Goal: Task Accomplishment & Management: Complete application form

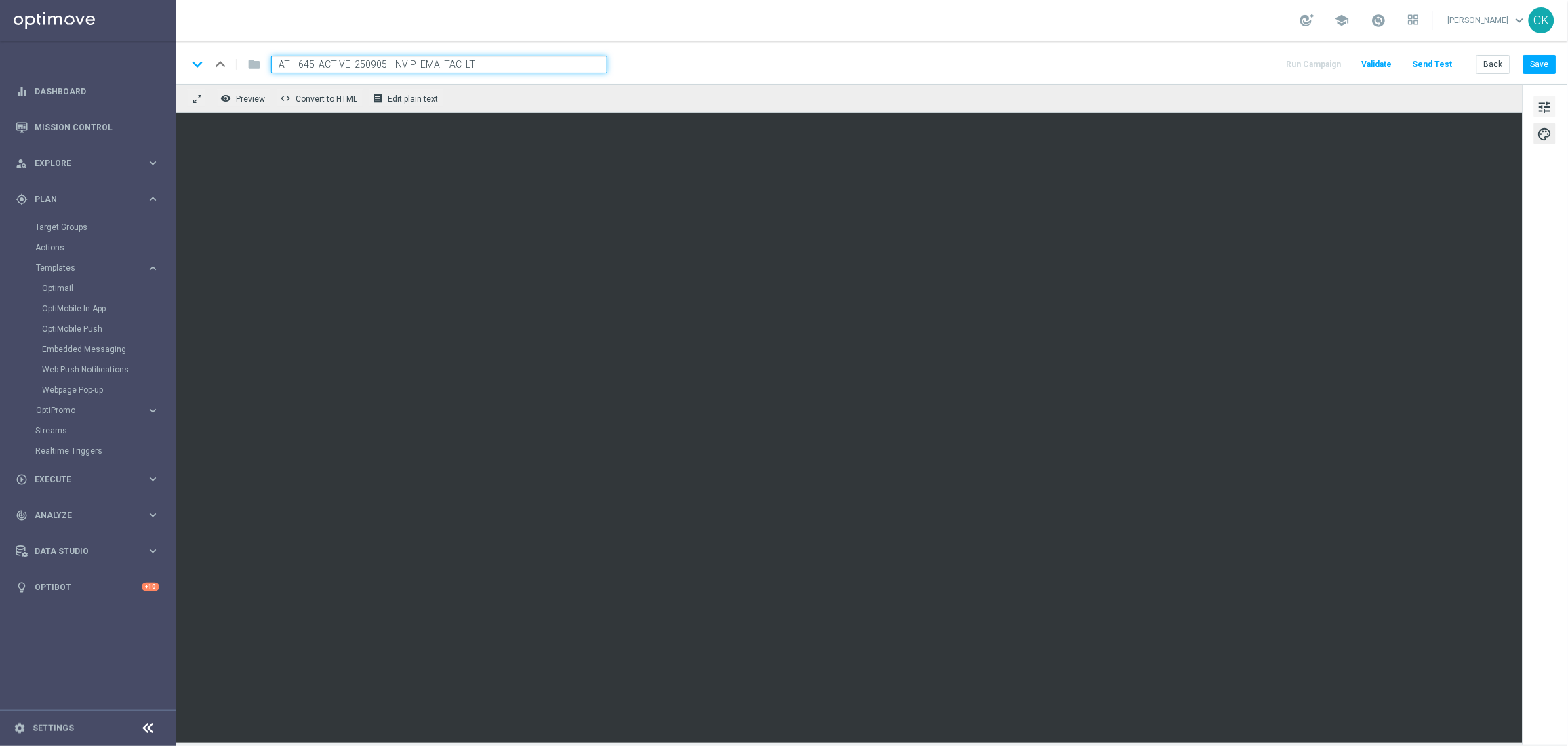
click at [1539, 108] on span "tune" at bounding box center [1544, 107] width 15 height 18
click at [1547, 107] on span "tune" at bounding box center [1544, 107] width 15 height 18
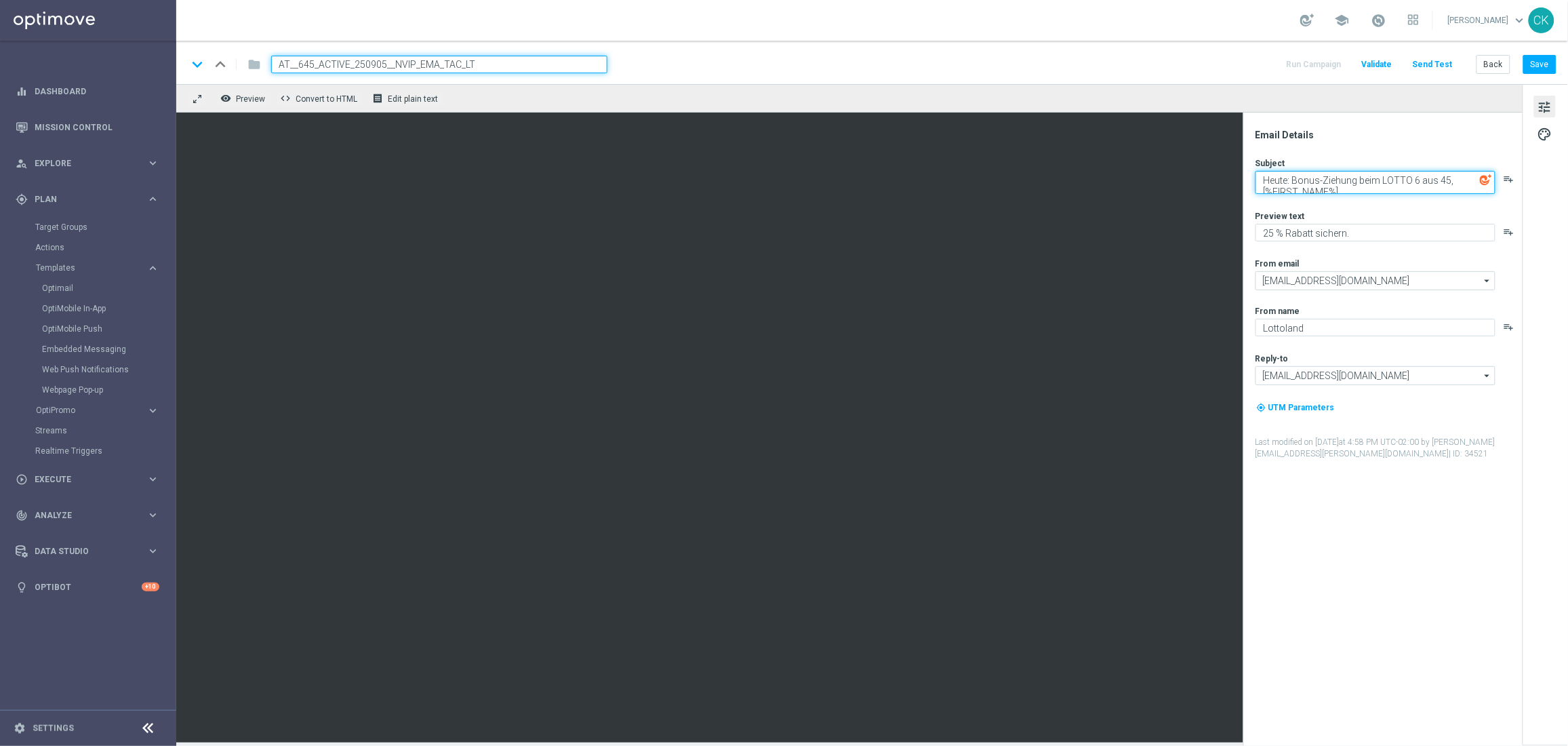
click at [1357, 190] on textarea "Heute: Bonus-Ziehung beim LOTTO 6 aus 45, [%FIRST_NAME%]" at bounding box center [1375, 182] width 240 height 23
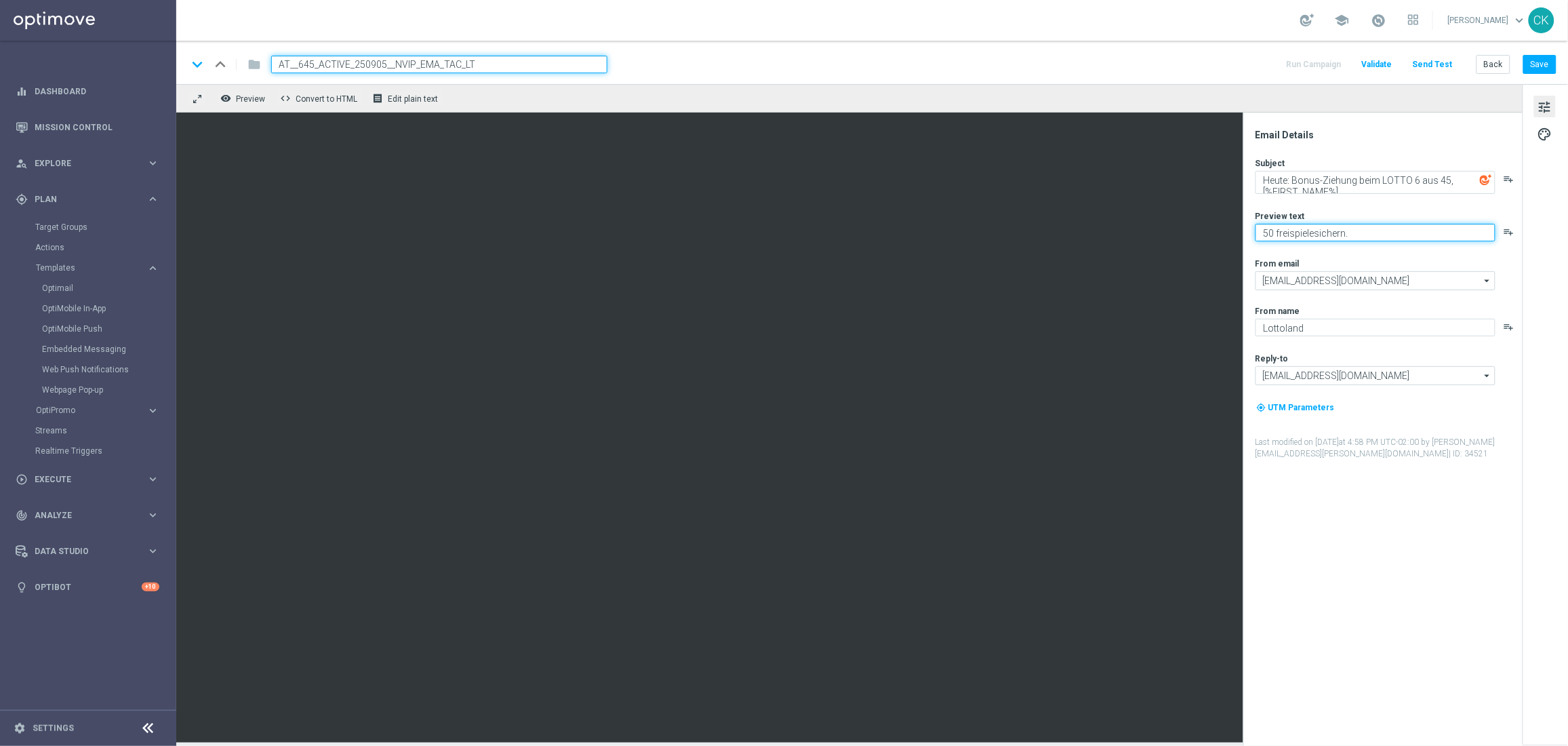
drag, startPoint x: 1282, startPoint y: 230, endPoint x: 1282, endPoint y: 239, distance: 9.0
click at [1282, 239] on textarea "50 freispielesichern." at bounding box center [1375, 233] width 240 height 18
click at [1281, 234] on textarea "50 freispielesichern." at bounding box center [1375, 233] width 240 height 18
click at [1316, 235] on textarea "50 Freispielesichern." at bounding box center [1375, 233] width 240 height 18
type textarea "50 Freispiele sichern."
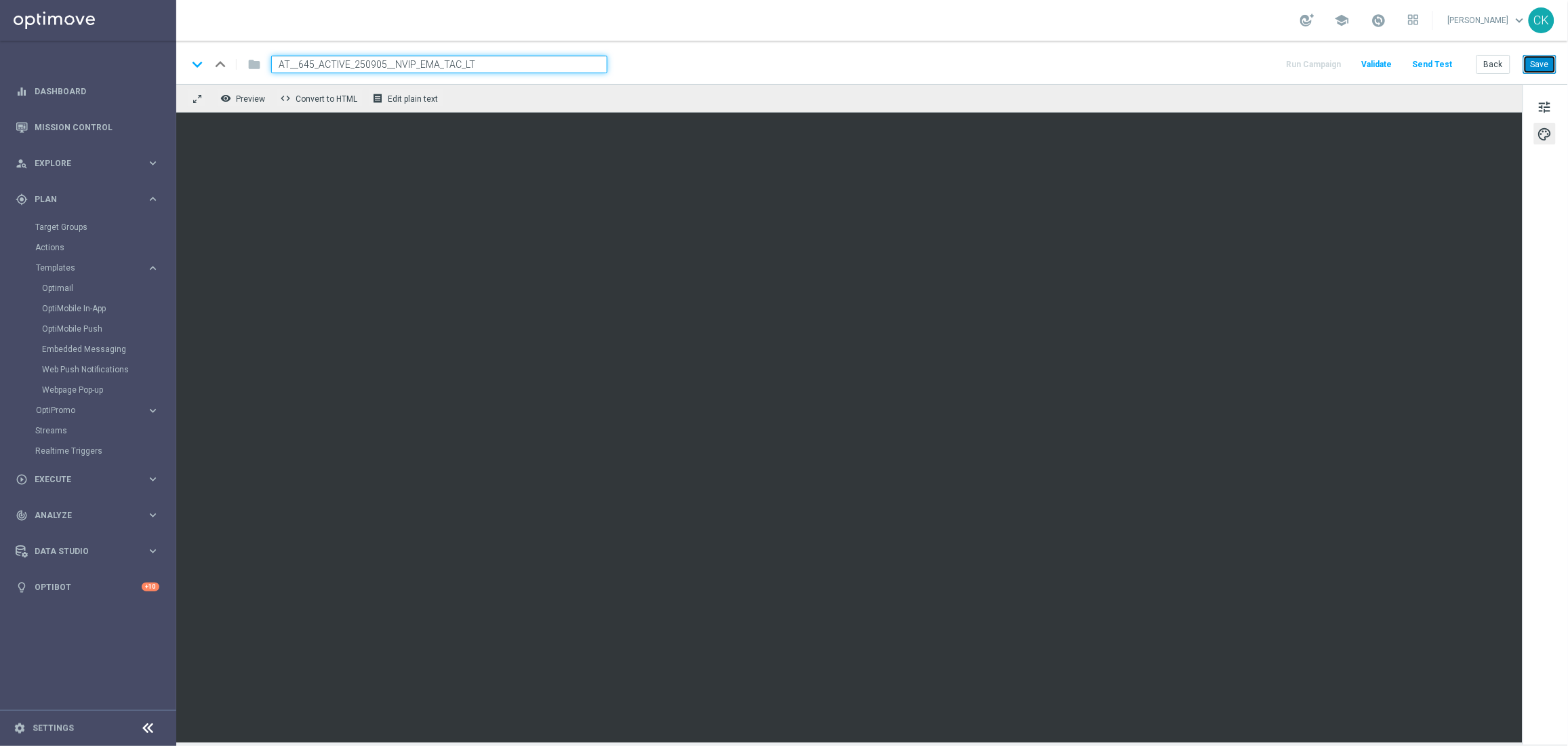
click at [1547, 70] on button "Save" at bounding box center [1539, 64] width 33 height 19
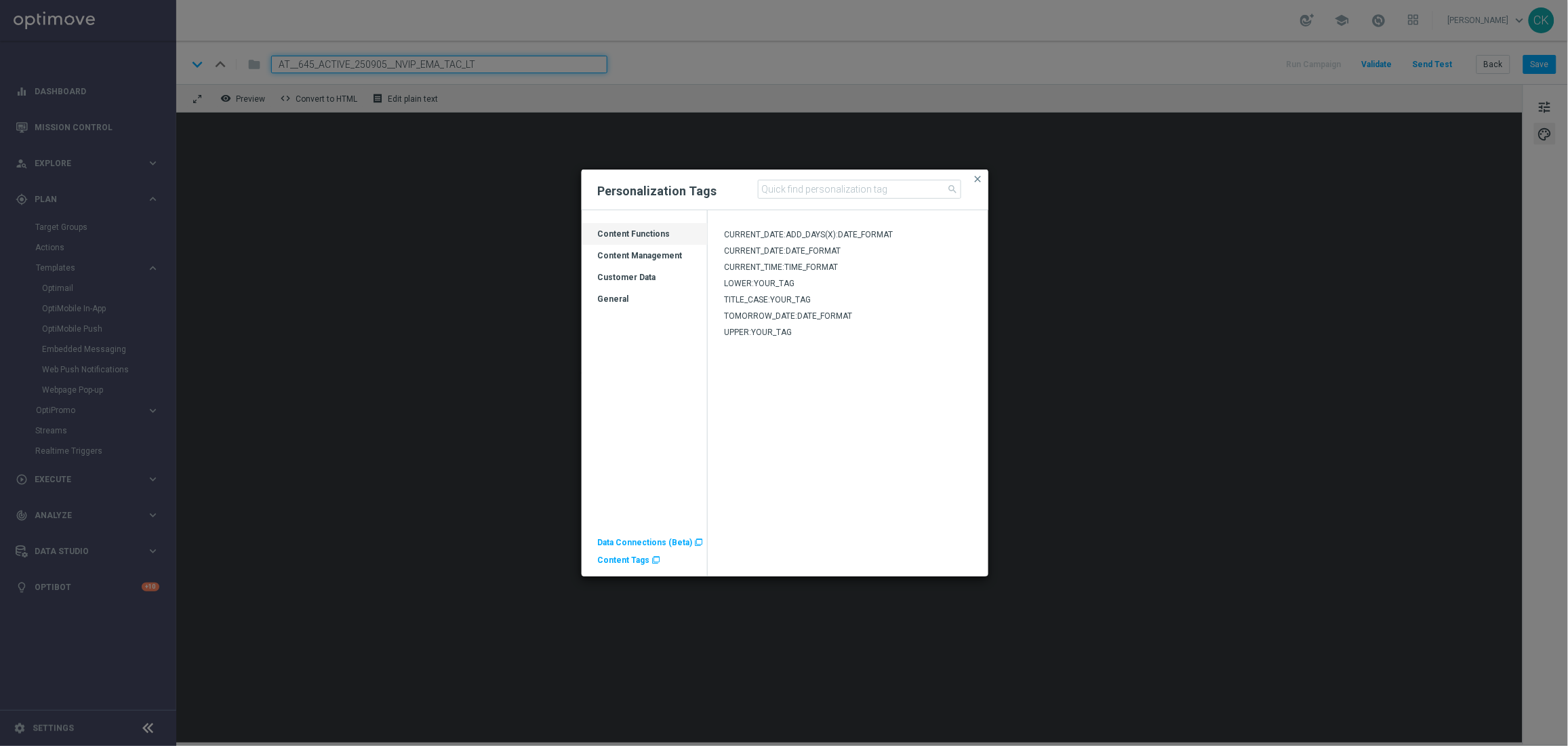
click at [620, 563] on span "Content Tags" at bounding box center [624, 561] width 52 height 10
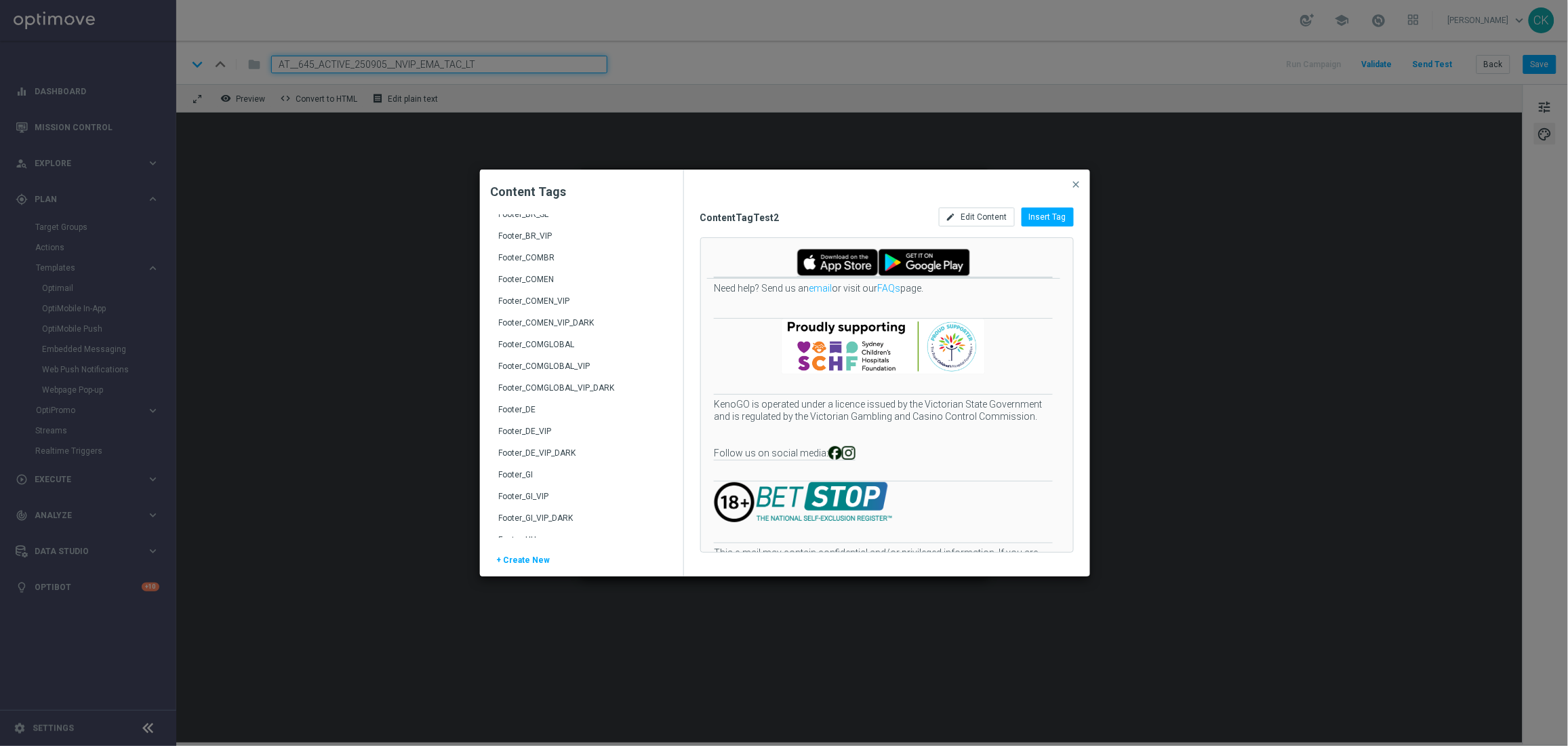
scroll to position [190, 0]
click at [1078, 183] on span "close" at bounding box center [1076, 184] width 11 height 11
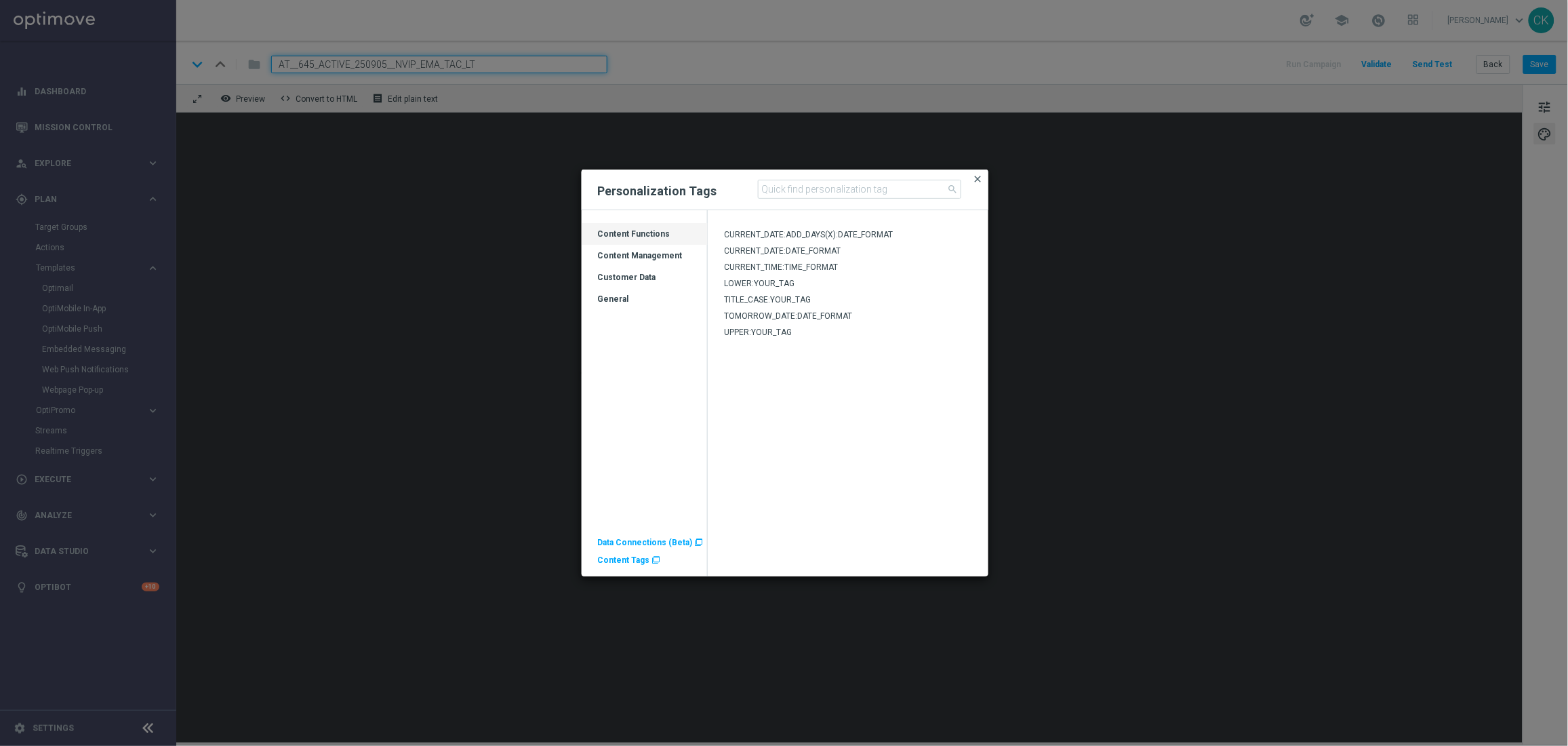
click at [981, 173] on span "close" at bounding box center [978, 178] width 11 height 11
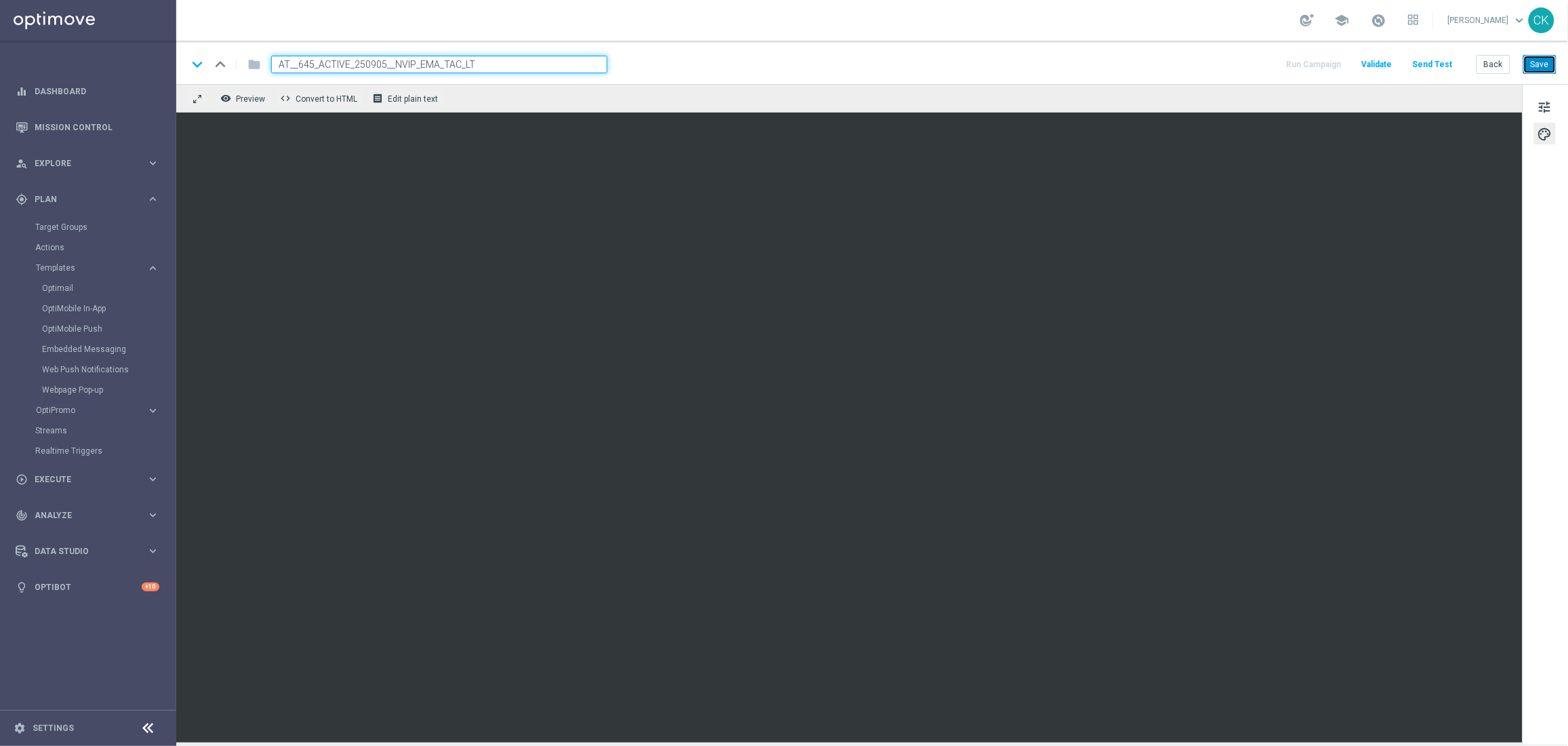
click at [1543, 66] on button "Save" at bounding box center [1539, 64] width 33 height 19
click at [1435, 71] on button "Send Test" at bounding box center [1432, 65] width 44 height 18
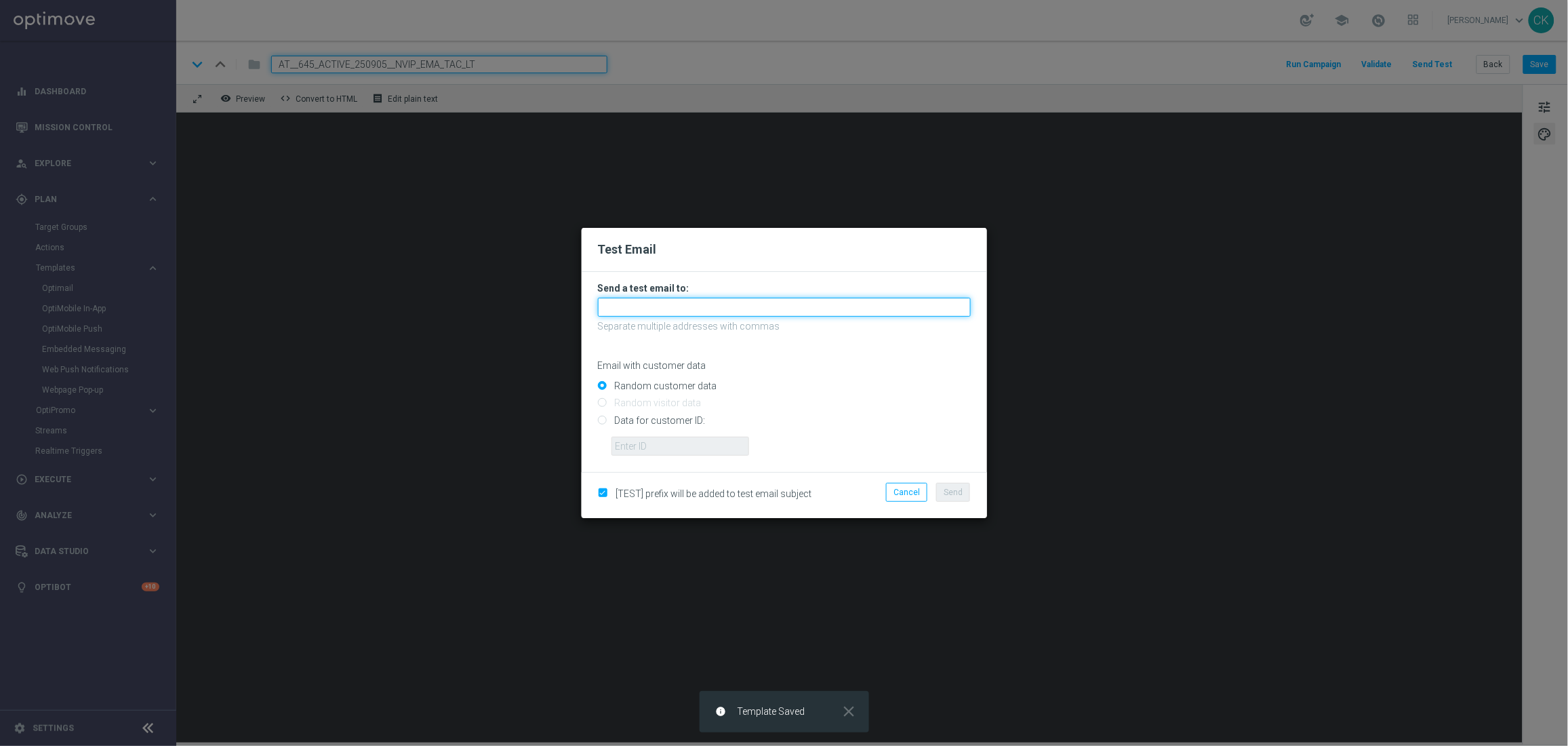
click at [719, 304] on input "text" at bounding box center [784, 306] width 372 height 19
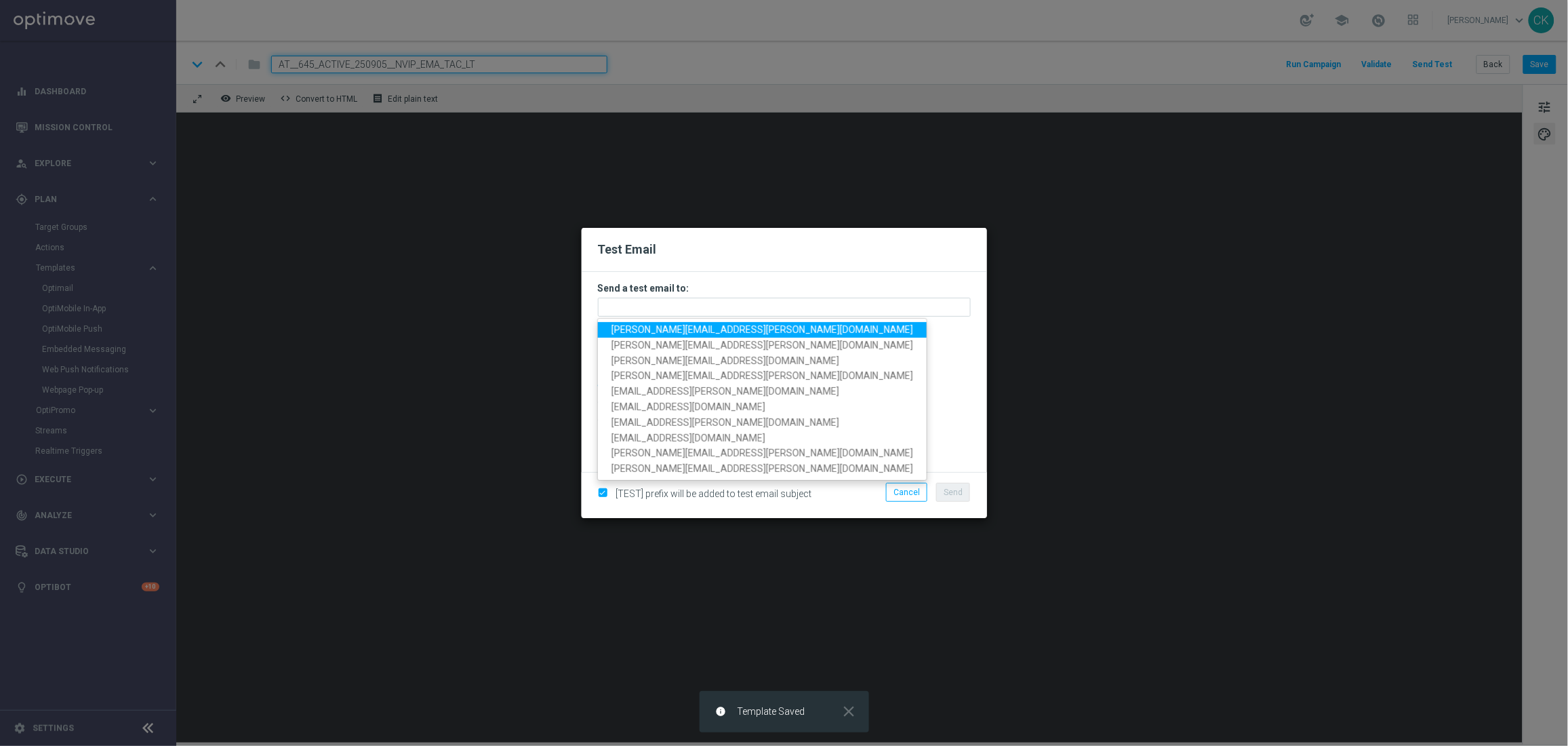
click at [715, 332] on span "charlotte.kammeyer@lottoland.com" at bounding box center [762, 329] width 301 height 11
type input "charlotte.kammeyer@lottoland.com"
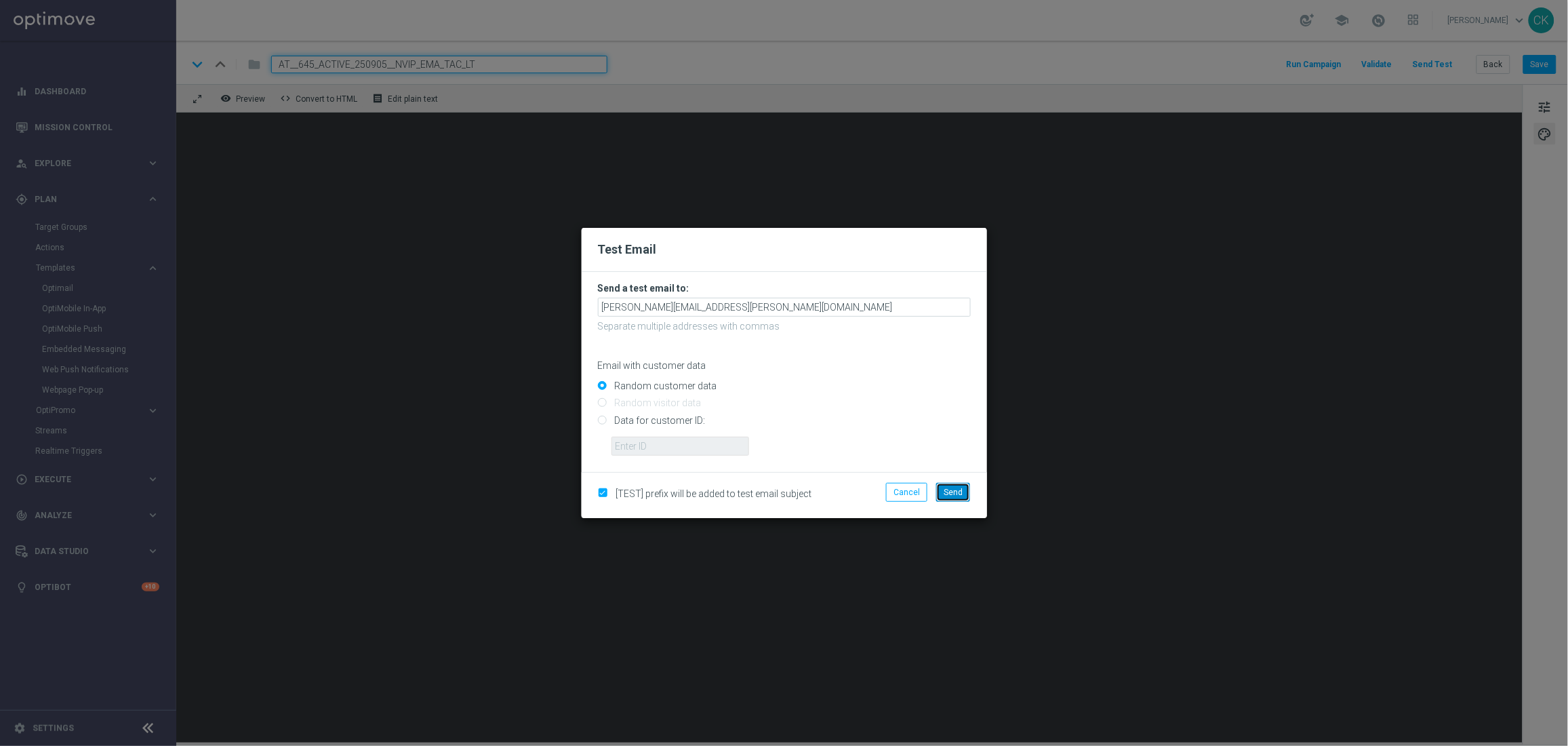
click at [954, 488] on span "Send" at bounding box center [952, 493] width 19 height 10
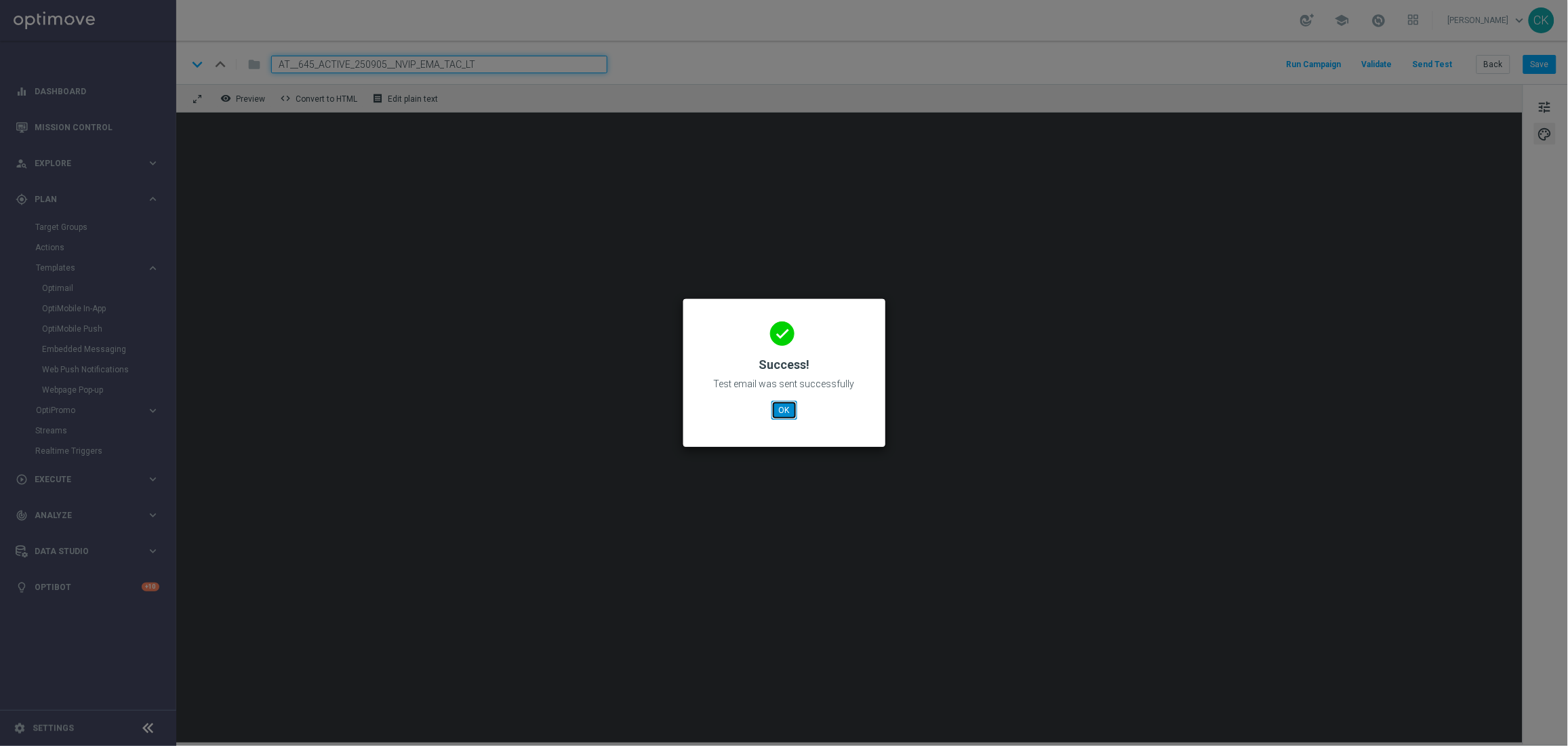
click at [778, 408] on button "OK" at bounding box center [784, 409] width 26 height 19
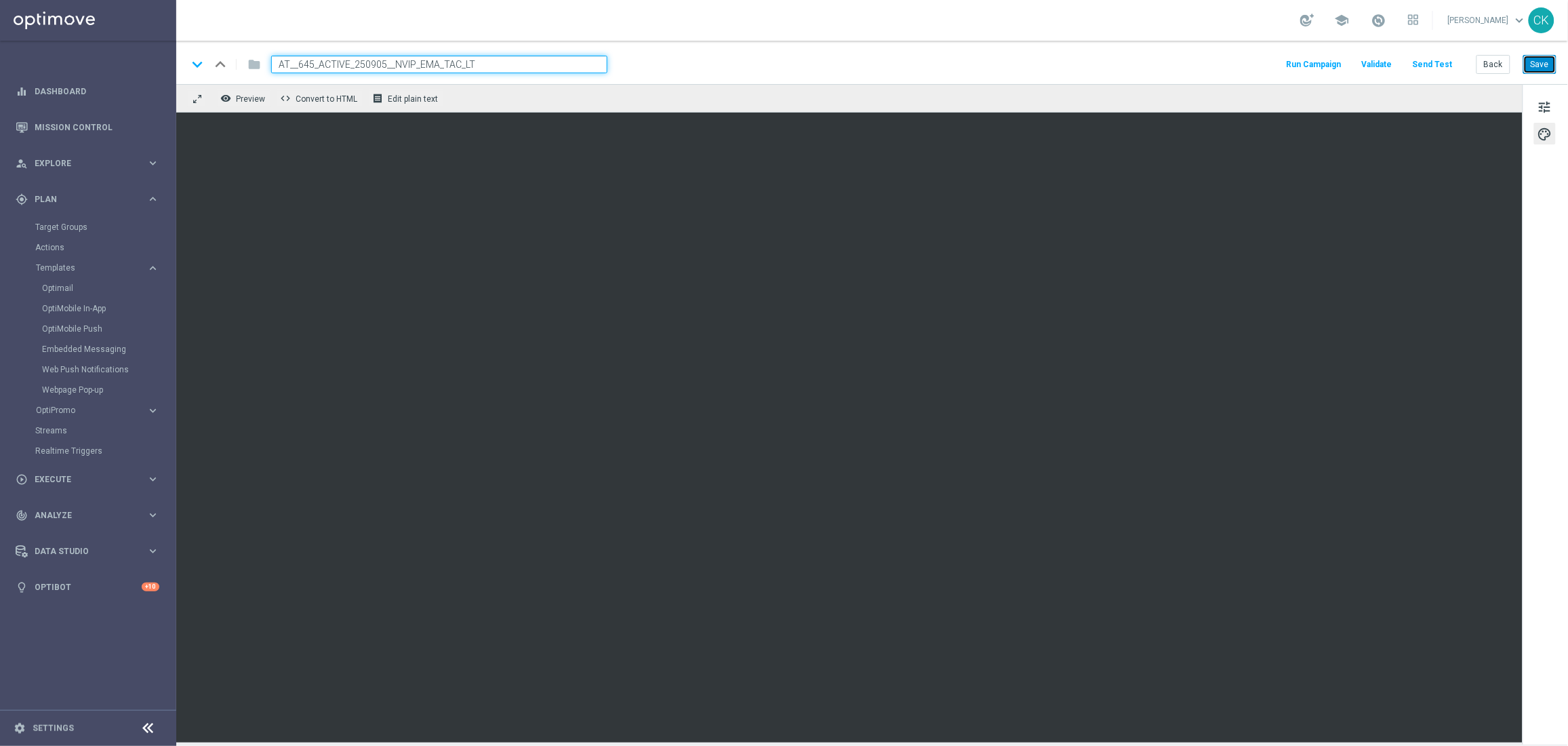
click at [1537, 67] on button "Save" at bounding box center [1539, 64] width 33 height 19
click at [1546, 100] on span "tune" at bounding box center [1544, 107] width 15 height 18
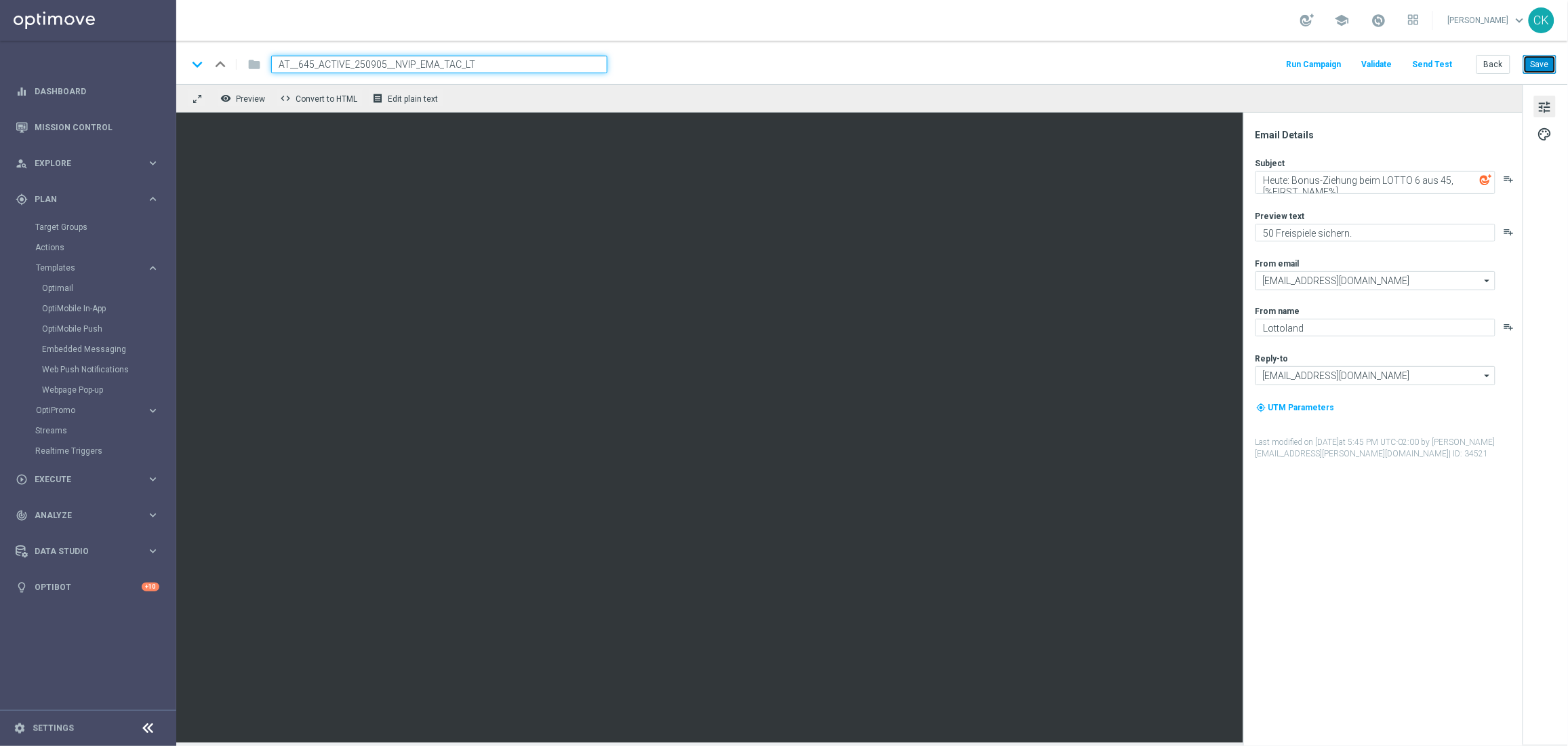
click at [1542, 55] on button "Save" at bounding box center [1539, 64] width 33 height 19
click at [1538, 60] on button "Save" at bounding box center [1539, 64] width 33 height 19
click at [1539, 60] on button "Save" at bounding box center [1539, 64] width 33 height 19
click at [1495, 68] on button "Back" at bounding box center [1492, 64] width 33 height 19
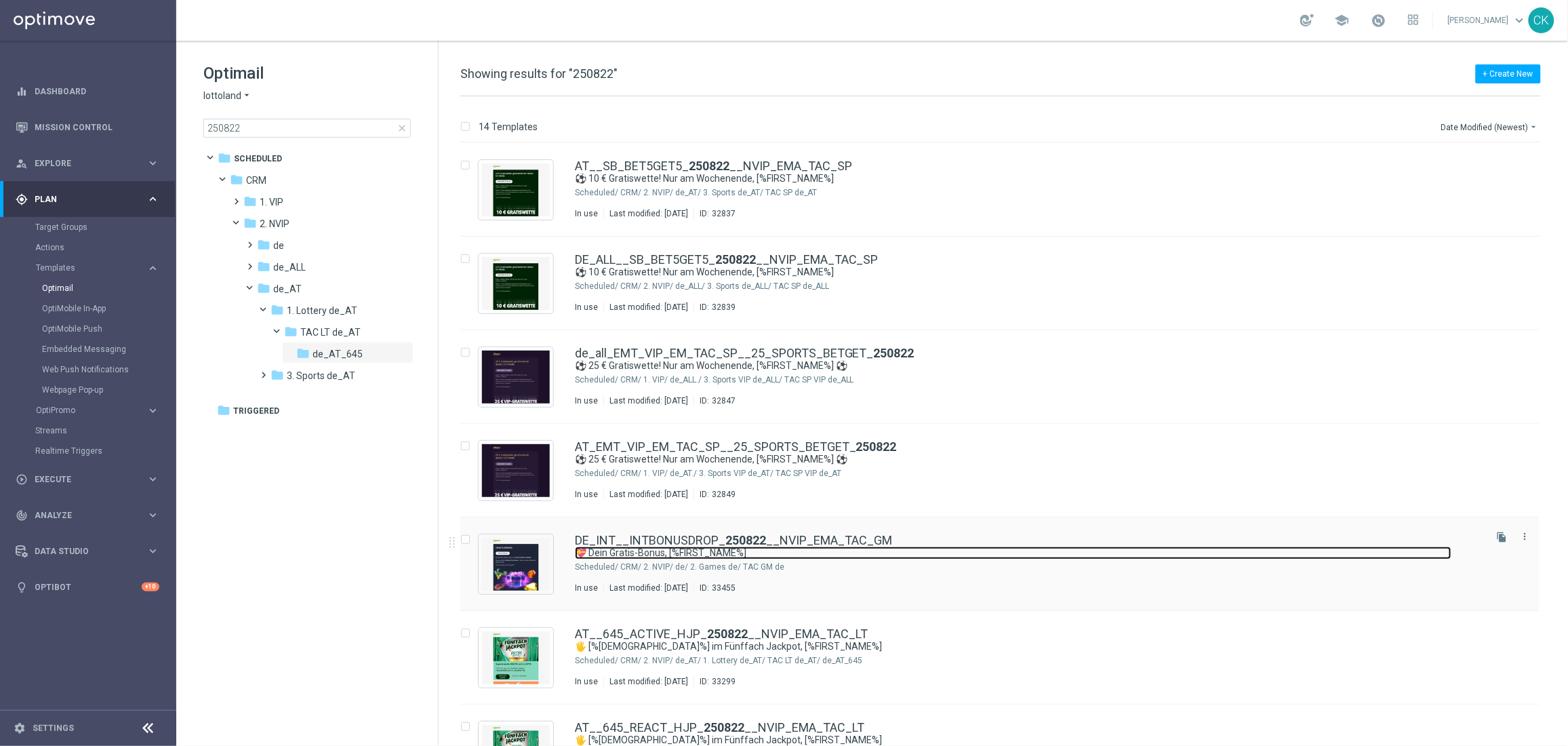
click at [648, 547] on link "💝 Dein Gratis-Bonus, [%FIRST_NAME%]" at bounding box center [1013, 553] width 876 height 13
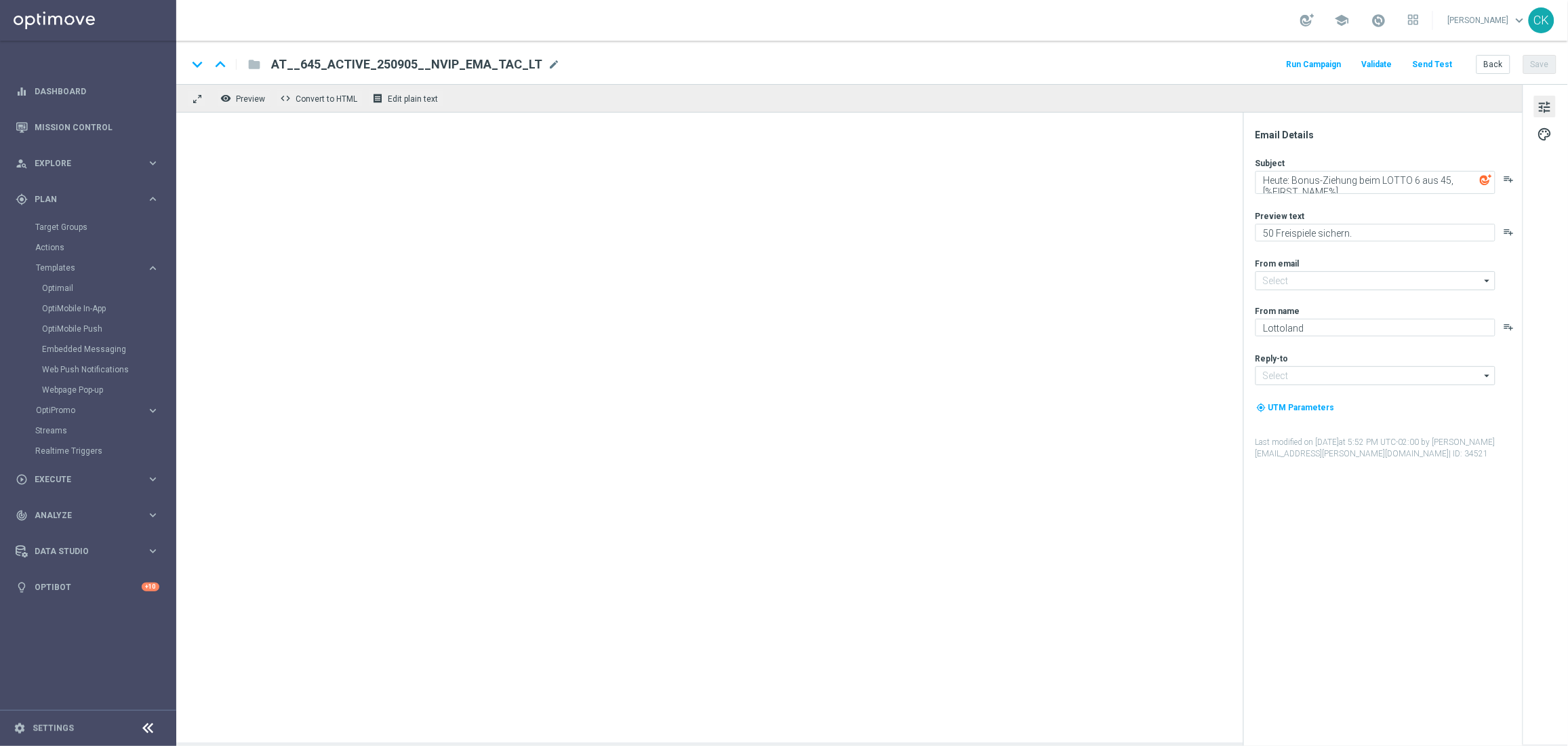
type input "mail@crm.lottoland.com"
type input "service@lottoland.com"
type textarea "💝 Dein Gratis-Bonus, [%FIRST_NAME%]"
type textarea "Ein Geschenk von uns für dich. Du findest in deinem Spielerkonto einen Bonus."
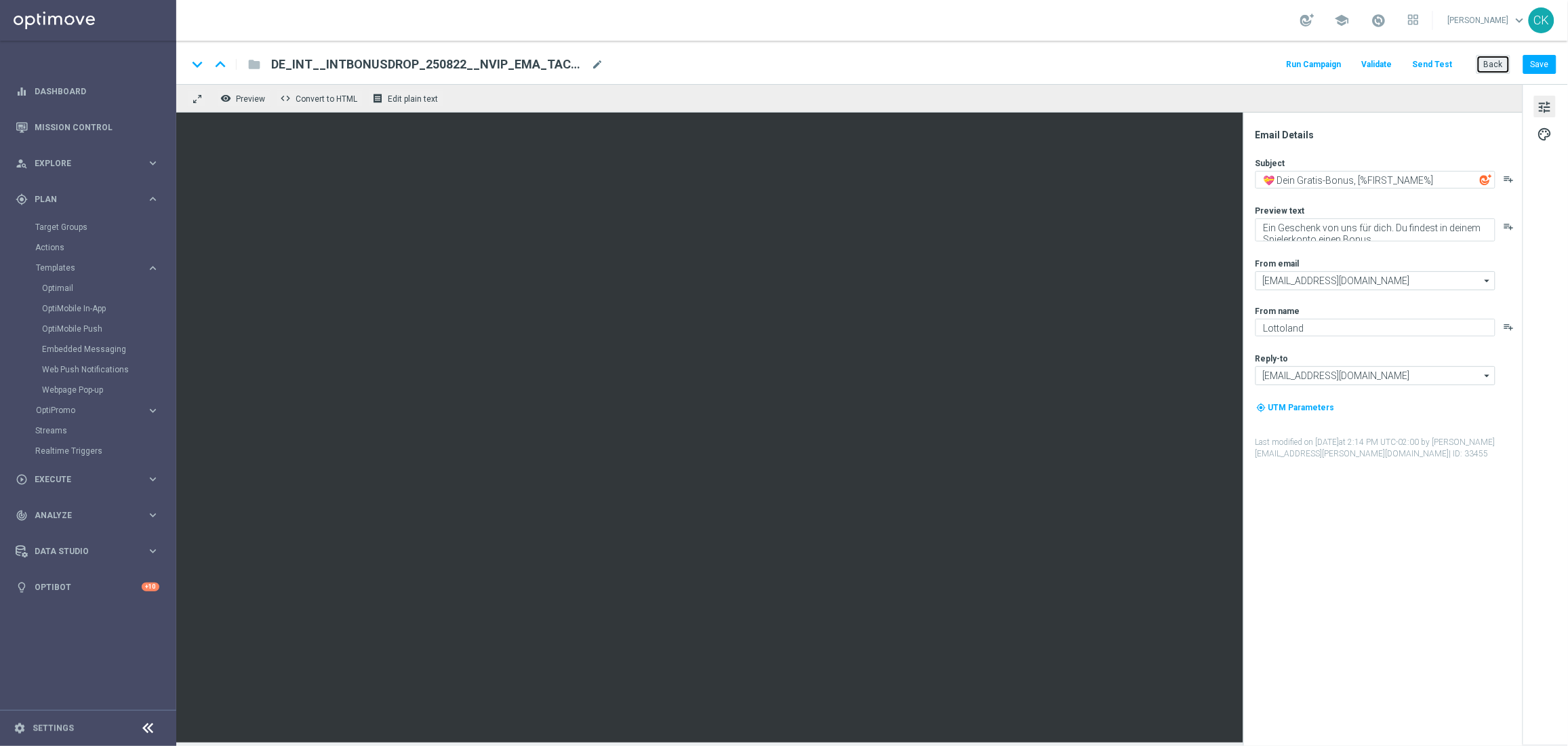
click at [1498, 65] on button "Back" at bounding box center [1492, 64] width 33 height 19
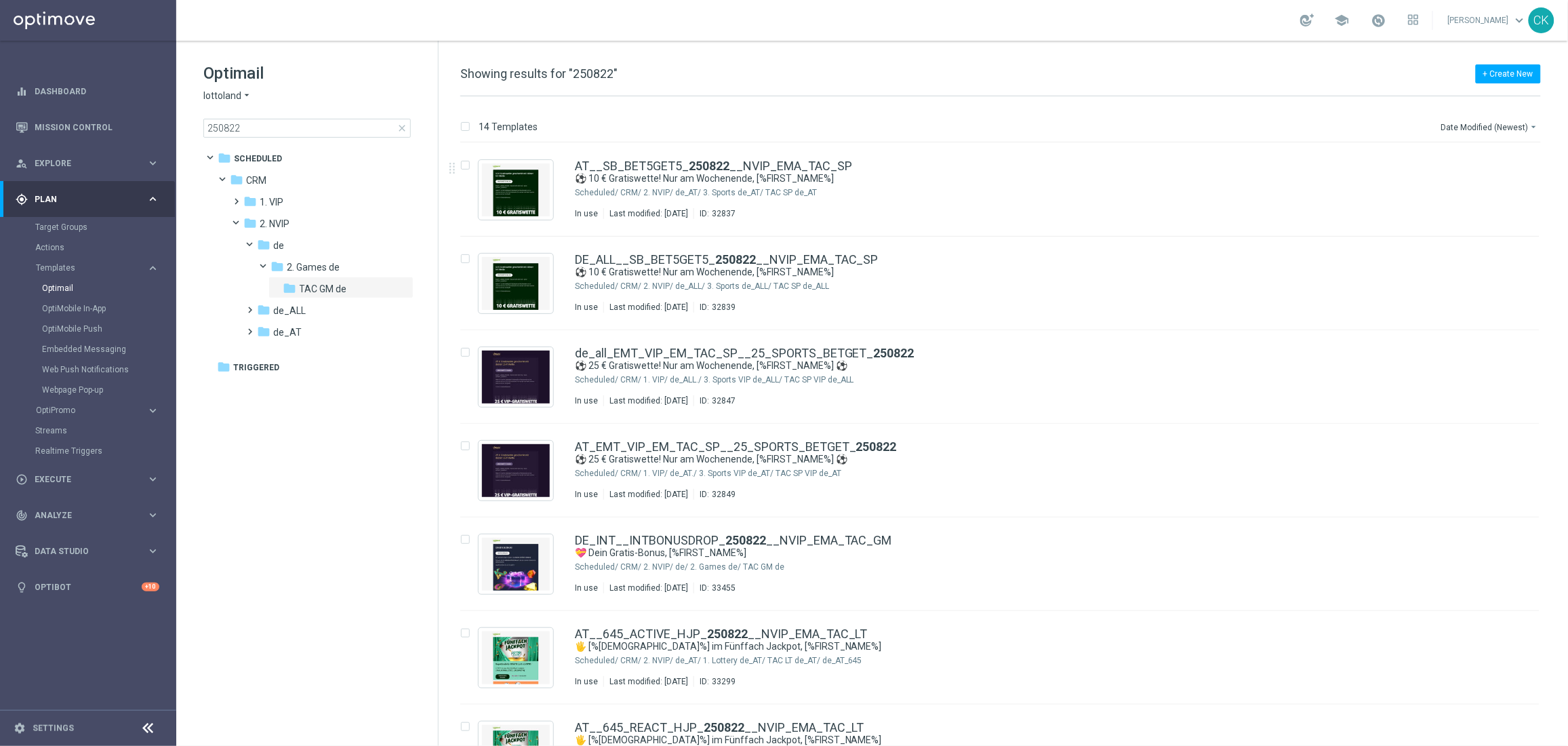
click at [402, 126] on span "close" at bounding box center [401, 127] width 11 height 11
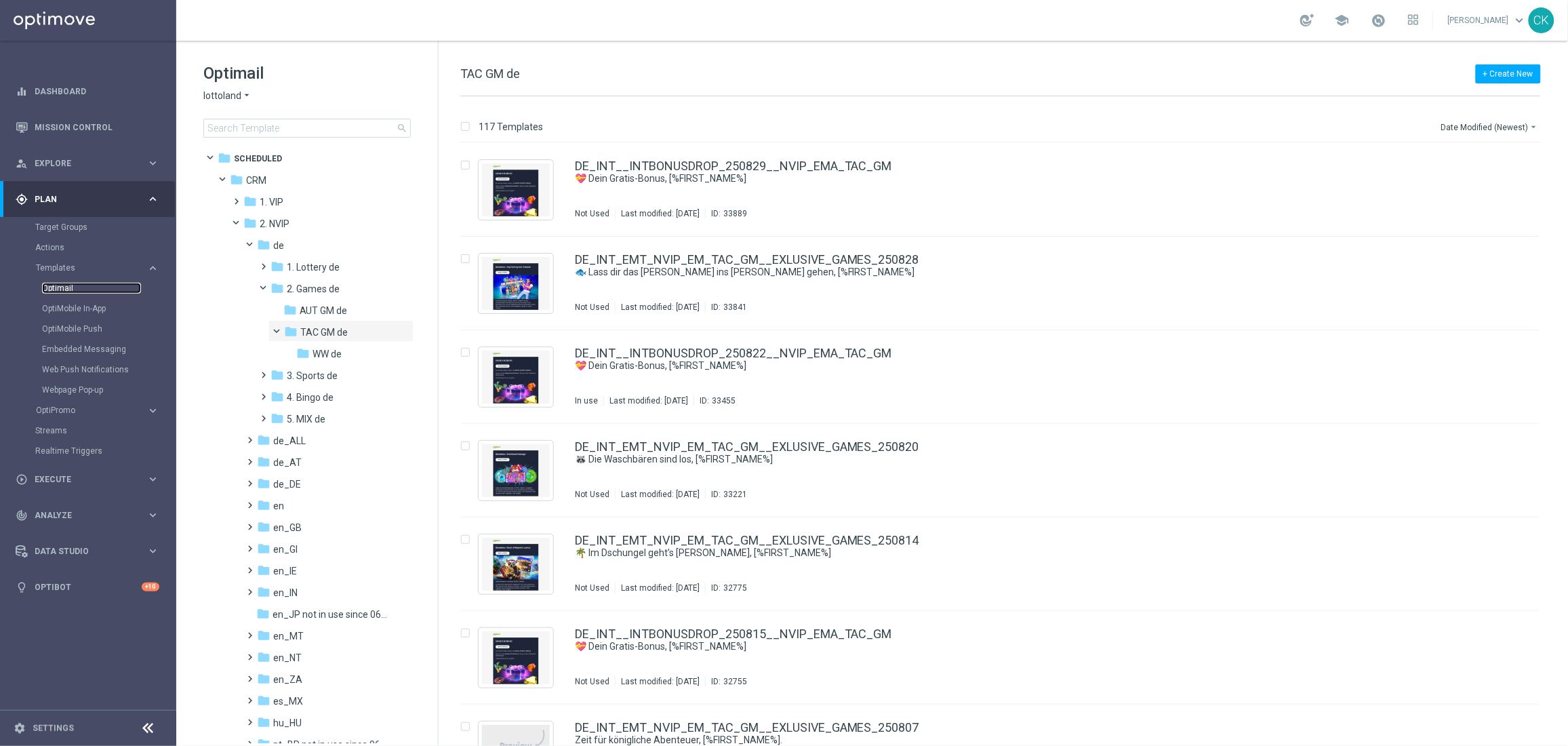
click at [52, 286] on link "Optimail" at bounding box center [91, 288] width 99 height 11
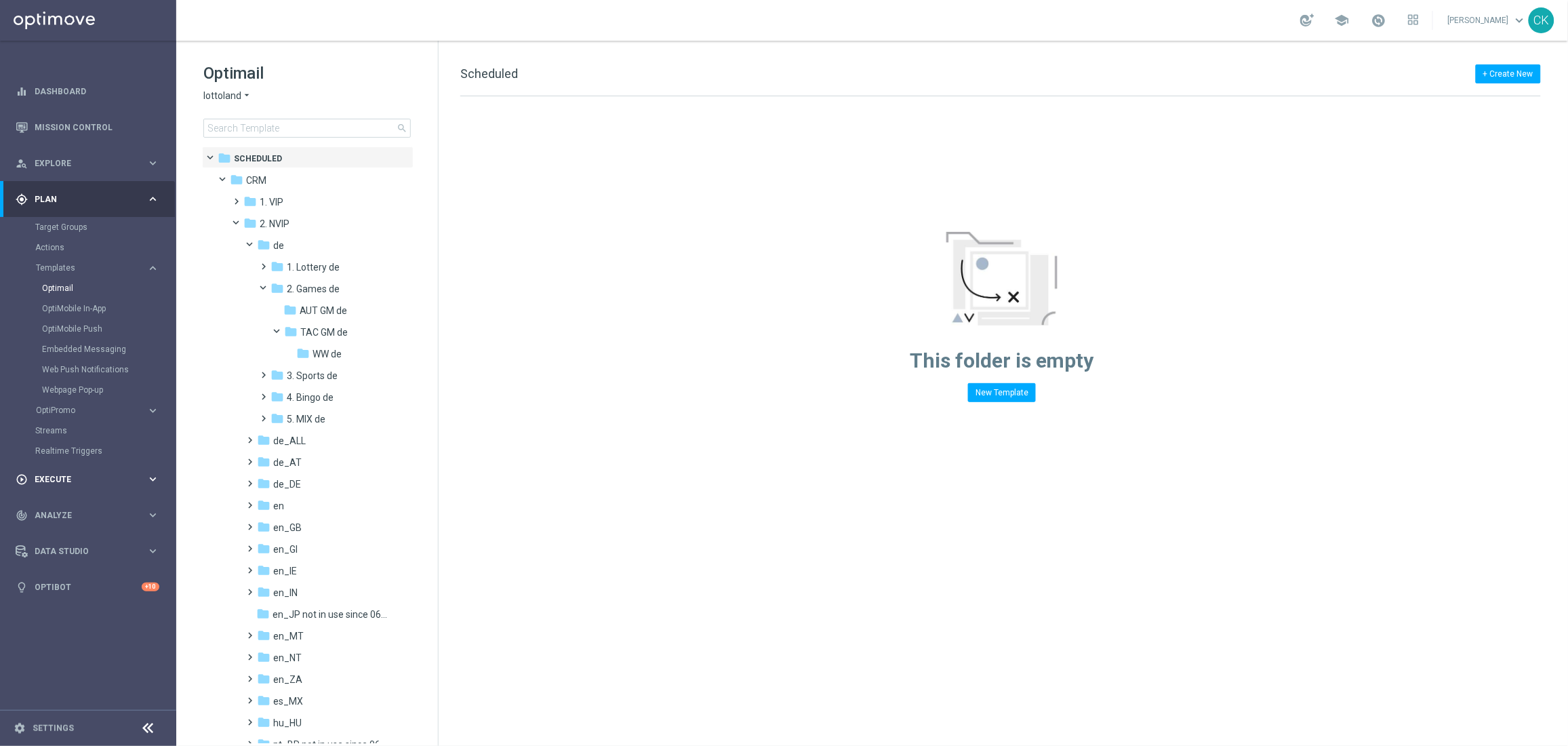
click at [58, 478] on span "Execute" at bounding box center [90, 480] width 112 height 8
click at [72, 263] on link "Campaign Builder" at bounding box center [87, 262] width 105 height 11
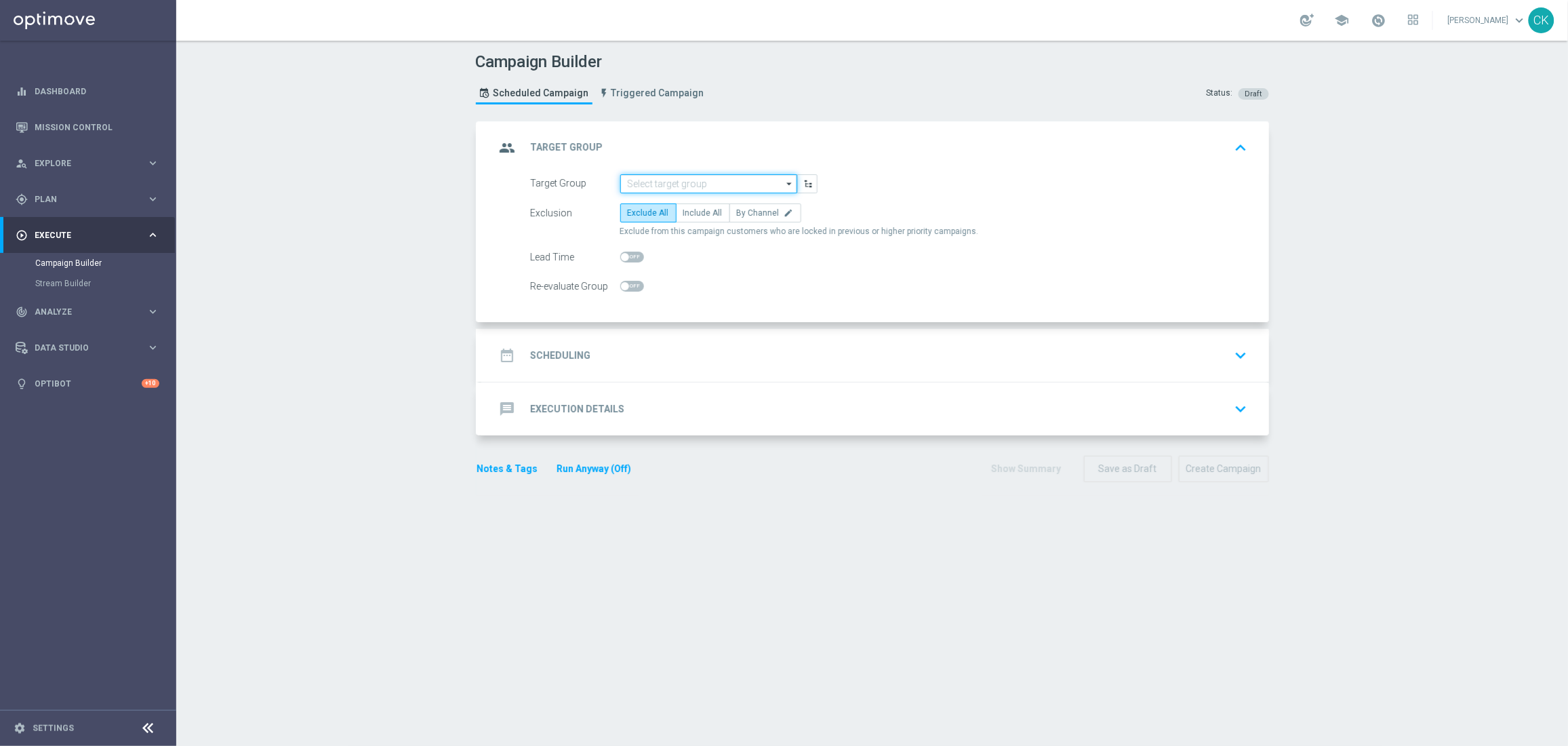
click at [707, 183] on input at bounding box center [708, 183] width 177 height 19
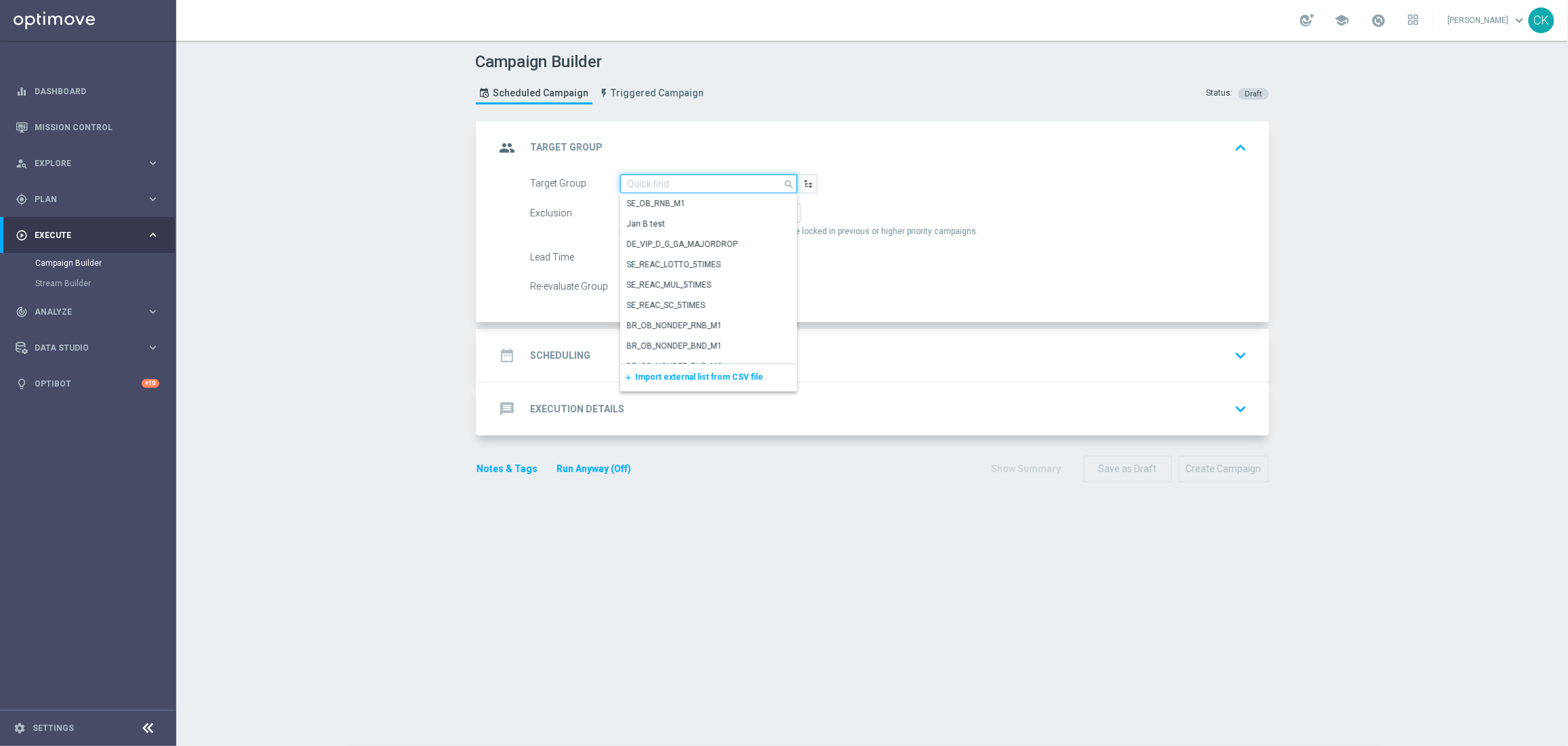
paste input "de_all_TGT_NVIP_EM_TAC_MIX__ACTIVE_ALL_HIGHJACKPOT"
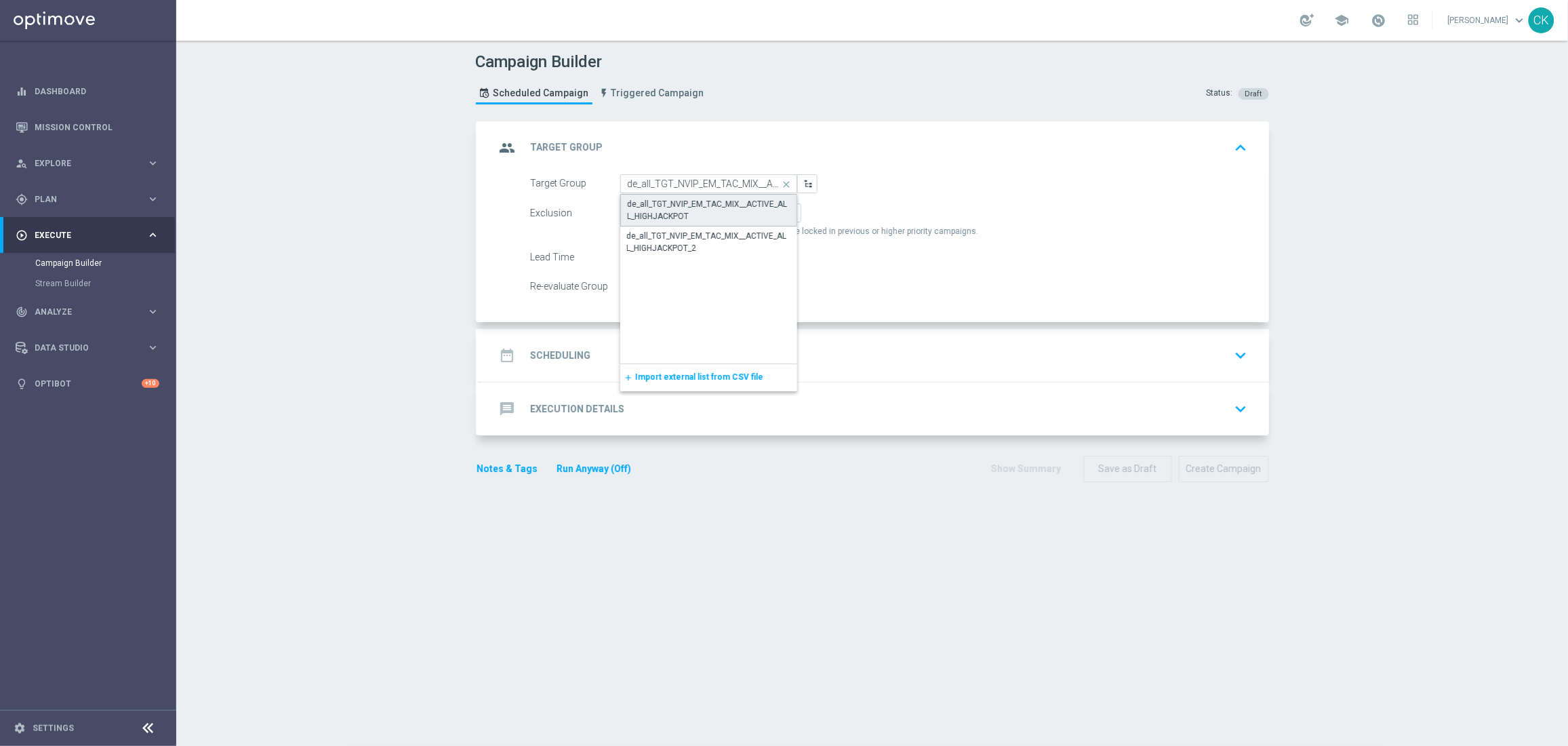
click at [704, 208] on div "de_all_TGT_NVIP_EM_TAC_MIX__ACTIVE_ALL_HIGHJACKPOT" at bounding box center [708, 210] width 162 height 25
type input "de_all_TGT_NVIP_EM_TAC_MIX__ACTIVE_ALL_HIGHJACKPOT"
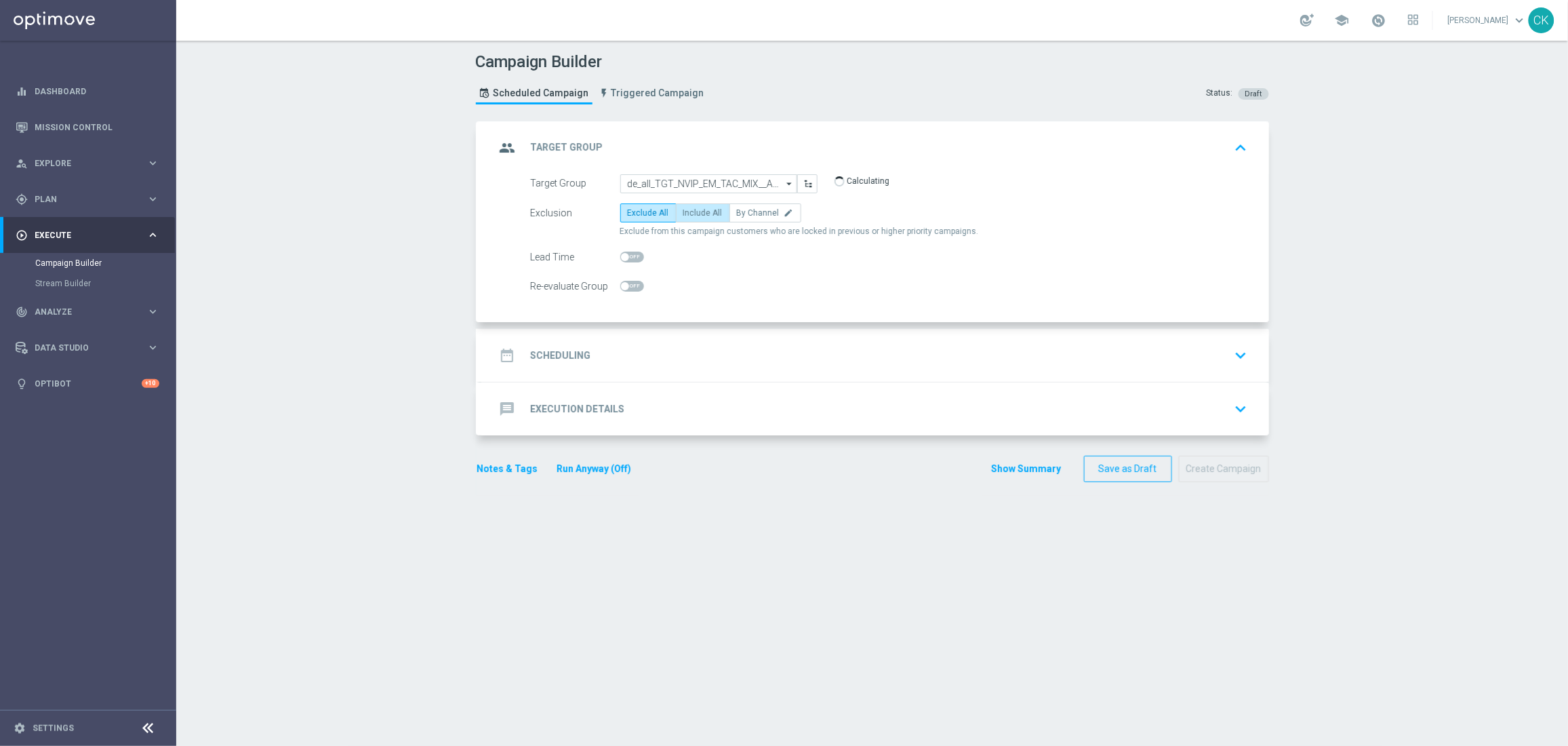
click at [699, 212] on span "Include All" at bounding box center [703, 213] width 39 height 10
click at [692, 212] on input "Include All" at bounding box center [688, 215] width 9 height 9
radio input "true"
click at [623, 256] on span at bounding box center [631, 257] width 24 height 11
click at [623, 256] on input "checkbox" at bounding box center [631, 257] width 24 height 11
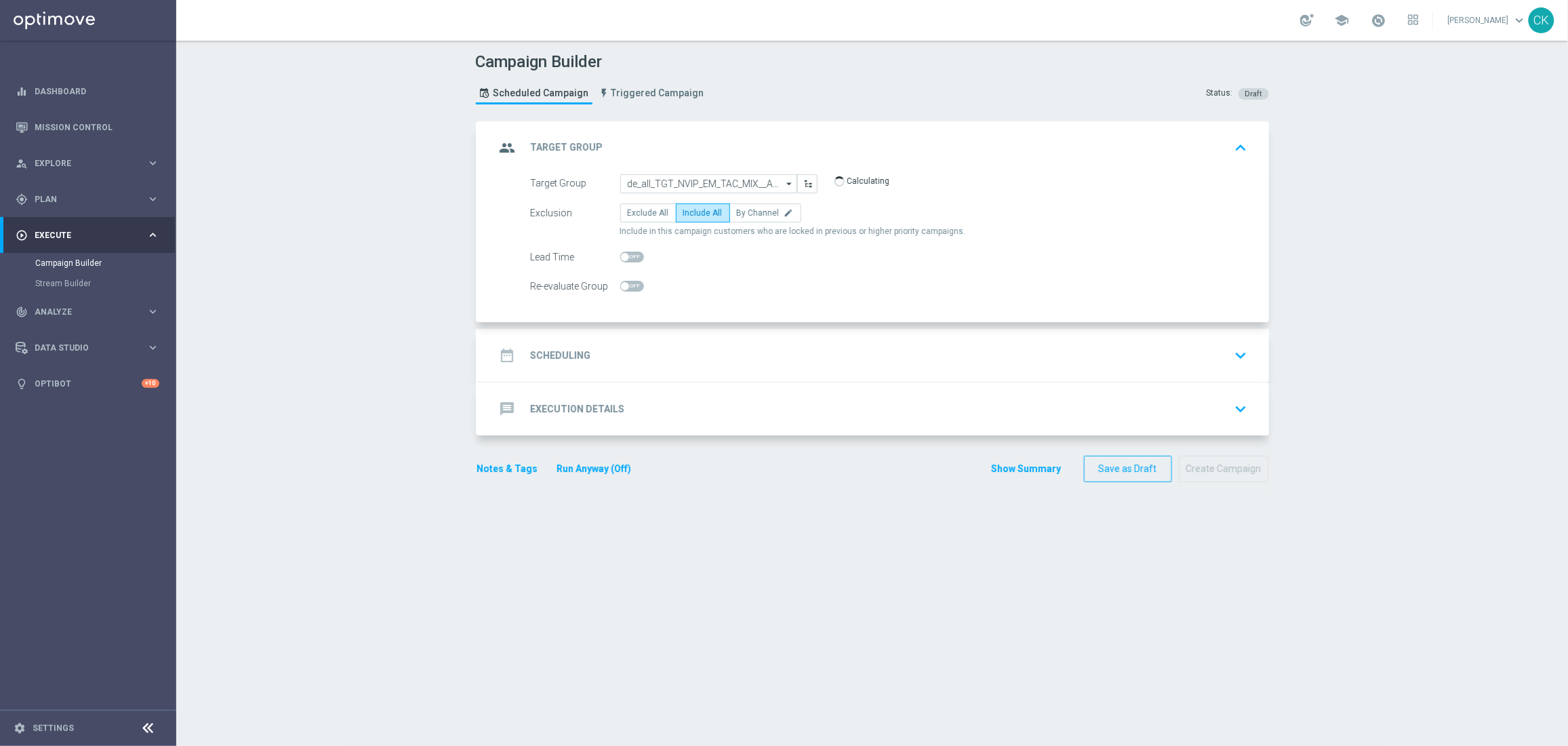
checkbox input "true"
click at [551, 355] on h2 "Scheduling" at bounding box center [561, 355] width 60 height 13
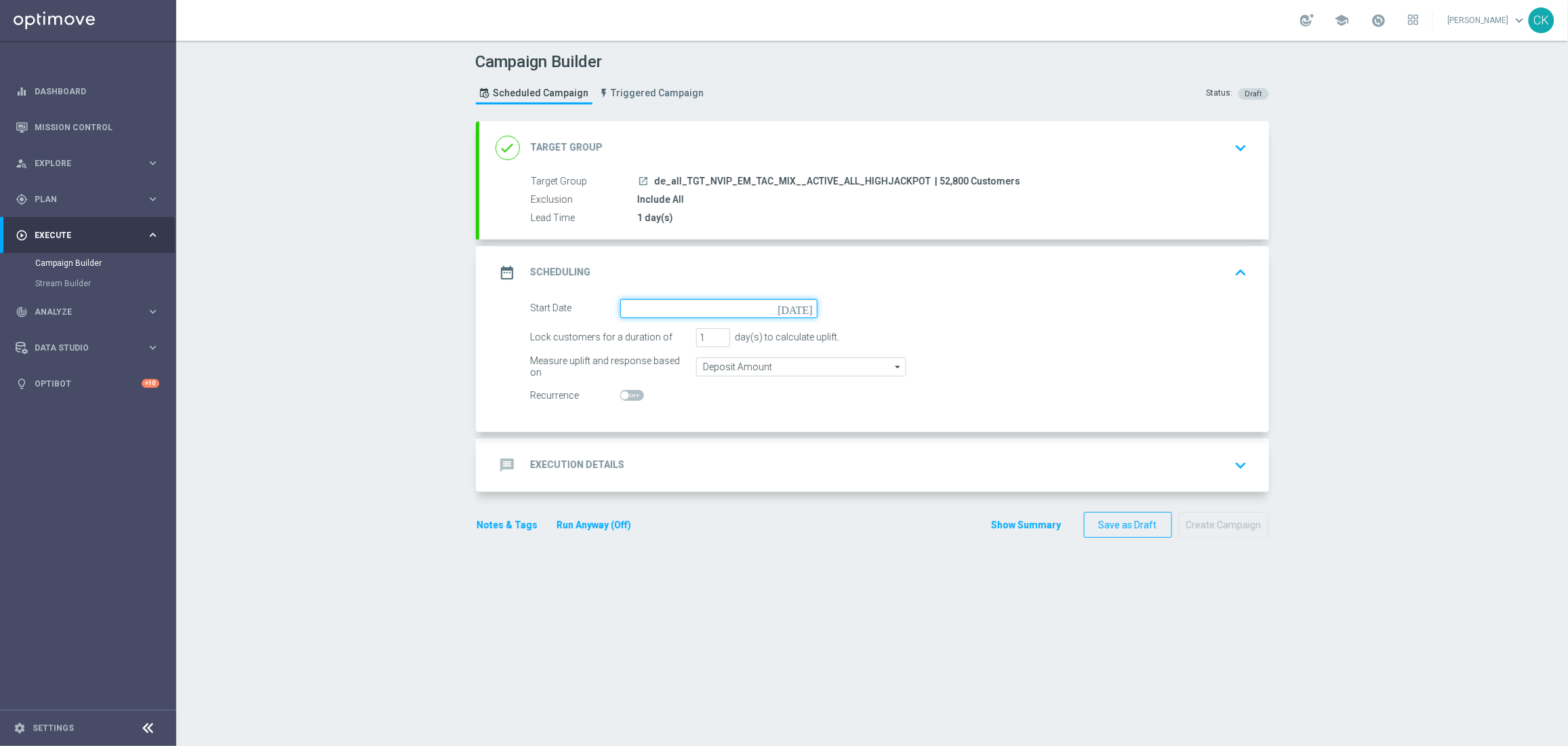
click at [708, 299] on input at bounding box center [718, 308] width 197 height 19
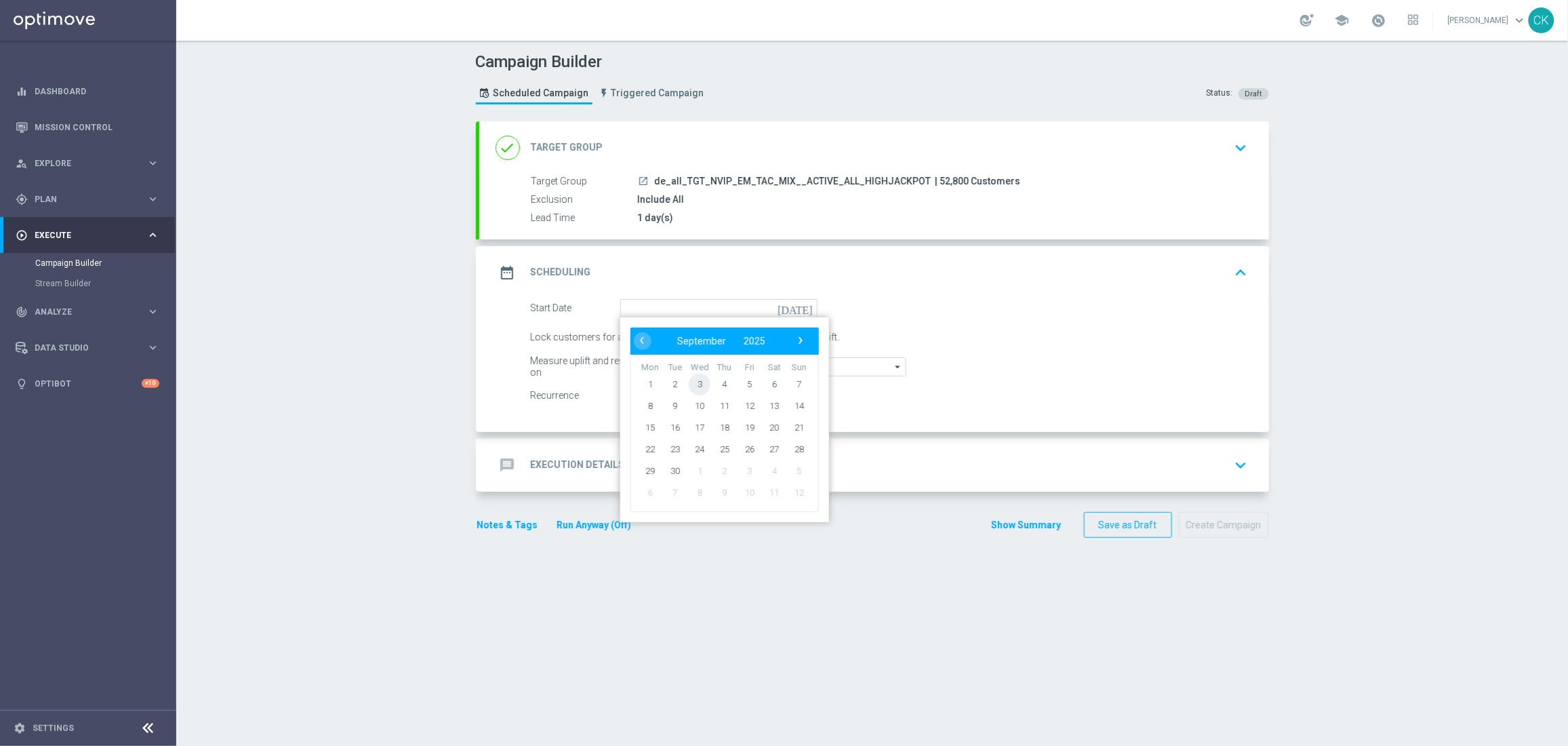
click at [688, 376] on span "3" at bounding box center [699, 383] width 22 height 22
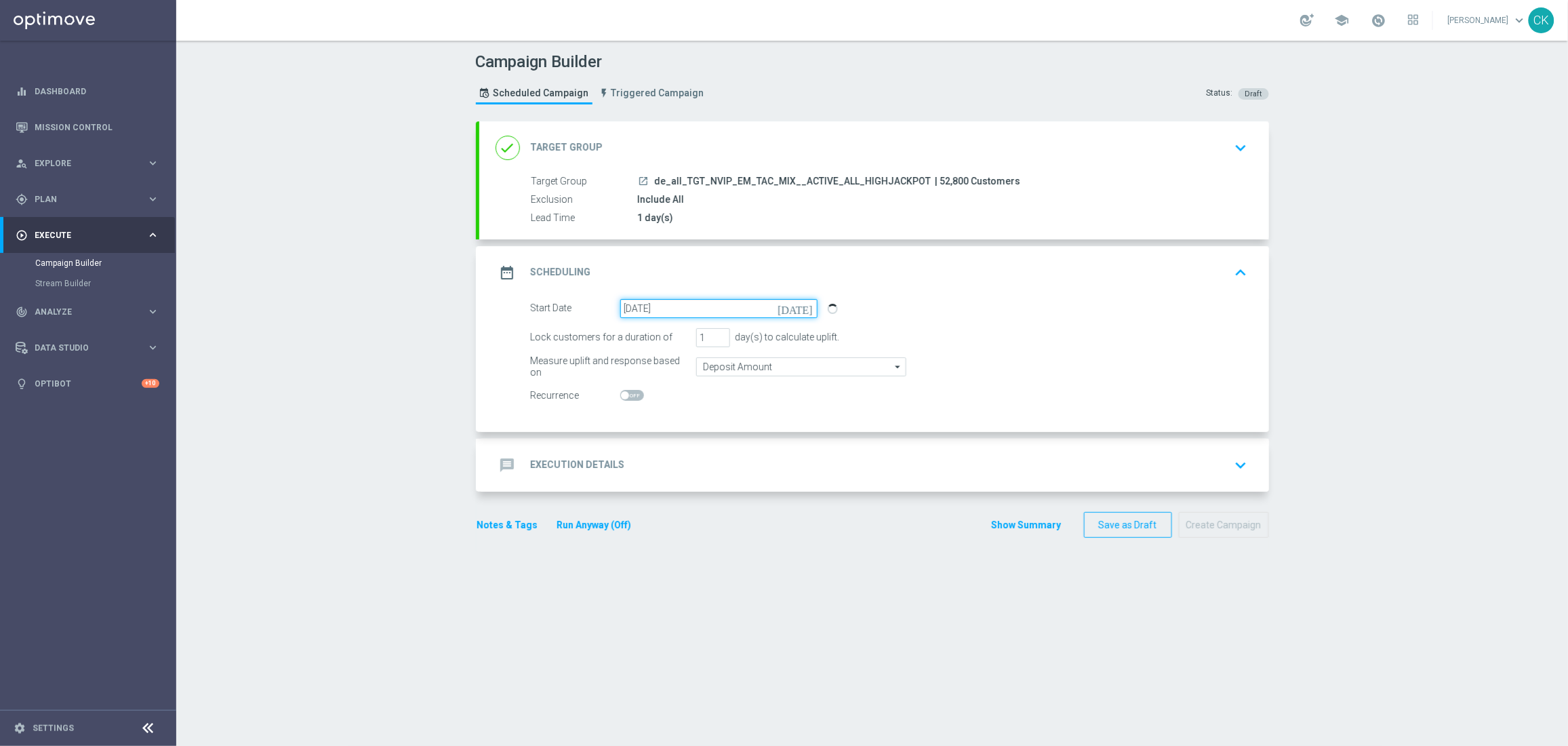
click at [793, 303] on input "03 Sep 2025" at bounding box center [718, 308] width 197 height 19
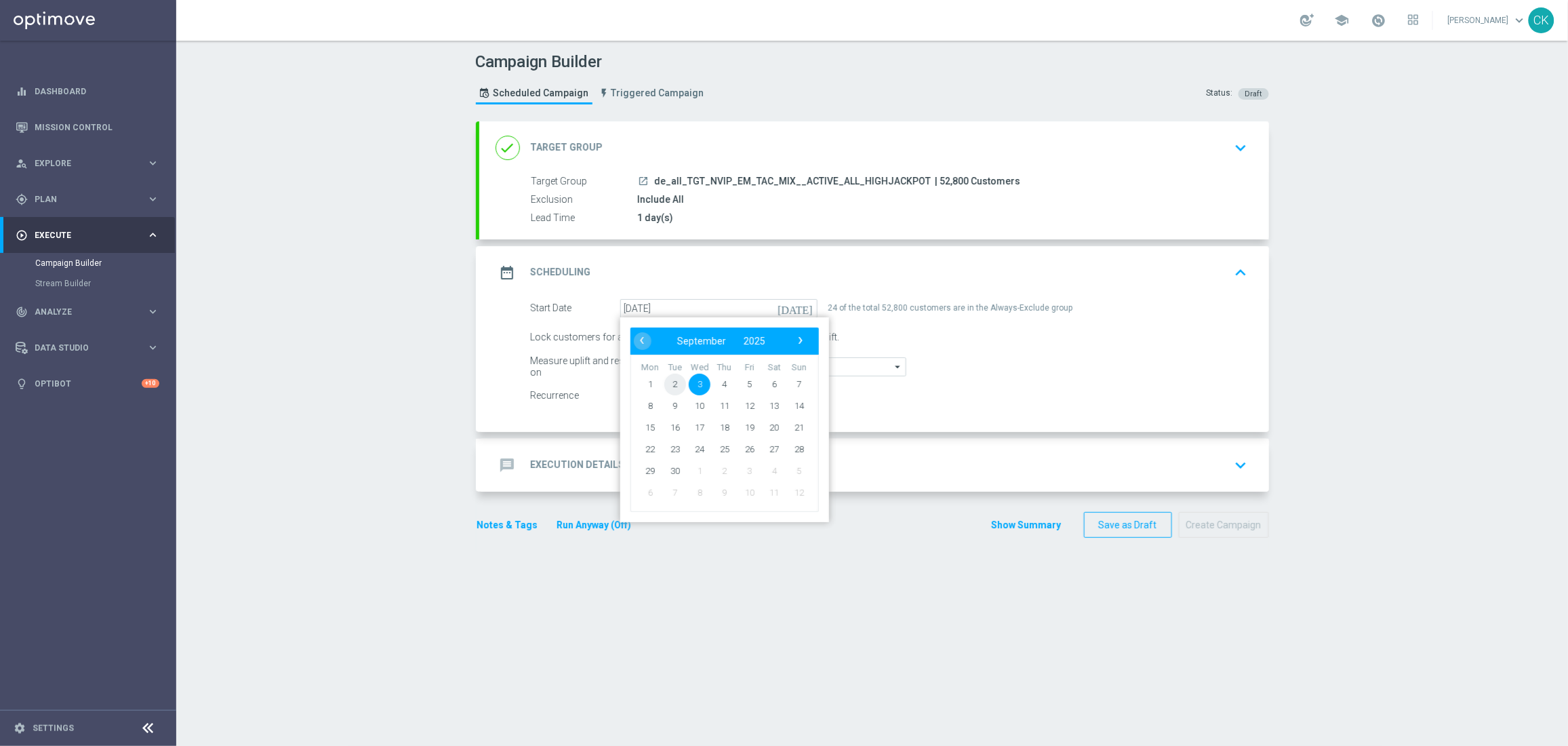
click at [665, 385] on span "2" at bounding box center [674, 383] width 22 height 22
type input "[DATE]"
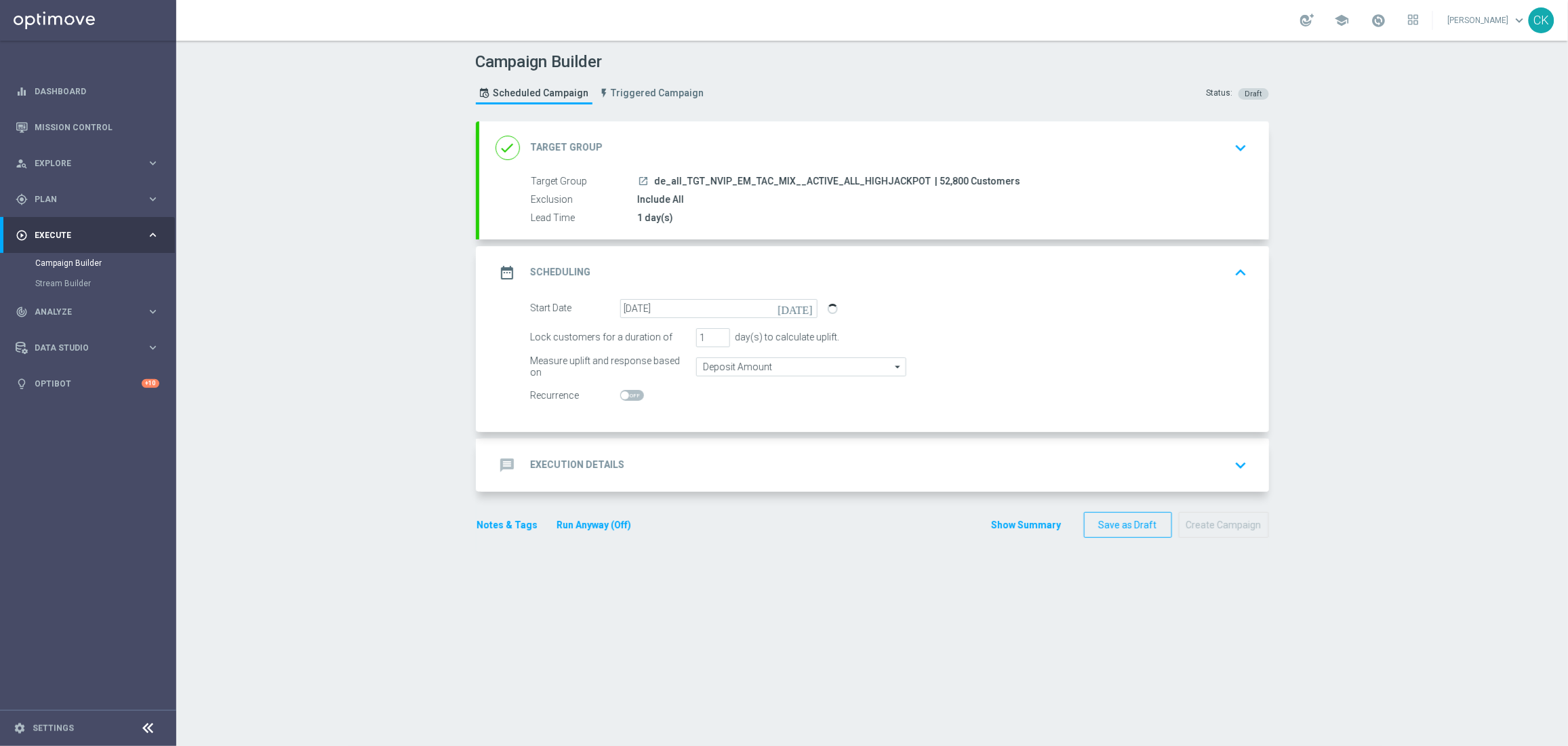
click at [669, 571] on section "done Target Group keyboard_arrow_down Target Group launch de_all_TGT_NVIP_EM_TA…" at bounding box center [872, 427] width 813 height 611
click at [546, 474] on div "message Execution Details" at bounding box center [560, 465] width 130 height 25
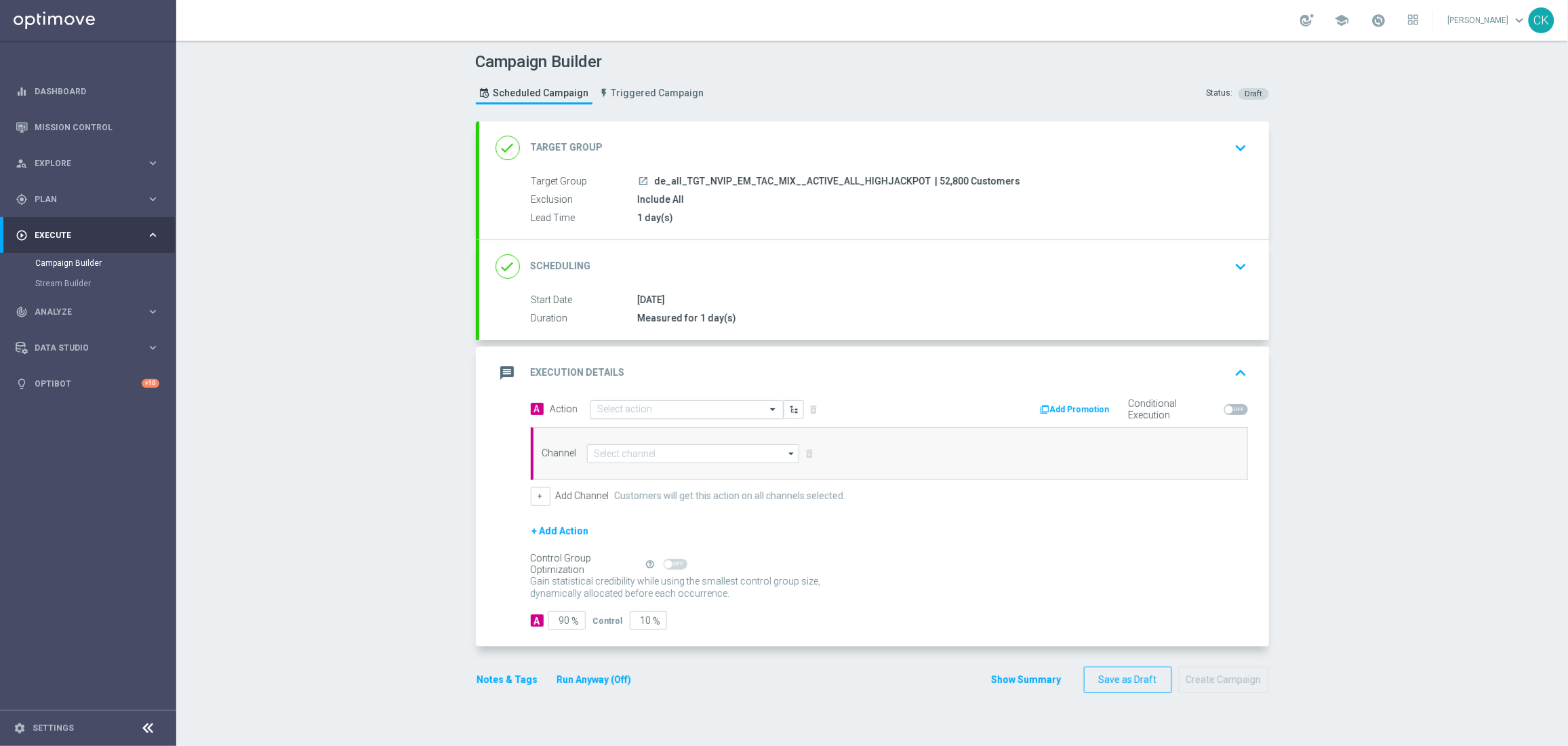
click at [663, 406] on input "text" at bounding box center [673, 410] width 151 height 11
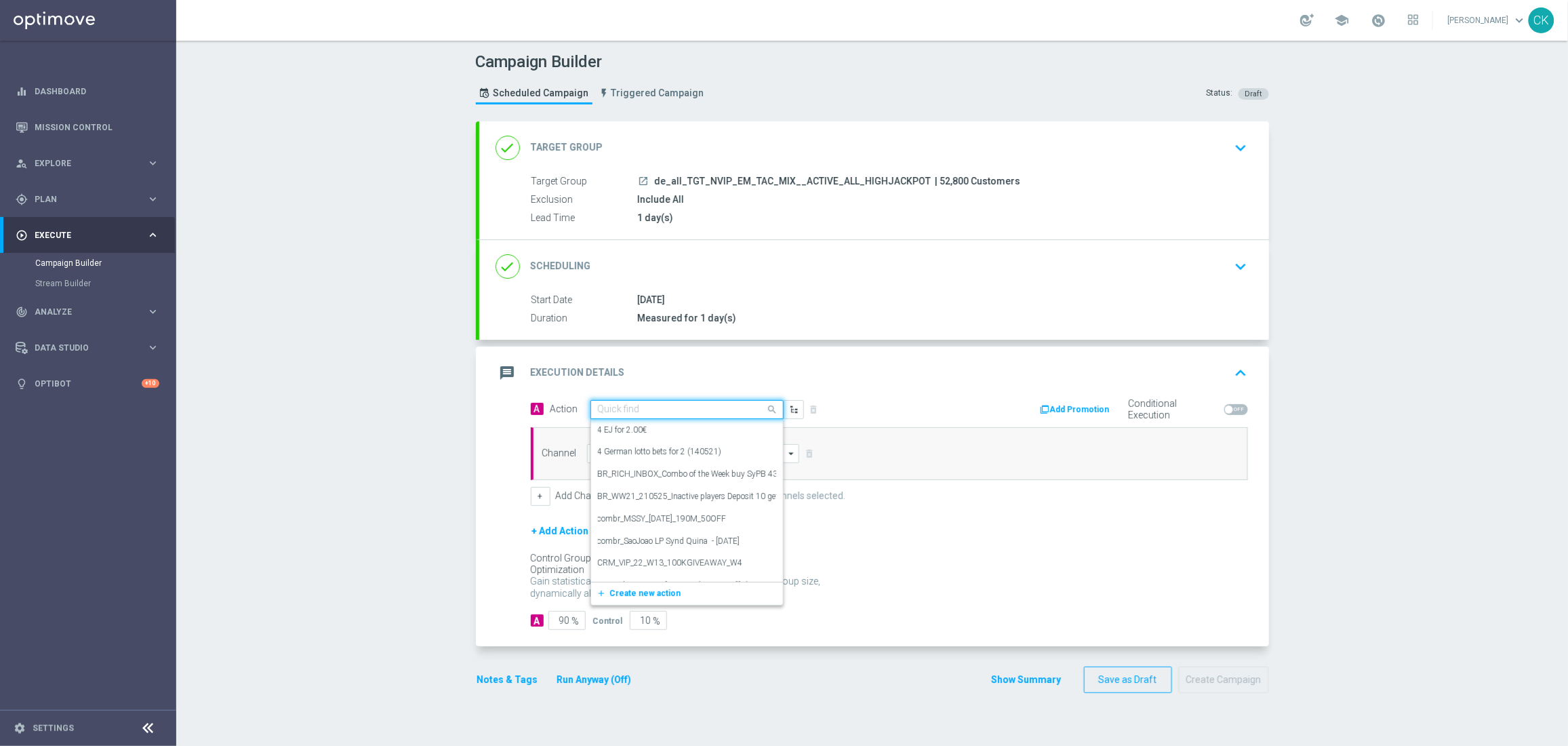
paste input "SummerSales - EJ themed"
type input "SummerSales - EJ themed"
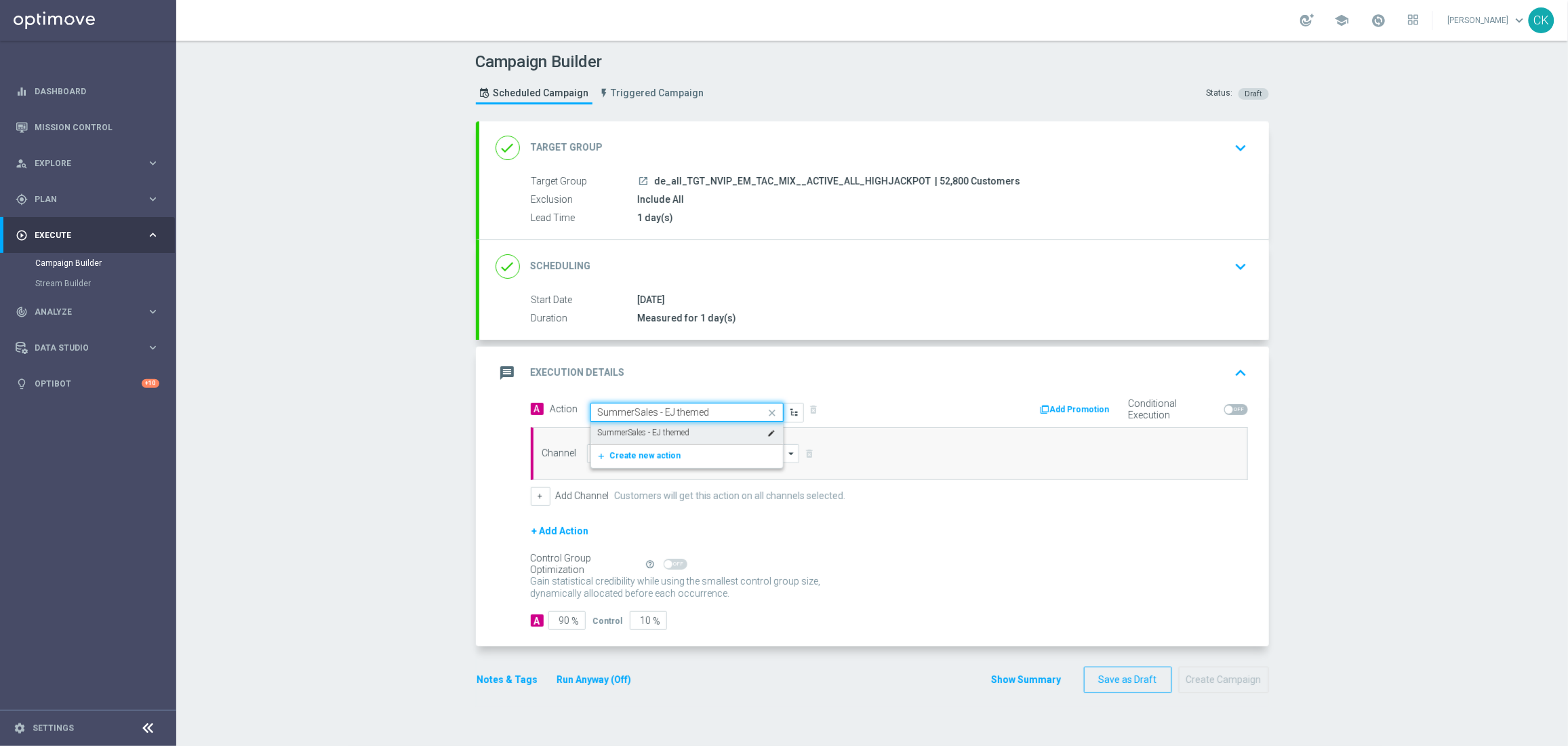
click at [652, 430] on label "SummerSales - EJ themed" at bounding box center [644, 433] width 92 height 11
click at [636, 446] on input at bounding box center [693, 453] width 213 height 19
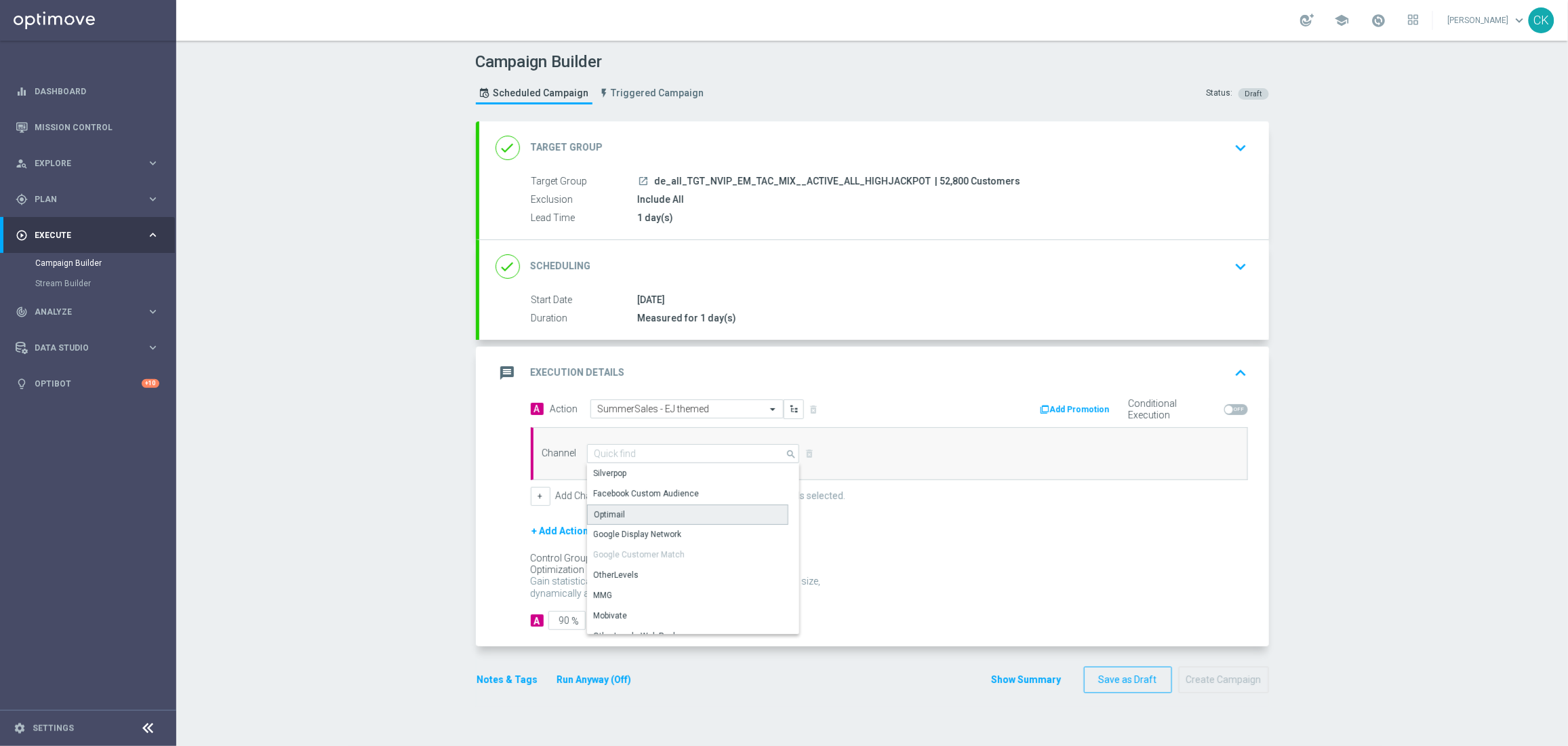
click at [623, 516] on div "Optimail" at bounding box center [688, 514] width 201 height 20
type input "Optimail"
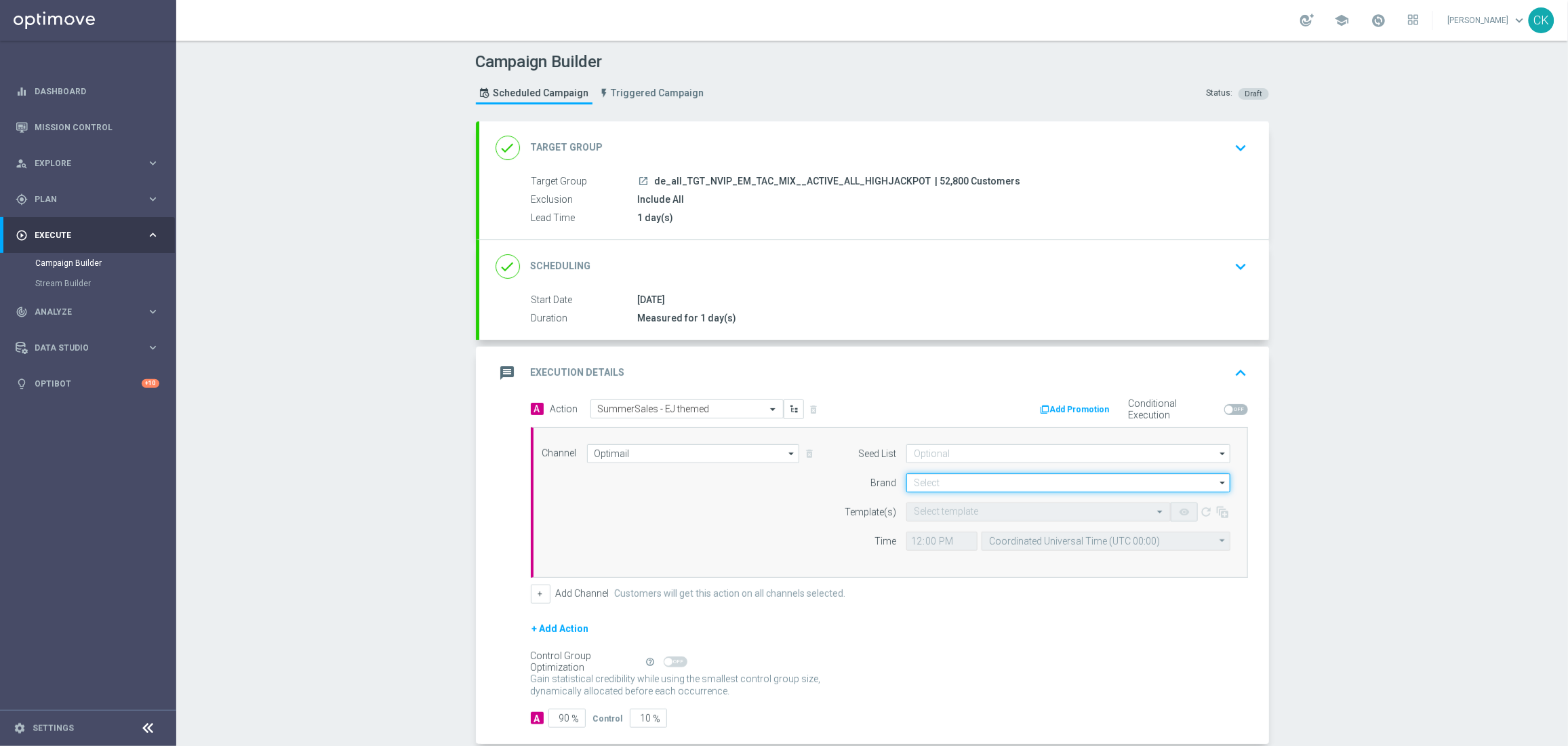
click at [958, 480] on input at bounding box center [1068, 482] width 324 height 19
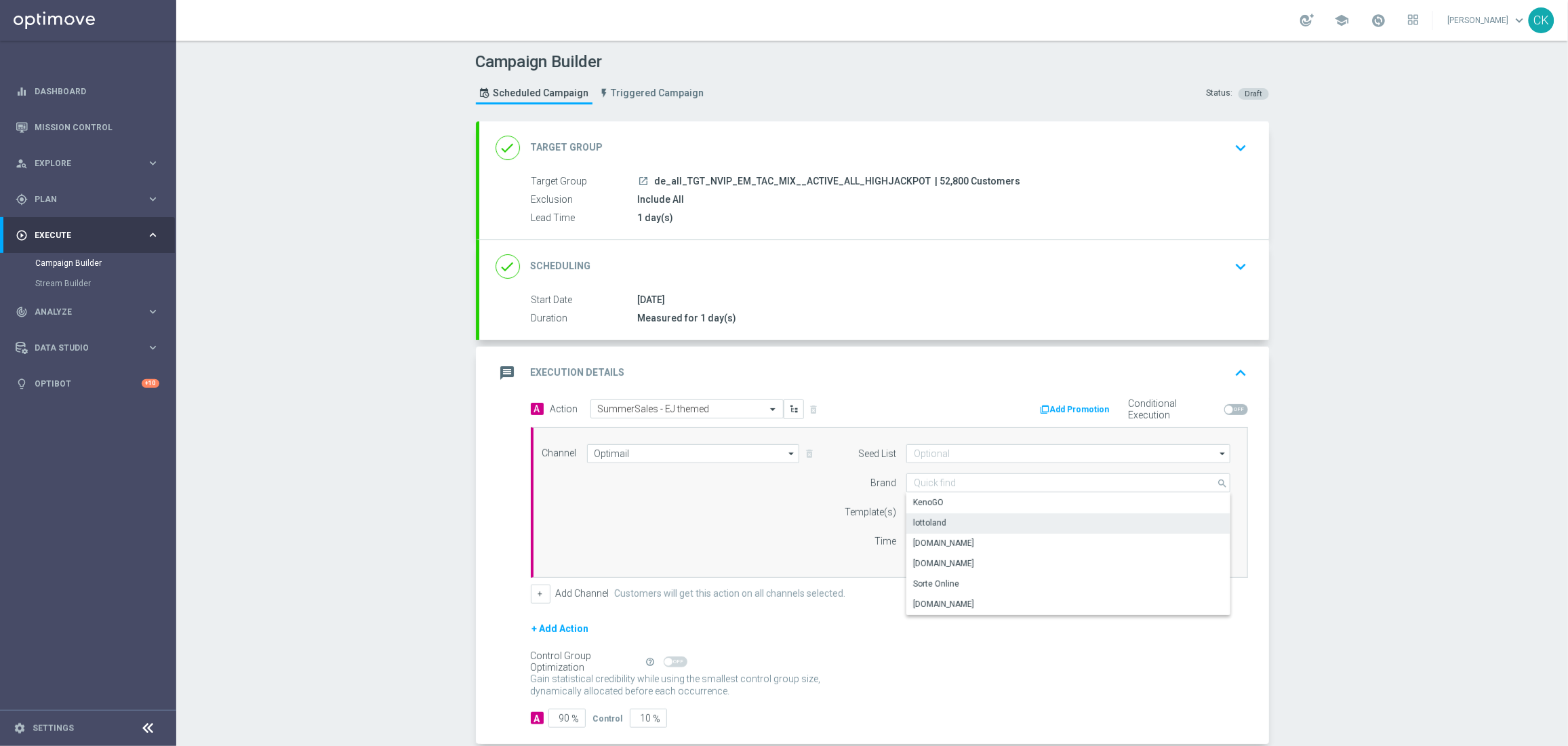
click at [948, 522] on div "lottoland" at bounding box center [1068, 522] width 324 height 19
type input "lottoland"
click at [811, 520] on div "Channel Optimail Optimail arrow_drop_down Drag here to set row groups Drag here…" at bounding box center [886, 503] width 709 height 117
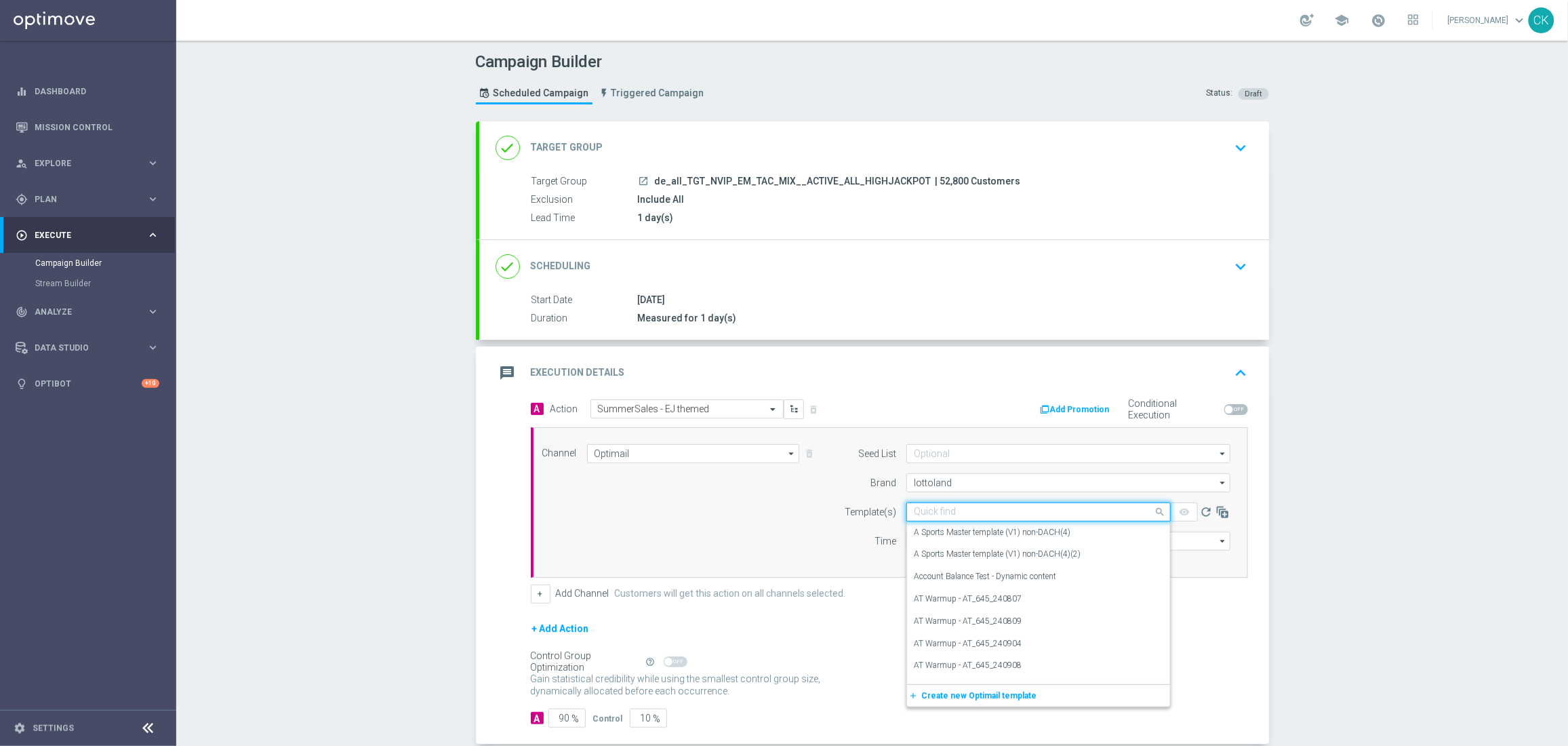
click at [940, 517] on input "text" at bounding box center [1025, 512] width 222 height 11
paste input "DE_REG__SUMMERSALE_EJ_250902__NVIP_EMA_TAC_MIX"
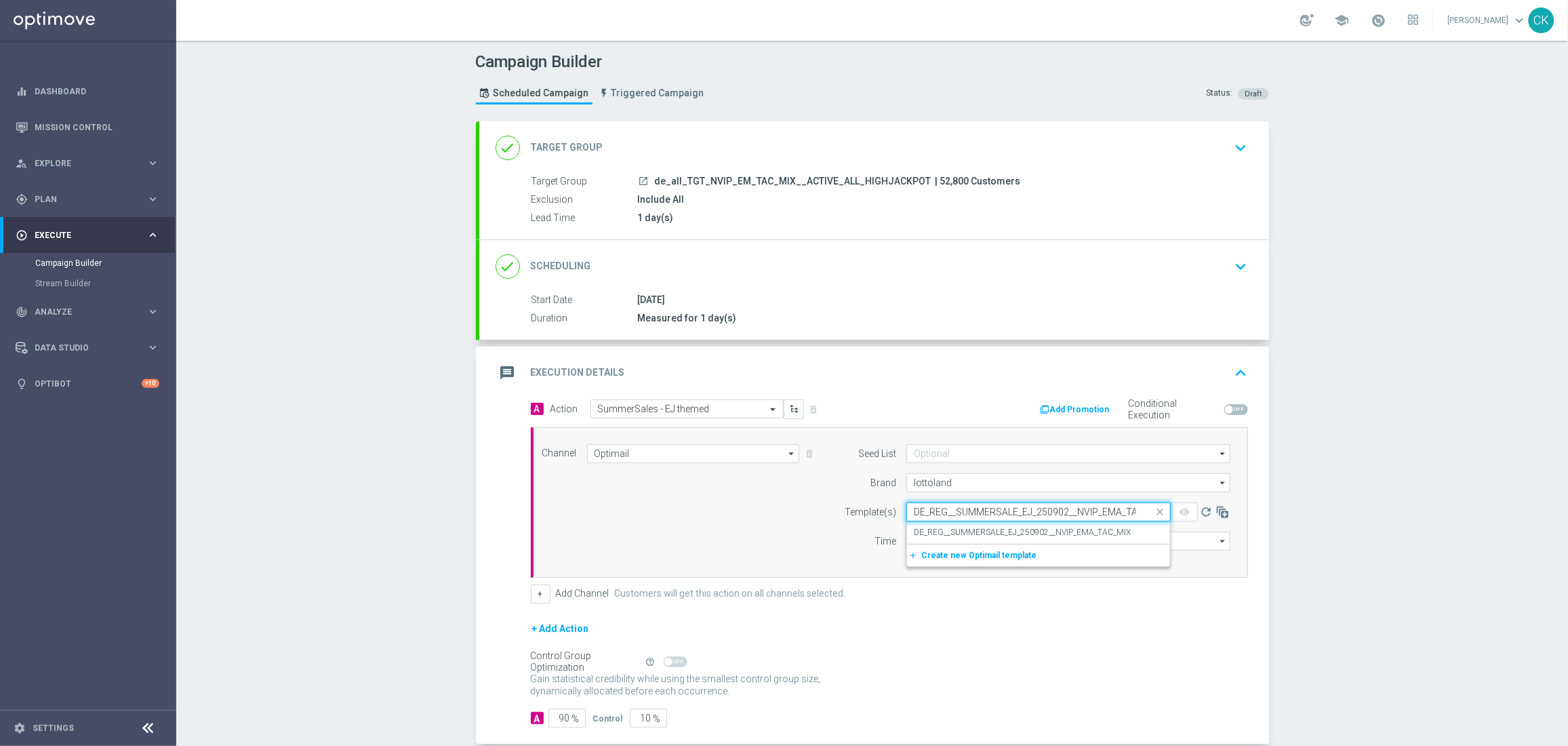
scroll to position [0, 27]
click at [1021, 533] on label "DE_REG__SUMMERSALE_EJ_250902__NVIP_EMA_TAC_MIX" at bounding box center [1022, 533] width 217 height 11
type input "DE_REG__SUMMERSALE_EJ_250902__NVIP_EMA_TAC_MIX"
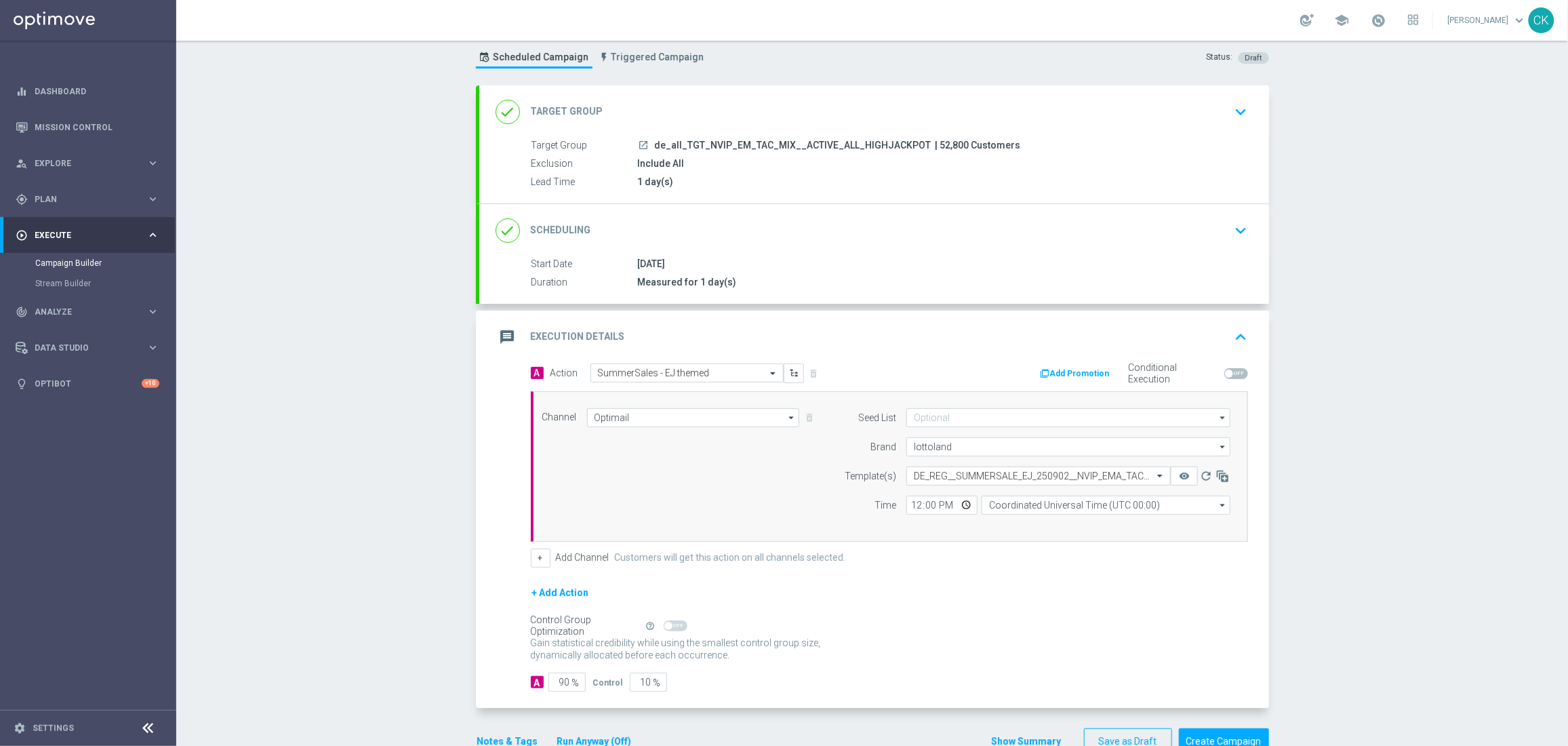
scroll to position [74, 0]
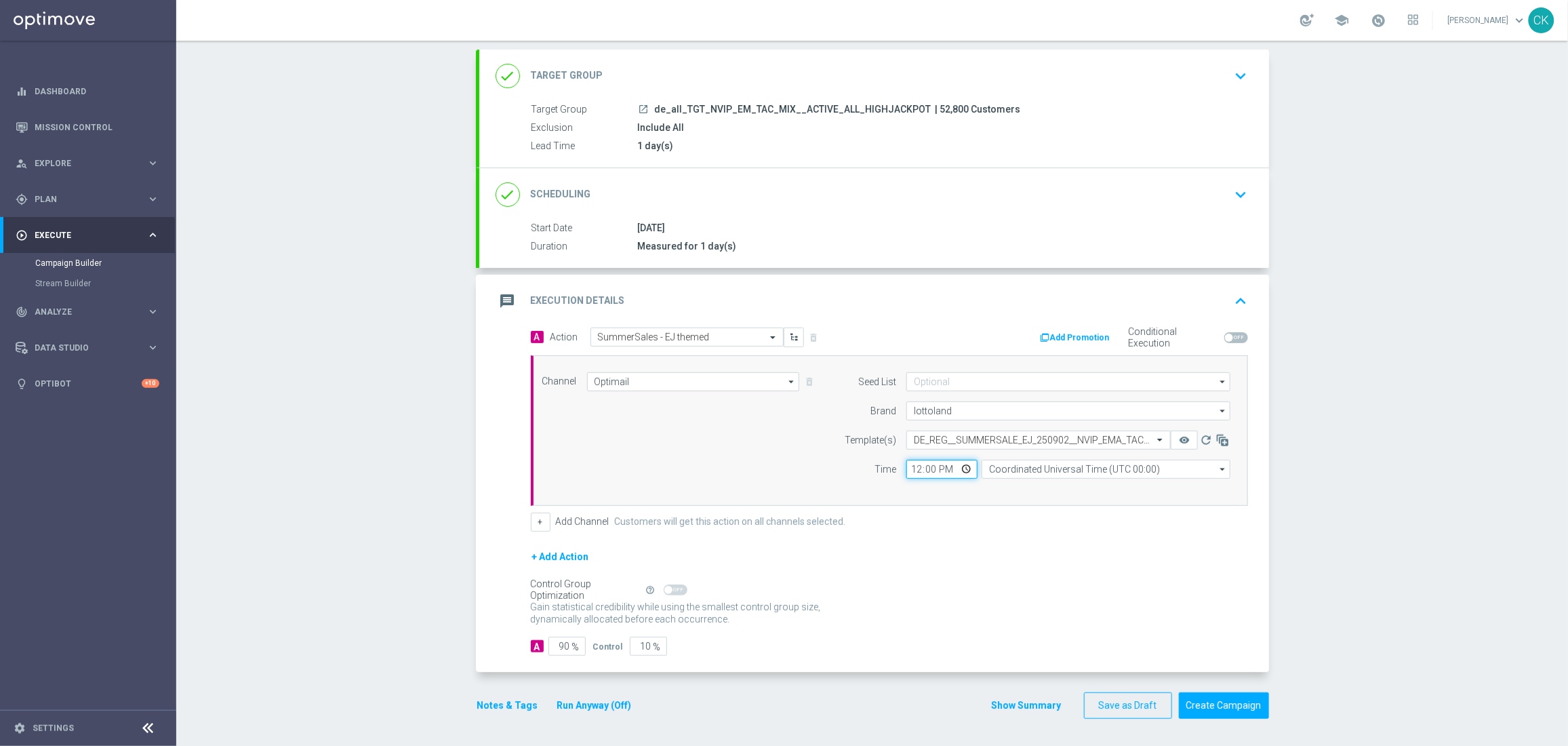
click at [911, 468] on input "12:00" at bounding box center [942, 469] width 71 height 19
type input "06:00"
click at [1078, 473] on input "Coordinated Universal Time (UTC 00:00)" at bounding box center [1106, 469] width 249 height 19
click at [1131, 485] on div "Central European Time ([GEOGRAPHIC_DATA]) (UTC +02:00)" at bounding box center [1098, 489] width 221 height 12
type input "Central European Time ([GEOGRAPHIC_DATA]) (UTC +02:00)"
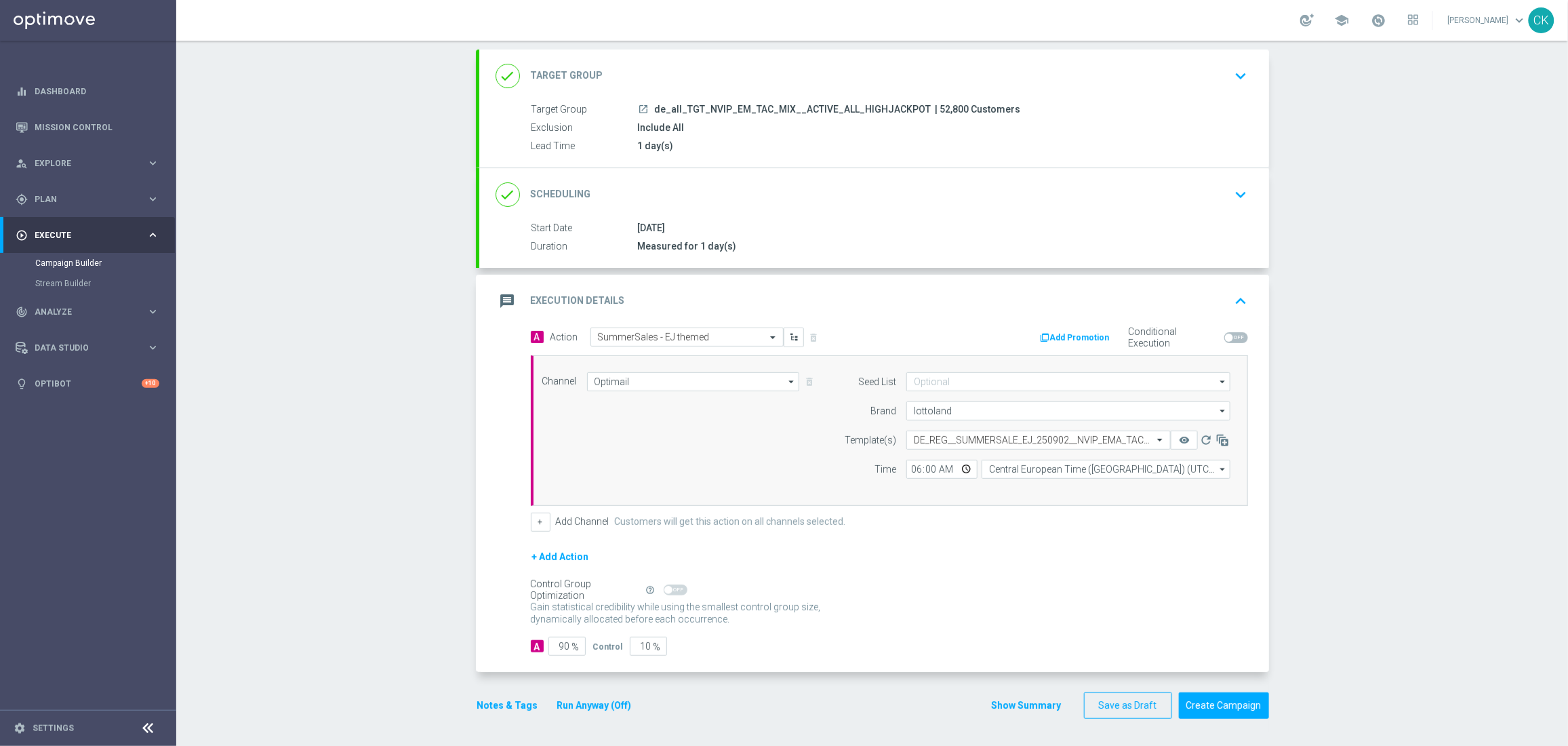
click at [974, 518] on div "+ Add Channel Customers will get this action on all channels selected." at bounding box center [889, 521] width 717 height 19
click at [562, 647] on input "90" at bounding box center [567, 645] width 38 height 19
type input "9"
type input "91"
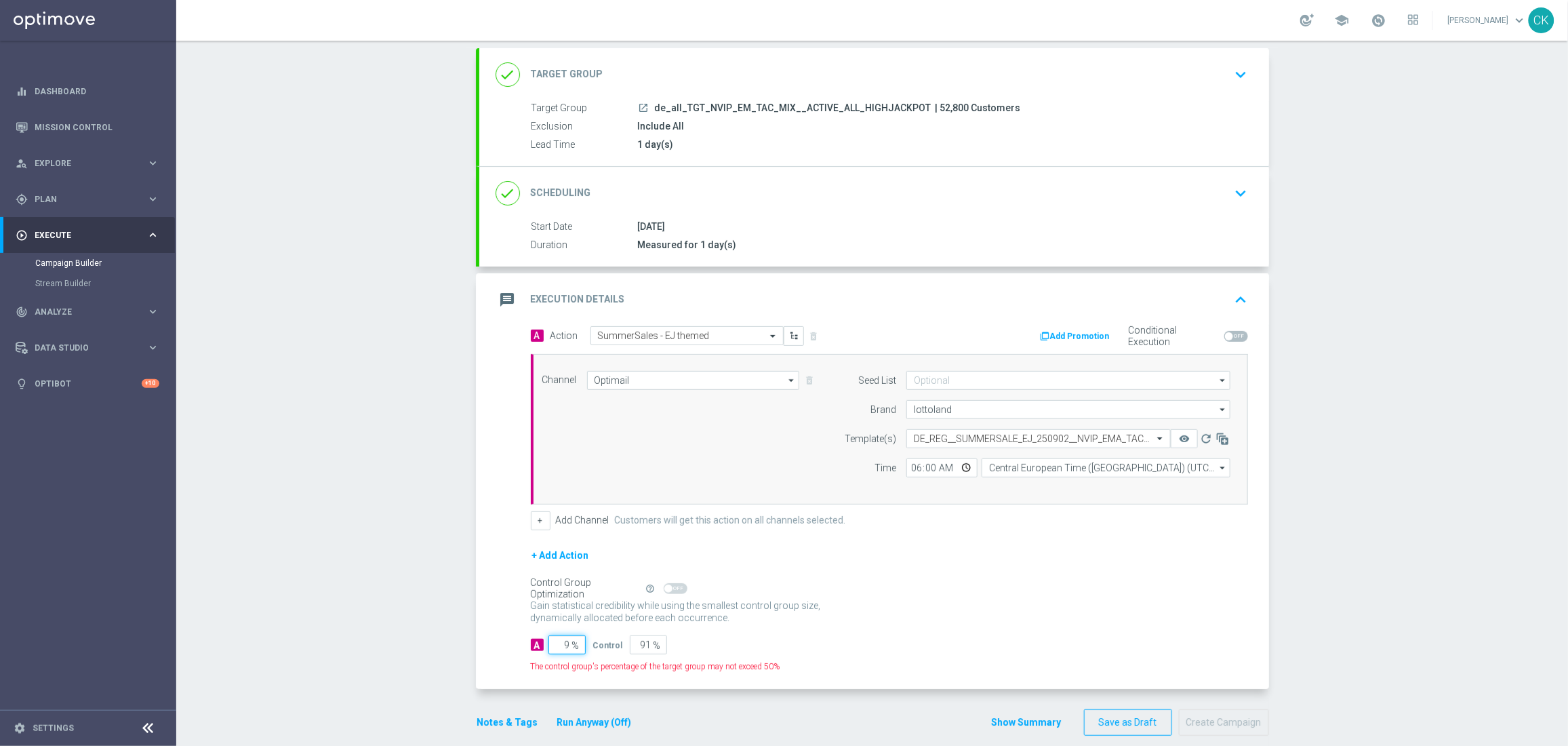
type input "98"
type input "2"
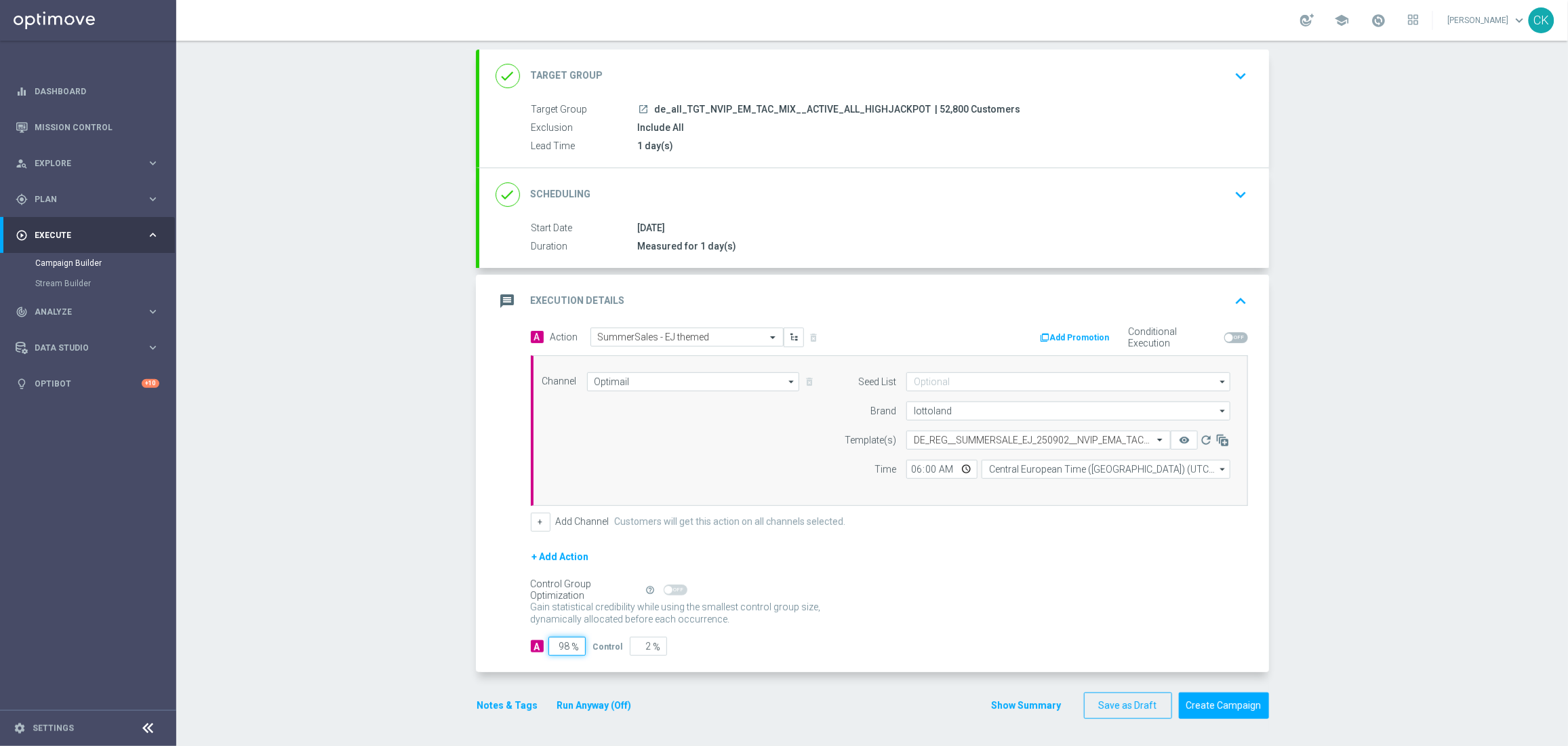
type input "98"
click at [850, 576] on div "+ Add Action" at bounding box center [889, 565] width 717 height 34
click at [488, 708] on button "Notes & Tags" at bounding box center [508, 705] width 64 height 17
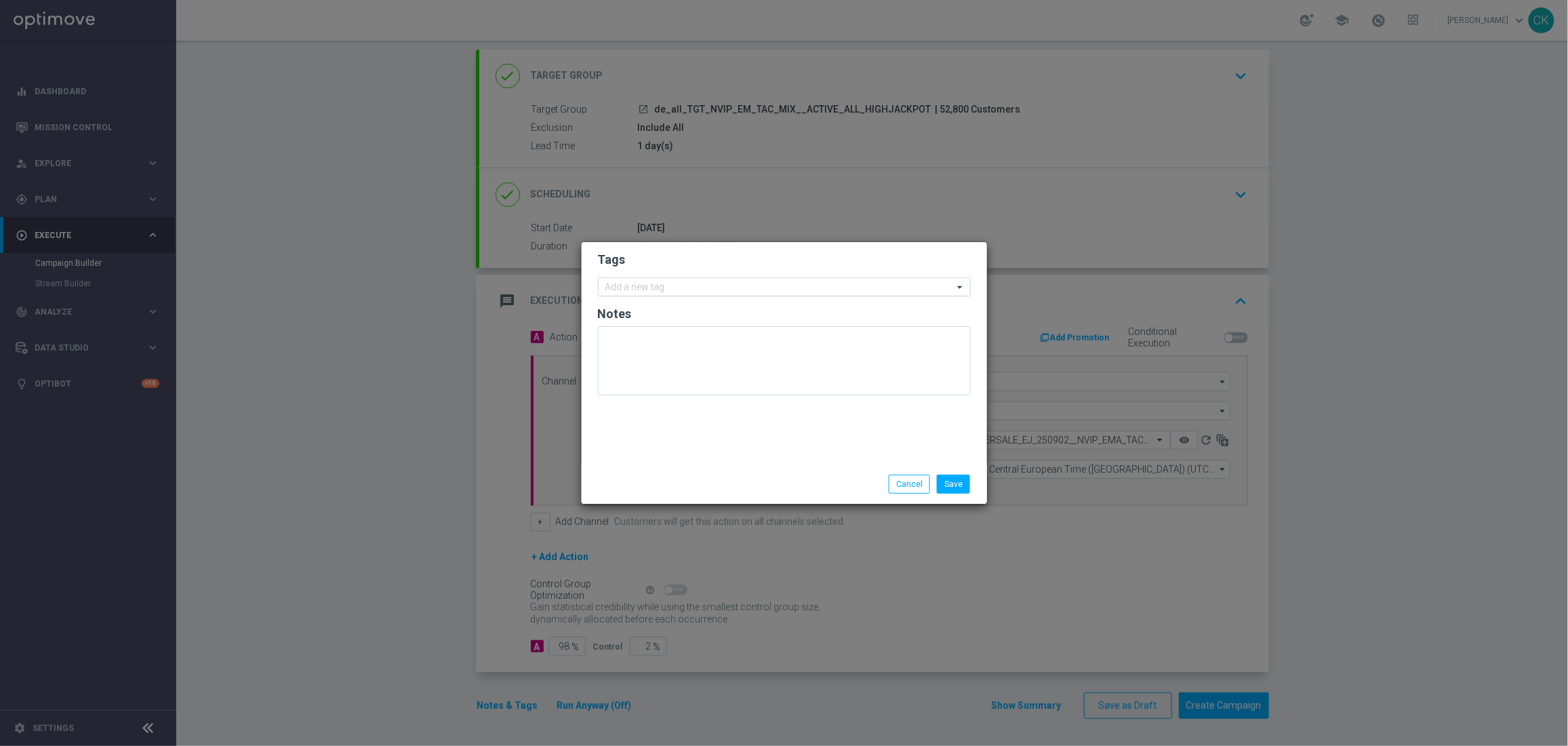
click at [686, 286] on input "text" at bounding box center [779, 288] width 348 height 11
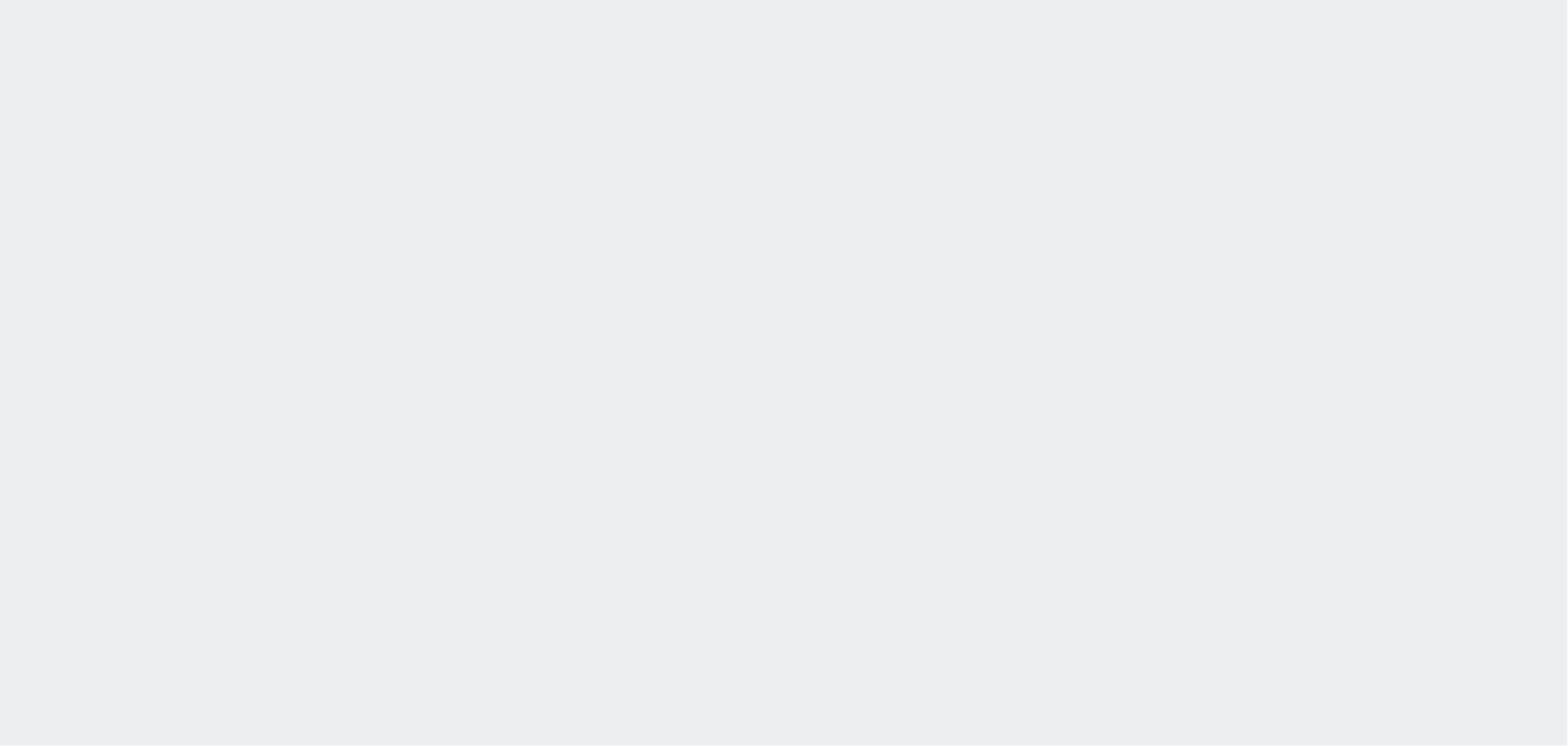
click at [357, 0] on html at bounding box center [784, 0] width 1568 height 0
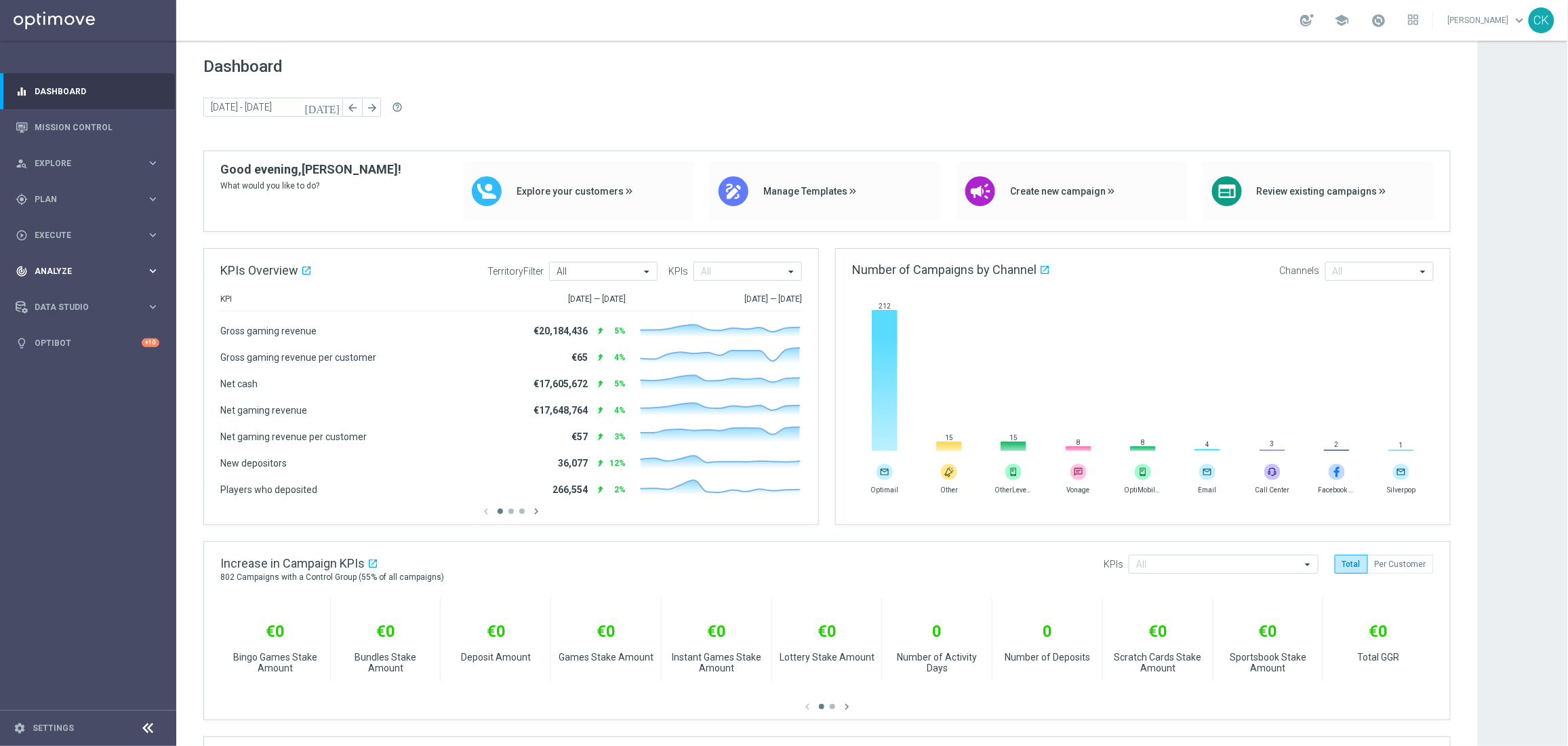
click at [49, 262] on div "track_changes Analyze keyboard_arrow_right" at bounding box center [87, 271] width 175 height 36
click at [48, 231] on span "Execute" at bounding box center [90, 235] width 112 height 8
click at [50, 261] on link "Campaign Builder" at bounding box center [87, 262] width 105 height 11
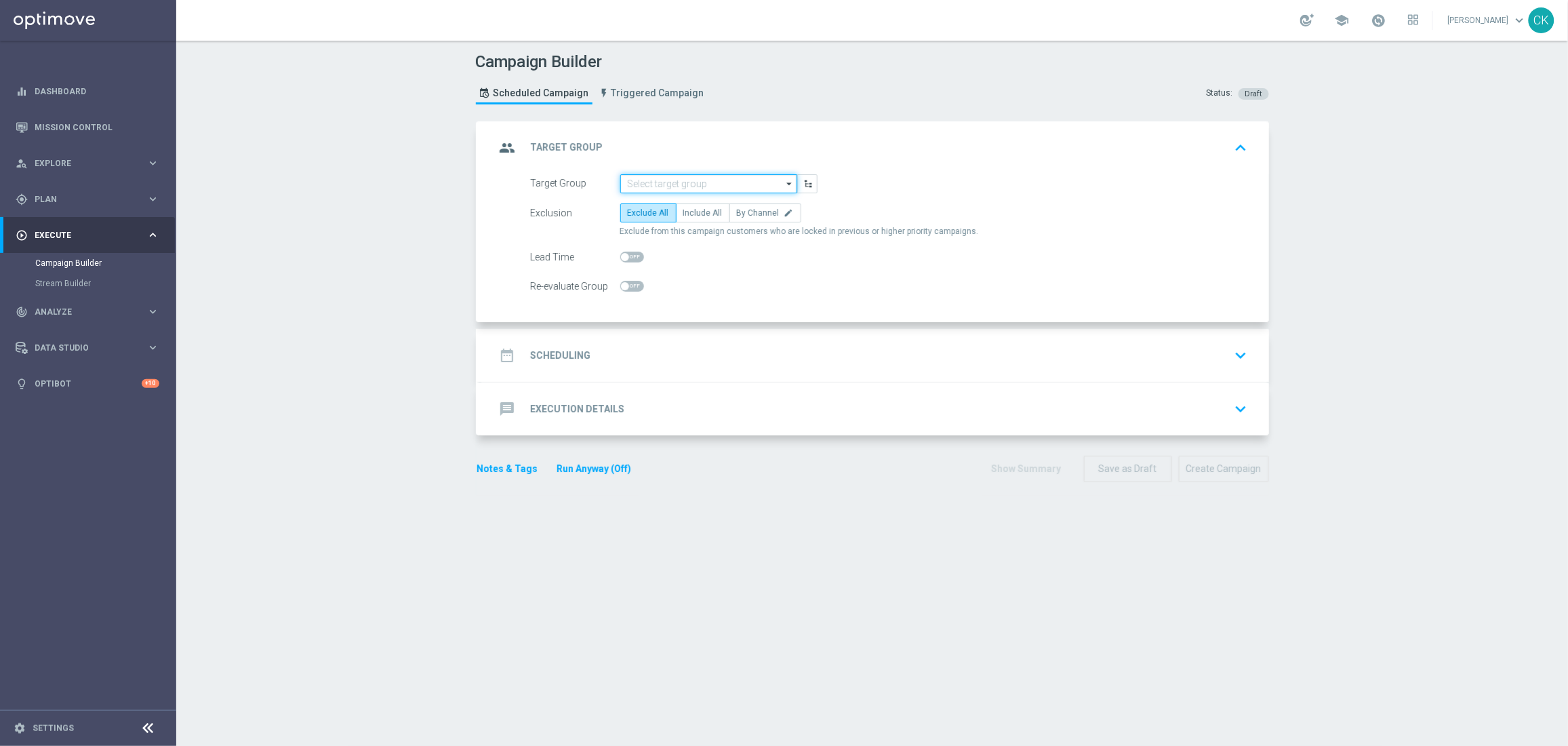
click at [718, 181] on input at bounding box center [708, 183] width 177 height 19
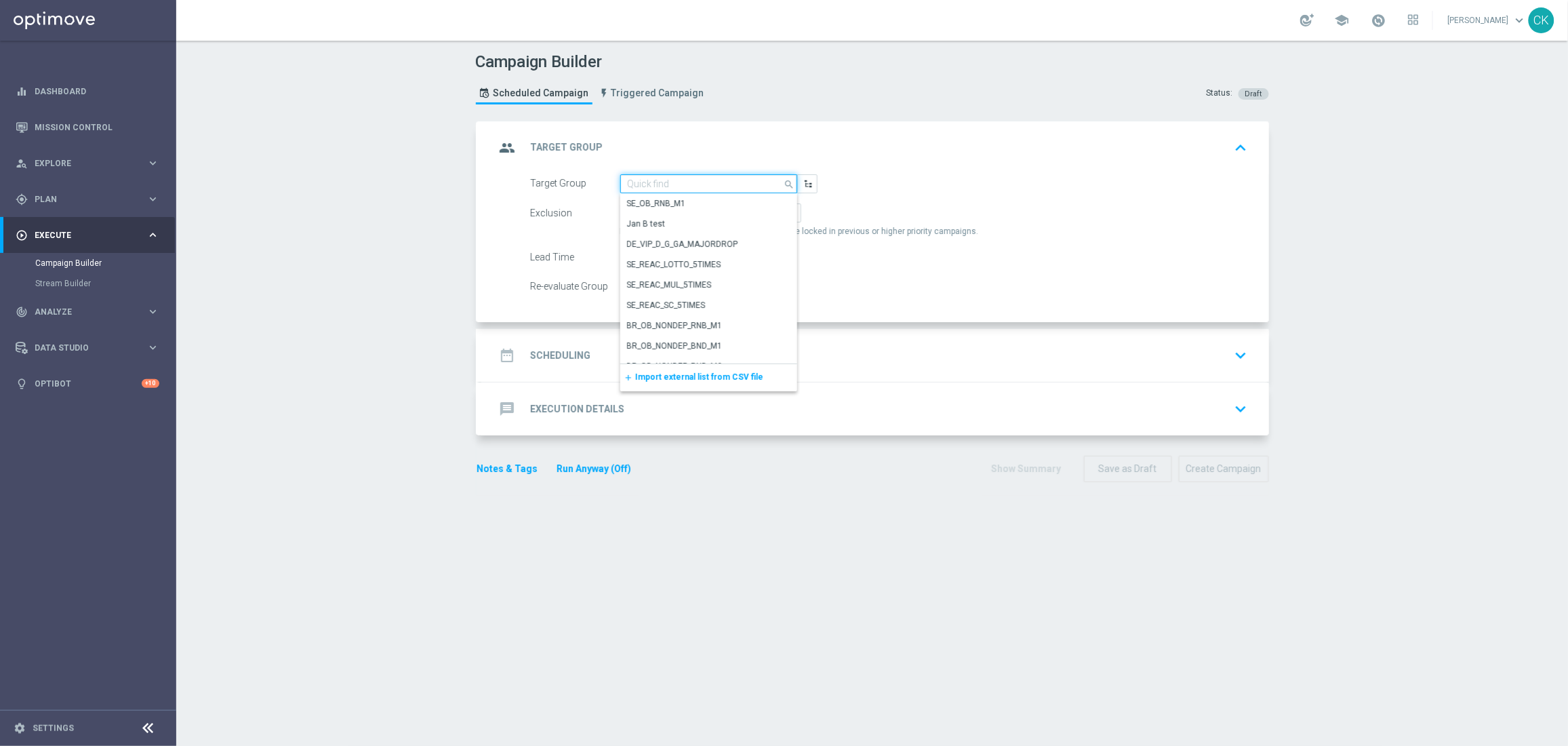
paste input "de_all_TGT_NVIP_EM_TAC_MIX__ACTIVE_ALL_HIGHJACKPOT"
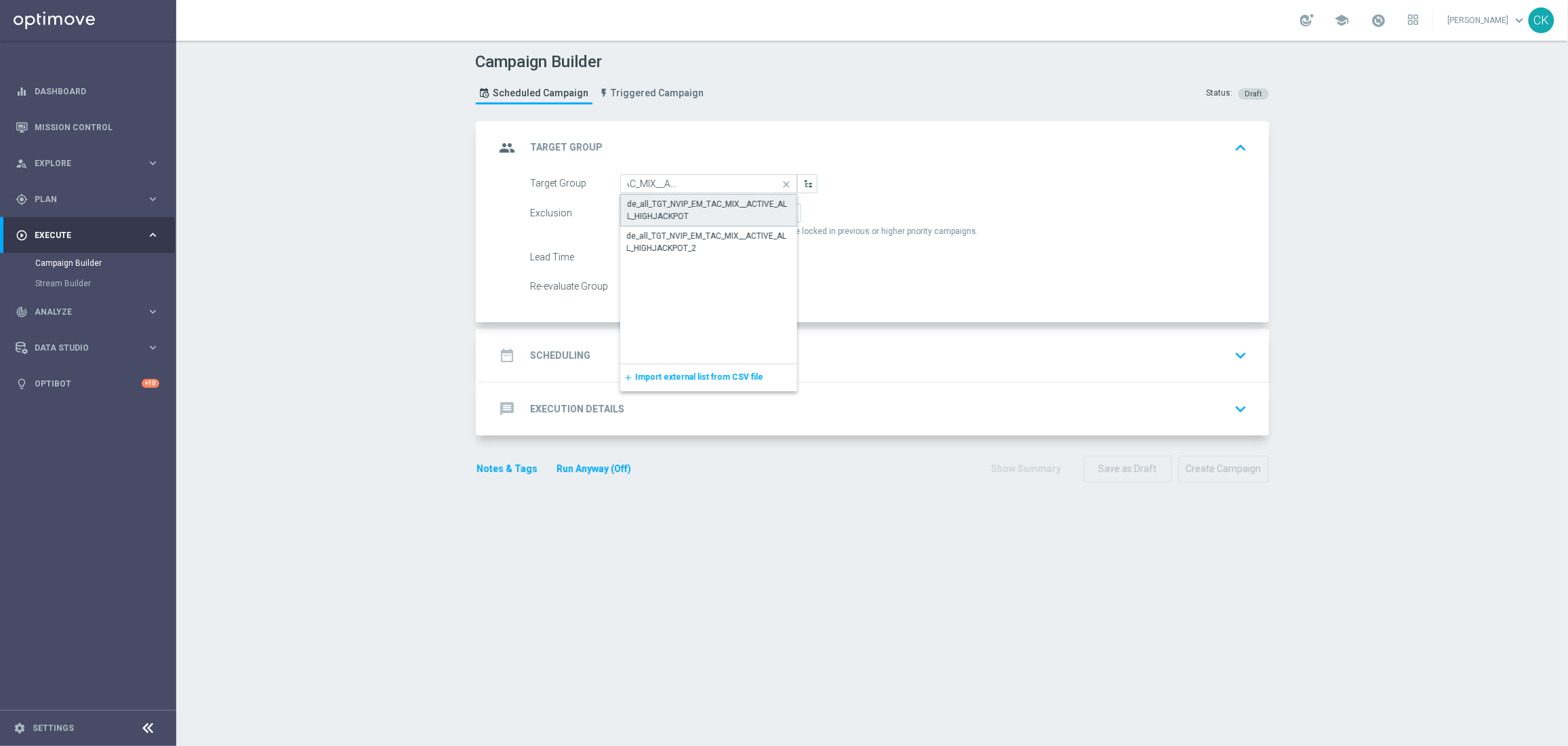
click at [706, 205] on div "de_all_TGT_NVIP_EM_TAC_MIX__ACTIVE_ALL_HIGHJACKPOT" at bounding box center [708, 210] width 162 height 25
type input "de_all_TGT_NVIP_EM_TAC_MIX__ACTIVE_ALL_HIGHJACKPOT"
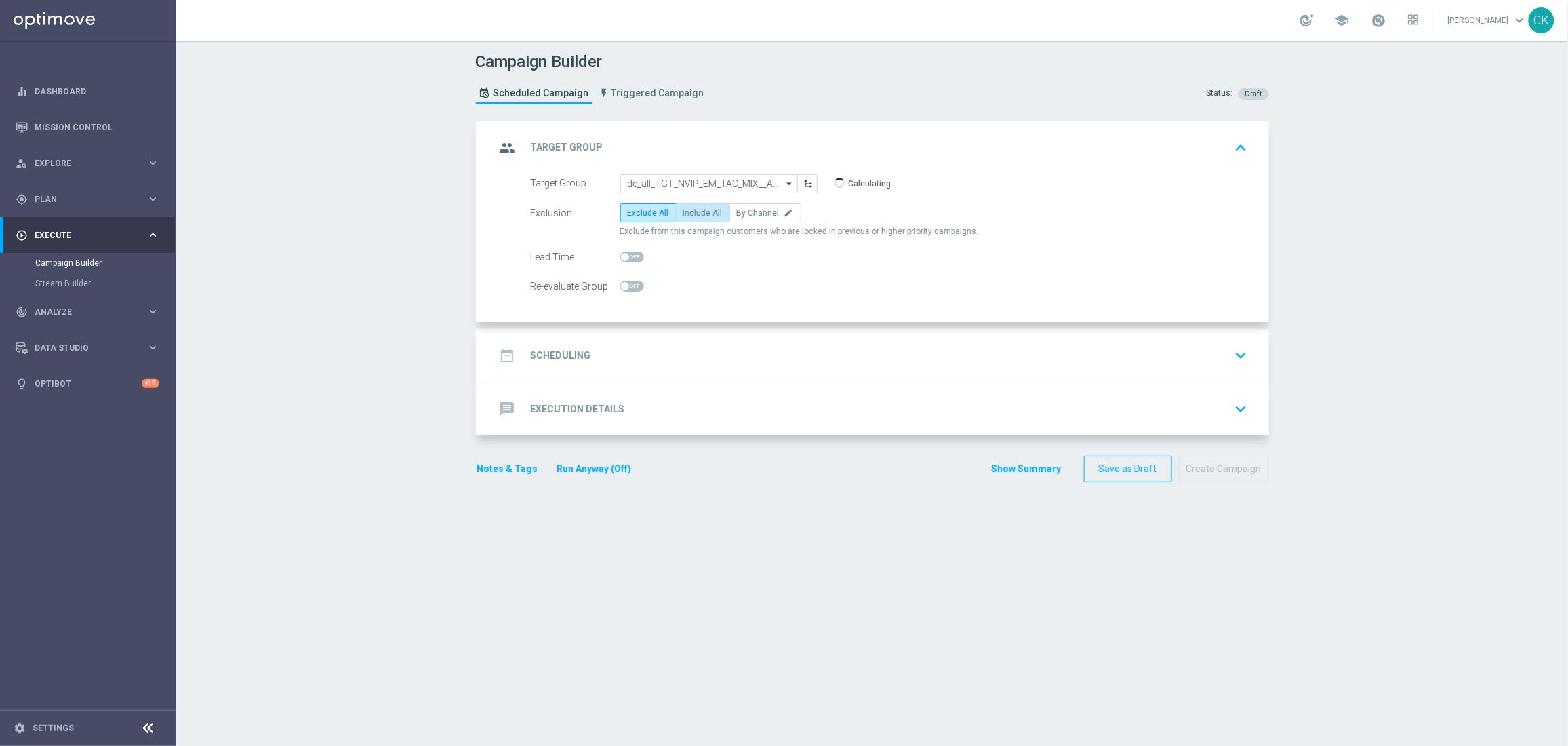
click at [698, 209] on span "Include All" at bounding box center [703, 213] width 39 height 10
click at [692, 211] on input "Include All" at bounding box center [688, 215] width 9 height 9
radio input "true"
click at [621, 253] on span at bounding box center [625, 257] width 8 height 8
click at [620, 253] on input "checkbox" at bounding box center [631, 257] width 24 height 11
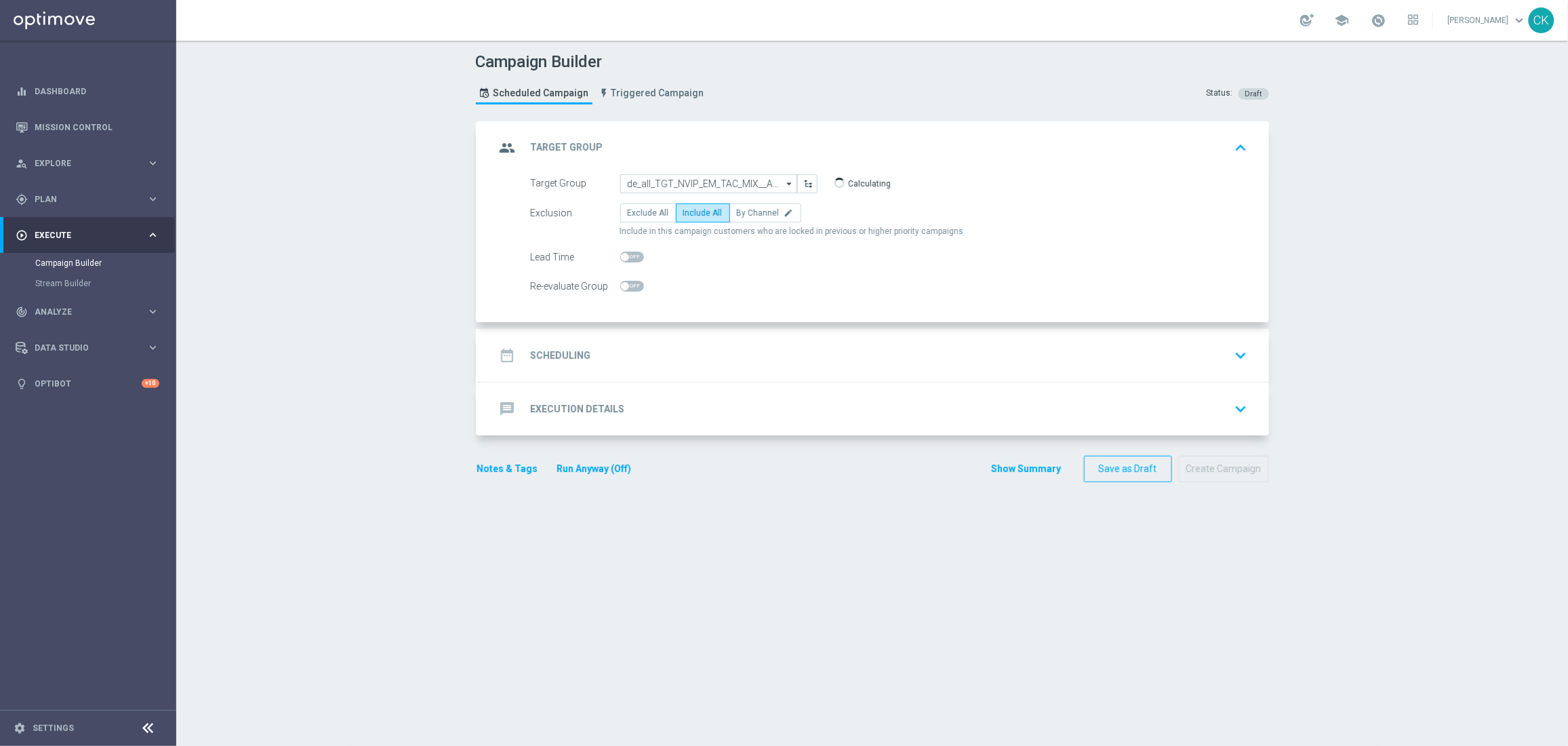
checkbox input "true"
click at [549, 360] on h2 "Scheduling" at bounding box center [561, 355] width 60 height 13
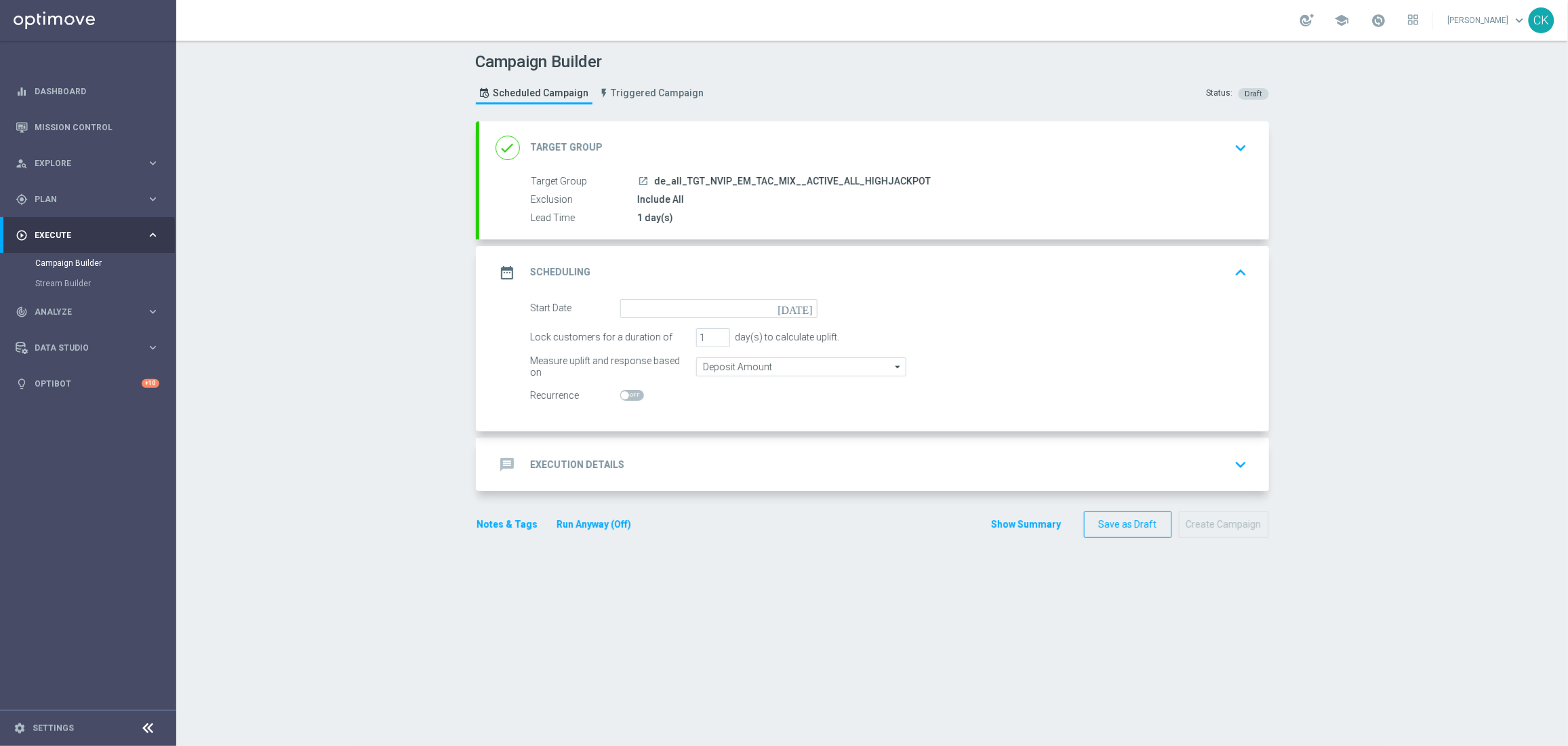
click at [679, 318] on form "Start Date [DATE] Lock customers for a duration of 1 day(s) to calculate uplift…" at bounding box center [889, 352] width 717 height 106
click at [684, 310] on input at bounding box center [718, 308] width 197 height 19
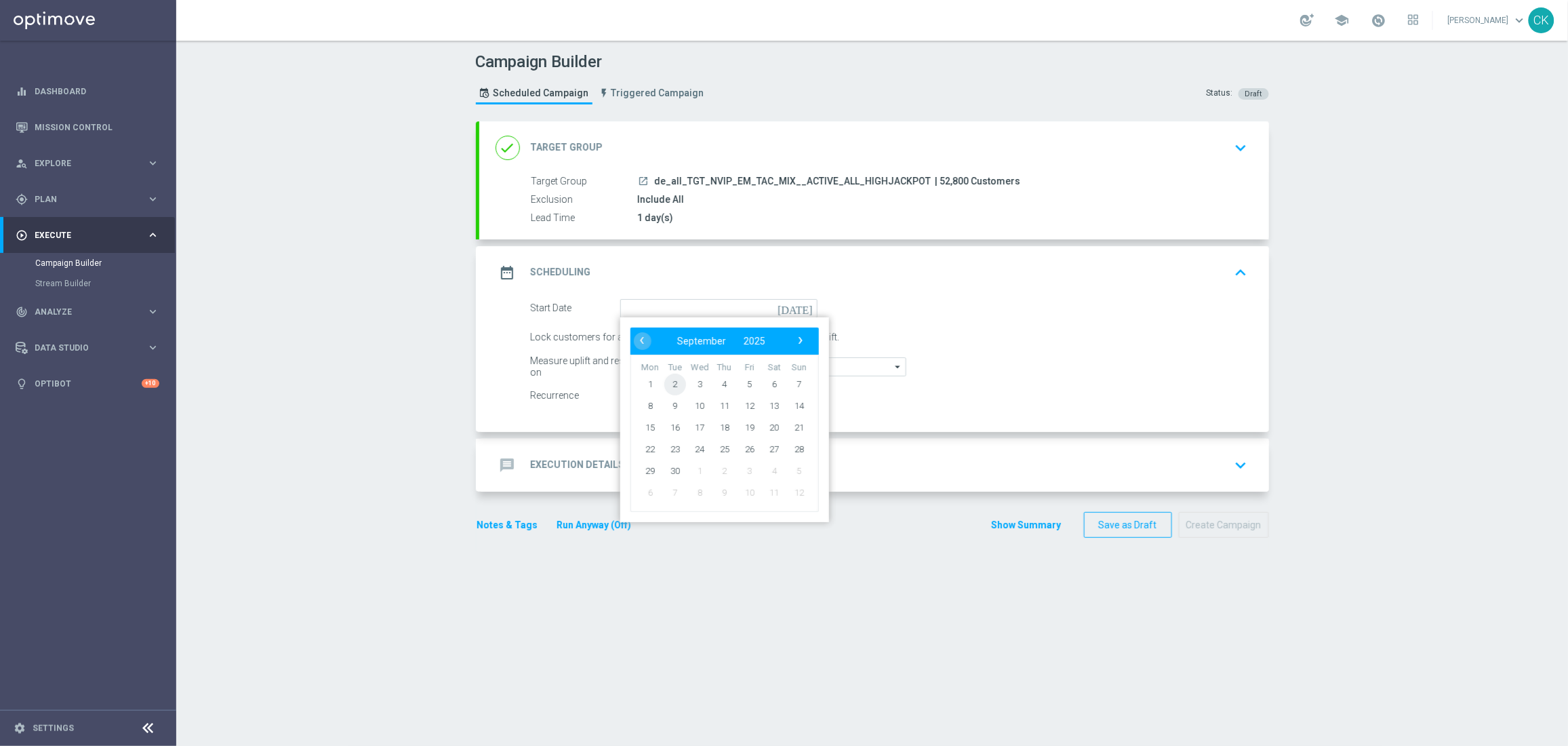
click at [672, 382] on span "2" at bounding box center [674, 383] width 22 height 22
type input "[DATE]"
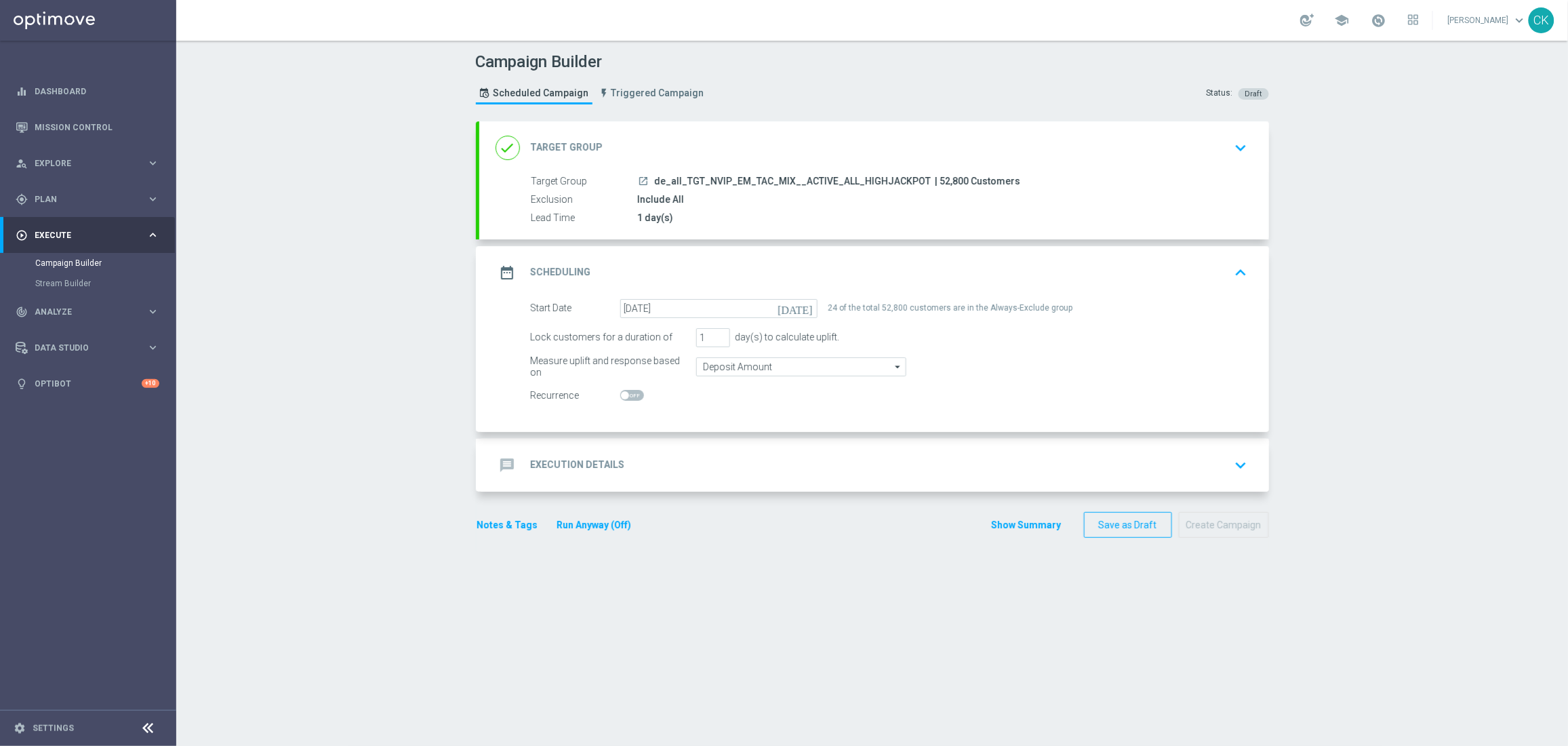
click at [563, 462] on h2 "Execution Details" at bounding box center [577, 465] width 94 height 13
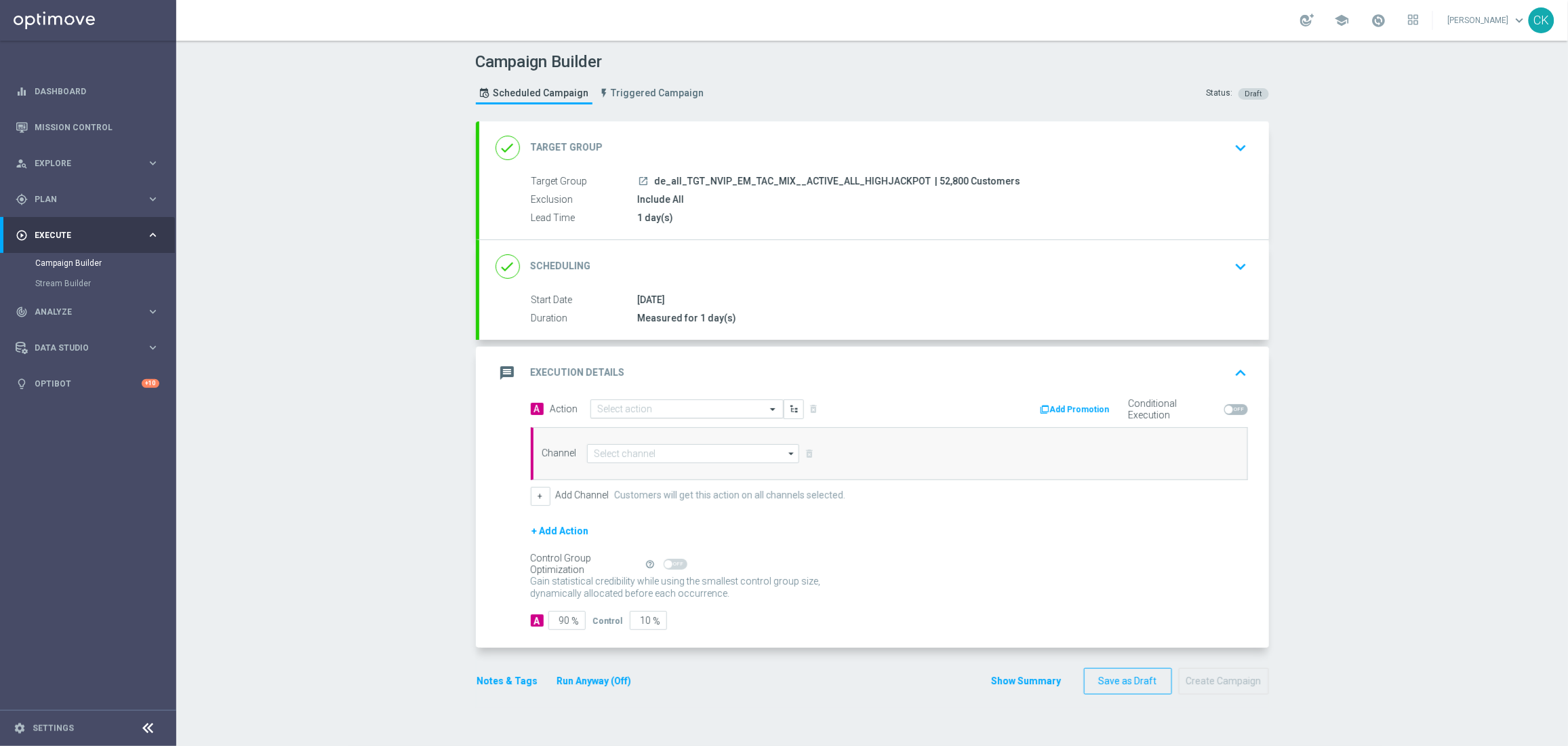
click at [711, 410] on input "text" at bounding box center [673, 409] width 151 height 11
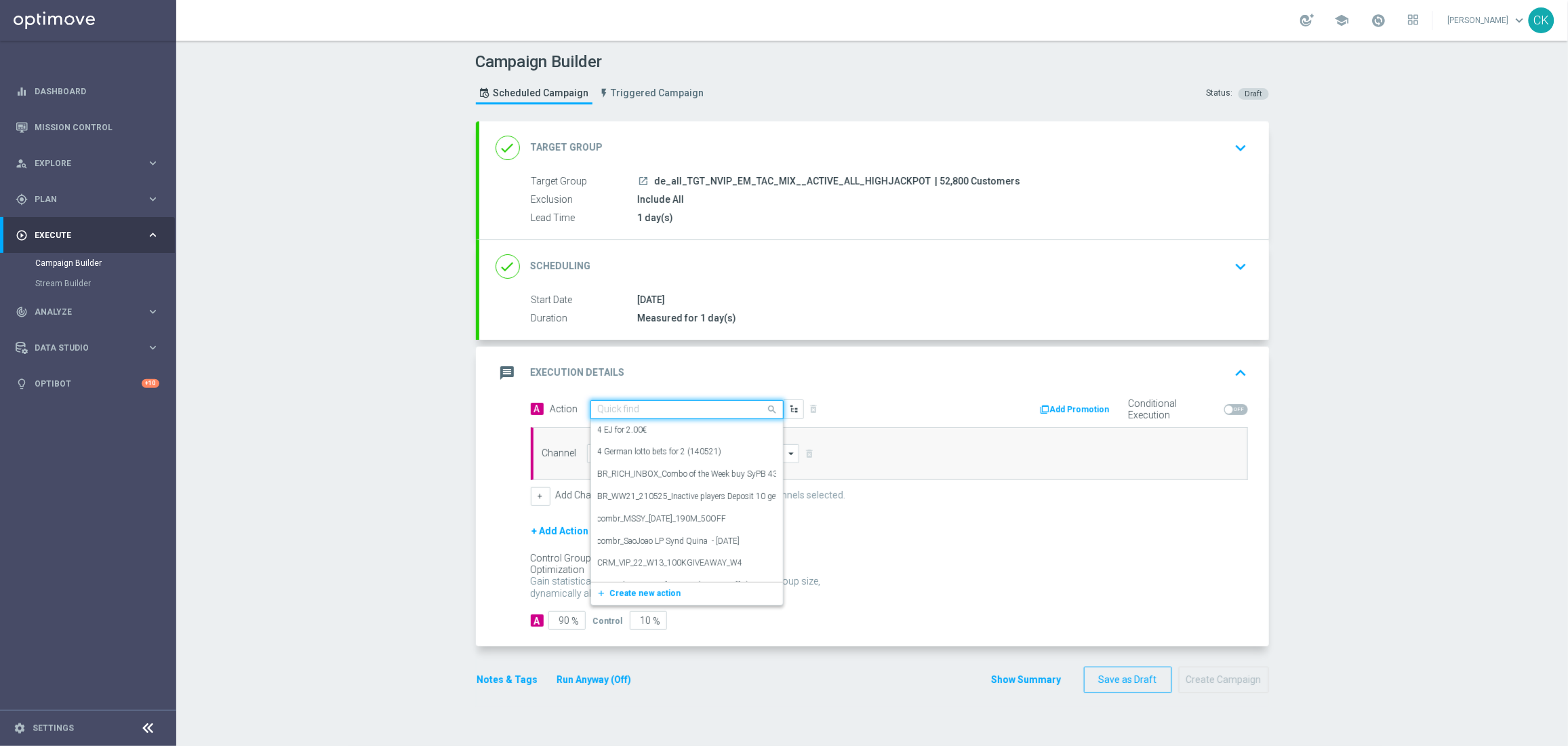
paste input "SummerSales - EJ themed"
type input "SummerSales - EJ themed"
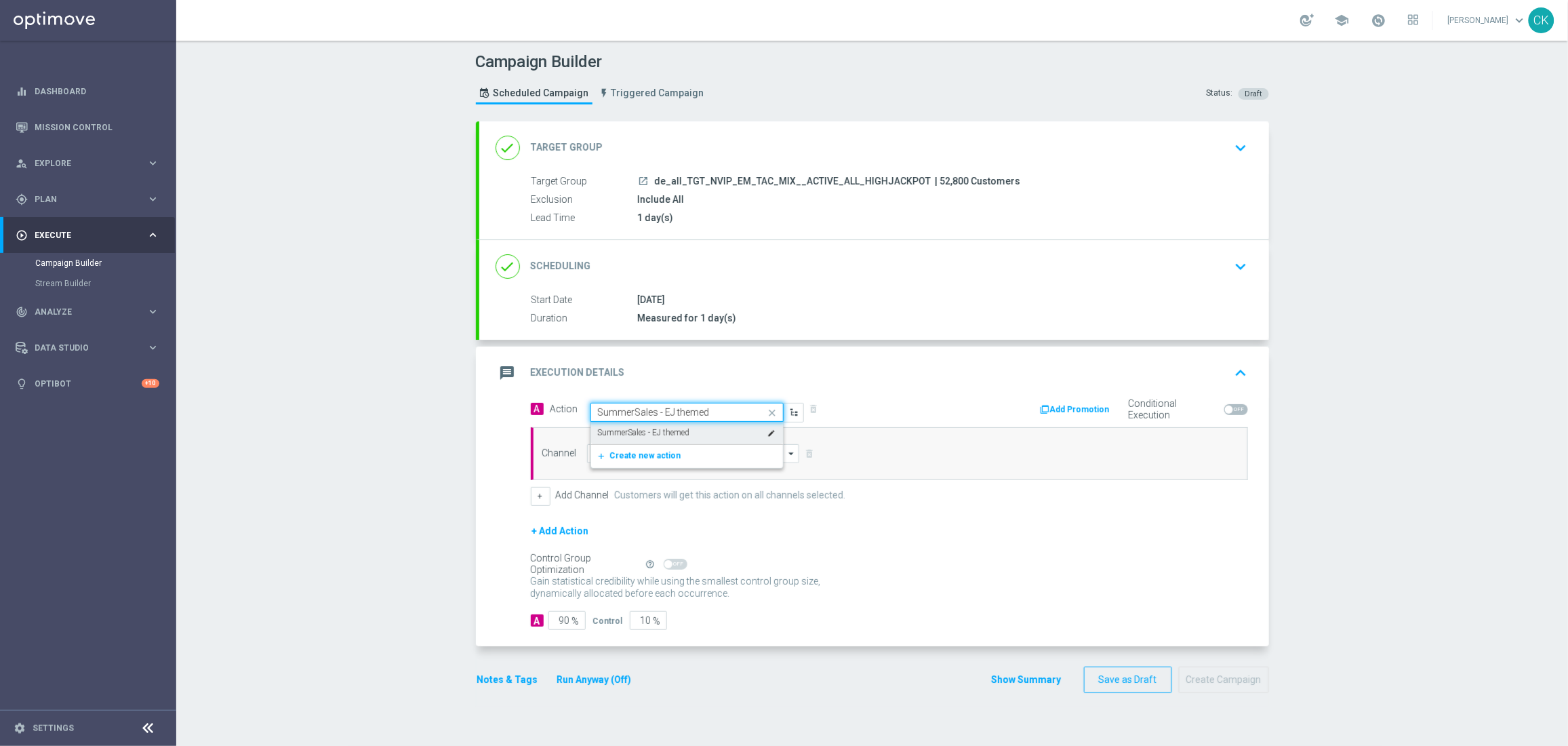
click at [688, 430] on div "SummerSales - EJ themed edit" at bounding box center [687, 432] width 178 height 22
click at [681, 462] on input at bounding box center [693, 453] width 213 height 19
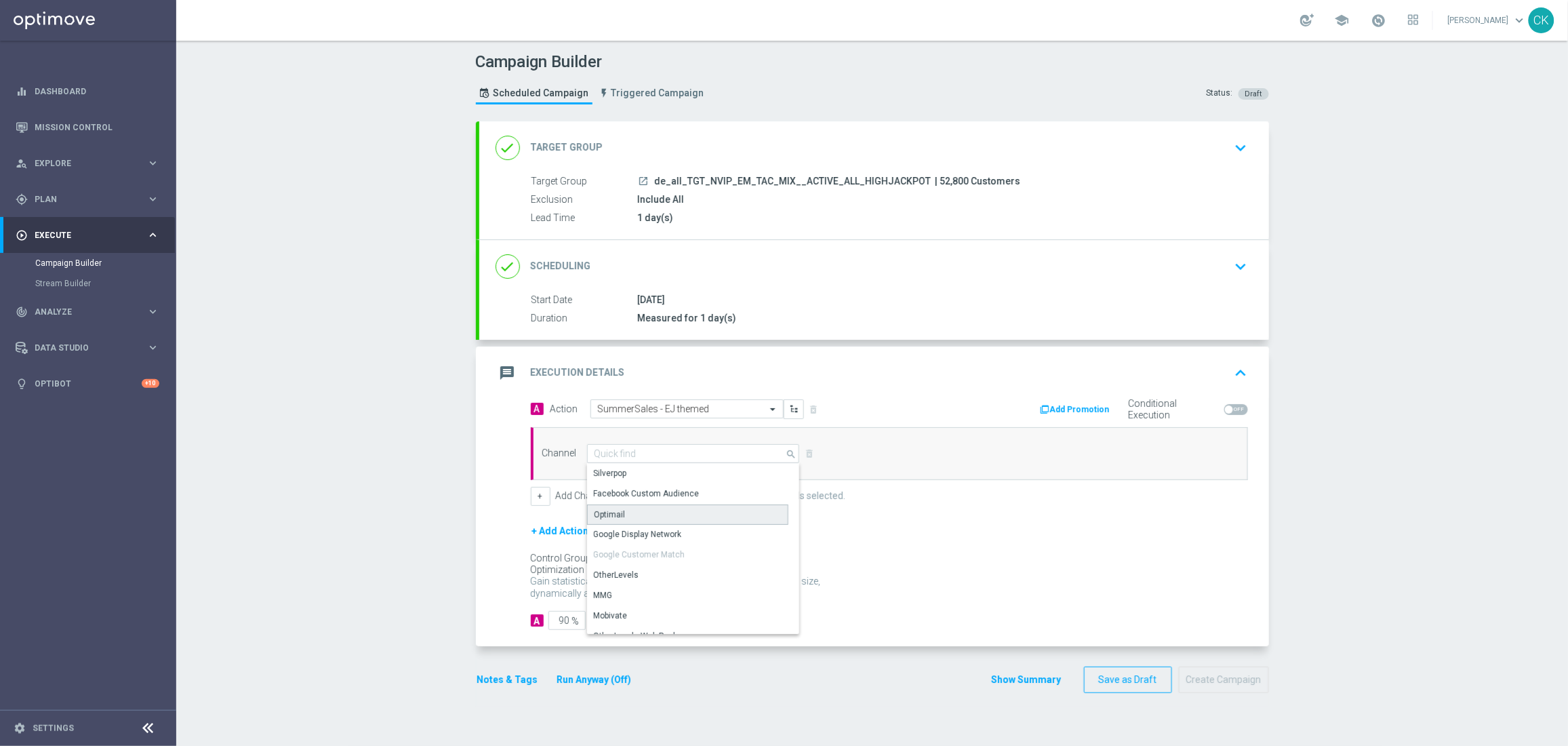
click at [667, 512] on div "Optimail" at bounding box center [688, 514] width 201 height 20
type input "Optimail"
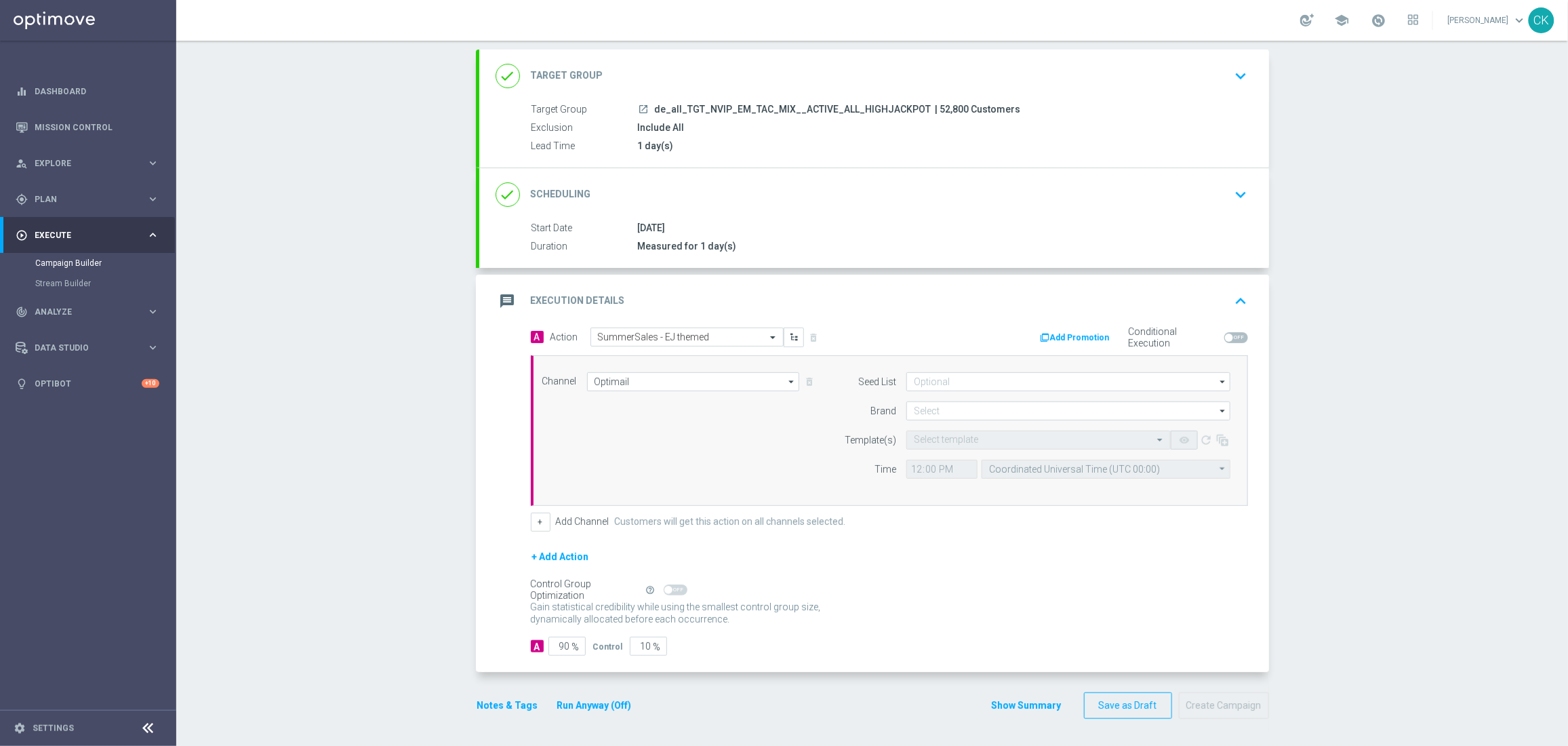
scroll to position [74, 0]
click at [955, 408] on input at bounding box center [1068, 410] width 324 height 19
click at [955, 453] on div "lottoland" at bounding box center [1068, 450] width 324 height 19
type input "lottoland"
click at [947, 443] on input "text" at bounding box center [1025, 440] width 222 height 11
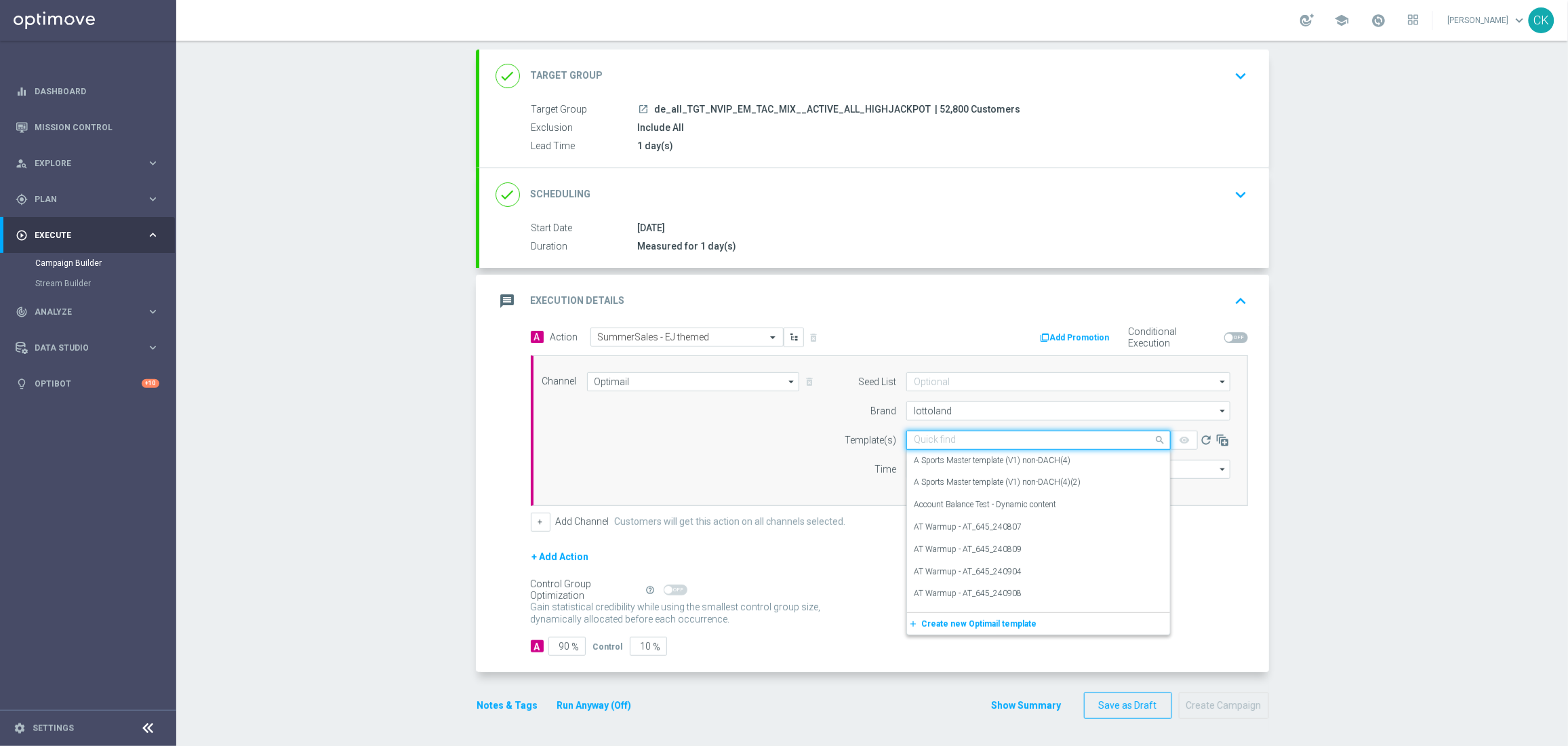
paste input "DE_REG__SUMMERSALE_EJ_250902__NVIP_EMA_TAC_MIX"
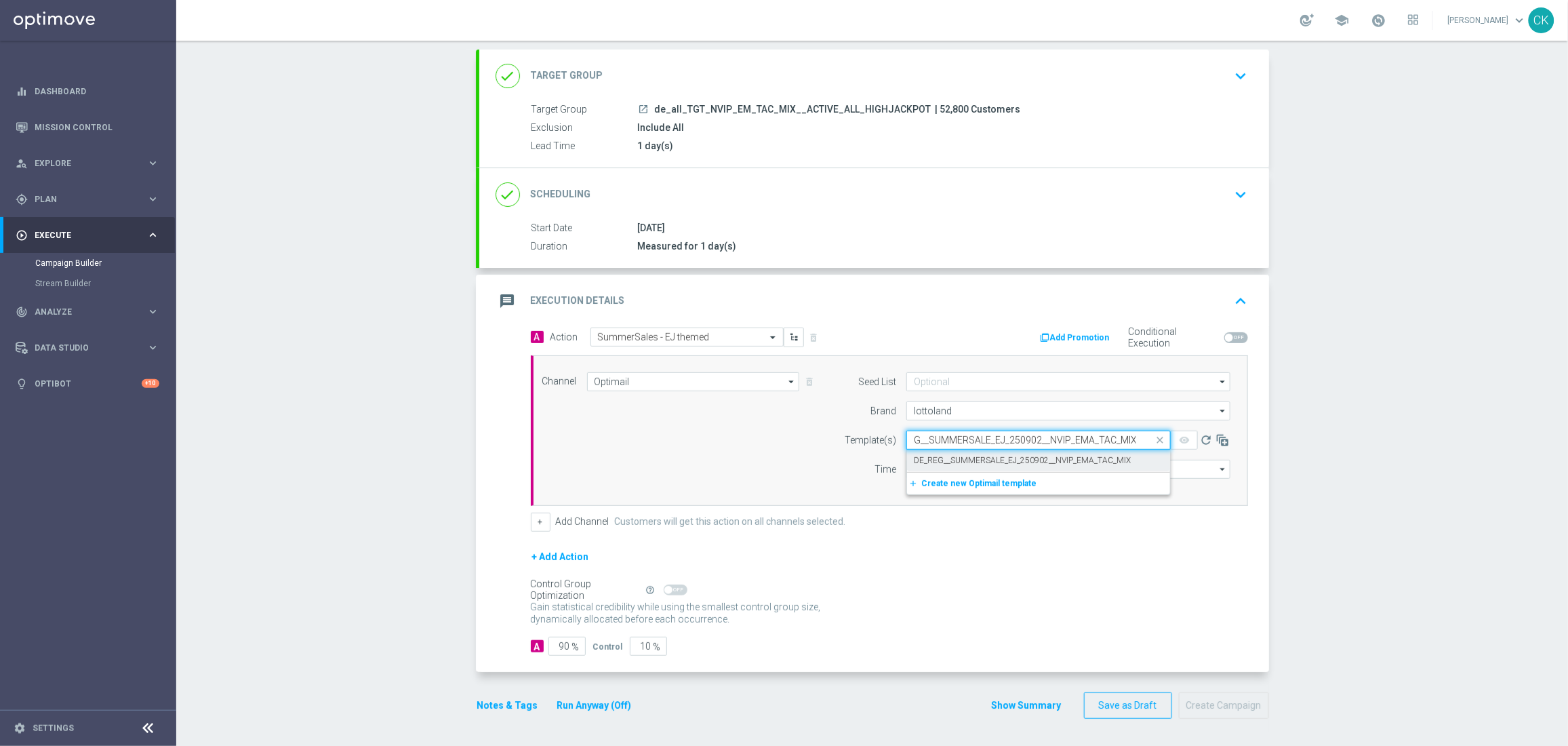
click at [945, 457] on label "DE_REG__SUMMERSALE_EJ_250902__NVIP_EMA_TAC_MIX" at bounding box center [1022, 461] width 217 height 11
type input "DE_REG__SUMMERSALE_EJ_250902__NVIP_EMA_TAC_MIX"
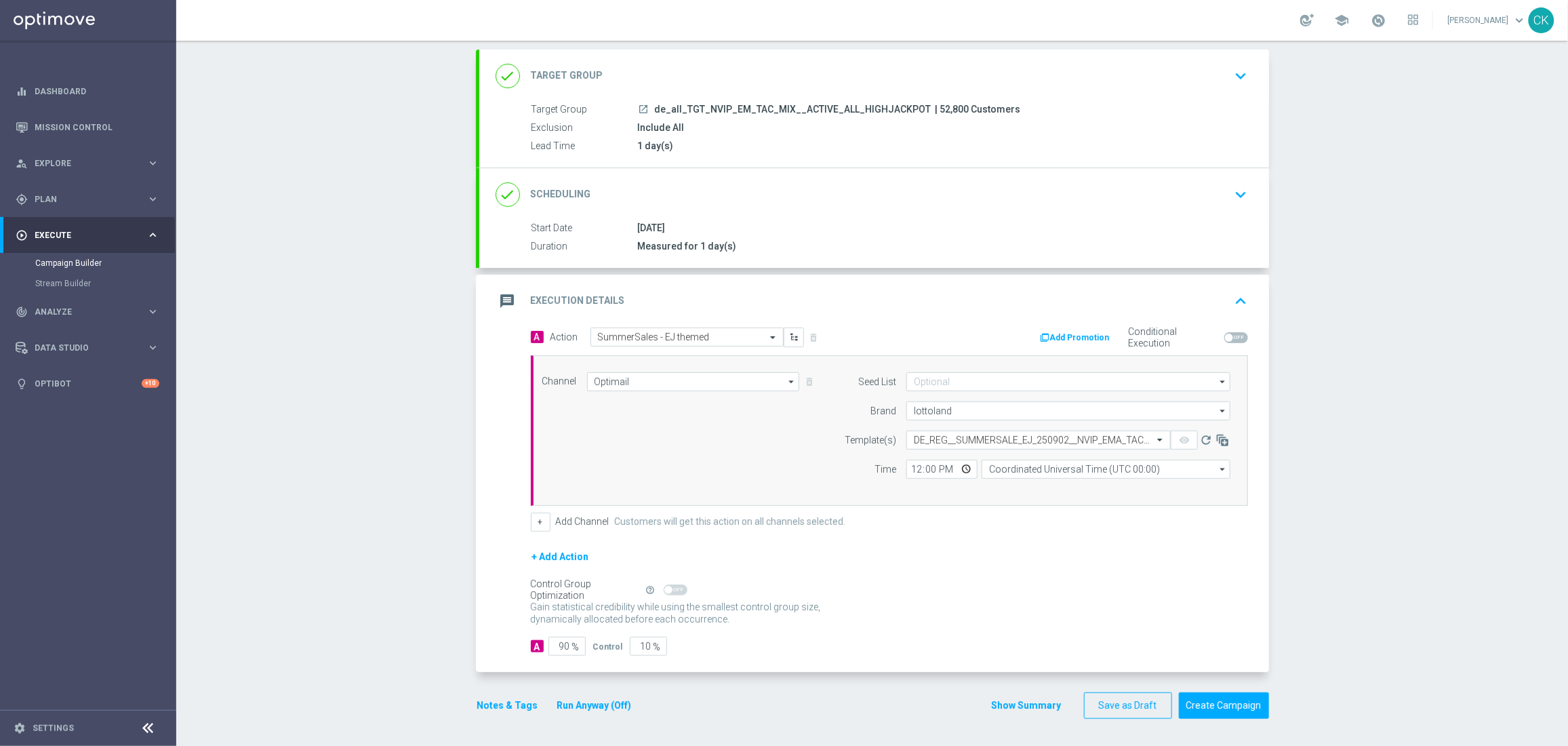
scroll to position [0, 0]
click at [1216, 409] on icon "arrow_drop_down" at bounding box center [1223, 411] width 14 height 18
click at [934, 448] on div "lottoland" at bounding box center [930, 451] width 33 height 12
type input "lottoland"
click at [912, 465] on input "12:00" at bounding box center [942, 469] width 71 height 19
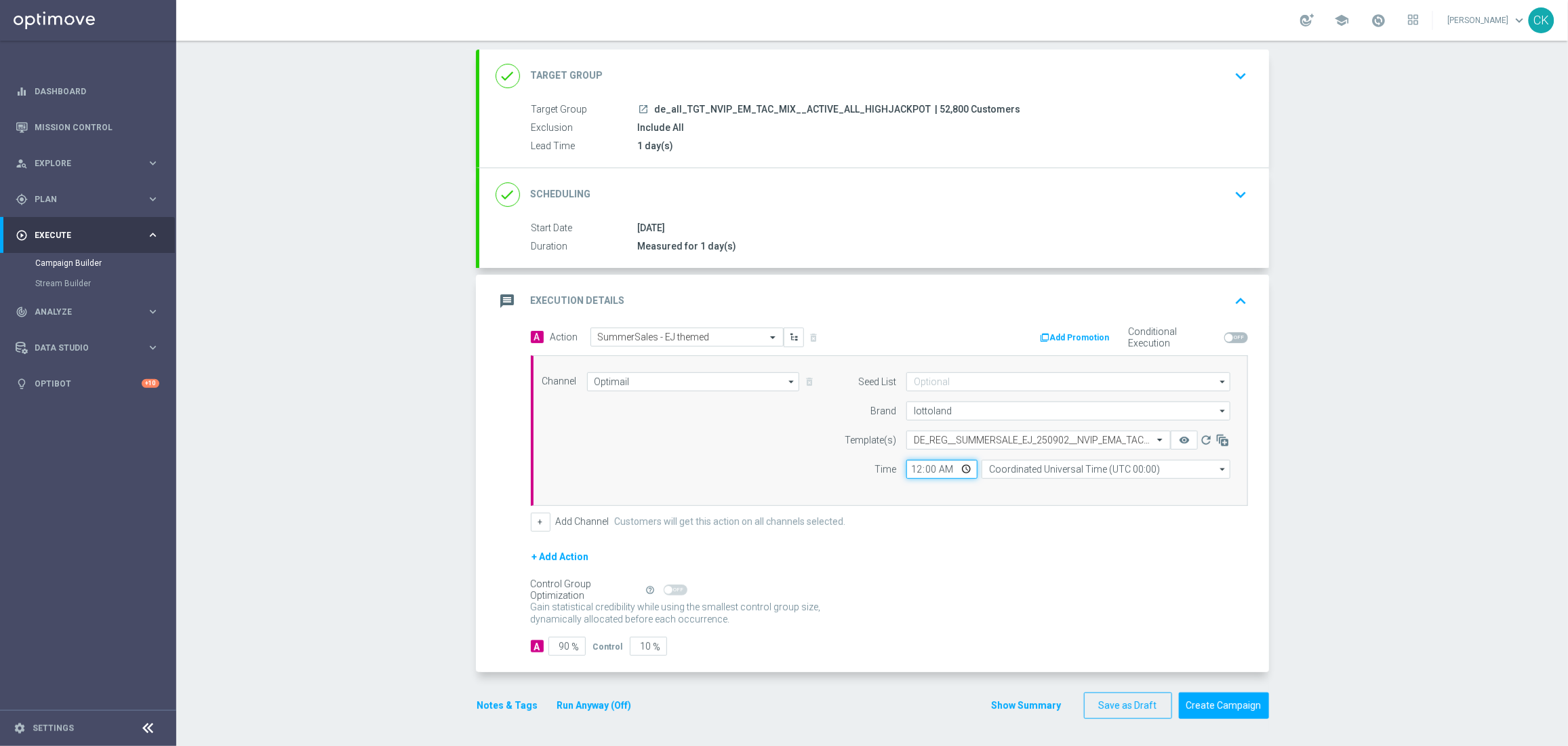
type input "06:00"
click at [1046, 525] on div "+ Add Channel Customers will get this action on all channels selected." at bounding box center [889, 521] width 717 height 19
click at [1104, 464] on input "Coordinated Universal Time (UTC 00:00)" at bounding box center [1106, 469] width 249 height 19
click at [1117, 485] on div "Central European Time ([GEOGRAPHIC_DATA]) (UTC +02:00)" at bounding box center [1099, 489] width 221 height 12
type input "Central European Time ([GEOGRAPHIC_DATA]) (UTC +02:00)"
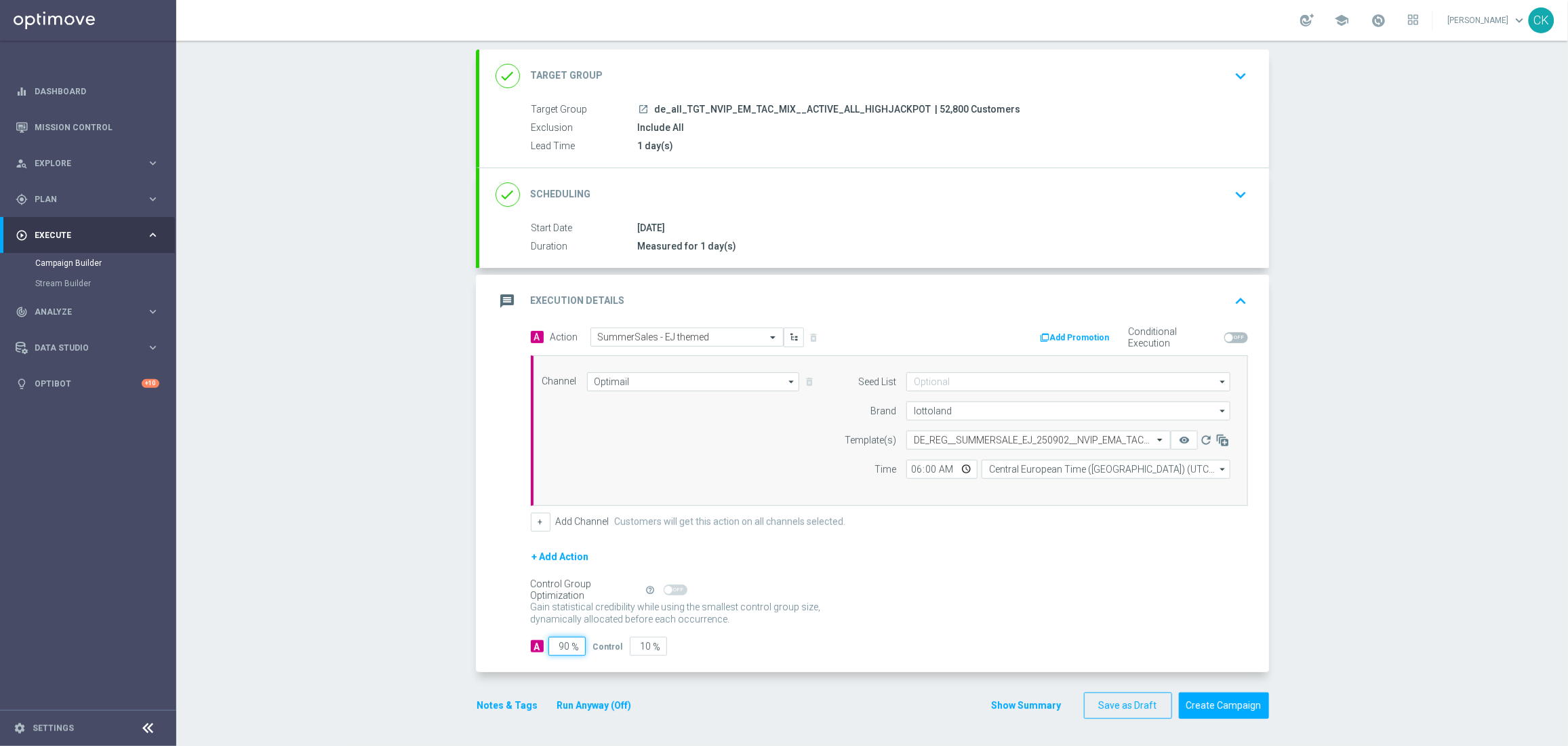
click at [564, 648] on input "90" at bounding box center [567, 645] width 38 height 19
type input "9"
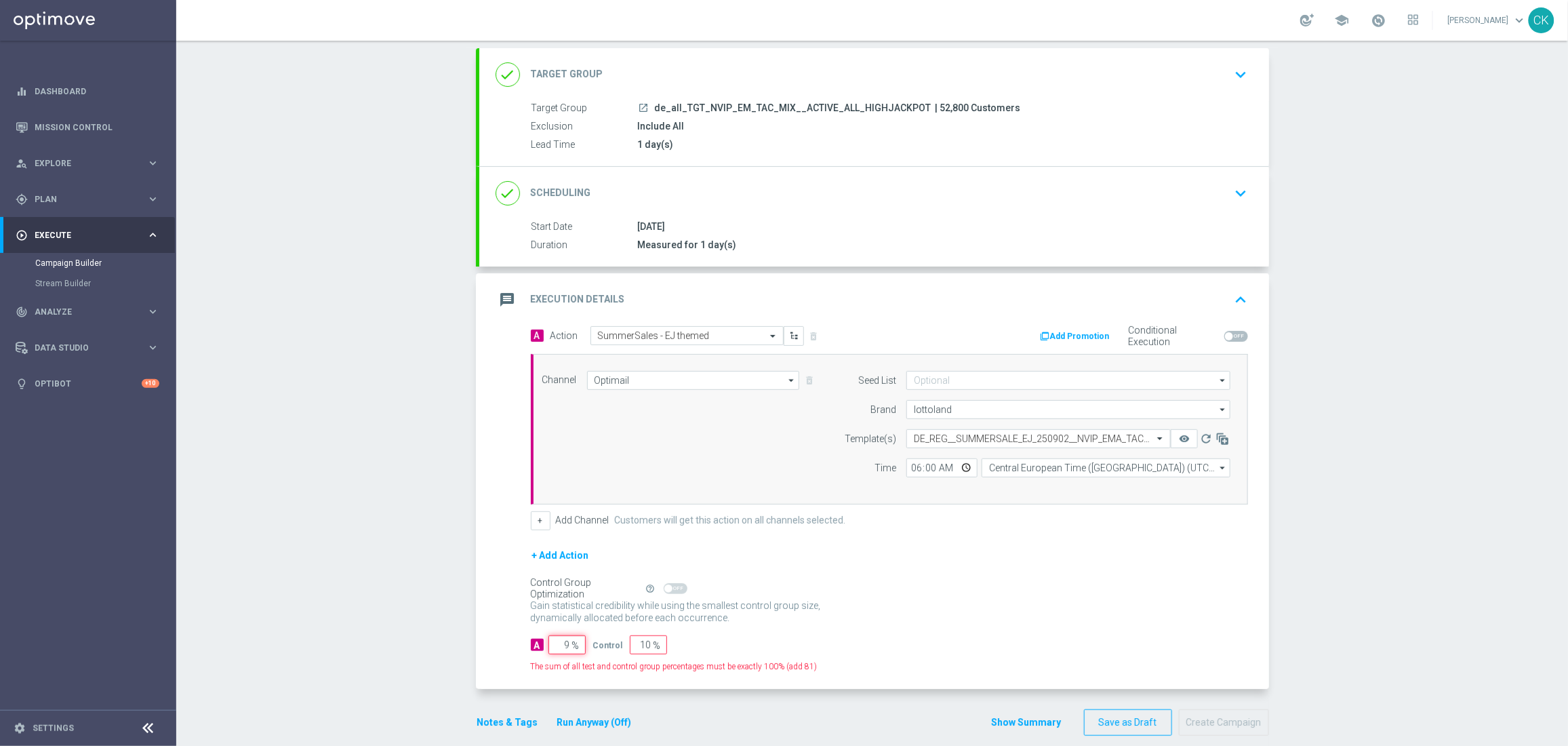
type input "91"
type input "98"
type input "2"
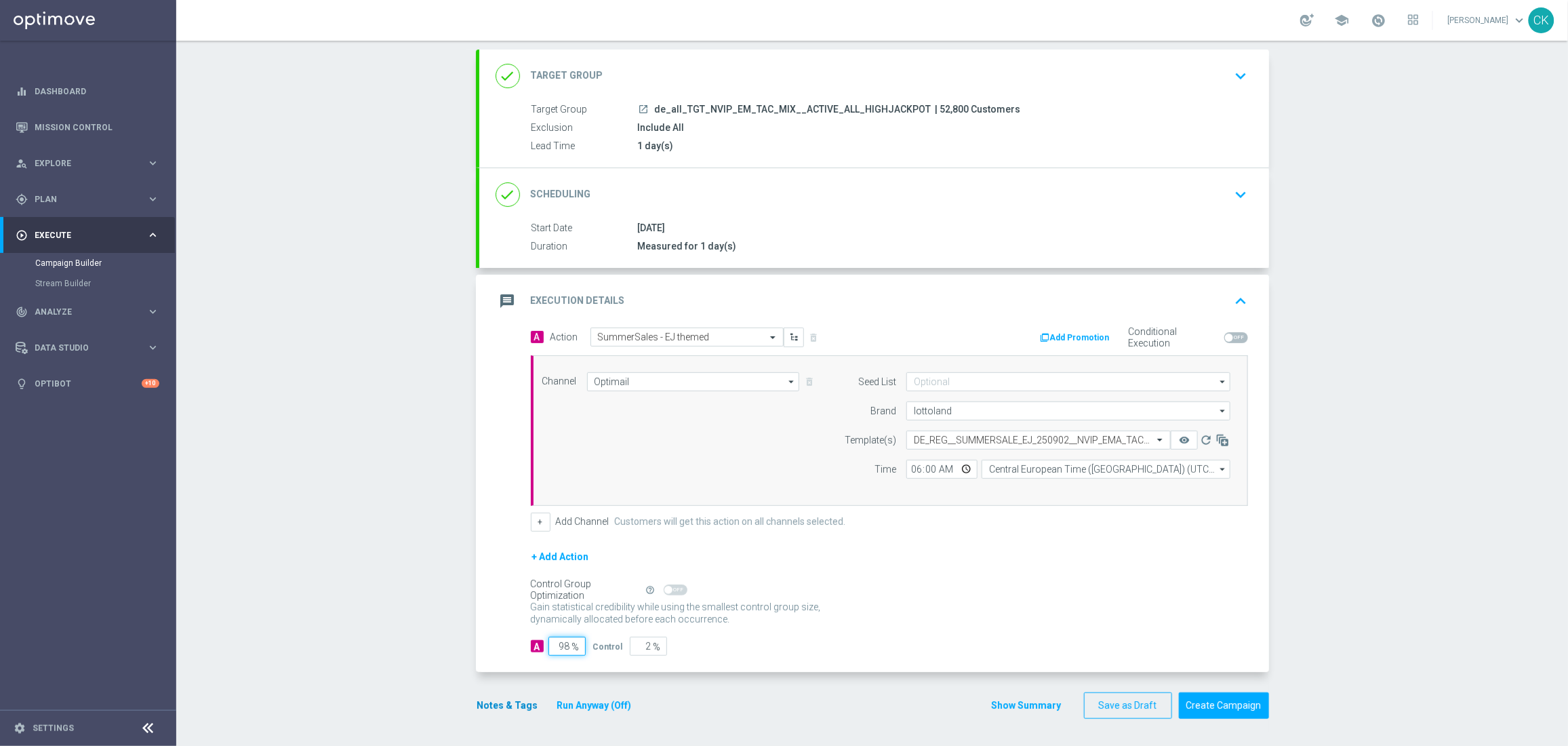
type input "98"
click at [487, 704] on button "Notes & Tags" at bounding box center [508, 705] width 64 height 17
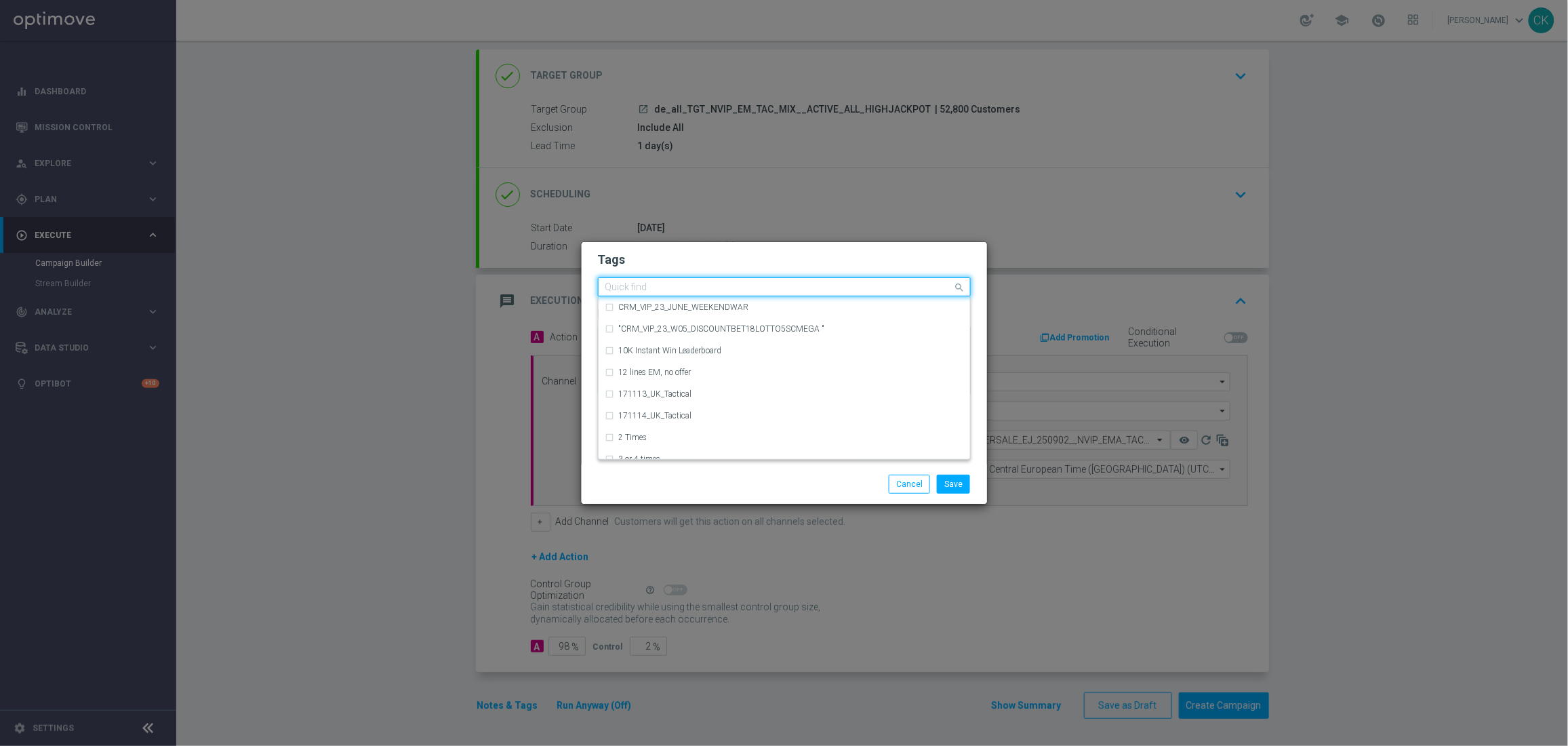
click at [635, 282] on input "text" at bounding box center [779, 288] width 348 height 11
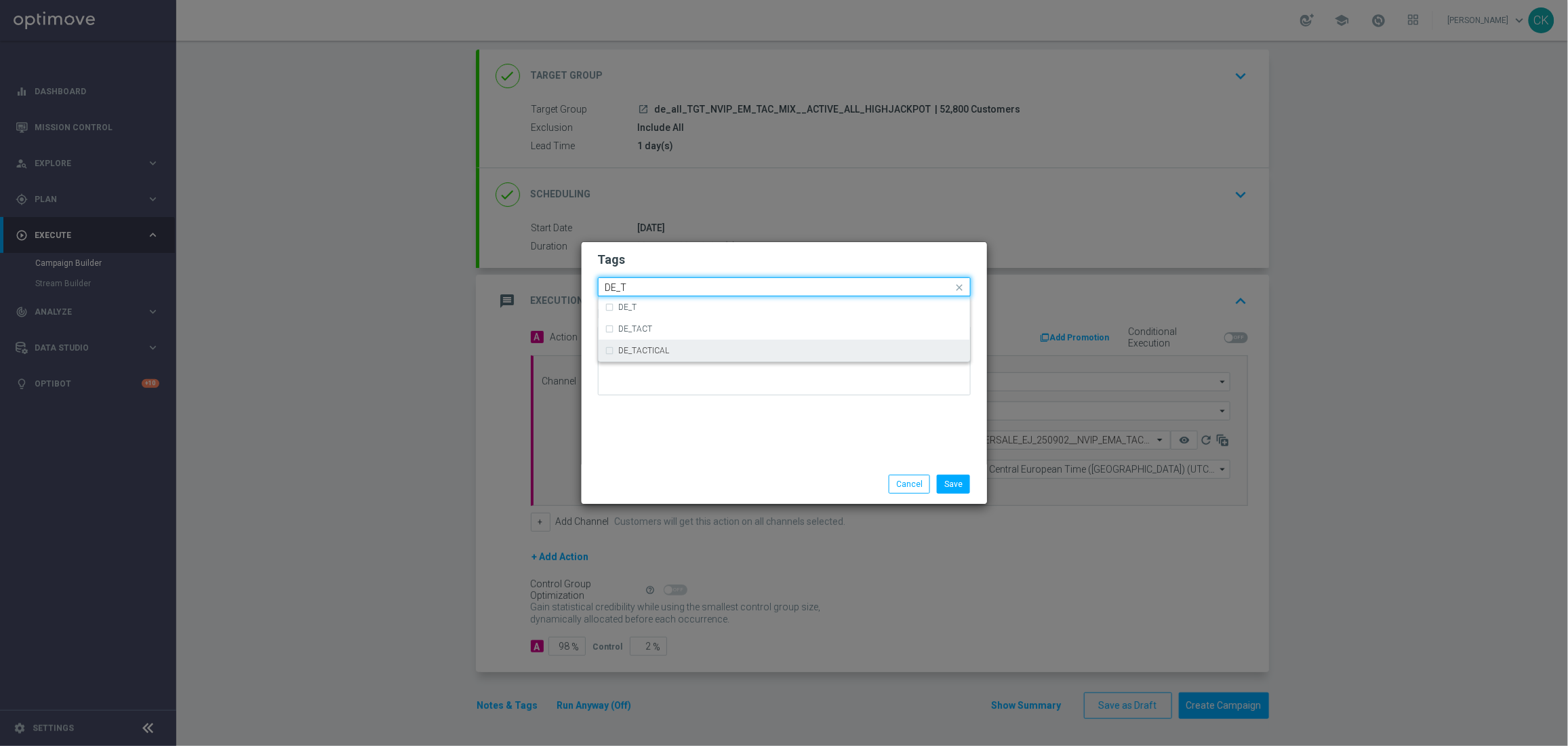
click at [662, 341] on div "DE_TACTICAL" at bounding box center [784, 351] width 358 height 22
type input "DE_T"
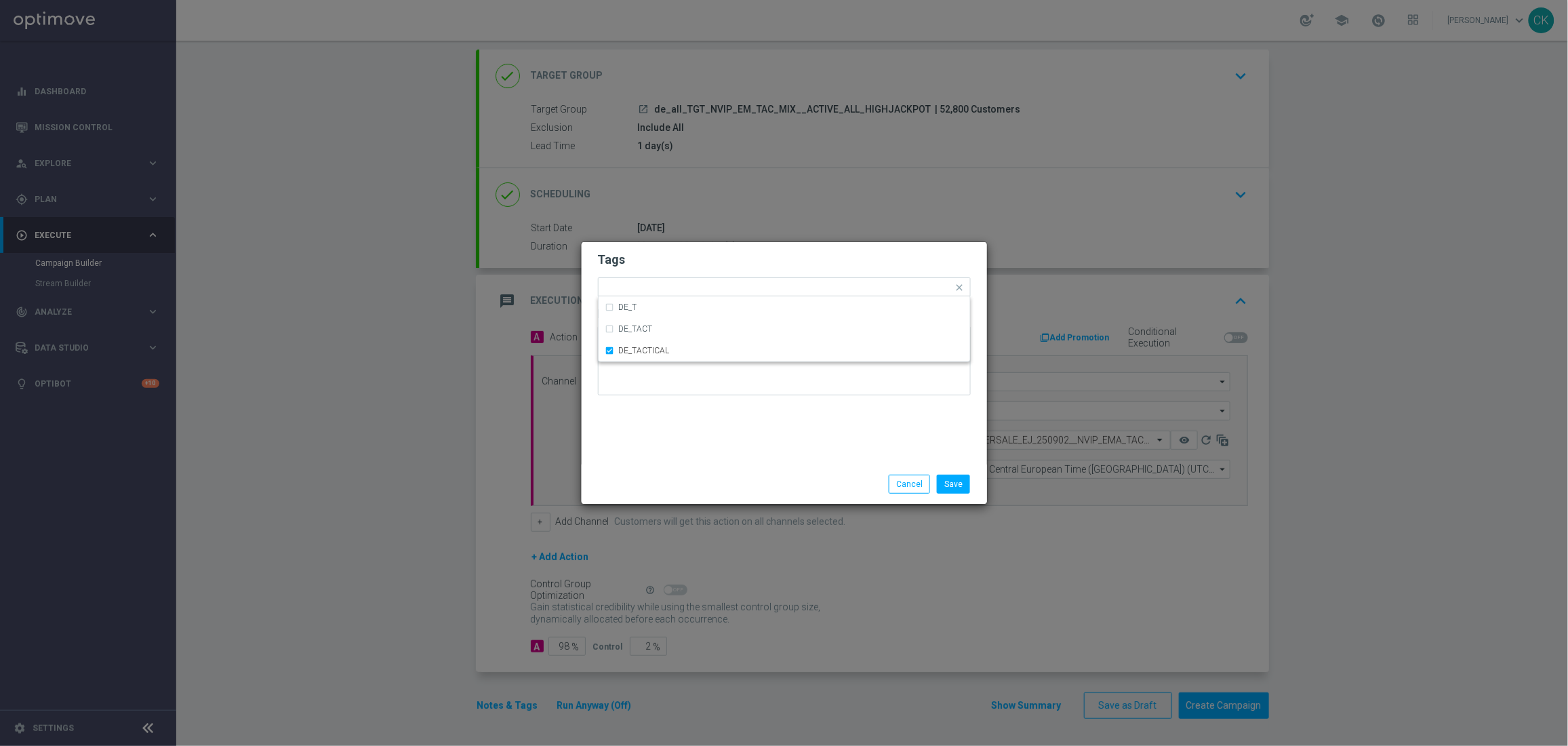
click at [764, 470] on div "Save Cancel" at bounding box center [784, 484] width 405 height 39
click at [947, 489] on button "Save" at bounding box center [953, 484] width 33 height 19
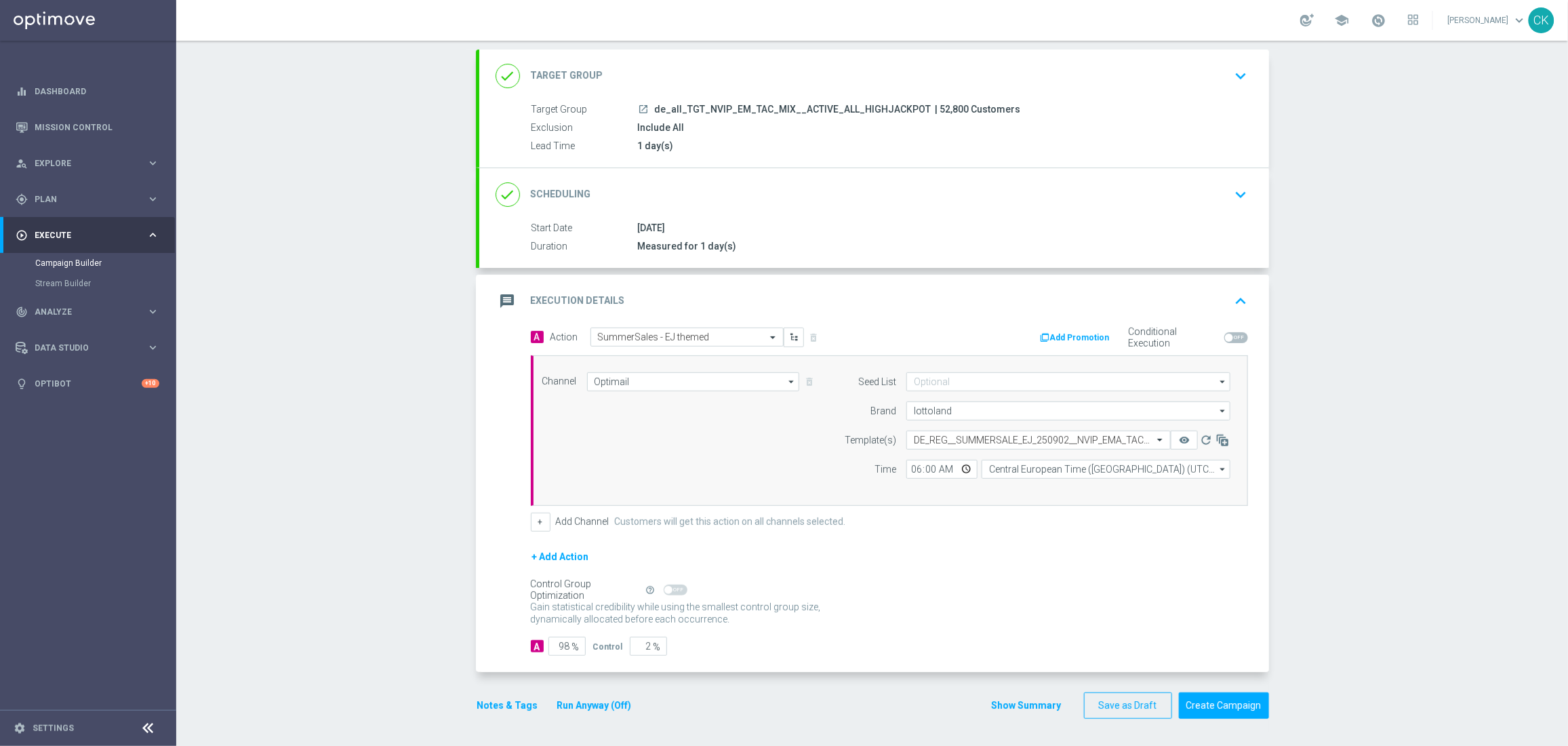
click at [507, 701] on button "Notes & Tags" at bounding box center [508, 705] width 64 height 17
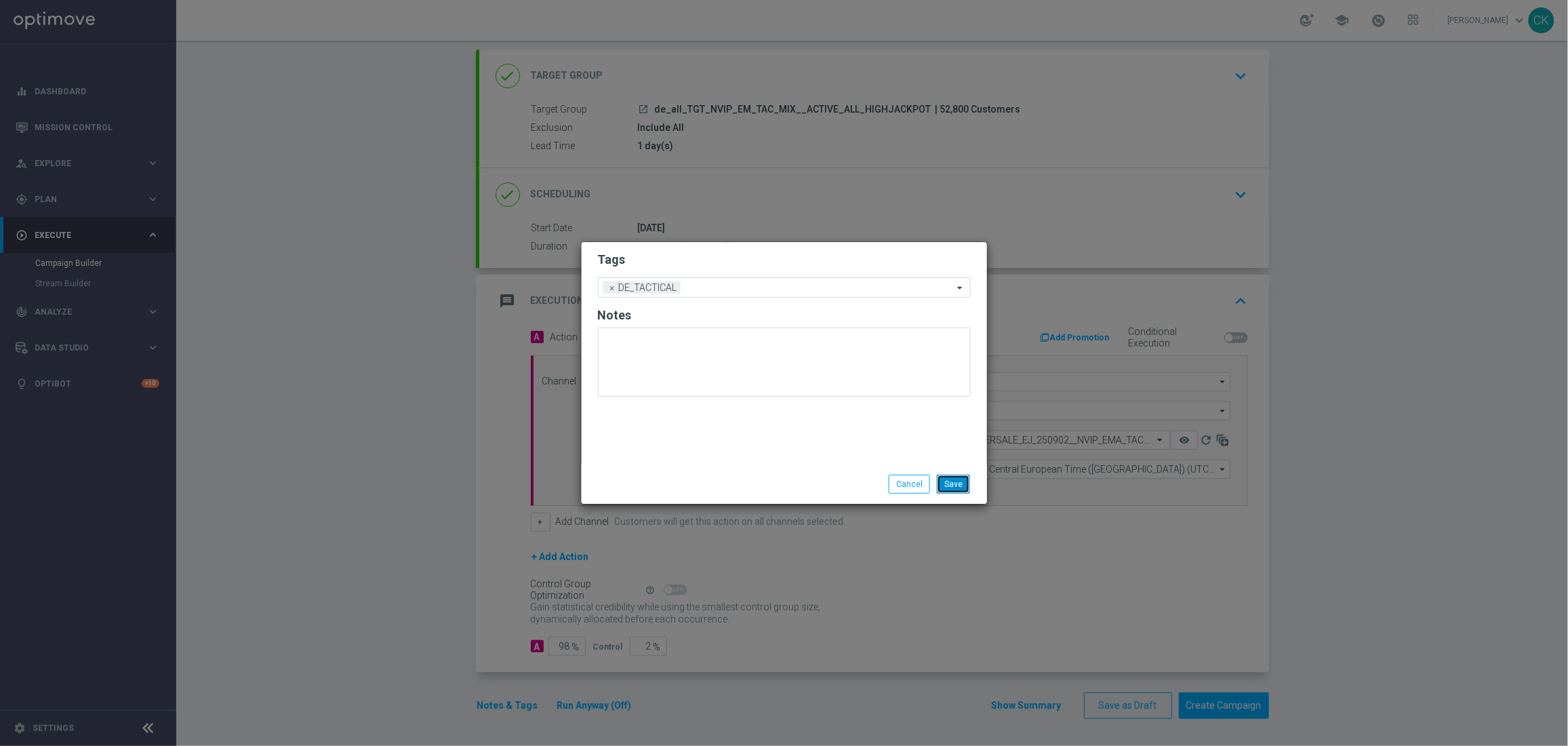
click at [958, 484] on button "Save" at bounding box center [953, 484] width 33 height 19
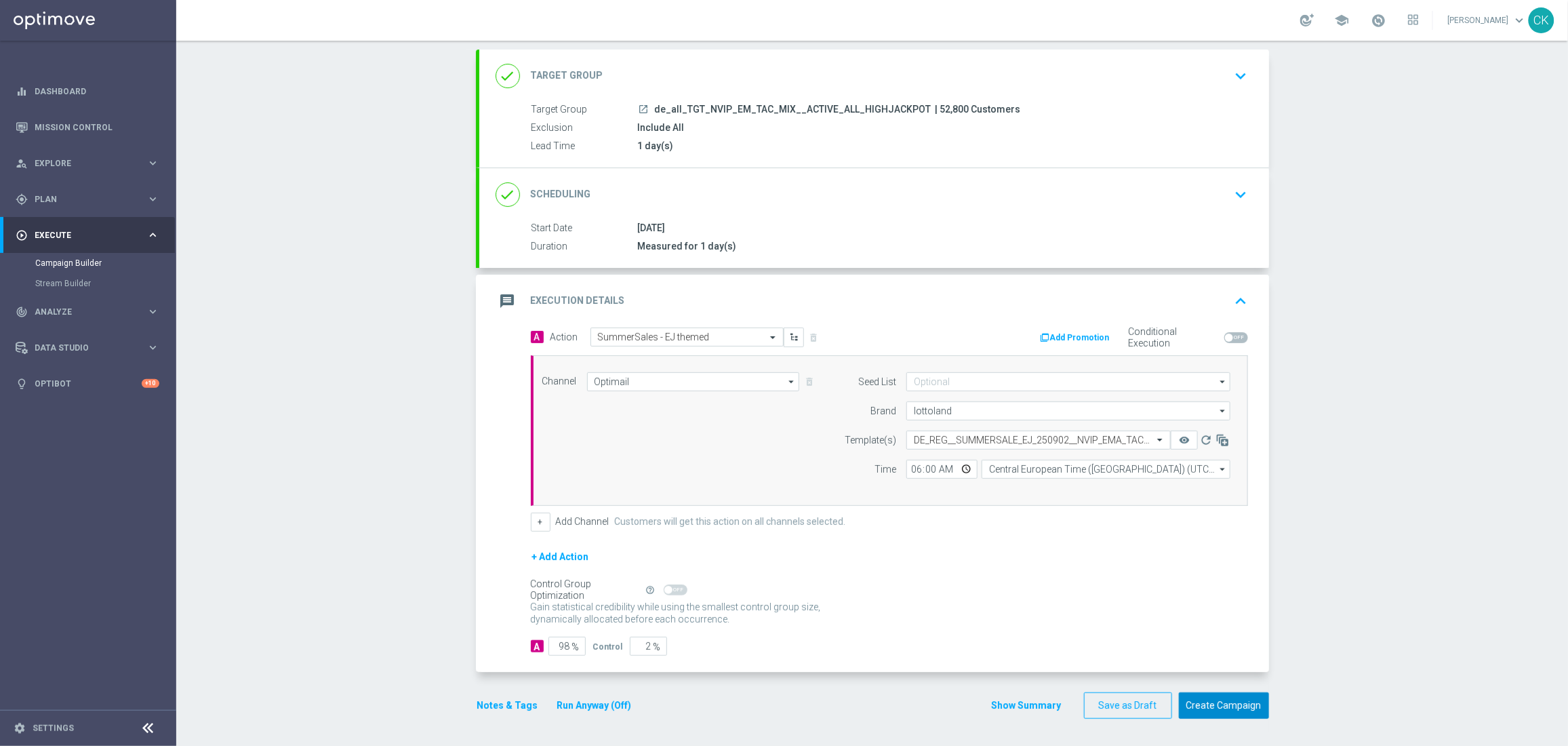
click at [1235, 707] on button "Create Campaign" at bounding box center [1223, 705] width 90 height 26
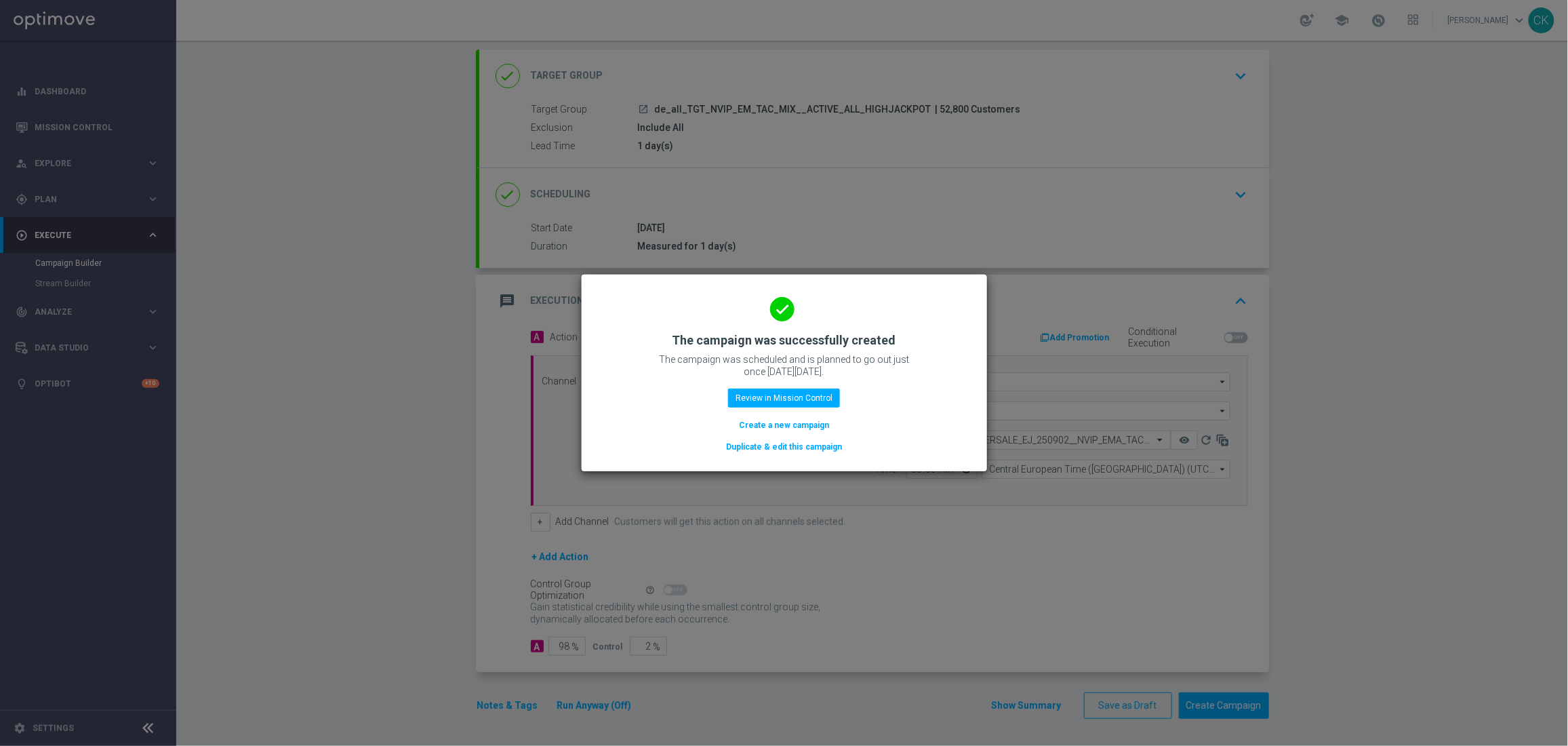
click at [761, 449] on button "Duplicate & edit this campaign" at bounding box center [783, 447] width 118 height 15
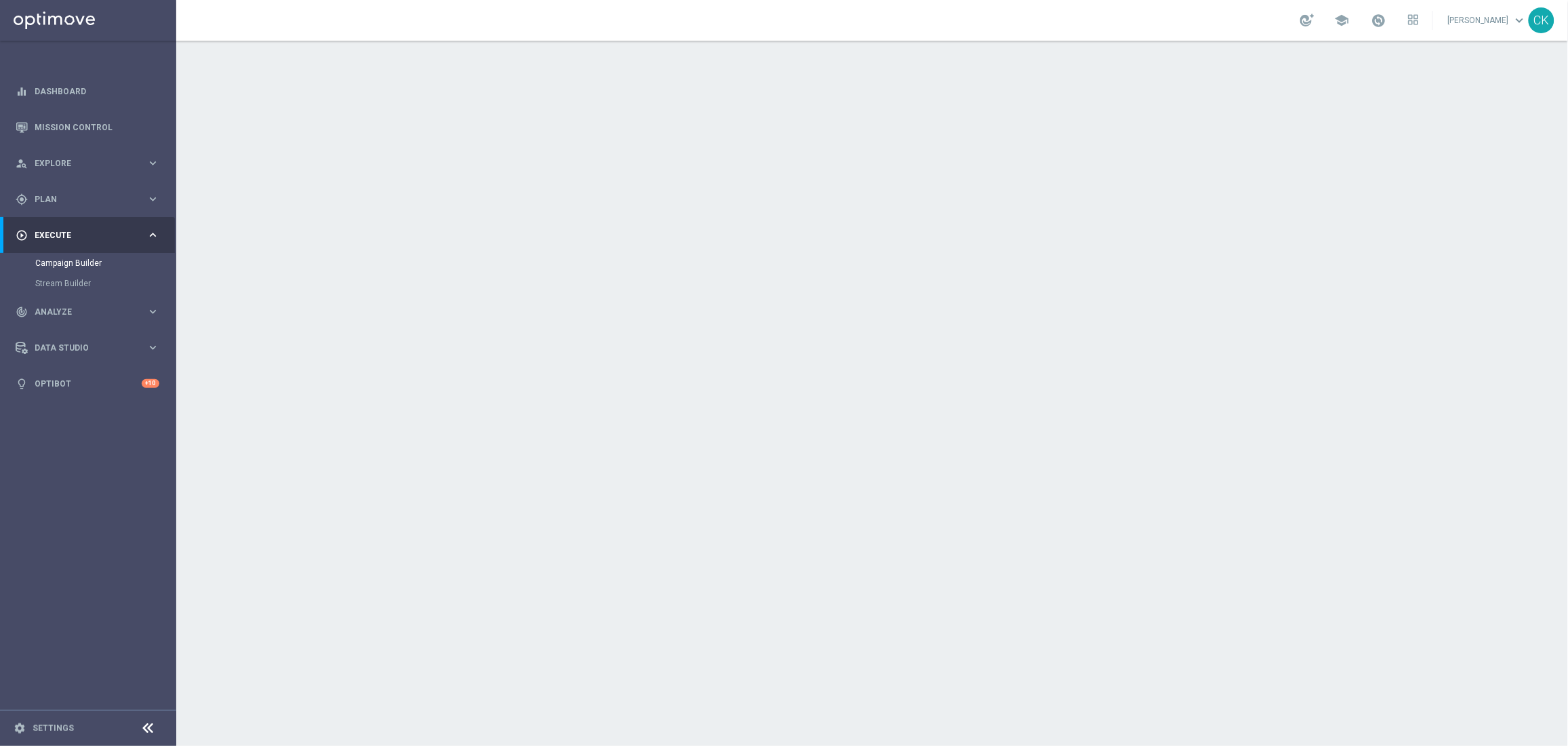
click at [675, 177] on span "de_all_TGT_NVIP_EM_TAC_MIX__ACTIVE_ALL_HIGHJACKPOT" at bounding box center [793, 181] width 277 height 12
click at [613, 136] on div "done Target Group keyboard_arrow_down" at bounding box center [874, 148] width 757 height 26
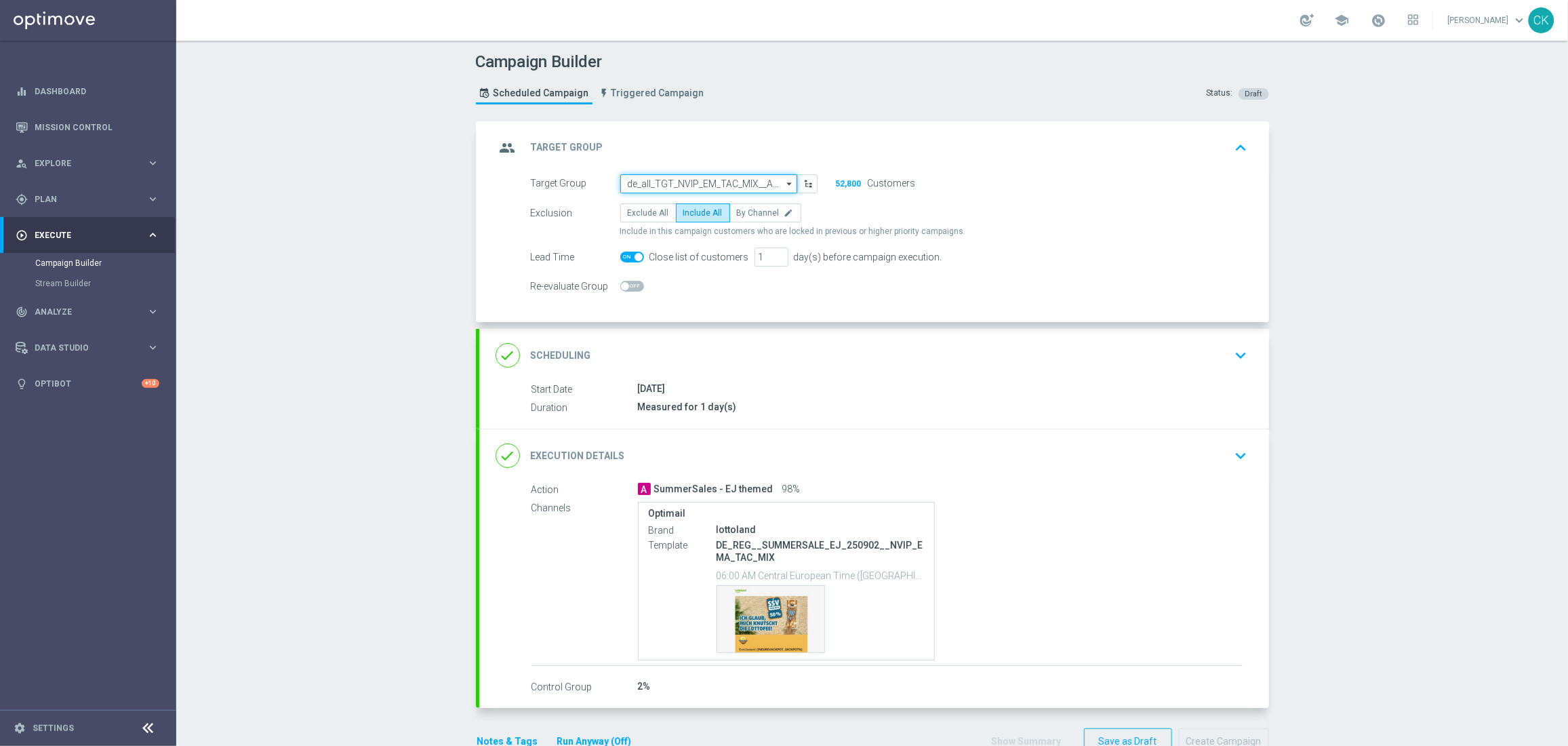
click at [718, 176] on input "de_all_TGT_NVIP_EM_TAC_MIX__ACTIVE_ALL_HIGHJACKPOT" at bounding box center [708, 183] width 177 height 19
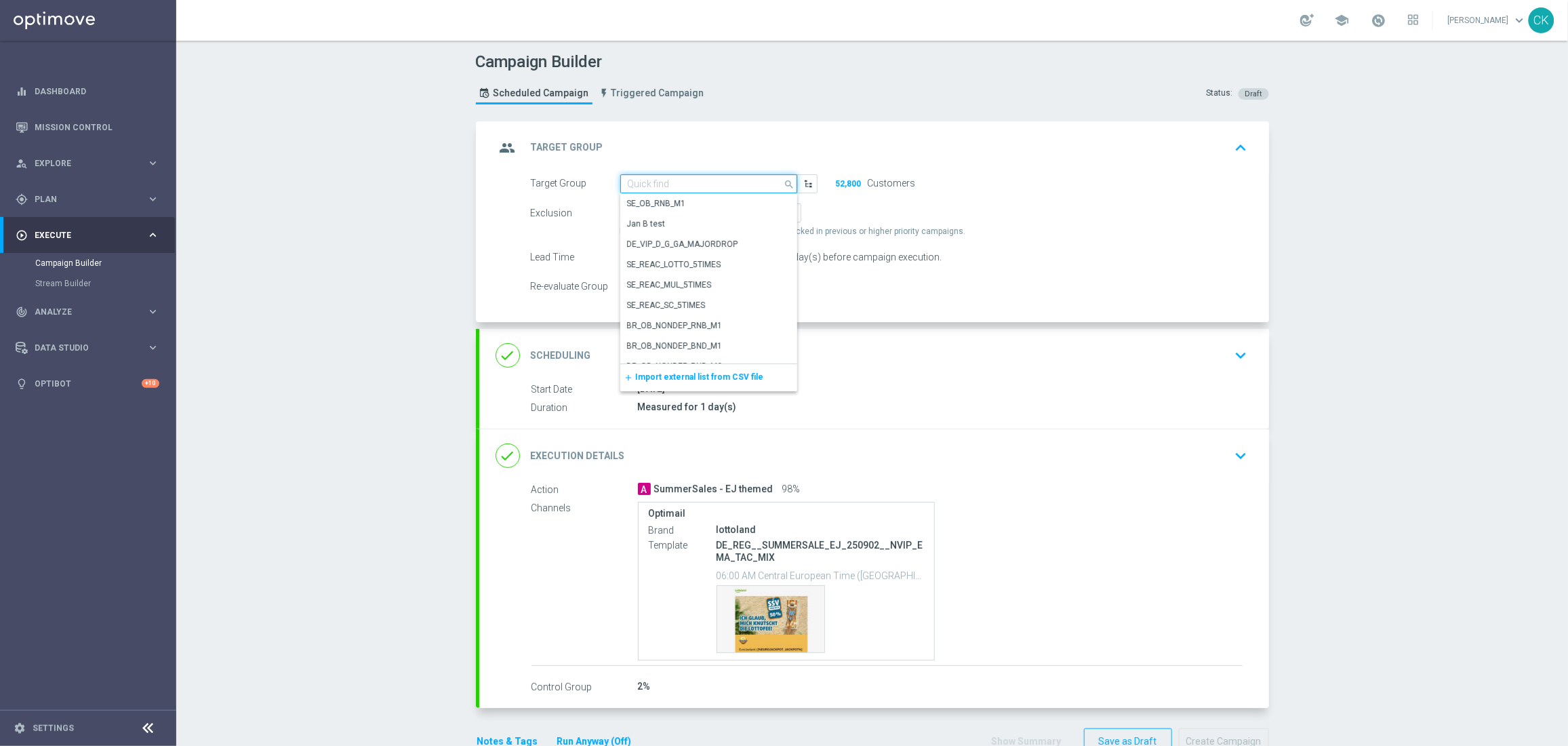
click at [718, 176] on input at bounding box center [708, 183] width 177 height 19
paste input "de_all_TGT_NVIP_EM_TAC_MIX__REACTIVATED_HIGHJACKPOT"
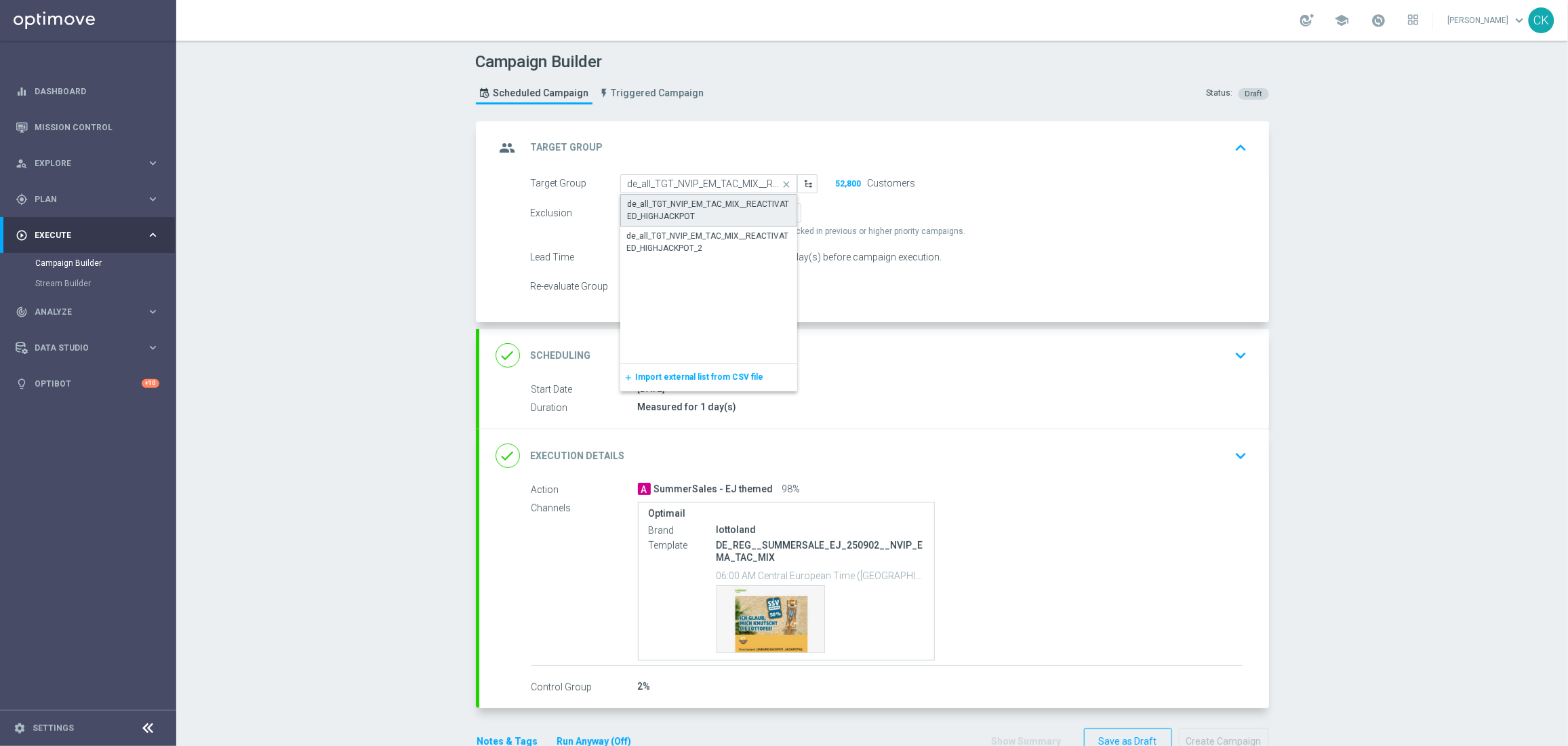
click at [679, 205] on div "de_all_TGT_NVIP_EM_TAC_MIX__REACTIVATED_HIGHJACKPOT" at bounding box center [708, 210] width 162 height 25
type input "de_all_TGT_NVIP_EM_TAC_MIX__REACTIVATED_HIGHJACKPOT"
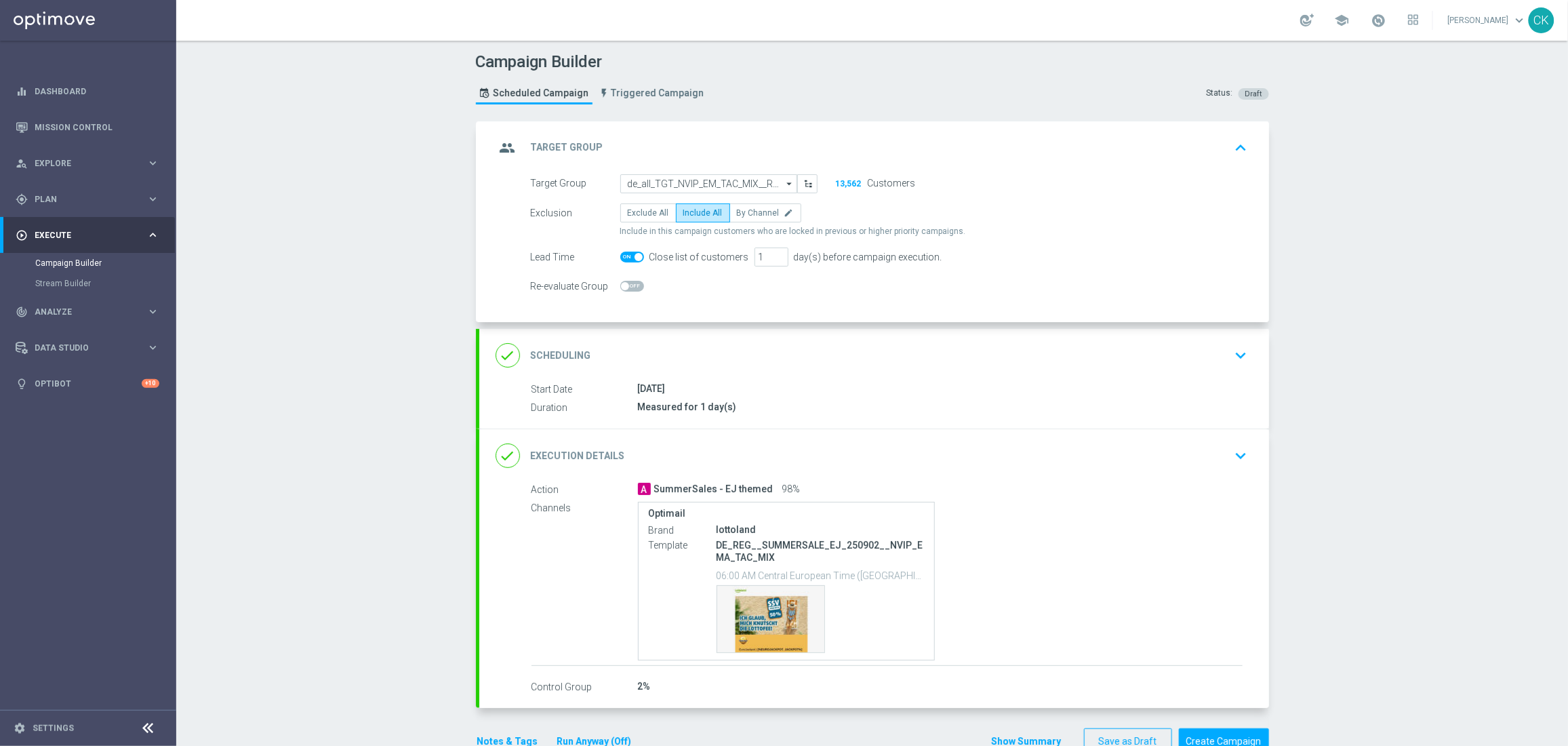
scroll to position [38, 0]
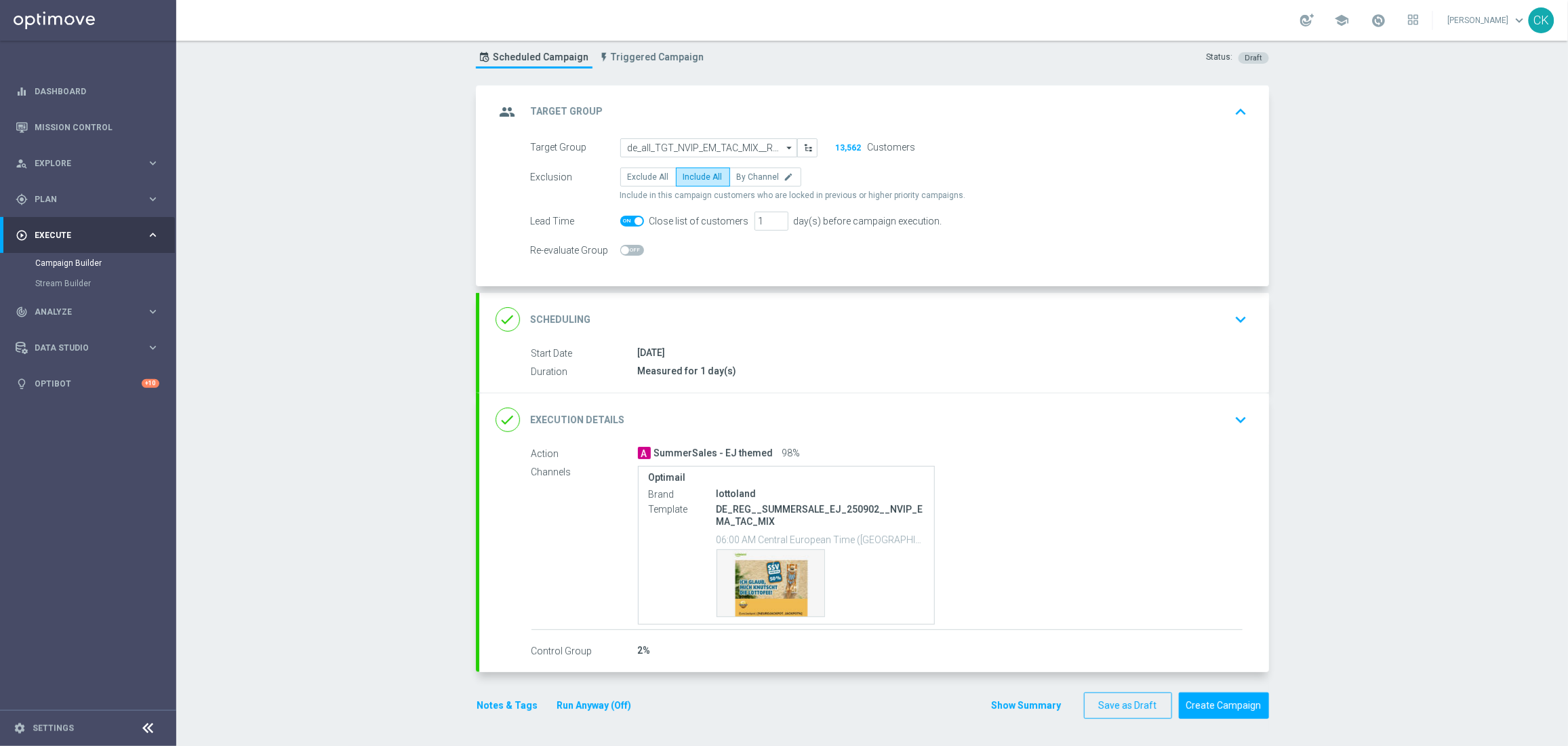
click at [590, 422] on h2 "Execution Details" at bounding box center [577, 420] width 94 height 13
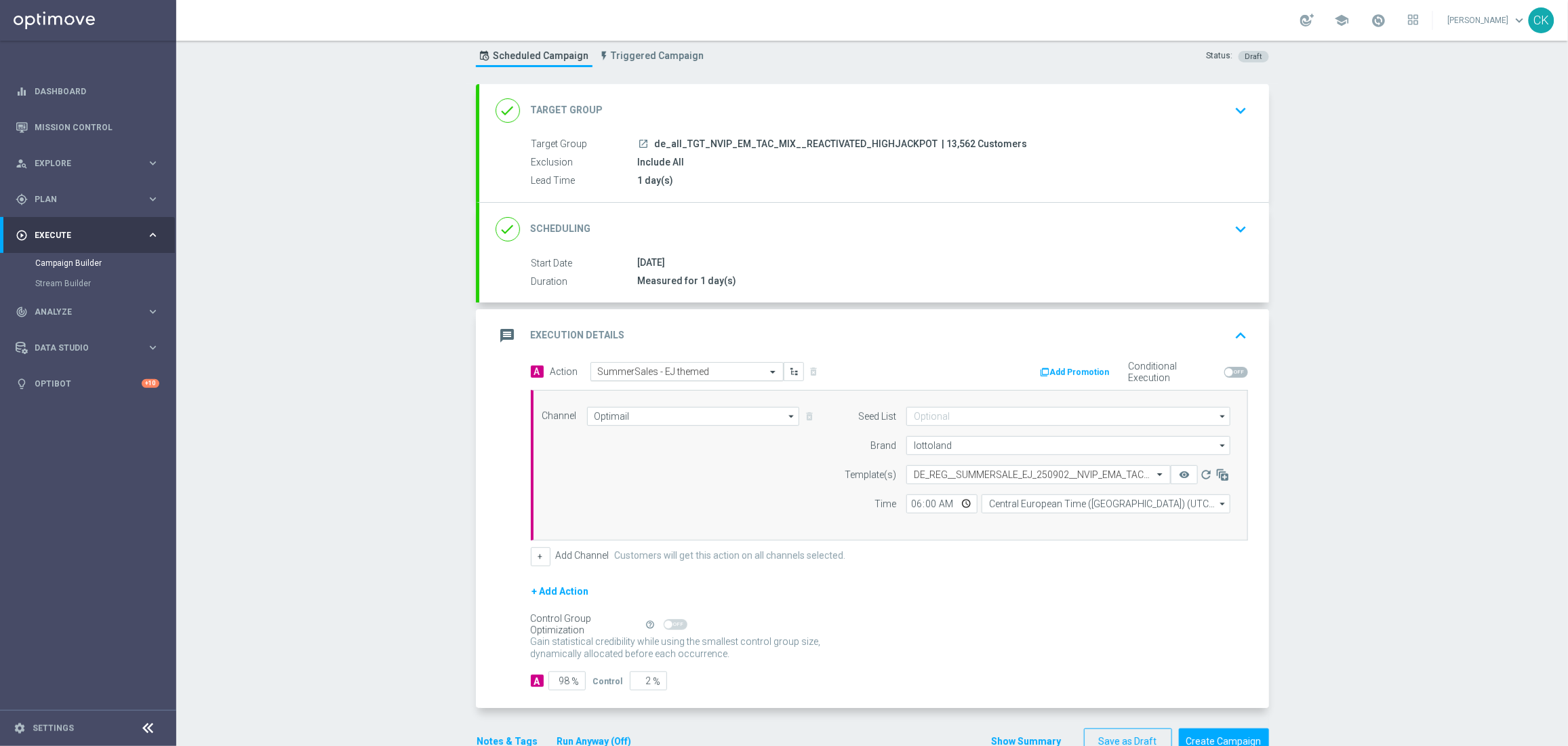
scroll to position [74, 0]
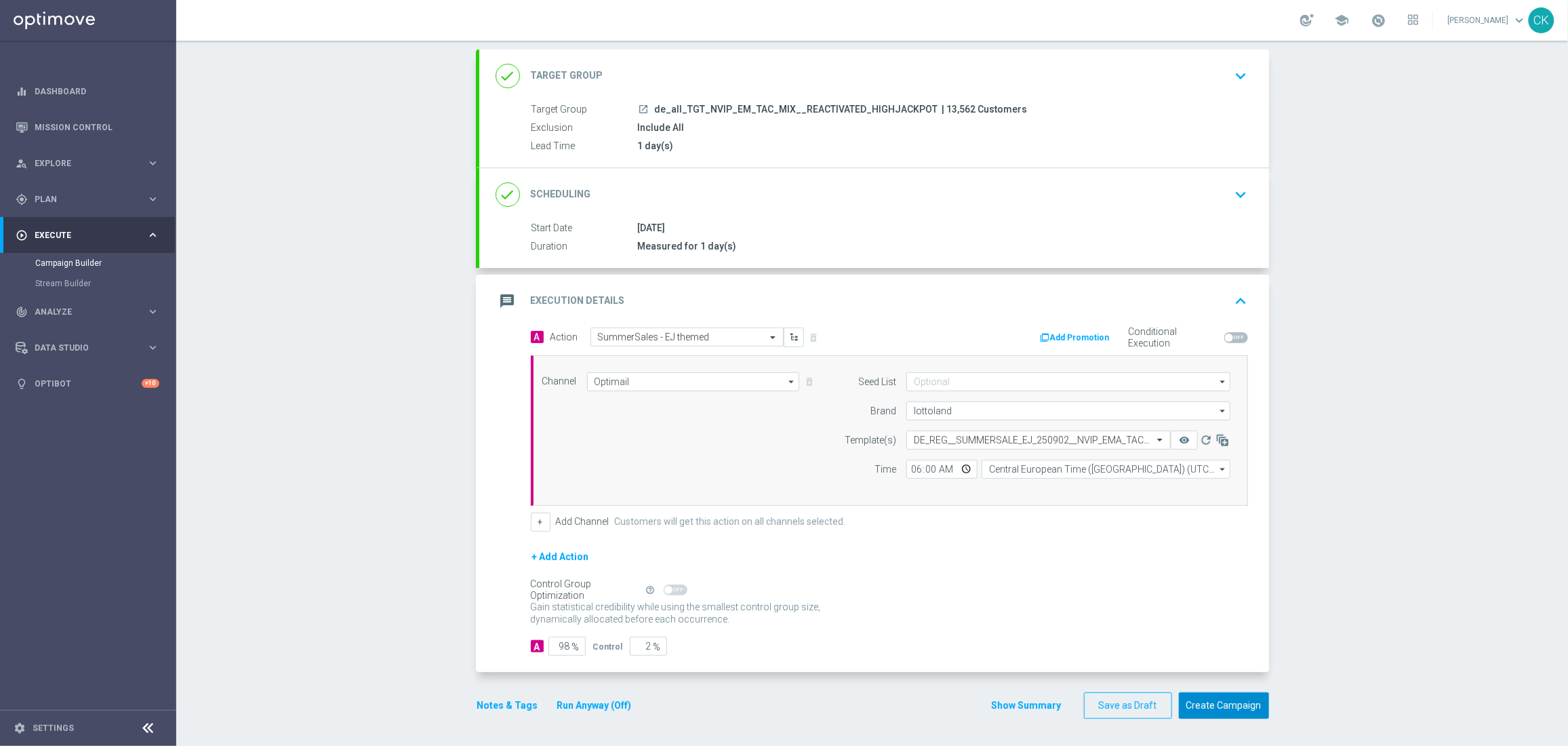
click at [1218, 707] on button "Create Campaign" at bounding box center [1223, 705] width 90 height 26
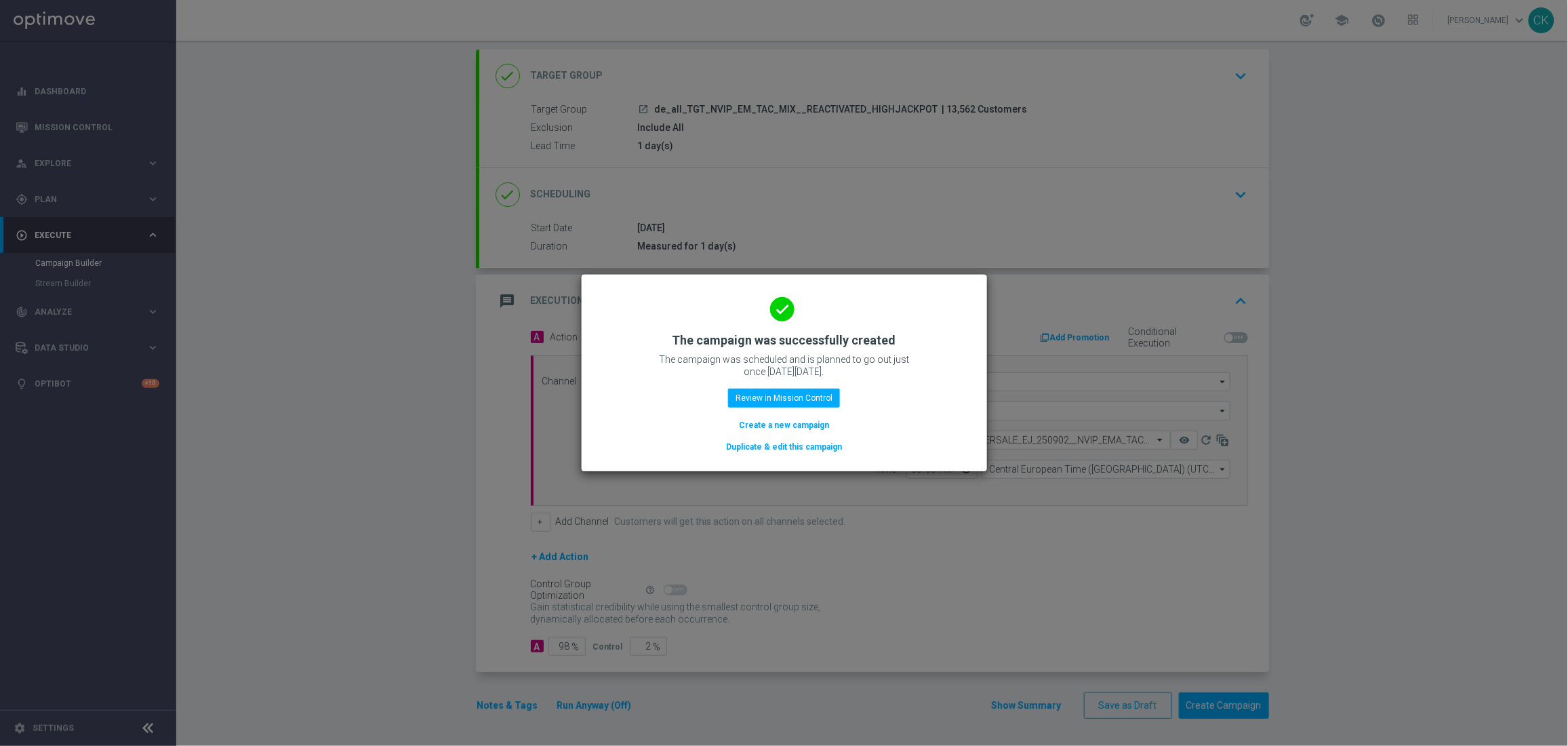
click at [785, 423] on button "Create a new campaign" at bounding box center [784, 425] width 93 height 15
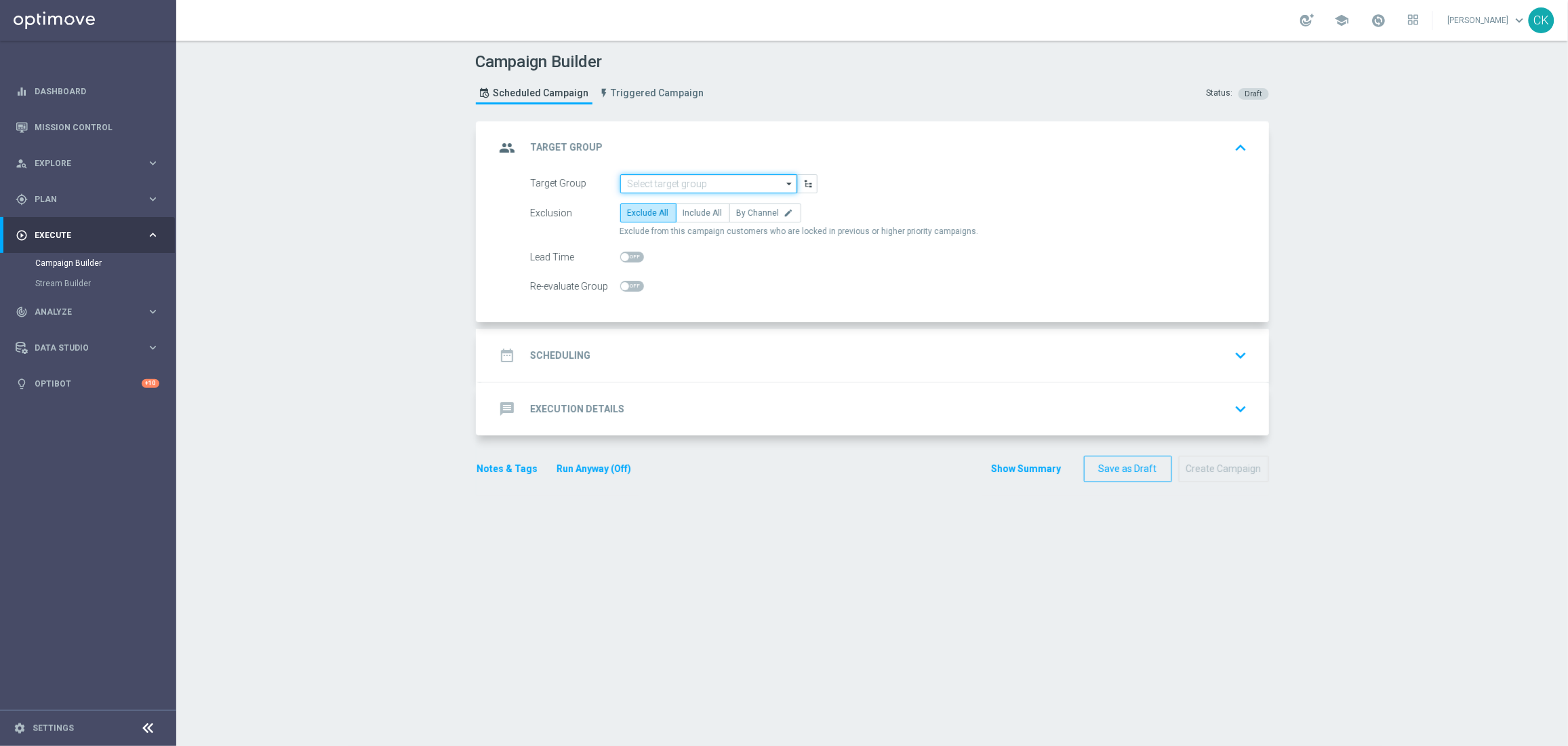
click at [646, 181] on input at bounding box center [708, 183] width 177 height 19
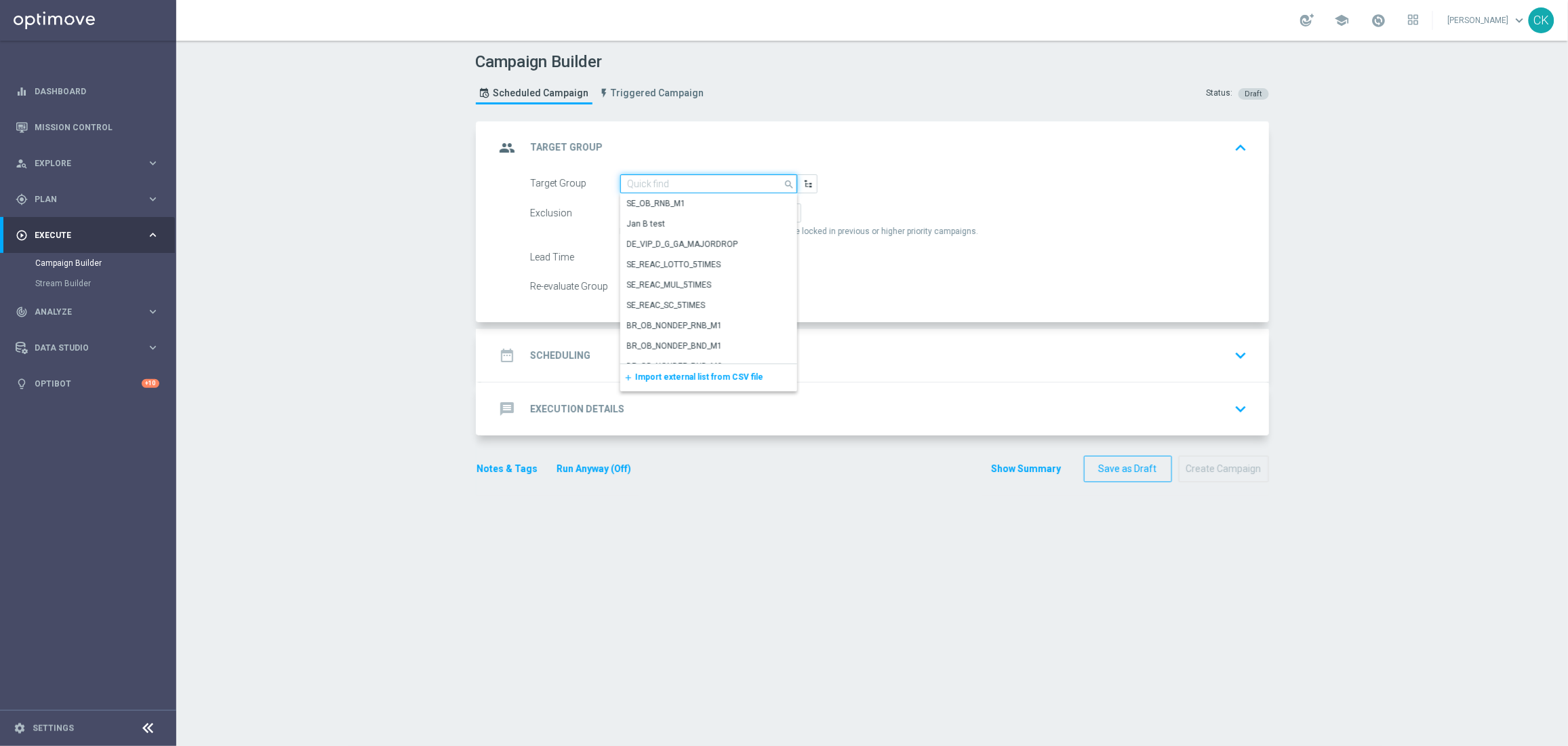
paste input "de_all_TGT_NVIP_EM_TAC_MIX__CHURNED_HIGHJACKPOT"
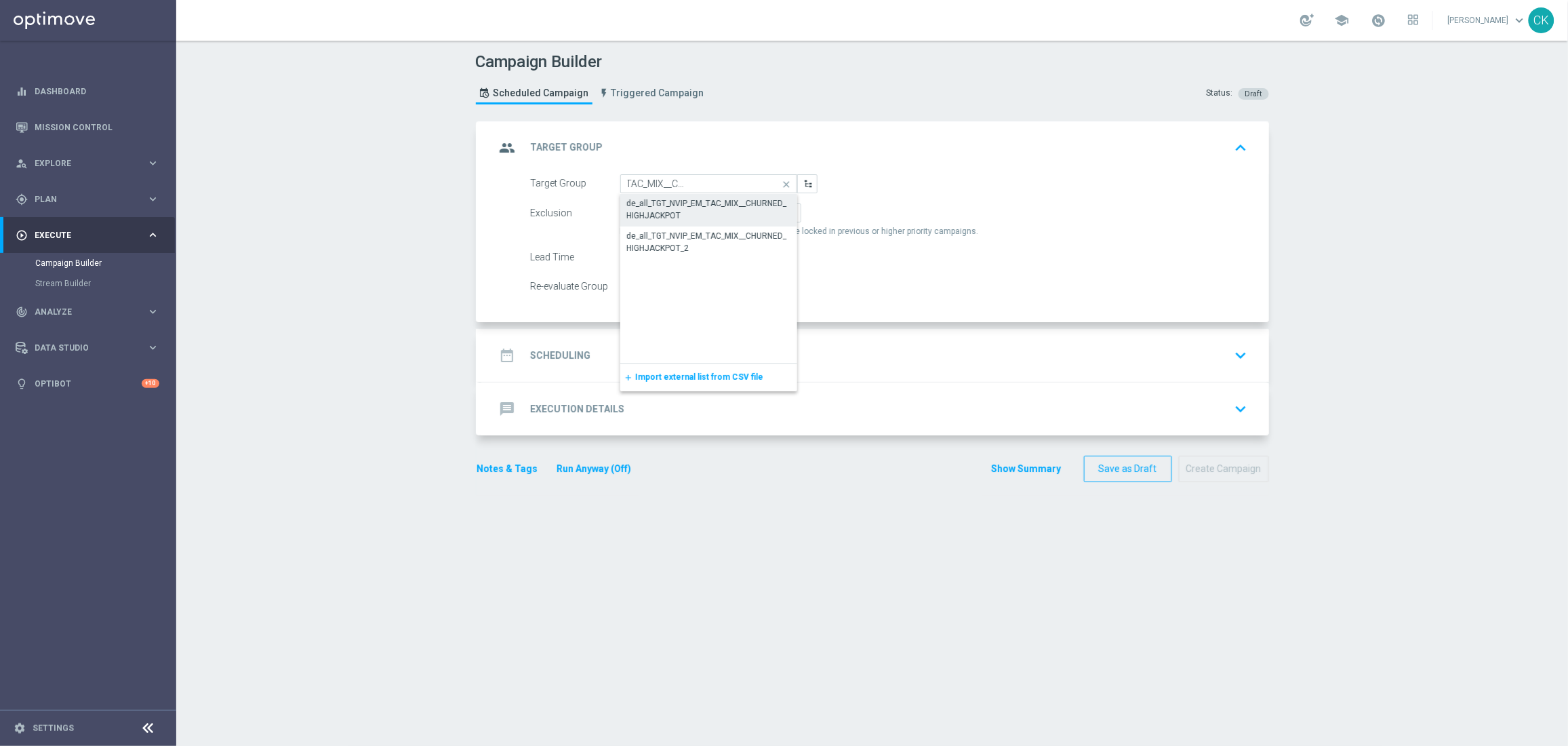
click at [669, 209] on div "de_all_TGT_NVIP_EM_TAC_MIX__CHURNED_HIGHJACKPOT" at bounding box center [709, 209] width 163 height 25
type input "de_all_TGT_NVIP_EM_TAC_MIX__CHURNED_HIGHJACKPOT"
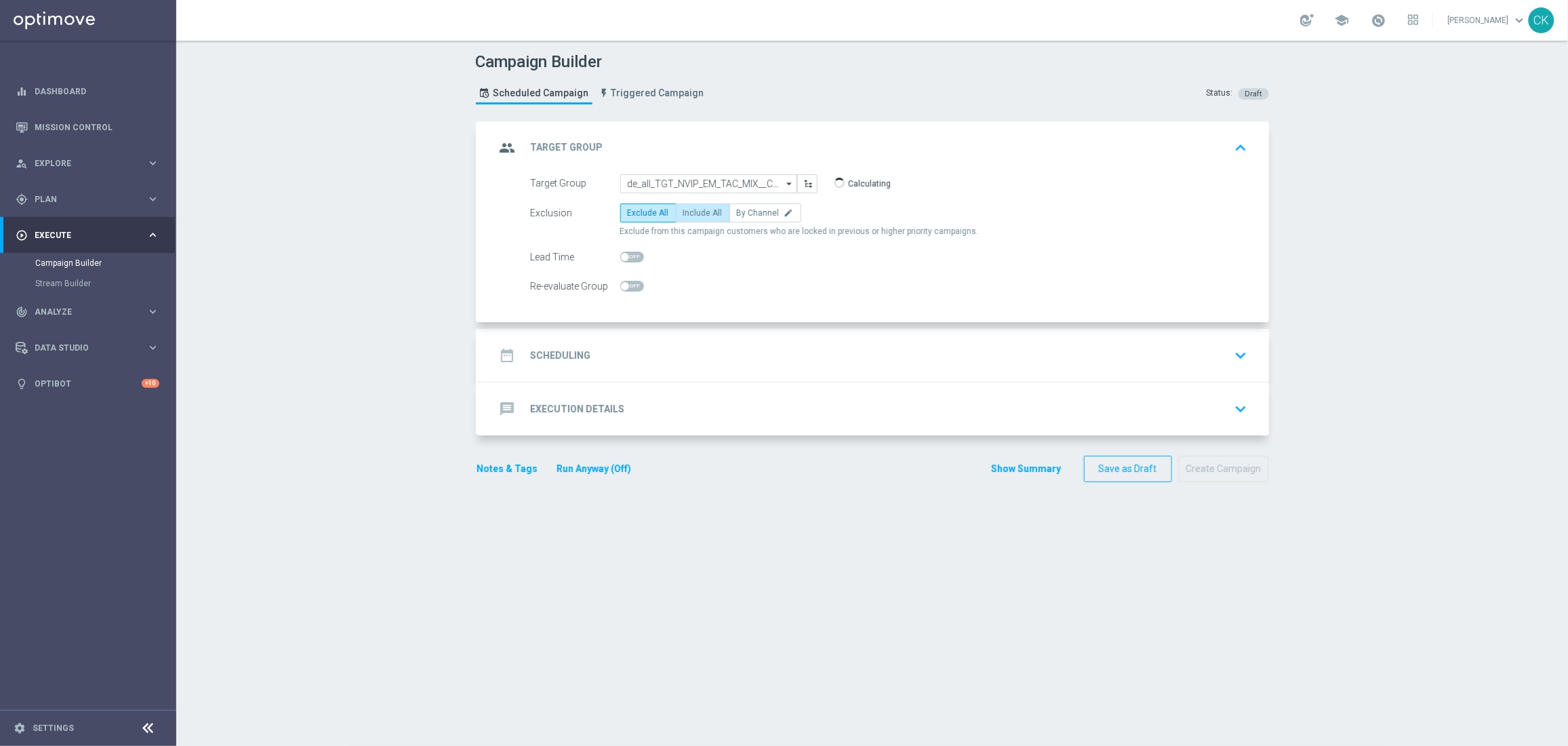
click at [684, 209] on span "Include All" at bounding box center [703, 213] width 39 height 10
click at [684, 211] on input "Include All" at bounding box center [688, 215] width 9 height 9
radio input "true"
click at [621, 257] on span at bounding box center [625, 257] width 8 height 8
click at [621, 257] on input "checkbox" at bounding box center [631, 257] width 24 height 11
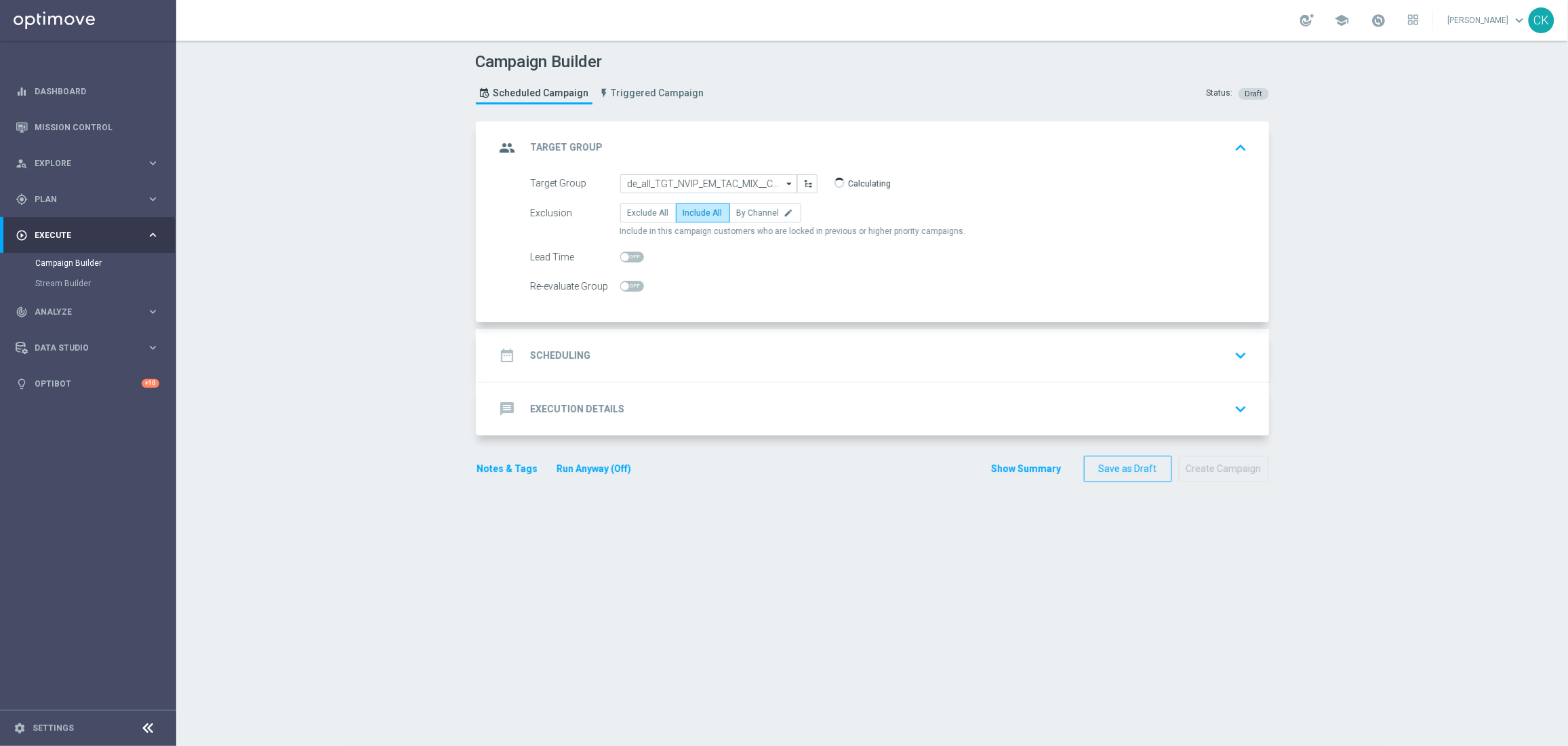
checkbox input "true"
click at [550, 357] on h2 "Scheduling" at bounding box center [561, 355] width 60 height 13
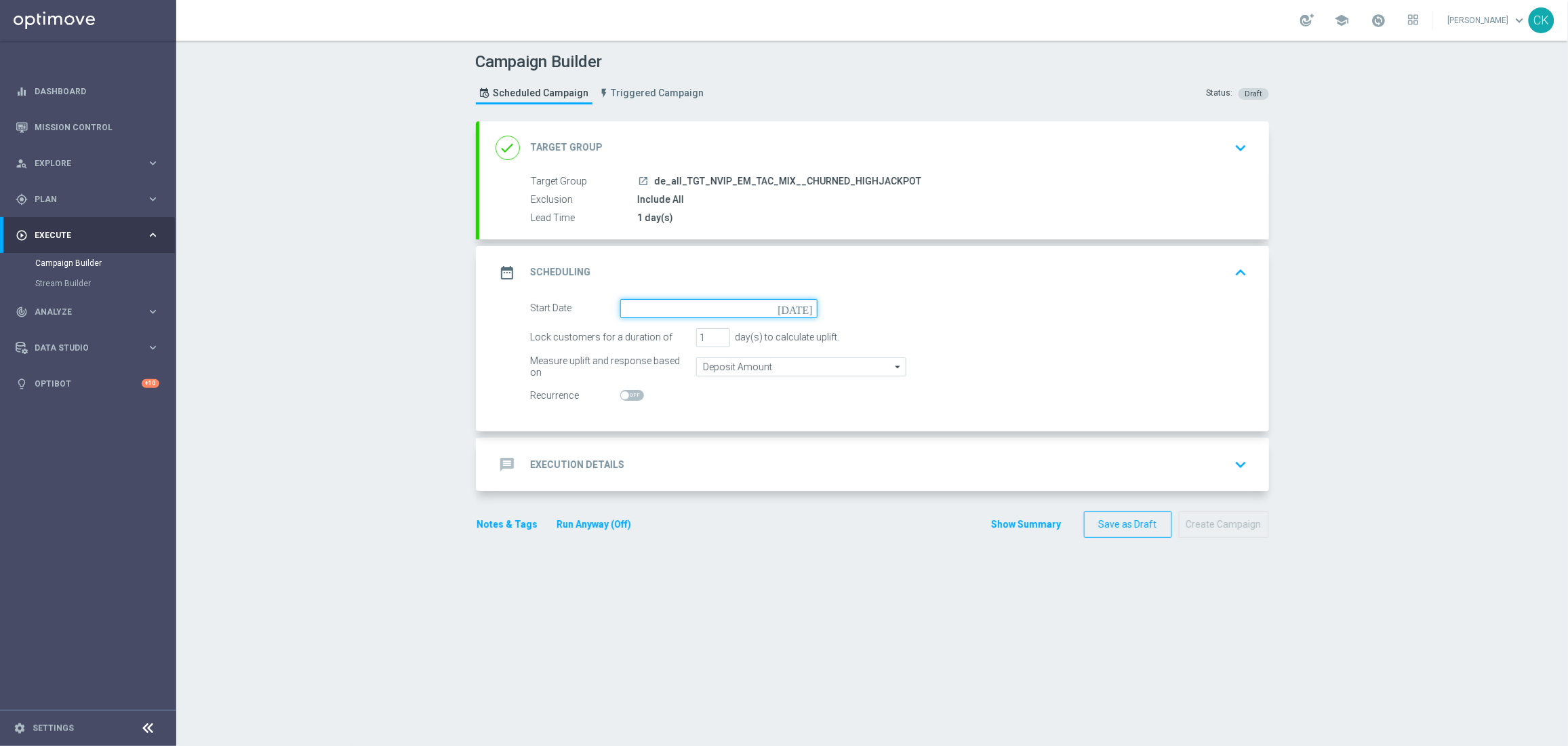
click at [679, 308] on input at bounding box center [718, 308] width 197 height 19
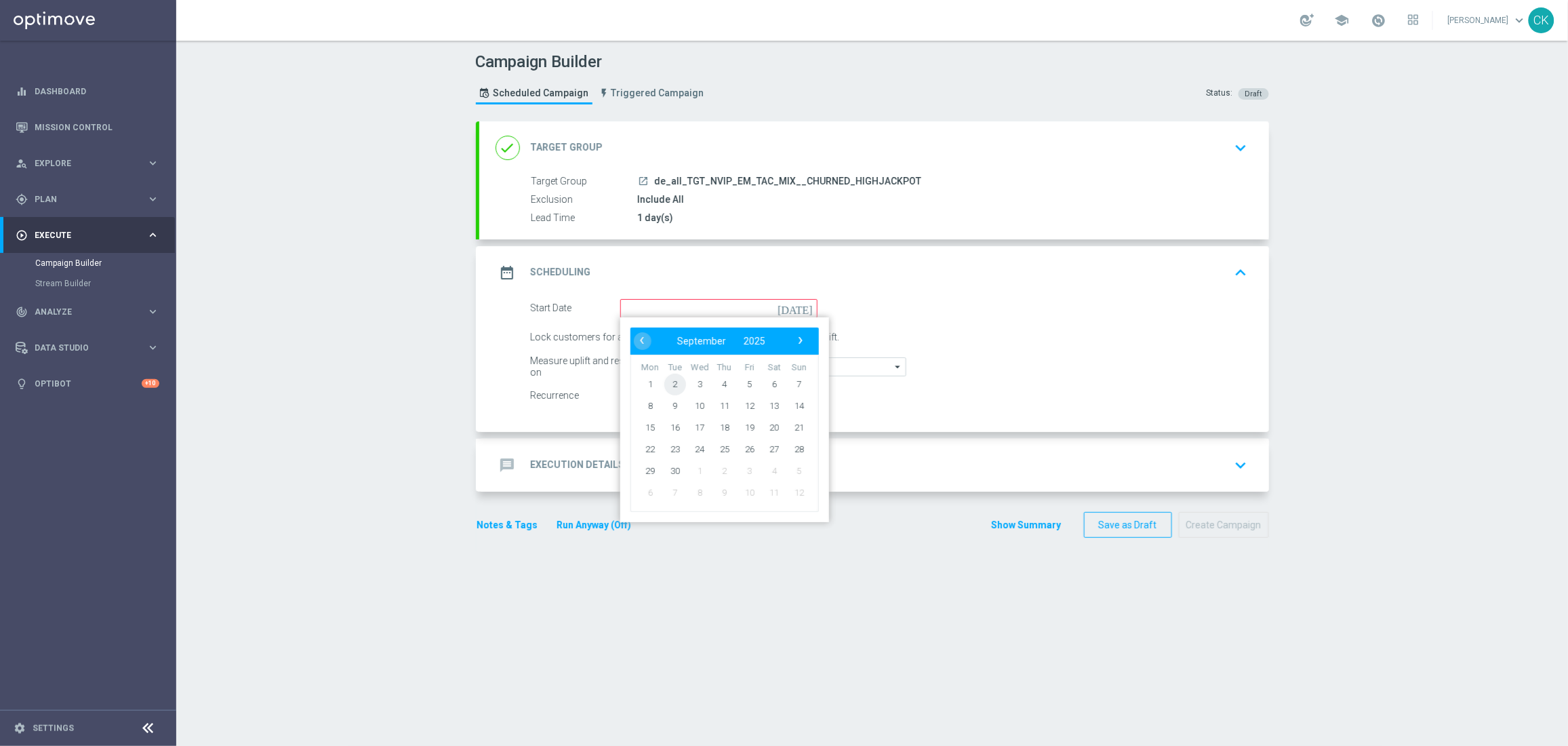
click at [671, 378] on span "2" at bounding box center [674, 383] width 22 height 22
type input "[DATE]"
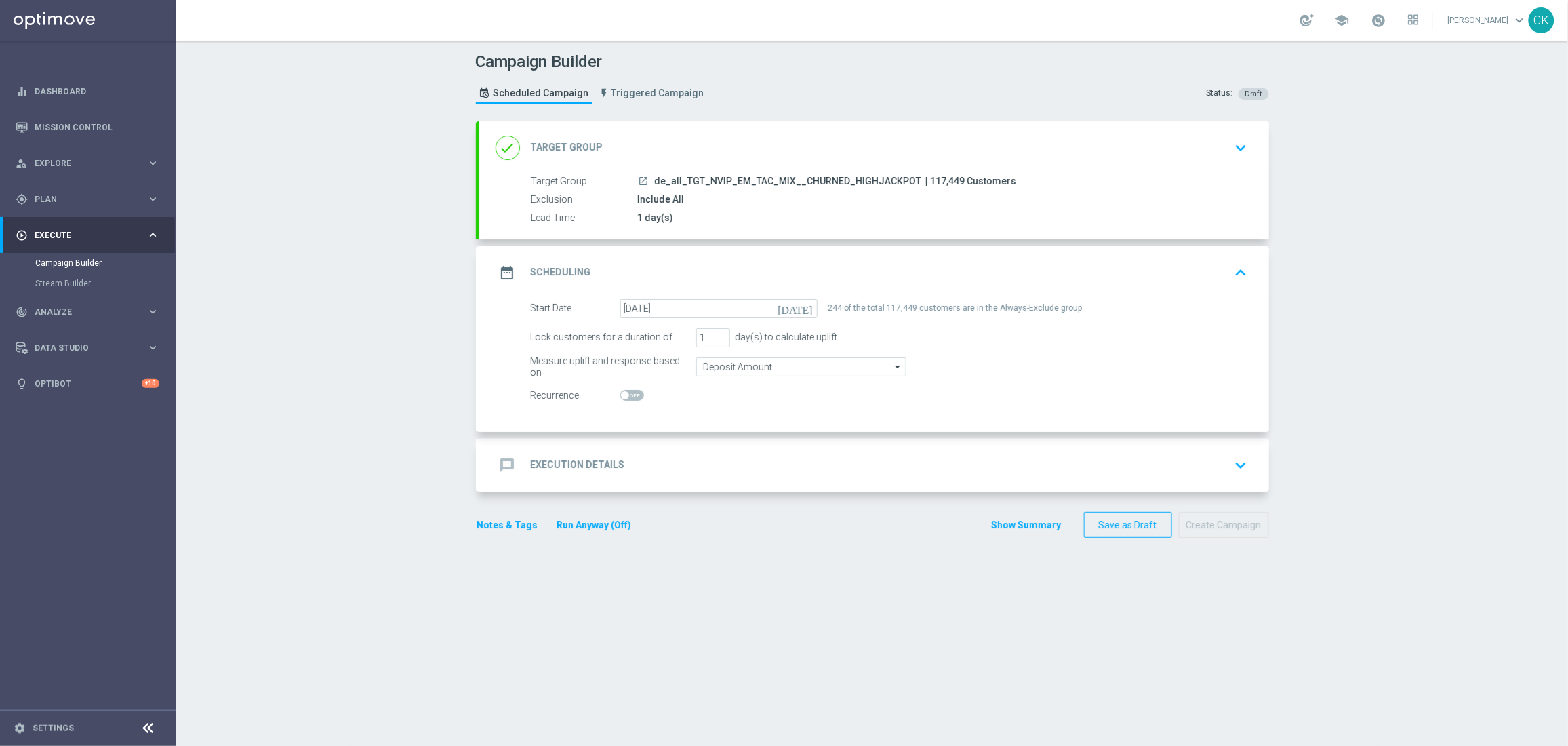
click at [559, 462] on h2 "Execution Details" at bounding box center [577, 465] width 94 height 13
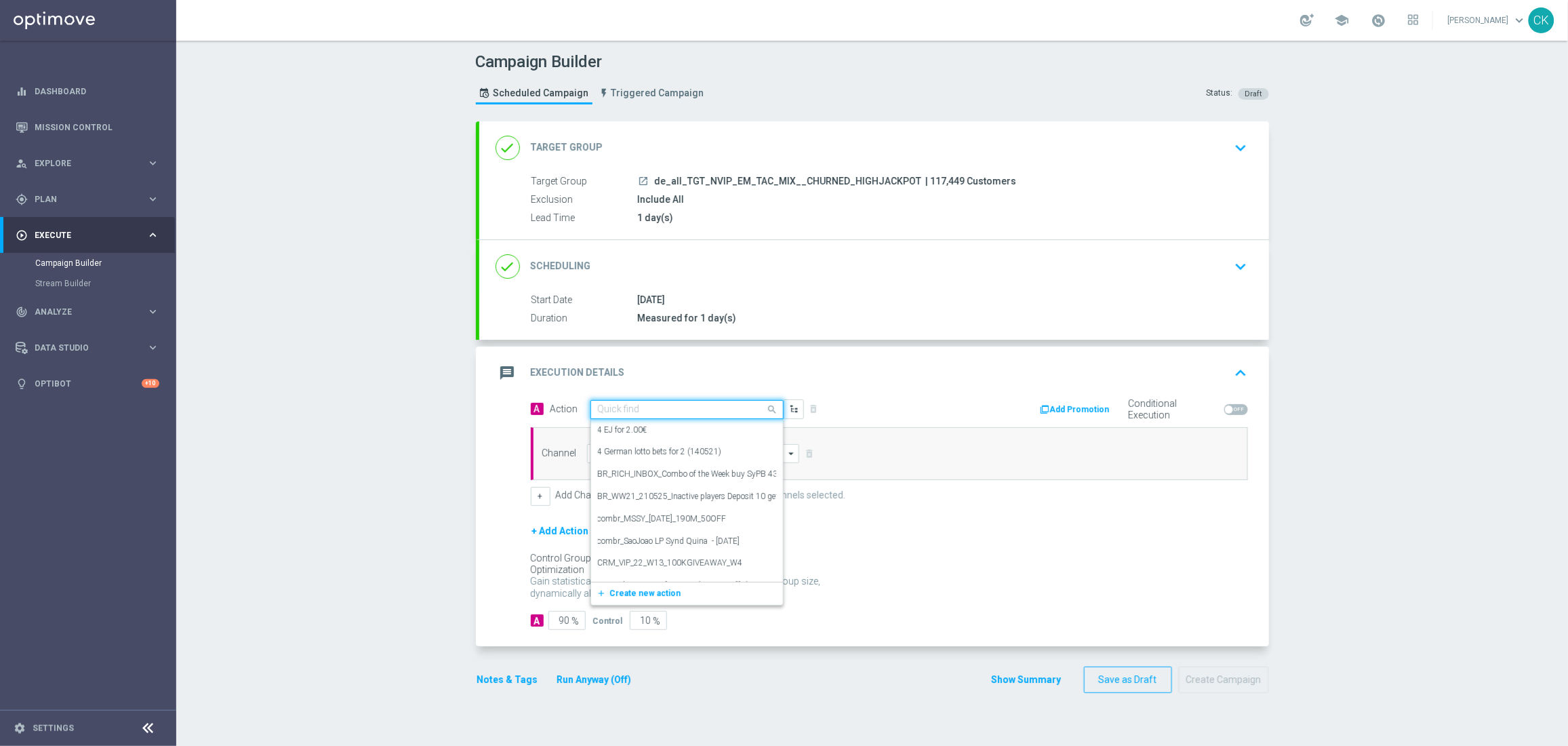
click at [679, 407] on input "text" at bounding box center [673, 410] width 151 height 11
paste input "SummerSales - EJ themed"
type input "SummerSales - EJ themed"
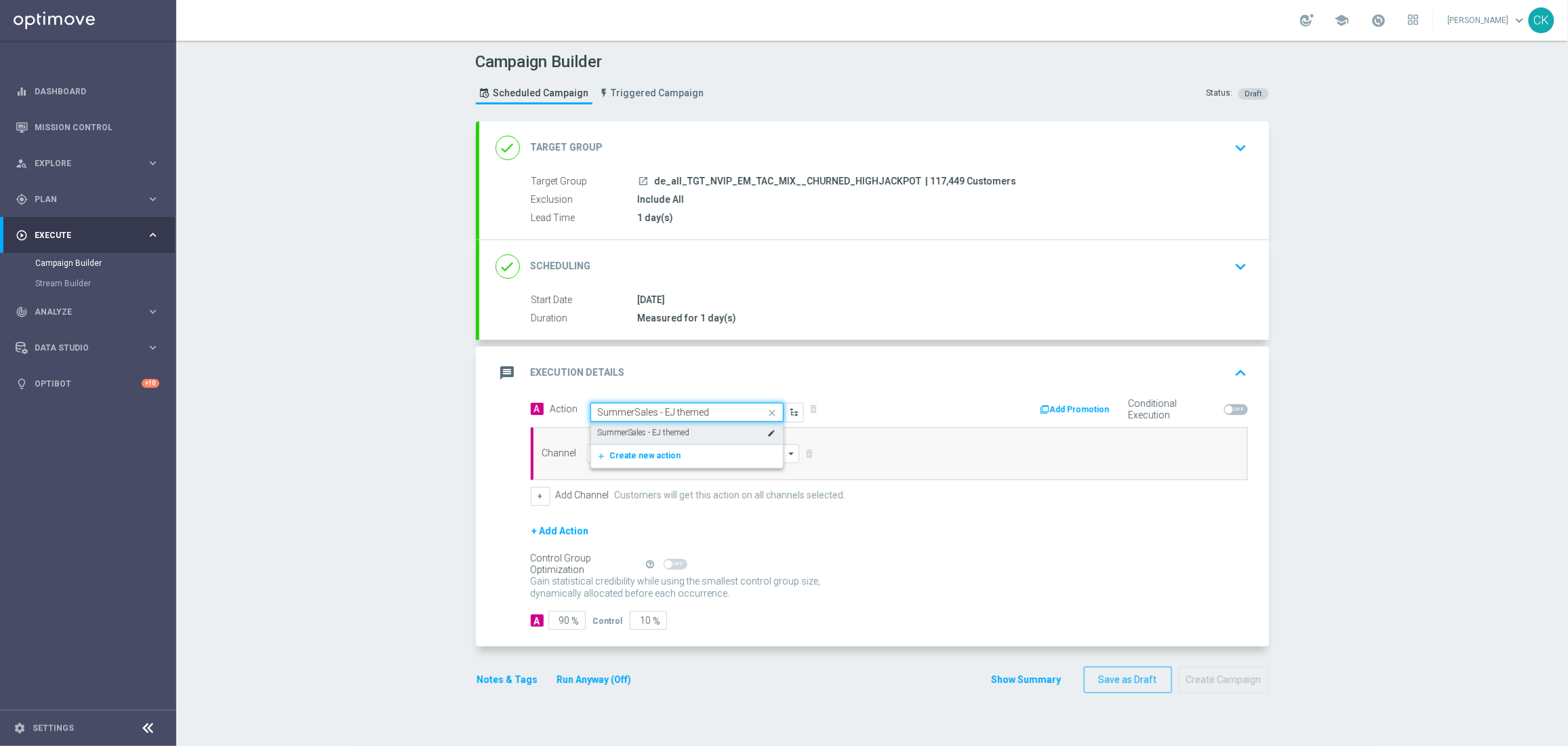
click at [684, 432] on label "SummerSales - EJ themed" at bounding box center [644, 433] width 92 height 11
click at [684, 444] on input at bounding box center [693, 453] width 213 height 19
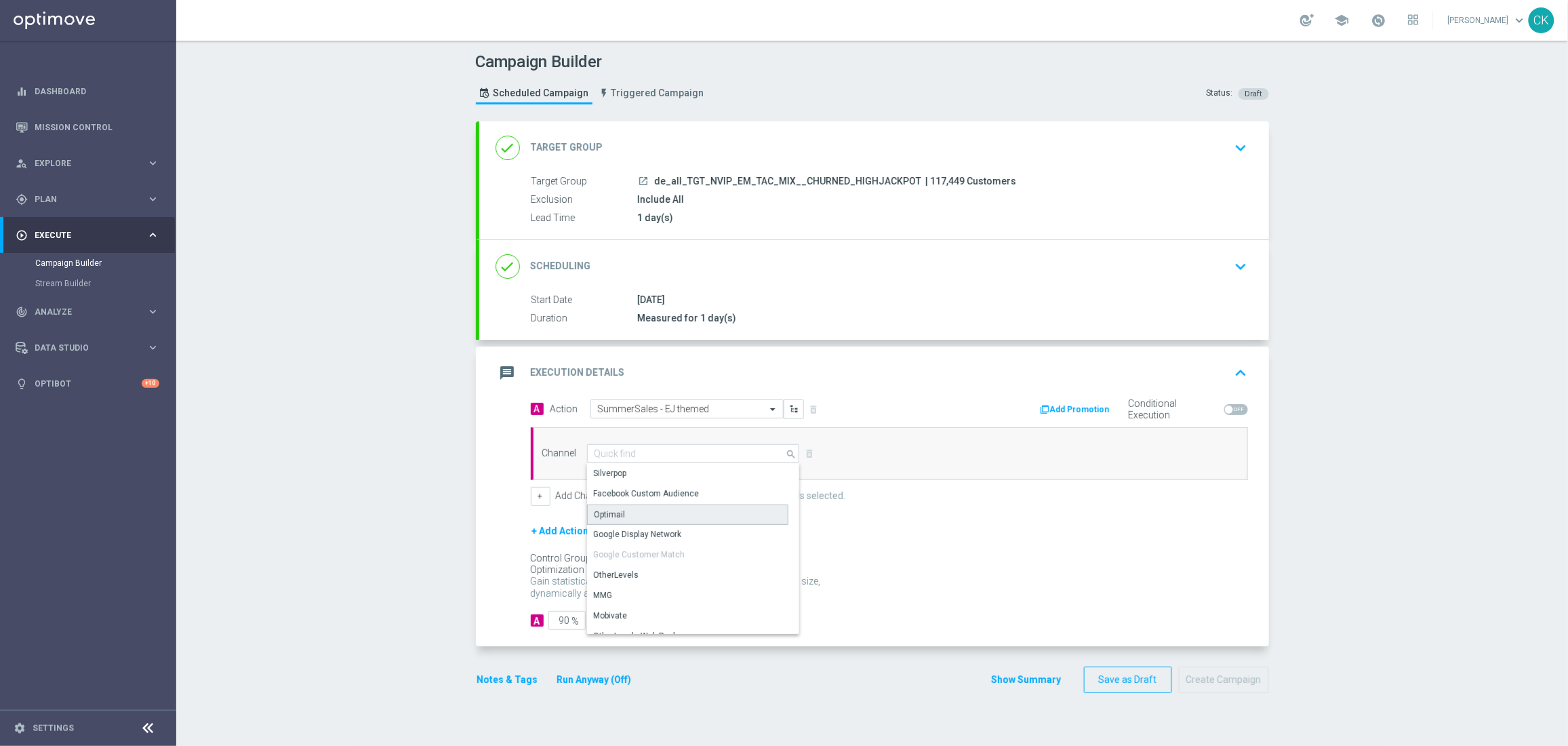
click at [671, 511] on div "Optimail" at bounding box center [688, 514] width 201 height 20
type input "Optimail"
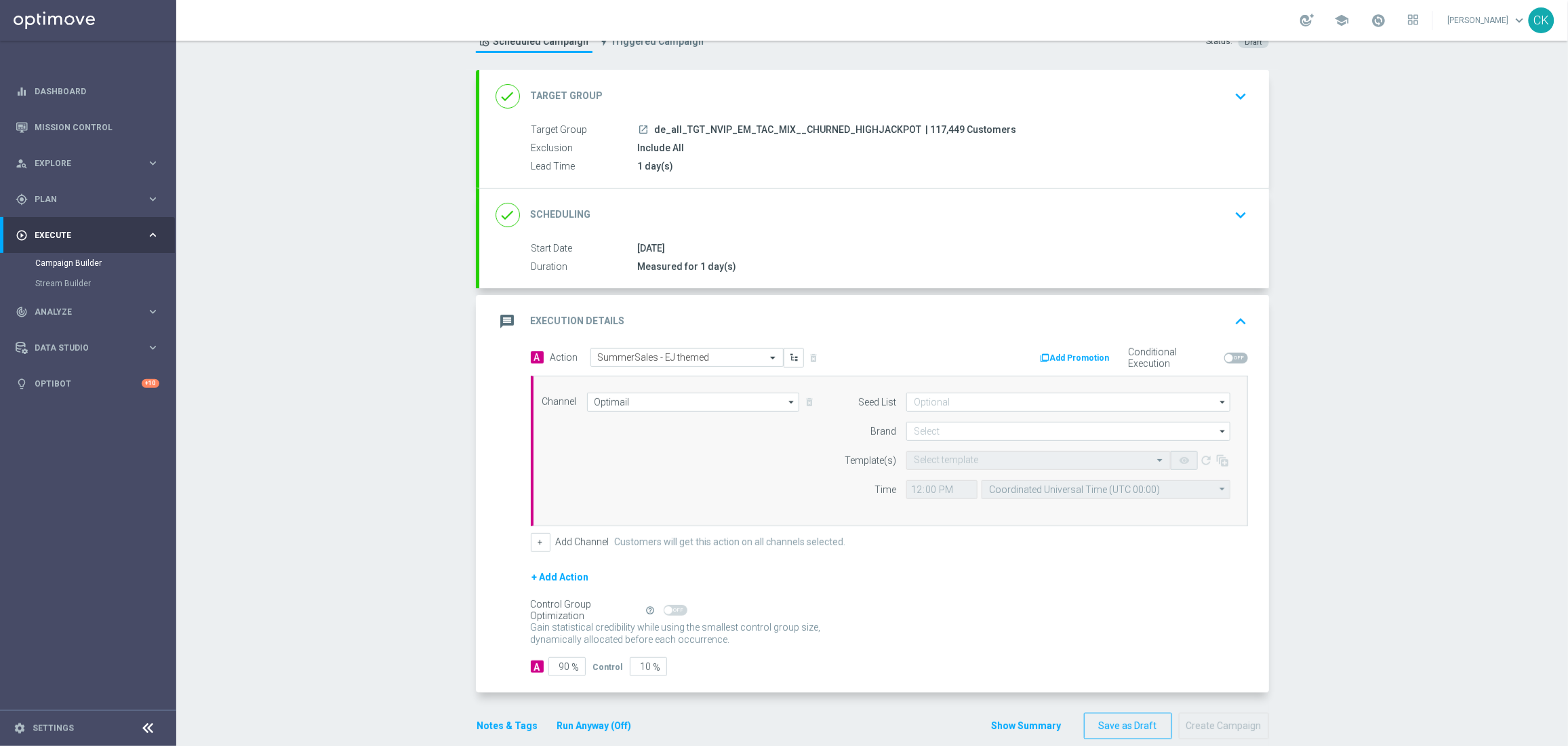
scroll to position [74, 0]
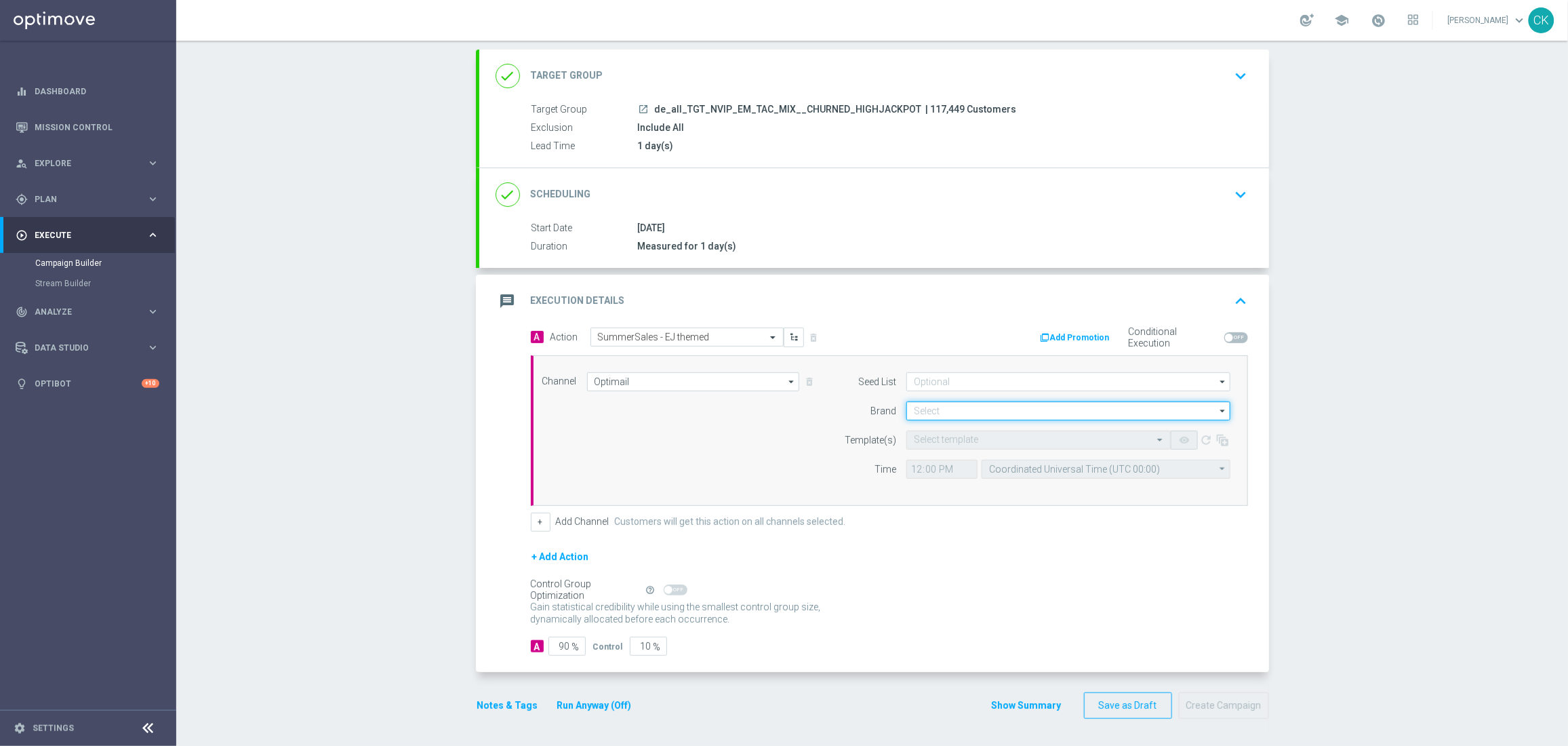
click at [966, 407] on input at bounding box center [1068, 410] width 324 height 19
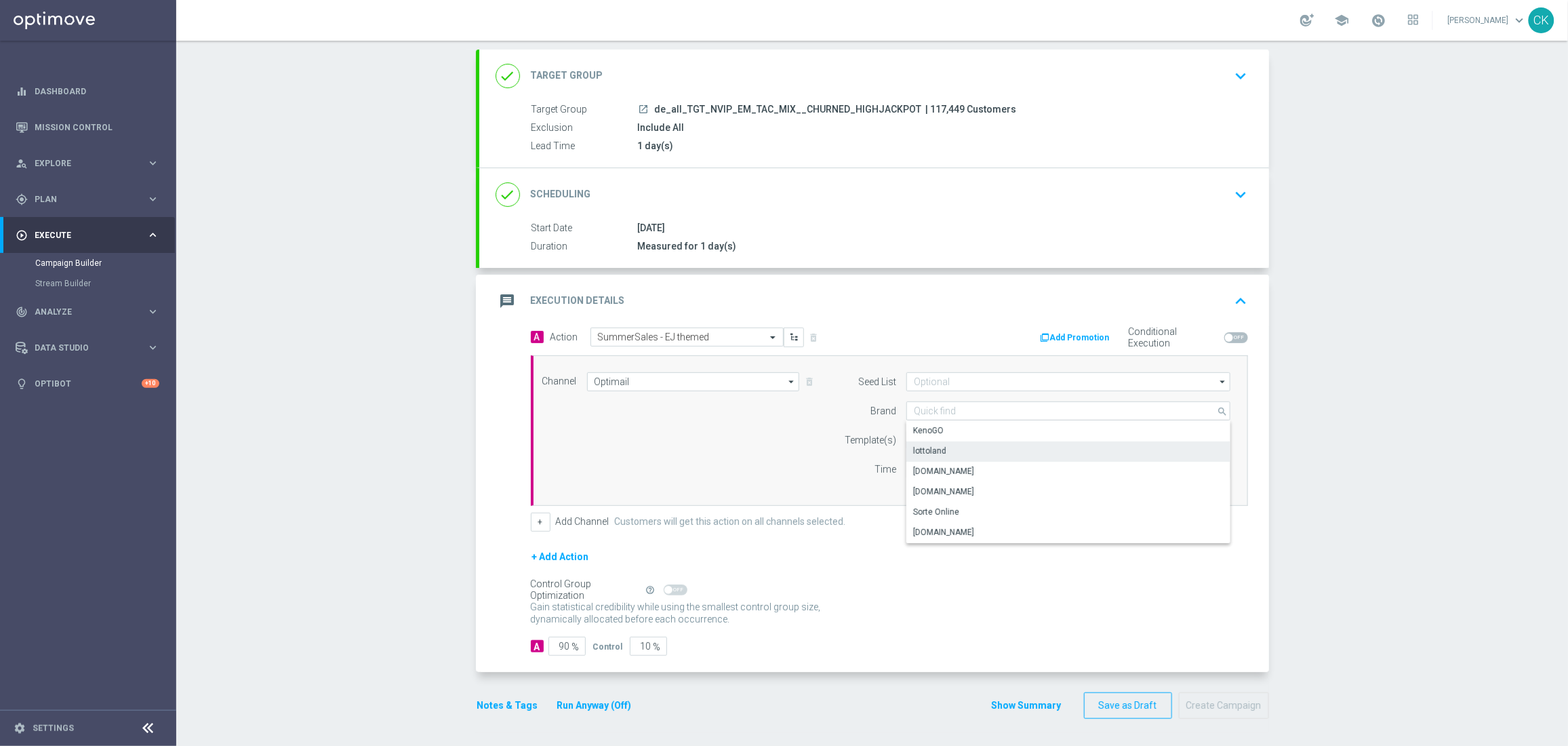
click at [950, 445] on div "lottoland" at bounding box center [1068, 450] width 324 height 19
type input "lottoland"
click at [938, 435] on input "text" at bounding box center [1025, 440] width 222 height 11
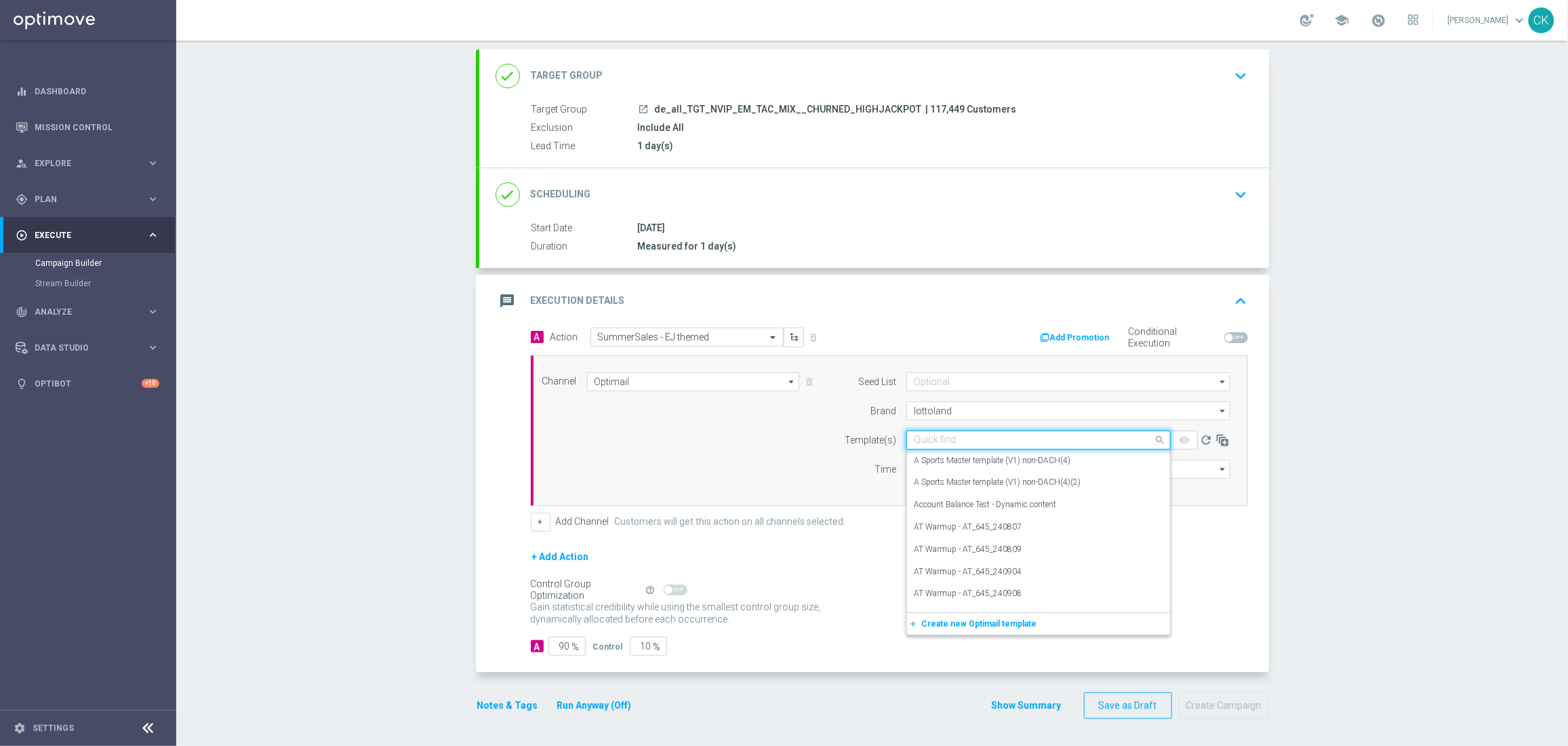
paste input "DE_REG__SUMMERSALE_EJ_250902__NVIP_EMA_TAC_MIX"
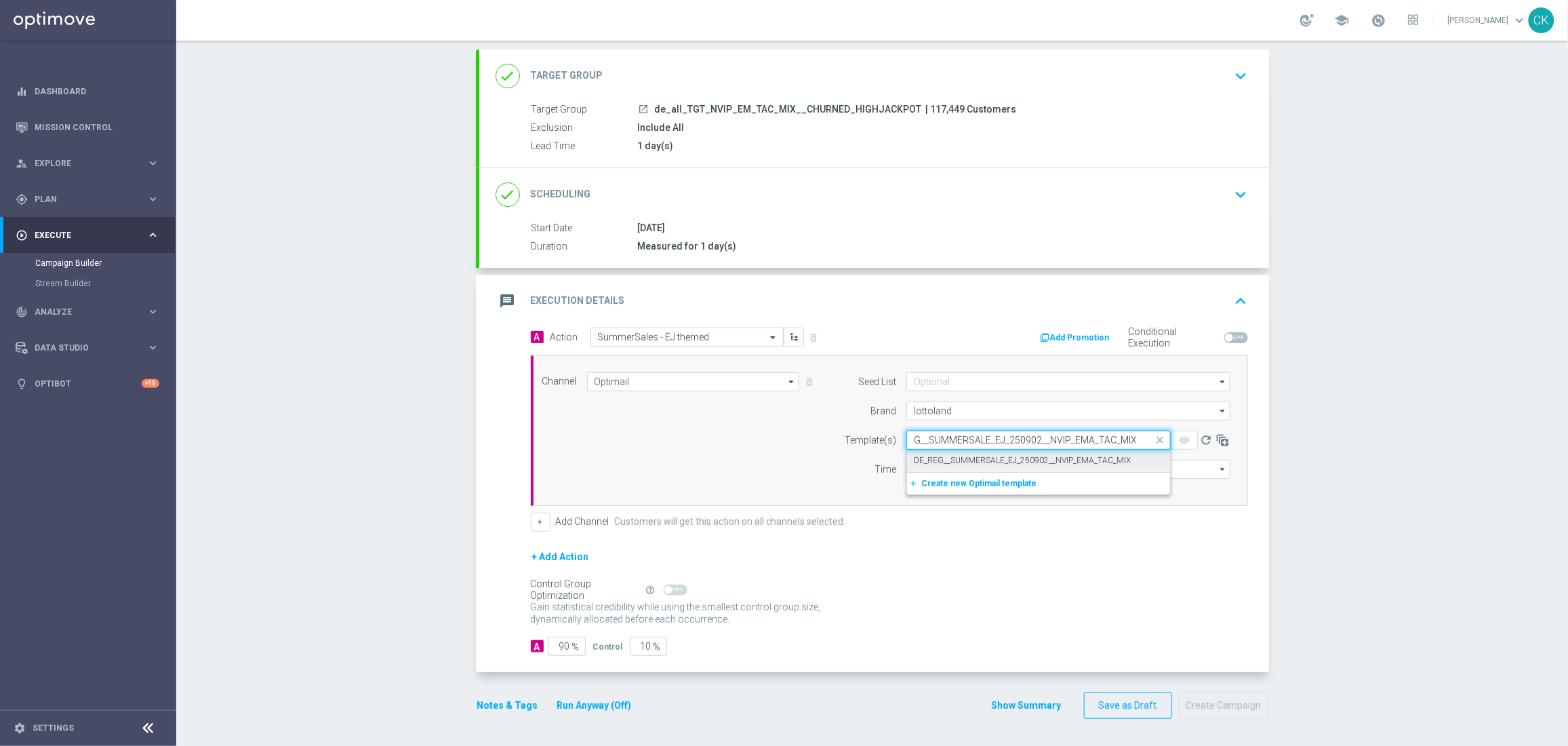
click at [929, 458] on label "DE_REG__SUMMERSALE_EJ_250902__NVIP_EMA_TAC_MIX" at bounding box center [1022, 461] width 217 height 11
type input "DE_REG__SUMMERSALE_EJ_250902__NVIP_EMA_TAC_MIX"
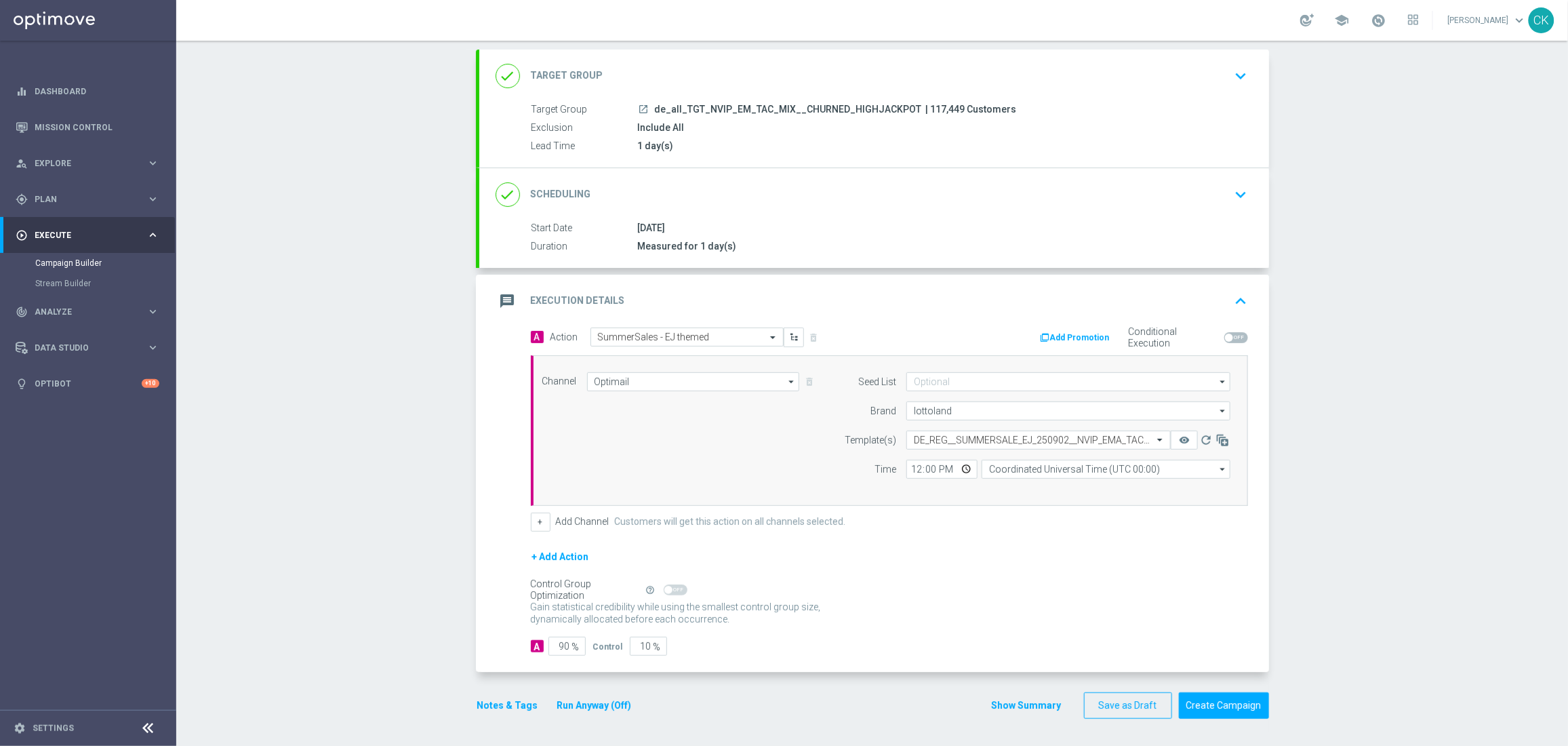
scroll to position [0, 0]
click at [909, 471] on input "12:00" at bounding box center [942, 469] width 71 height 19
type input "06:00"
click at [1125, 474] on input "Coordinated Universal Time (UTC 00:00)" at bounding box center [1106, 469] width 249 height 19
click at [1143, 489] on div "Central European Time ([GEOGRAPHIC_DATA]) (UTC +02:00)" at bounding box center [1106, 489] width 249 height 19
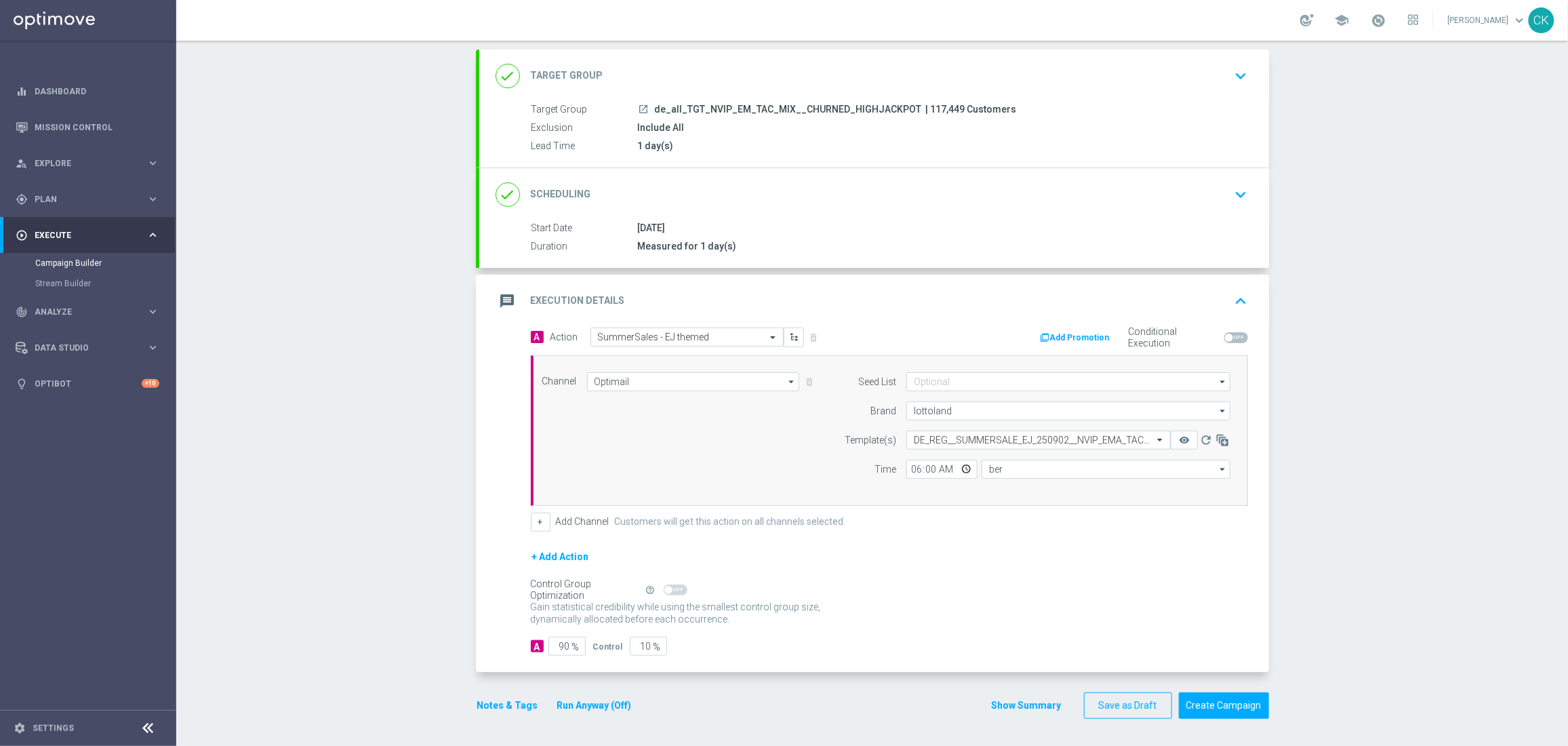
type input "Central European Time ([GEOGRAPHIC_DATA]) (UTC +02:00)"
click at [563, 648] on input "90" at bounding box center [567, 645] width 38 height 19
type input "9"
type input "91"
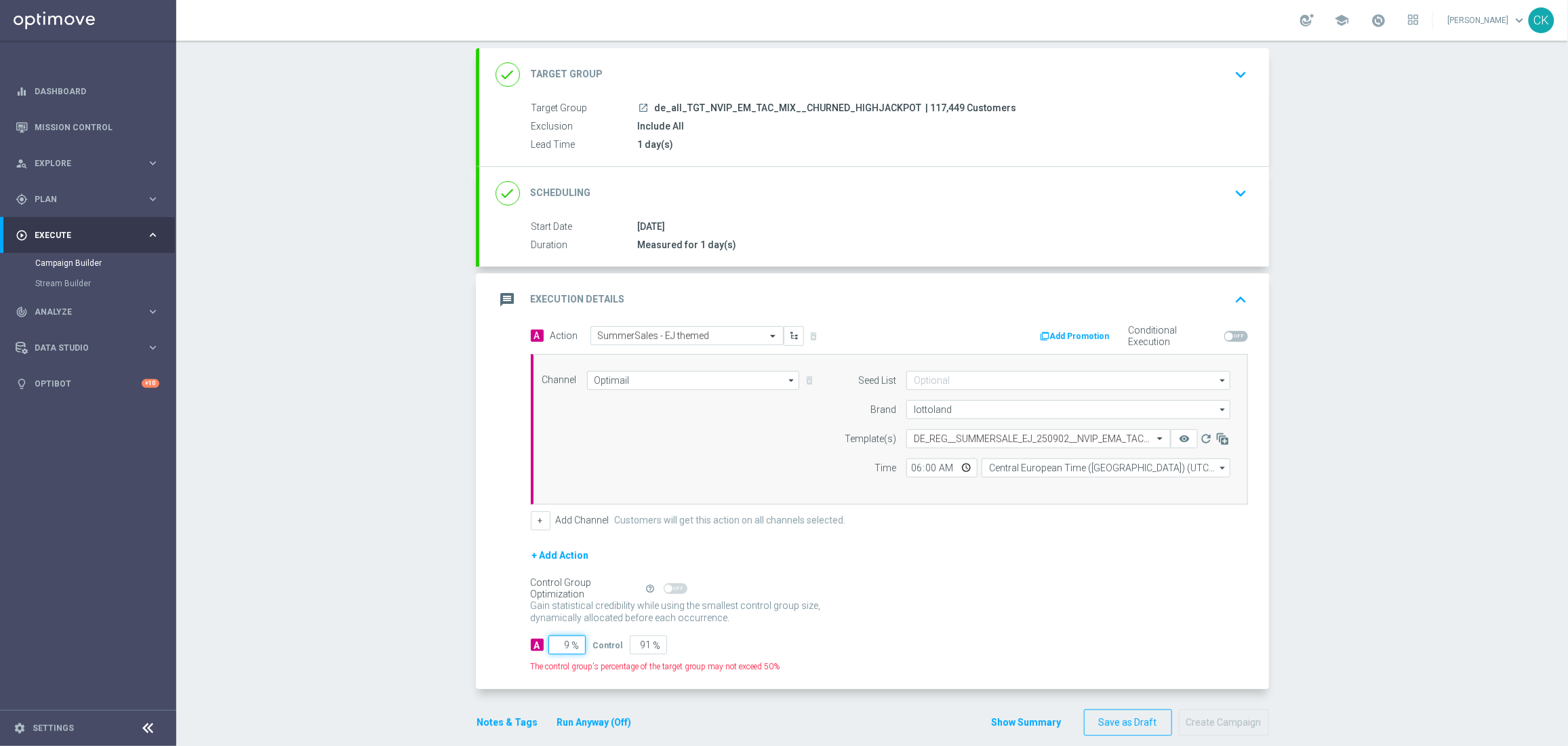
type input "98"
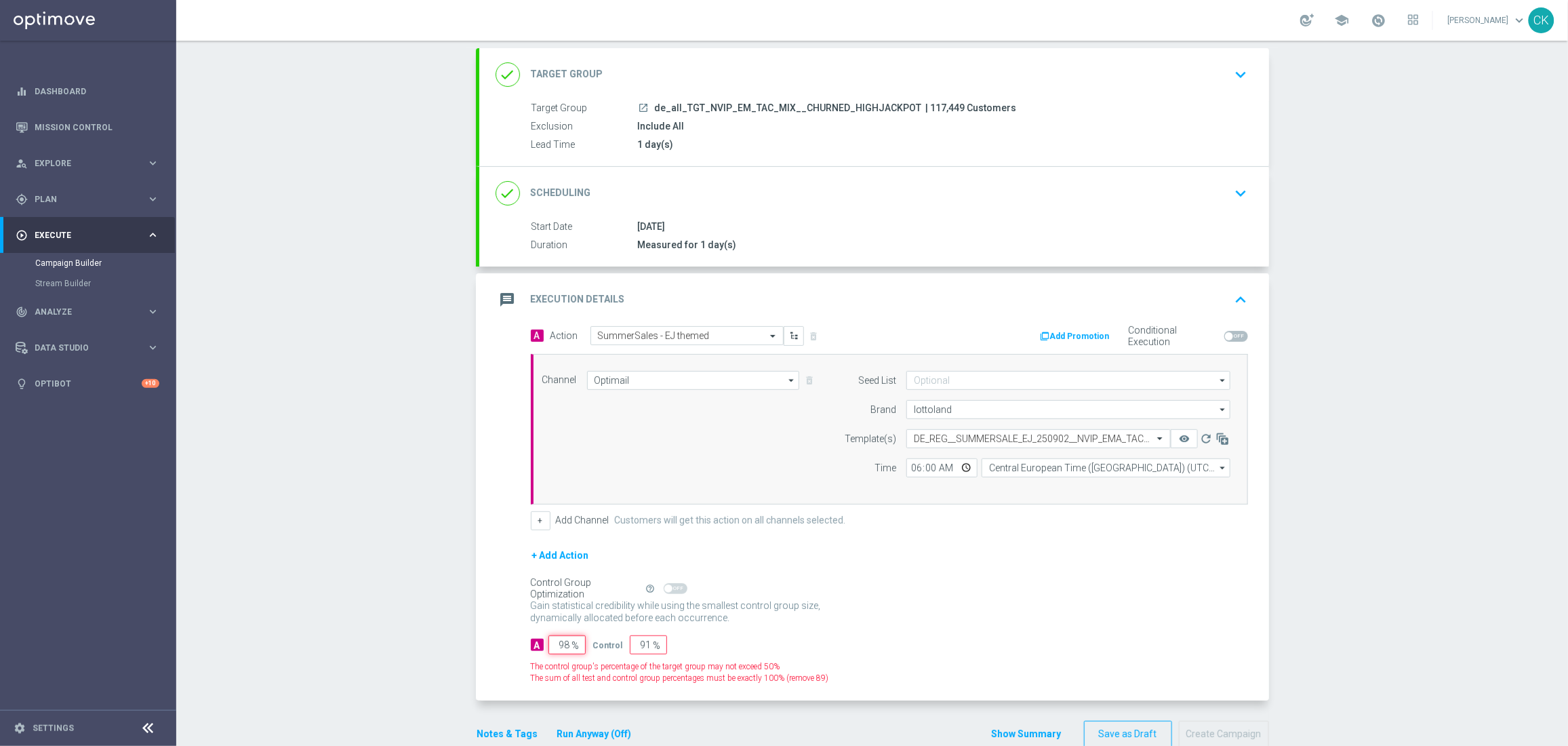
type input "2"
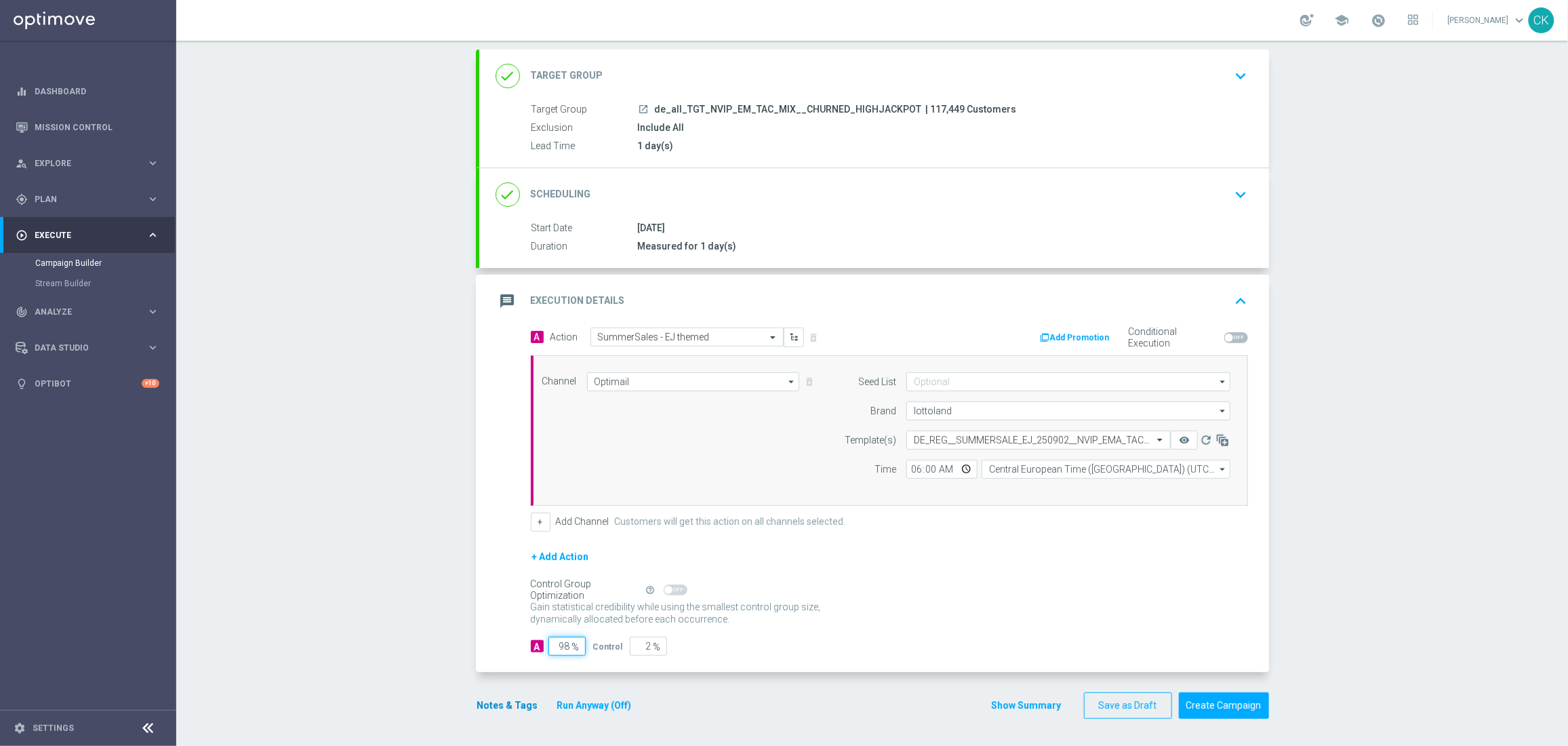
type input "98"
click at [501, 704] on button "Notes & Tags" at bounding box center [508, 705] width 64 height 17
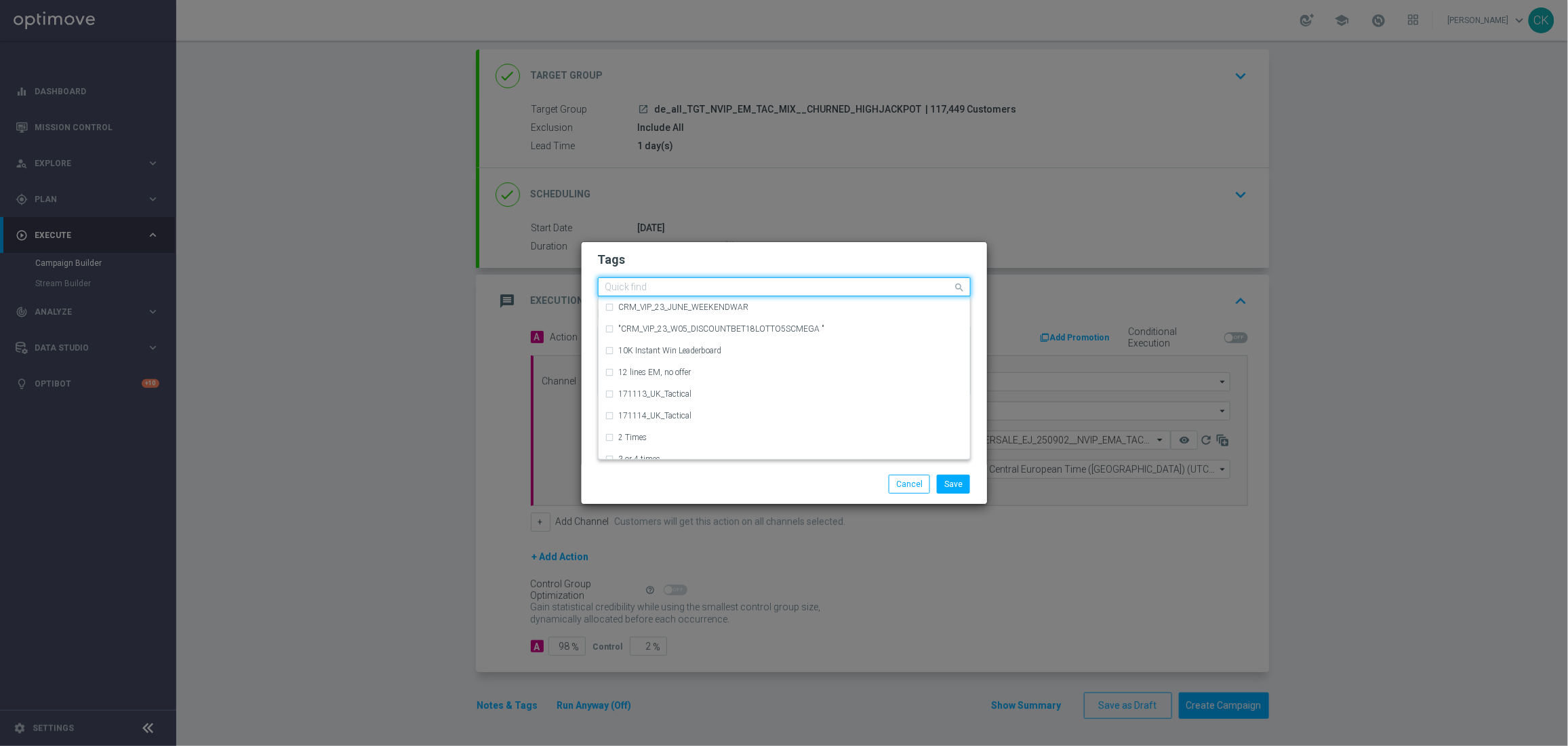
click at [644, 283] on input "text" at bounding box center [779, 288] width 348 height 11
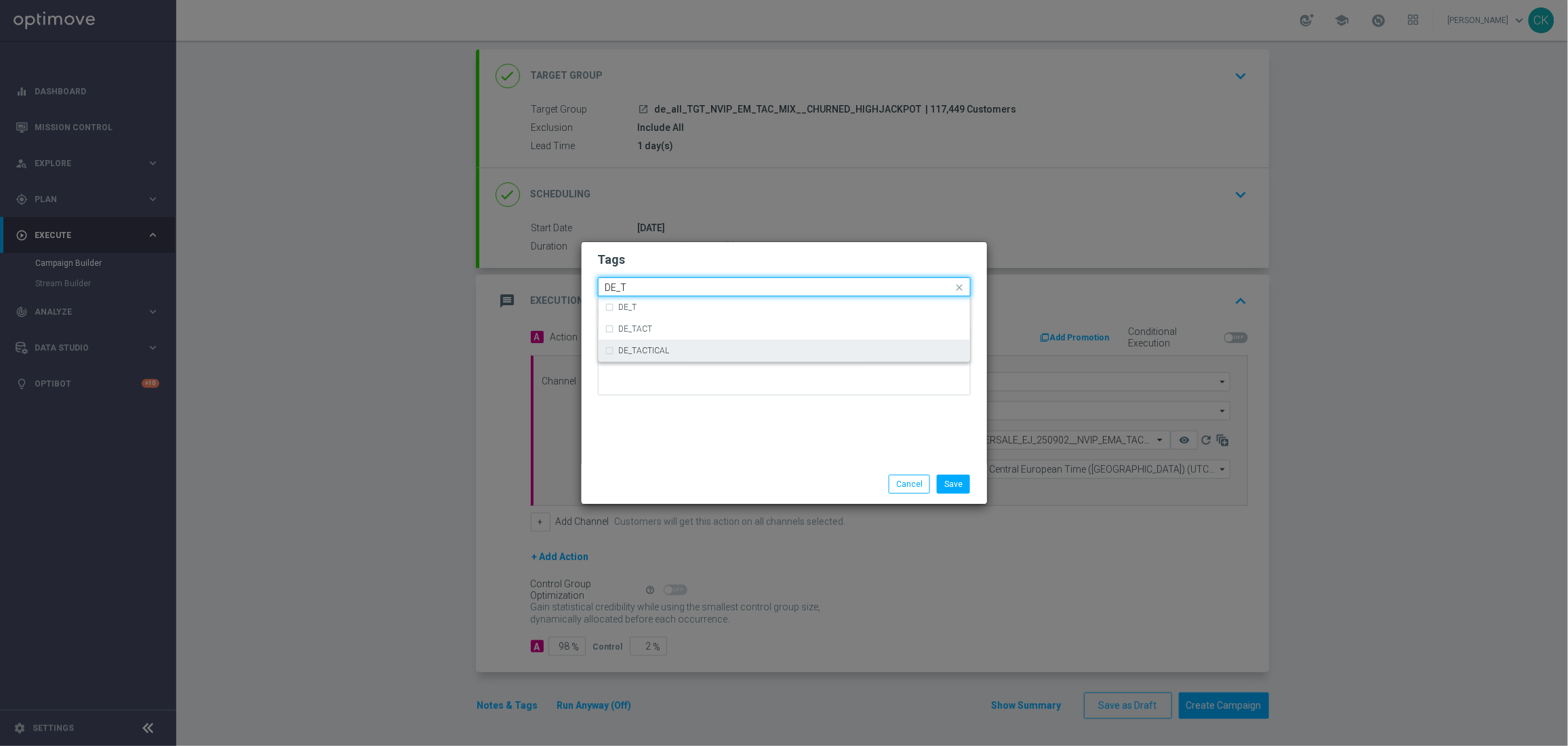
click at [661, 355] on div "DE_TACTICAL" at bounding box center [784, 351] width 358 height 22
type input "DE_T"
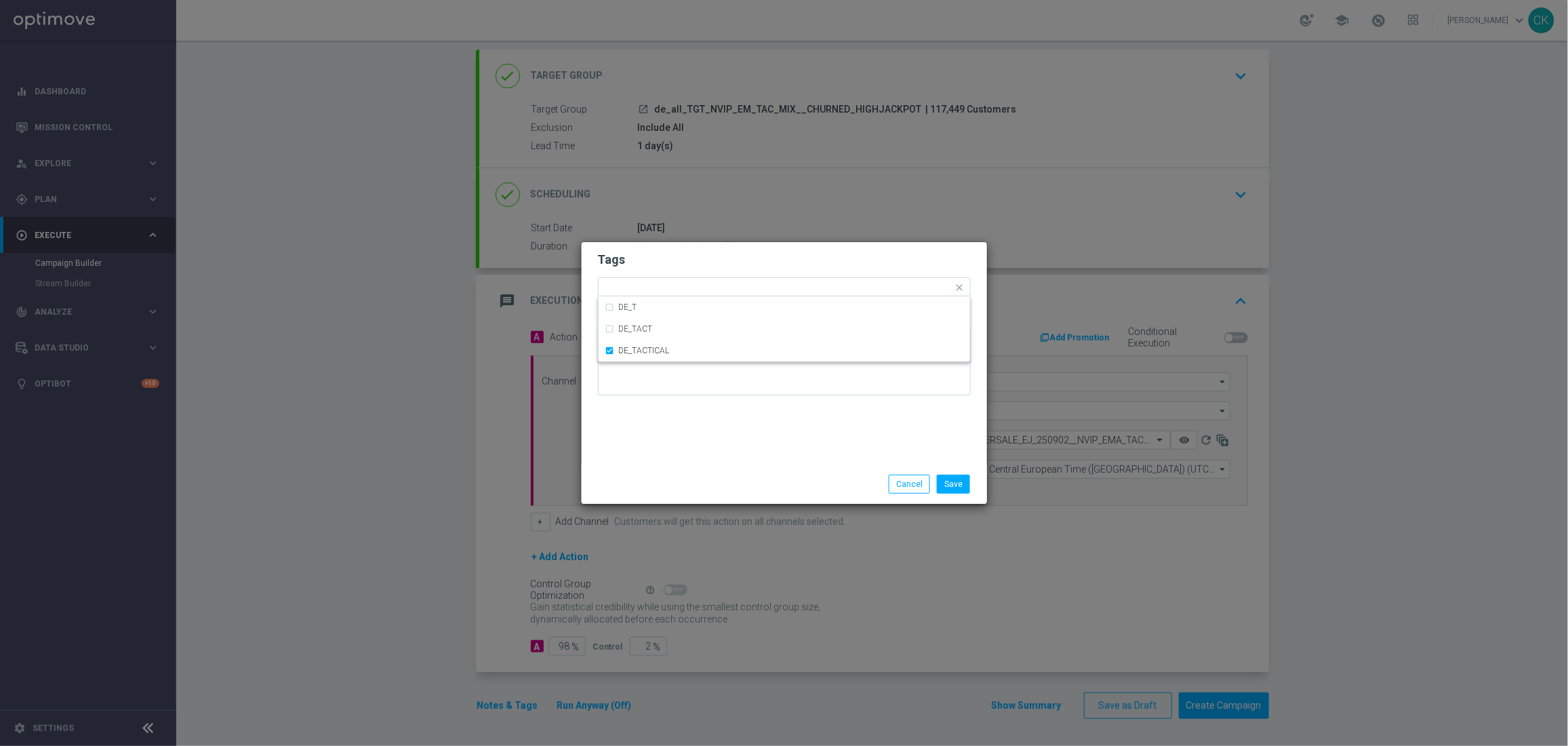
click at [661, 420] on div "Tags Quick find × DE_TACTICAL DE_T DE_TACT DE_TACTICAL Notes" at bounding box center [784, 353] width 405 height 222
click at [956, 485] on button "Save" at bounding box center [953, 484] width 33 height 19
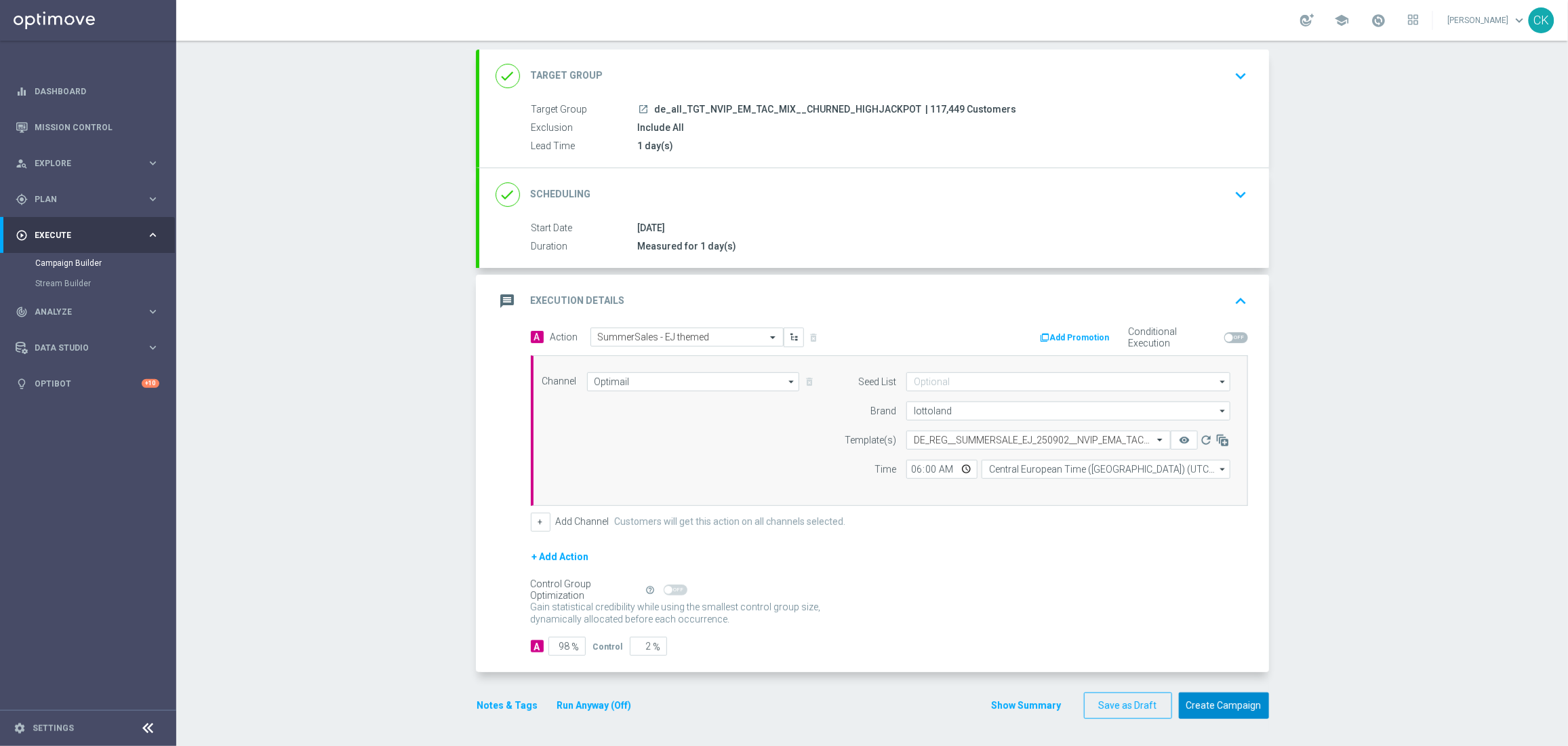
click at [1237, 699] on button "Create Campaign" at bounding box center [1223, 705] width 90 height 26
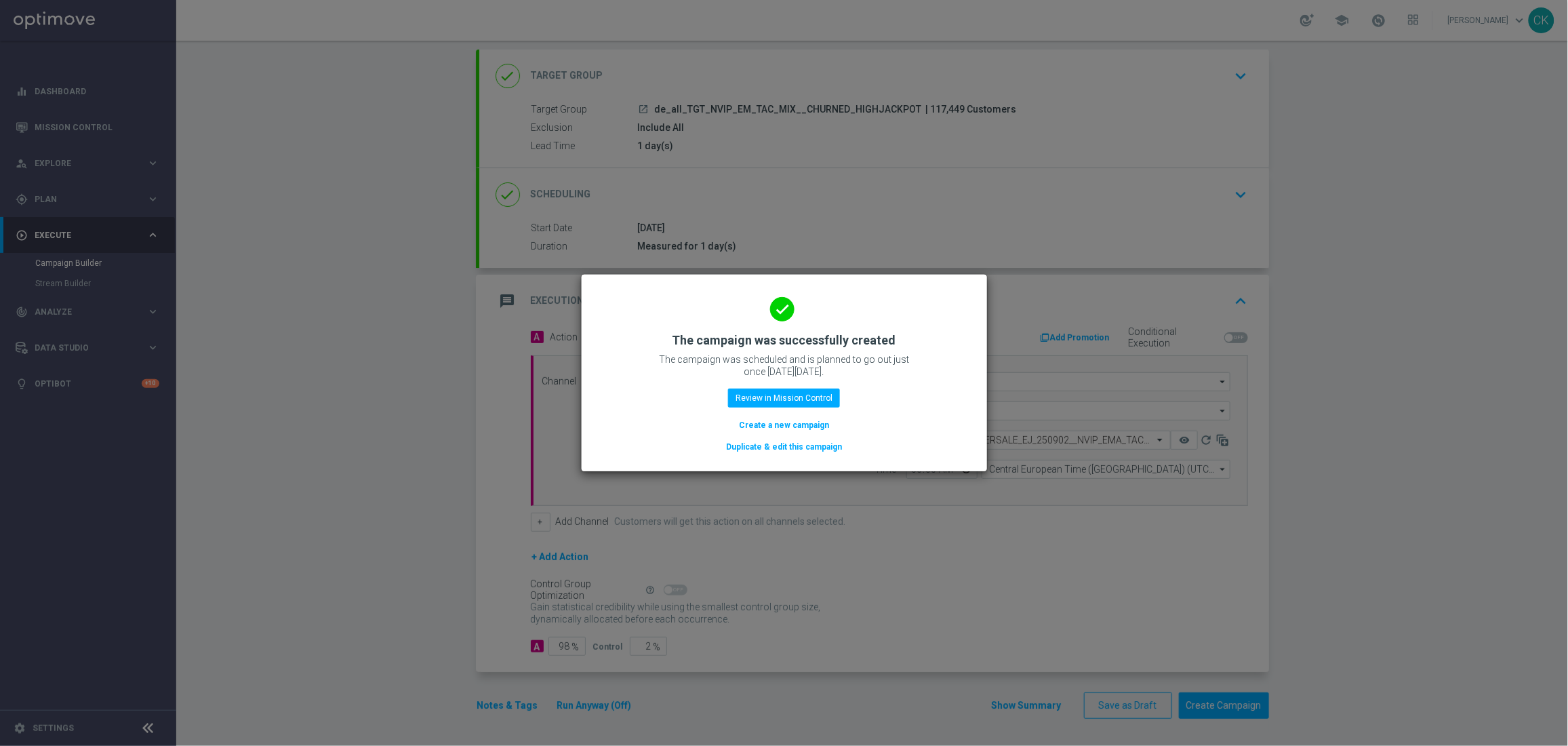
click at [793, 420] on button "Create a new campaign" at bounding box center [784, 425] width 93 height 15
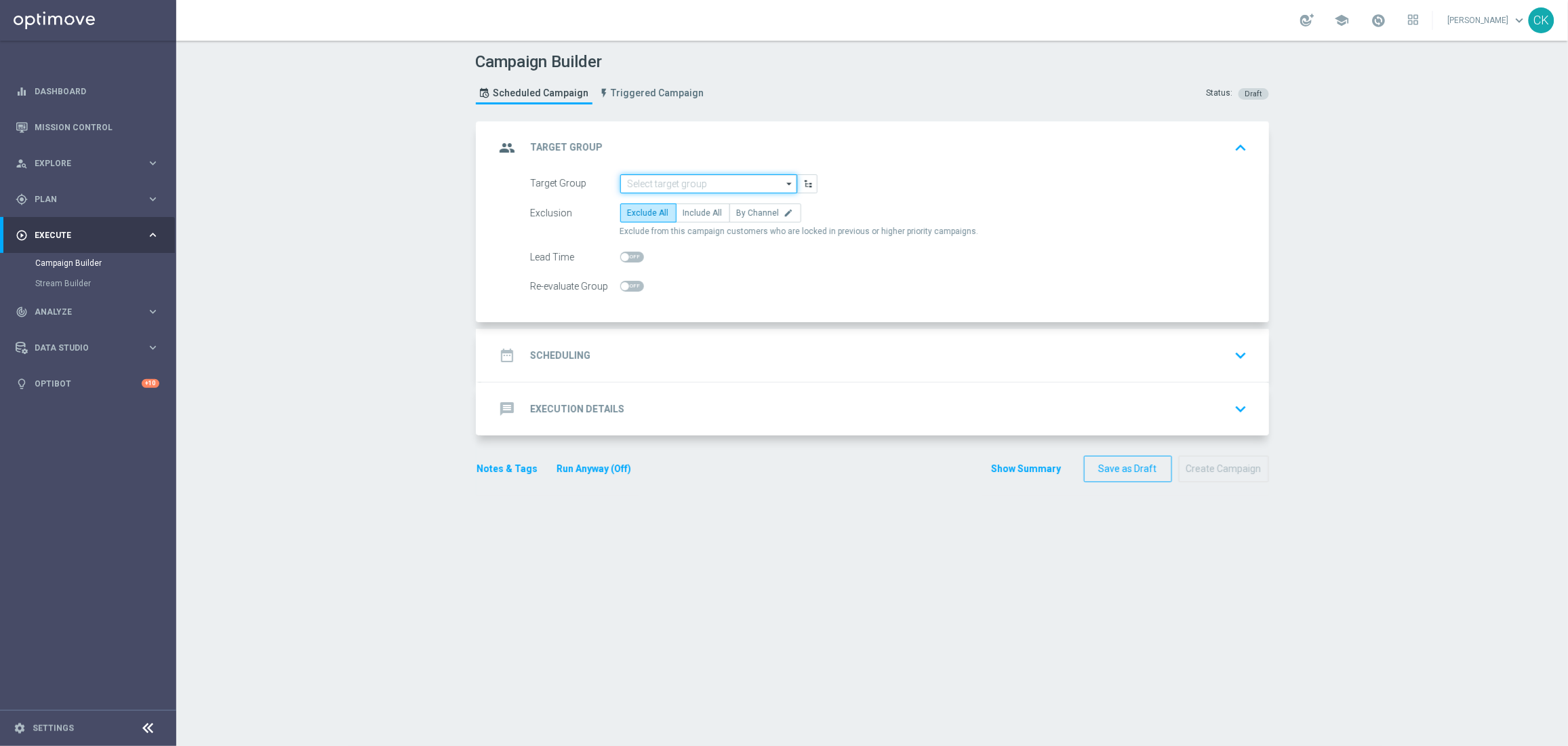
click at [643, 188] on input at bounding box center [708, 183] width 177 height 19
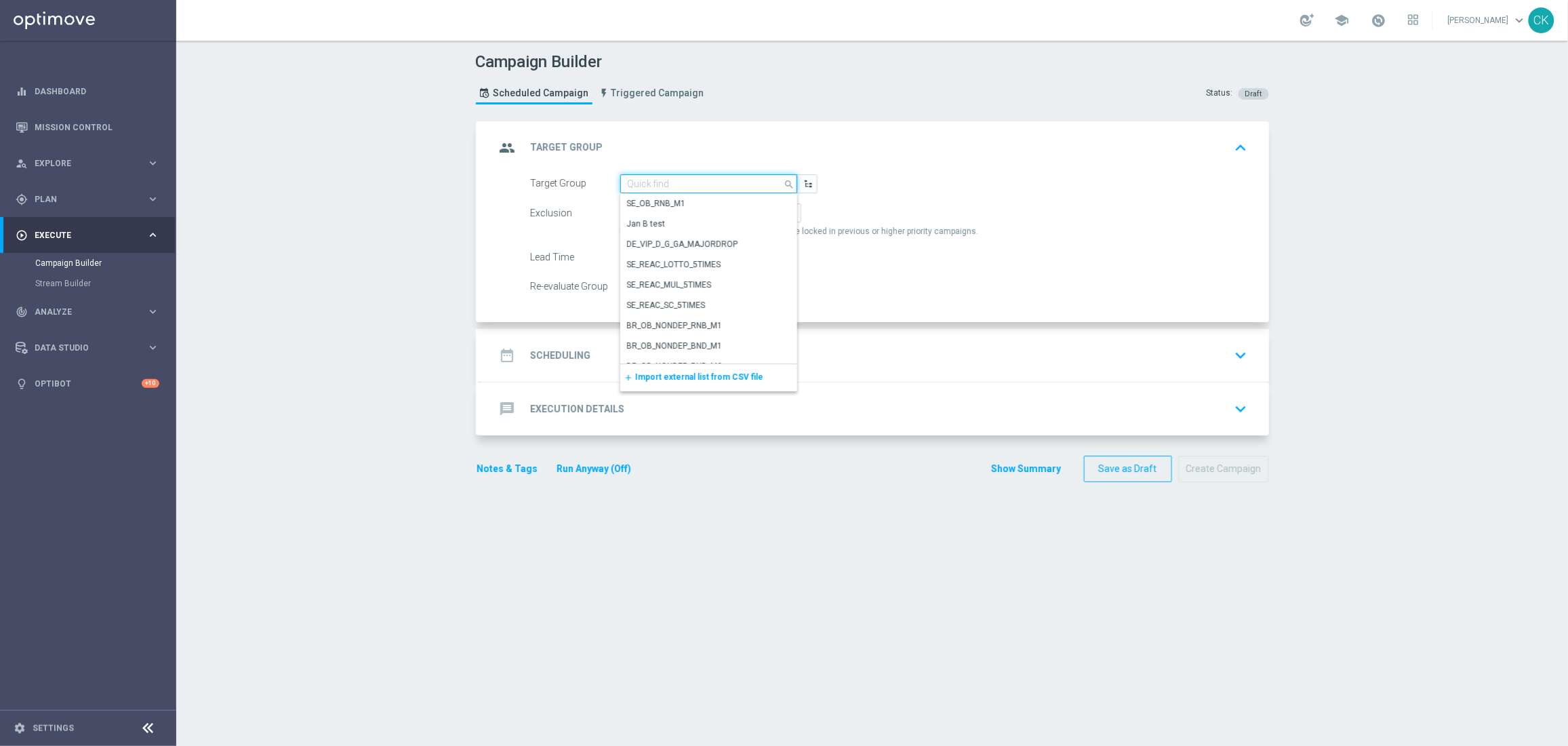
paste input "de_TGT_NVIP_EM_TAC_MIX__ACTIVE_ALL_HIGHJACKPOT"
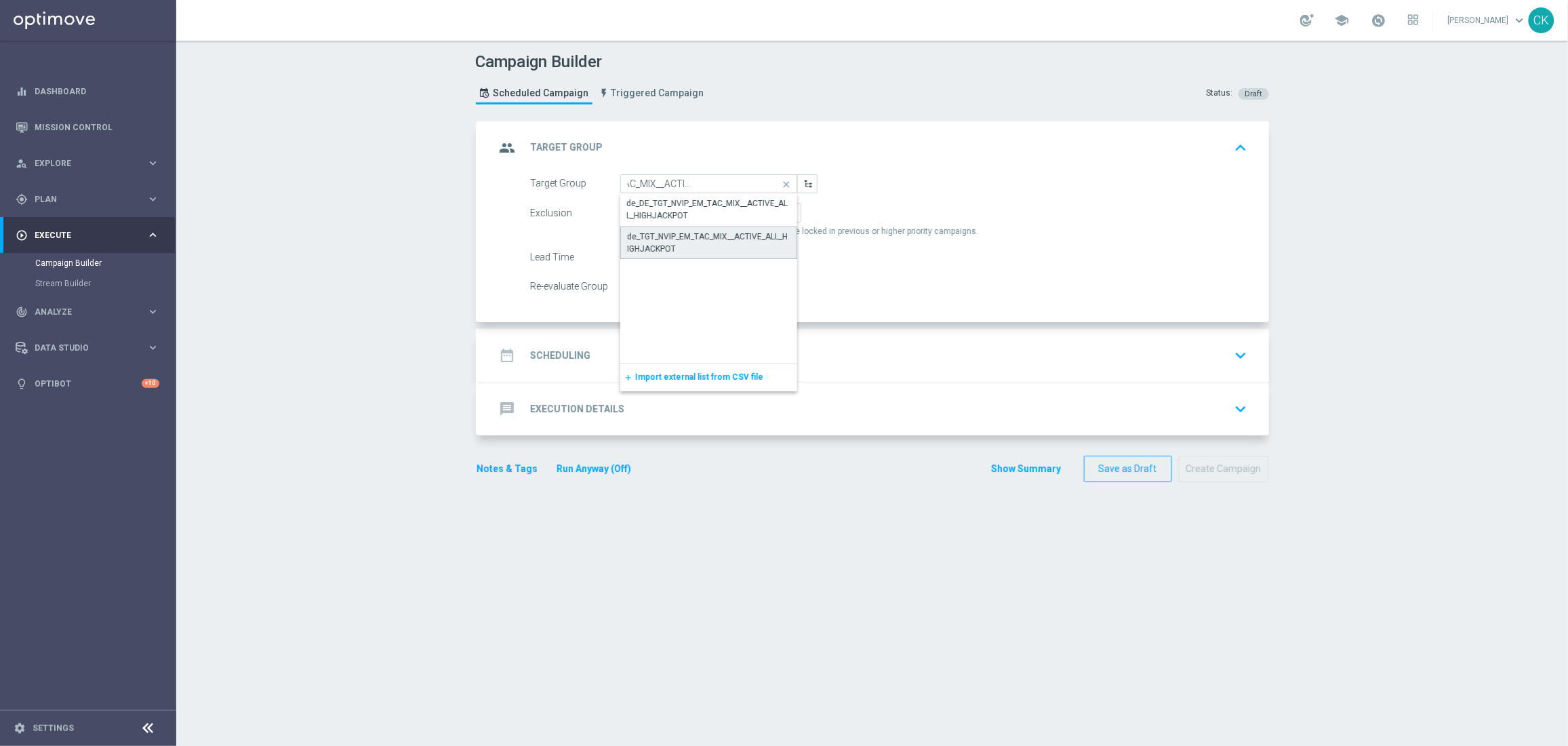
click at [680, 248] on div "de_TGT_NVIP_EM_TAC_MIX__ACTIVE_ALL_HIGHJACKPOT" at bounding box center [708, 243] width 162 height 25
type input "de_TGT_NVIP_EM_TAC_MIX__ACTIVE_ALL_HIGHJACKPOT"
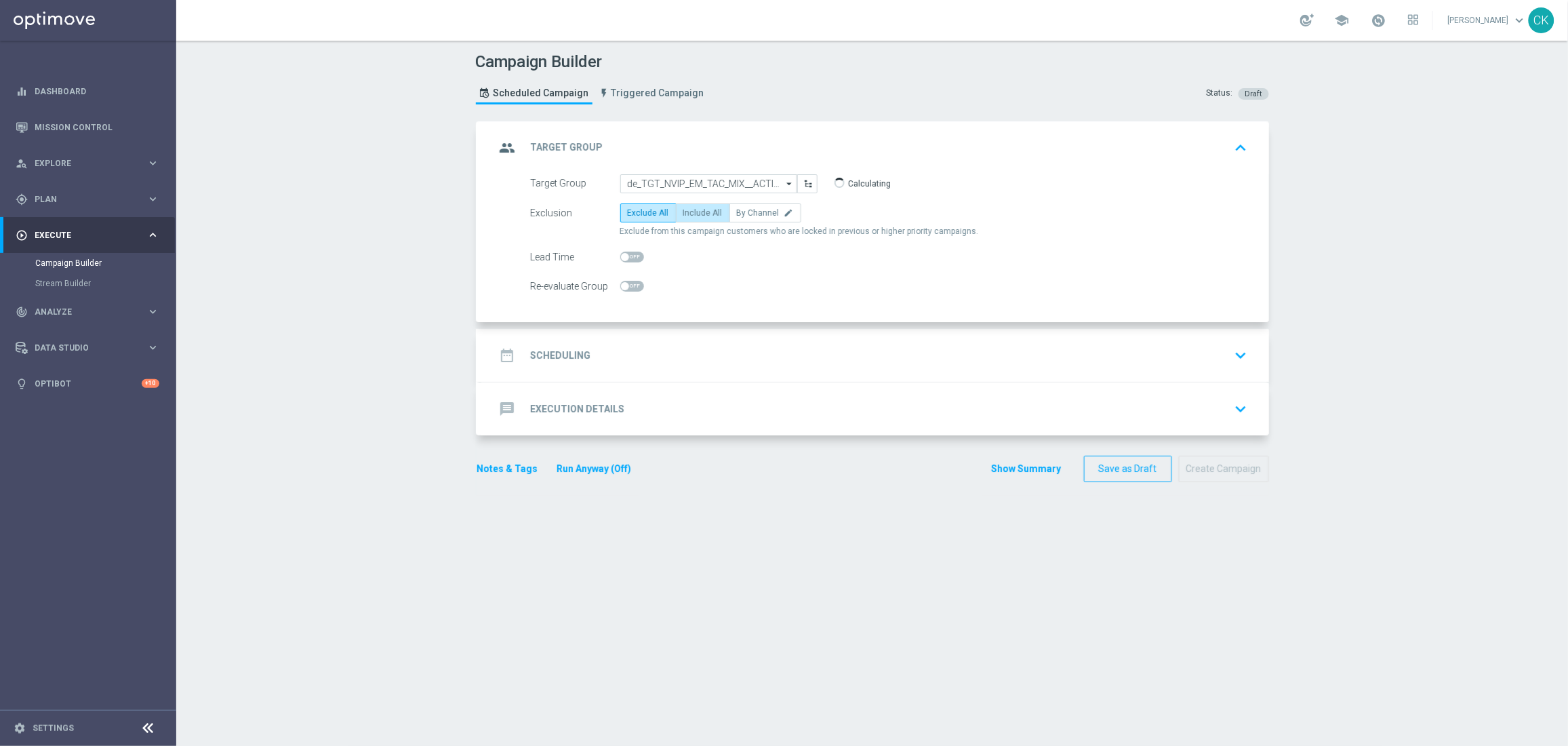
click at [698, 205] on label "Include All" at bounding box center [702, 212] width 54 height 19
click at [692, 211] on input "Include All" at bounding box center [688, 215] width 9 height 9
radio input "true"
click at [623, 253] on span at bounding box center [631, 257] width 24 height 11
click at [623, 253] on input "checkbox" at bounding box center [631, 257] width 24 height 11
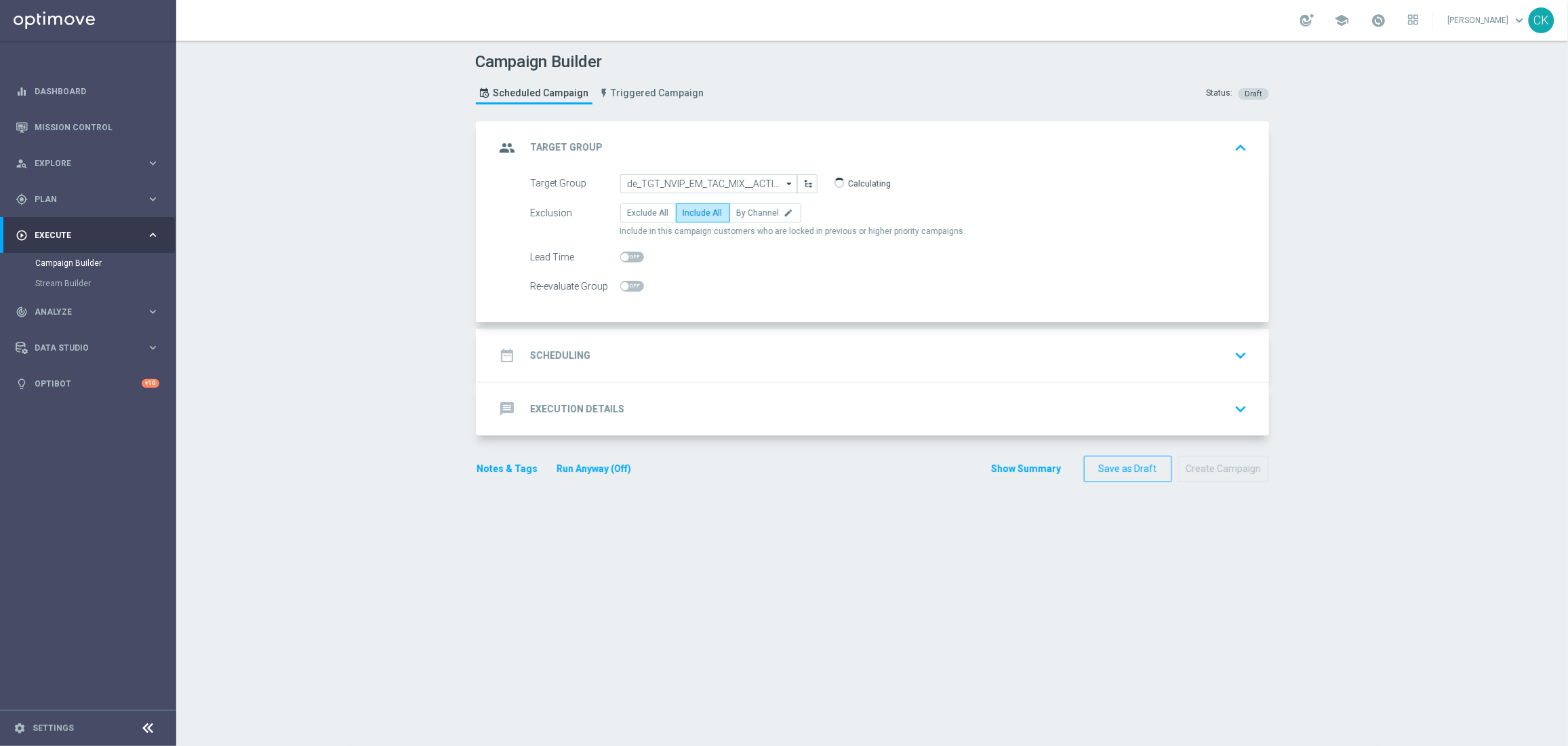
checkbox input "true"
click at [566, 357] on h2 "Scheduling" at bounding box center [561, 355] width 60 height 13
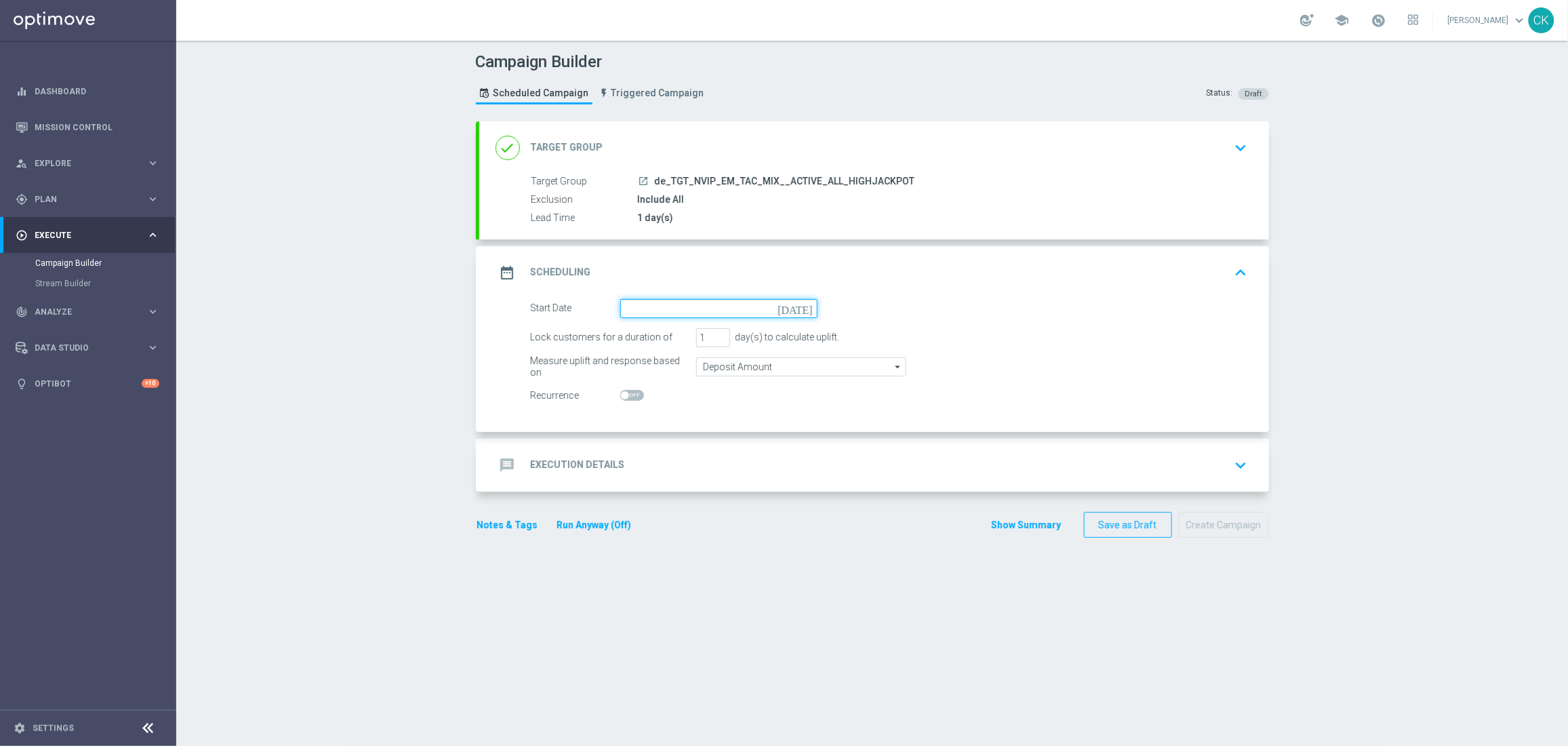
click at [672, 302] on input at bounding box center [718, 308] width 197 height 19
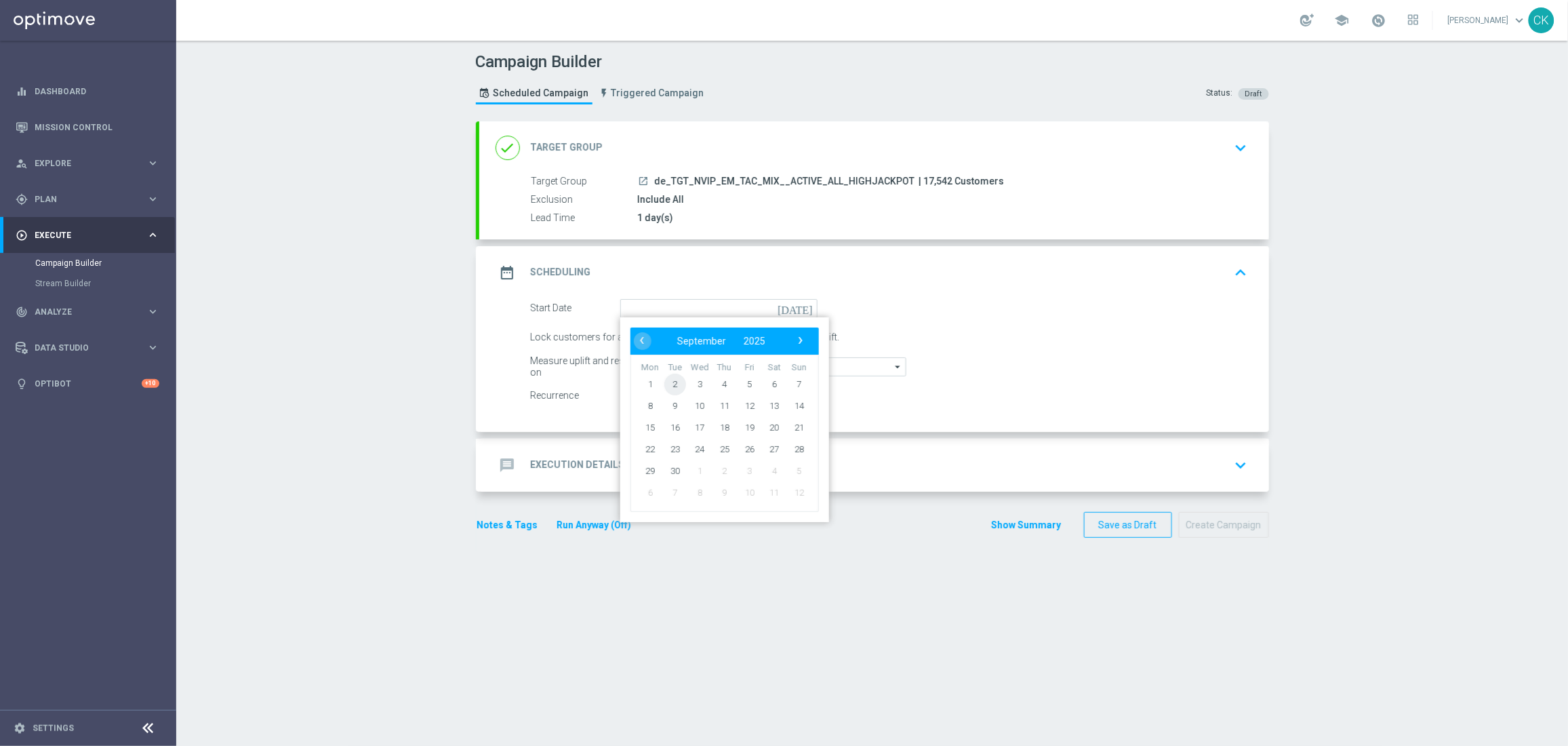
click at [670, 380] on span "2" at bounding box center [674, 383] width 22 height 22
type input "[DATE]"
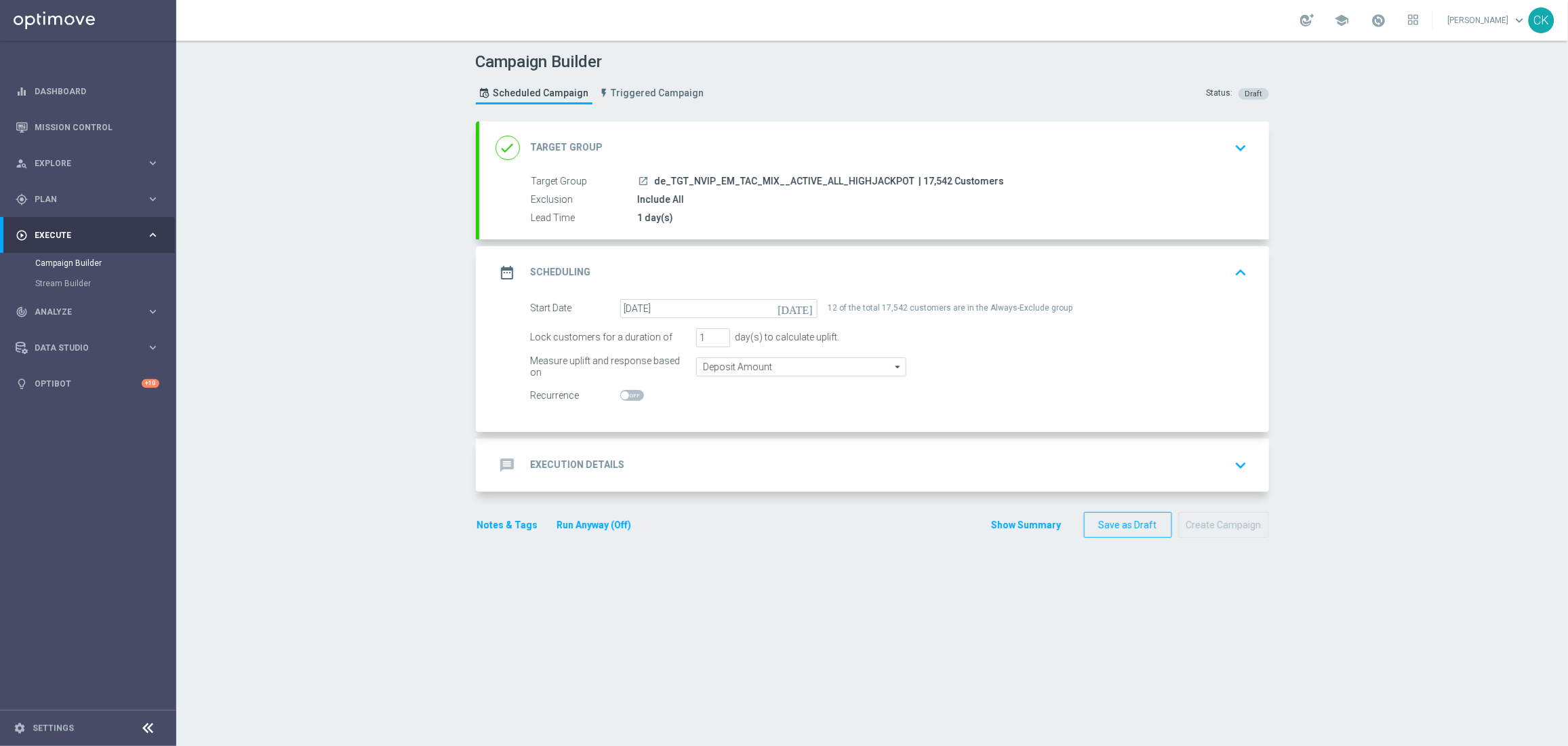
click at [542, 454] on div "message Execution Details" at bounding box center [560, 465] width 130 height 25
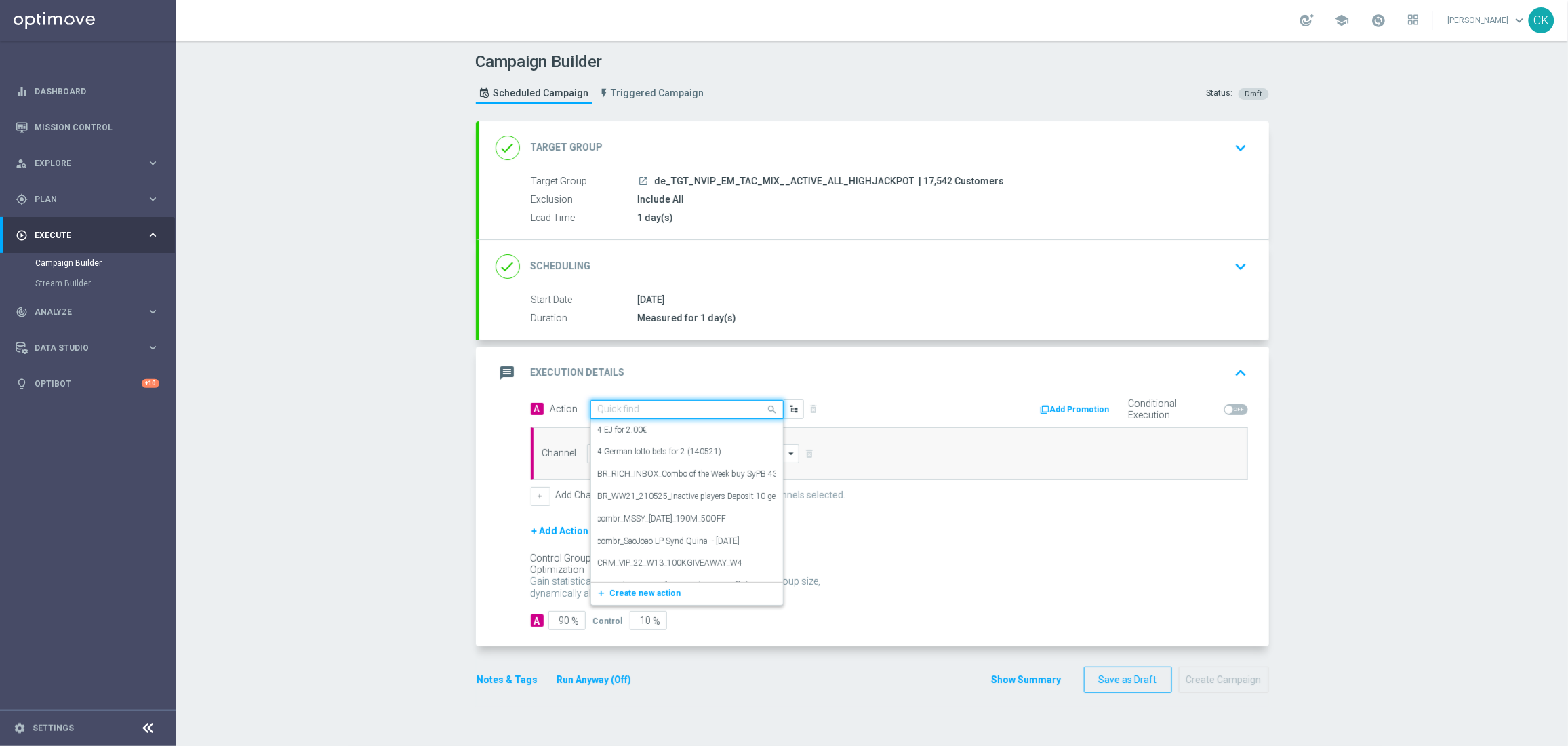
click at [637, 413] on input "text" at bounding box center [673, 410] width 151 height 11
paste input "SummerSales - EJ themed"
type input "SummerSales - EJ themed"
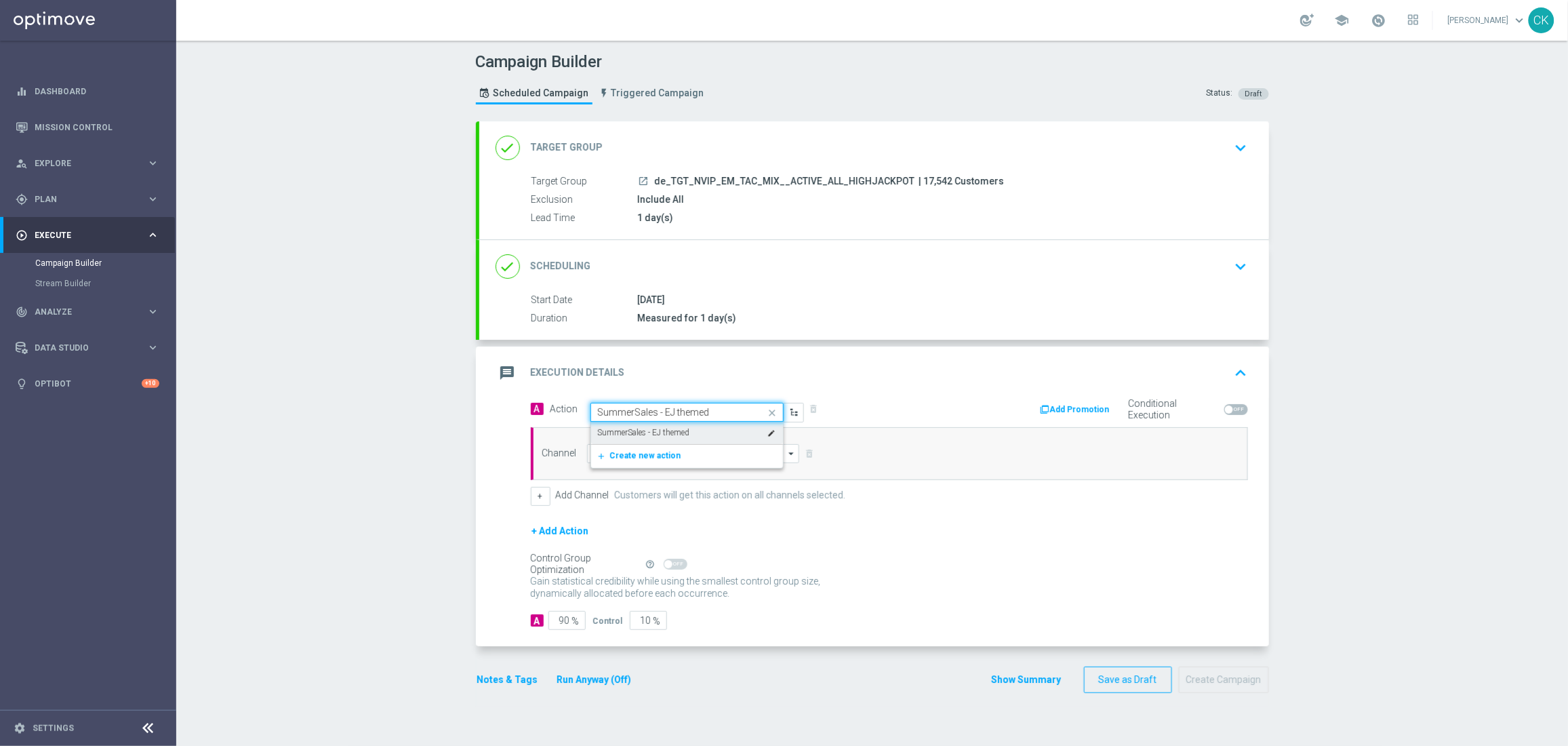
click at [643, 432] on label "SummerSales - EJ themed" at bounding box center [644, 433] width 92 height 11
click at [643, 457] on input at bounding box center [693, 453] width 213 height 19
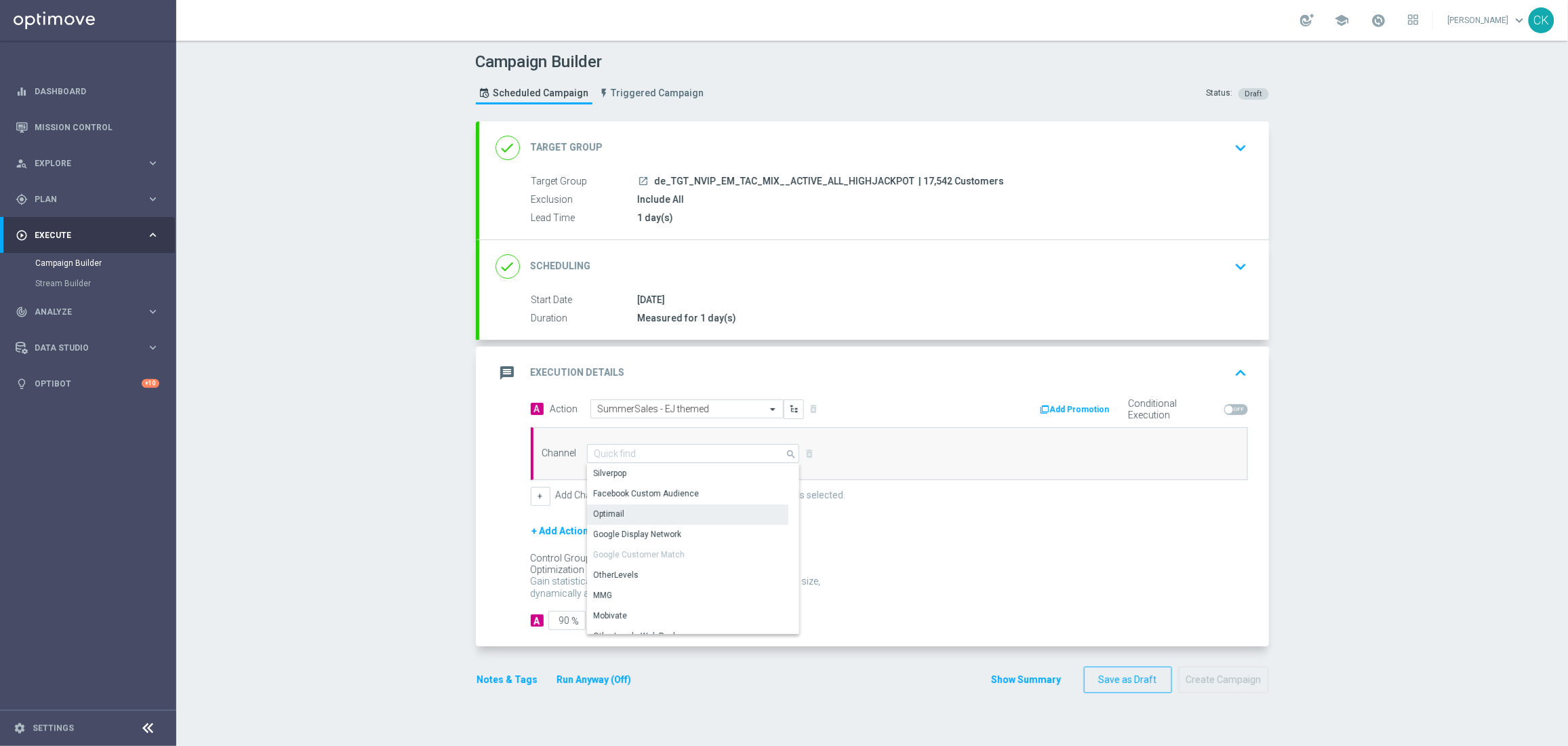
click at [637, 515] on div "Optimail" at bounding box center [688, 513] width 201 height 19
type input "Optimail"
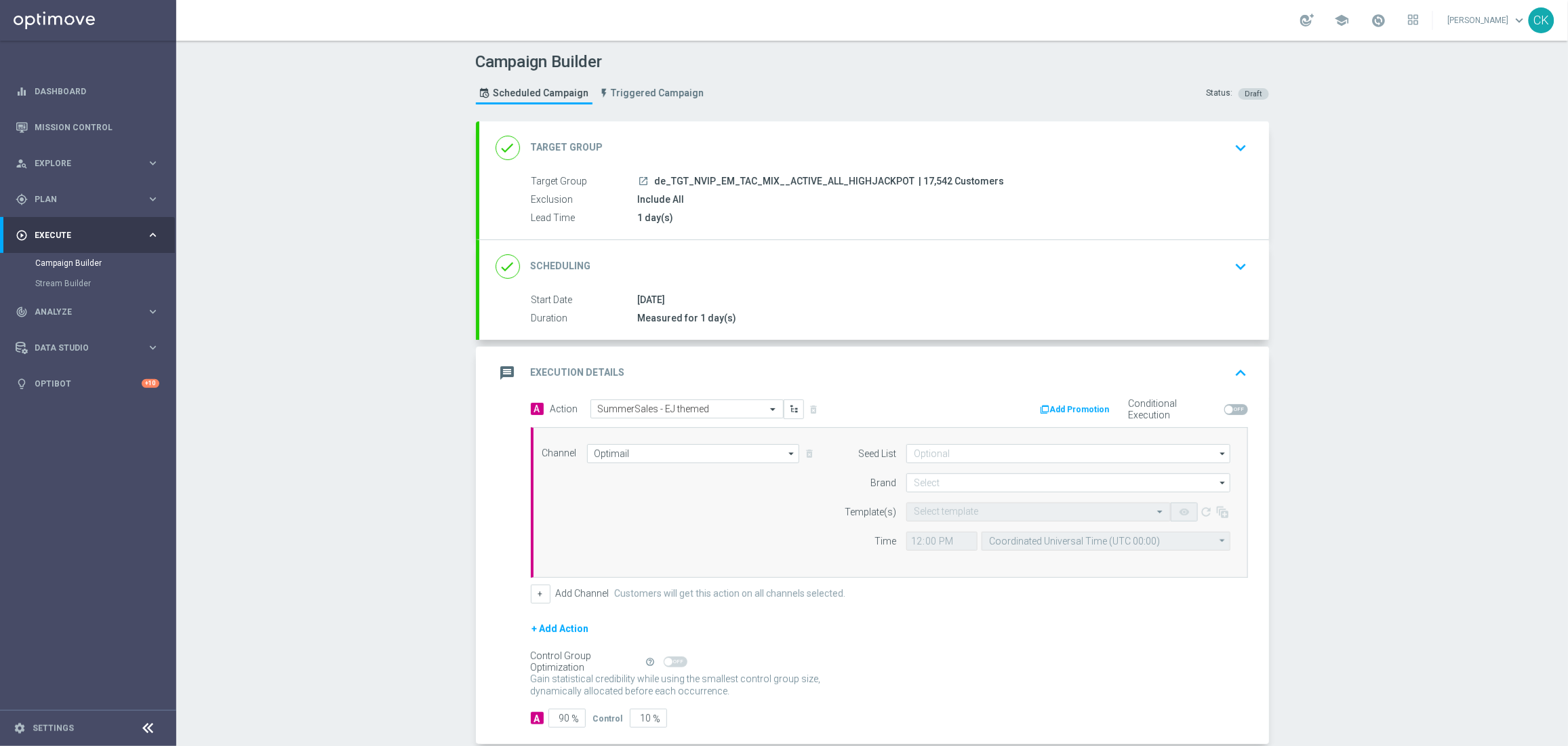
scroll to position [74, 0]
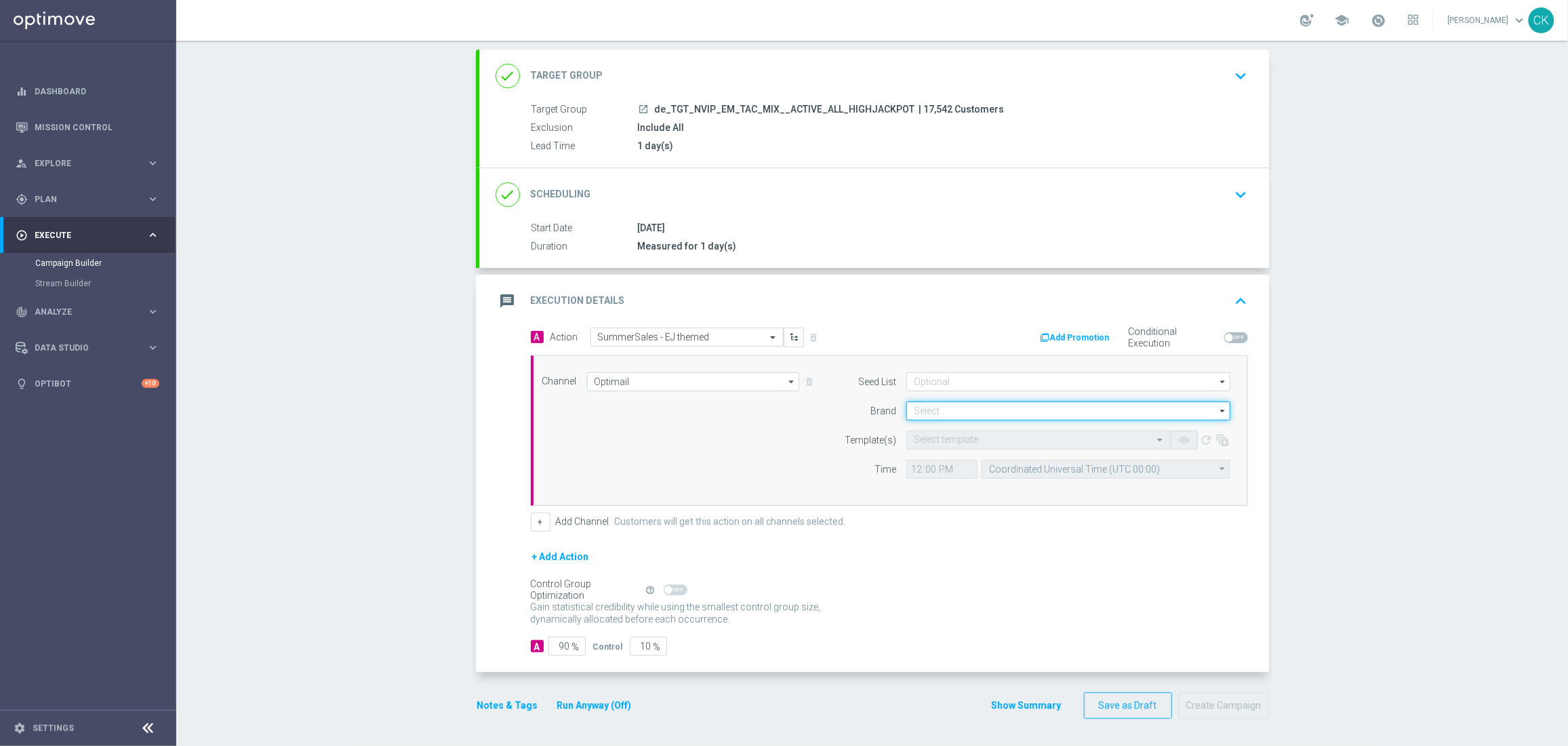
click at [960, 416] on input at bounding box center [1068, 410] width 324 height 19
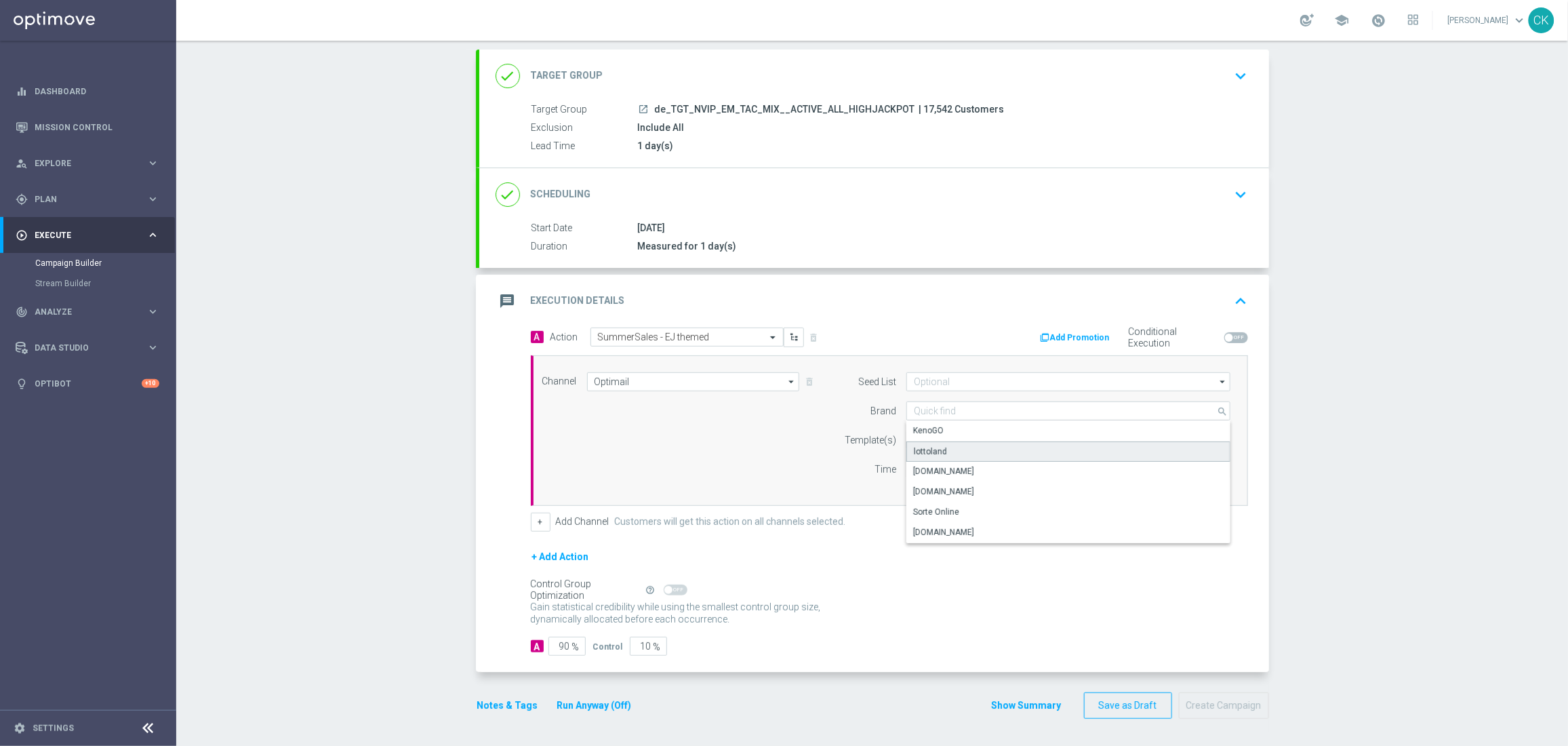
click at [958, 442] on div "lottoland" at bounding box center [1068, 451] width 324 height 20
type input "lottoland"
click at [943, 436] on input "text" at bounding box center [1025, 440] width 222 height 11
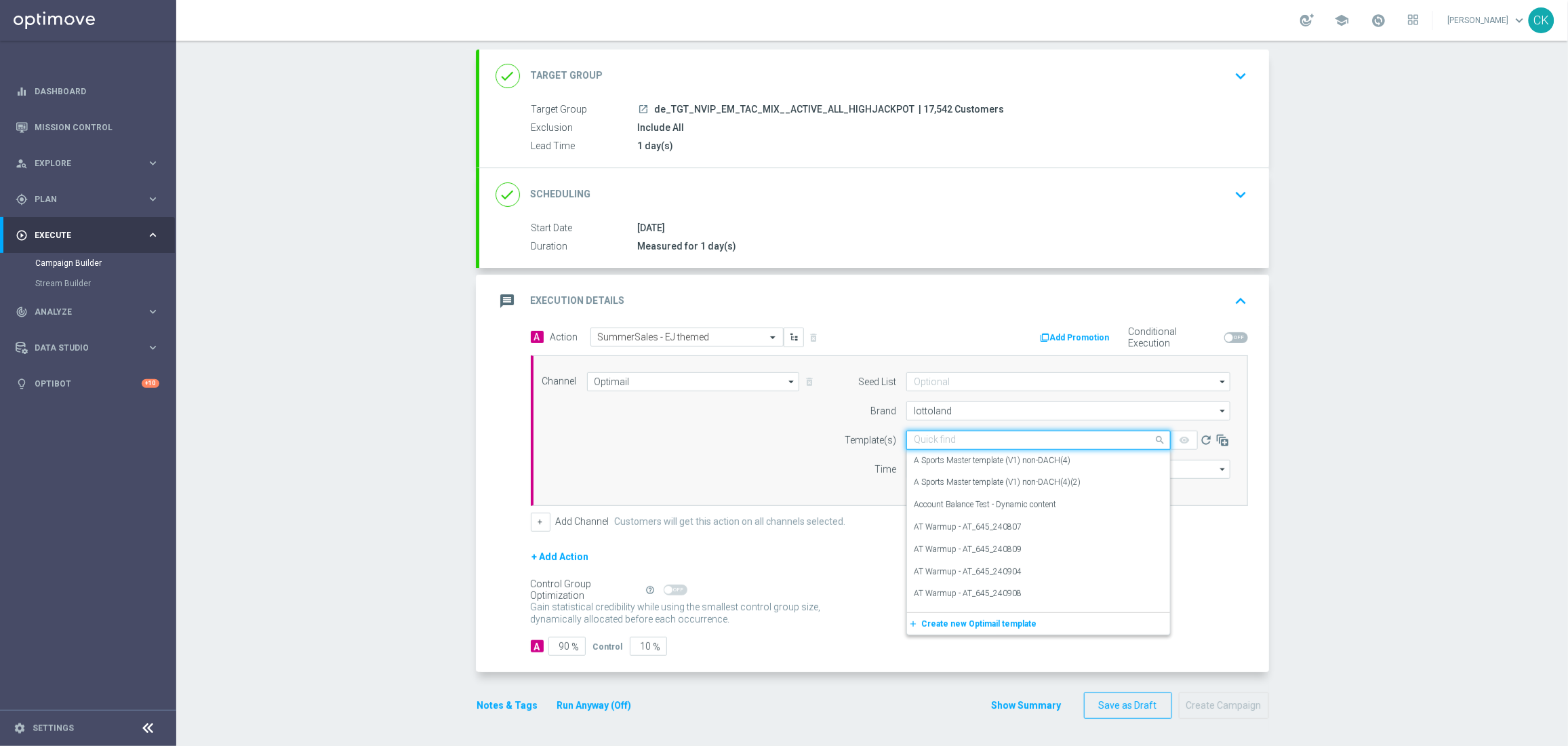
paste input "DE_INT__SUMMERSALE_EJ_250902__NVIP_EMA_TAC_MIX"
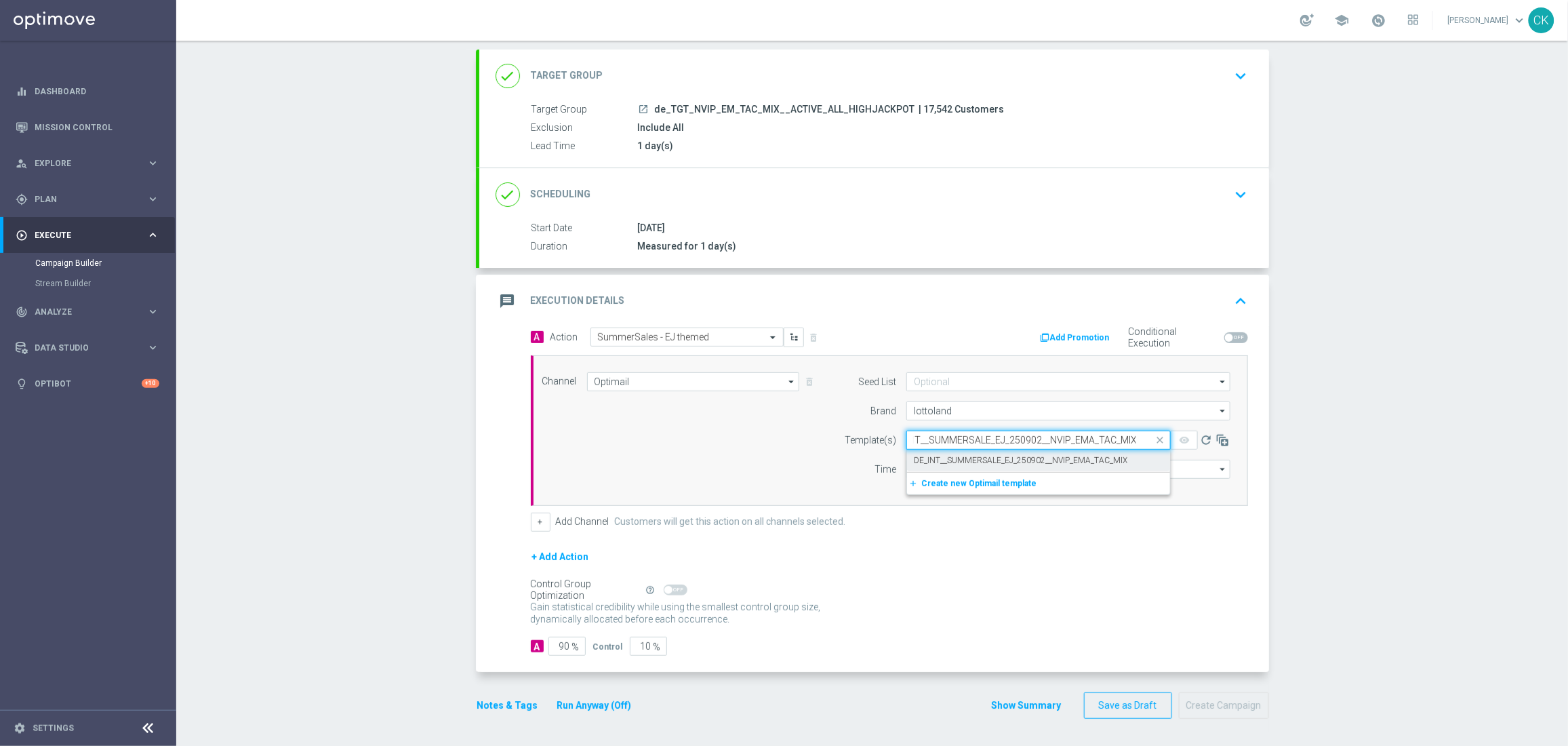
click at [931, 456] on label "DE_INT__SUMMERSALE_EJ_250902__NVIP_EMA_TAC_MIX" at bounding box center [1020, 461] width 213 height 11
type input "DE_INT__SUMMERSALE_EJ_250902__NVIP_EMA_TAC_MIX"
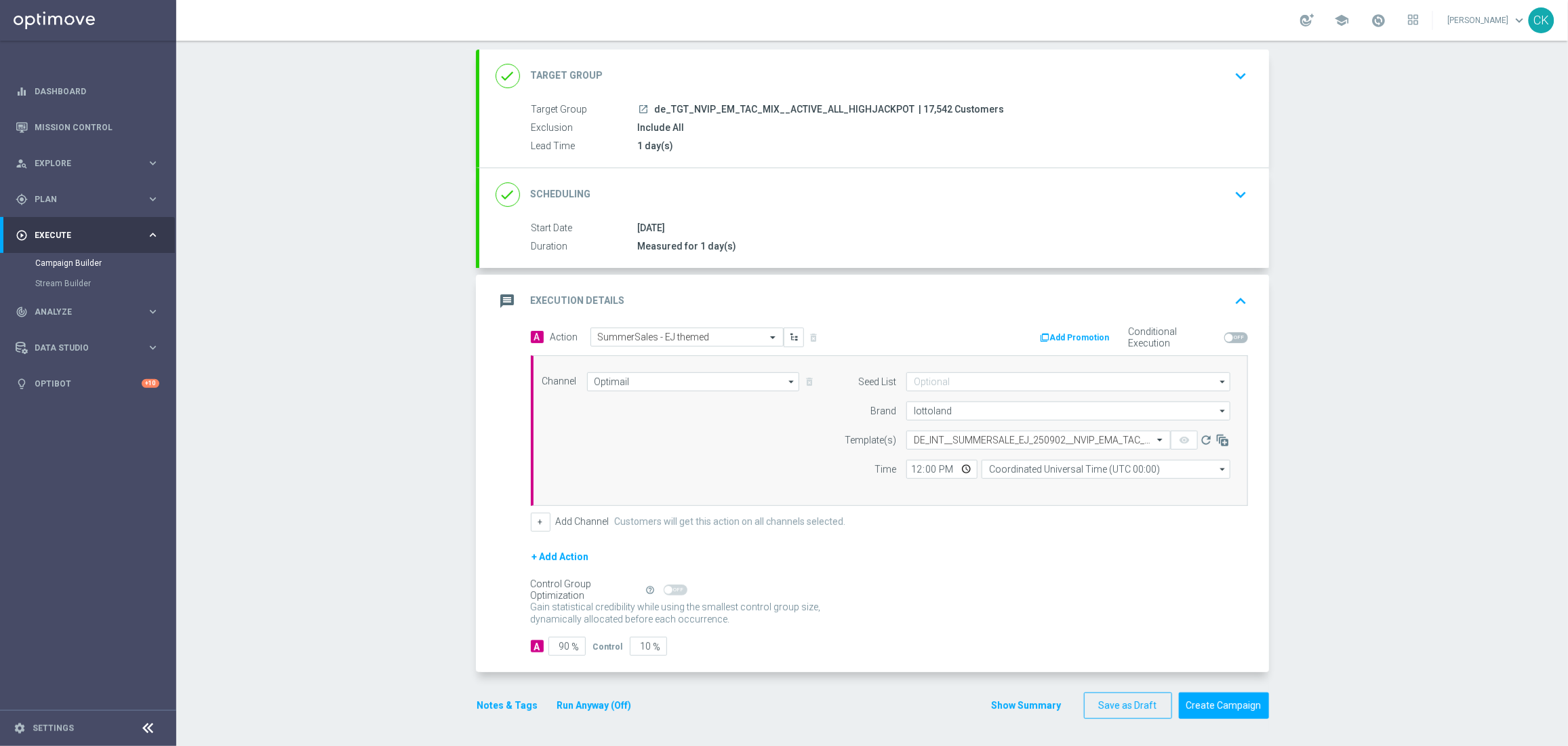
scroll to position [0, 0]
click at [906, 476] on input "12:00" at bounding box center [942, 469] width 71 height 19
type input "06:00"
click at [1071, 468] on input "Coordinated Universal Time (UTC 00:00)" at bounding box center [1106, 469] width 249 height 19
click at [1125, 492] on div "Central European Time ([GEOGRAPHIC_DATA]) (UTC +02:00)" at bounding box center [1098, 489] width 221 height 12
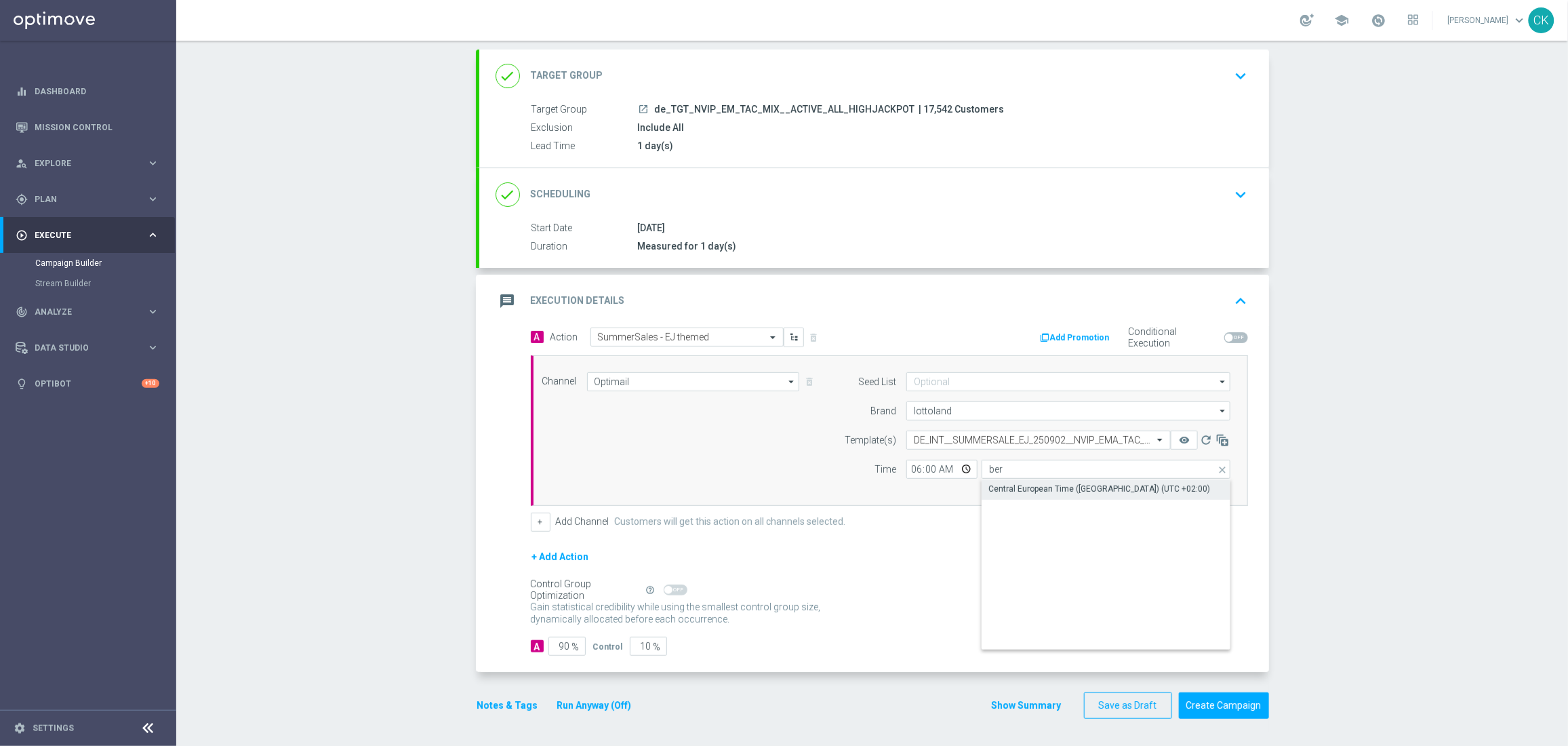
type input "Central European Time ([GEOGRAPHIC_DATA]) (UTC +02:00)"
click at [564, 644] on input "90" at bounding box center [567, 645] width 38 height 19
type input "9"
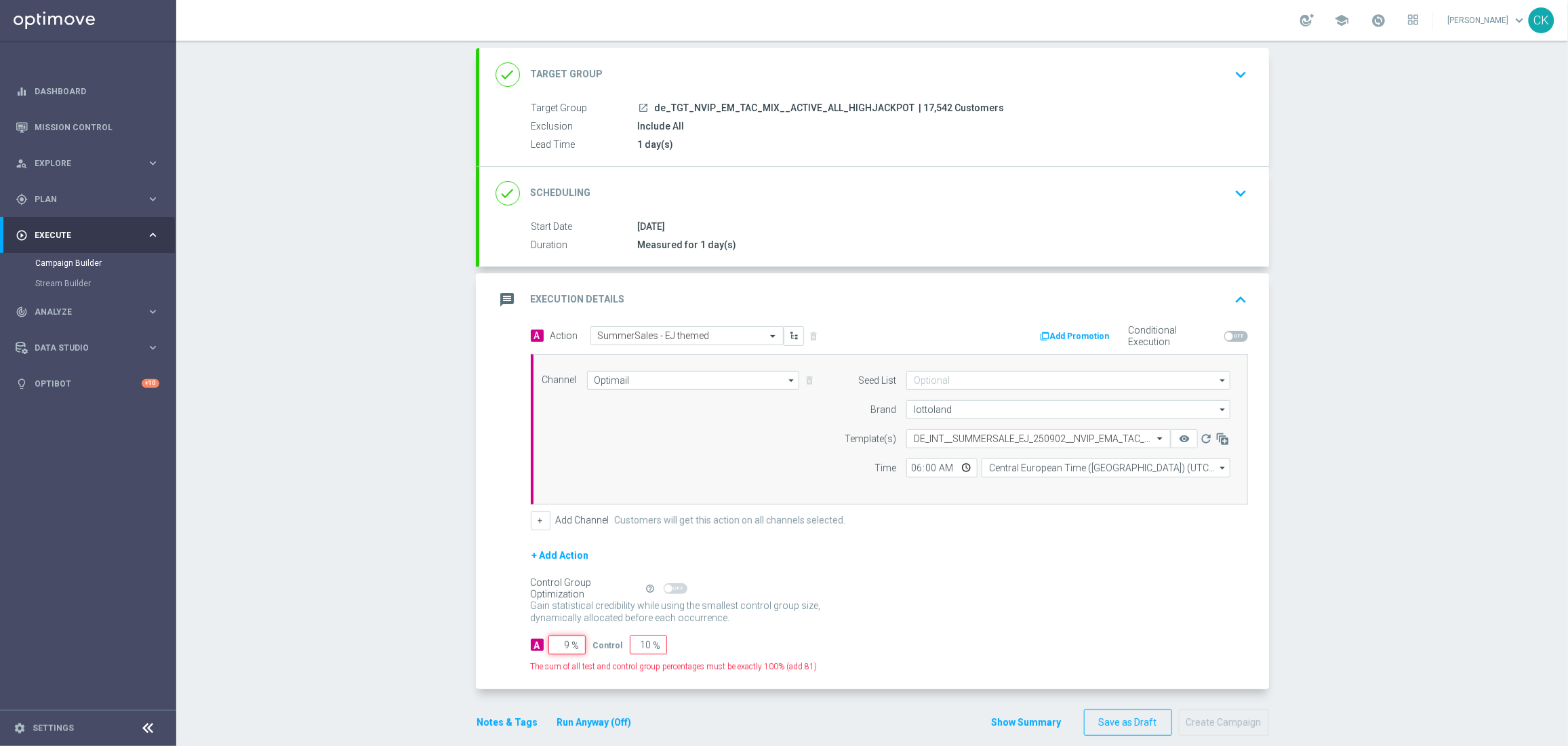
type input "91"
type input "98"
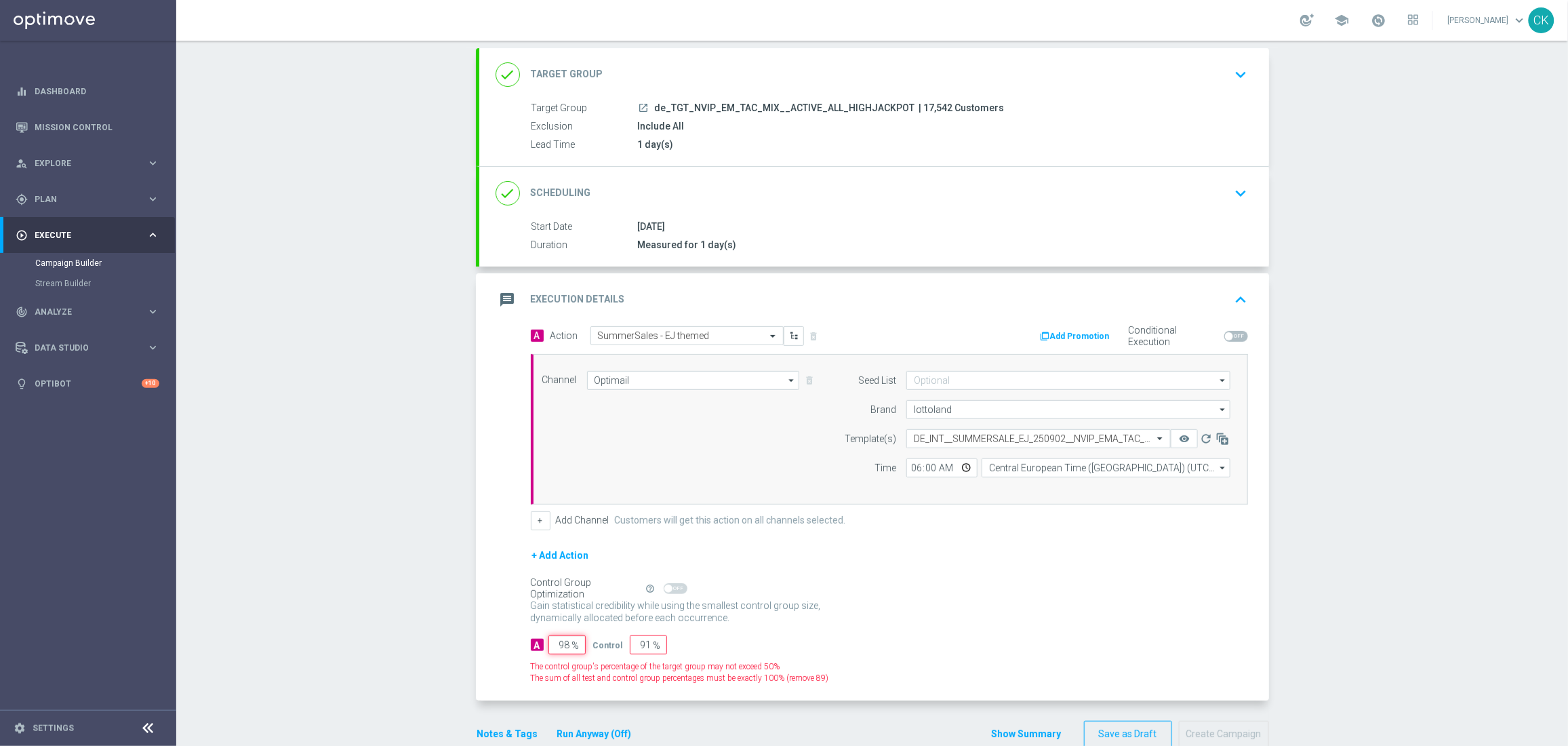
type input "2"
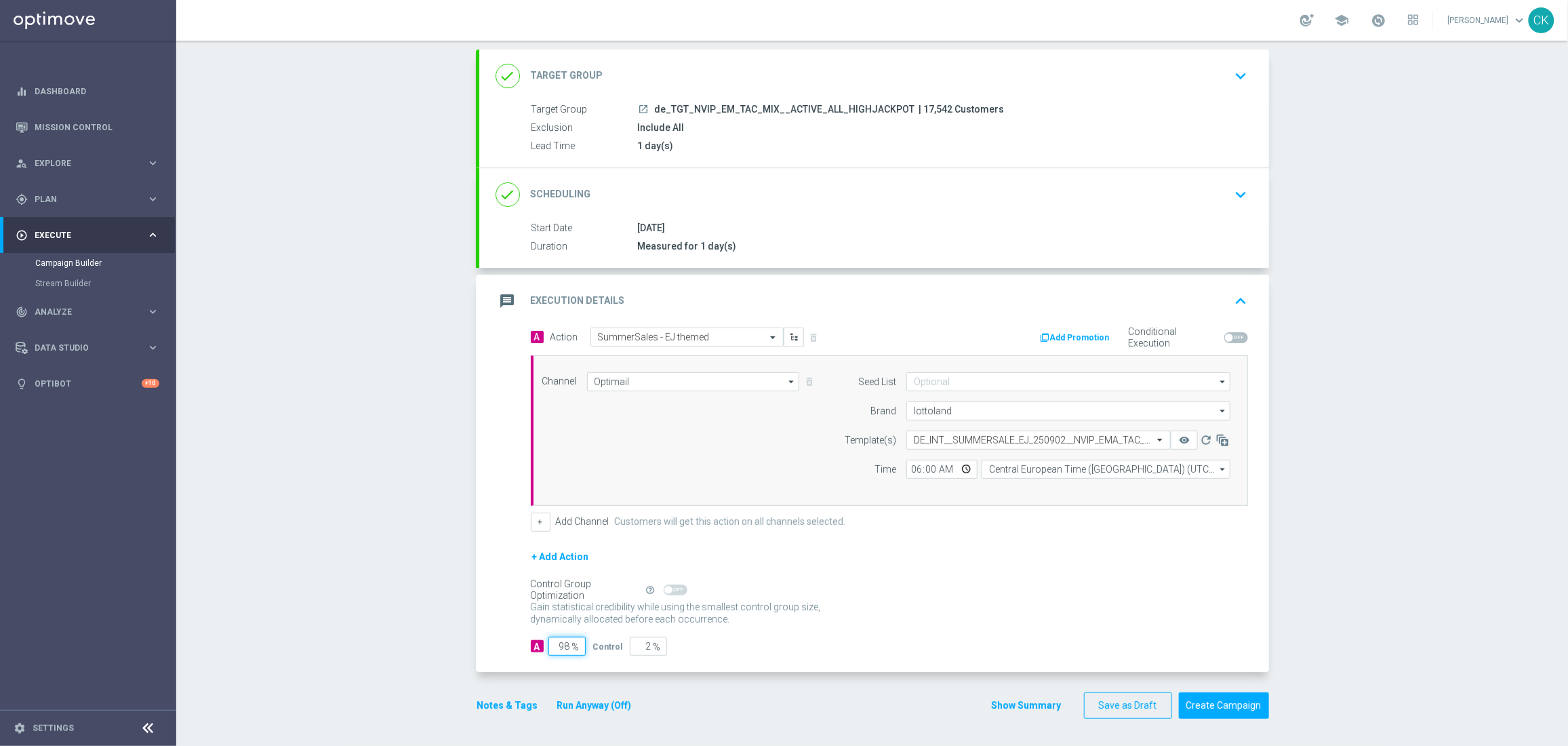
type input "98"
click at [490, 655] on div "A Action Select action SummerSales - EJ themed delete_forever Add Promotion Con…" at bounding box center [874, 500] width 790 height 345
click at [489, 707] on button "Notes & Tags" at bounding box center [508, 705] width 64 height 17
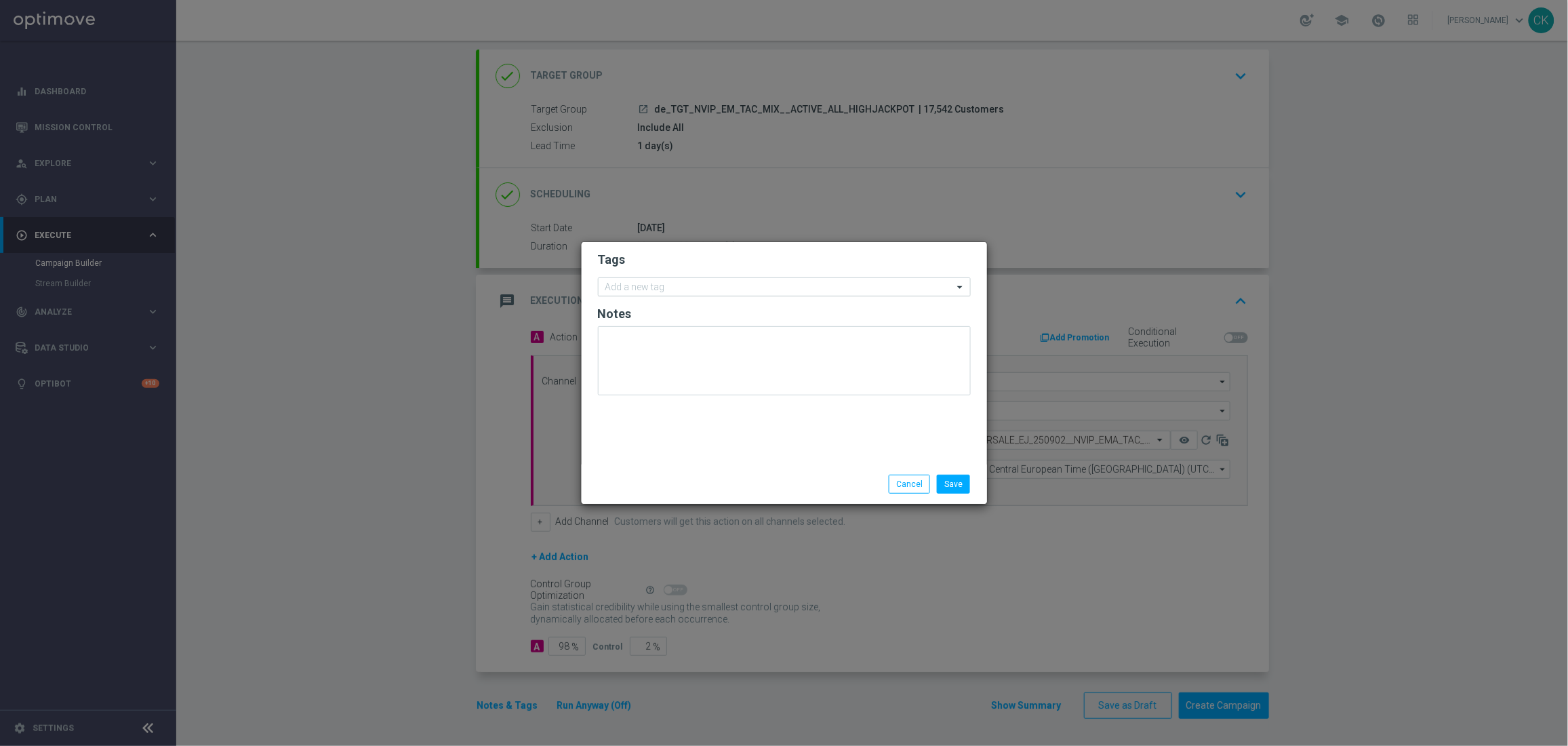
click at [624, 285] on input "text" at bounding box center [779, 288] width 348 height 11
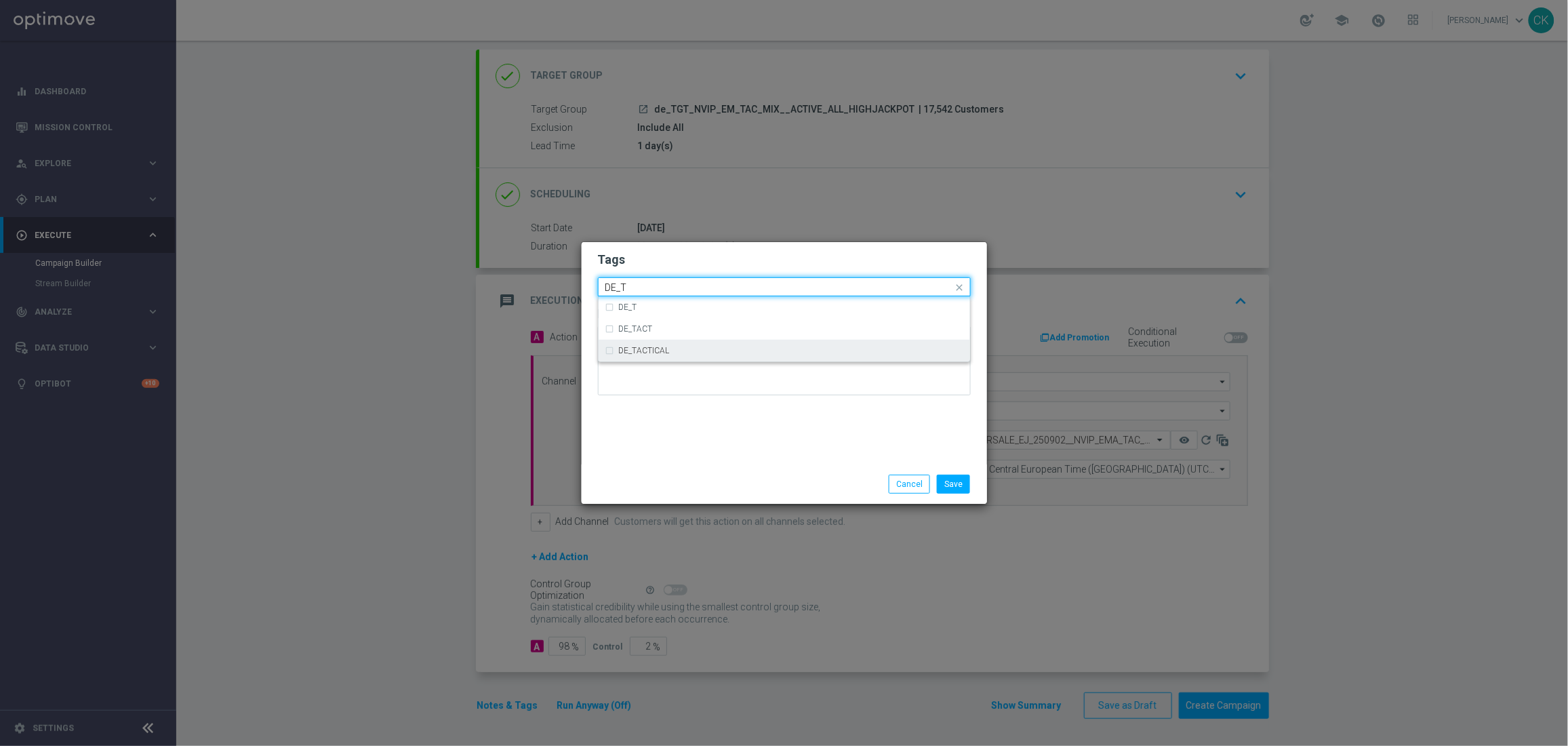
click at [644, 345] on div "DE_TACTICAL" at bounding box center [784, 351] width 358 height 22
type input "DE_T"
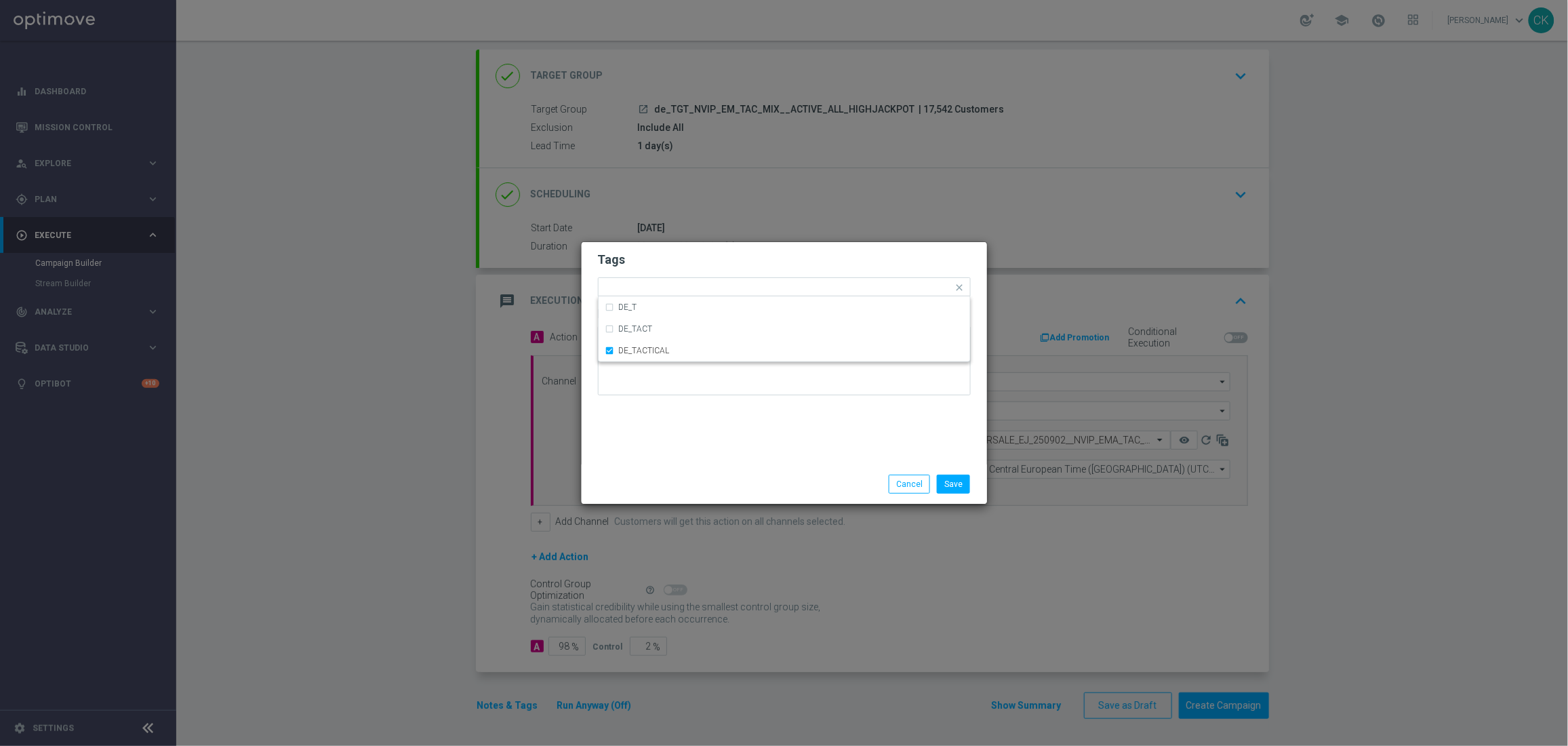
click at [644, 409] on div "Tags Quick find × DE_TACTICAL DE_T DE_TACT DE_TACTICAL Notes" at bounding box center [784, 353] width 405 height 222
click at [962, 479] on button "Save" at bounding box center [953, 484] width 33 height 19
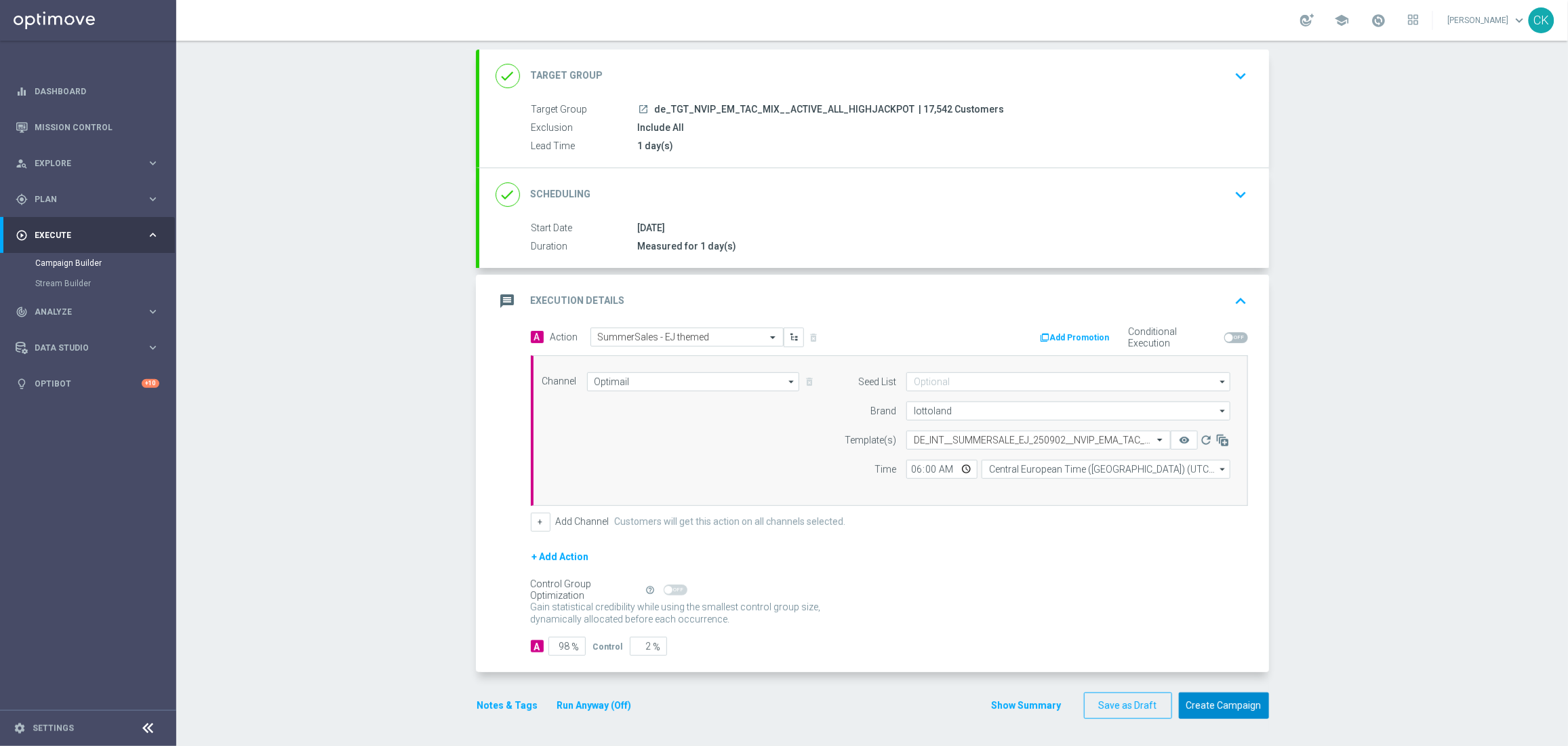
click at [1231, 699] on button "Create Campaign" at bounding box center [1223, 705] width 90 height 26
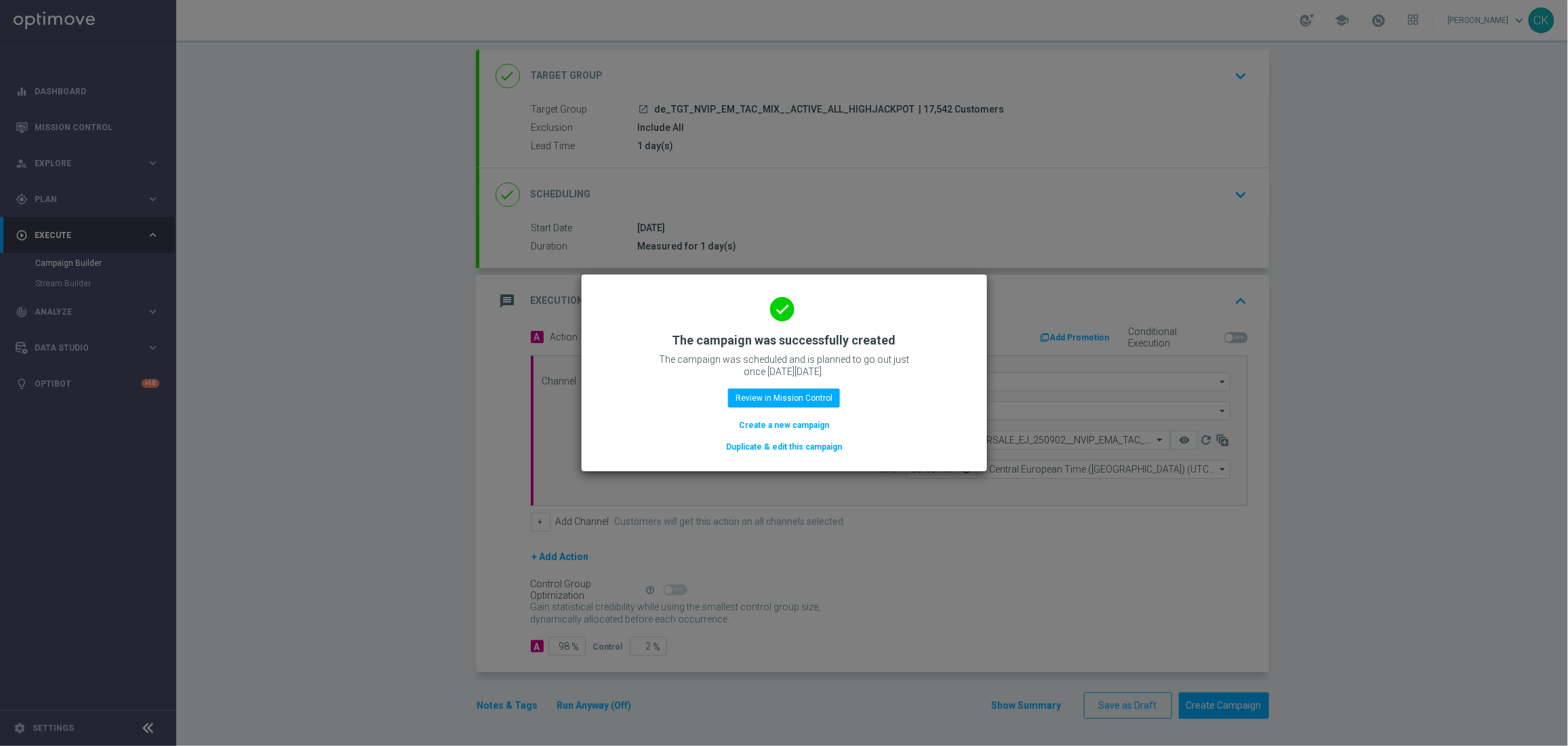
drag, startPoint x: 788, startPoint y: 431, endPoint x: 808, endPoint y: 9, distance: 422.5
click at [787, 431] on button "Create a new campaign" at bounding box center [784, 425] width 93 height 15
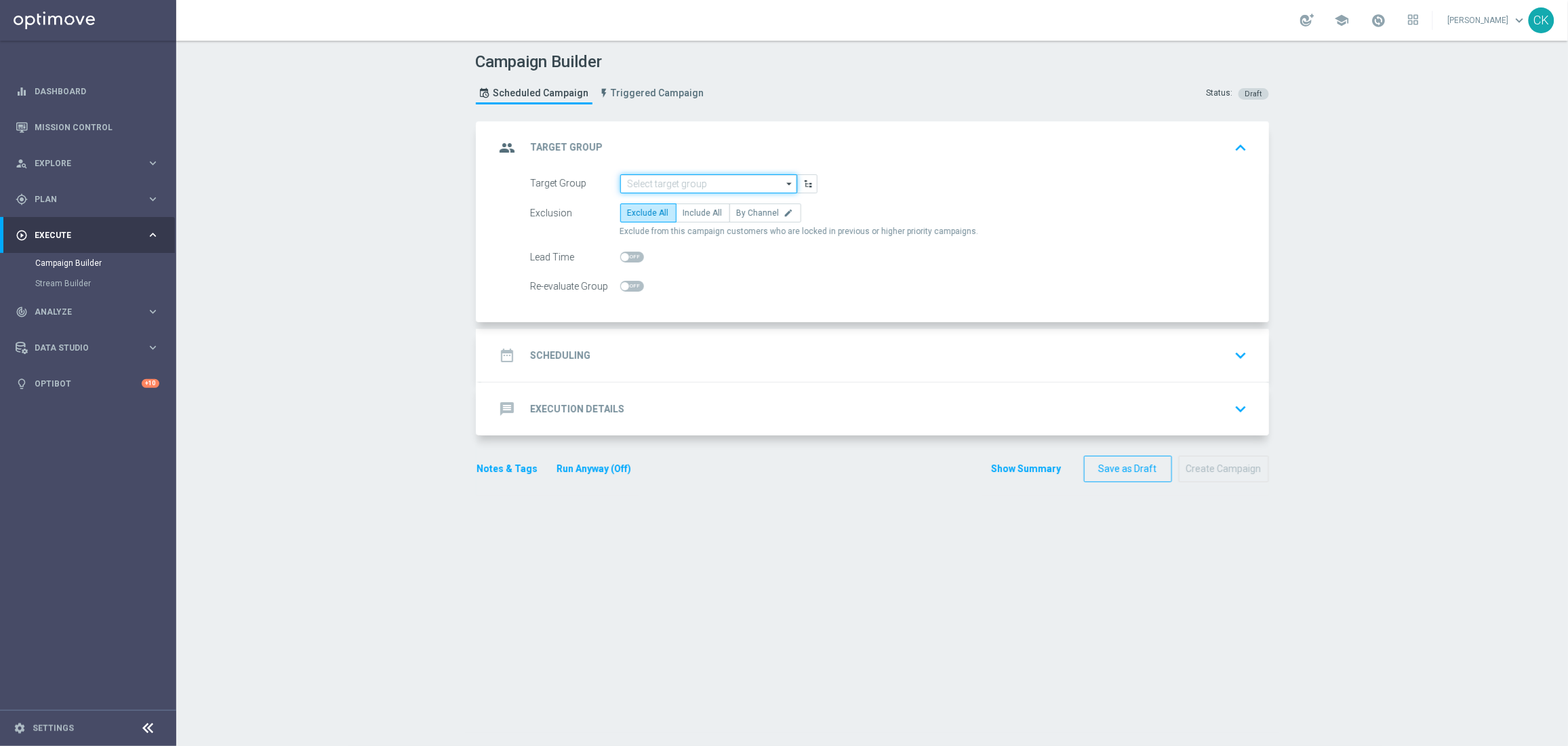
click at [674, 181] on input at bounding box center [708, 183] width 177 height 19
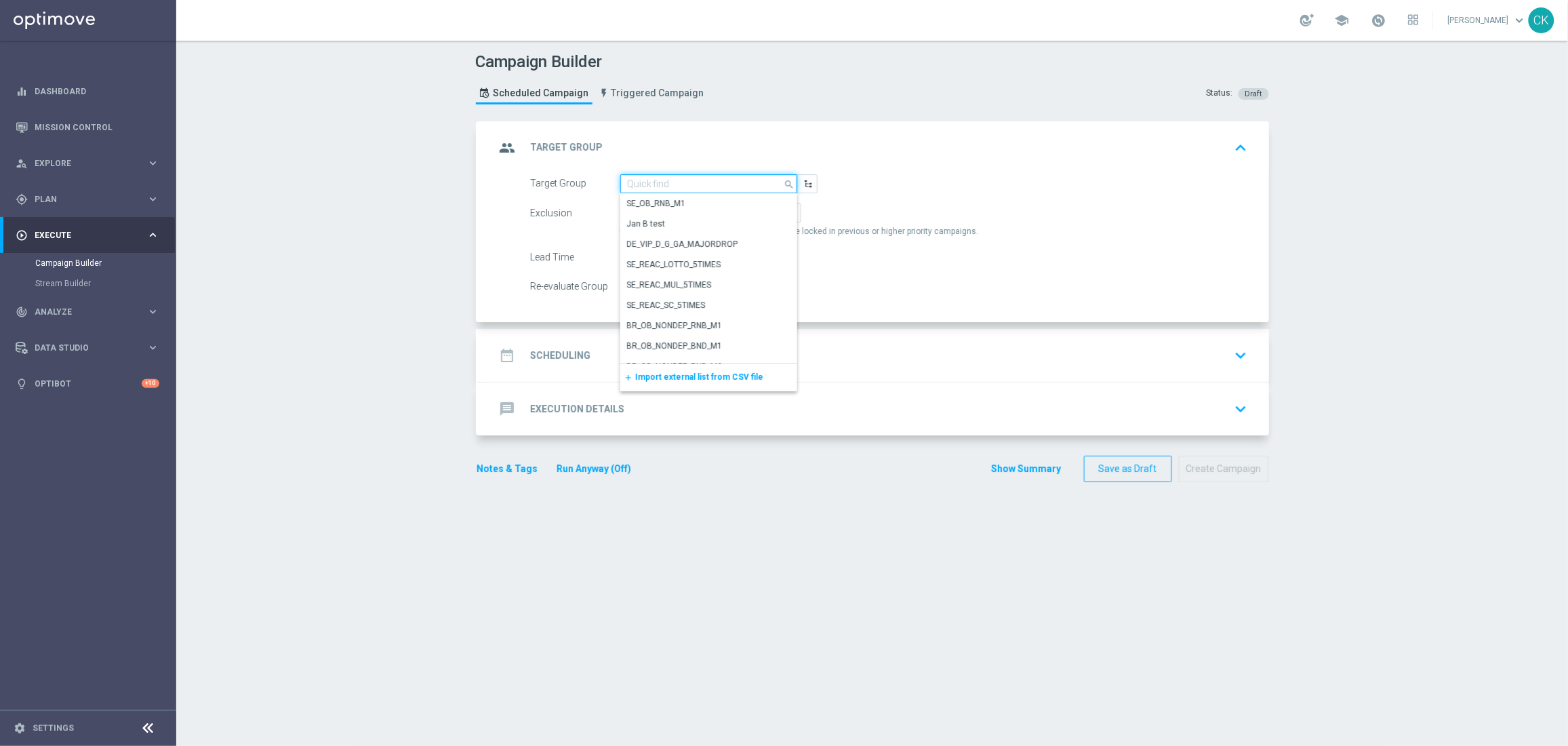
paste input "de_TGT_NVIP_EM_TAC_MIX__REACTIVATED_HIGHJACKPOT"
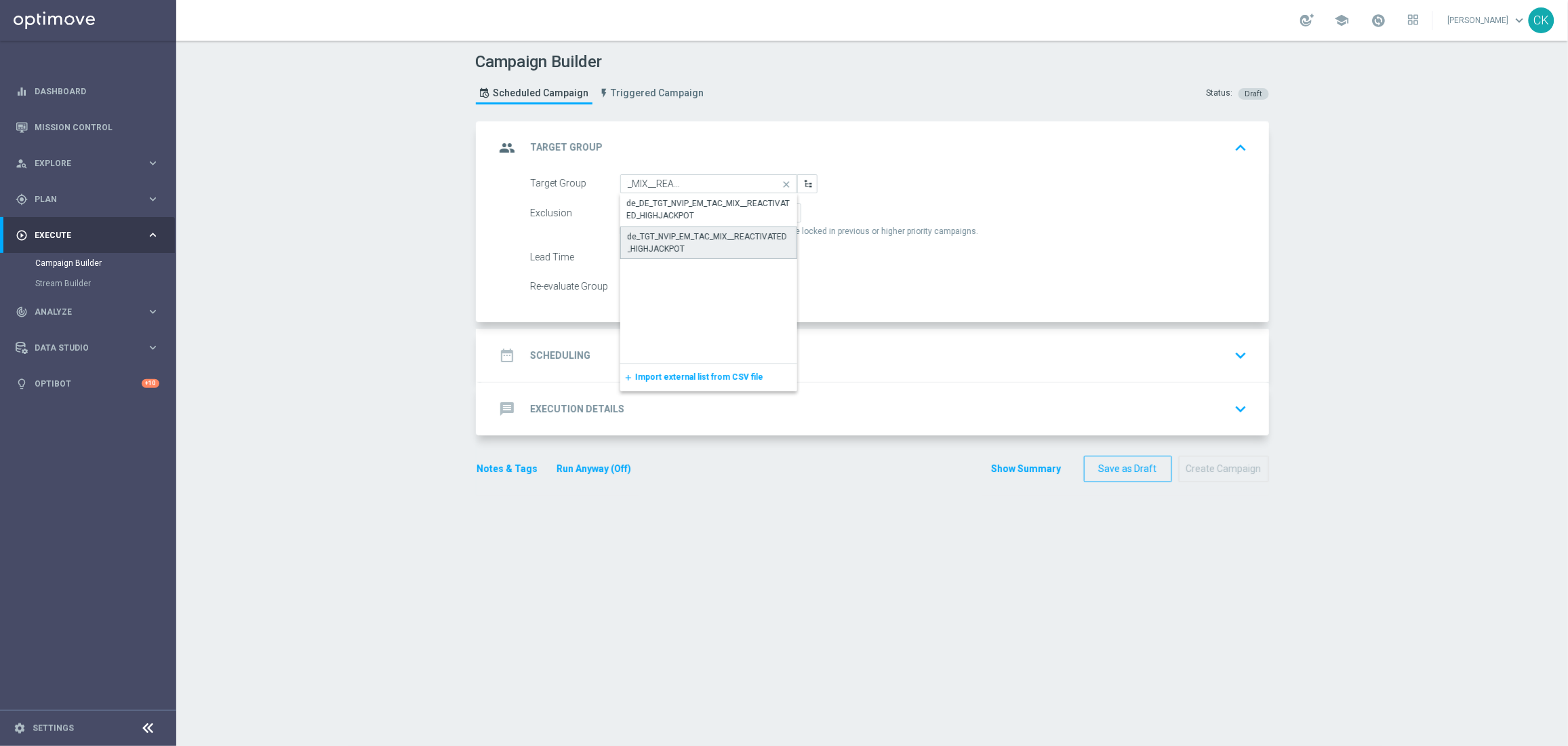
click at [657, 239] on div "de_TGT_NVIP_EM_TAC_MIX__REACTIVATED_HIGHJACKPOT" at bounding box center [708, 243] width 162 height 25
type input "de_TGT_NVIP_EM_TAC_MIX__REACTIVATED_HIGHJACKPOT"
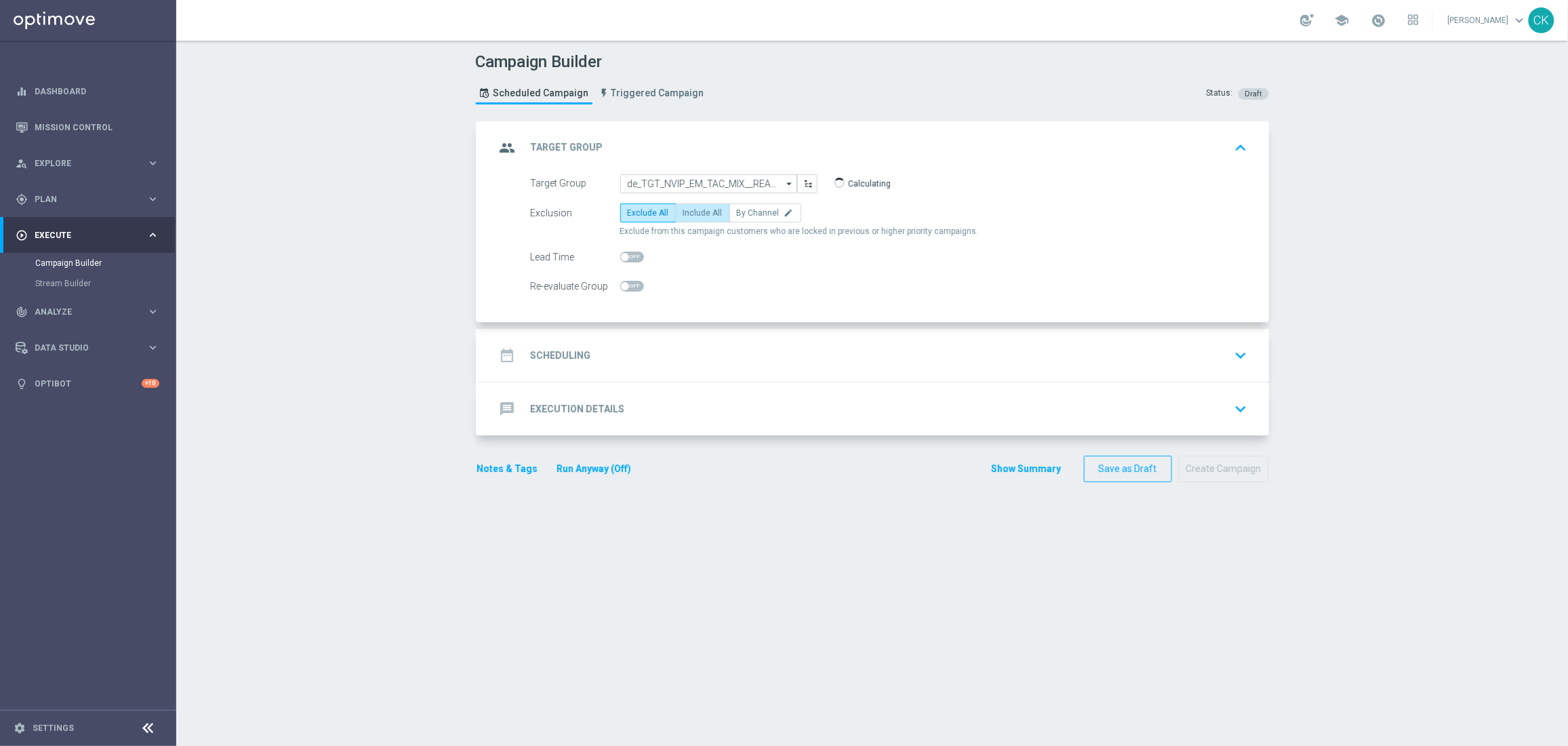
click at [707, 206] on label "Include All" at bounding box center [702, 212] width 54 height 19
click at [692, 211] on input "Include All" at bounding box center [688, 215] width 9 height 9
radio input "true"
click at [622, 256] on span at bounding box center [625, 257] width 8 height 8
click at [622, 256] on input "checkbox" at bounding box center [631, 257] width 24 height 11
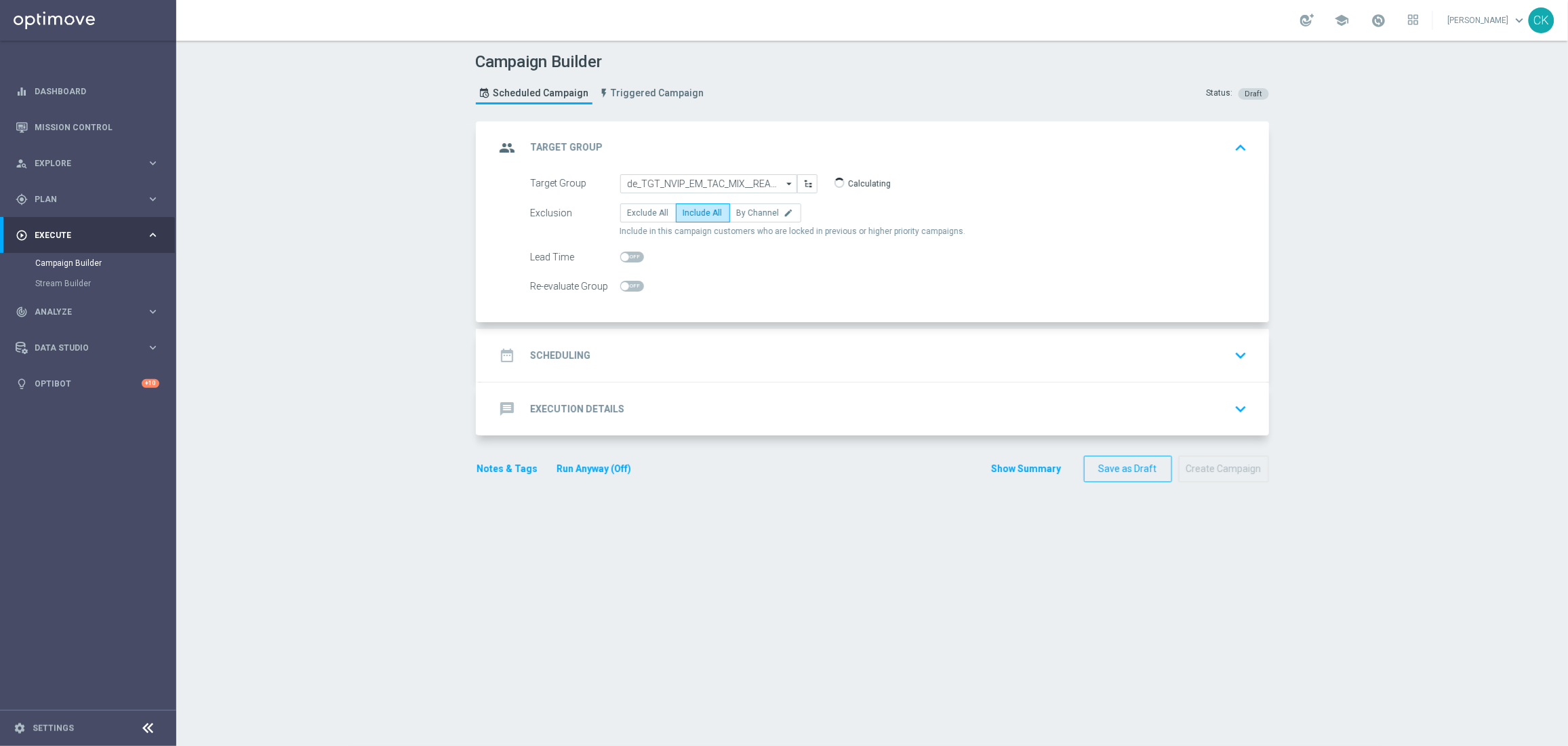
checkbox input "true"
click at [557, 353] on h2 "Scheduling" at bounding box center [561, 355] width 60 height 13
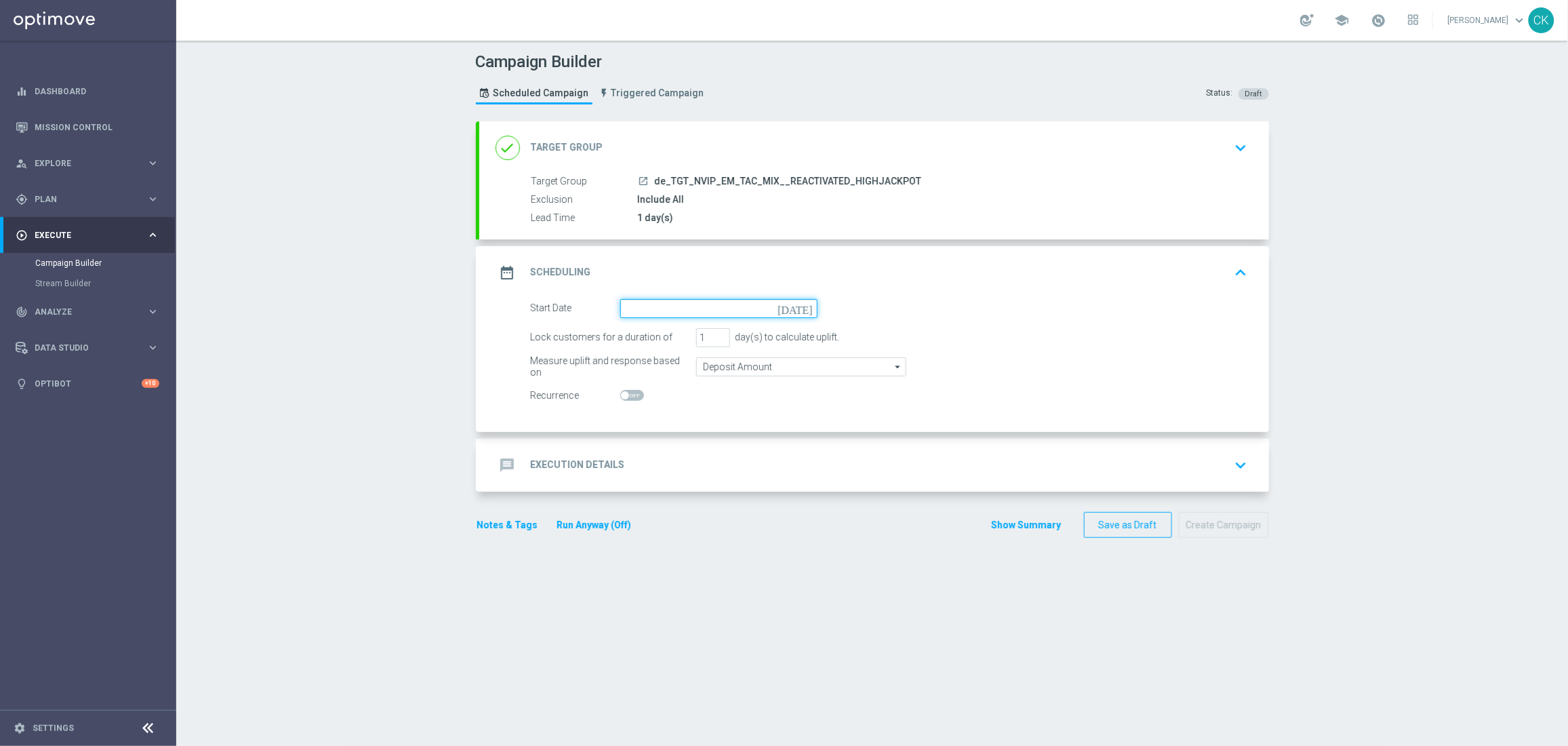
click at [686, 305] on input at bounding box center [718, 308] width 197 height 19
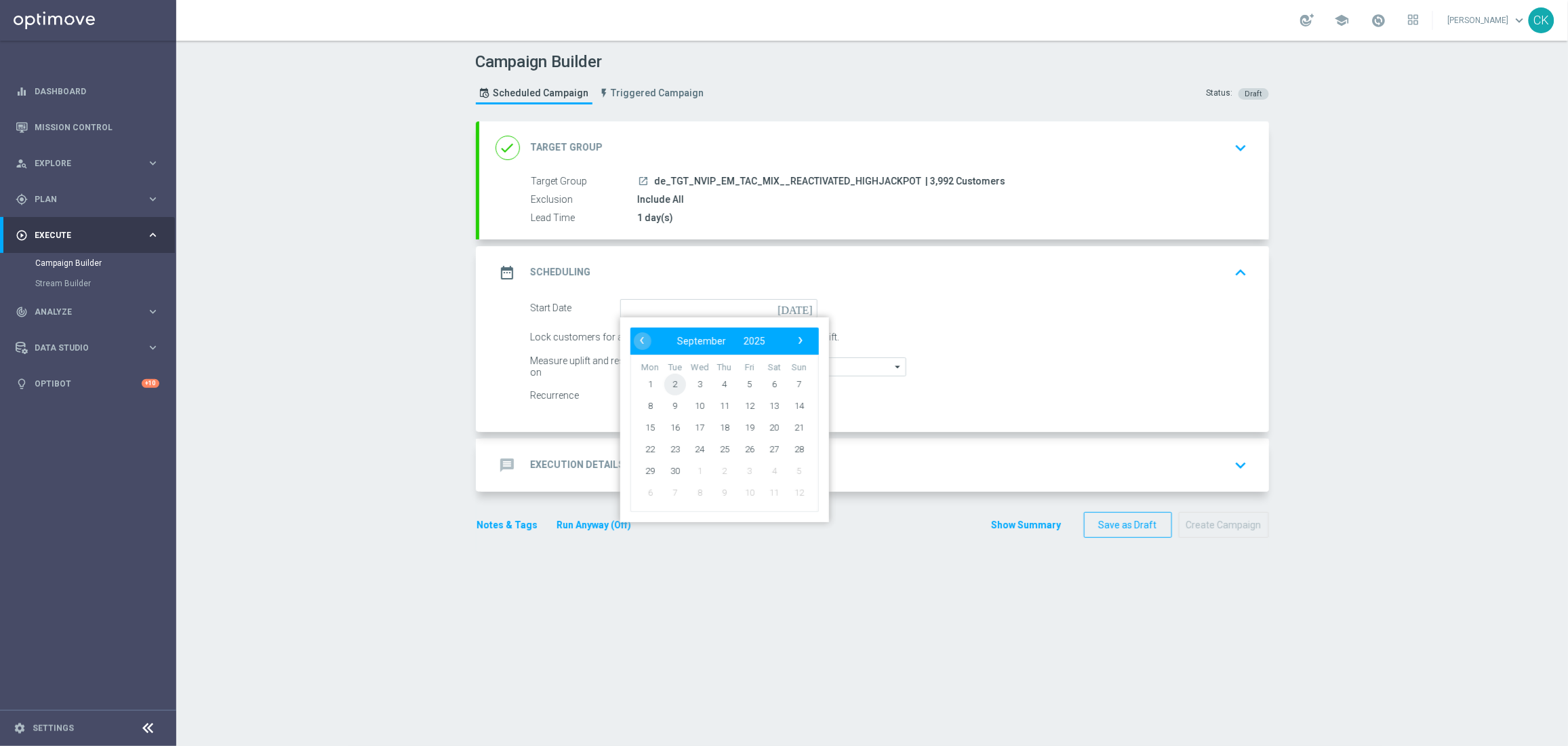
click at [666, 377] on span "2" at bounding box center [674, 383] width 22 height 22
type input "[DATE]"
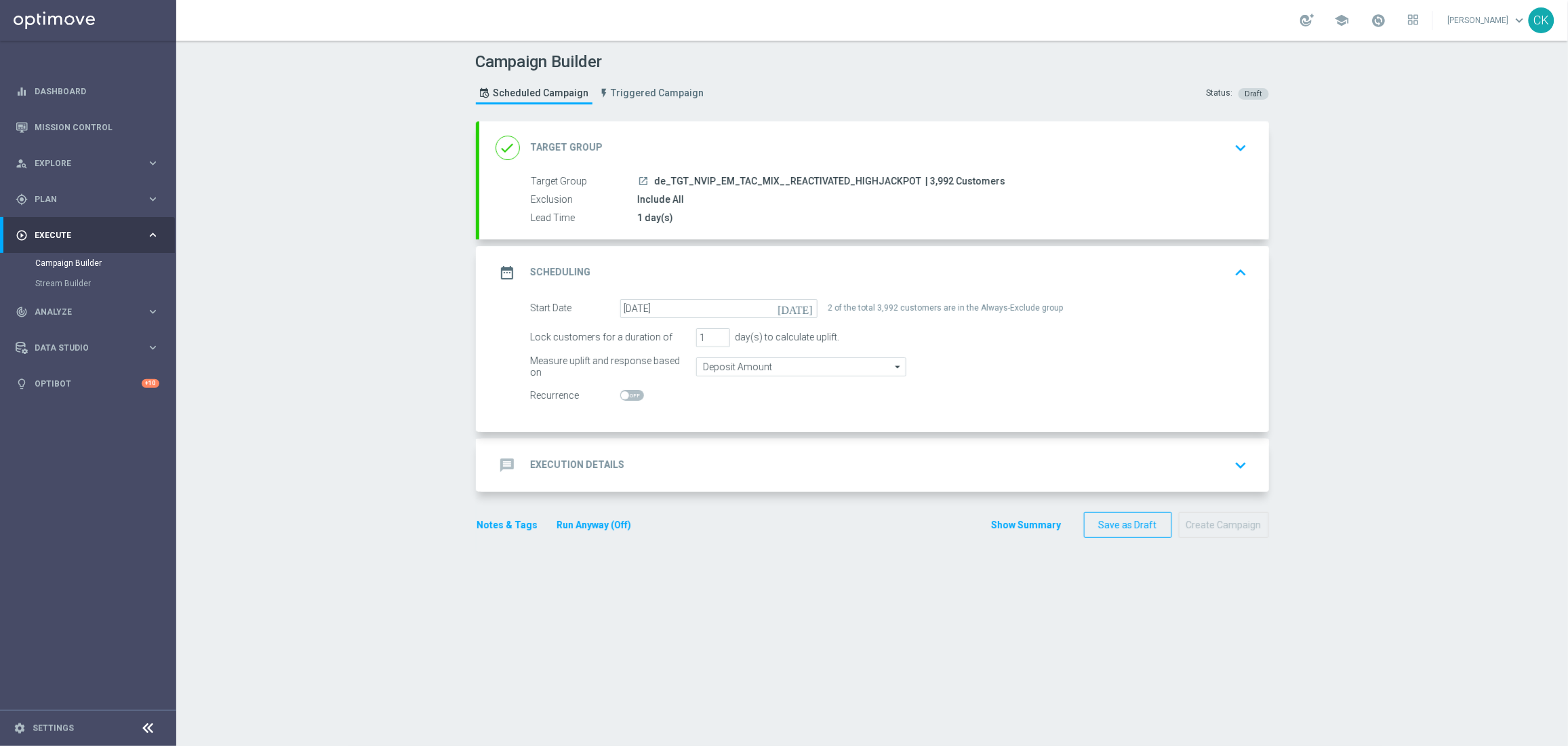
click at [558, 462] on h2 "Execution Details" at bounding box center [577, 465] width 94 height 13
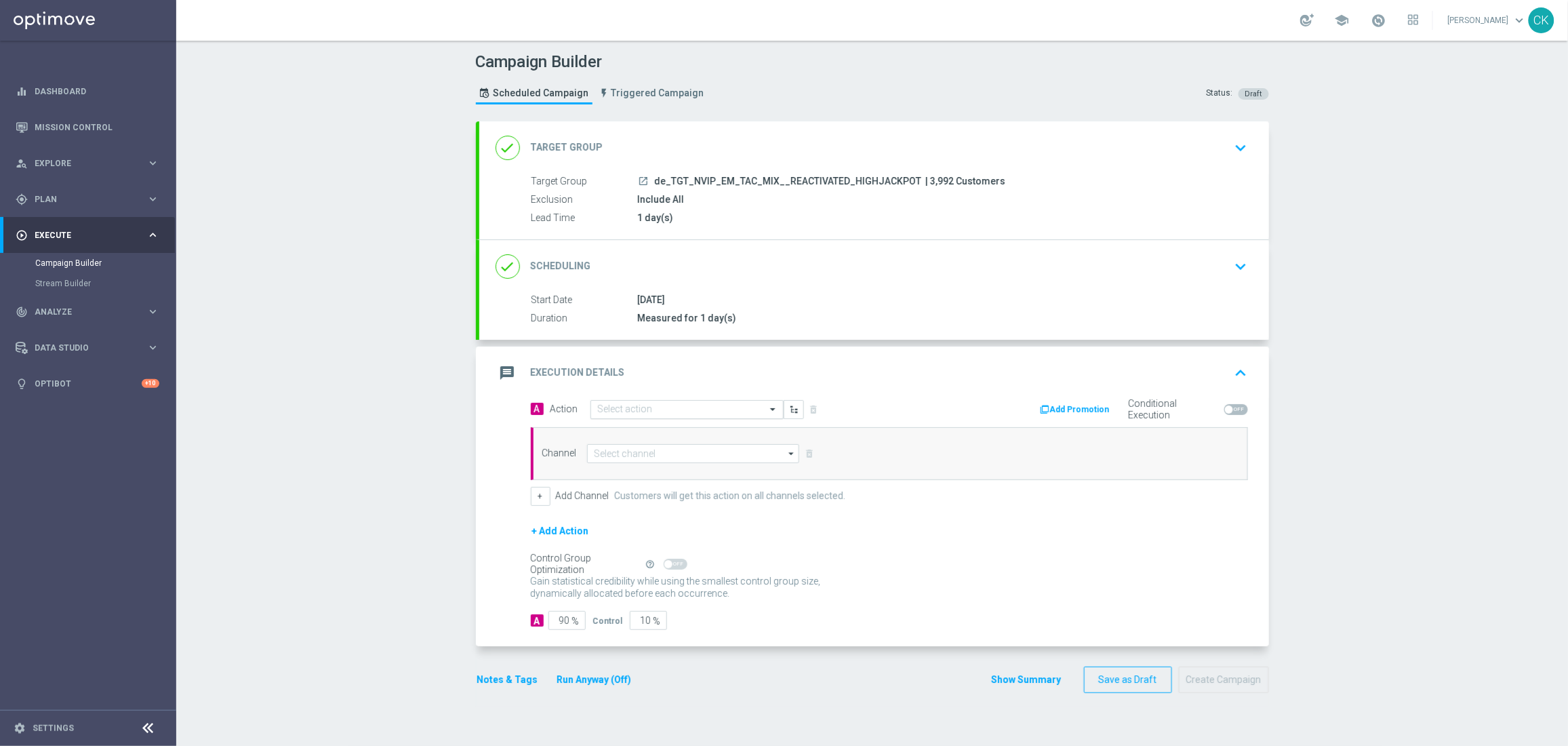
click at [627, 409] on input "text" at bounding box center [673, 410] width 151 height 11
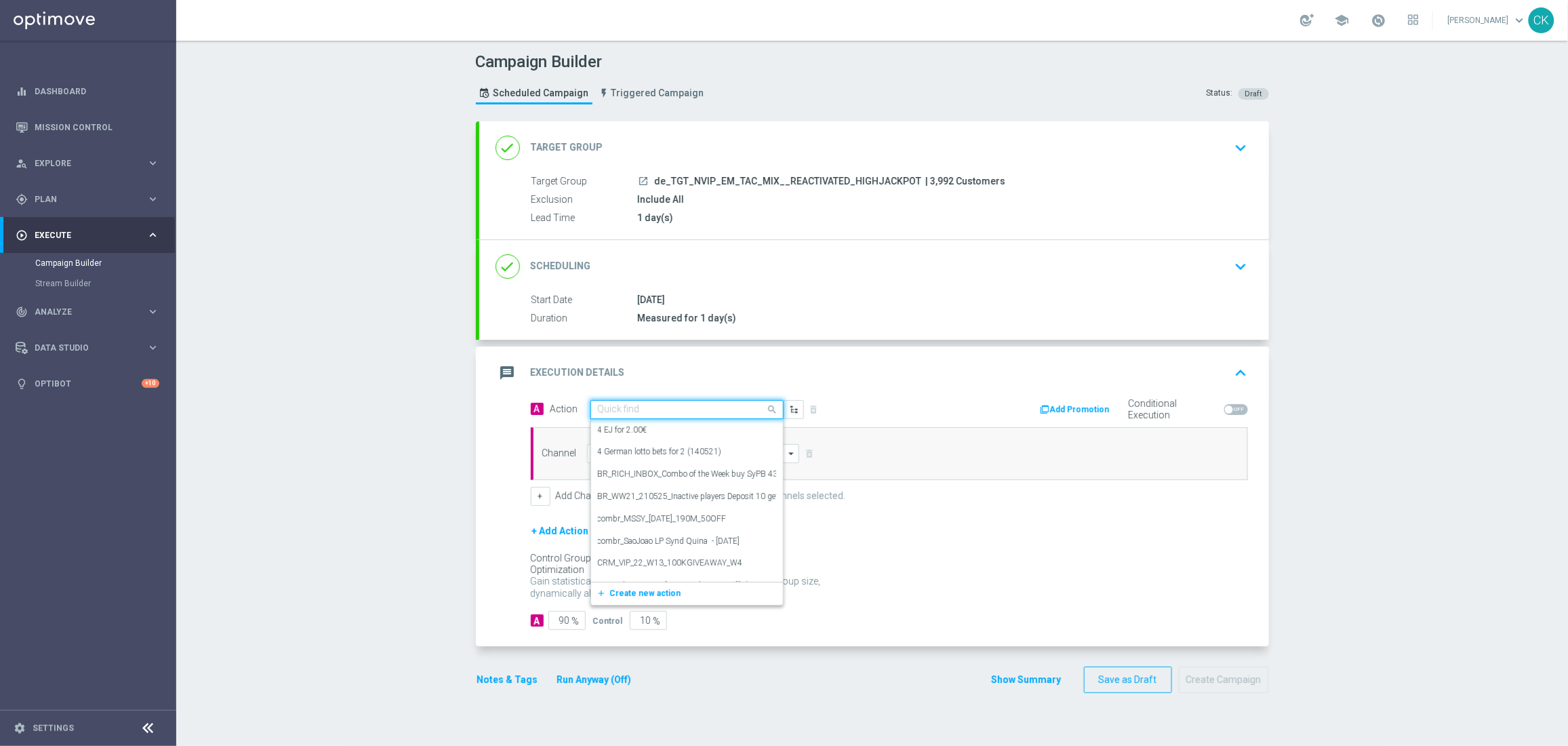
paste input "SummerSales - EJ themed"
type input "SummerSales - EJ themed"
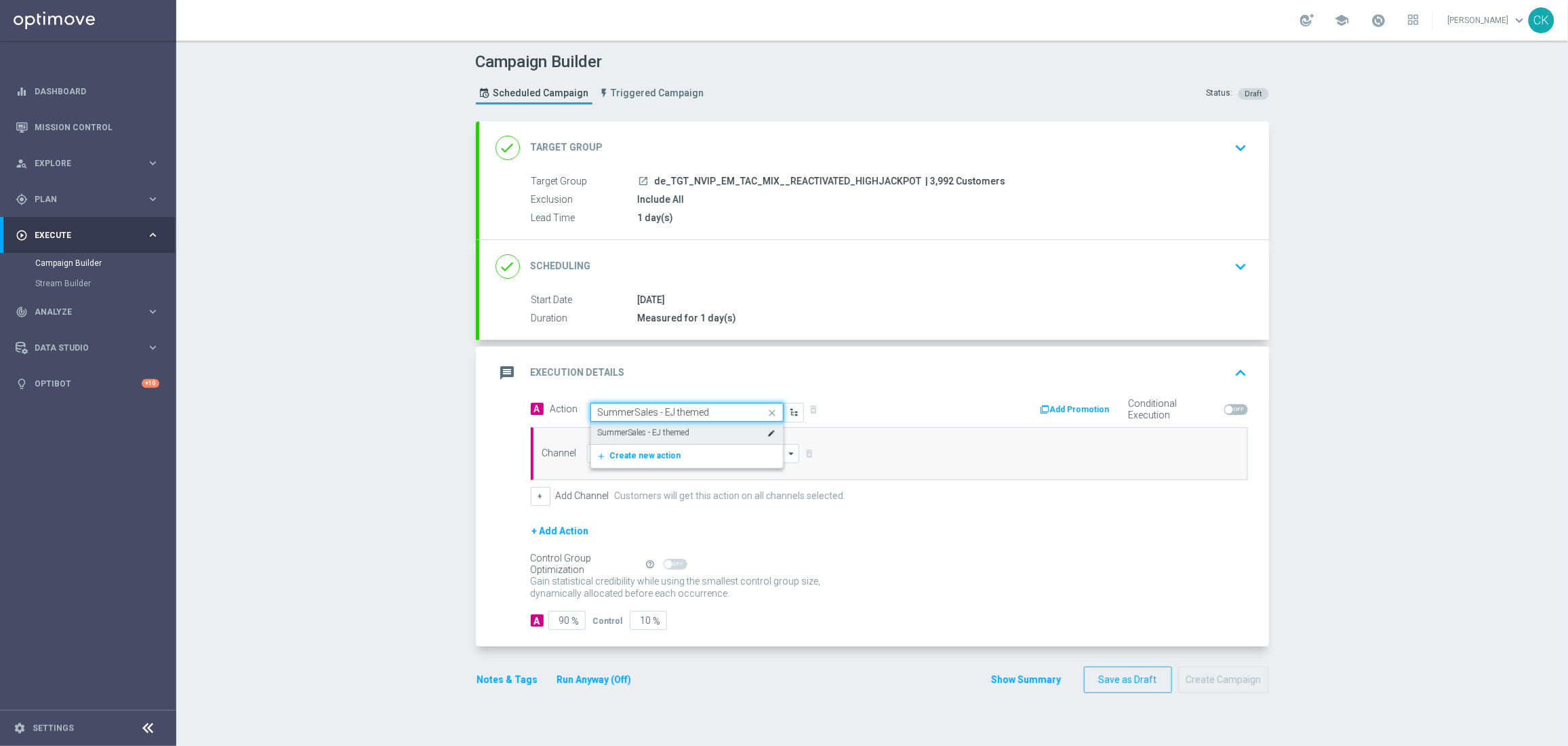
click at [643, 431] on label "SummerSales - EJ themed" at bounding box center [644, 433] width 92 height 11
click at [631, 452] on input at bounding box center [693, 453] width 213 height 19
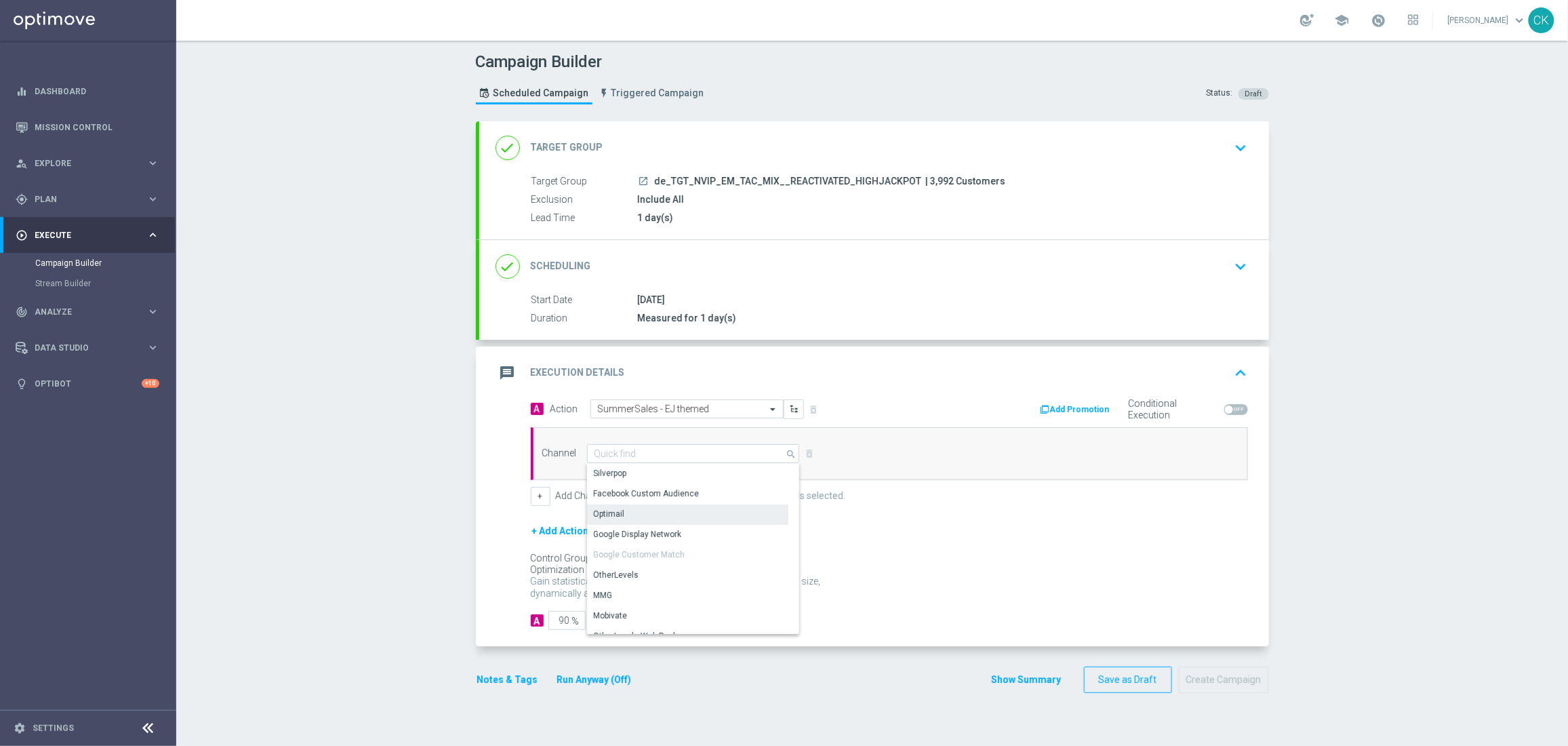
click at [627, 512] on div "Optimail" at bounding box center [688, 513] width 201 height 19
type input "Optimail"
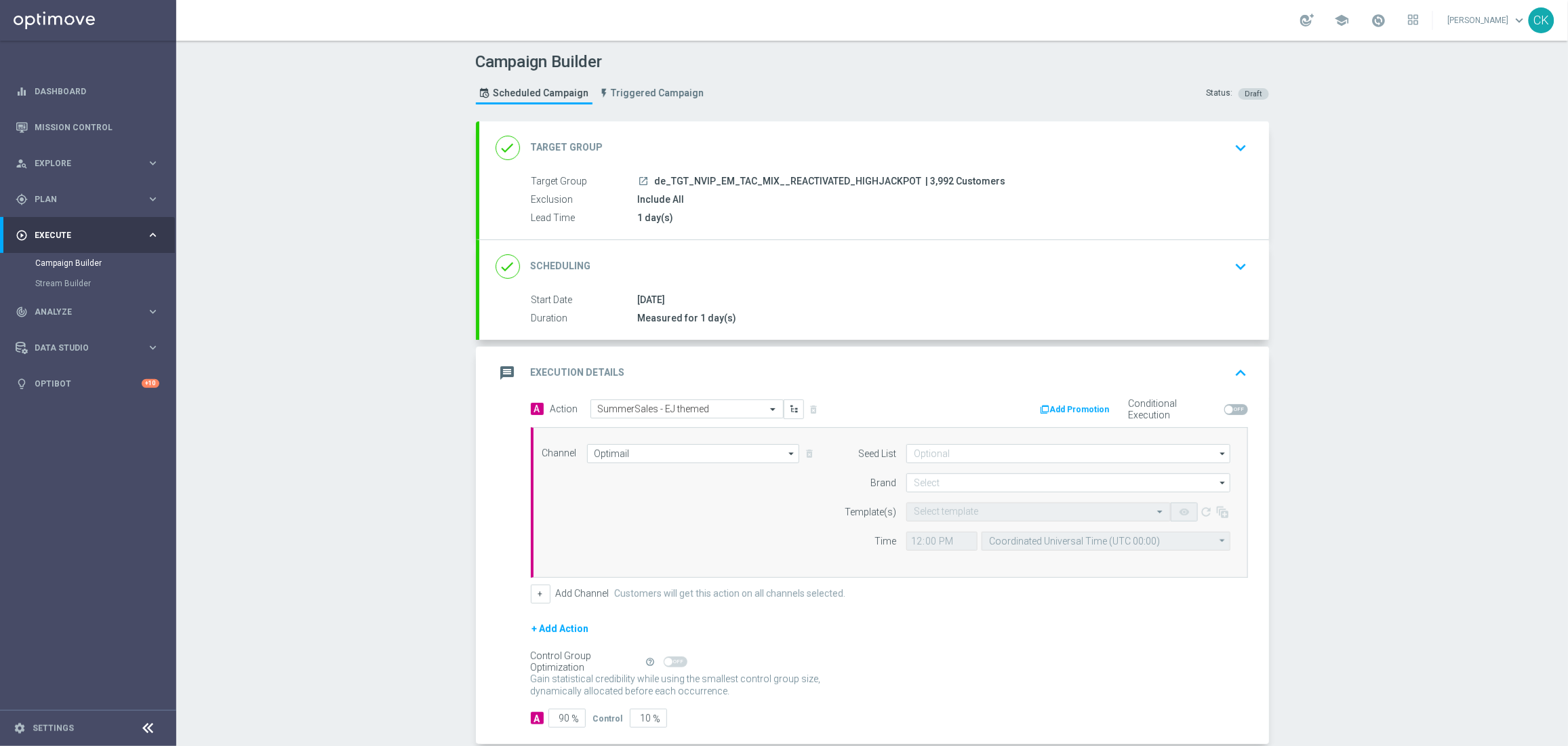
scroll to position [74, 0]
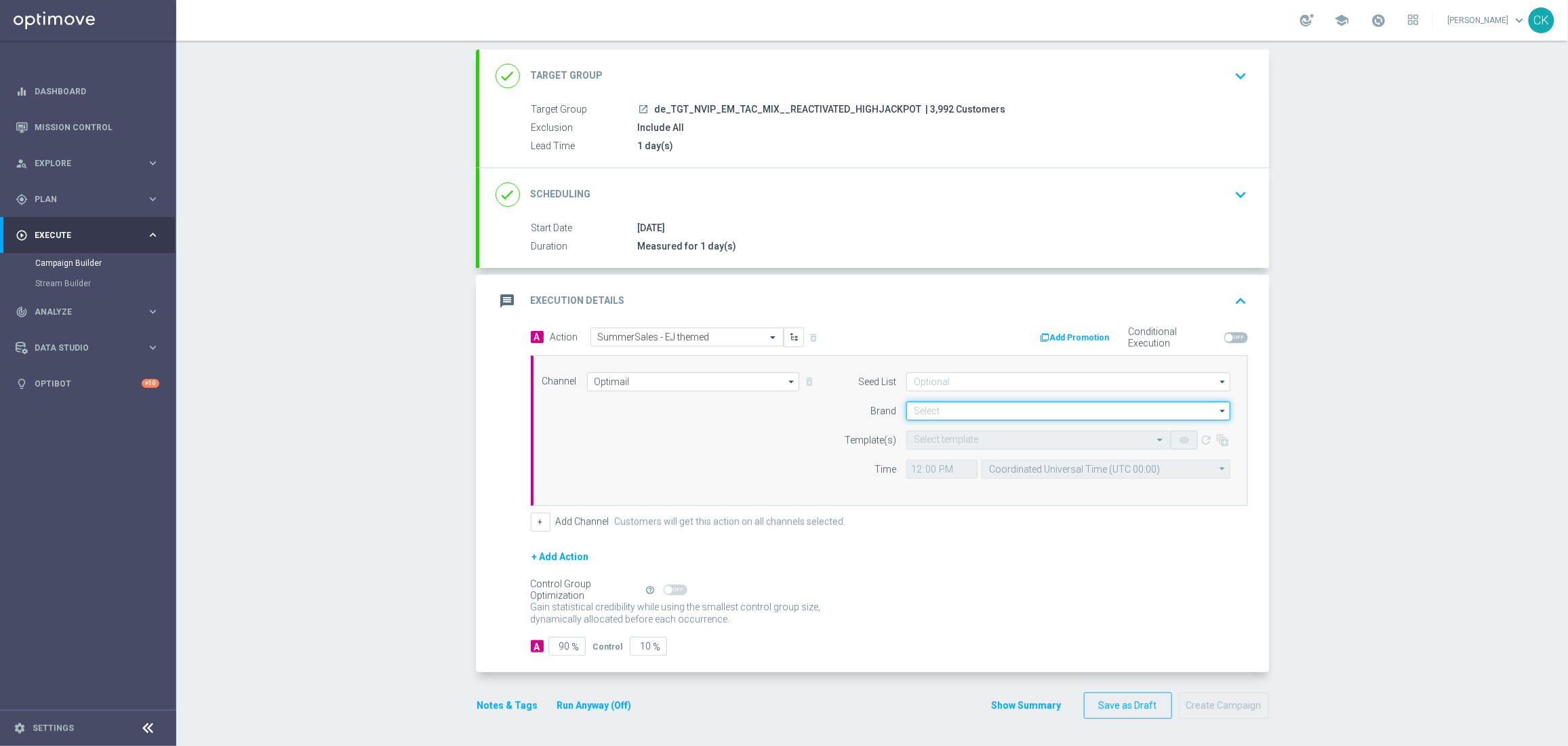
click at [938, 402] on input at bounding box center [1068, 410] width 324 height 19
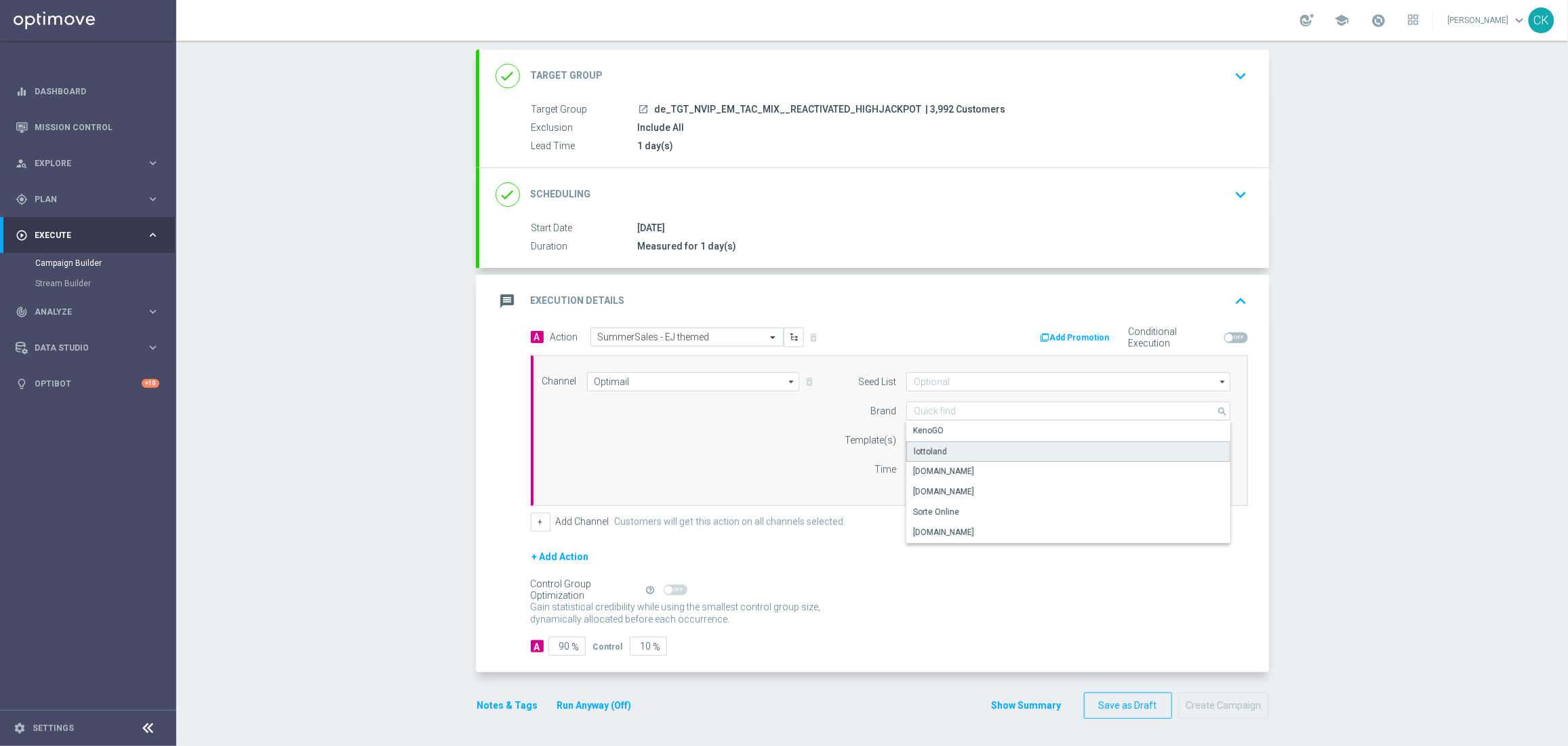
click at [938, 446] on div "lottoland" at bounding box center [930, 451] width 33 height 12
type input "lottoland"
click at [930, 437] on input "text" at bounding box center [1025, 440] width 222 height 11
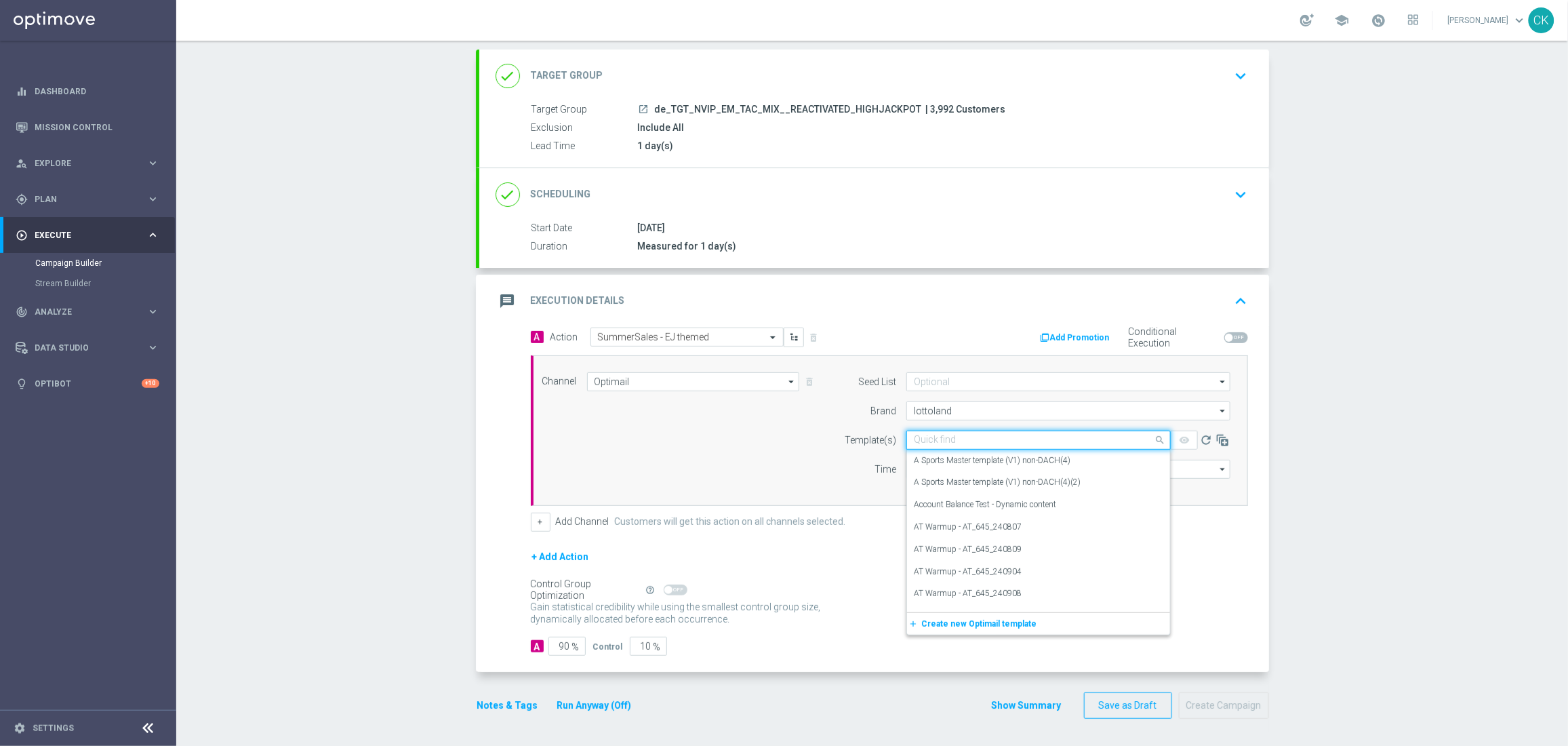
paste input "DE_INT__SUMMERSALE_EJ_250902__NVIP_EMA_TAC_MIX"
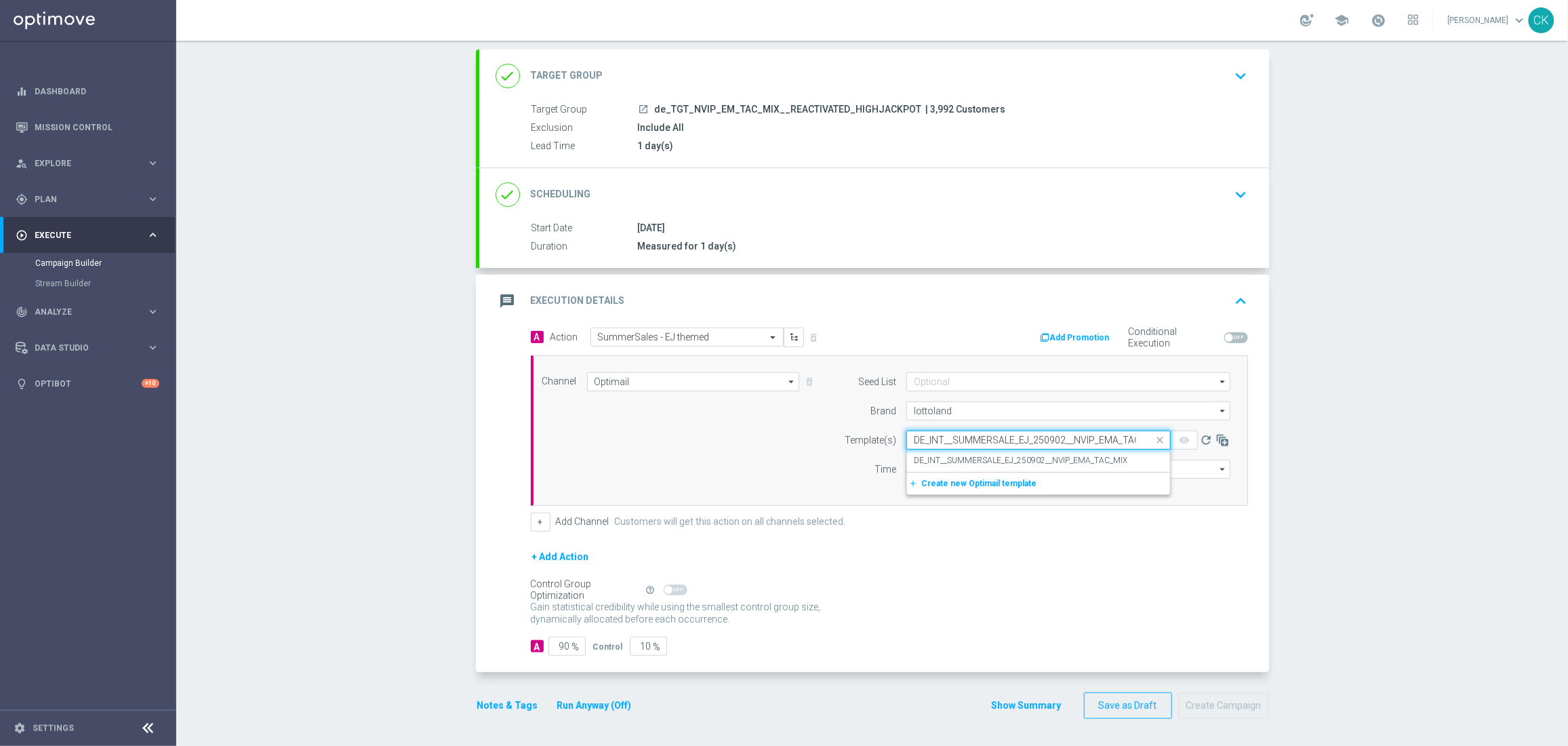
scroll to position [0, 24]
click at [947, 464] on label "DE_INT__SUMMERSALE_EJ_250902__NVIP_EMA_TAC_MIX" at bounding box center [1020, 461] width 213 height 11
type input "DE_INT__SUMMERSALE_EJ_250902__NVIP_EMA_TAC_MIX"
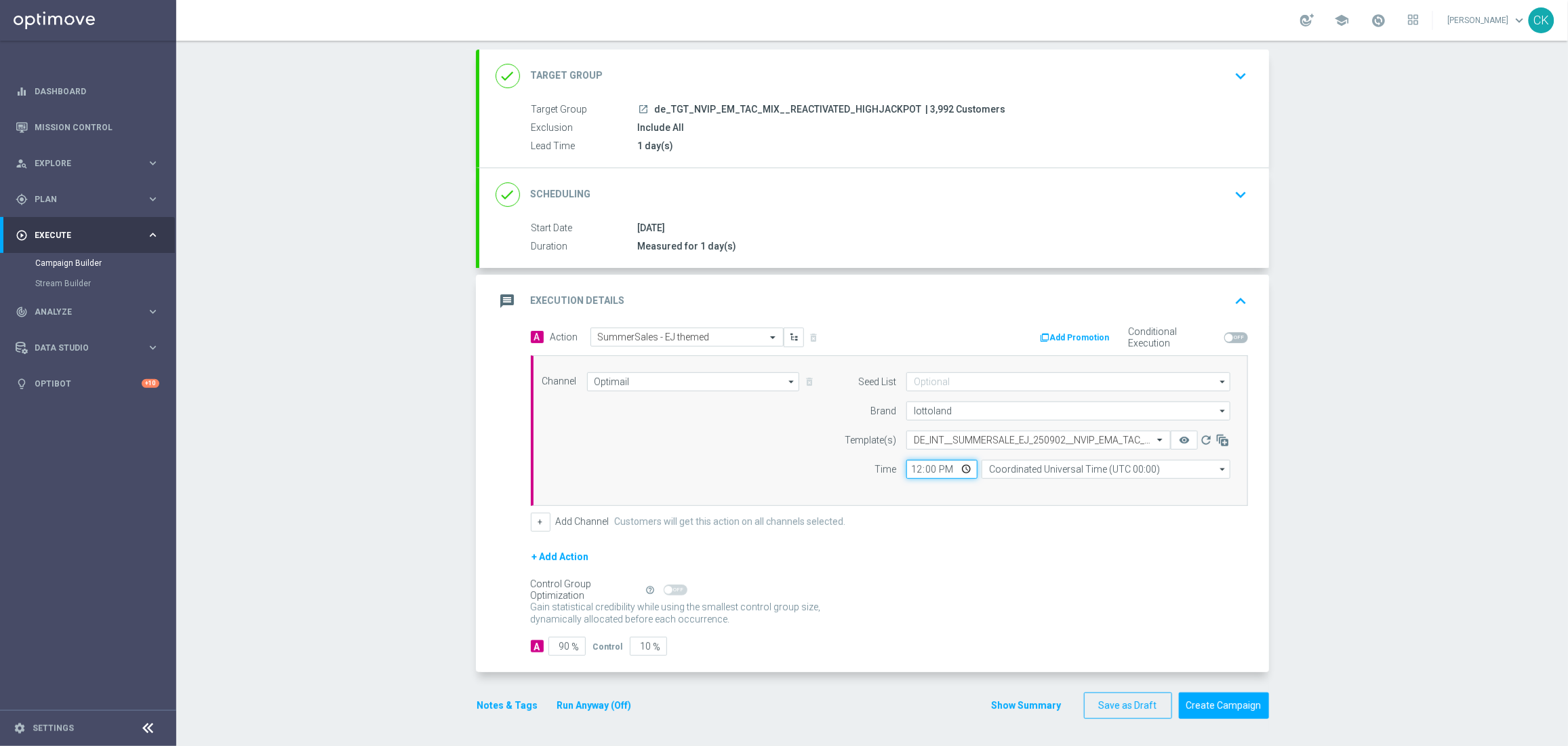
click at [908, 465] on input "12:00" at bounding box center [942, 469] width 71 height 19
type input "06:00"
click at [1125, 467] on input "Coordinated Universal Time (UTC 00:00)" at bounding box center [1106, 469] width 249 height 19
click at [1124, 486] on div "Central European Time ([GEOGRAPHIC_DATA]) (UTC +02:00)" at bounding box center [1099, 489] width 221 height 12
type input "Central European Time ([GEOGRAPHIC_DATA]) (UTC +02:00)"
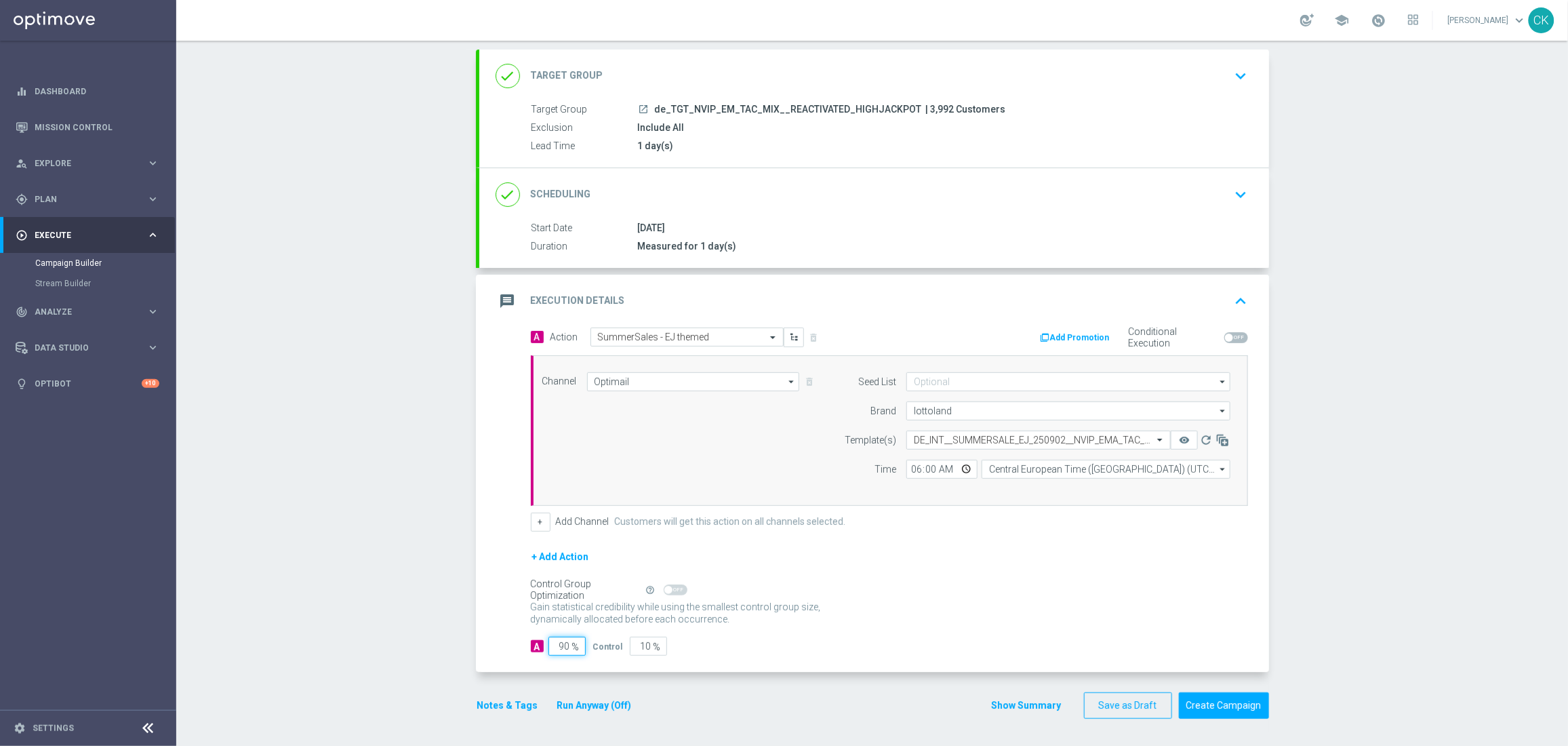
click at [564, 644] on input "90" at bounding box center [567, 645] width 38 height 19
type input "9"
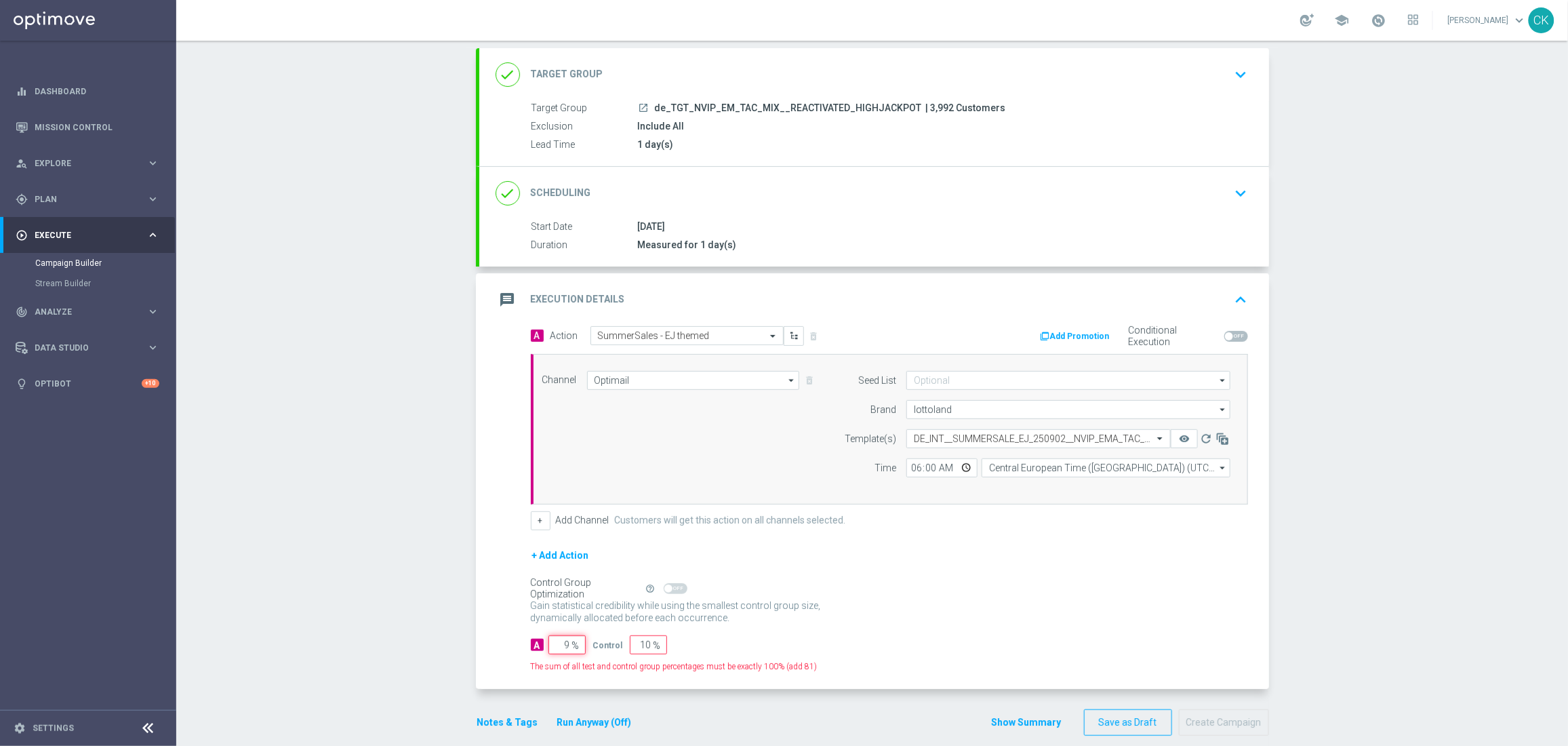
type input "91"
type input "98"
type input "2"
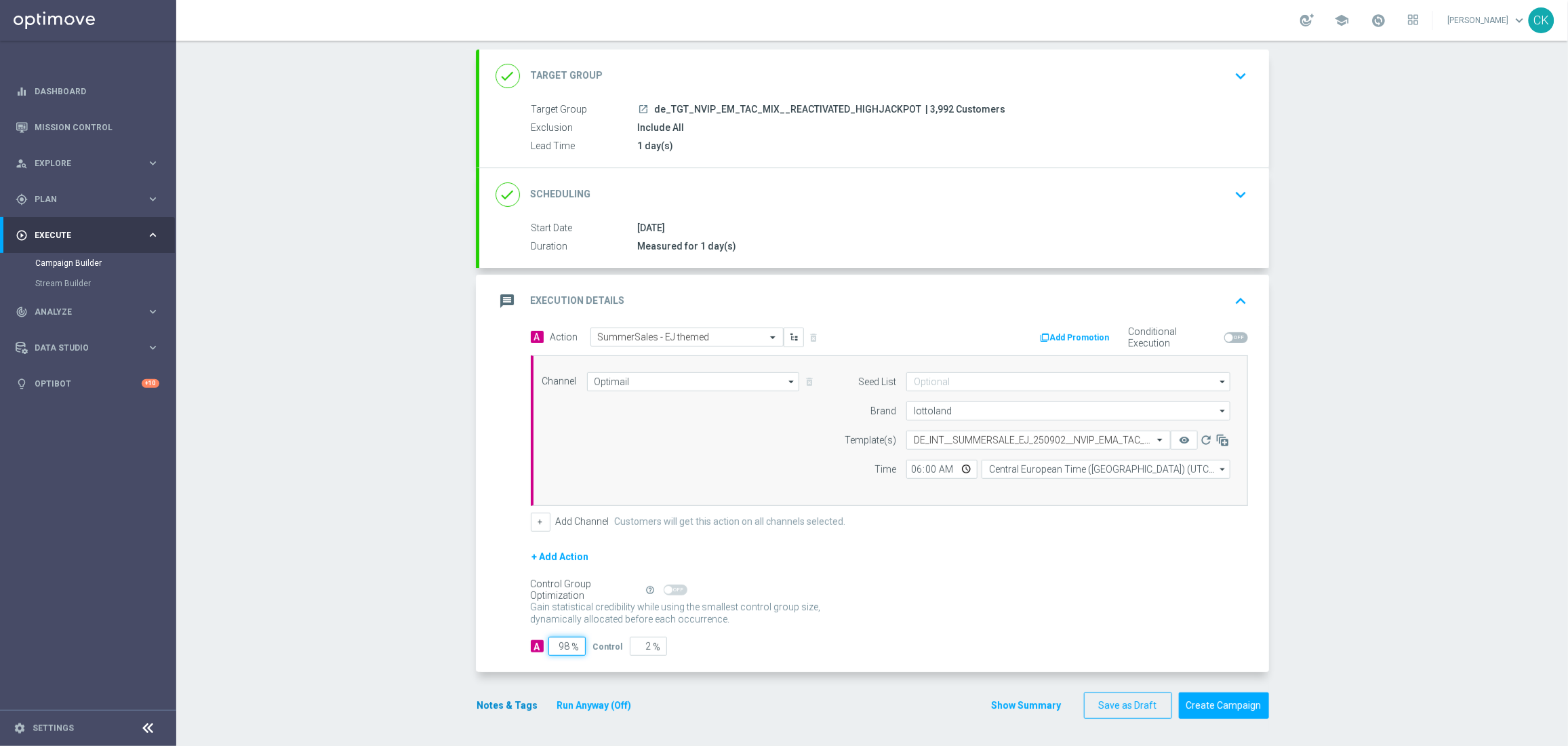
type input "98"
click at [497, 698] on button "Notes & Tags" at bounding box center [508, 705] width 64 height 17
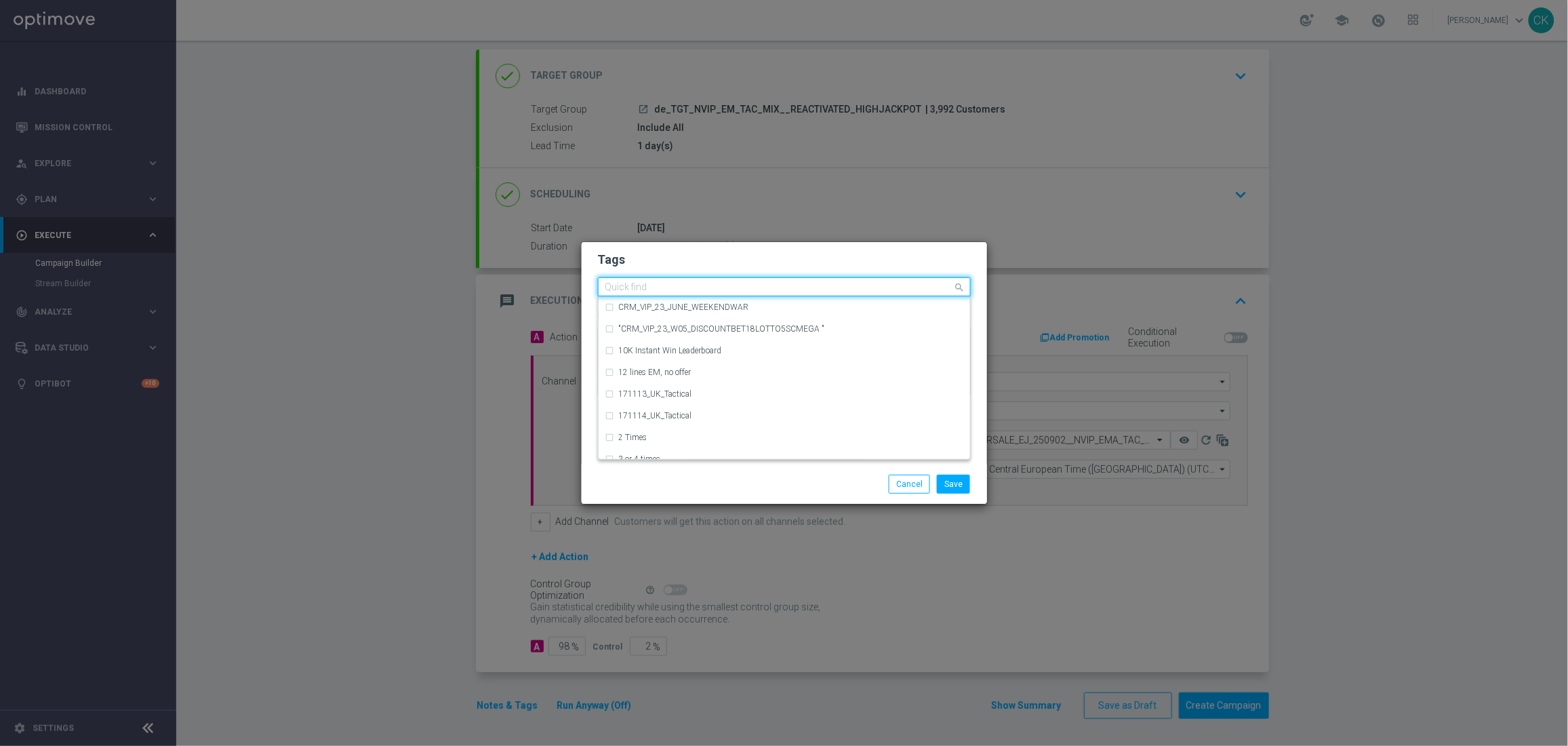
click at [631, 282] on input "text" at bounding box center [779, 288] width 348 height 11
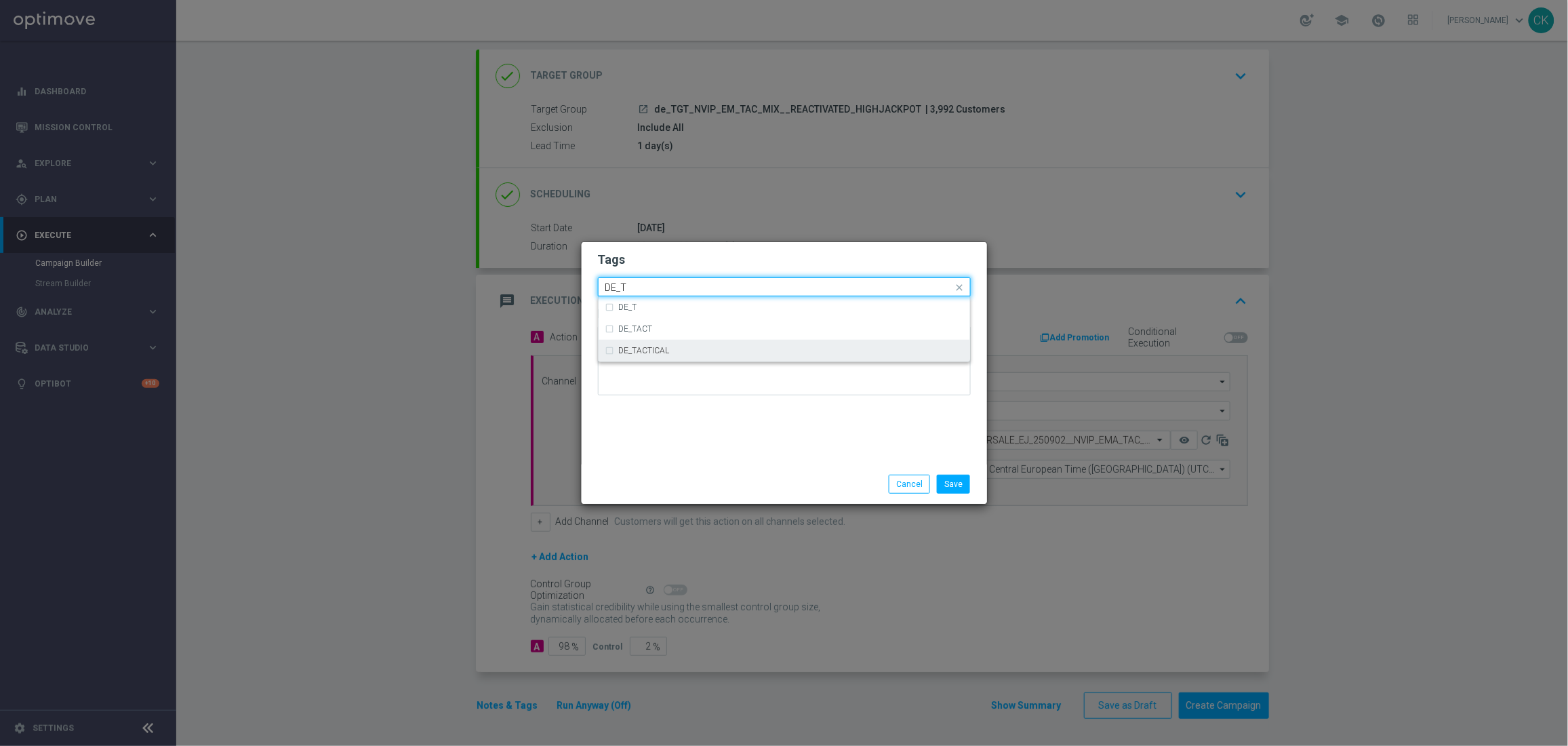
click at [648, 346] on label "DE_TACTICAL" at bounding box center [644, 351] width 51 height 8
type input "DE_T"
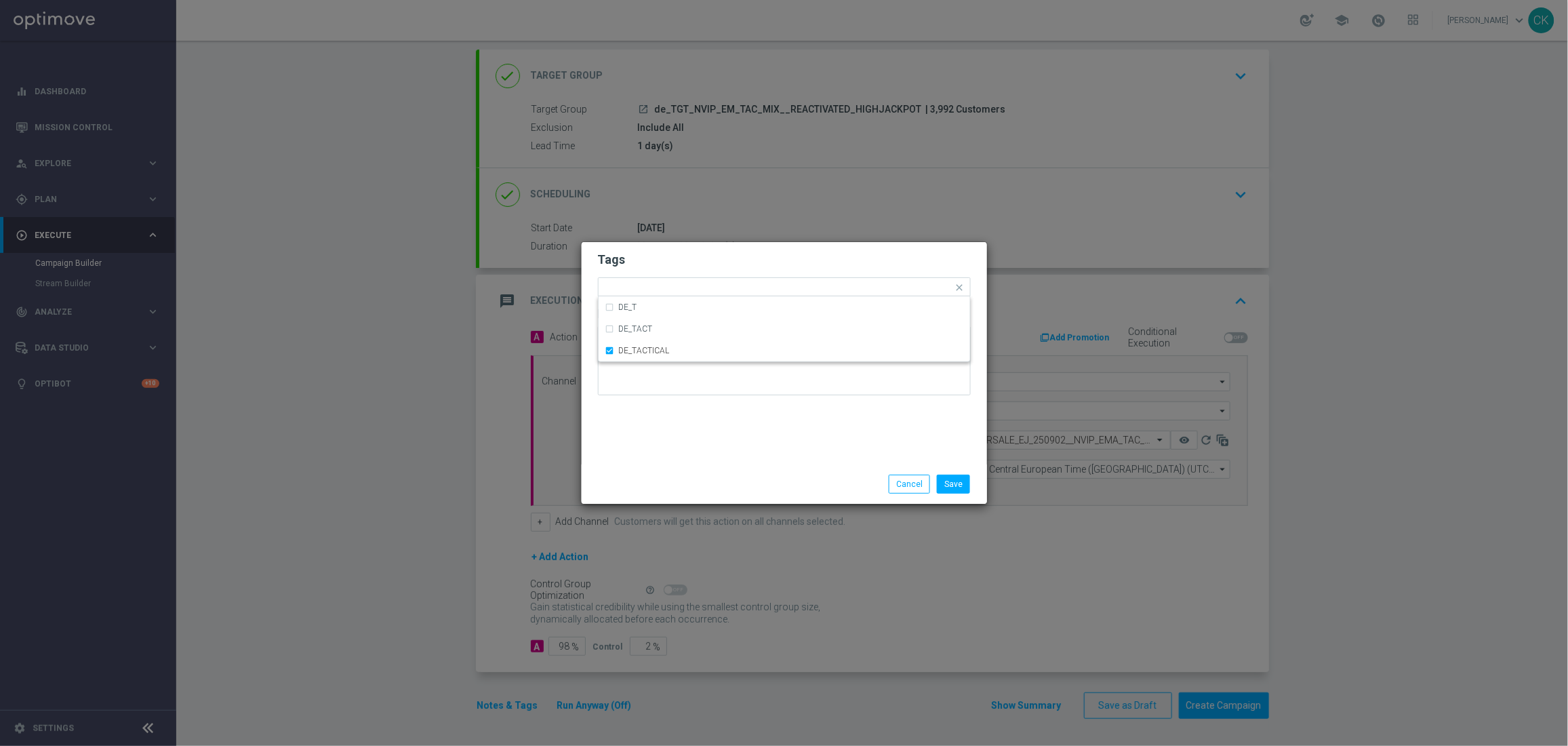
click at [660, 440] on div "Tags Quick find × DE_TACTICAL DE_T DE_TACT DE_TACTICAL Notes" at bounding box center [784, 353] width 405 height 222
click at [956, 480] on button "Save" at bounding box center [953, 484] width 33 height 19
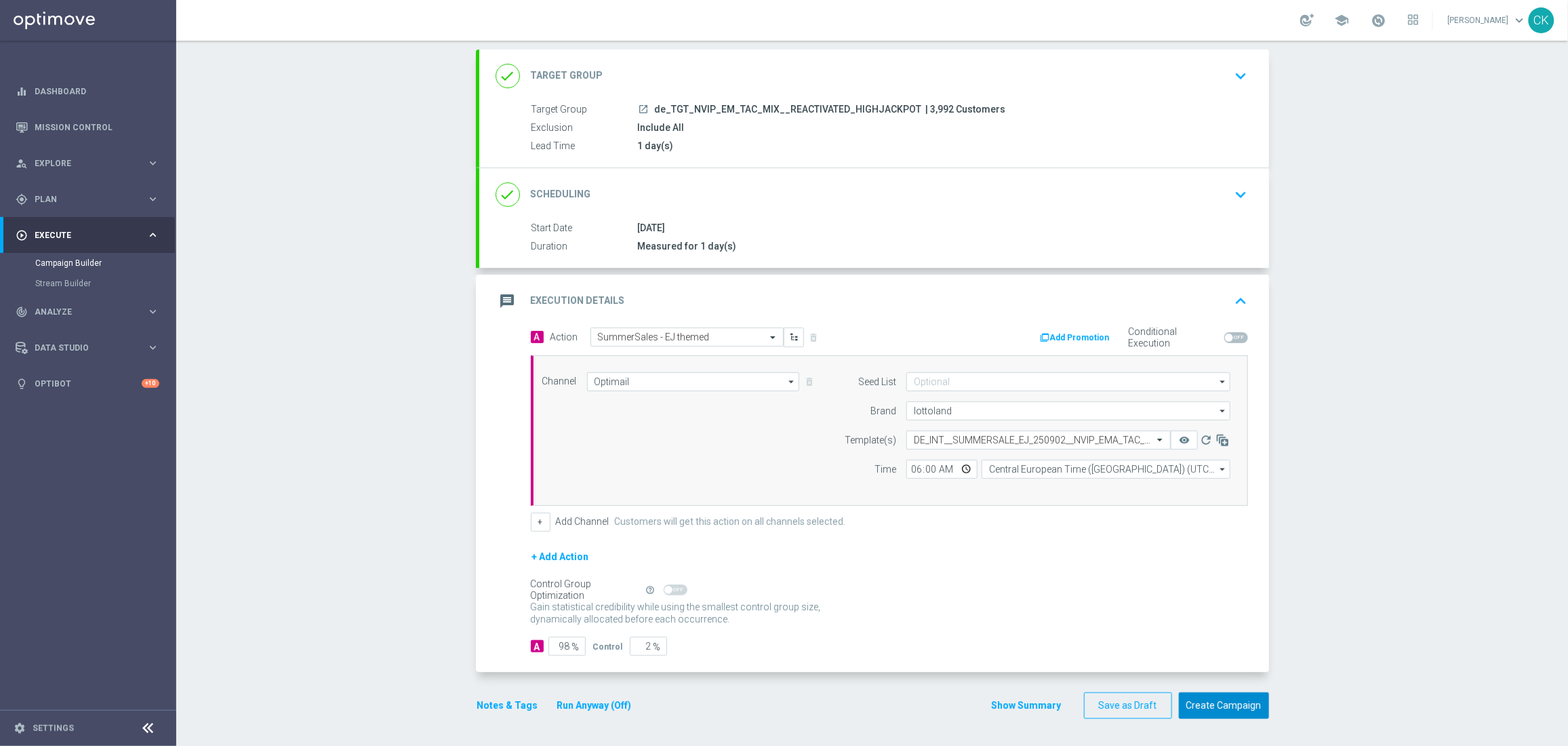
click at [1218, 707] on button "Create Campaign" at bounding box center [1223, 705] width 90 height 26
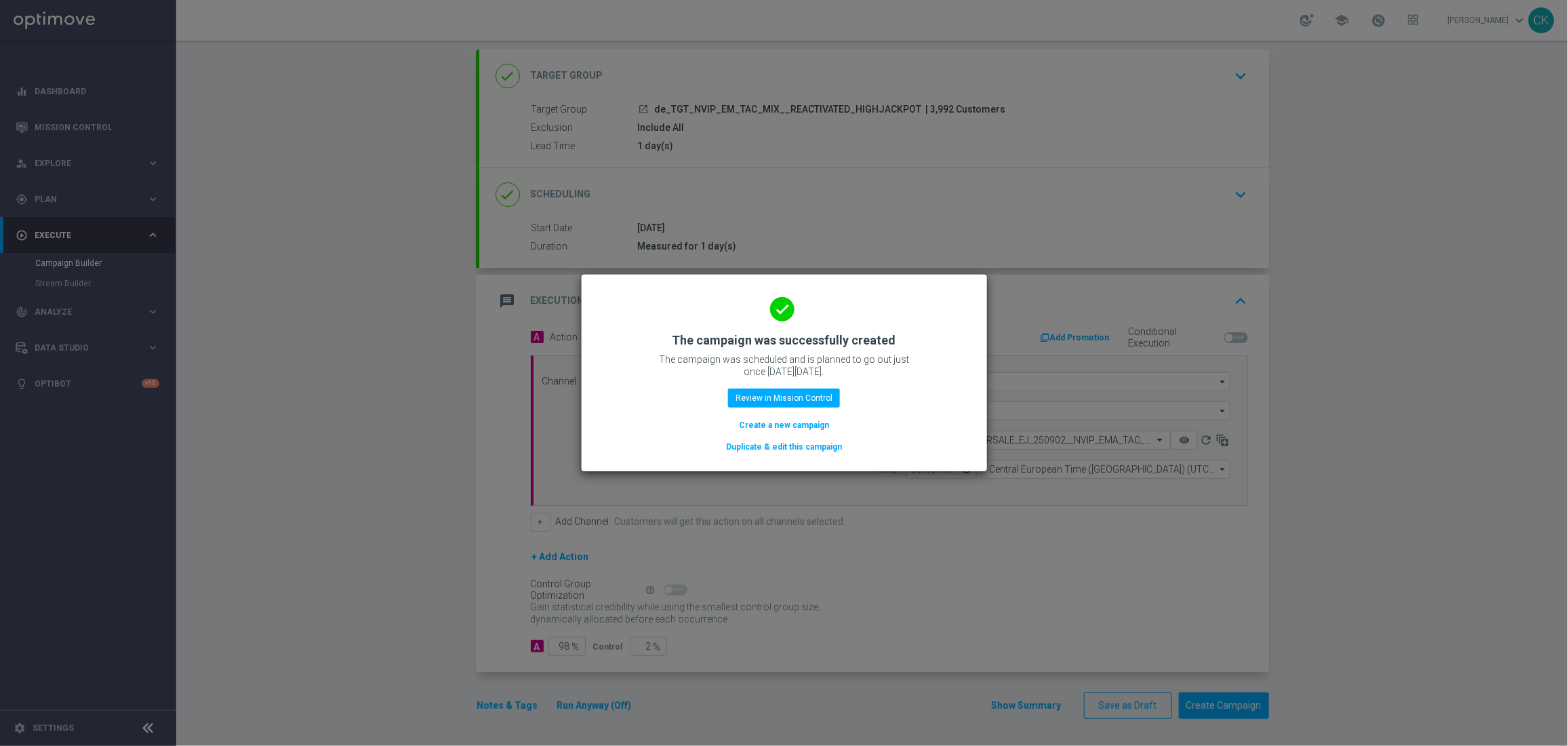
click at [757, 418] on button "Create a new campaign" at bounding box center [784, 425] width 93 height 15
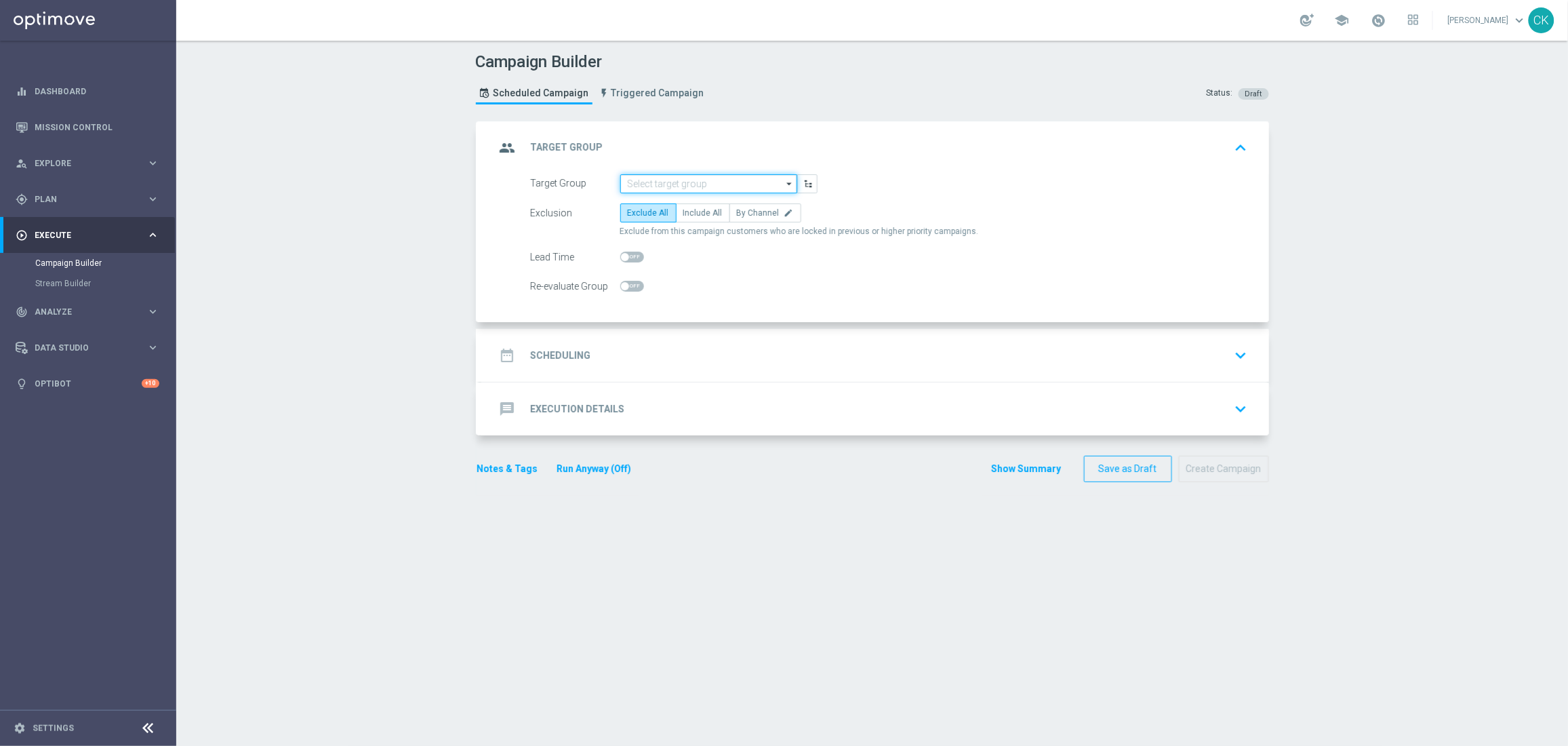
click at [695, 177] on input at bounding box center [708, 183] width 177 height 19
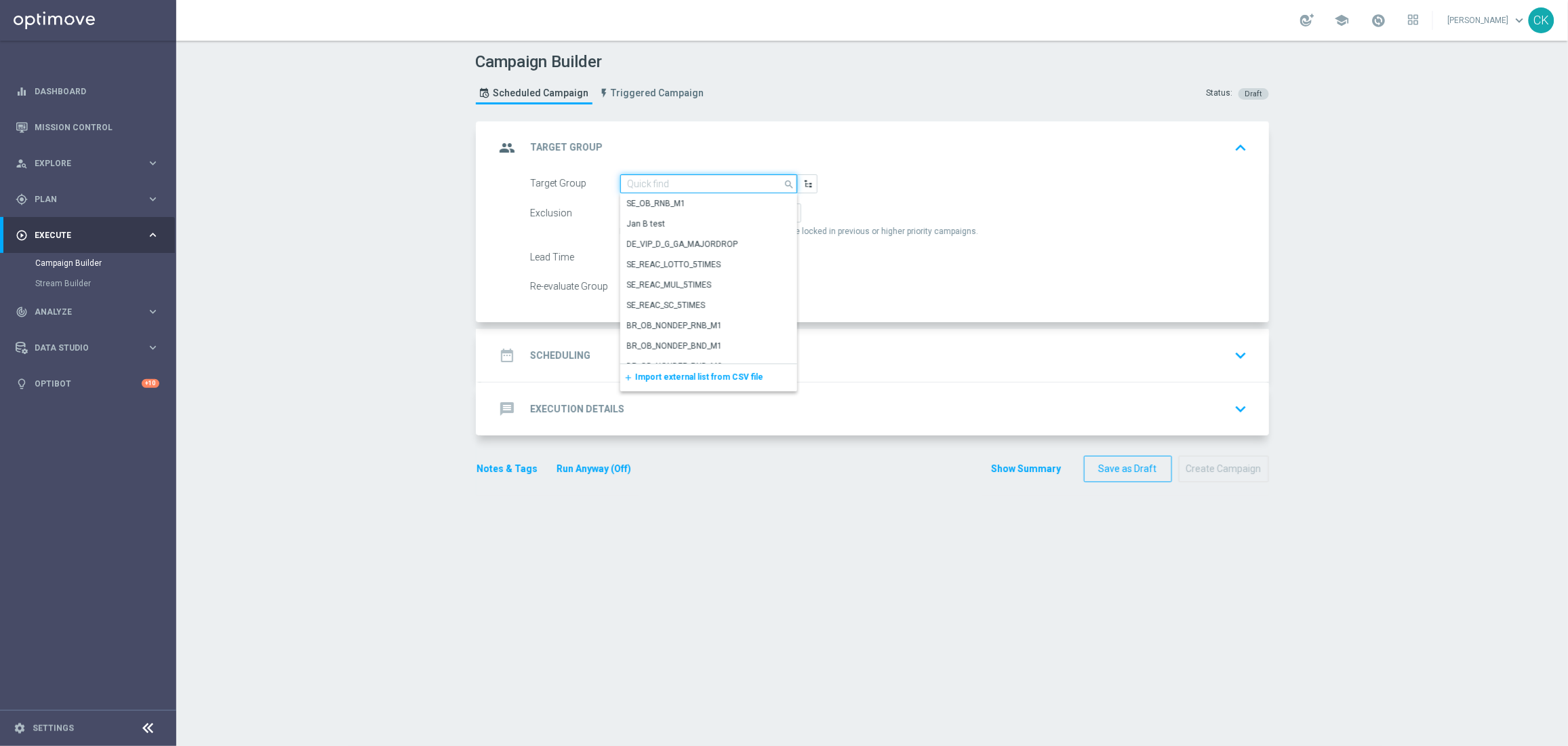
paste input "de_TGT_NVIP_EM_TAC_MIX__CHURNED_HIGHJACKPOT"
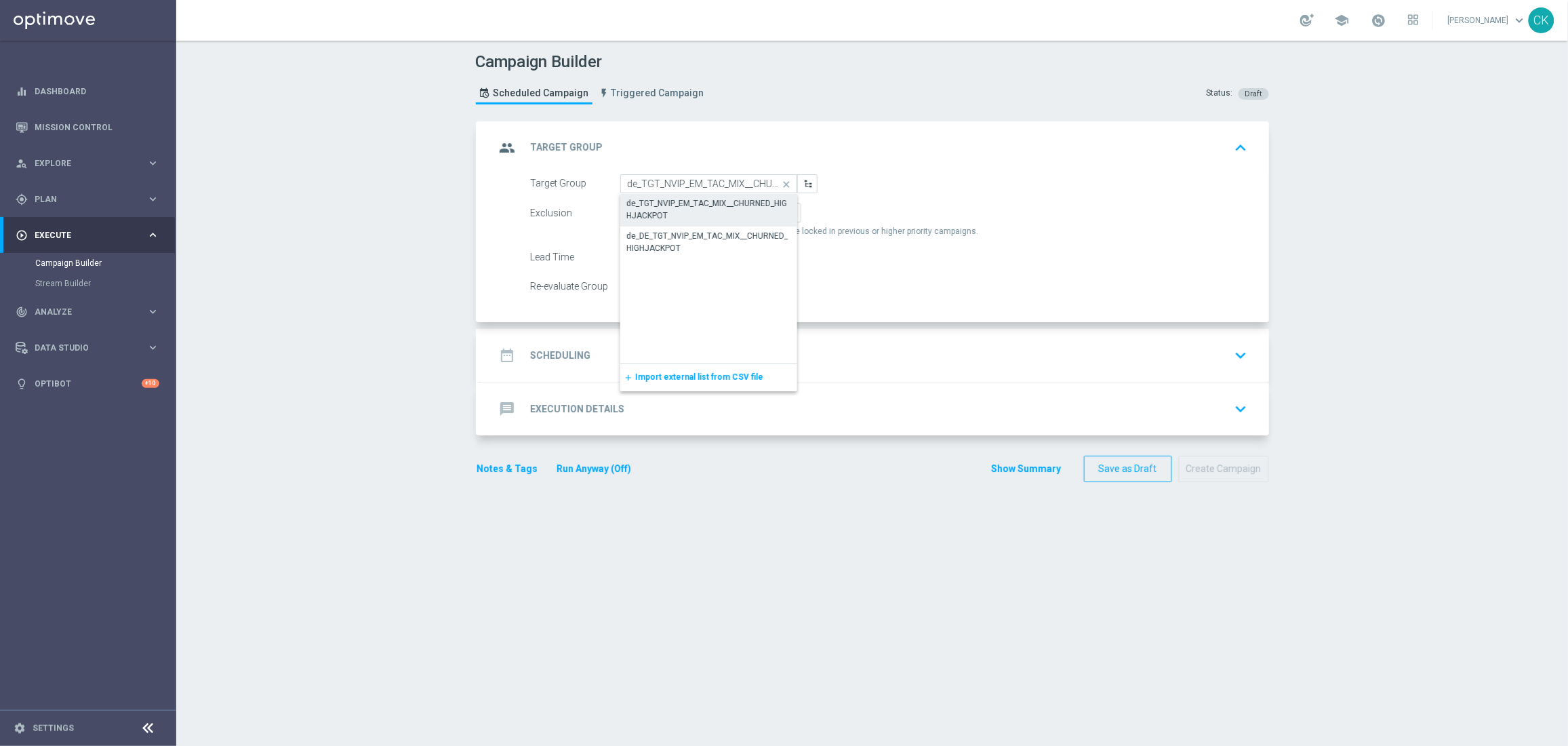
click at [687, 205] on div "de_TGT_NVIP_EM_TAC_MIX__CHURNED_HIGHJACKPOT" at bounding box center [709, 209] width 163 height 25
type input "de_TGT_NVIP_EM_TAC_MIX__CHURNED_HIGHJACKPOT"
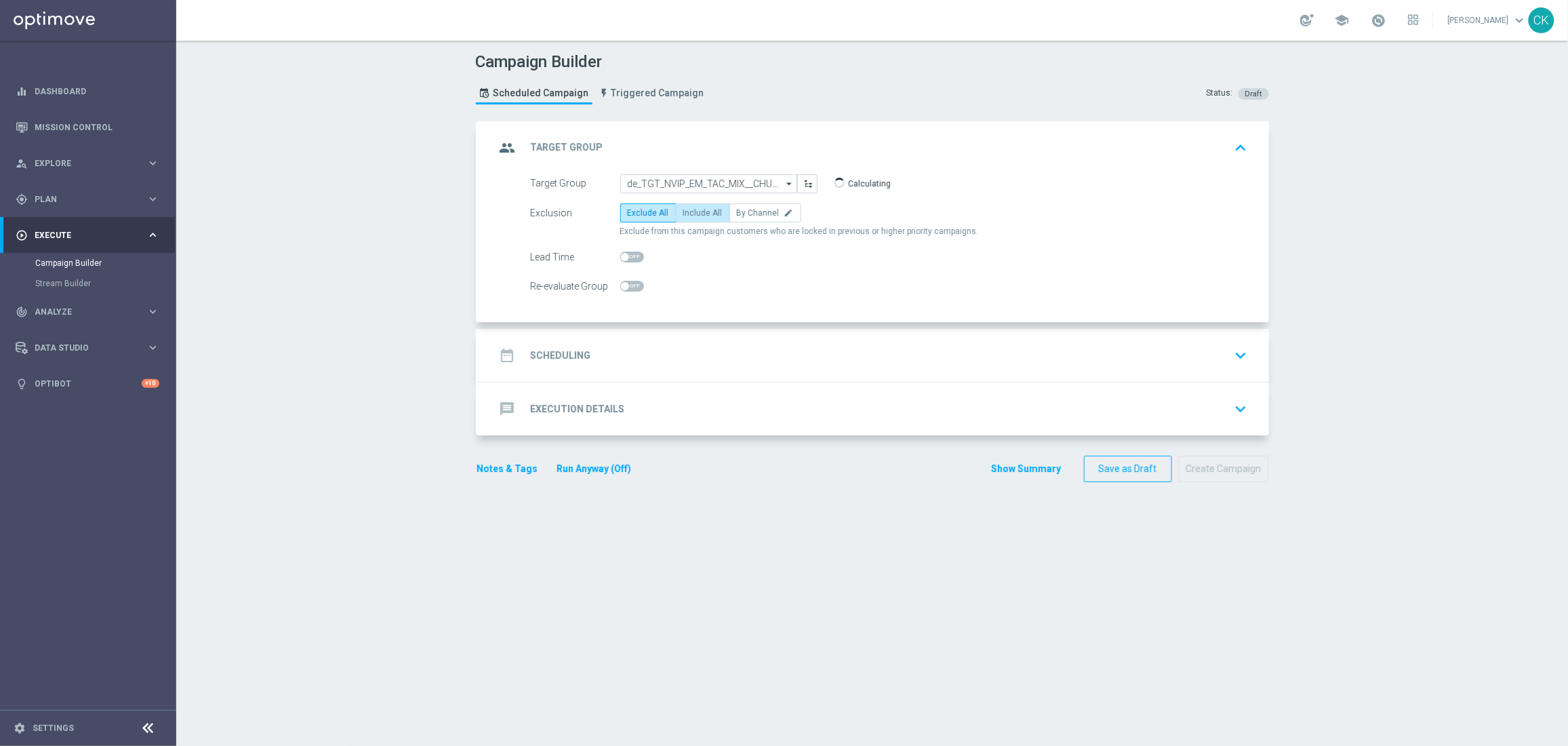
click at [687, 205] on label "Include All" at bounding box center [702, 212] width 54 height 19
click at [687, 211] on input "Include All" at bounding box center [688, 215] width 9 height 9
radio input "true"
click at [620, 249] on div at bounding box center [631, 257] width 24 height 19
click at [542, 351] on h2 "Scheduling" at bounding box center [561, 355] width 60 height 13
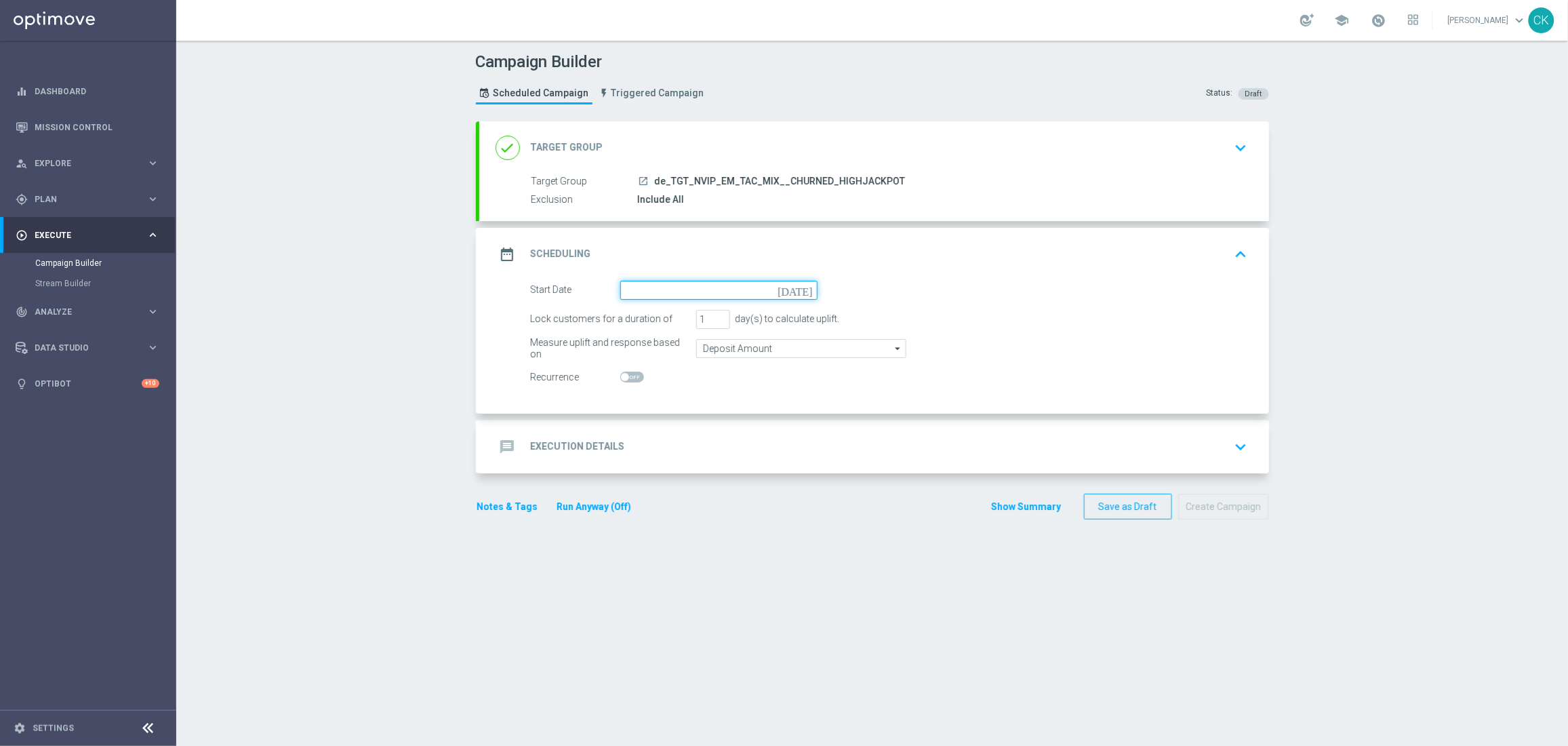
click at [693, 284] on input at bounding box center [718, 290] width 197 height 19
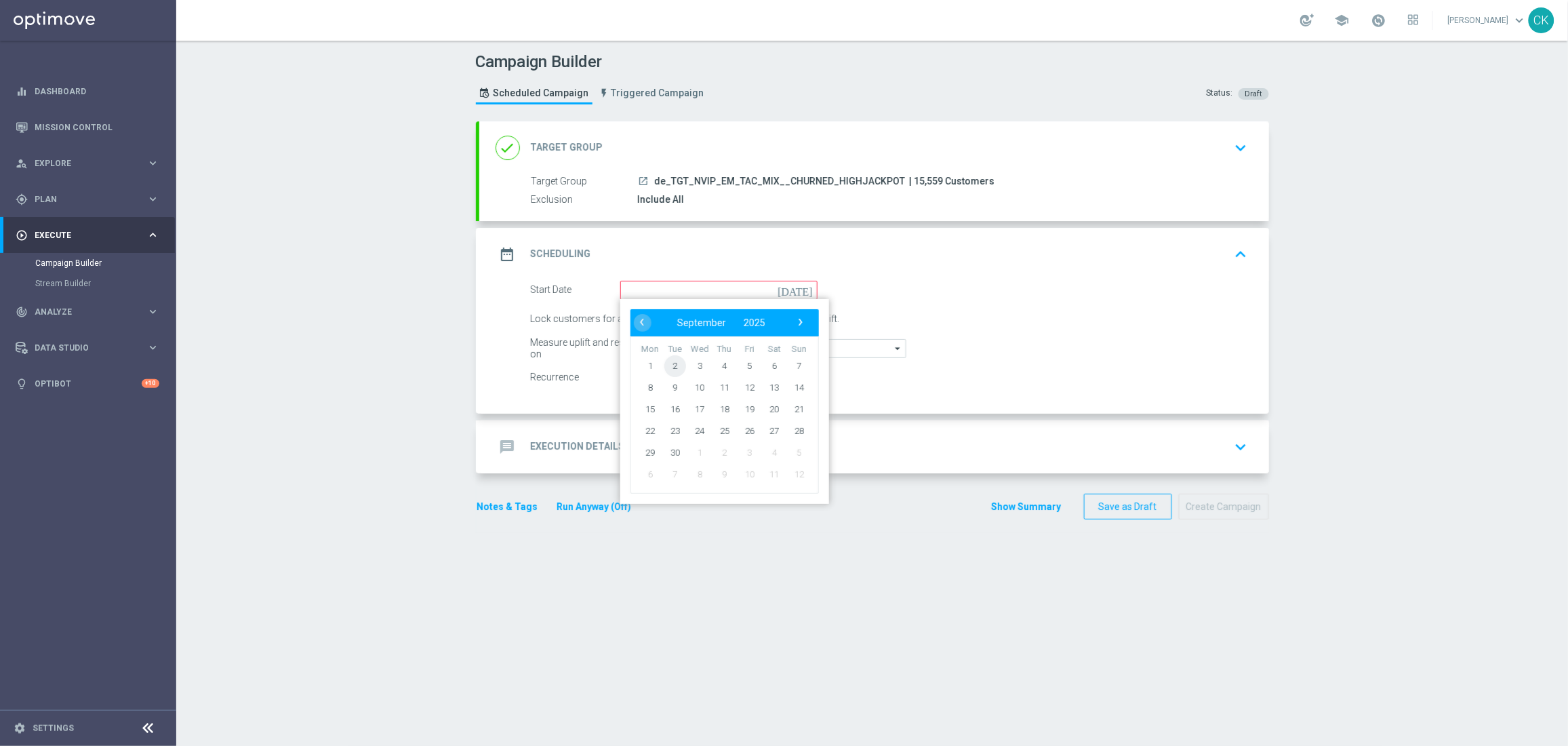
click at [675, 364] on span "2" at bounding box center [674, 365] width 22 height 22
type input "[DATE]"
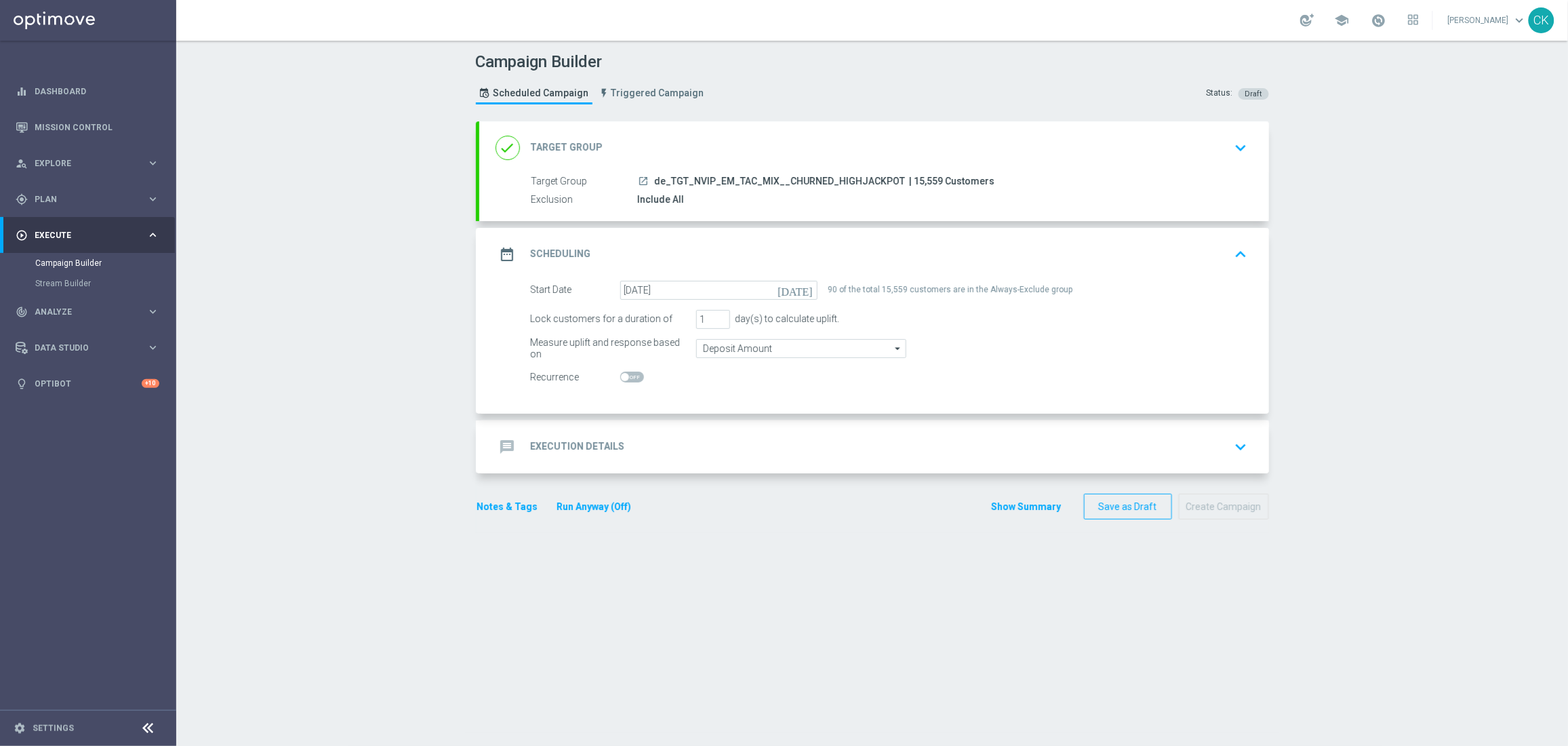
click at [556, 436] on div "message Execution Details" at bounding box center [560, 447] width 130 height 25
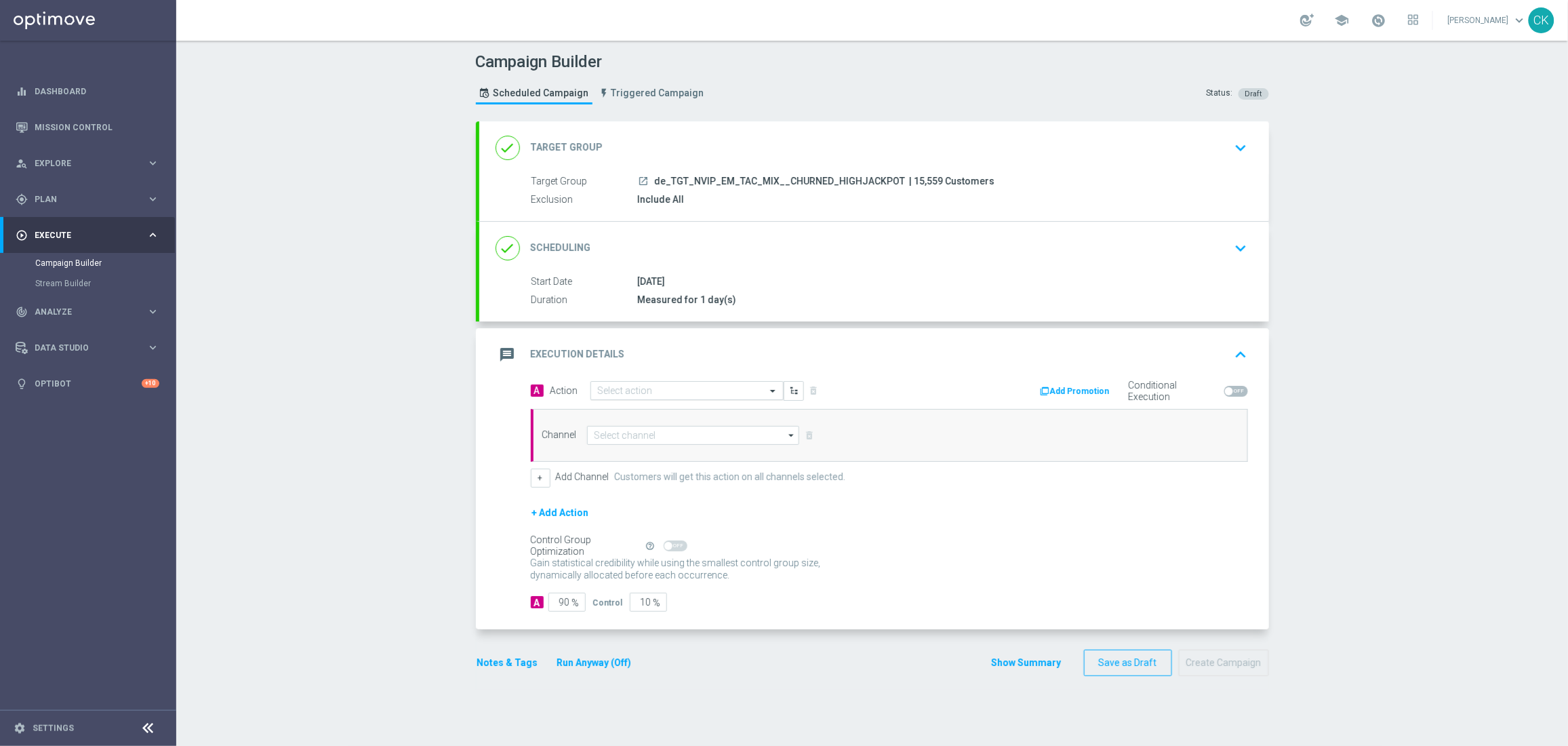
click at [653, 385] on div "Select action" at bounding box center [679, 391] width 175 height 11
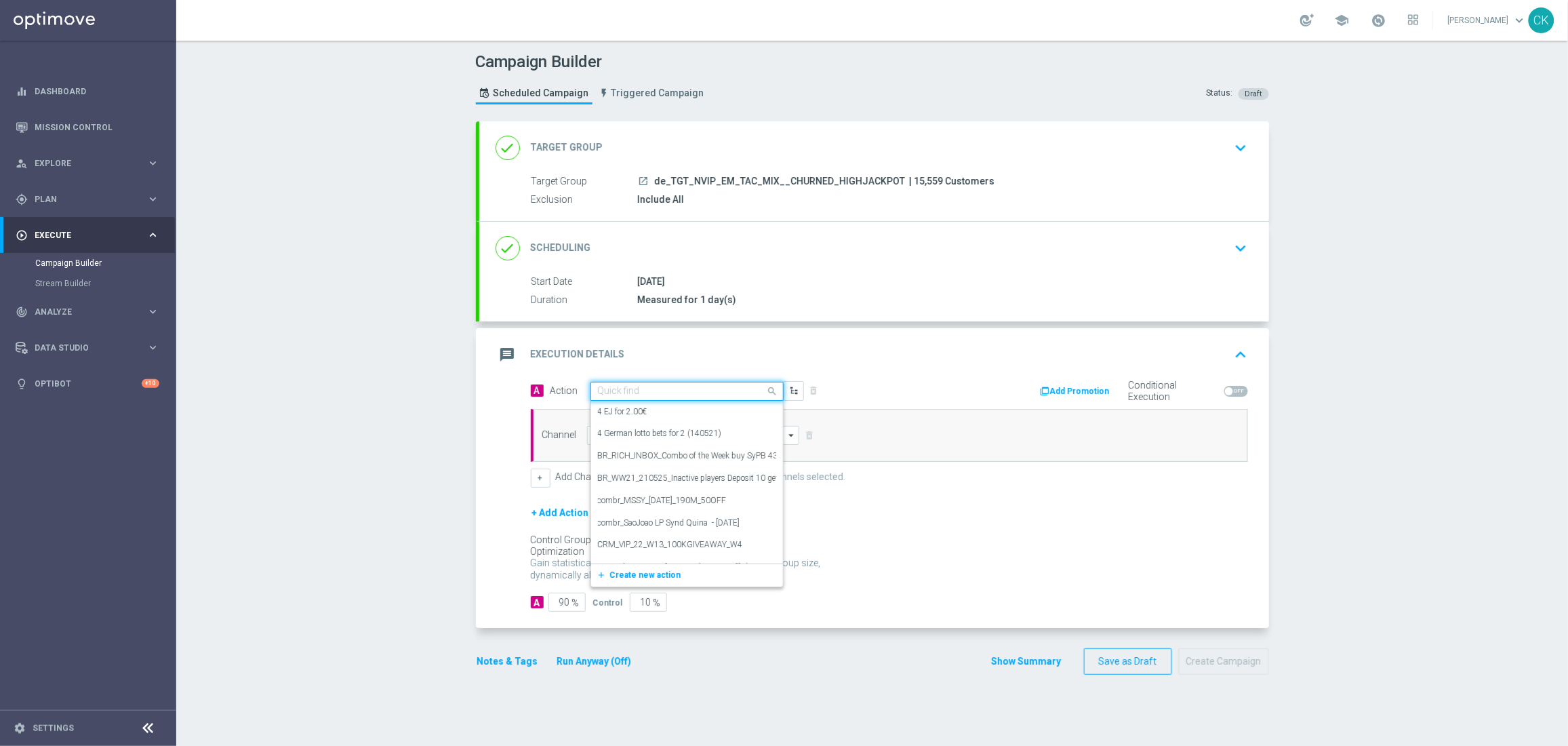
paste input "SummerSales - EJ themed"
type input "SummerSales - EJ themed"
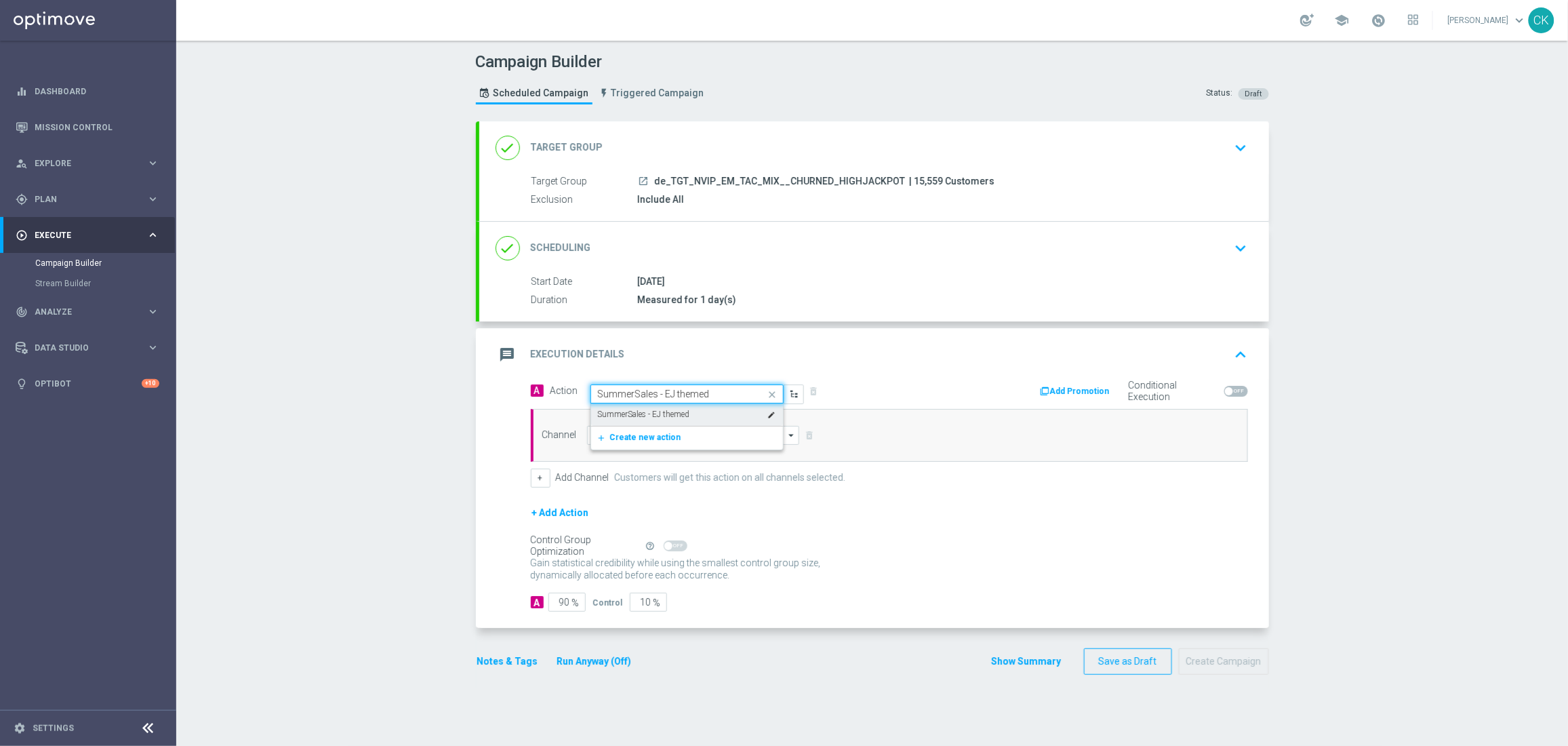
click at [673, 410] on label "SummerSales - EJ themed" at bounding box center [644, 414] width 92 height 11
click at [666, 436] on input at bounding box center [693, 435] width 213 height 19
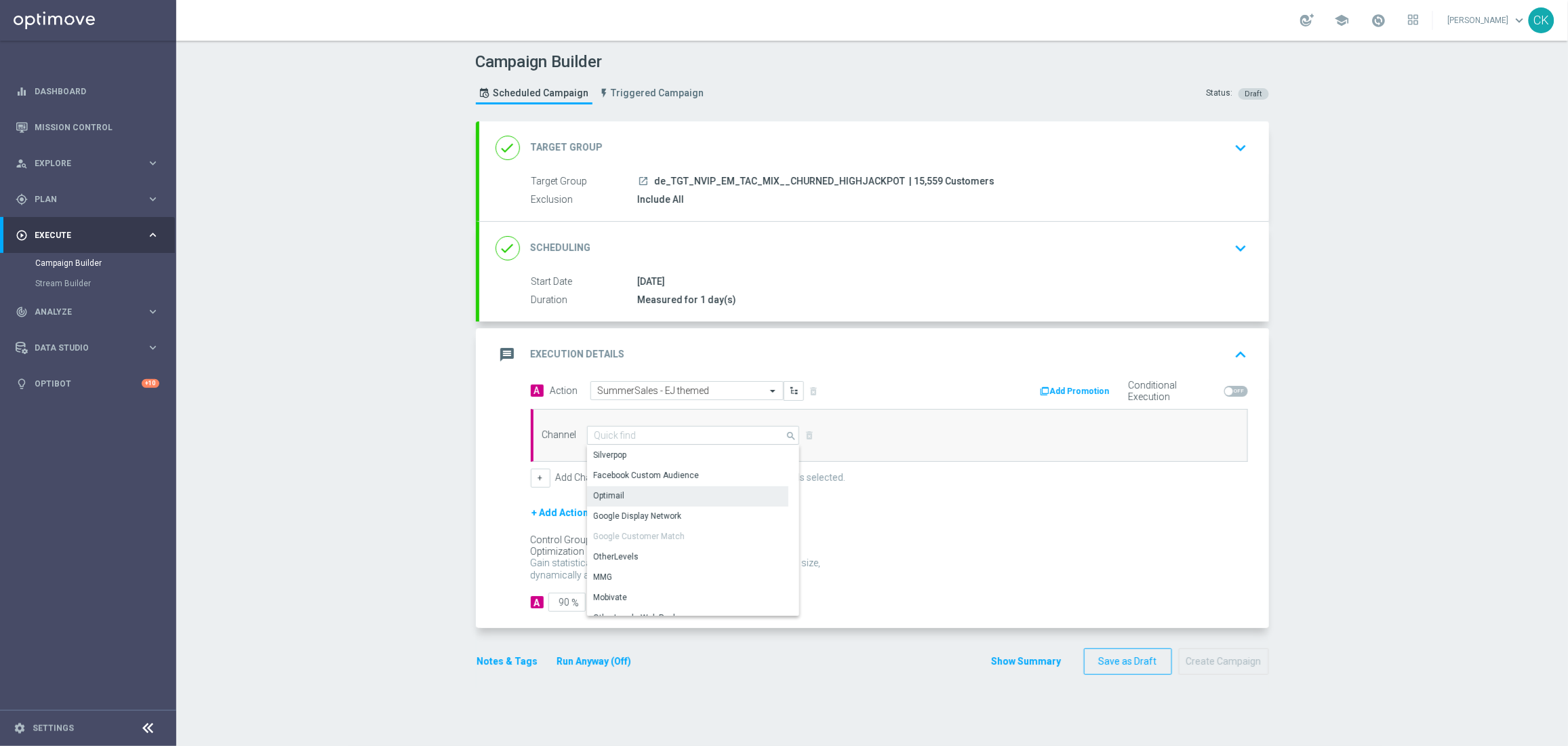
click at [652, 494] on div "Optimail" at bounding box center [688, 495] width 201 height 19
type input "Optimail"
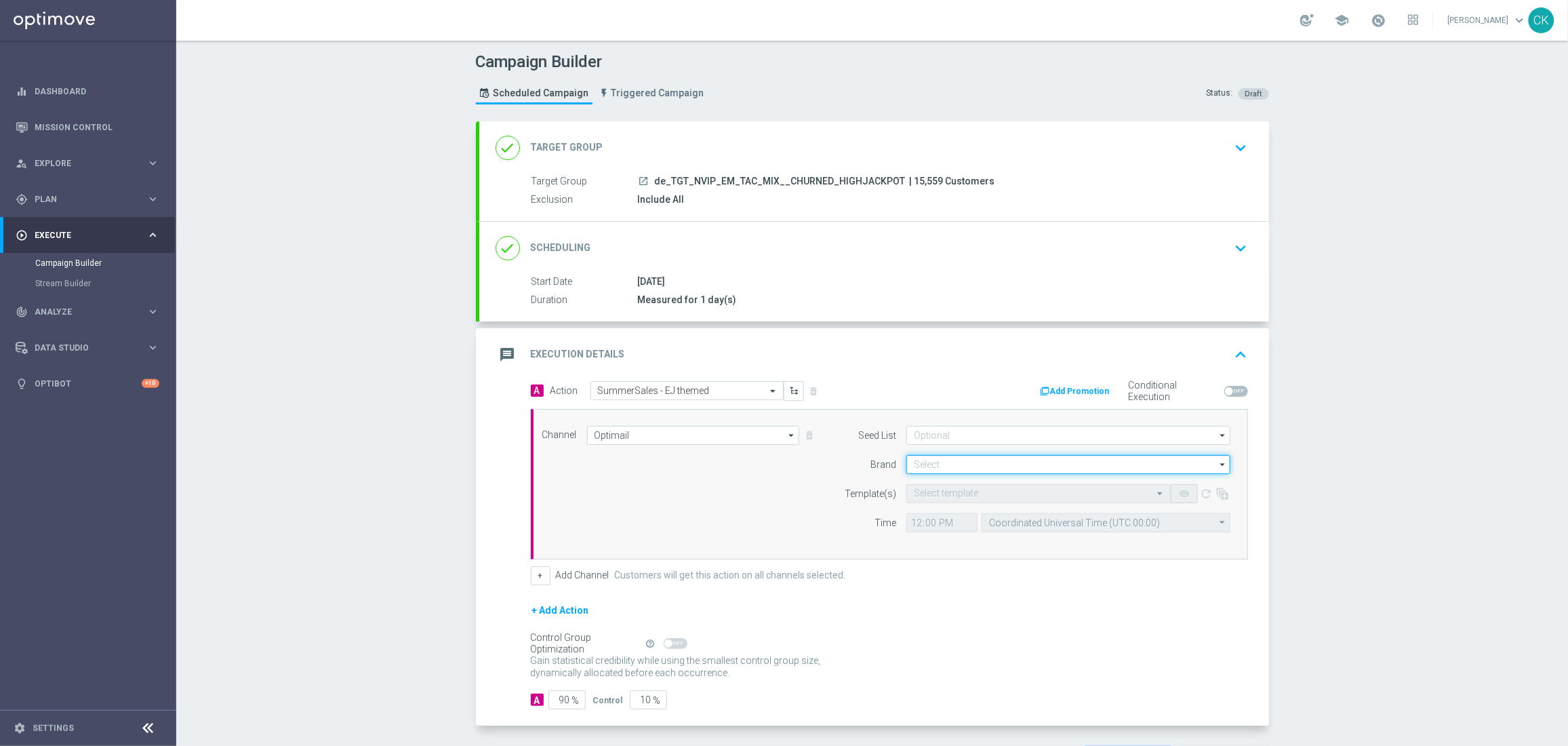
click at [934, 466] on input at bounding box center [1068, 464] width 324 height 19
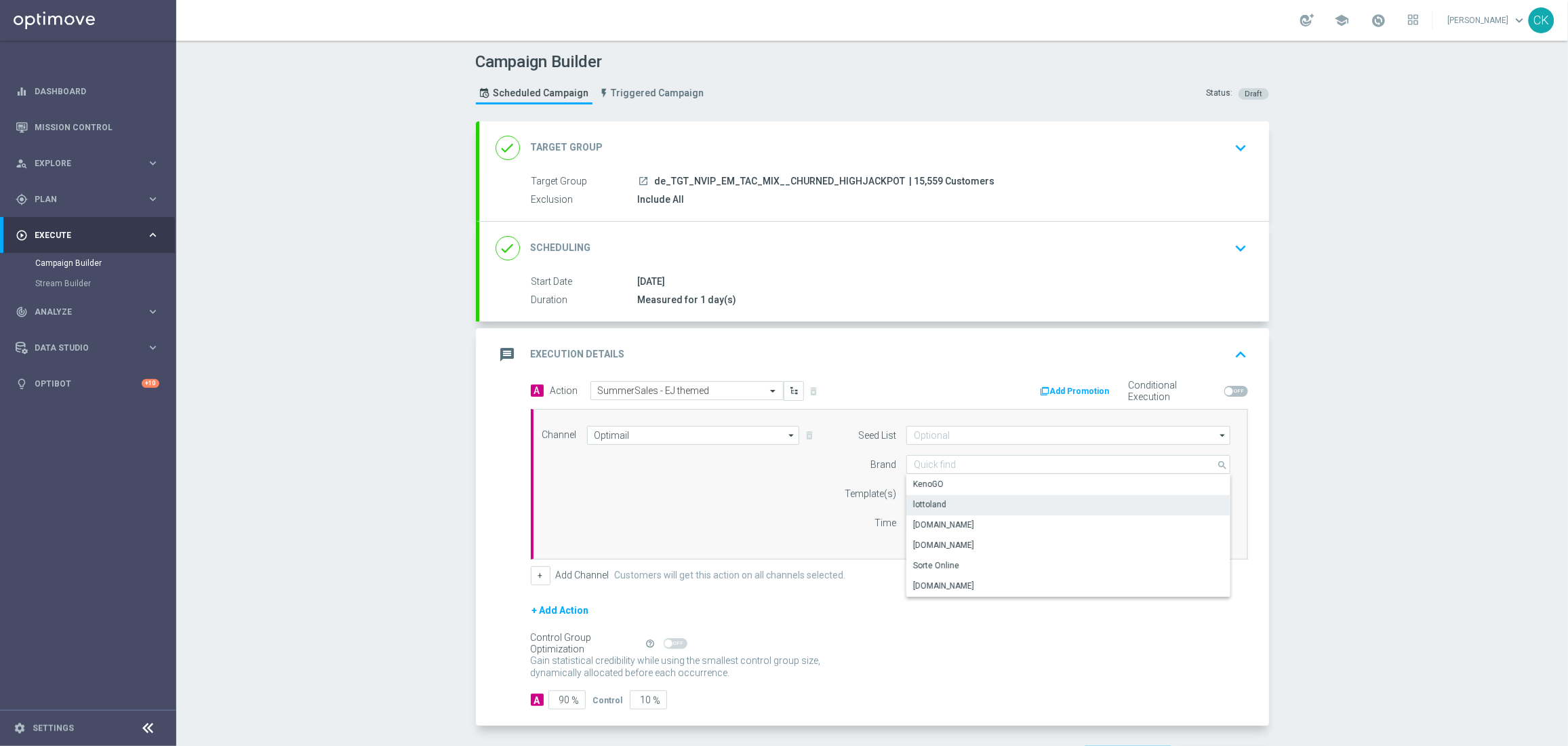
click at [925, 507] on div "lottoland" at bounding box center [929, 504] width 33 height 12
type input "lottoland"
click at [921, 490] on input "text" at bounding box center [1025, 494] width 222 height 11
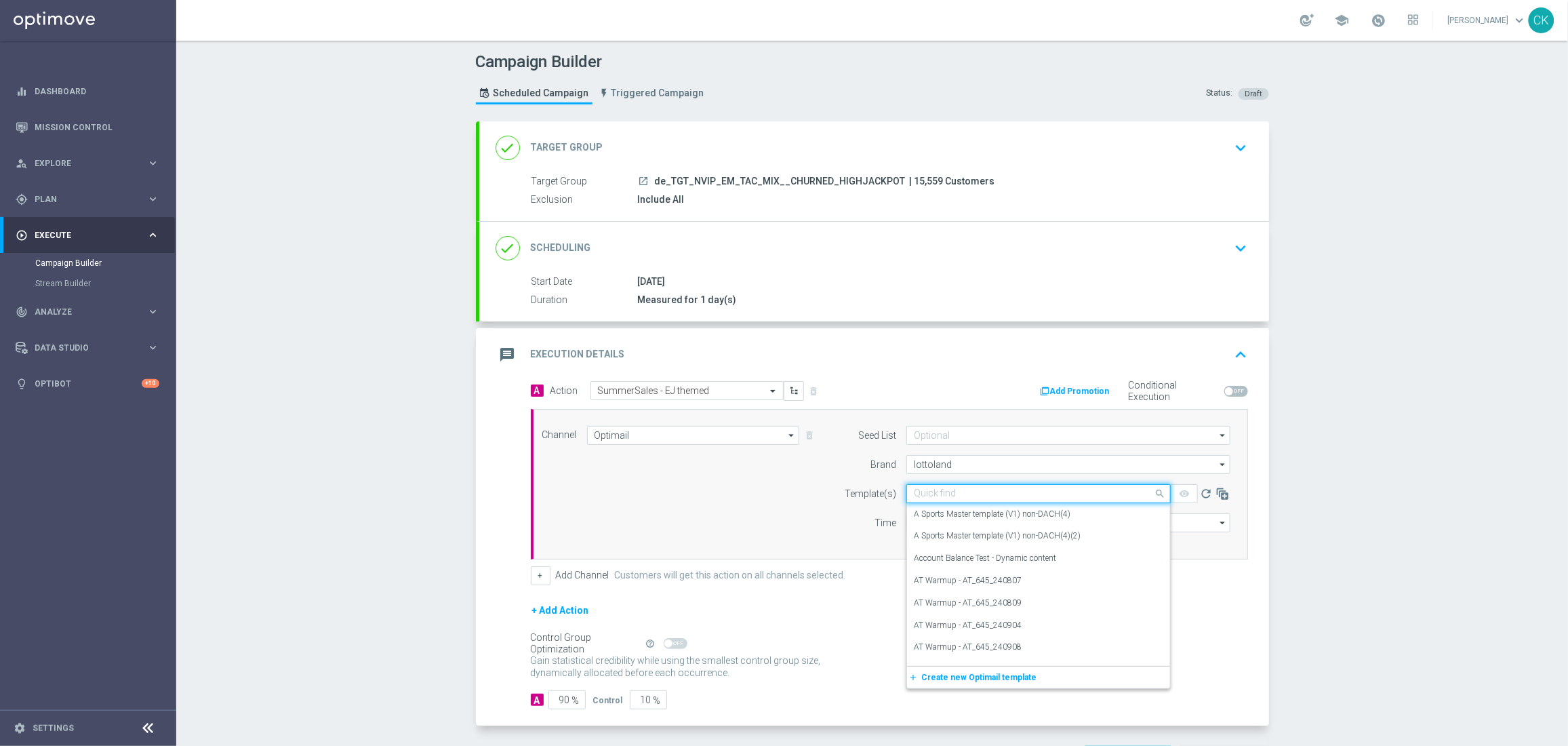
paste input "DE_INT__SUMMERSALE_EJ_250902__NVIP_EMA_TAC_MIX"
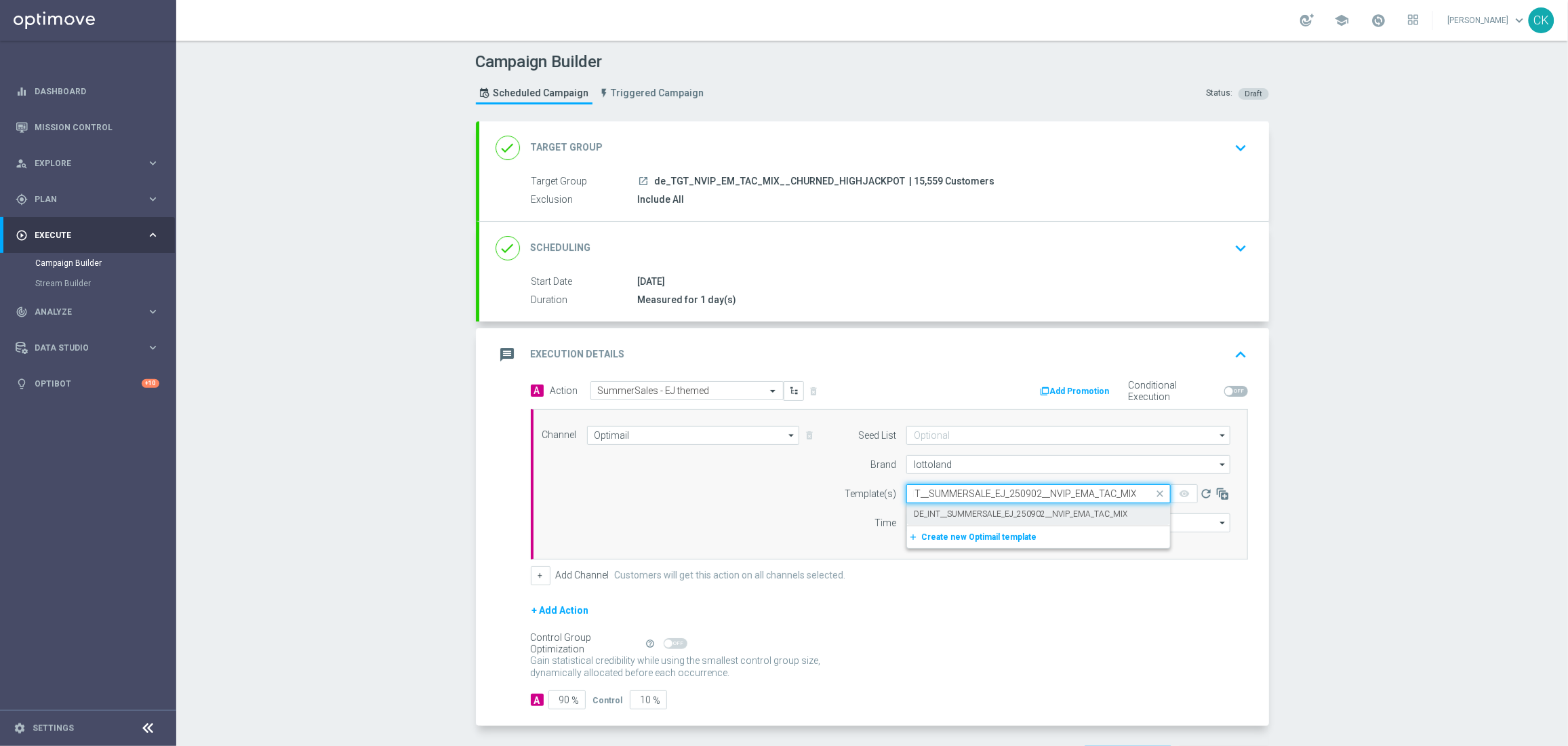
click at [945, 508] on label "DE_INT__SUMMERSALE_EJ_250902__NVIP_EMA_TAC_MIX" at bounding box center [1020, 514] width 213 height 11
type input "DE_INT__SUMMERSALE_EJ_250902__NVIP_EMA_TAC_MIX"
click at [906, 525] on input "12:00" at bounding box center [942, 522] width 71 height 19
type input "06:00"
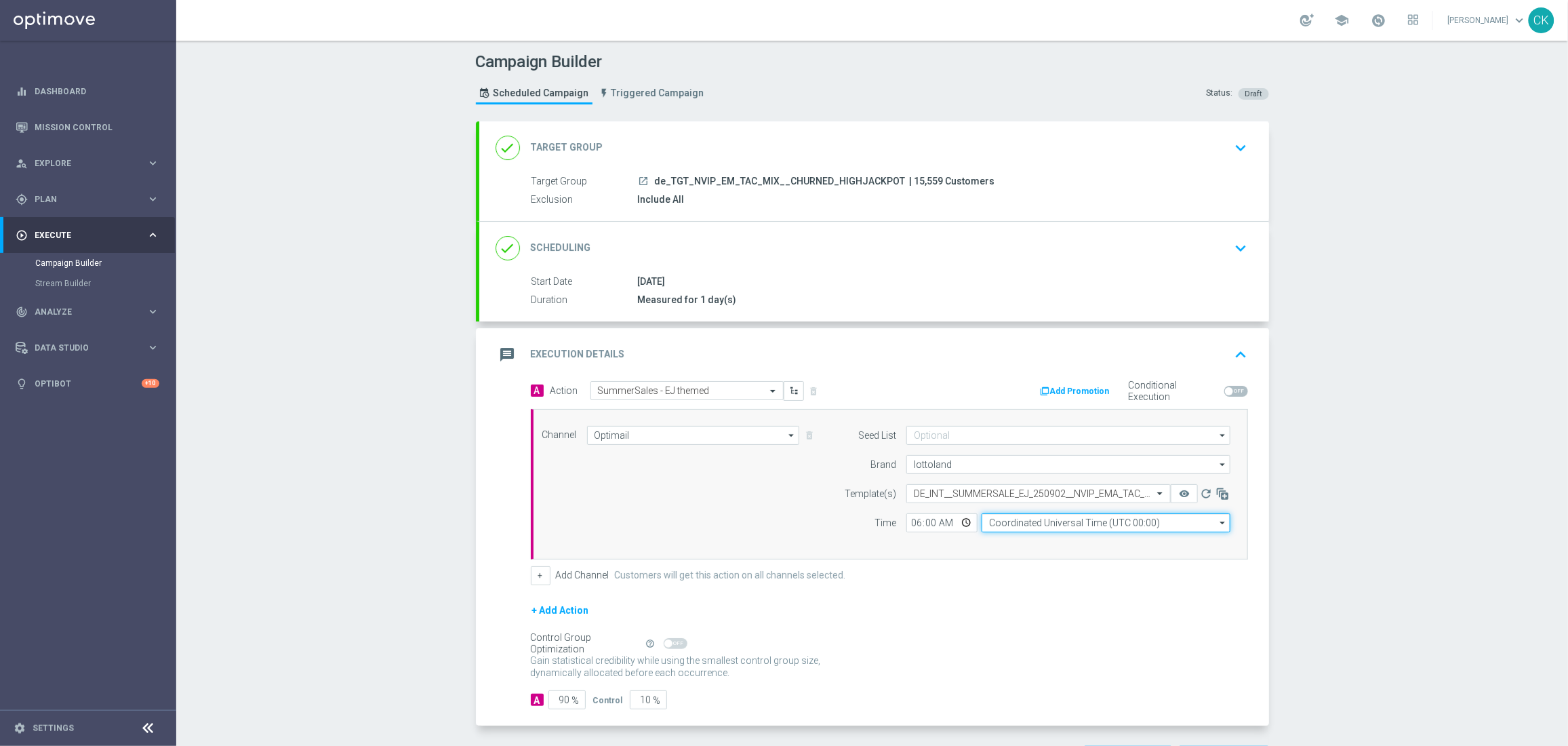
click at [1071, 520] on input "Coordinated Universal Time (UTC 00:00)" at bounding box center [1106, 522] width 249 height 19
click at [1094, 541] on div "Central European Time ([GEOGRAPHIC_DATA]) (UTC +02:00)" at bounding box center [1098, 542] width 221 height 12
type input "Central European Time ([GEOGRAPHIC_DATA]) (UTC +02:00)"
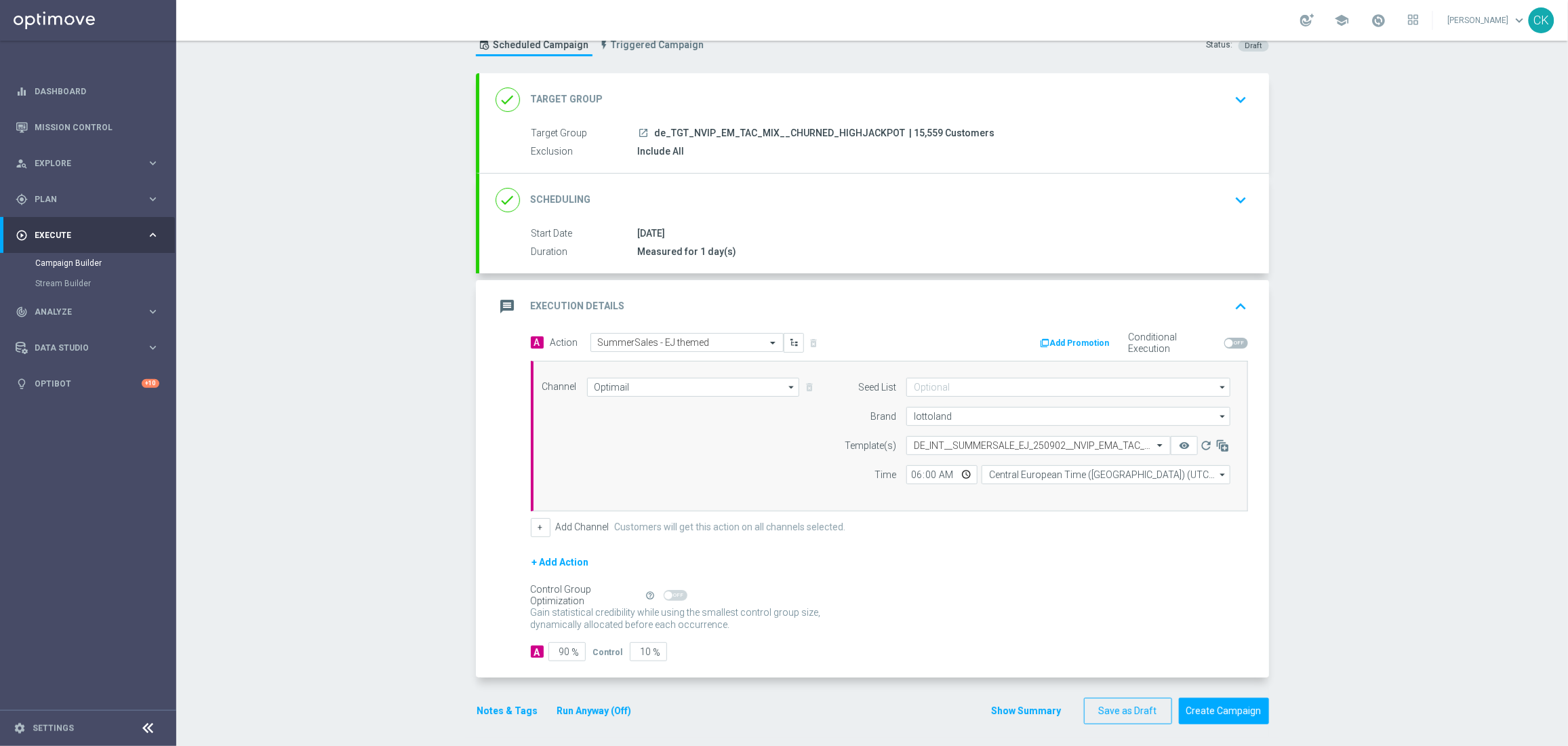
scroll to position [56, 0]
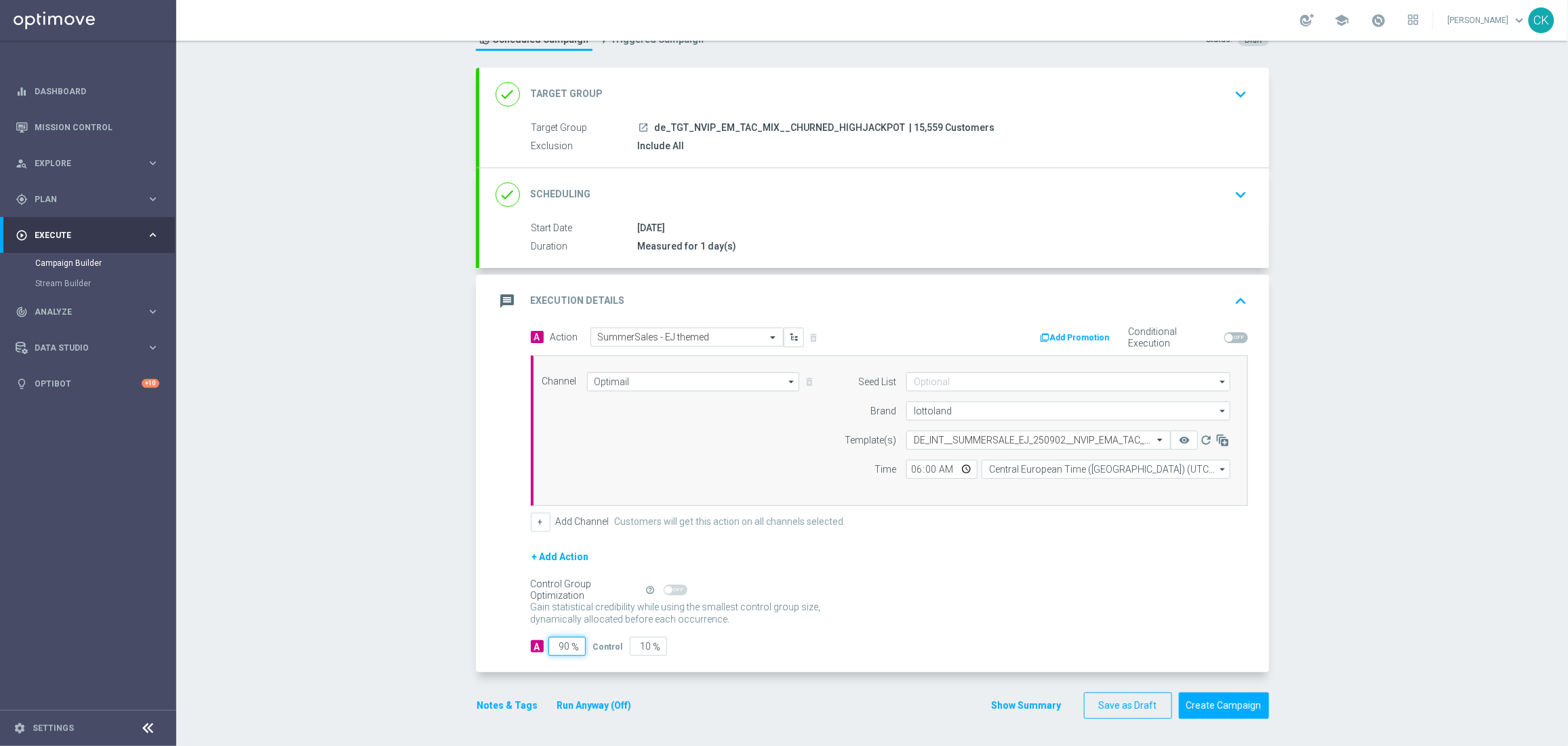
click at [564, 645] on input "90" at bounding box center [567, 645] width 38 height 19
type input "9"
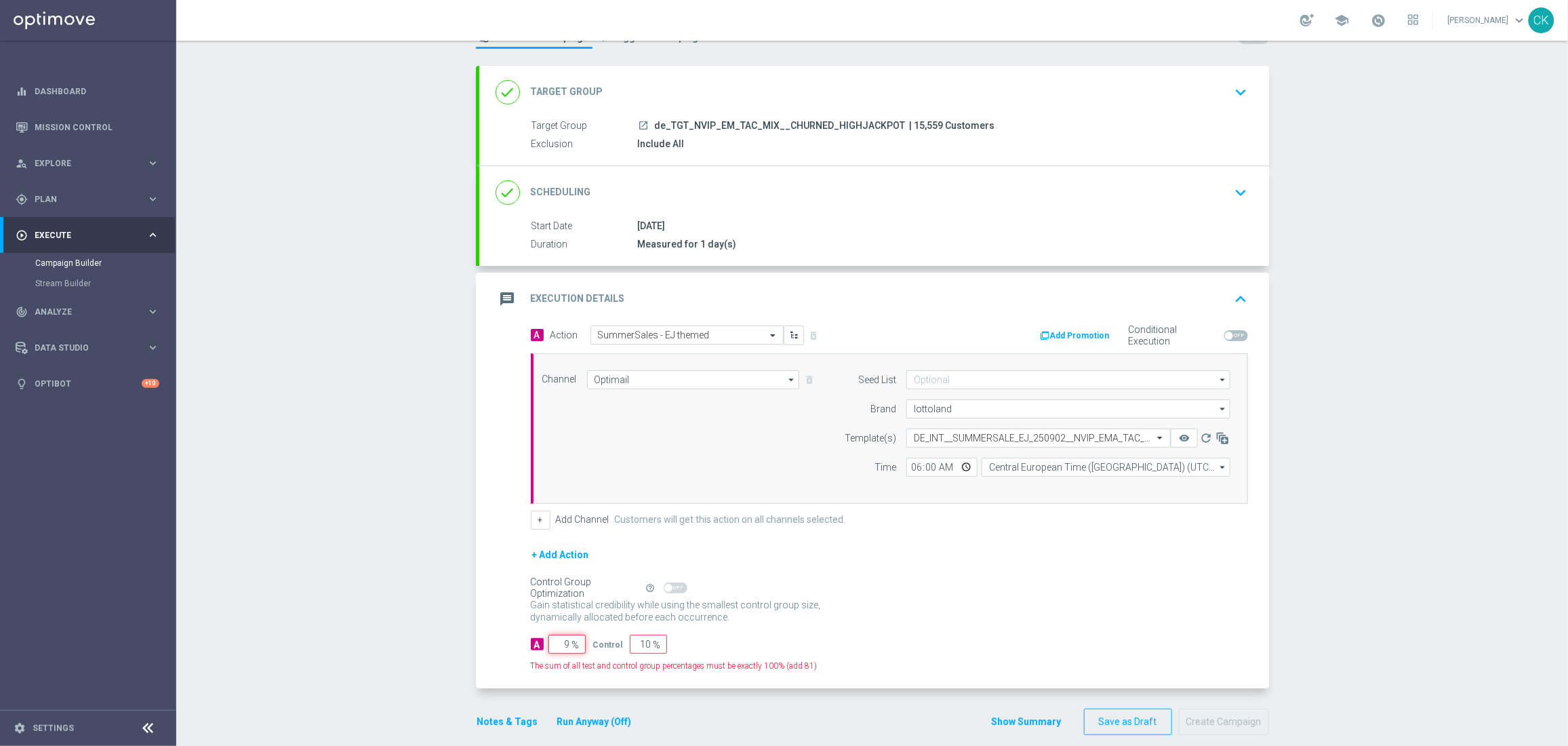
type input "91"
type input "98"
type input "2"
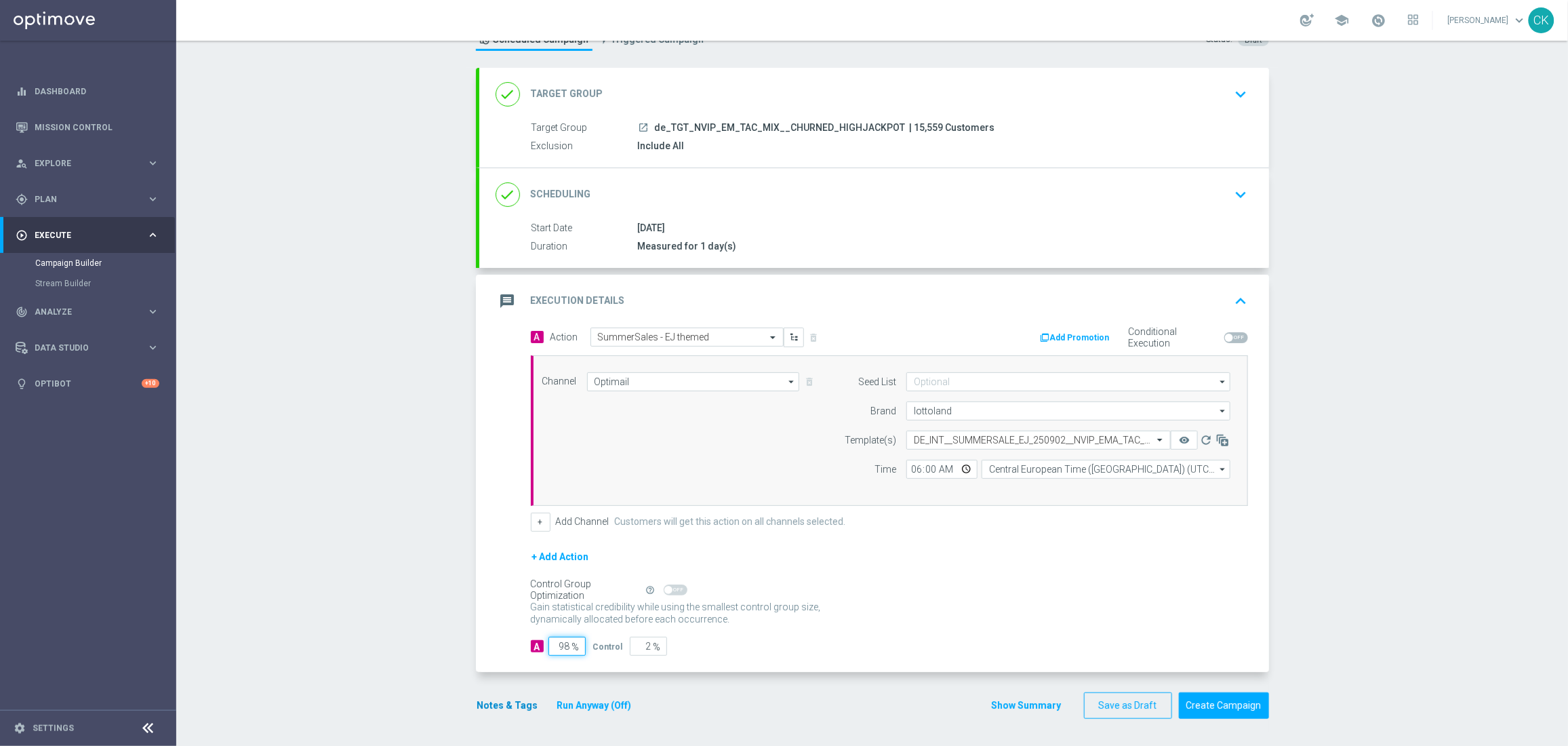
type input "98"
click at [503, 706] on button "Notes & Tags" at bounding box center [508, 705] width 64 height 17
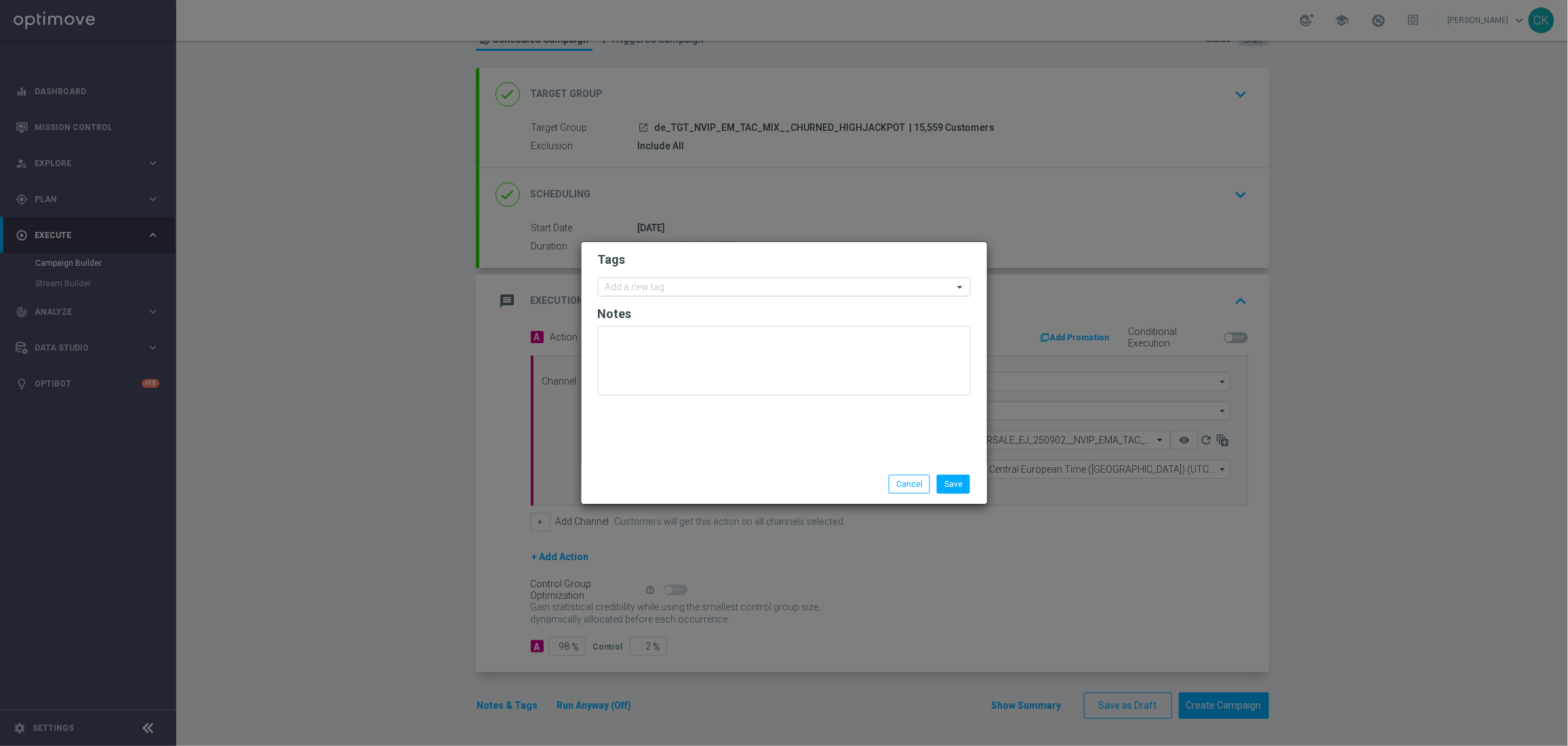
click at [627, 295] on div "Add a new tag" at bounding box center [784, 286] width 372 height 19
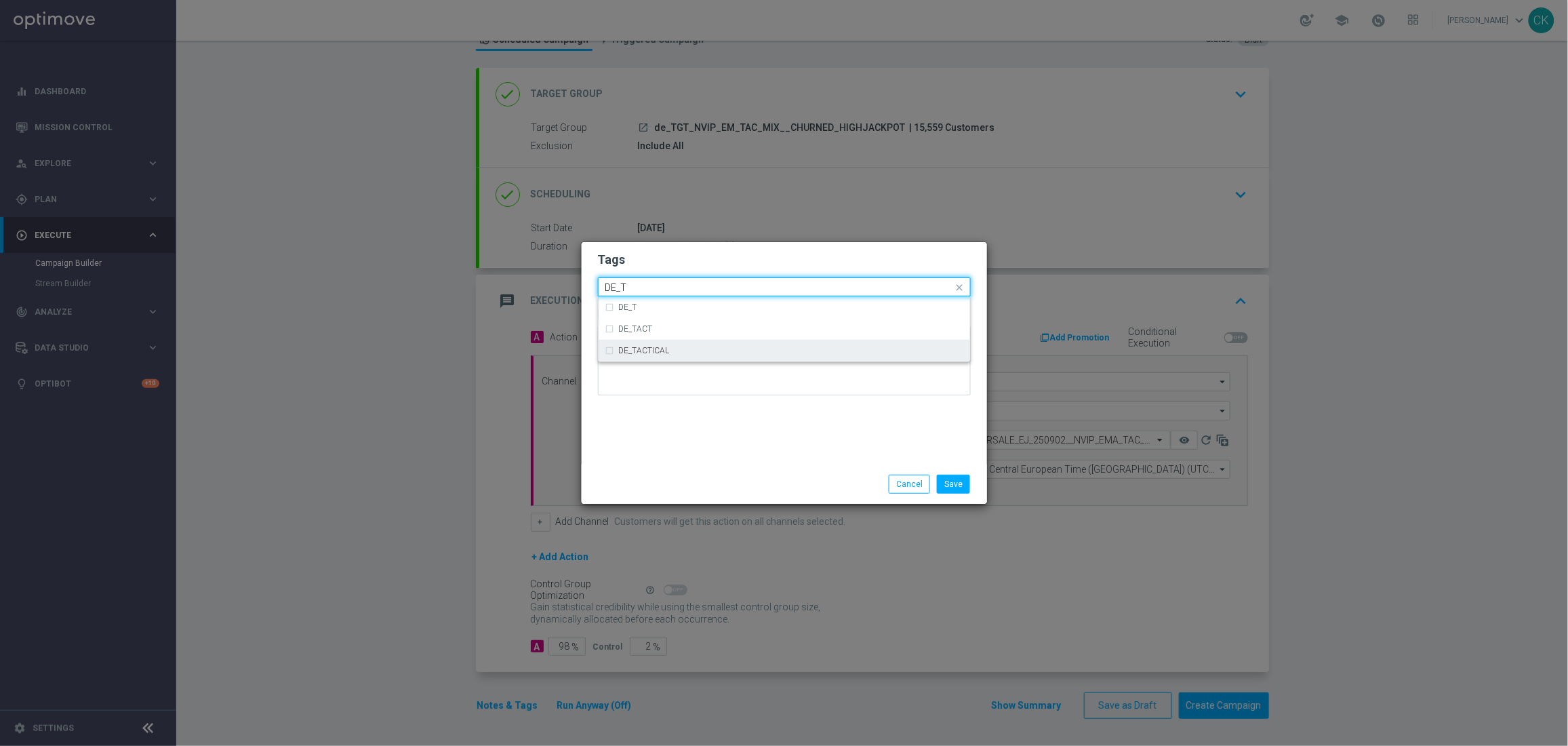
click at [676, 346] on div "DE_TACTICAL" at bounding box center [791, 351] width 345 height 8
type input "DE_T"
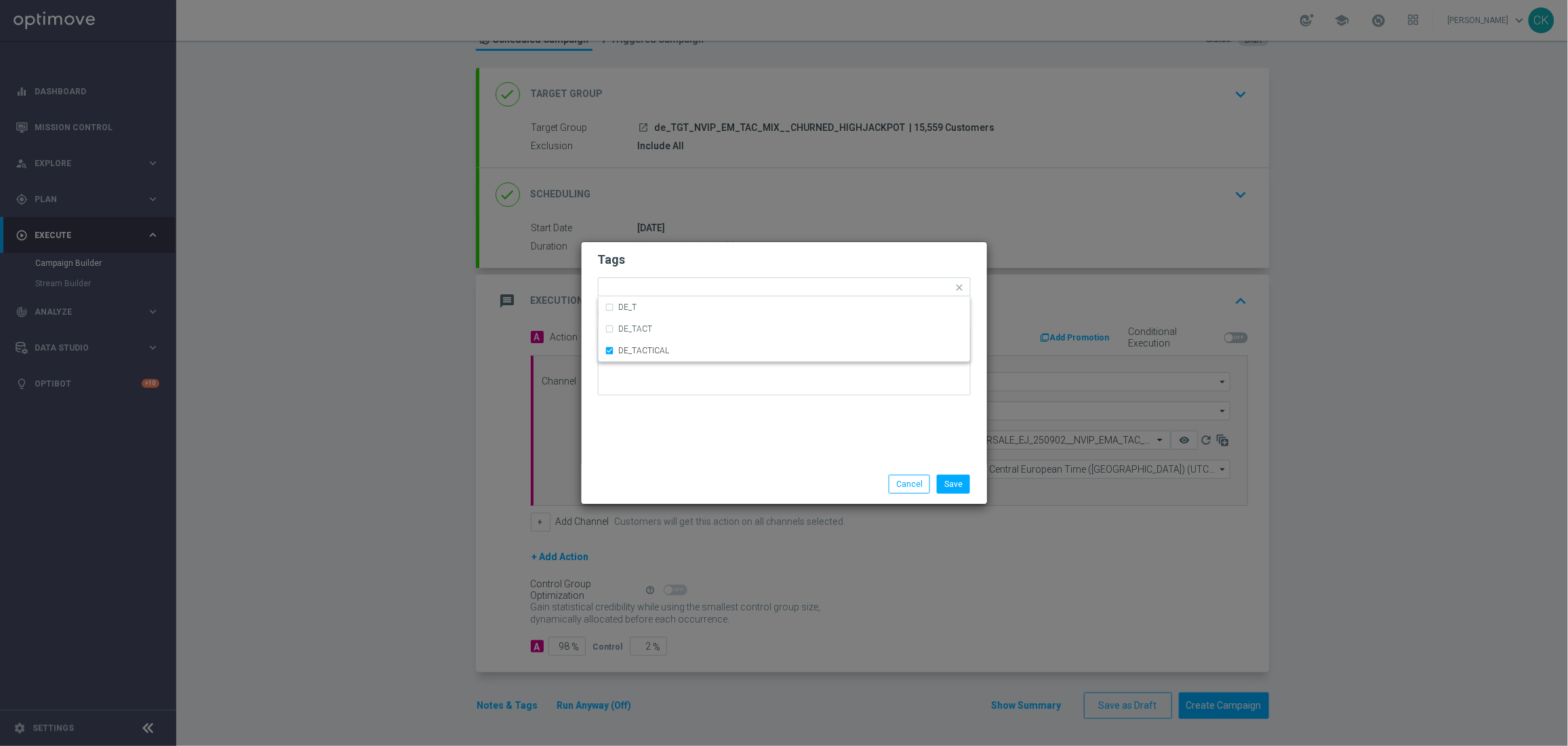
click at [688, 449] on div "Tags Quick find × DE_TACTICAL DE_T DE_TACT DE_TACTICAL Notes" at bounding box center [784, 353] width 405 height 222
click at [960, 487] on button "Save" at bounding box center [953, 484] width 33 height 19
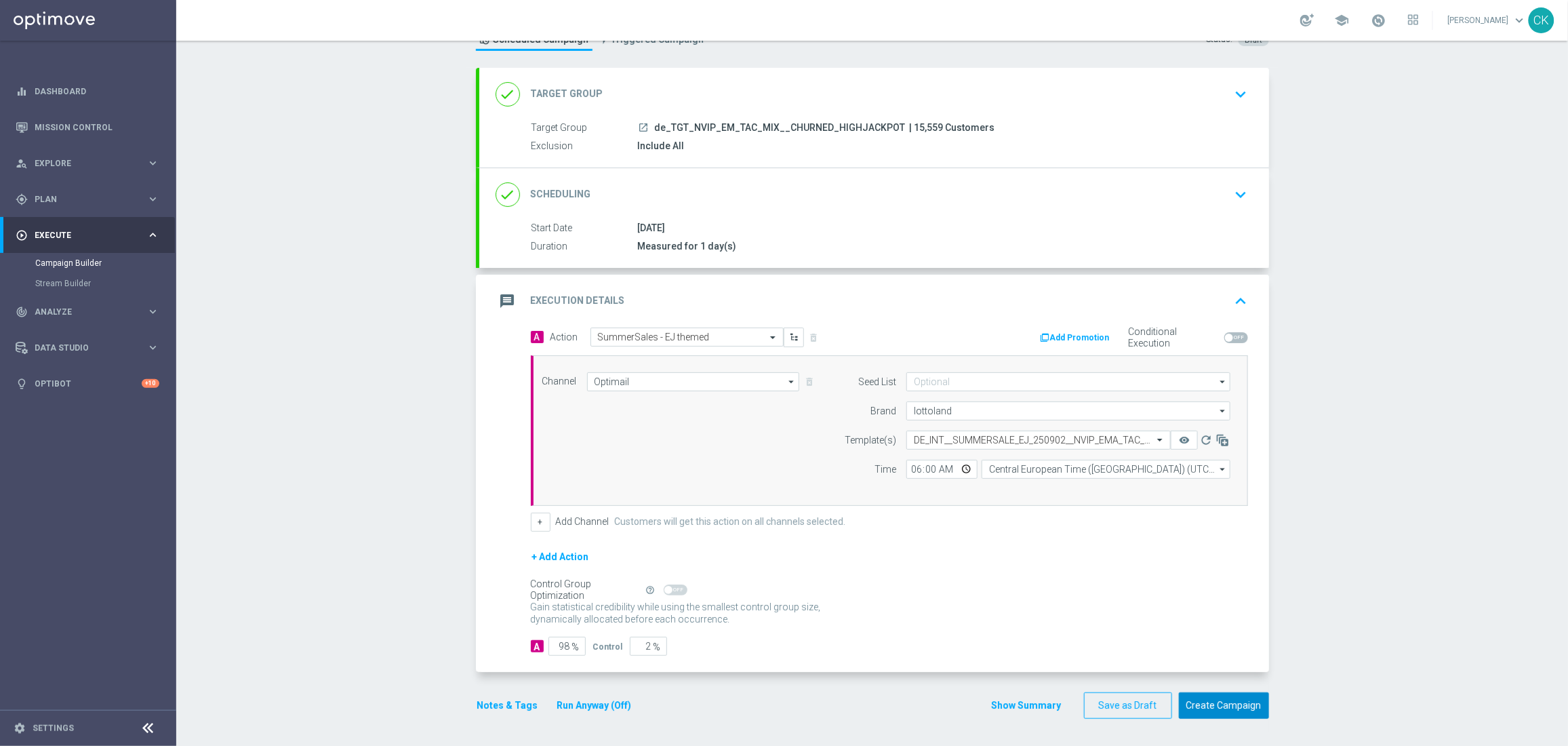
click at [1210, 711] on button "Create Campaign" at bounding box center [1223, 705] width 90 height 26
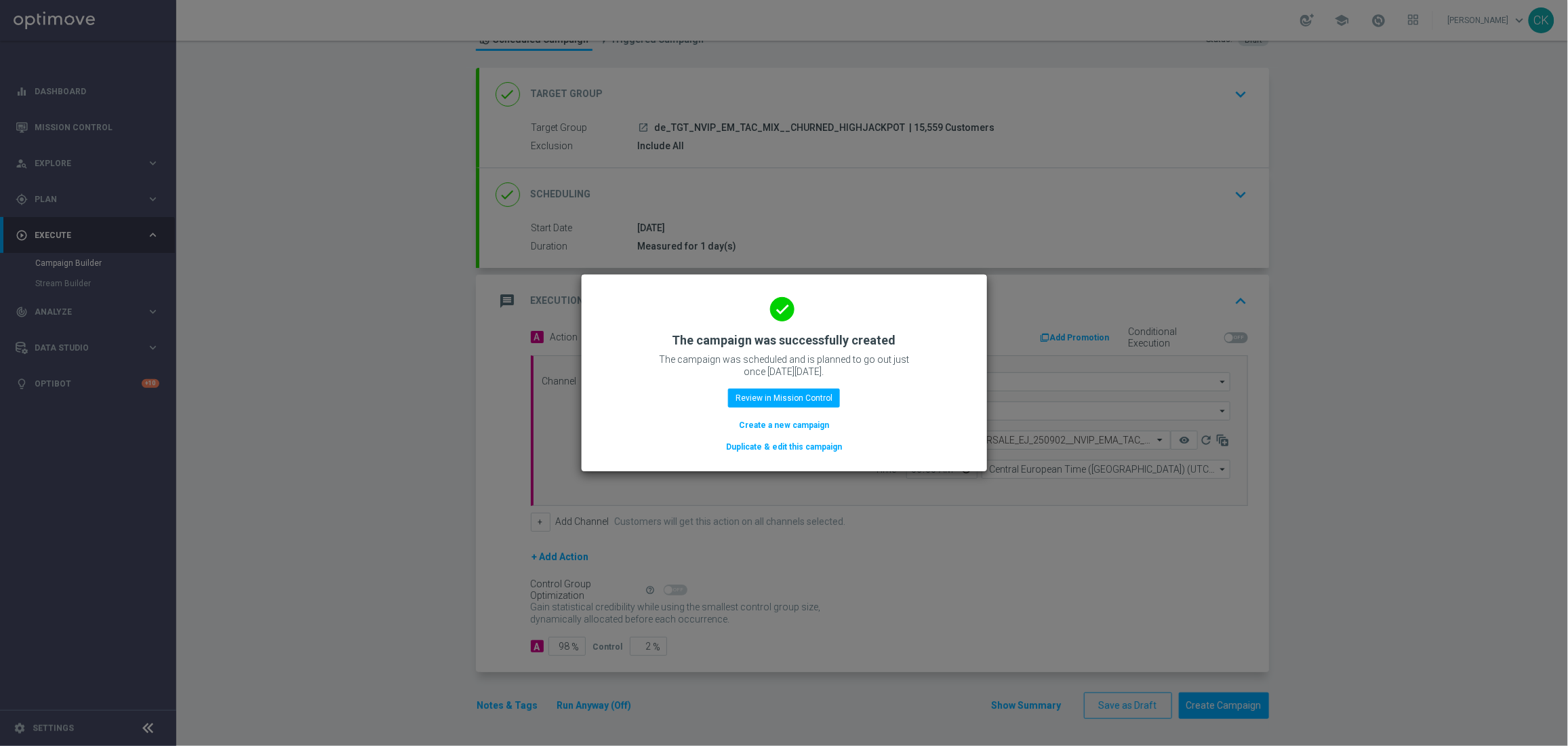
click at [767, 419] on button "Create a new campaign" at bounding box center [784, 425] width 93 height 15
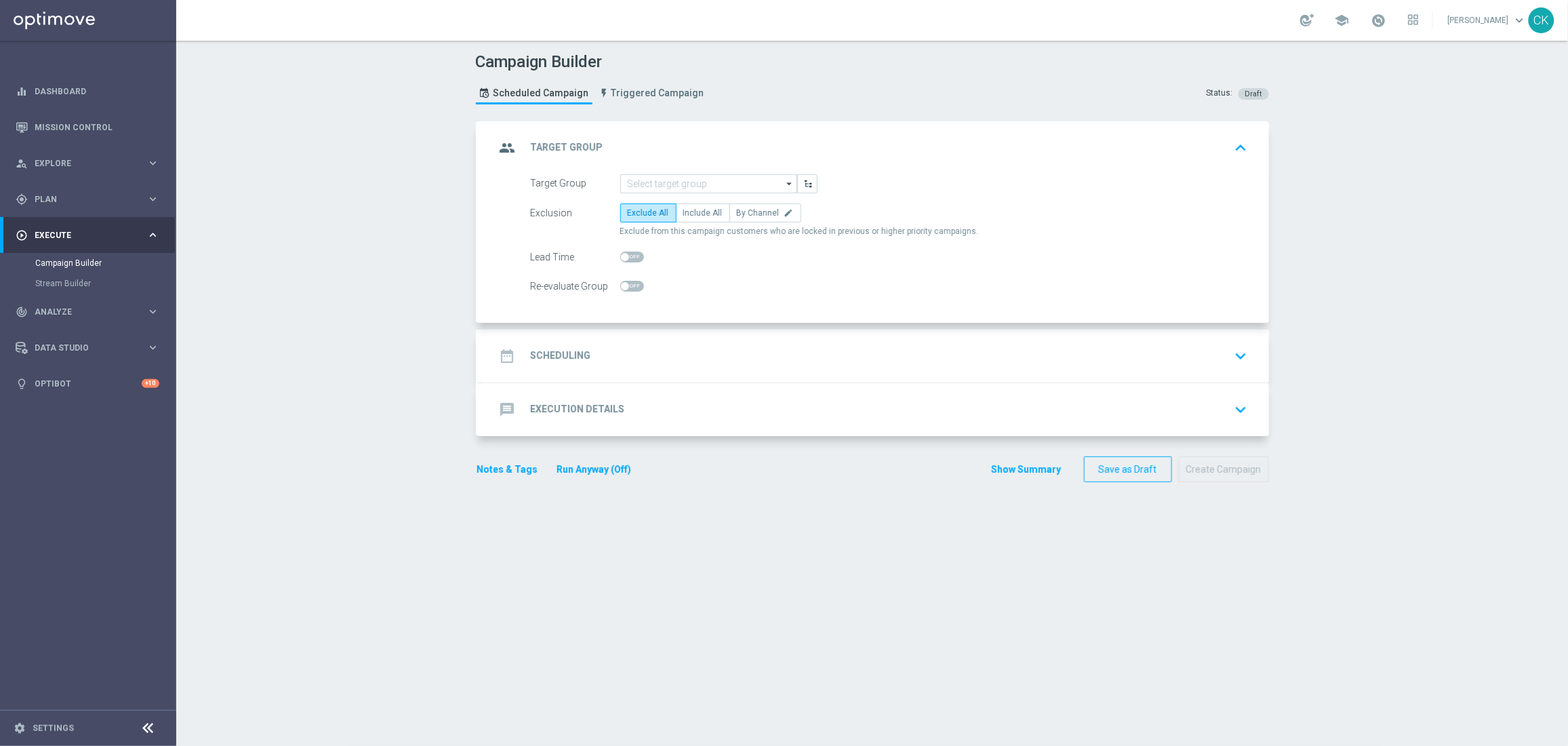
scroll to position [0, 0]
click at [636, 182] on input at bounding box center [708, 183] width 177 height 19
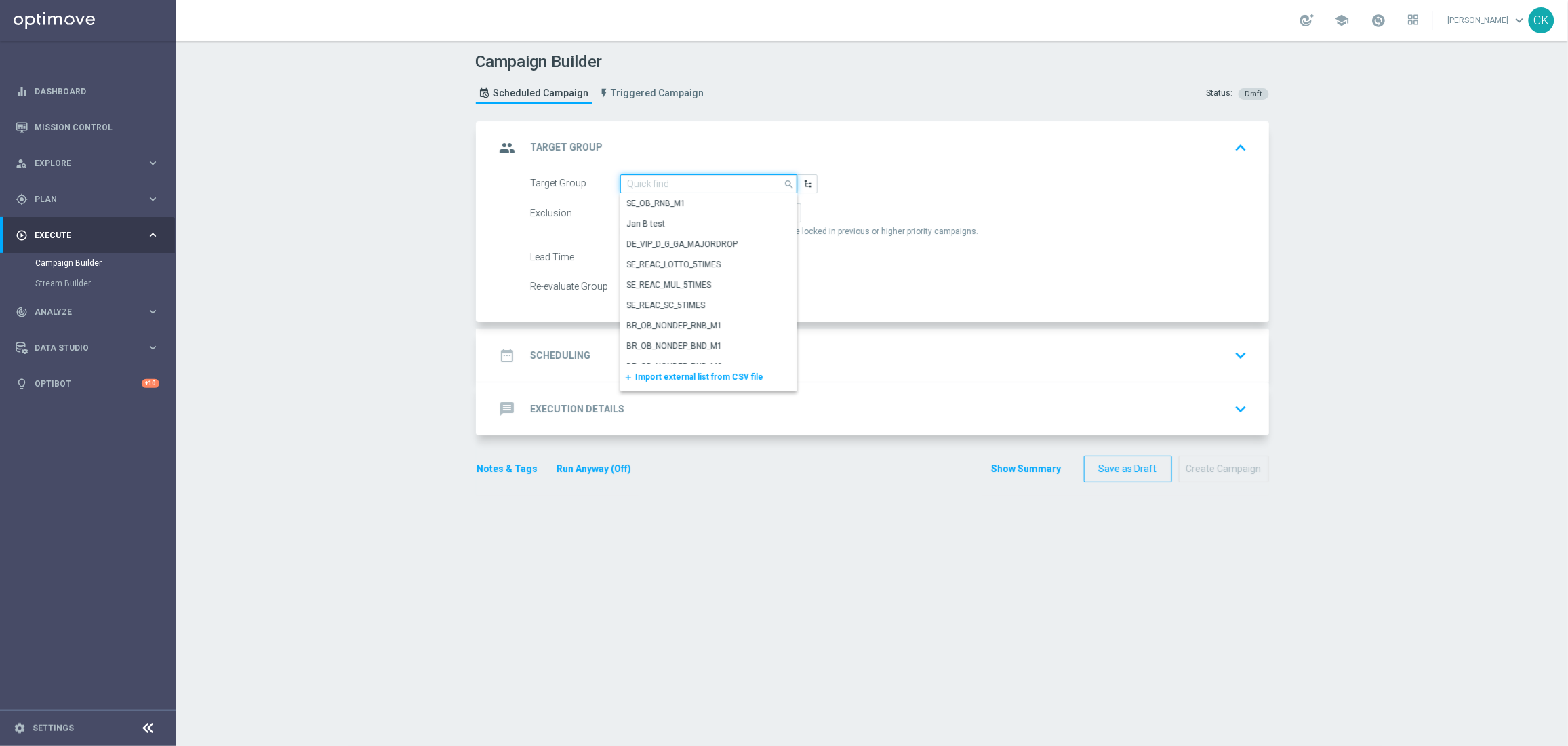
paste input "de_AT_TGT_NVIP_EM_TAC_MIX__ACTIVE_ALL_HIGHJACKPOT"
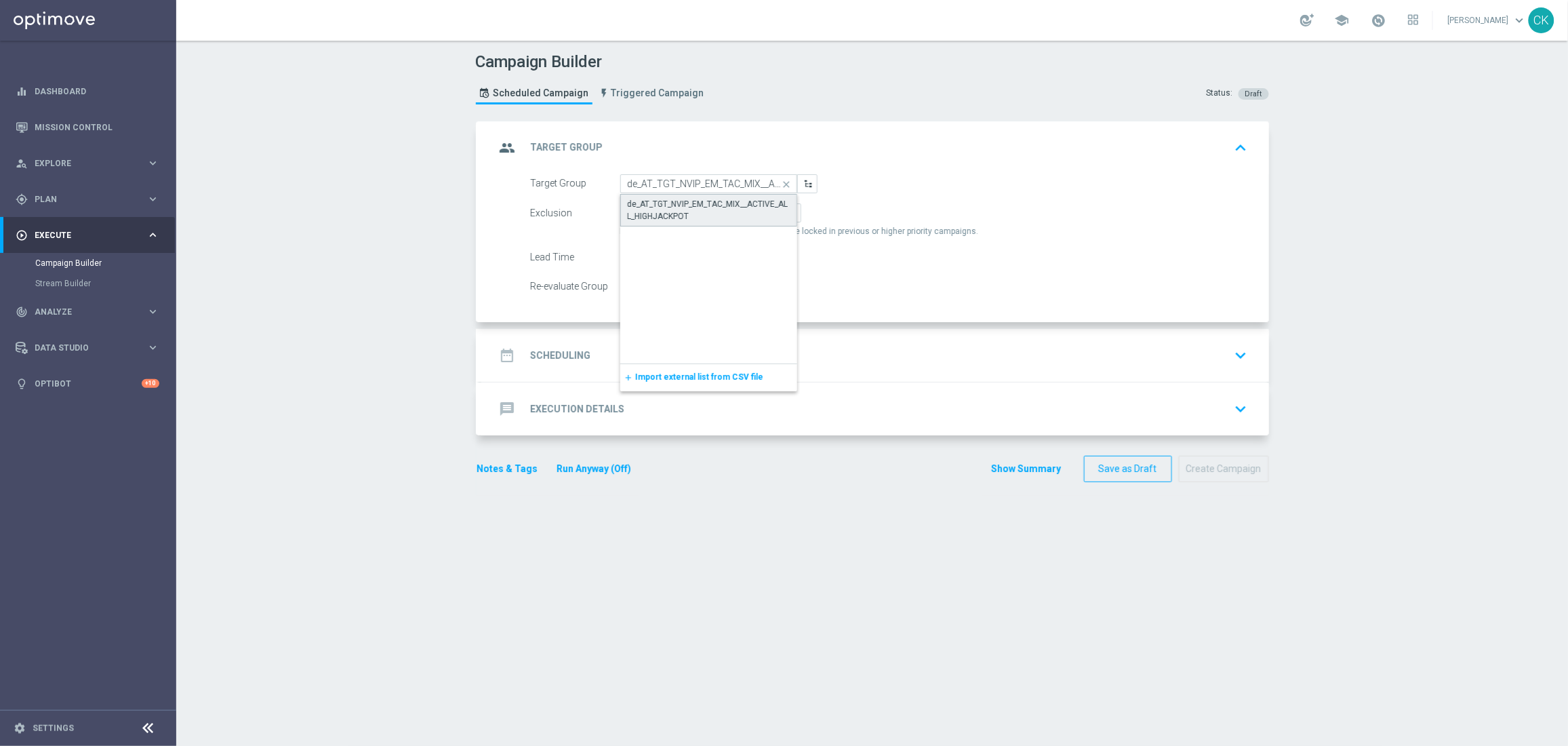
click at [647, 216] on div "de_AT_TGT_NVIP_EM_TAC_MIX__ACTIVE_ALL_HIGHJACKPOT" at bounding box center [708, 210] width 162 height 25
type input "de_AT_TGT_NVIP_EM_TAC_MIX__ACTIVE_ALL_HIGHJACKPOT"
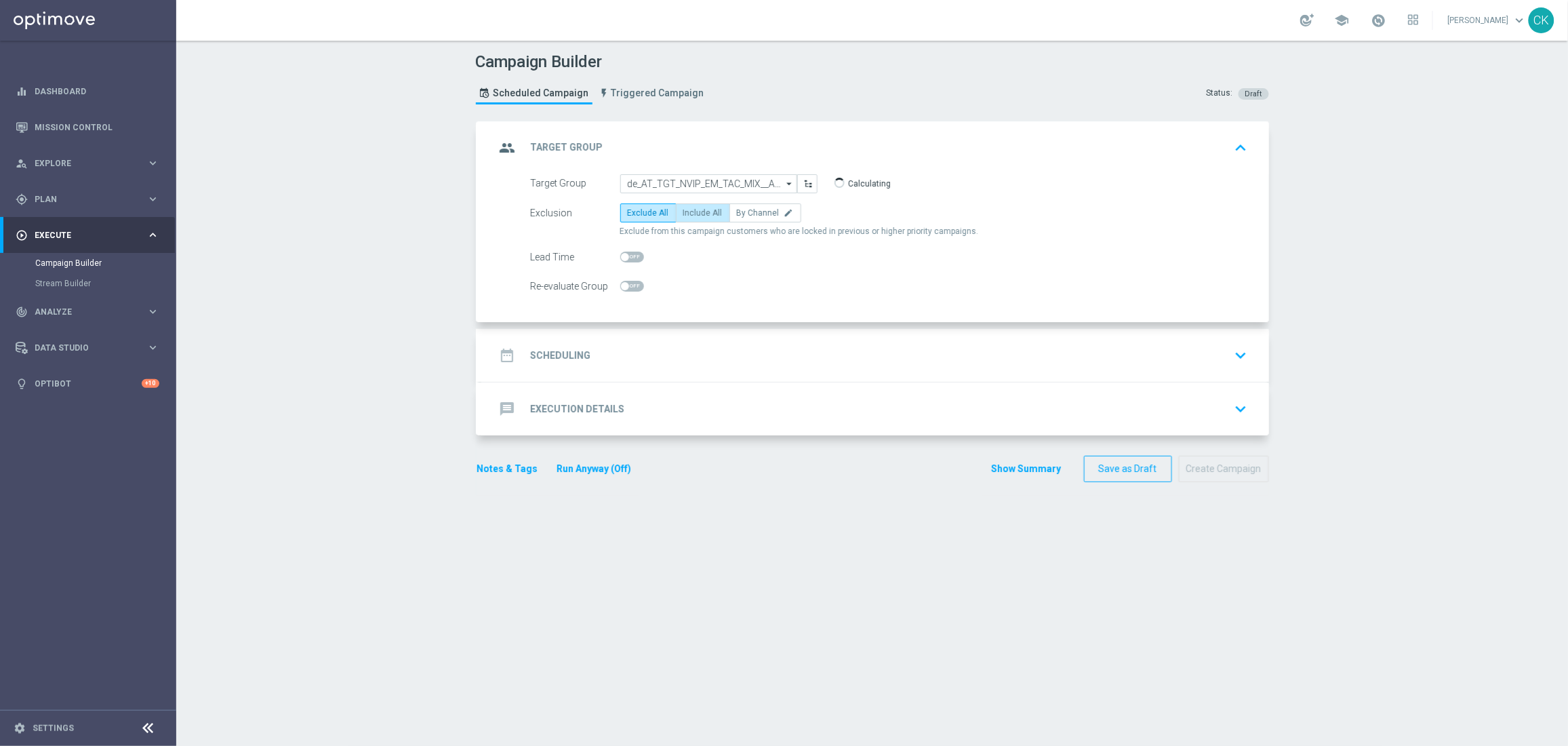
click at [690, 210] on span "Include All" at bounding box center [703, 213] width 39 height 10
click at [690, 211] on input "Include All" at bounding box center [688, 215] width 9 height 9
radio input "true"
click at [622, 260] on span at bounding box center [631, 257] width 24 height 11
click at [622, 260] on input "checkbox" at bounding box center [631, 257] width 24 height 11
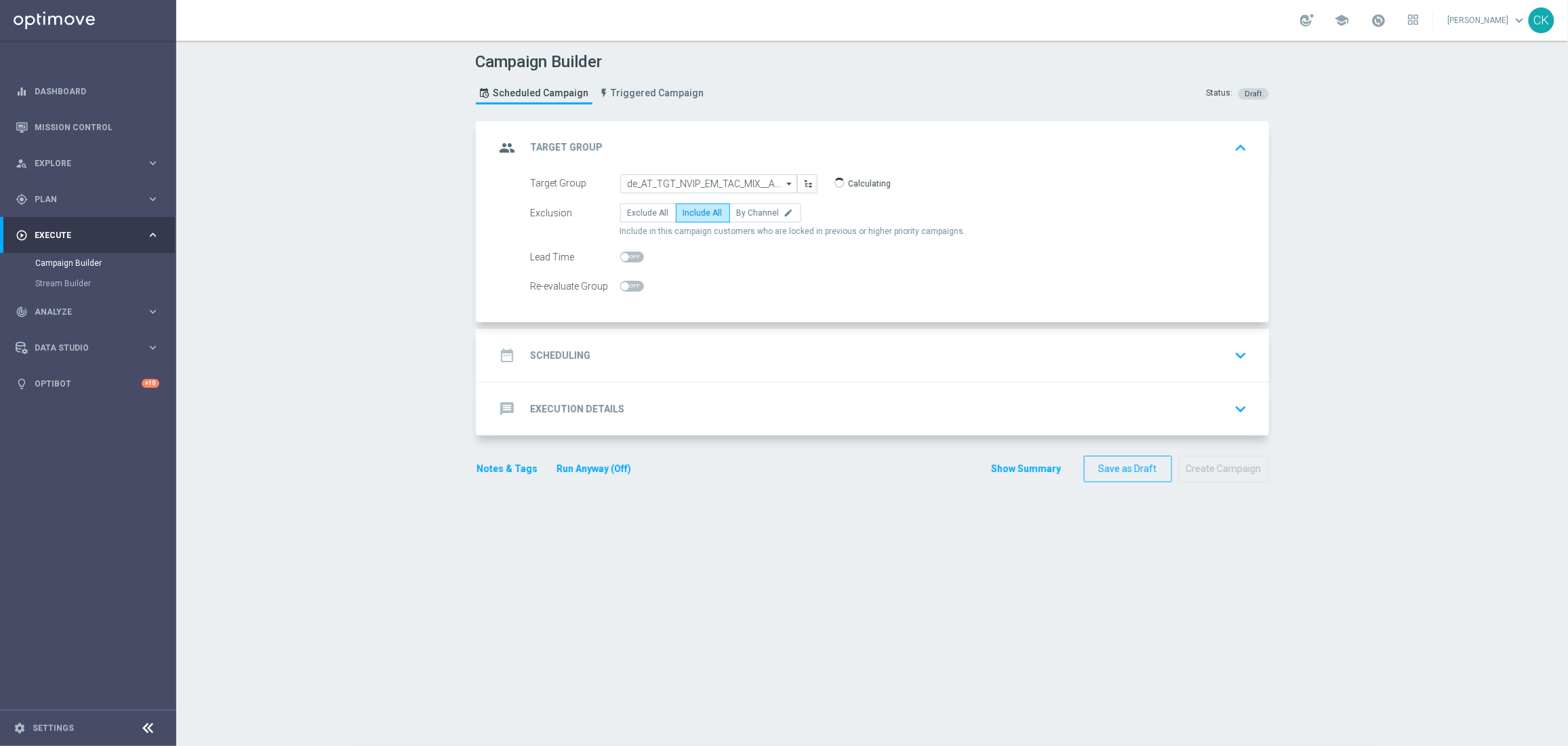
checkbox input "true"
click at [559, 353] on h2 "Scheduling" at bounding box center [561, 355] width 60 height 13
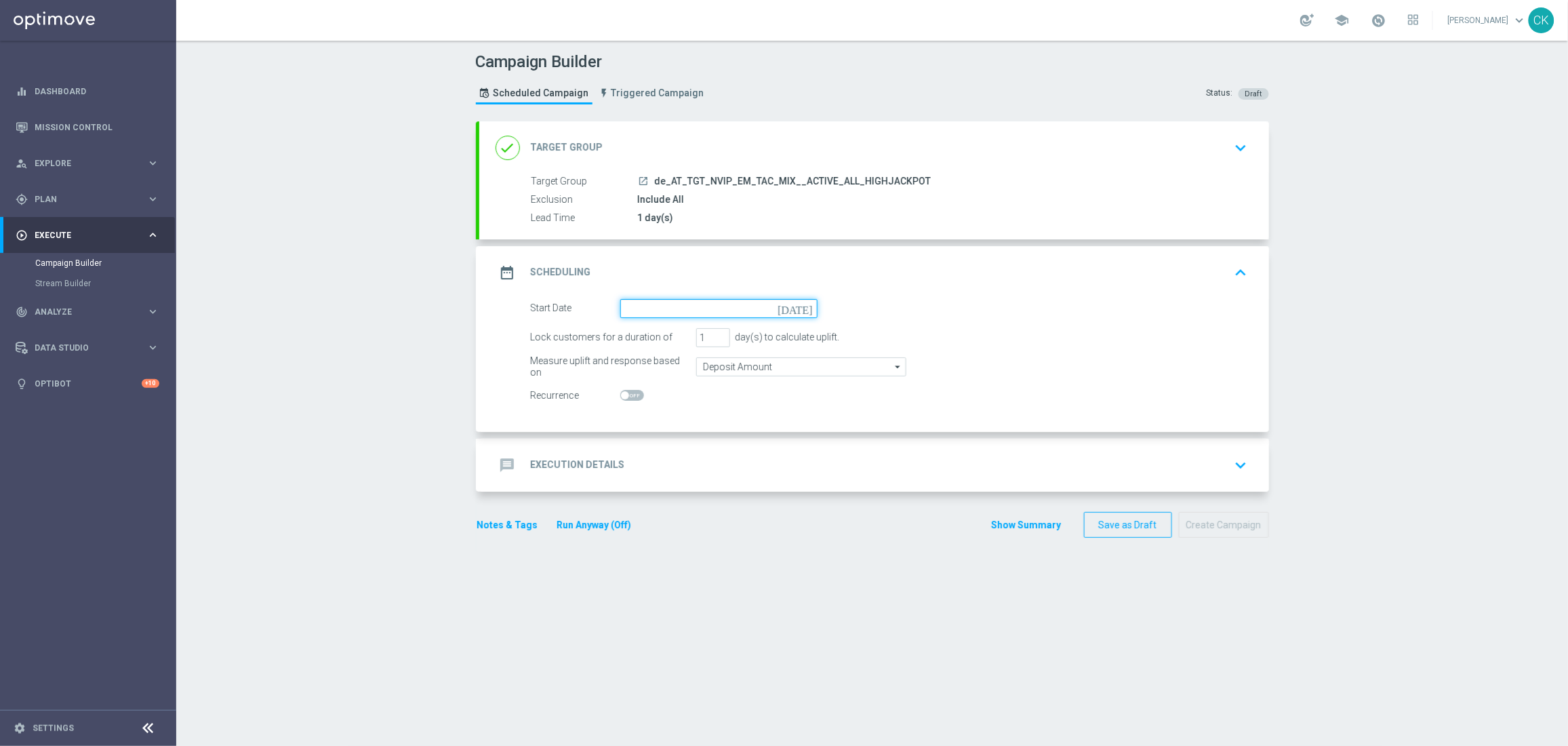
click at [690, 305] on input at bounding box center [718, 308] width 197 height 19
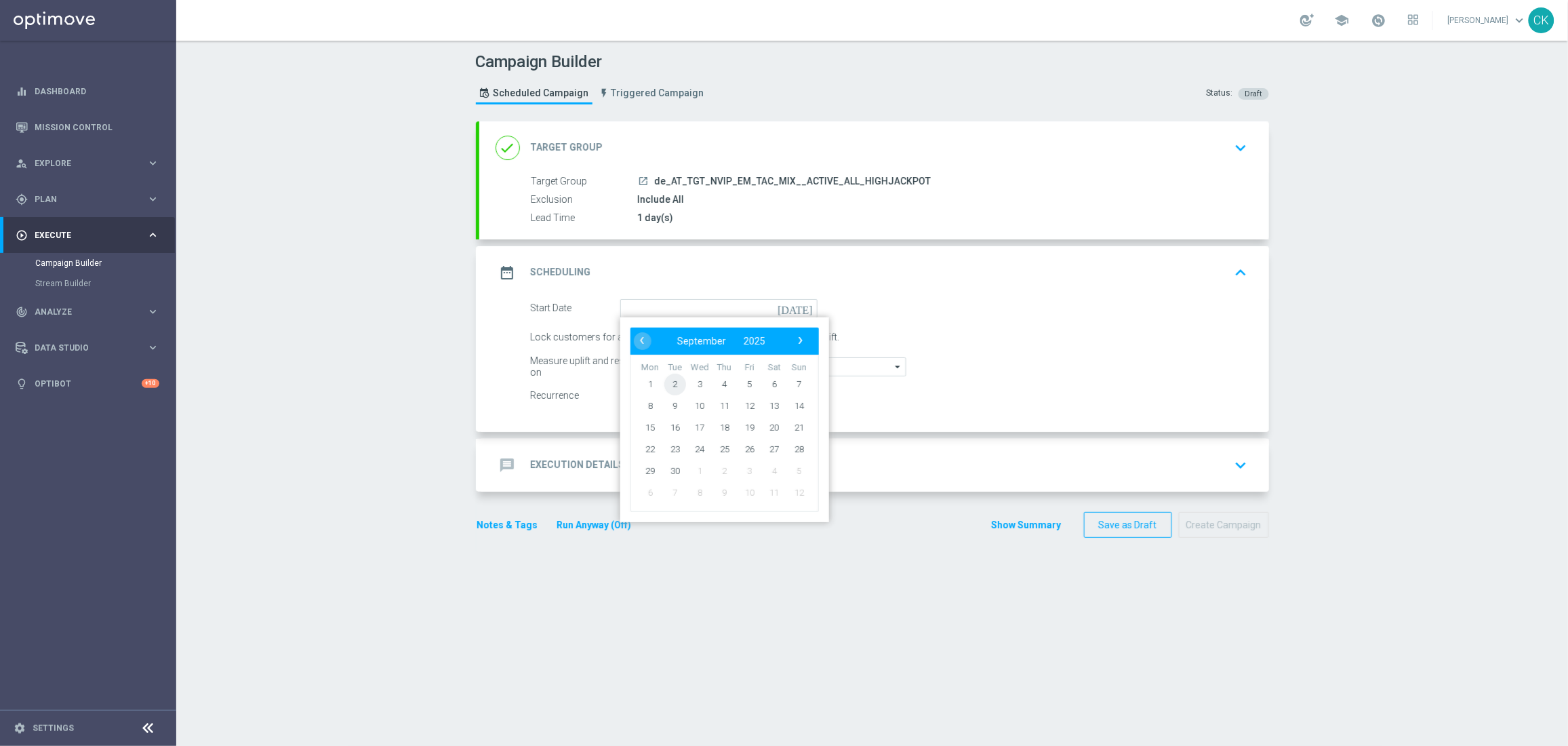
click at [668, 383] on span "2" at bounding box center [674, 383] width 22 height 22
type input "[DATE]"
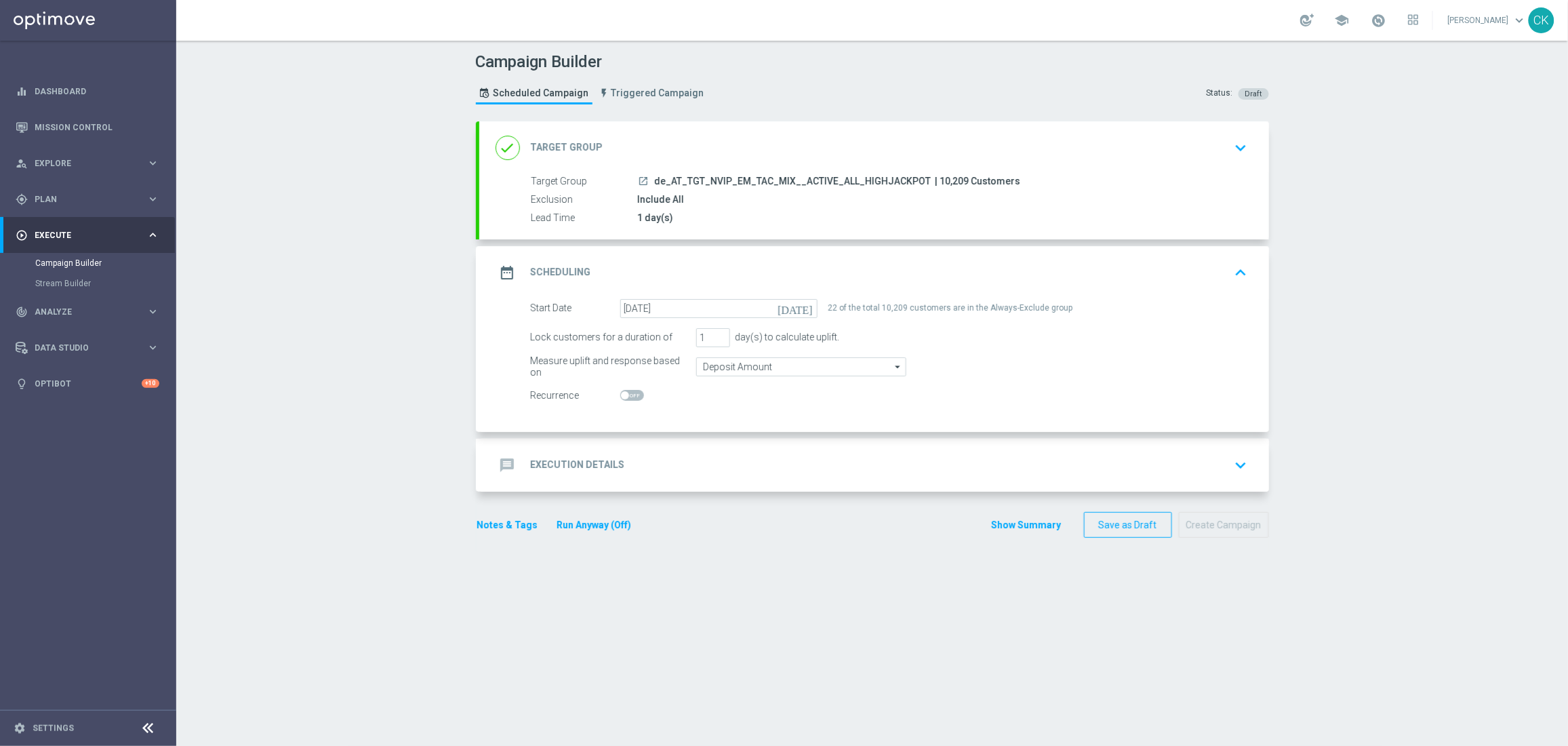
click at [562, 463] on h2 "Execution Details" at bounding box center [577, 465] width 94 height 13
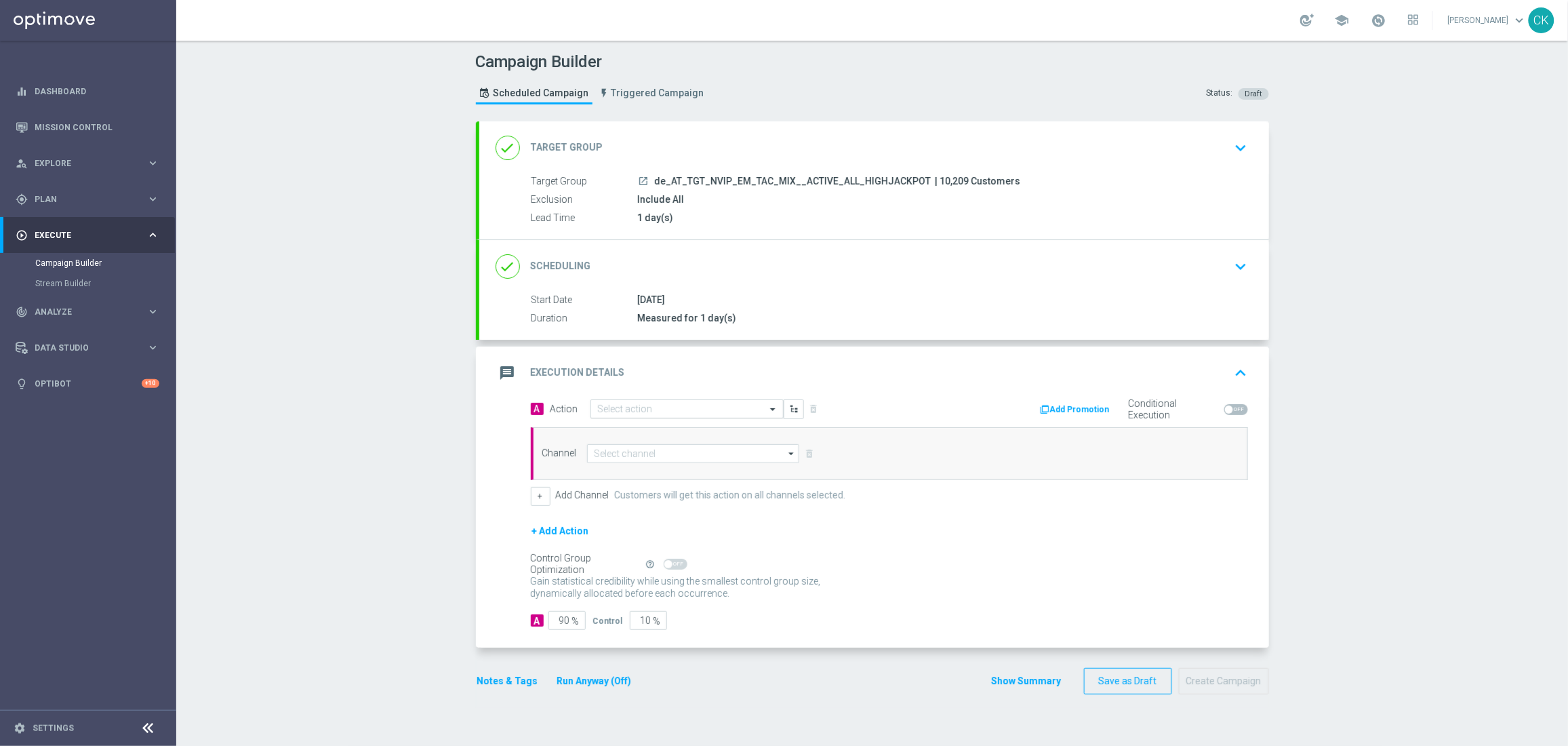
click at [658, 404] on div "Select action" at bounding box center [679, 409] width 175 height 11
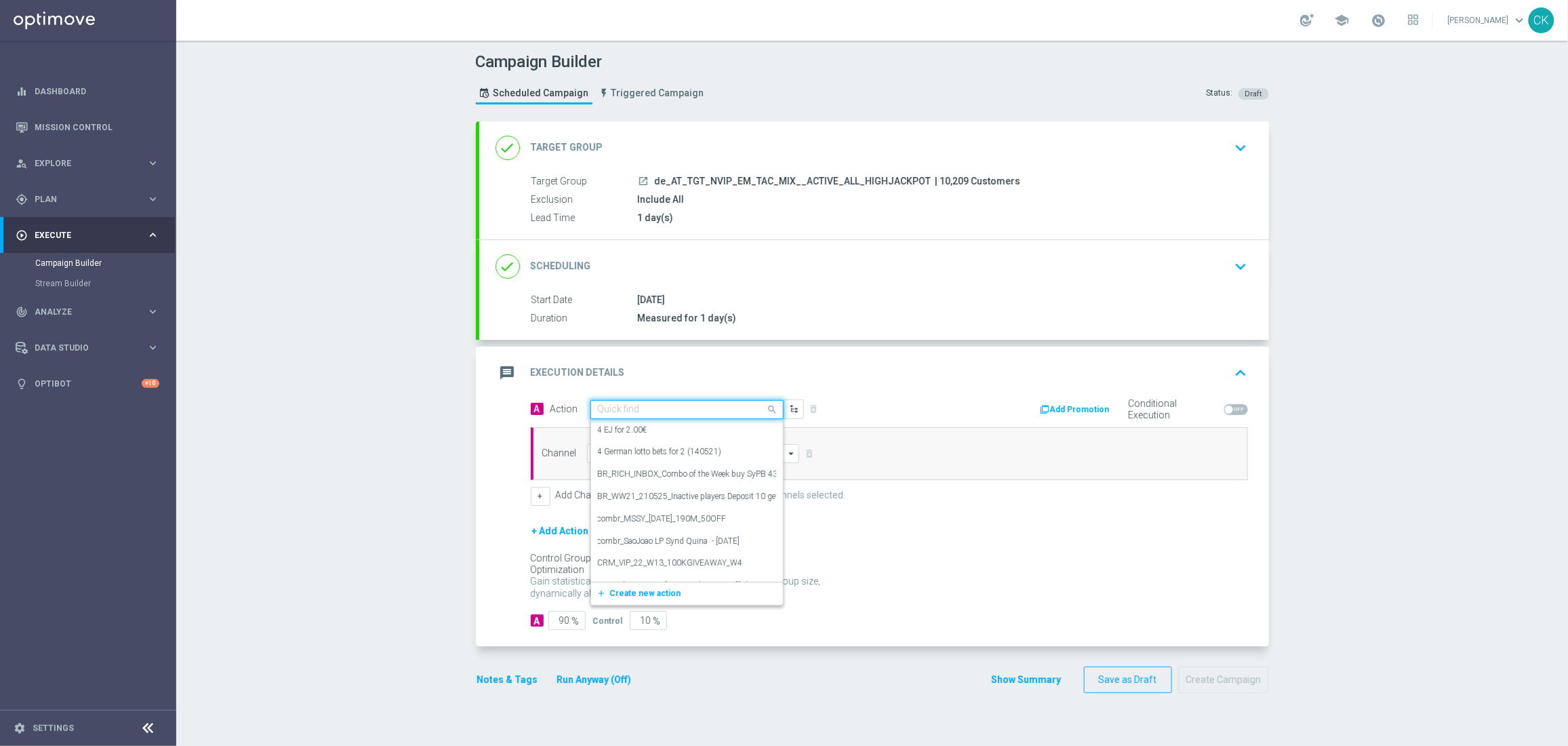
paste input "SummerSales - EM themed"
type input "SummerSales - EM themed"
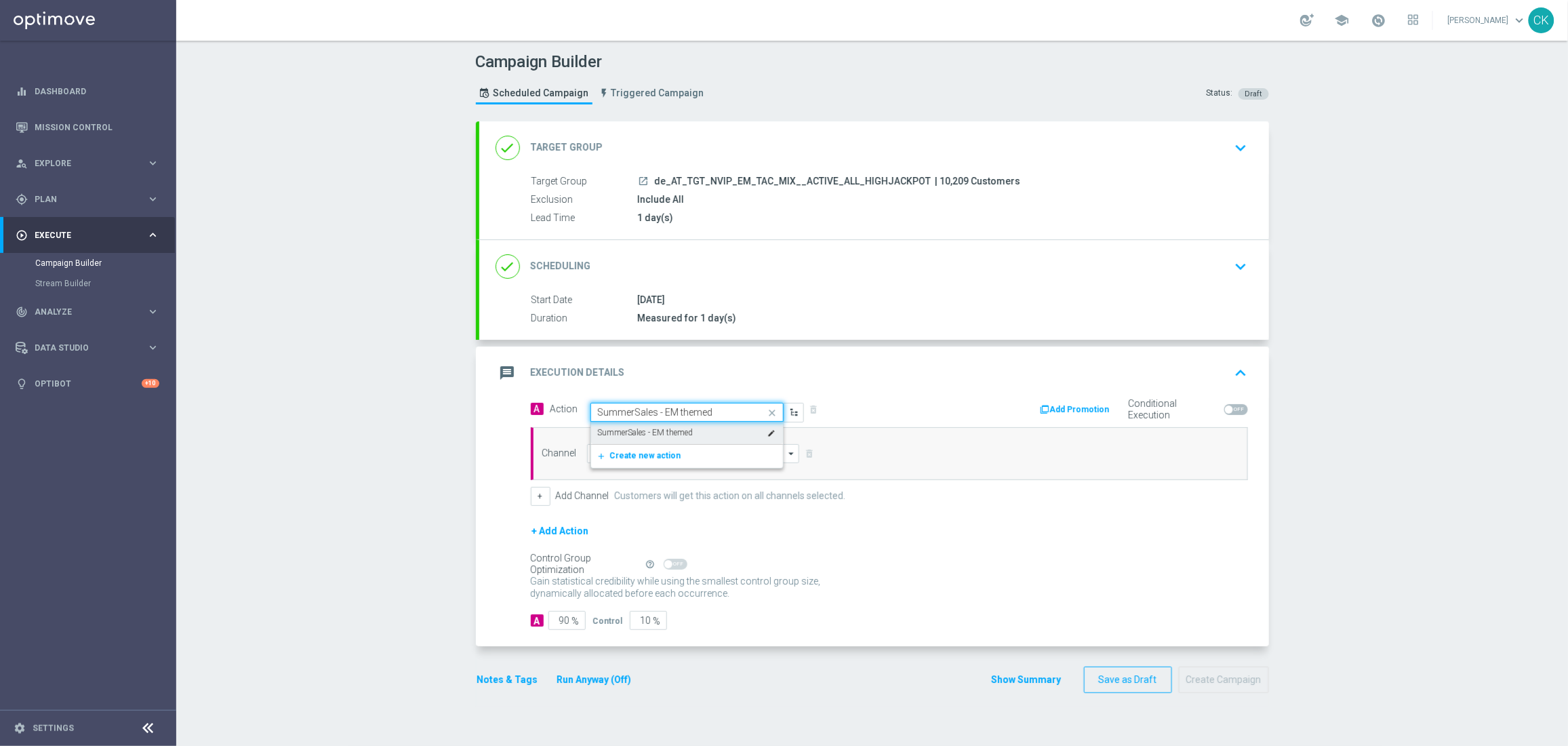
click at [669, 428] on label "SummerSales - EM themed" at bounding box center [645, 433] width 96 height 11
click at [635, 454] on input at bounding box center [693, 453] width 213 height 19
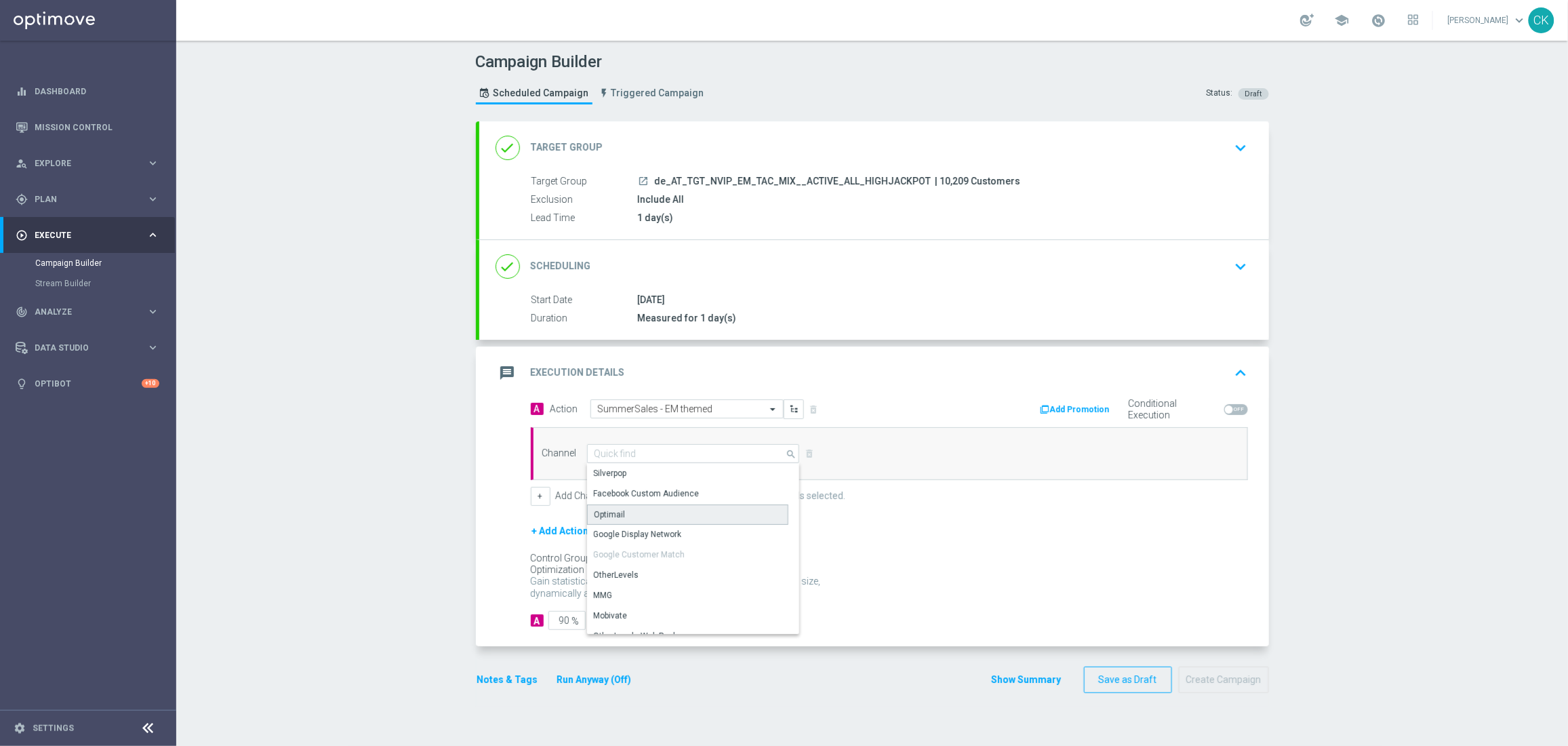
click at [628, 508] on div "Optimail" at bounding box center [688, 514] width 201 height 20
type input "Optimail"
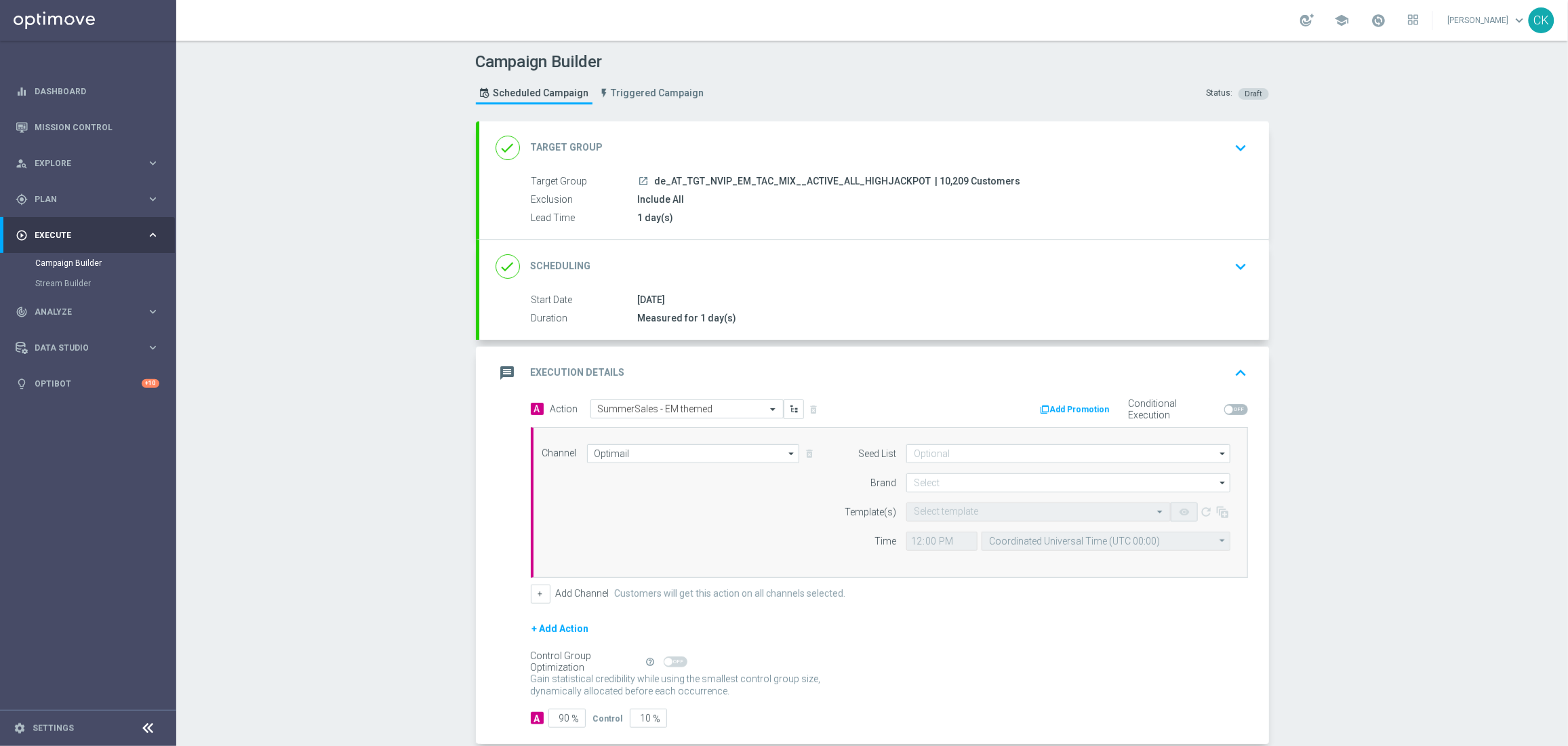
scroll to position [74, 0]
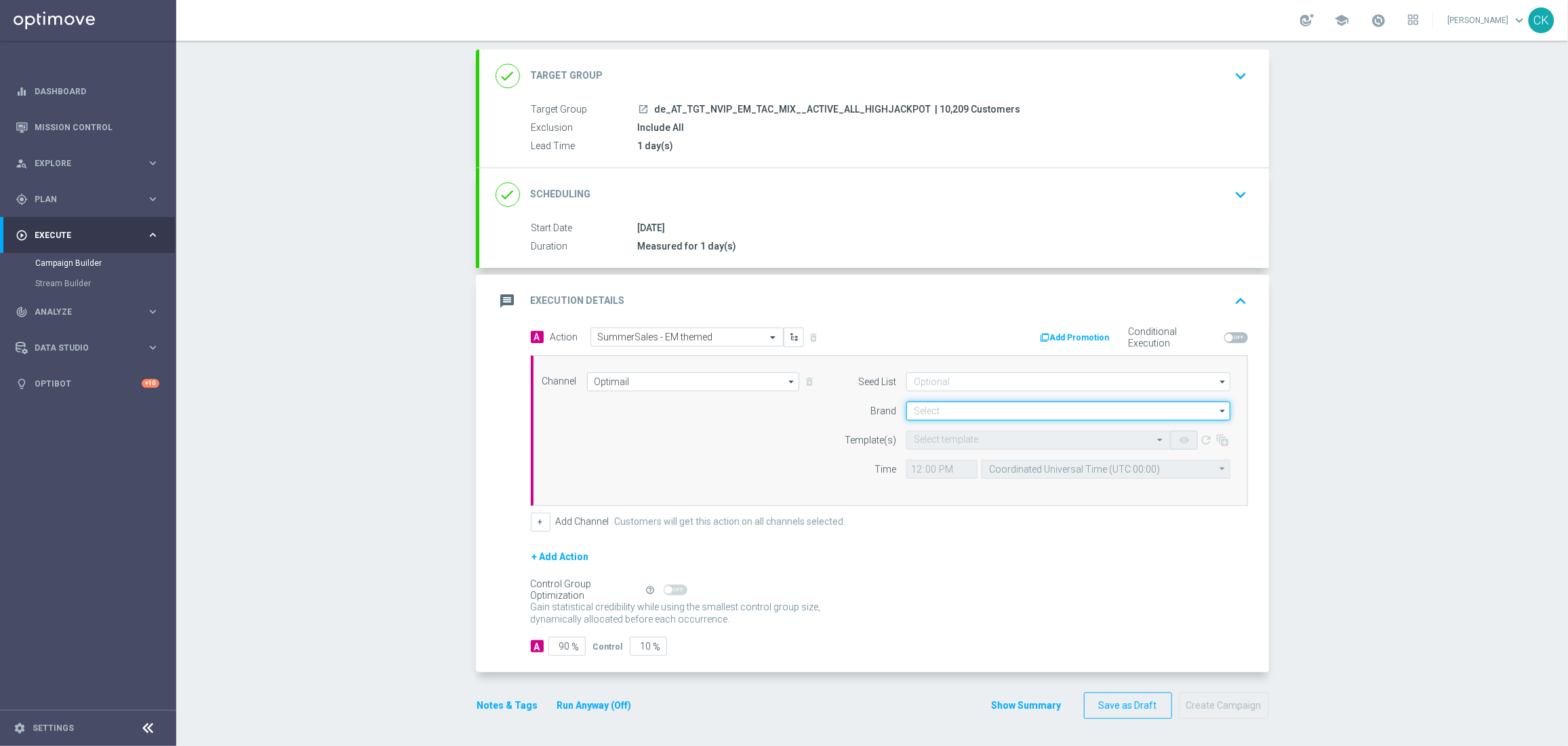
click at [992, 401] on input at bounding box center [1068, 410] width 324 height 19
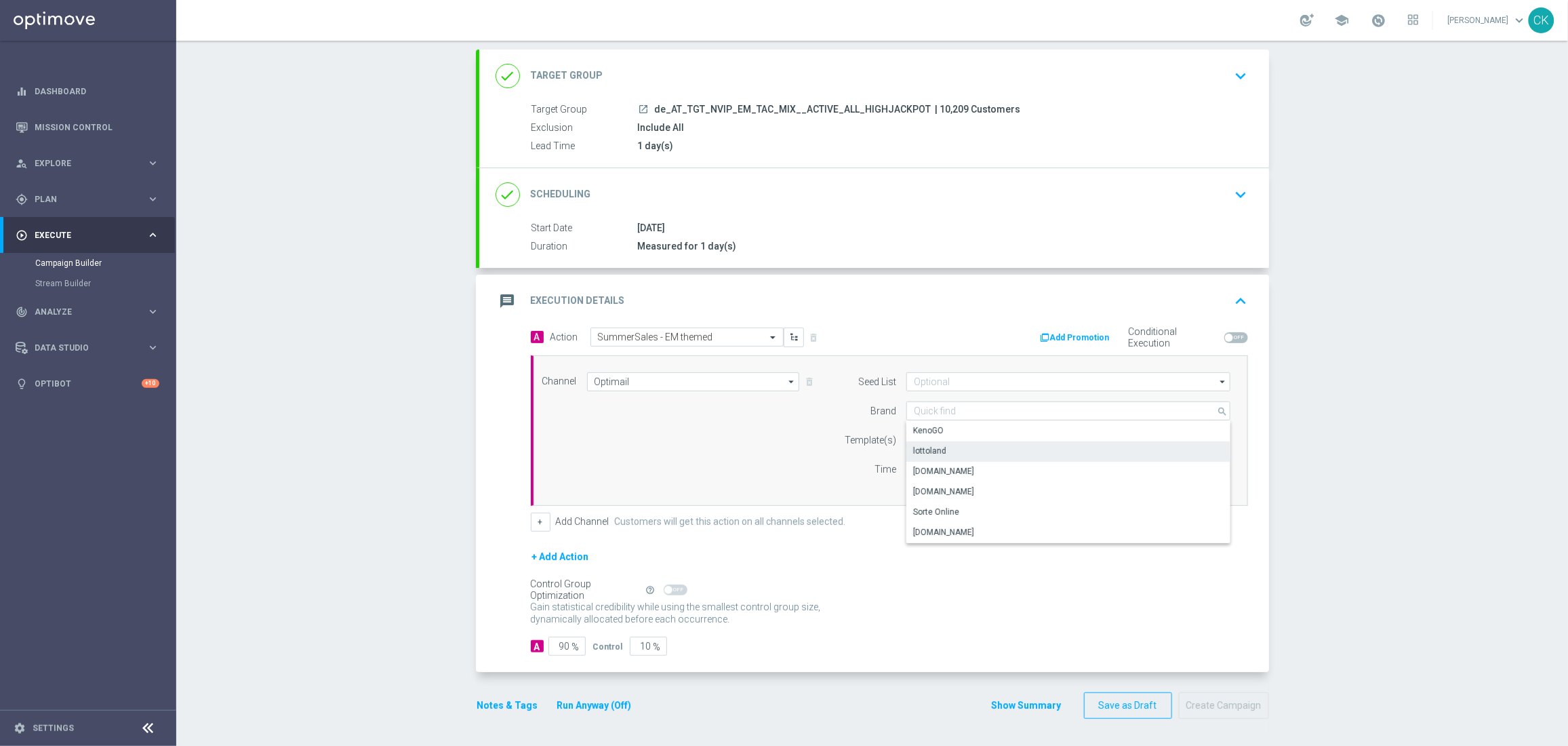
click at [945, 452] on div "lottoland" at bounding box center [1068, 450] width 324 height 19
type input "lottoland"
click at [920, 448] on ng-select "Select template" at bounding box center [1039, 440] width 265 height 19
click at [919, 444] on div "Select template" at bounding box center [1039, 440] width 265 height 19
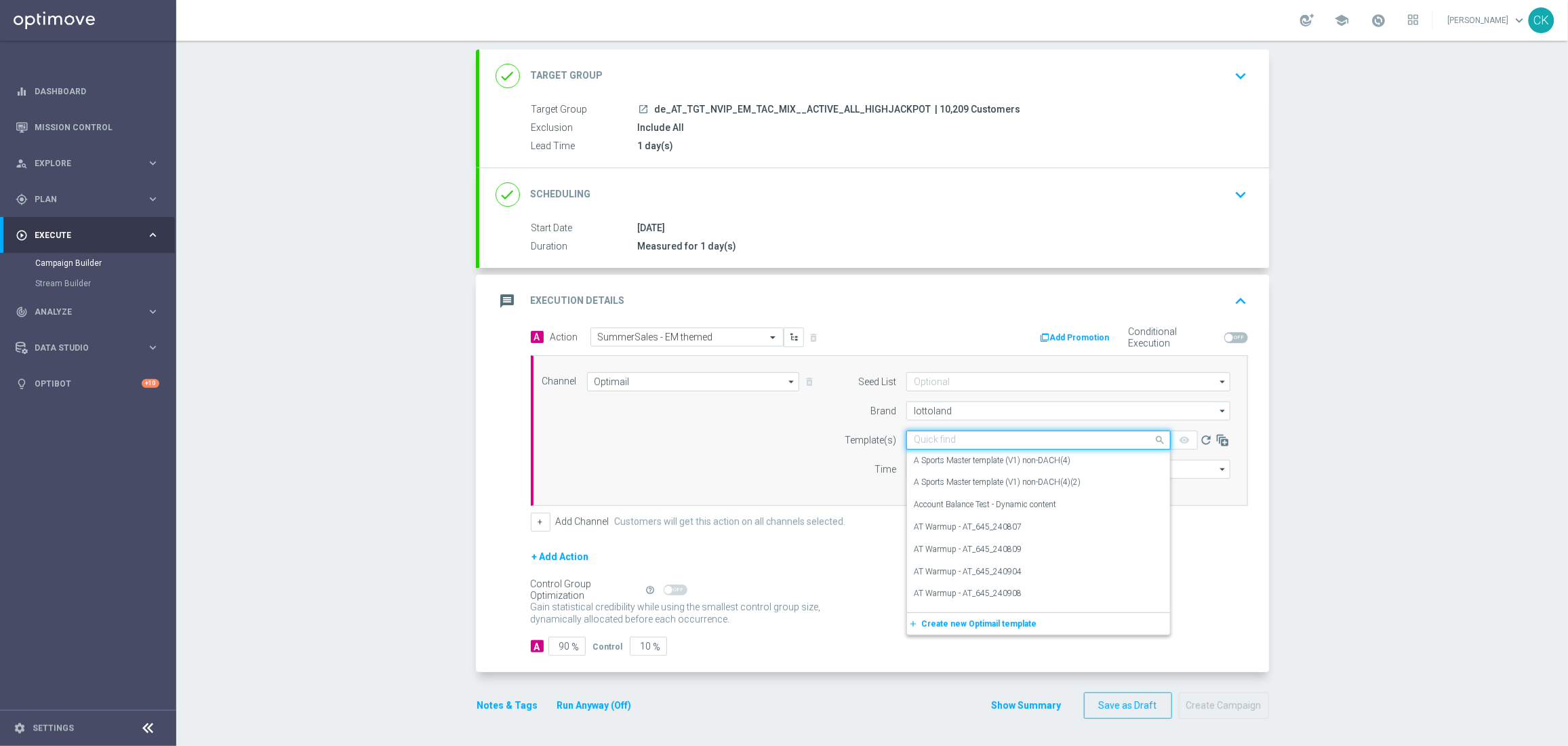
paste input "AT__SUMMERSALE_EM_250902__NVIP_EMA_TAC_MIX"
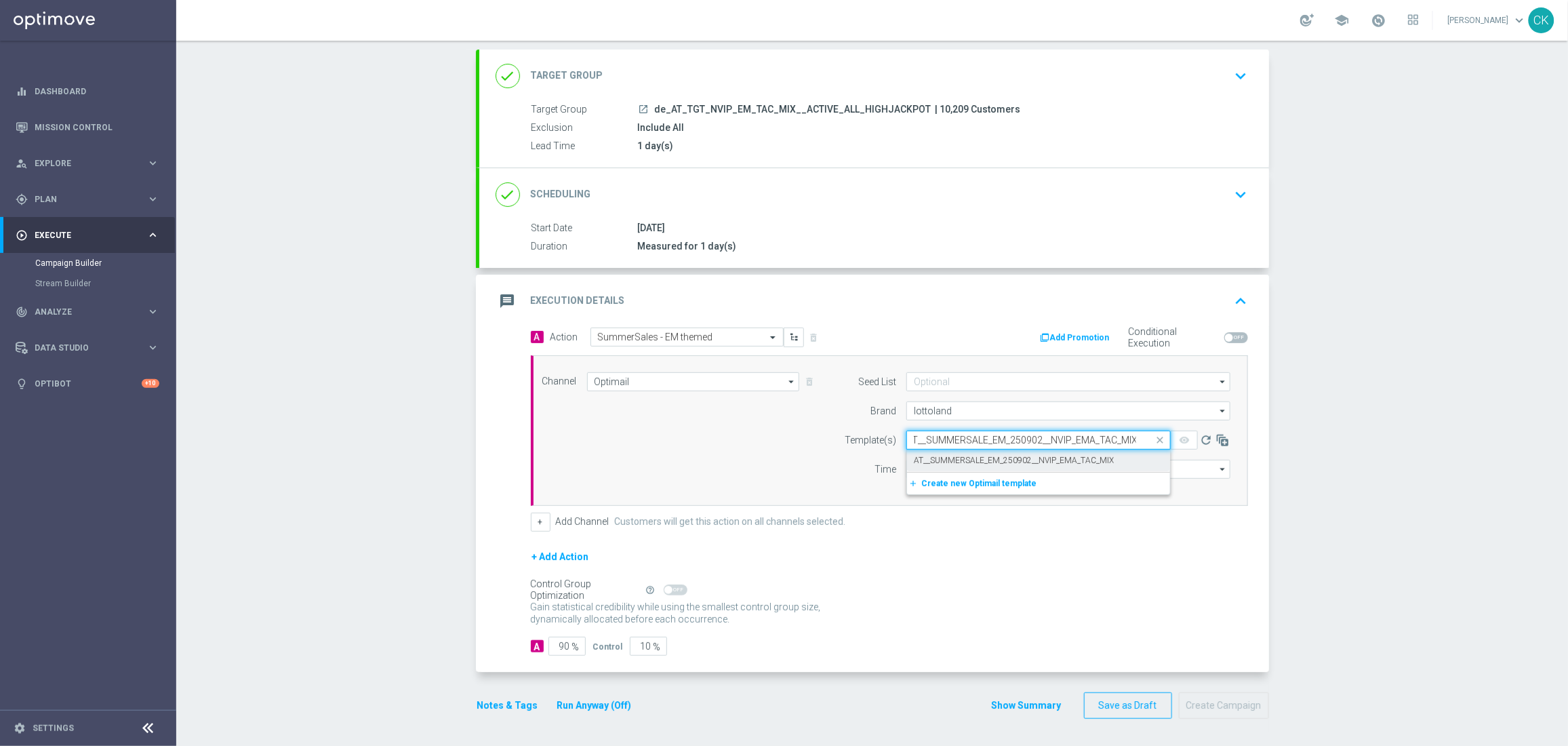
click at [922, 458] on label "AT__SUMMERSALE_EM_250902__NVIP_EMA_TAC_MIX" at bounding box center [1013, 461] width 200 height 11
type input "AT__SUMMERSALE_EM_250902__NVIP_EMA_TAC_MIX"
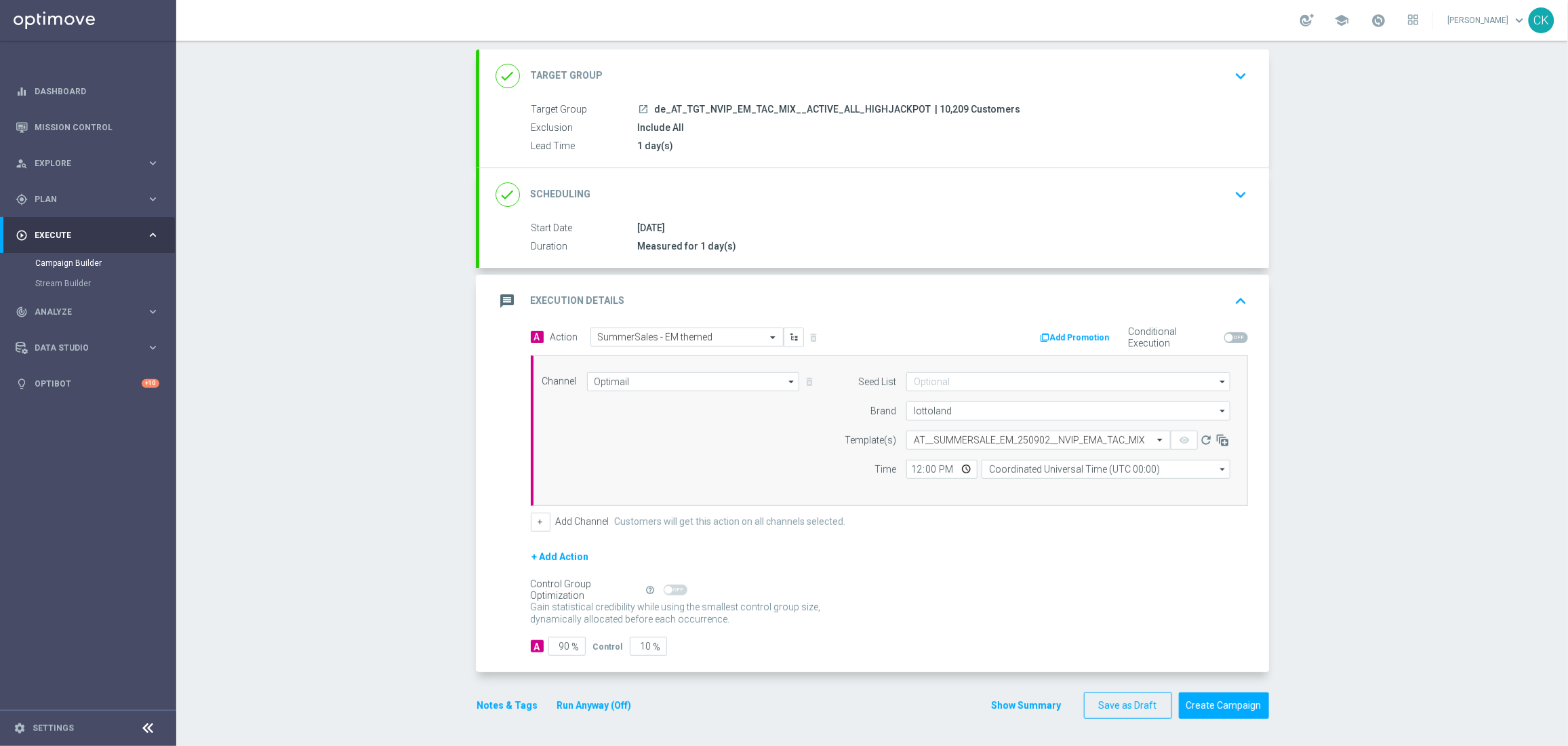
scroll to position [0, 0]
click at [910, 465] on input "12:00" at bounding box center [942, 469] width 71 height 19
type input "06:00"
click at [1108, 468] on input "Coordinated Universal Time (UTC 00:00)" at bounding box center [1106, 469] width 249 height 19
click at [1102, 480] on div "Central European Time ([GEOGRAPHIC_DATA]) (UTC +02:00)" at bounding box center [1106, 489] width 249 height 19
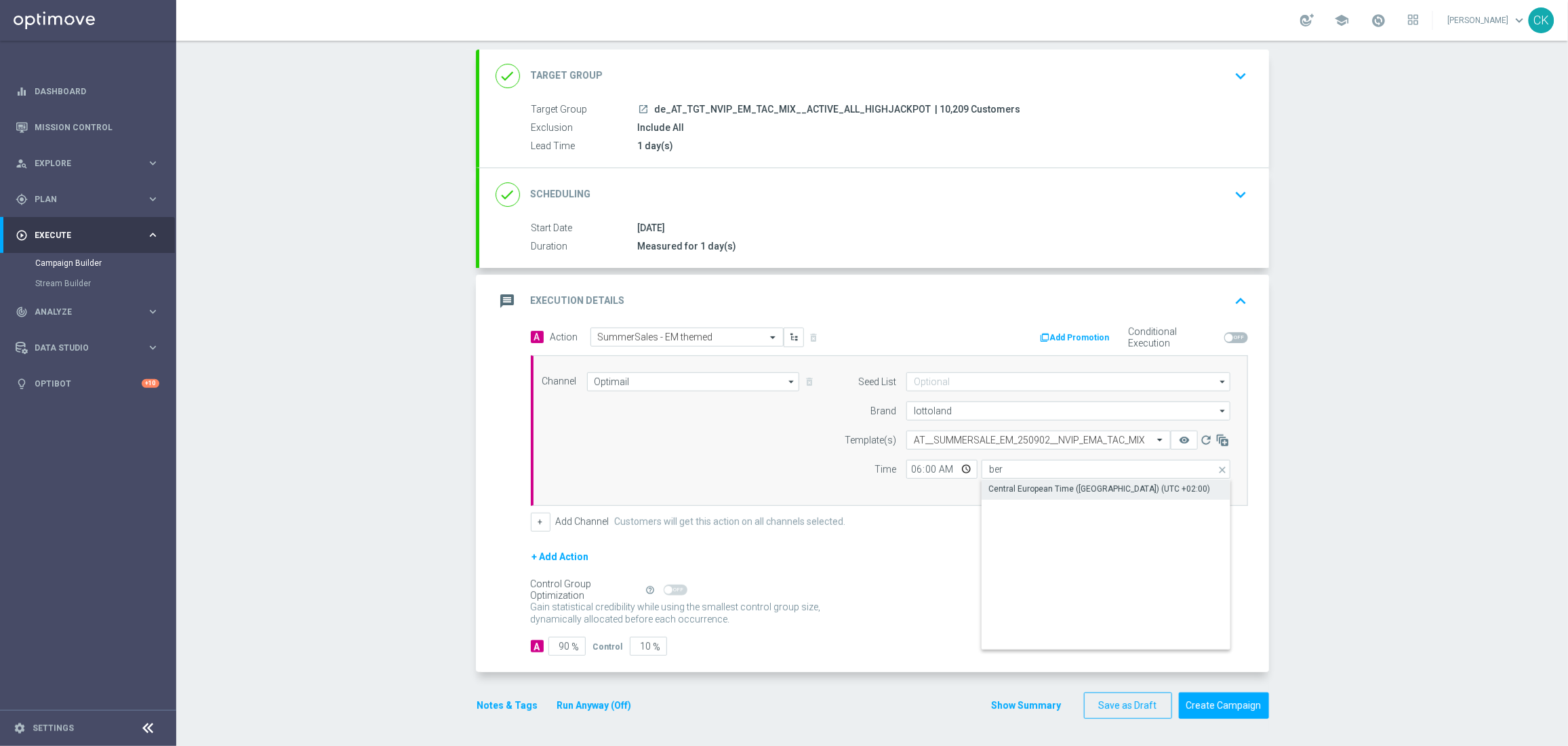
type input "Central European Time ([GEOGRAPHIC_DATA]) (UTC +02:00)"
click at [563, 646] on input "90" at bounding box center [567, 645] width 38 height 19
type input "9"
type input "91"
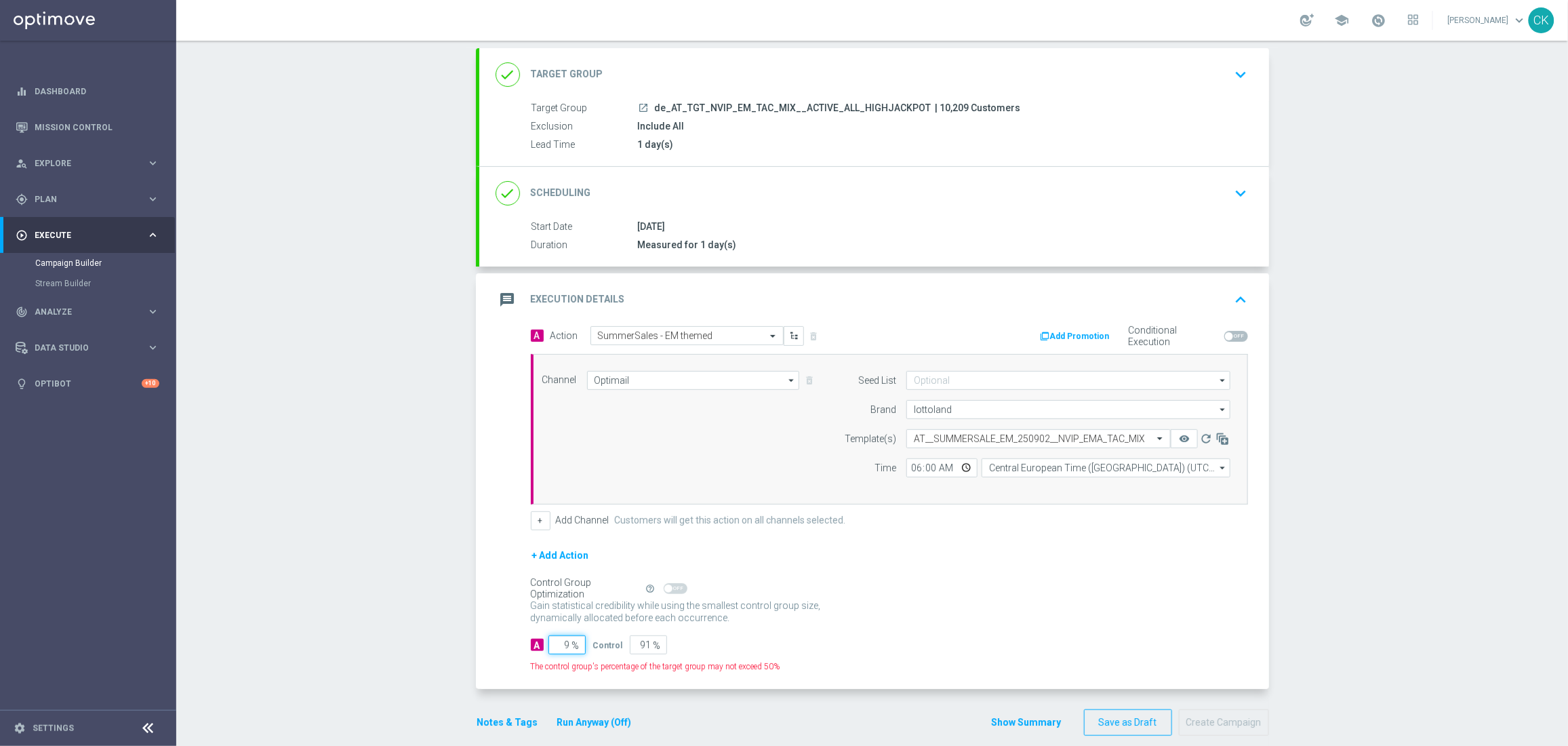
type input "98"
type input "2"
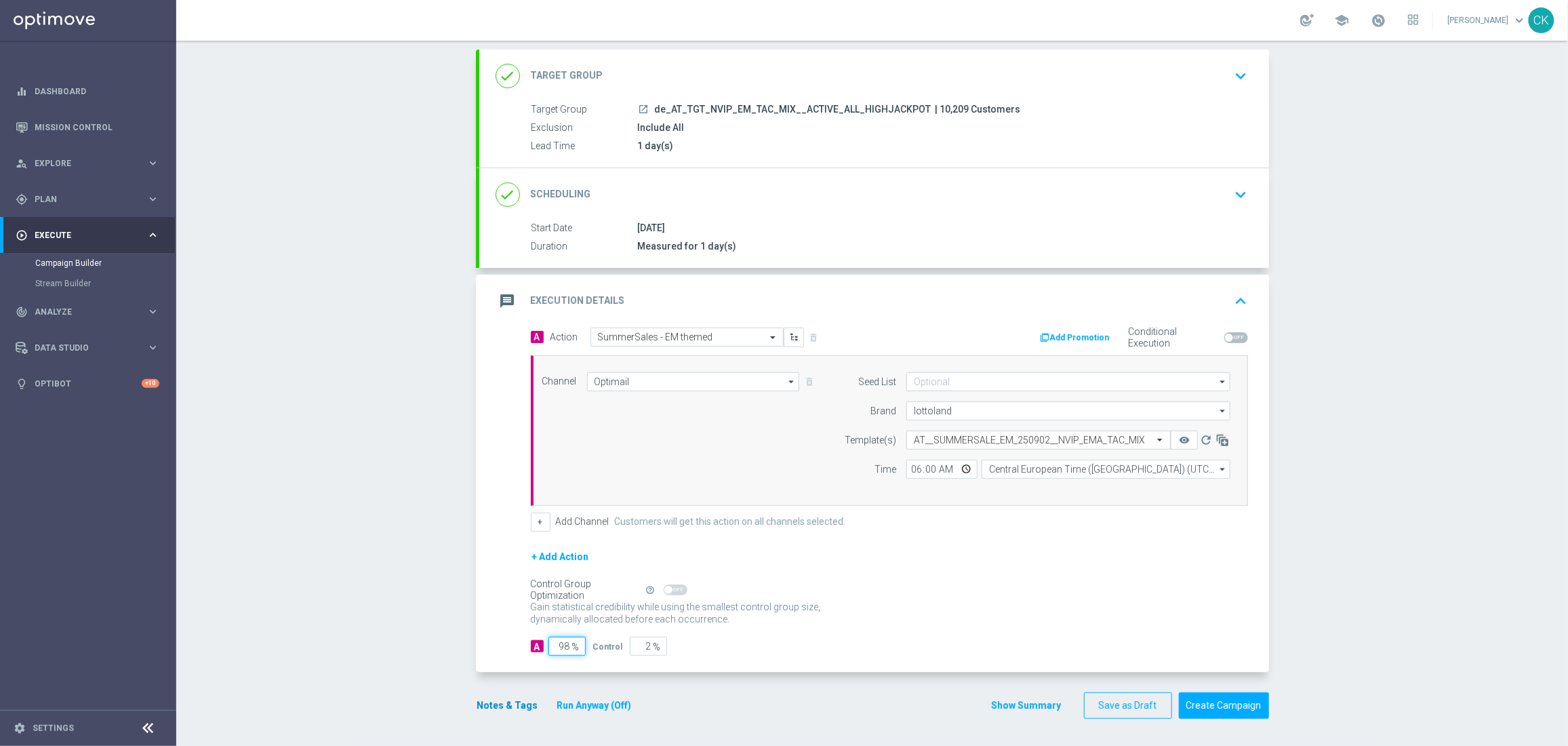
type input "98"
click at [513, 711] on button "Notes & Tags" at bounding box center [508, 705] width 64 height 17
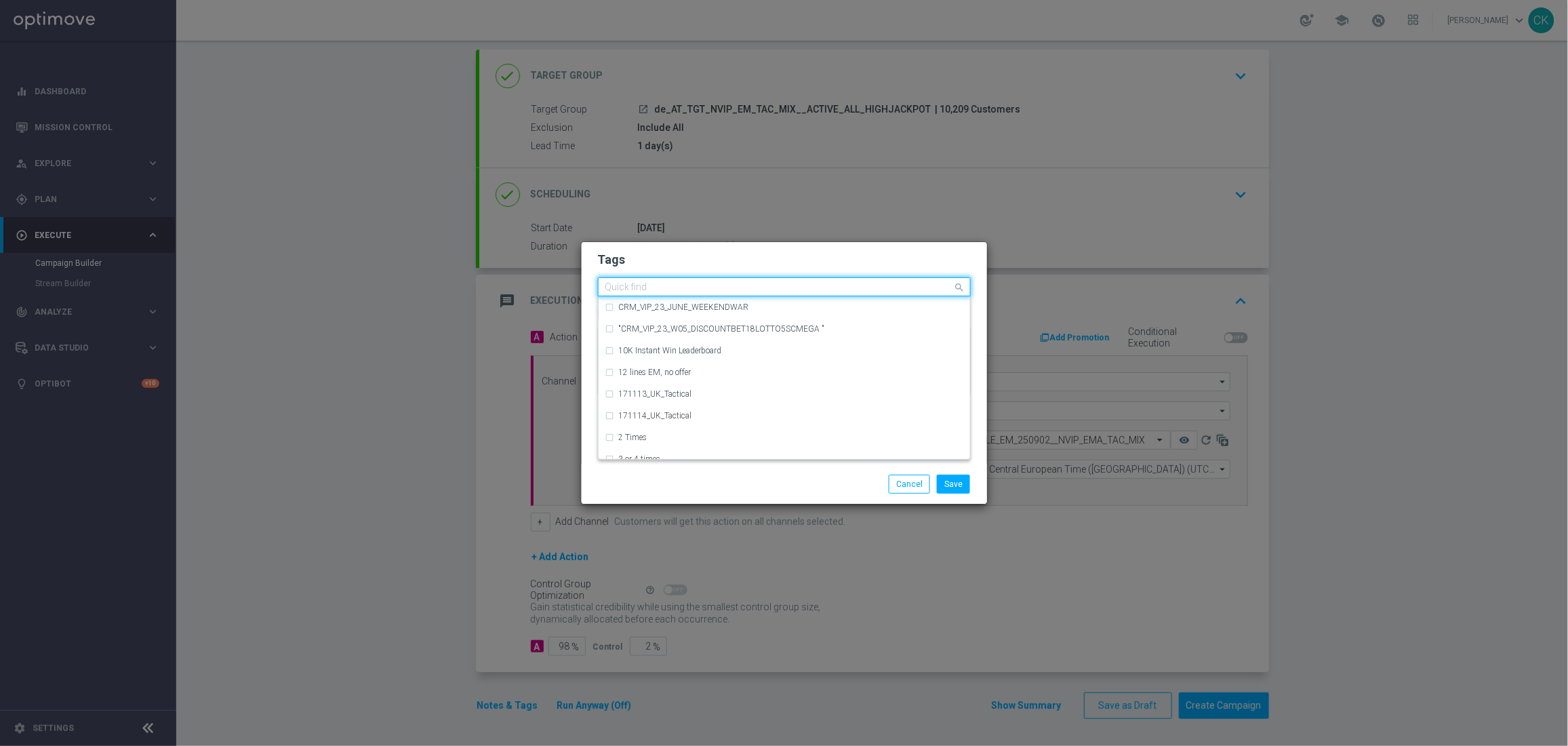
click at [649, 285] on input "text" at bounding box center [779, 288] width 348 height 11
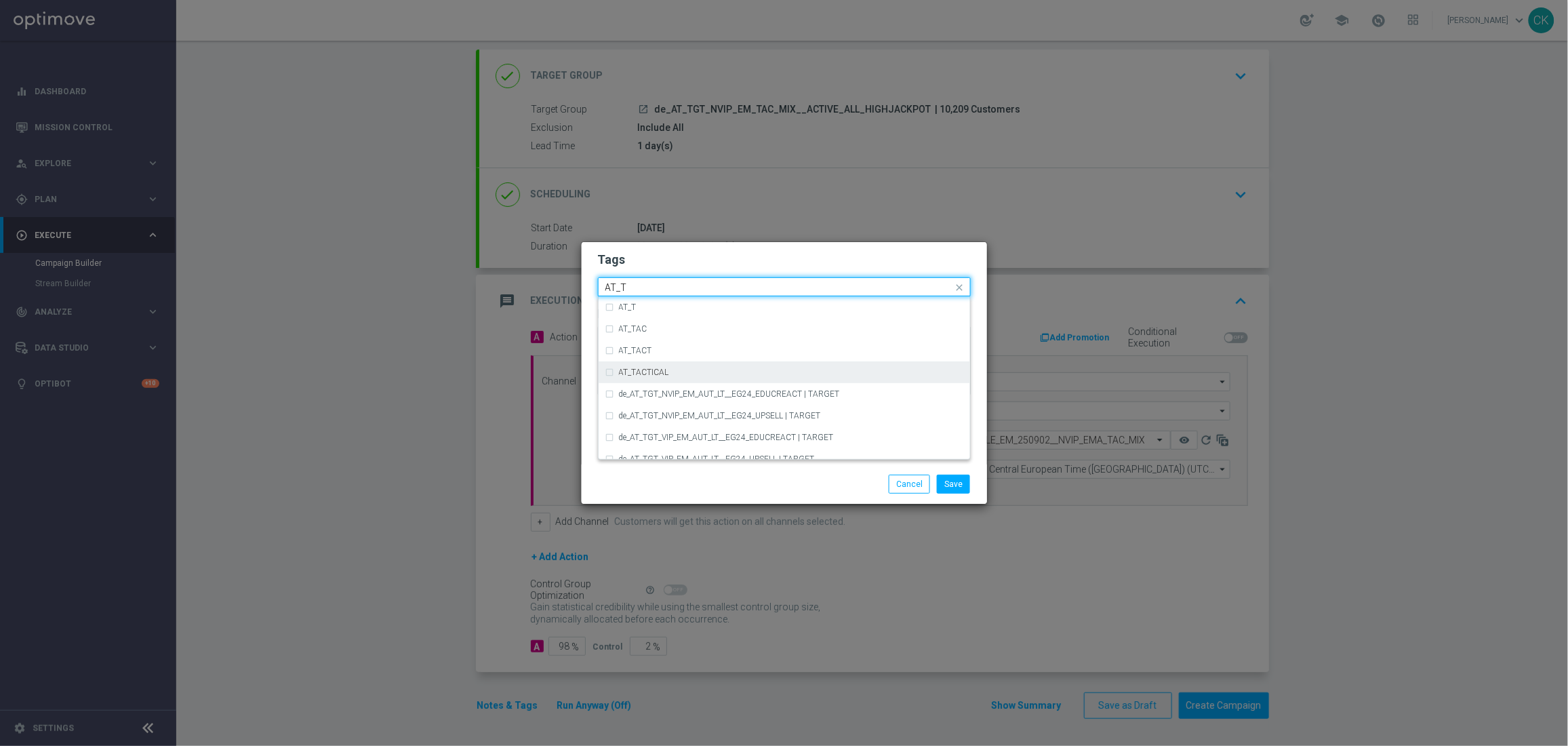
click at [671, 371] on div "AT_TACTICAL" at bounding box center [791, 373] width 345 height 8
type input "AT_T"
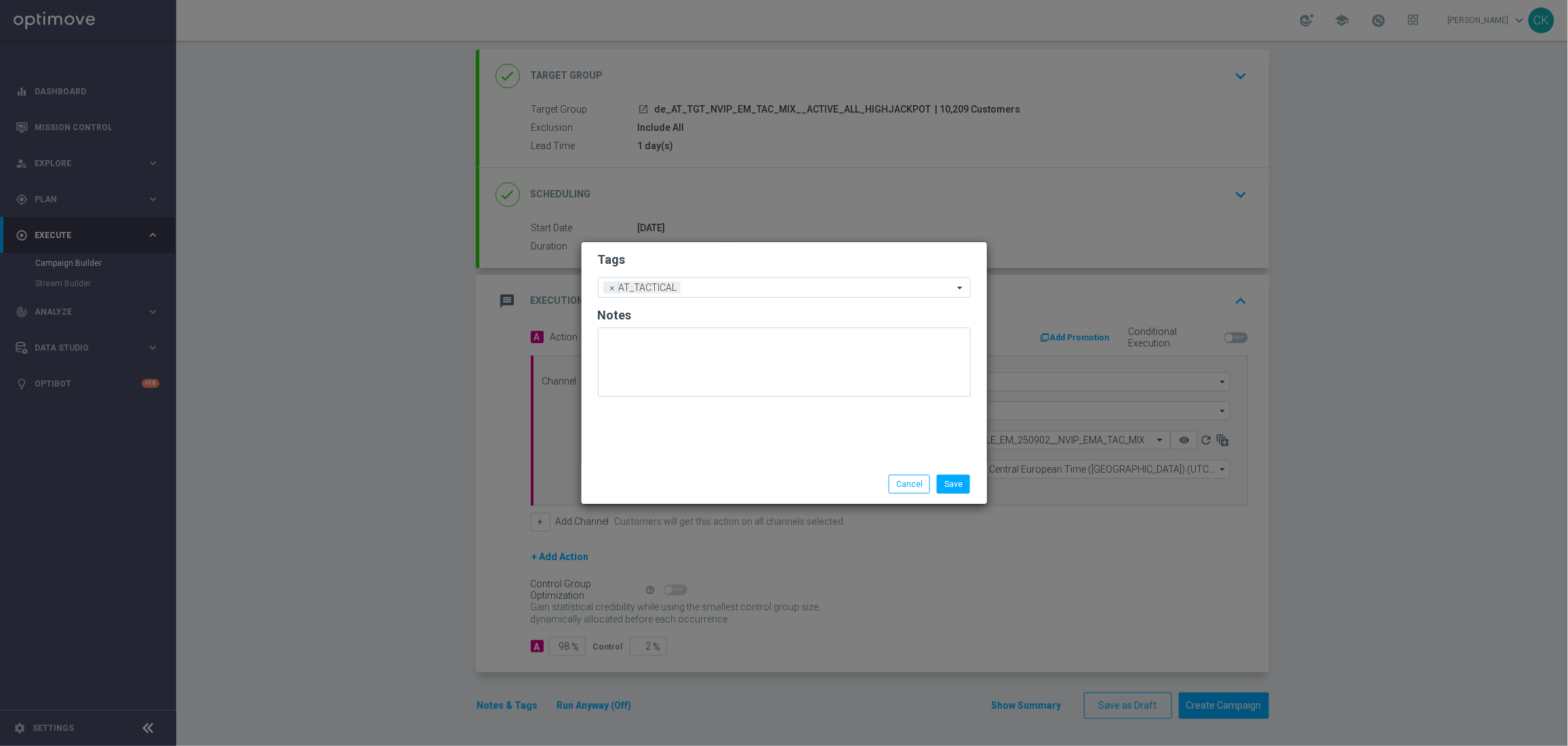
click at [671, 479] on div "Save Cancel" at bounding box center [784, 484] width 393 height 19
click at [957, 476] on button "Save" at bounding box center [953, 484] width 33 height 19
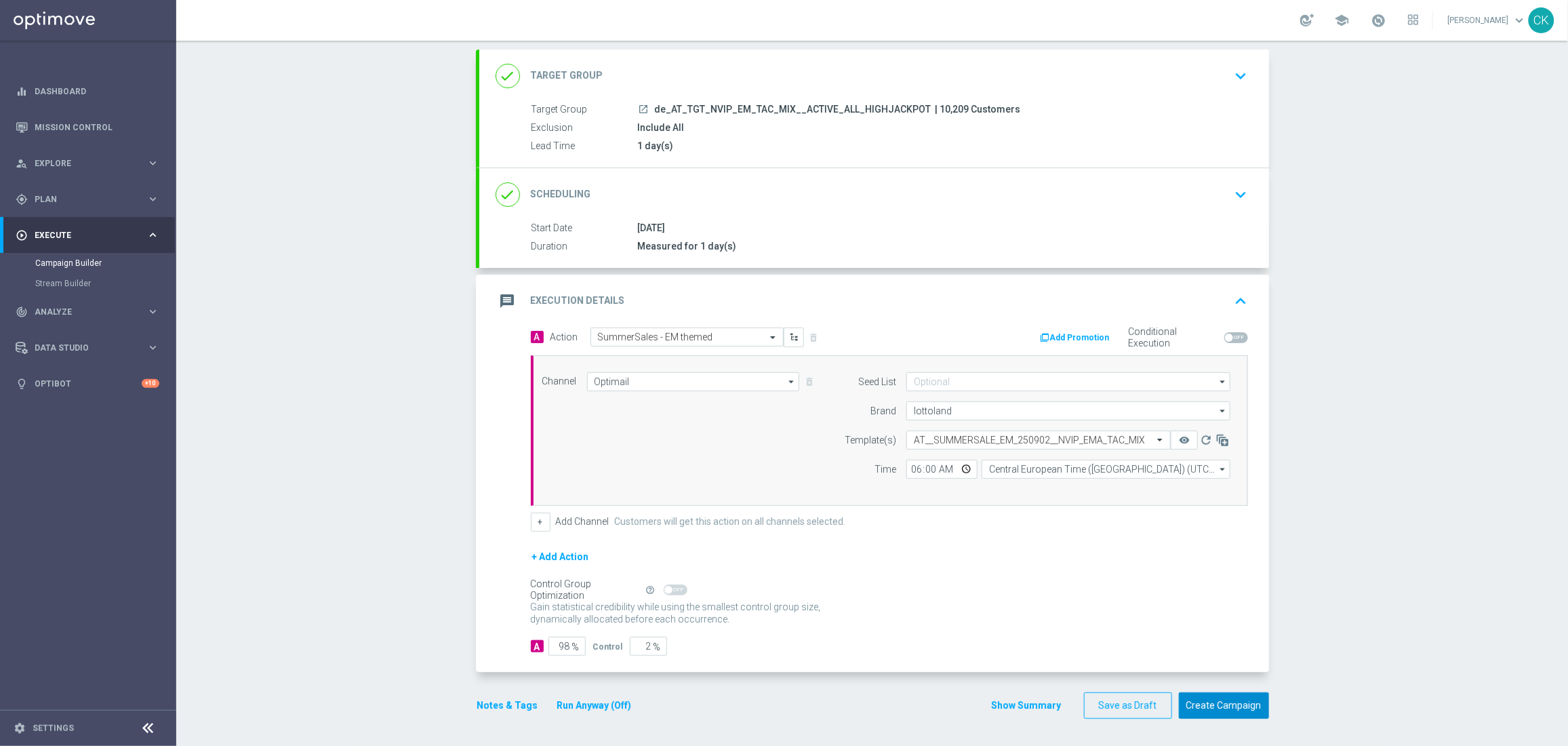
click at [1217, 705] on button "Create Campaign" at bounding box center [1223, 705] width 90 height 26
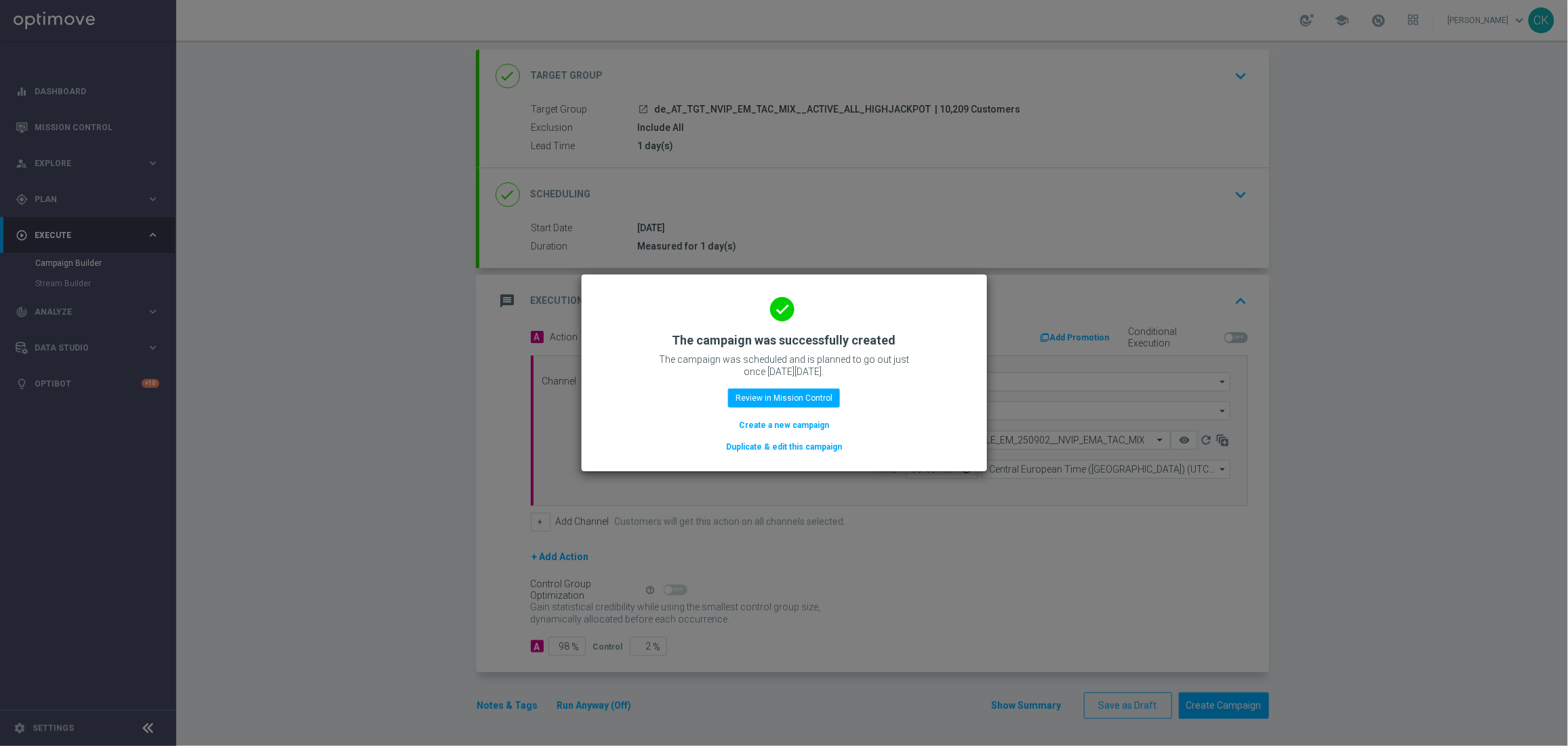
click at [765, 423] on button "Create a new campaign" at bounding box center [784, 425] width 93 height 15
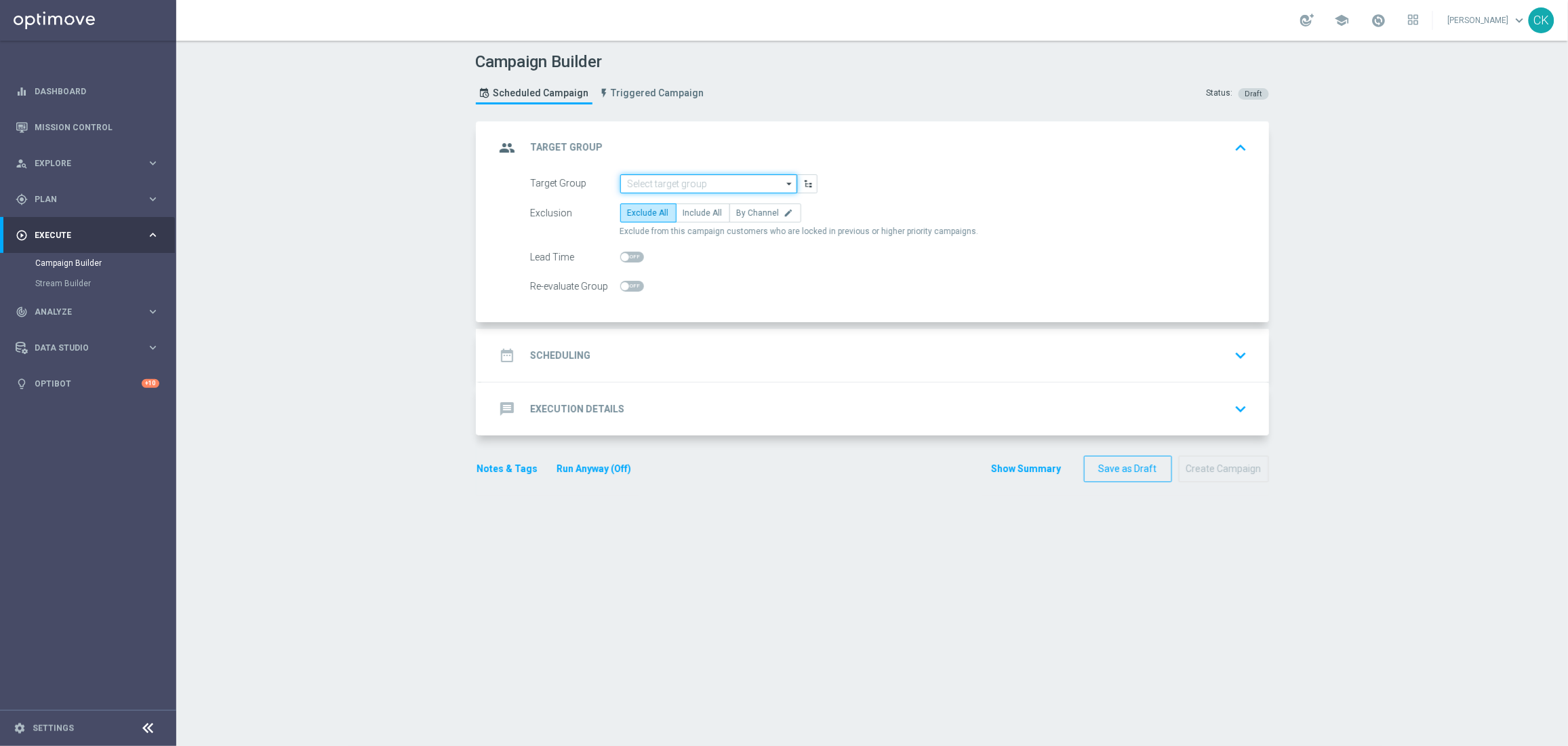
click at [696, 185] on input at bounding box center [708, 183] width 177 height 19
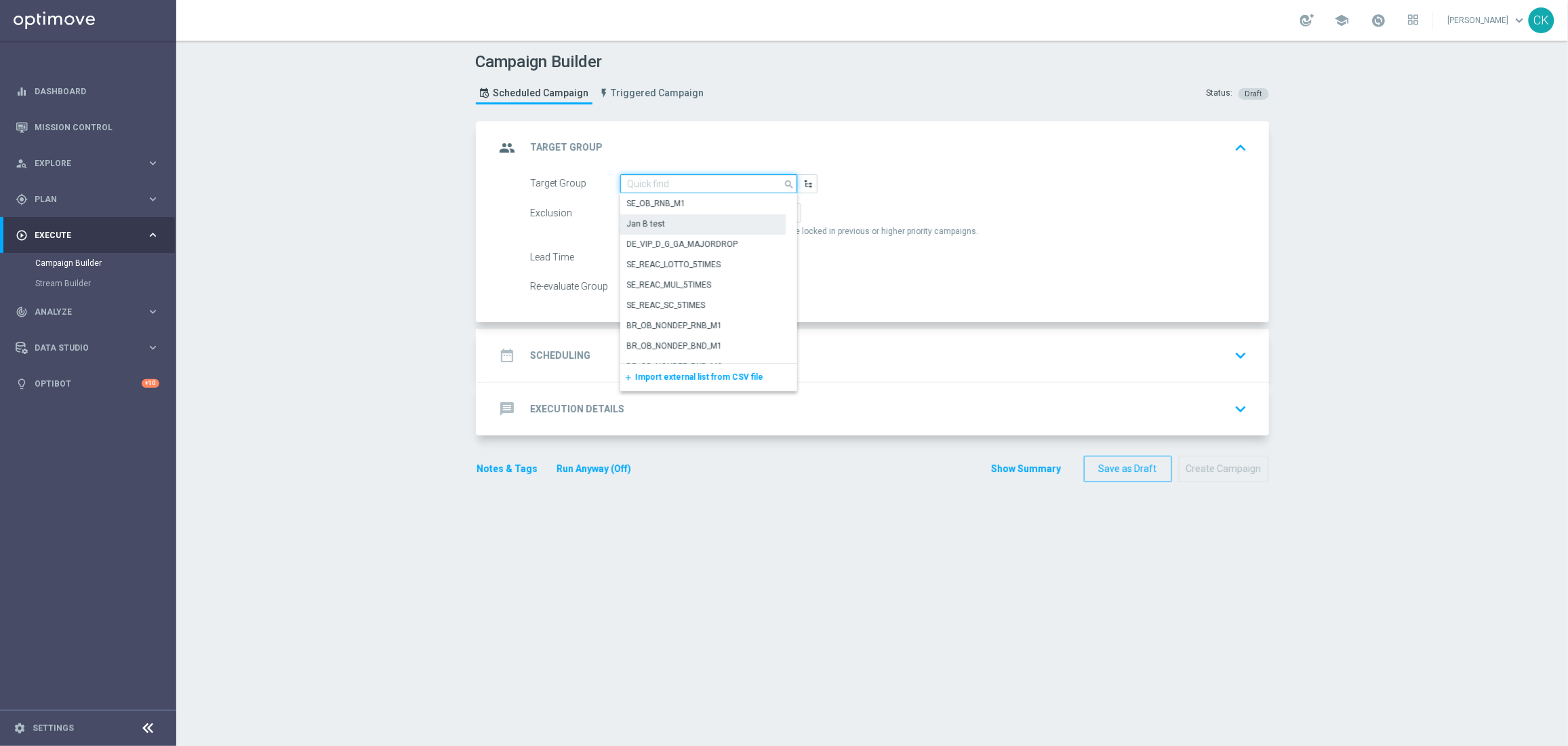
paste input "de_AT_TGT_NVIP_EM_TAC_MIX__REACTIVATED_HIGHJACKPOT"
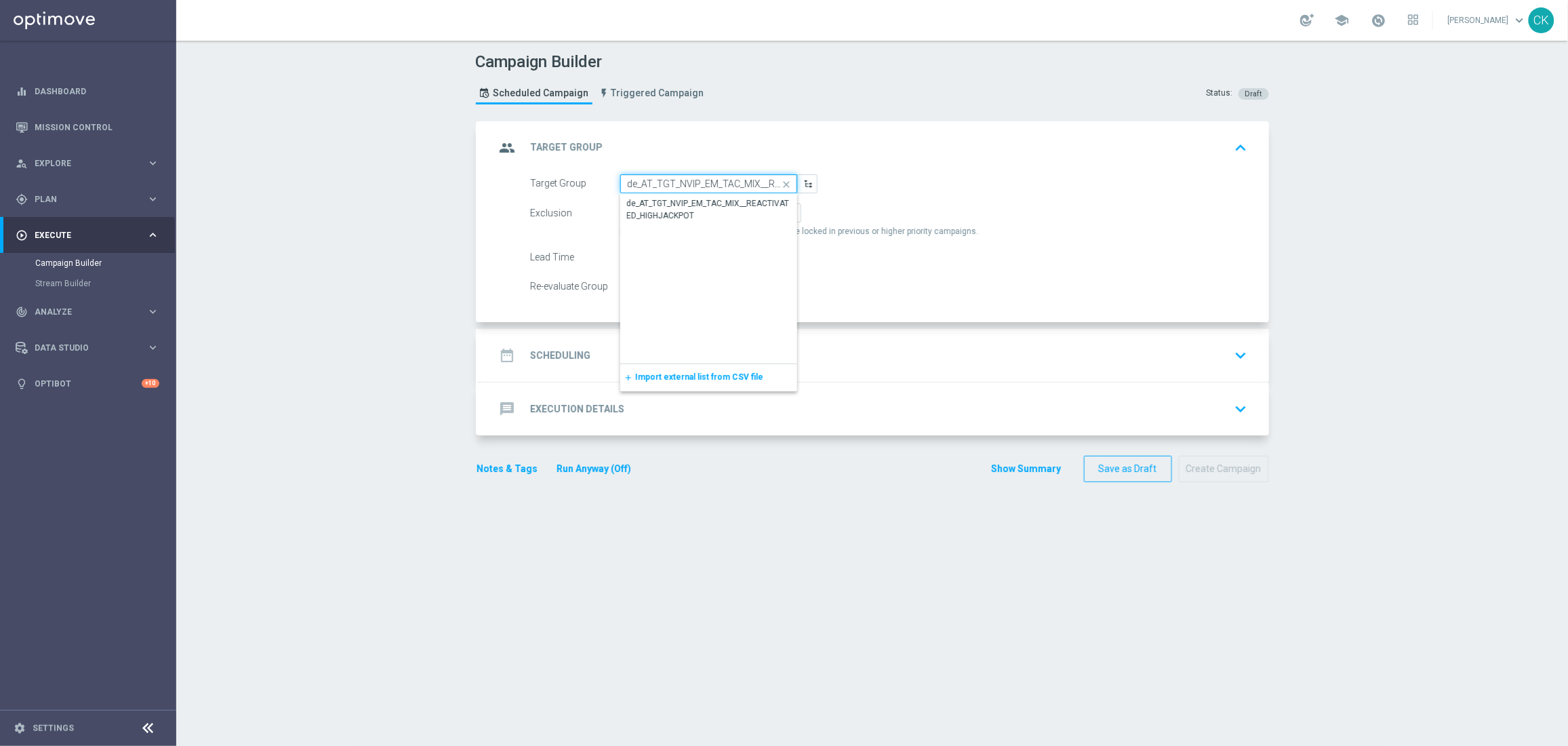
scroll to position [0, 113]
click at [668, 207] on div "de_AT_TGT_NVIP_EM_TAC_MIX__REACTIVATED_HIGHJACKPOT" at bounding box center [709, 209] width 163 height 25
type input "de_AT_TGT_NVIP_EM_TAC_MIX__REACTIVATED_HIGHJACKPOT"
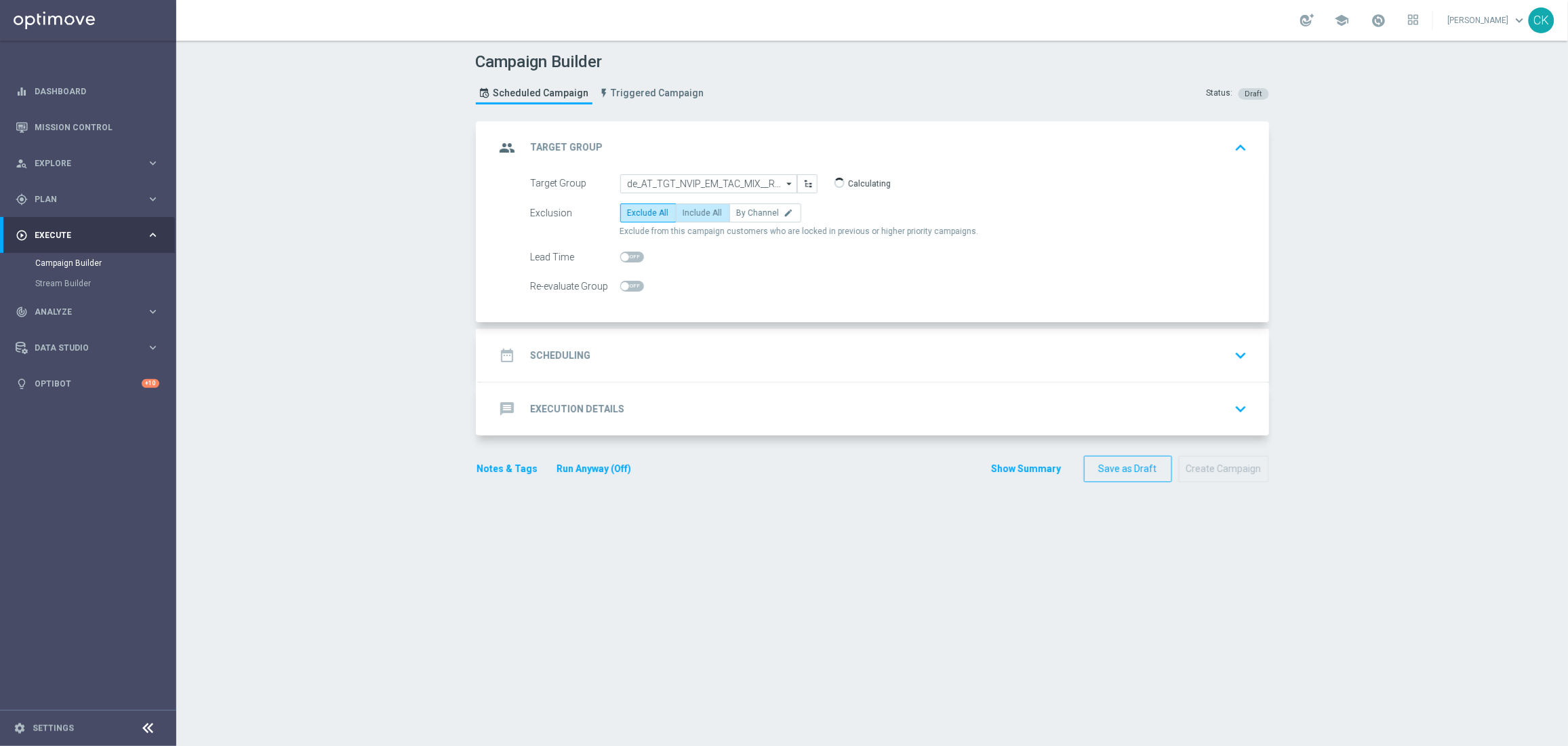
click at [693, 208] on span "Include All" at bounding box center [703, 213] width 39 height 10
click at [692, 211] on input "Include All" at bounding box center [688, 215] width 9 height 9
radio input "true"
click at [620, 261] on input "checkbox" at bounding box center [631, 257] width 24 height 11
checkbox input "true"
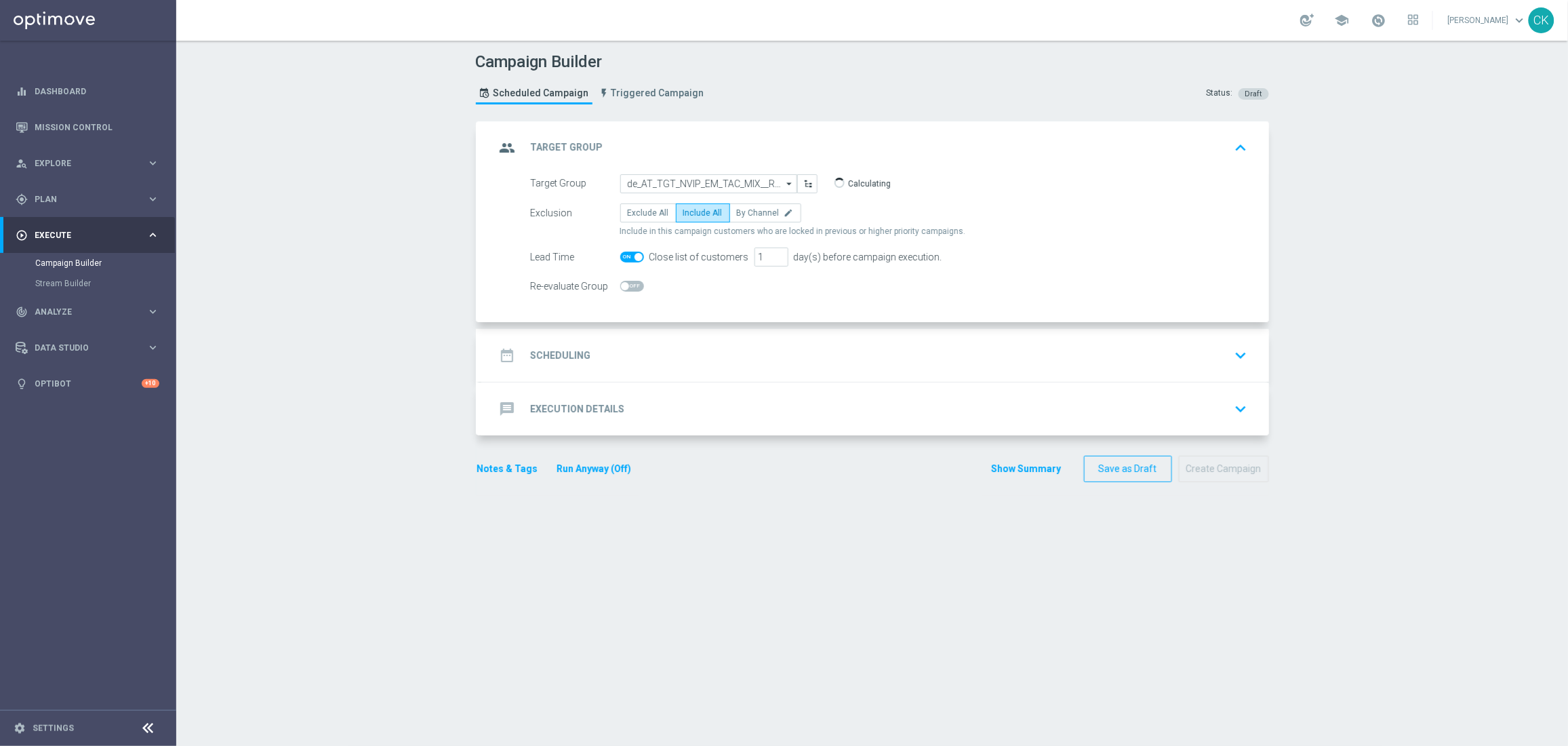
click at [559, 353] on h2 "Scheduling" at bounding box center [561, 355] width 60 height 13
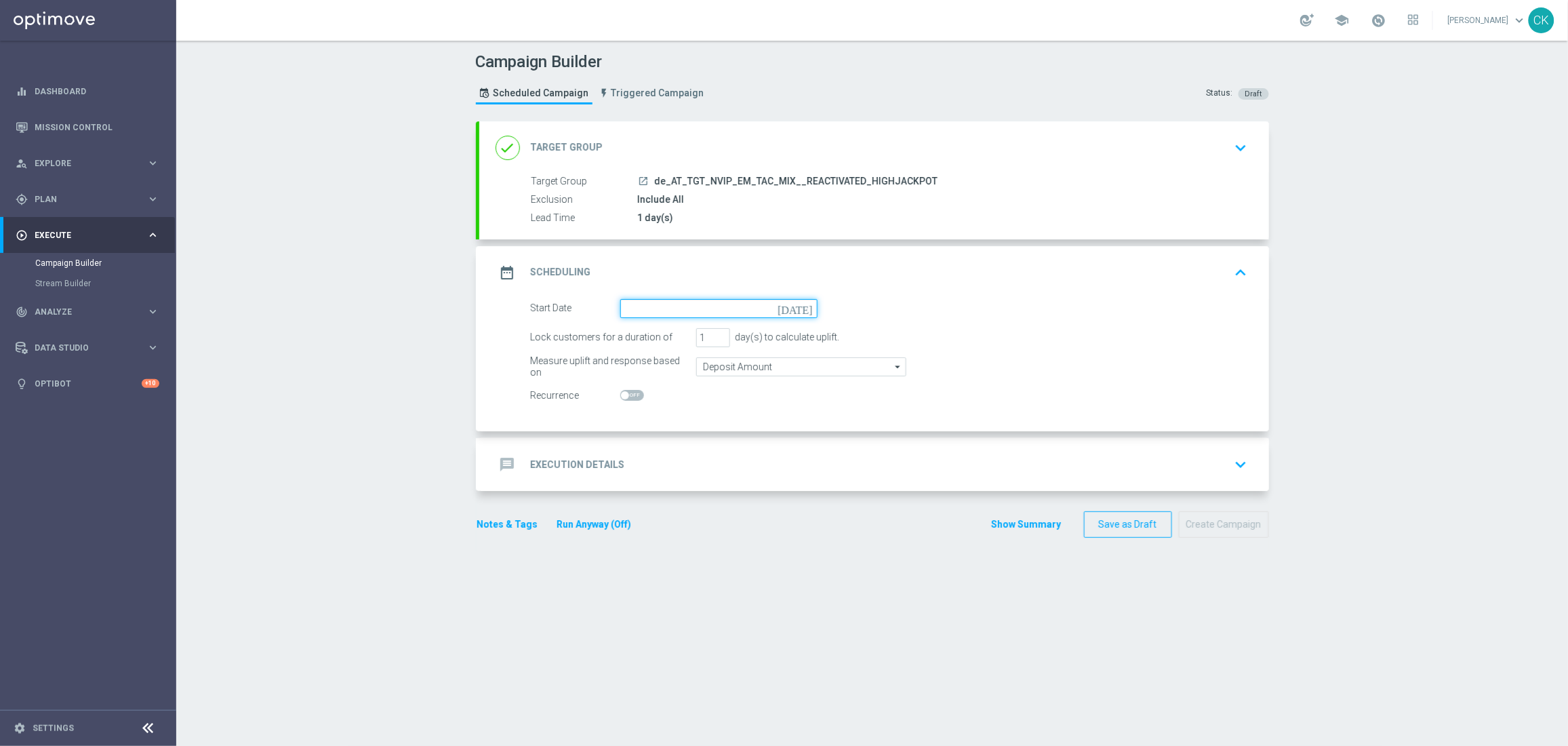
click at [664, 301] on input at bounding box center [718, 308] width 197 height 19
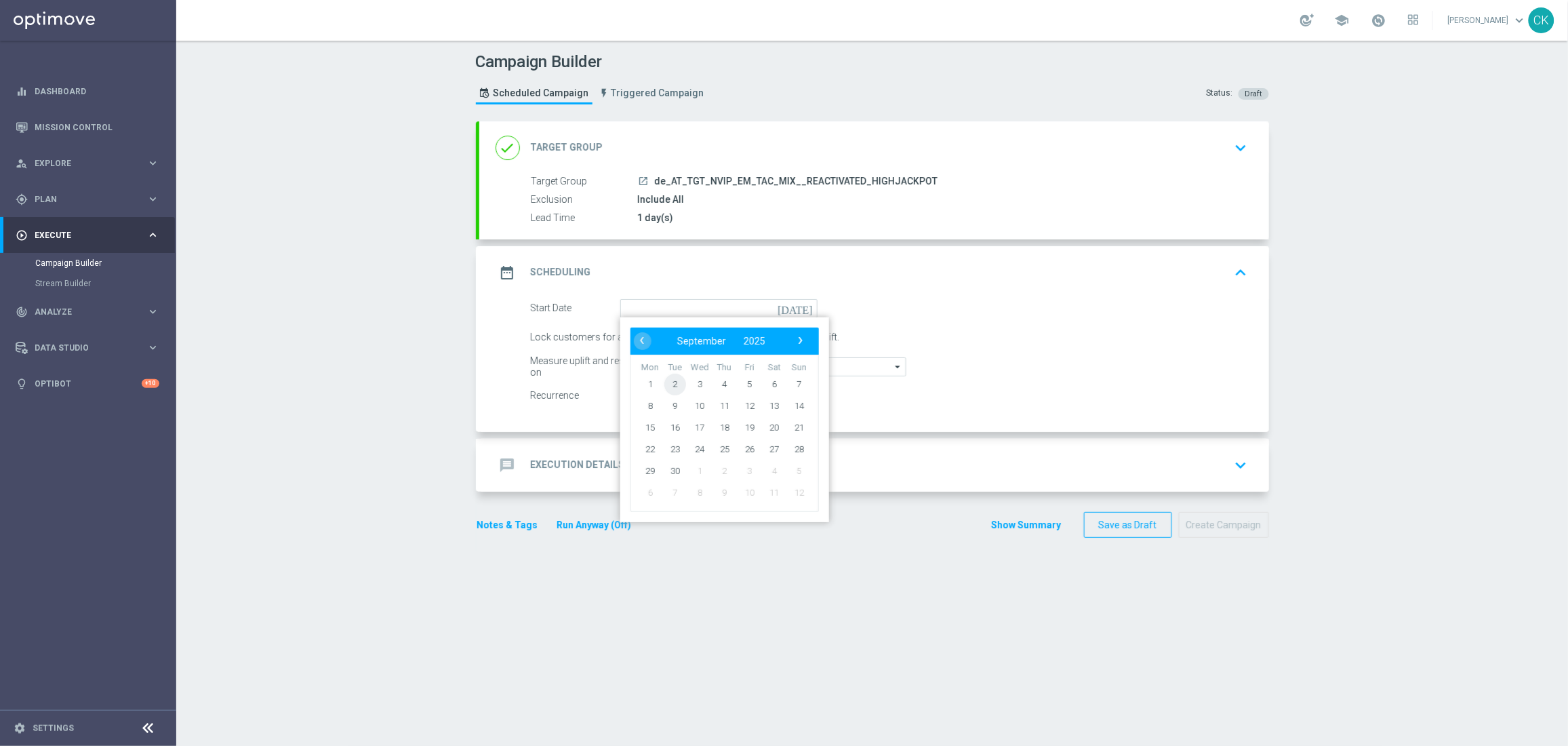
drag, startPoint x: 678, startPoint y: 377, endPoint x: 669, endPoint y: 380, distance: 9.5
click at [669, 380] on span "2" at bounding box center [674, 383] width 22 height 22
type input "[DATE]"
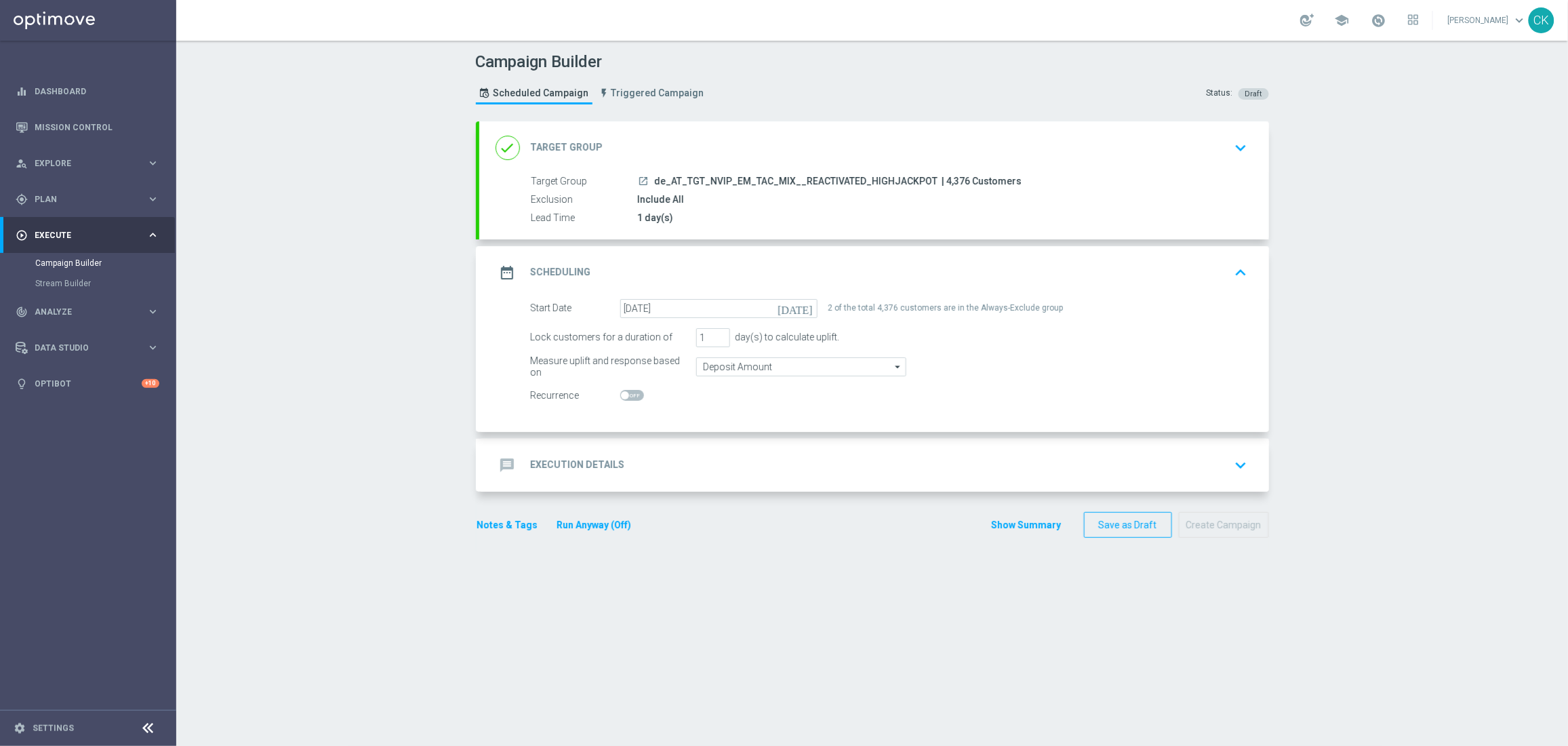
click at [543, 460] on h2 "Execution Details" at bounding box center [577, 465] width 94 height 13
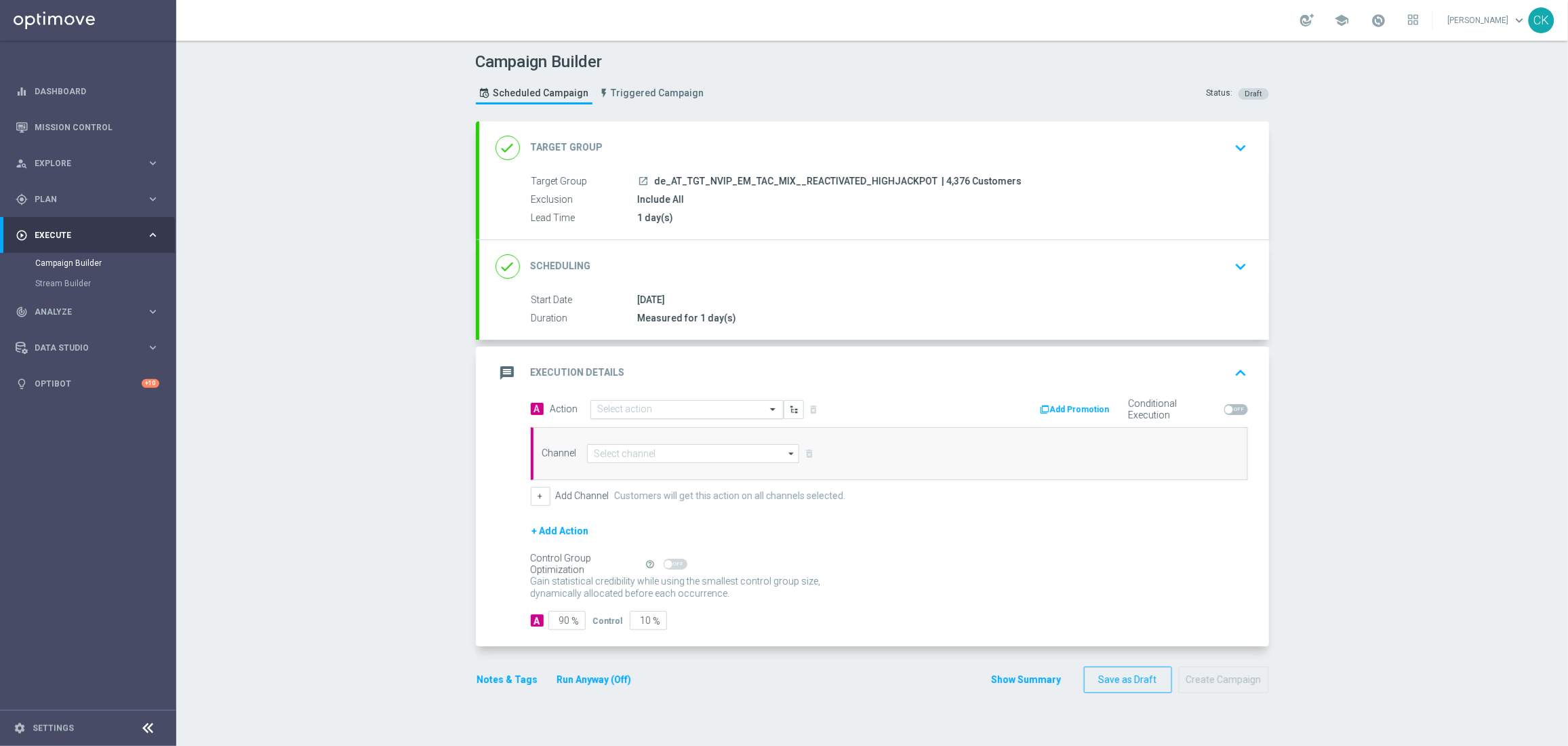
click at [639, 409] on input "text" at bounding box center [673, 410] width 151 height 11
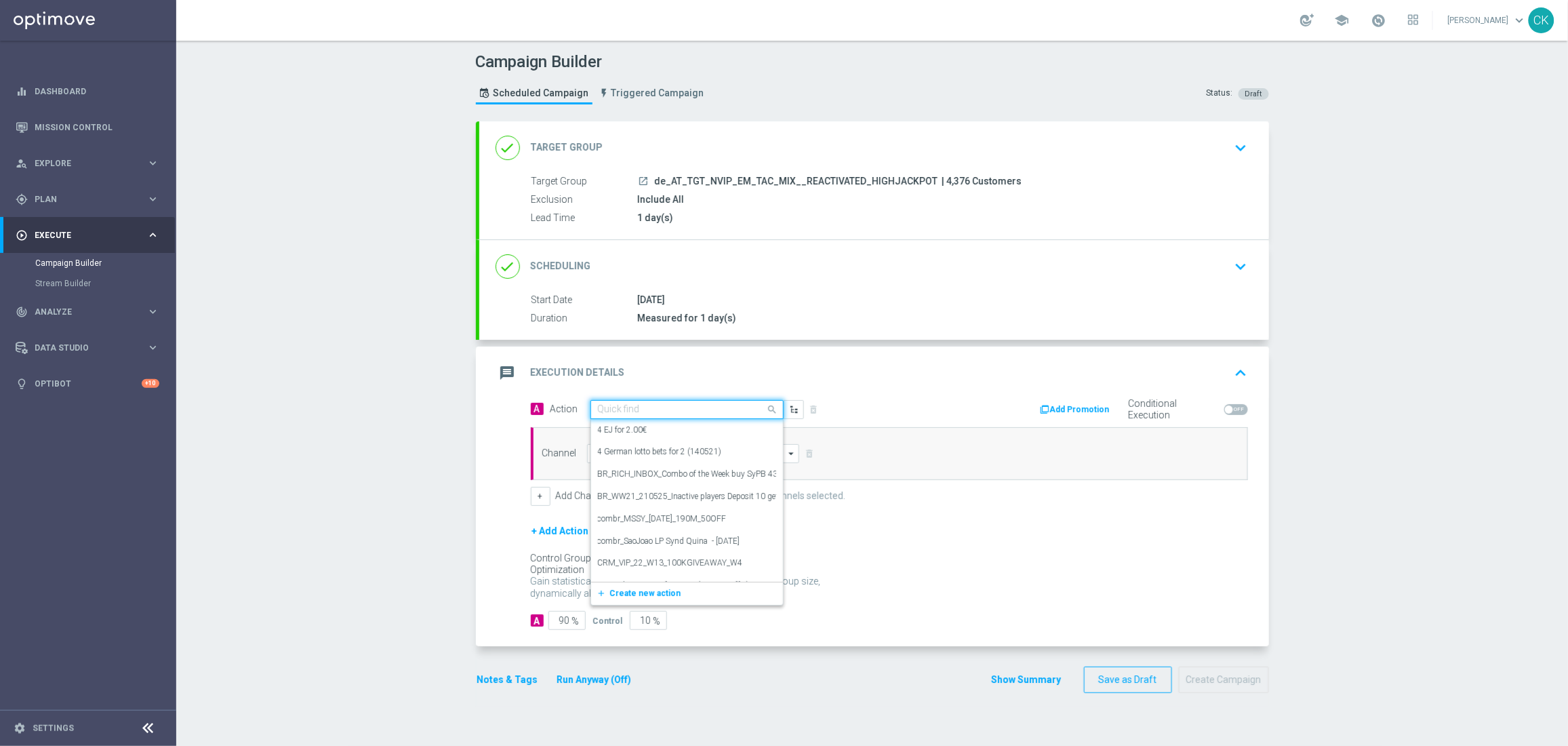
paste input "SummerSales - EM themed"
type input "SummerSales - EM themed"
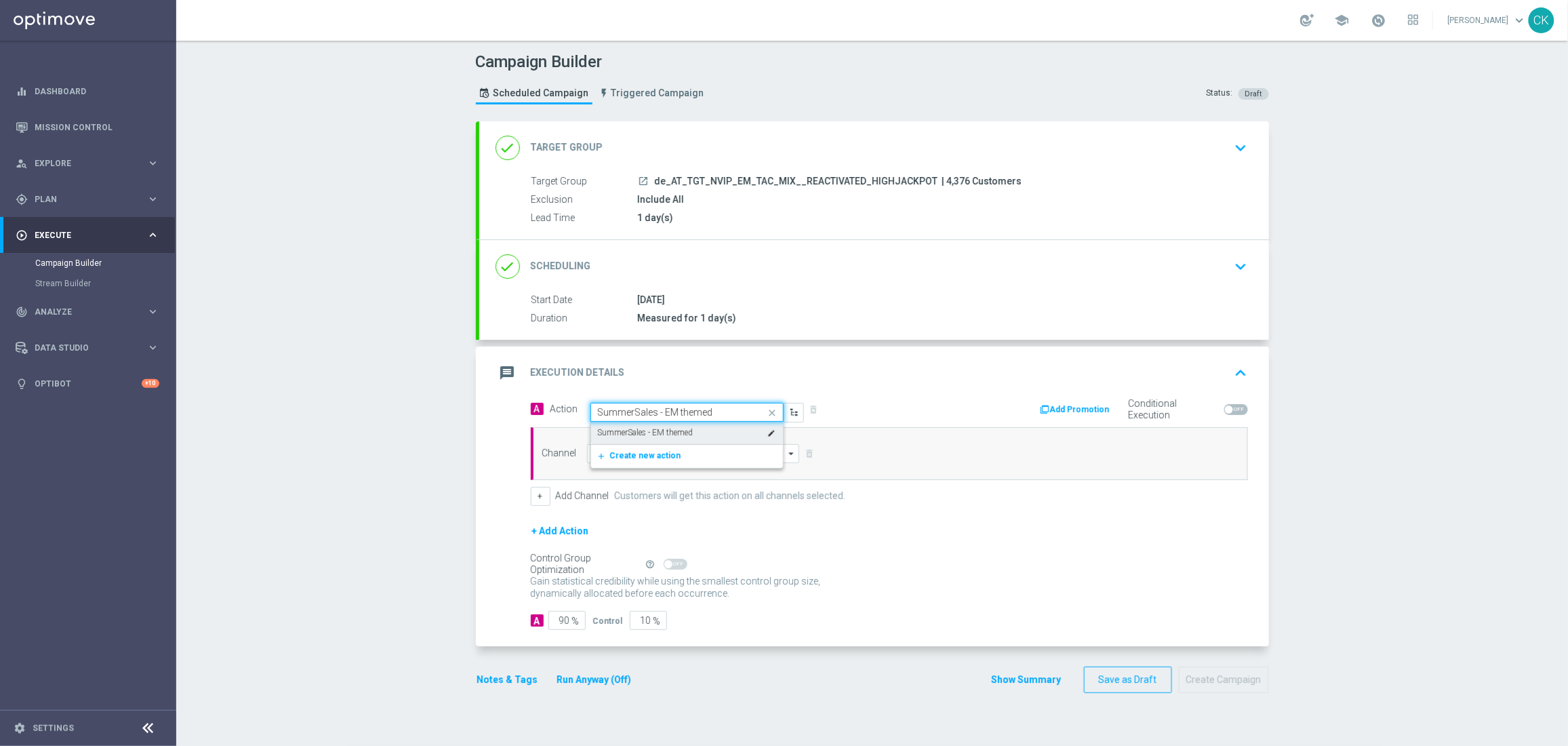
click at [644, 426] on div "SummerSales - EM themed edit" at bounding box center [687, 432] width 178 height 22
click at [644, 458] on input at bounding box center [693, 453] width 213 height 19
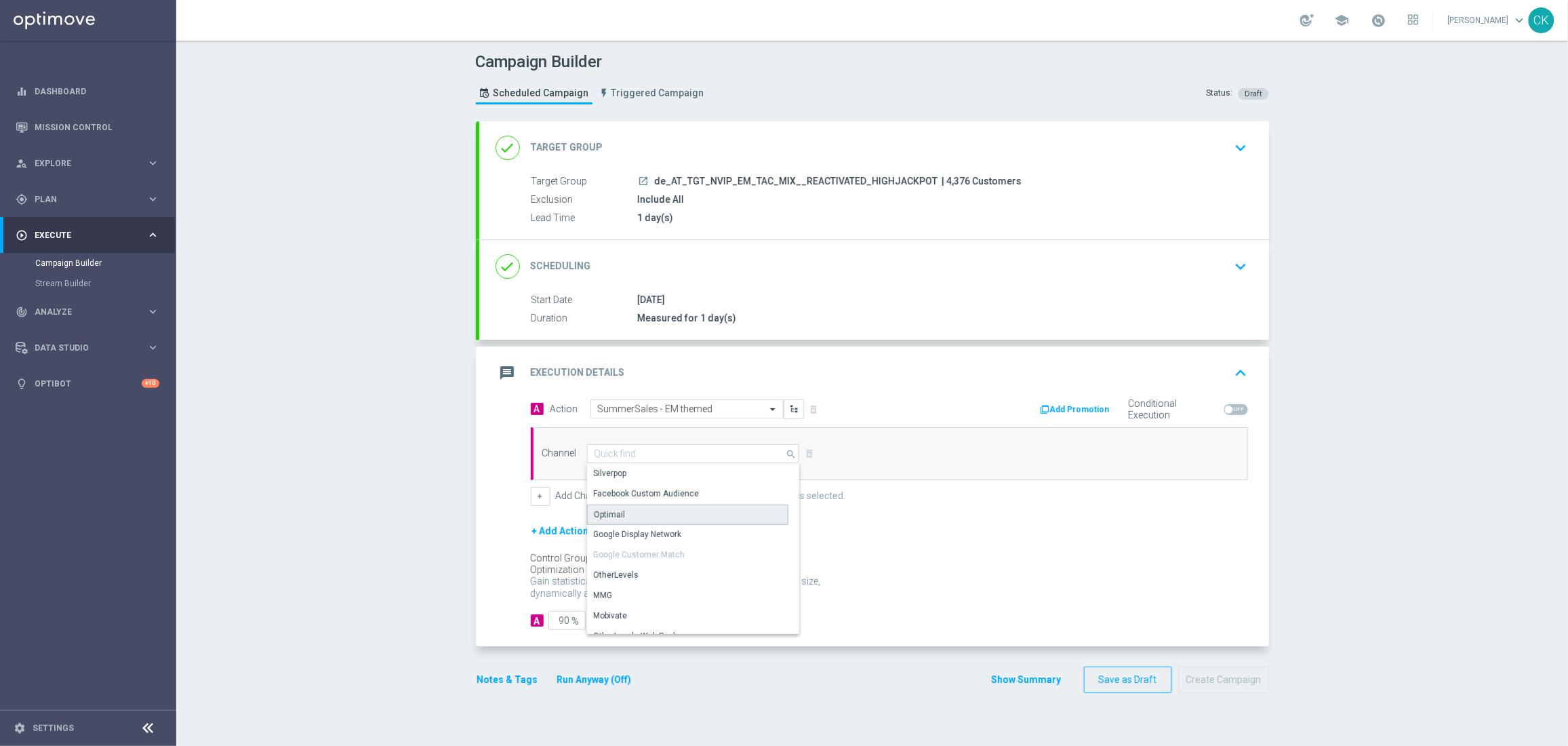
click at [644, 510] on div "Optimail" at bounding box center [688, 514] width 201 height 20
type input "Optimail"
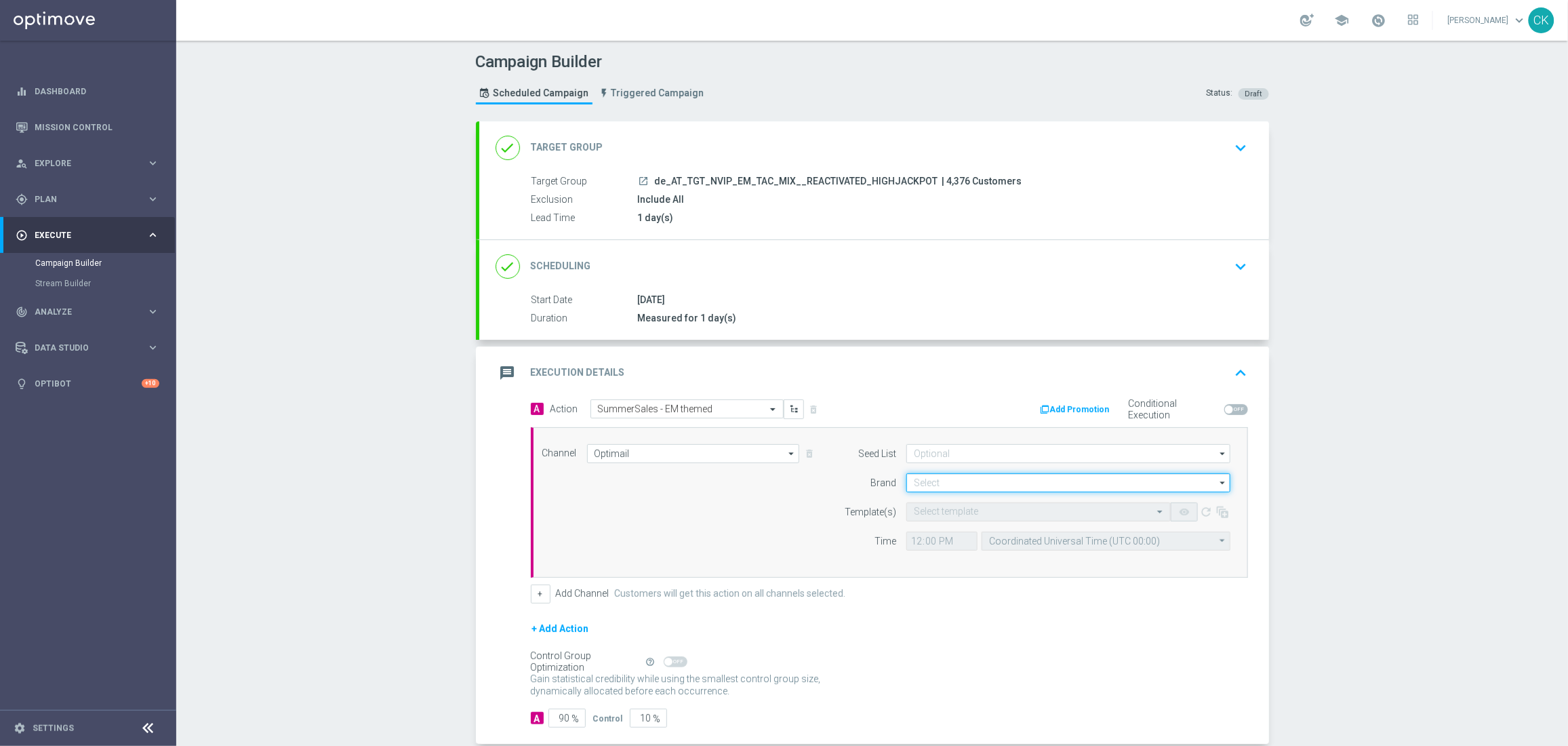
click at [953, 484] on input at bounding box center [1068, 482] width 324 height 19
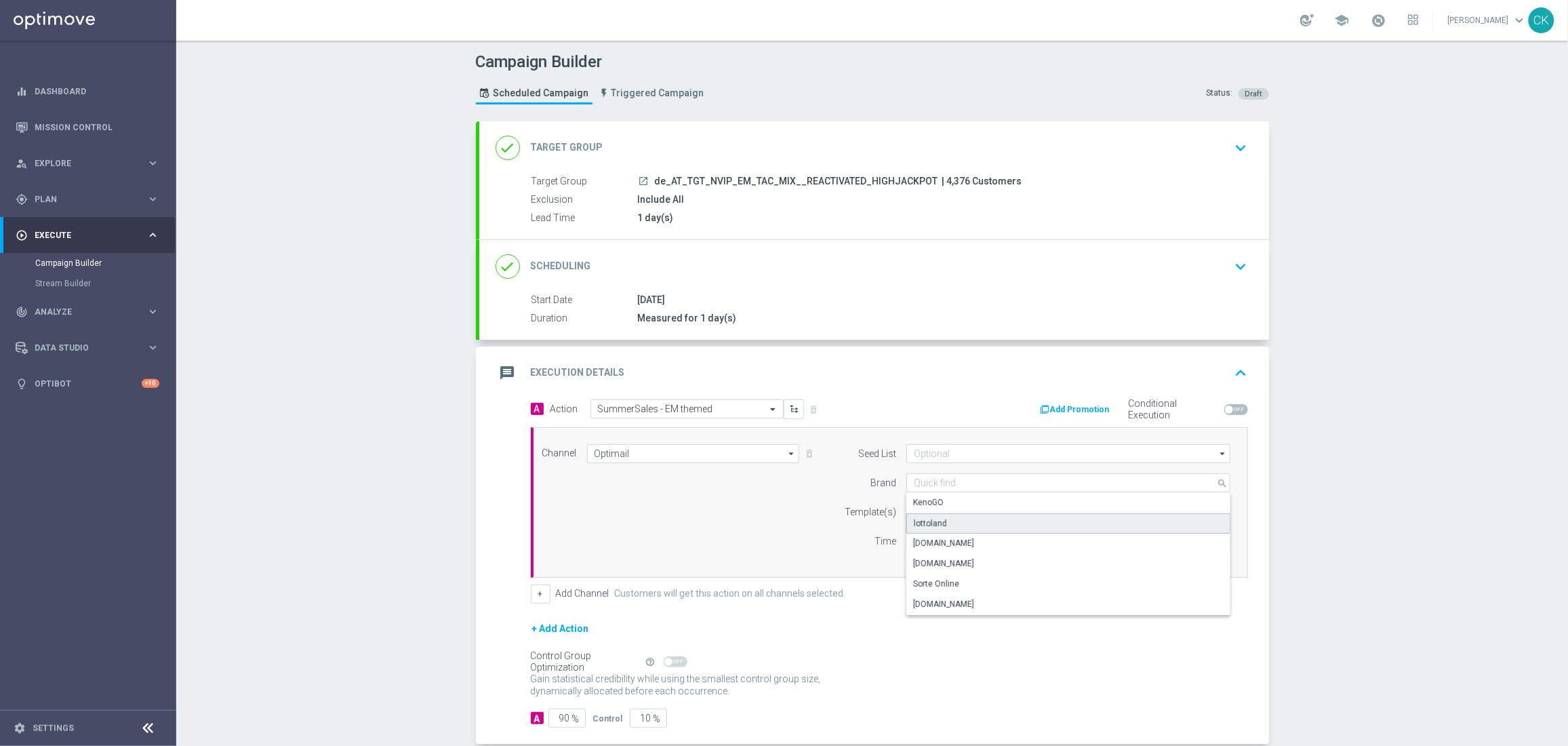
click at [940, 516] on div "lottoland" at bounding box center [1068, 523] width 324 height 20
type input "lottoland"
click at [938, 515] on input "text" at bounding box center [1025, 512] width 222 height 11
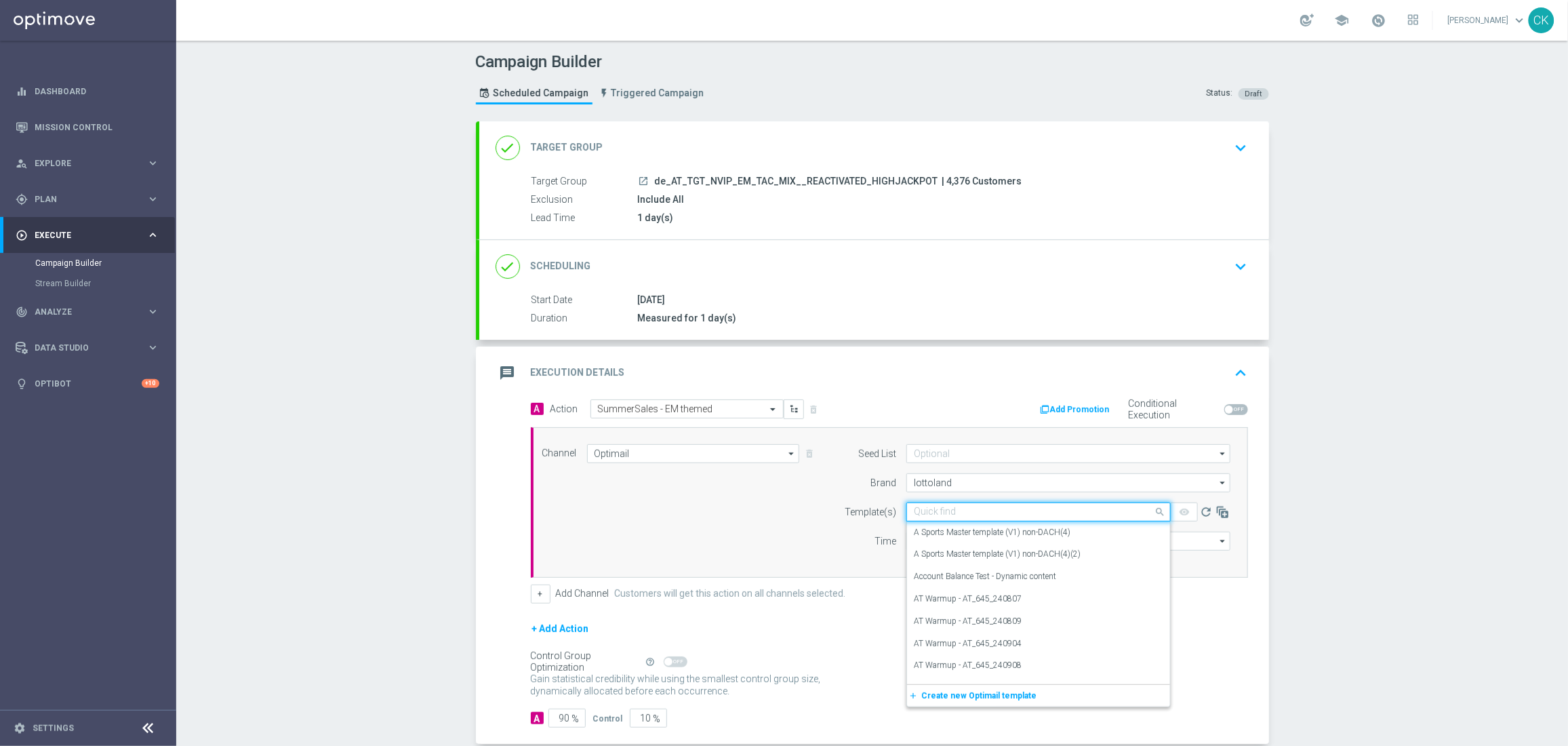
paste input "AT__SUMMERSALE_EM_250902__NVIP_EMA_TAC_MIX"
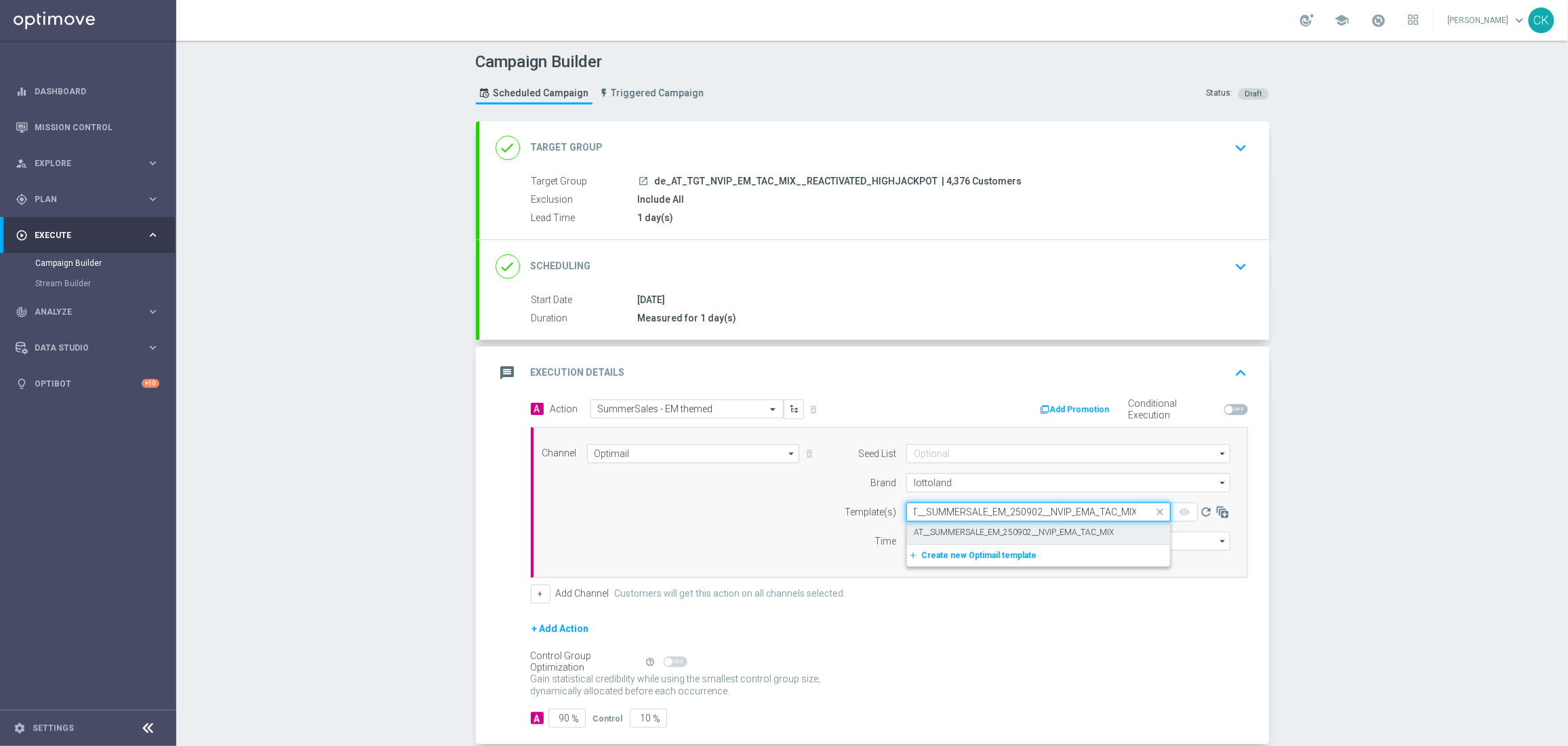
click at [938, 528] on label "AT__SUMMERSALE_EM_250902__NVIP_EMA_TAC_MIX" at bounding box center [1013, 533] width 200 height 11
type input "AT__SUMMERSALE_EM_250902__NVIP_EMA_TAC_MIX"
click at [907, 543] on input "12:00" at bounding box center [942, 541] width 71 height 19
type input "06:00"
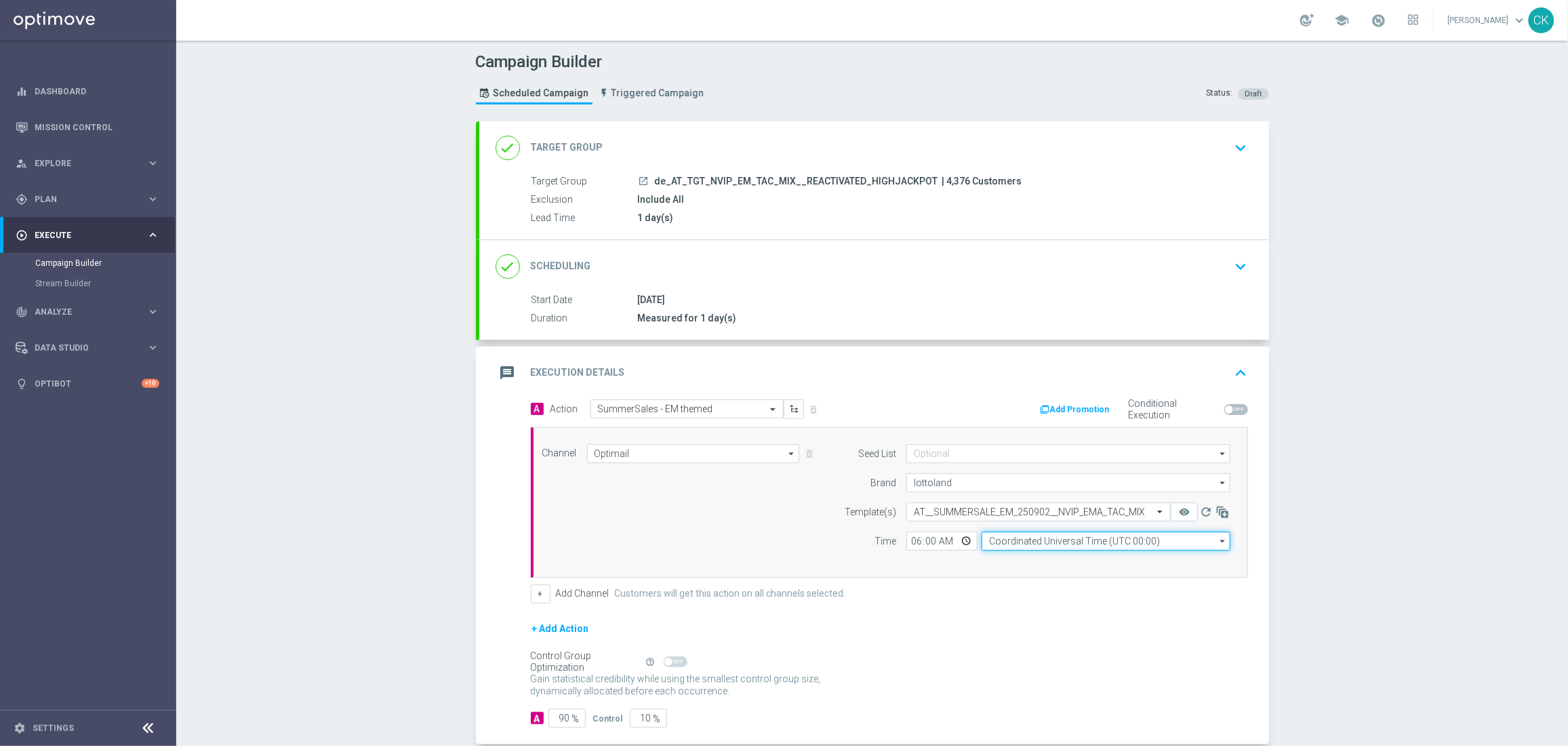
click at [1116, 538] on input "Coordinated Universal Time (UTC 00:00)" at bounding box center [1106, 541] width 249 height 19
click at [1121, 556] on div "Central European Time ([GEOGRAPHIC_DATA]) (UTC +02:00)" at bounding box center [1098, 561] width 221 height 12
type input "Central European Time ([GEOGRAPHIC_DATA]) (UTC +02:00)"
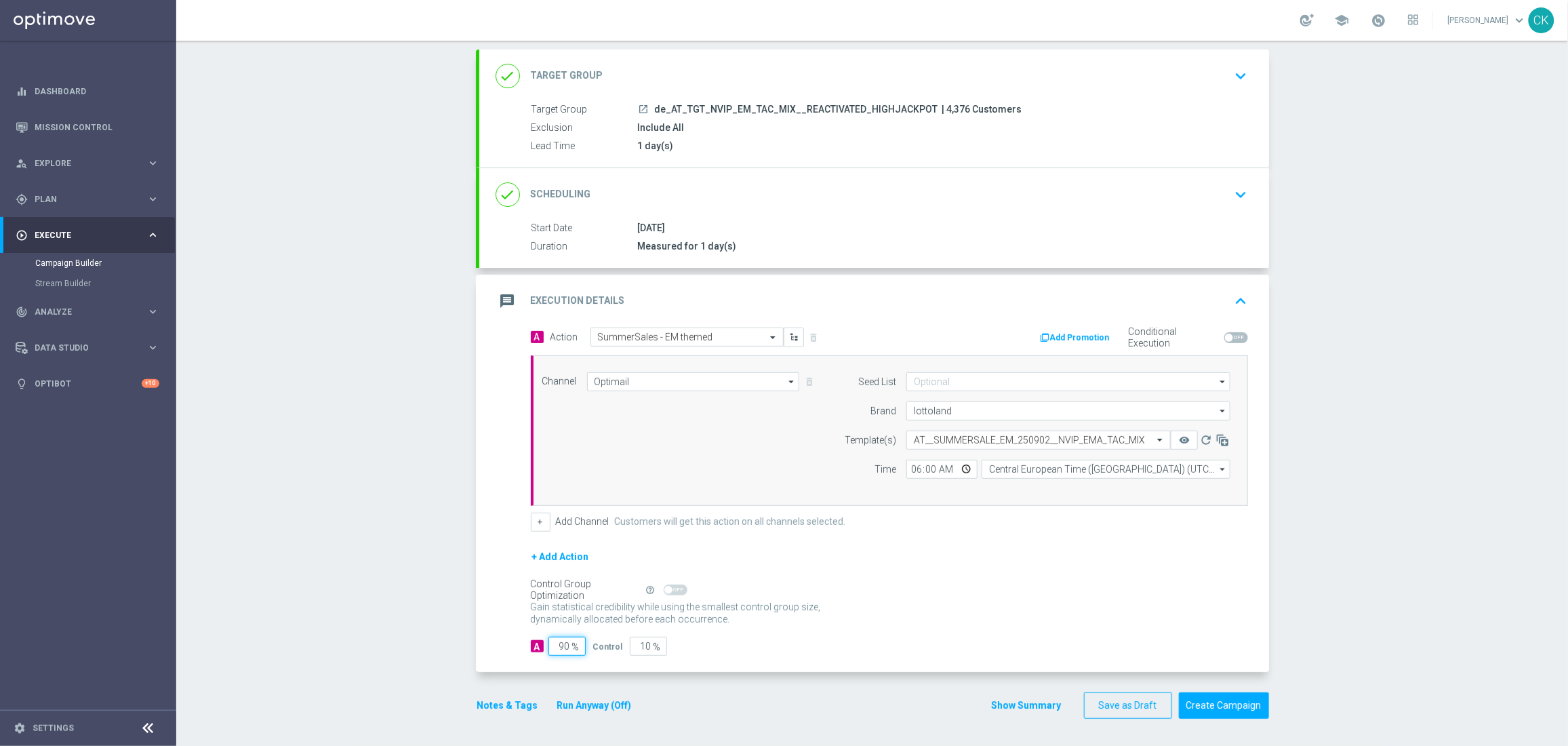
click at [563, 644] on input "90" at bounding box center [567, 645] width 38 height 19
type input "9"
type input "91"
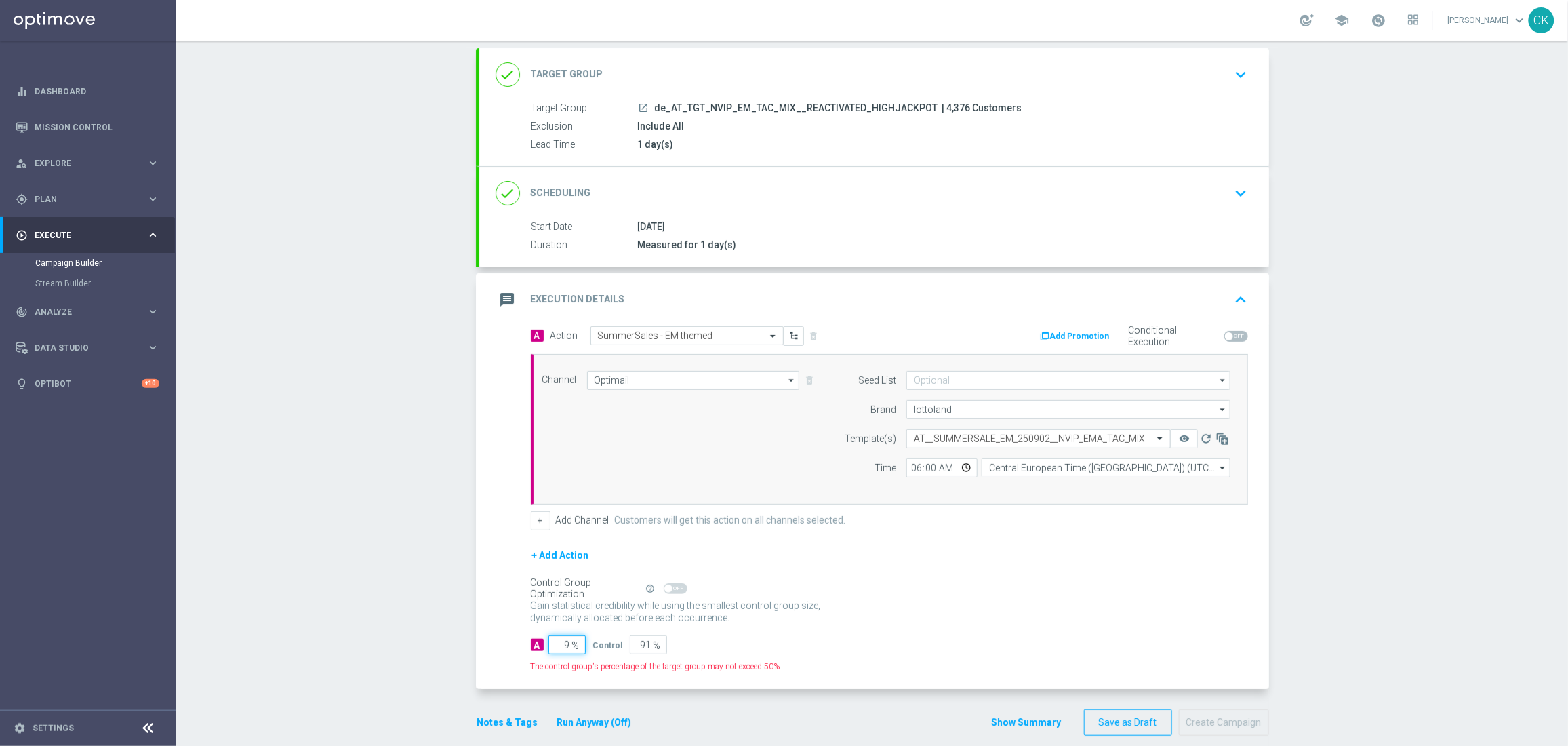
type input "98"
type input "2"
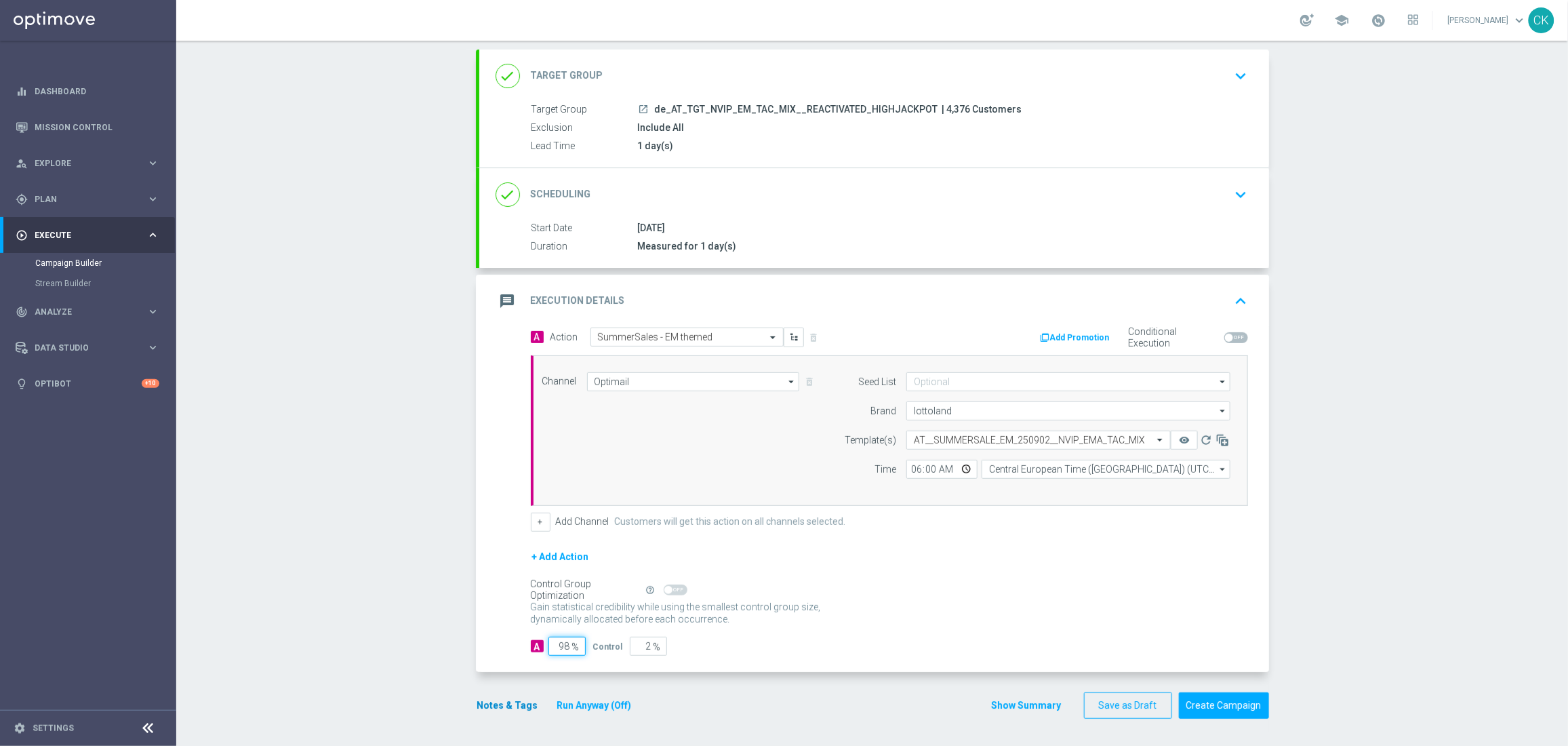
type input "98"
click at [498, 698] on button "Notes & Tags" at bounding box center [508, 705] width 64 height 17
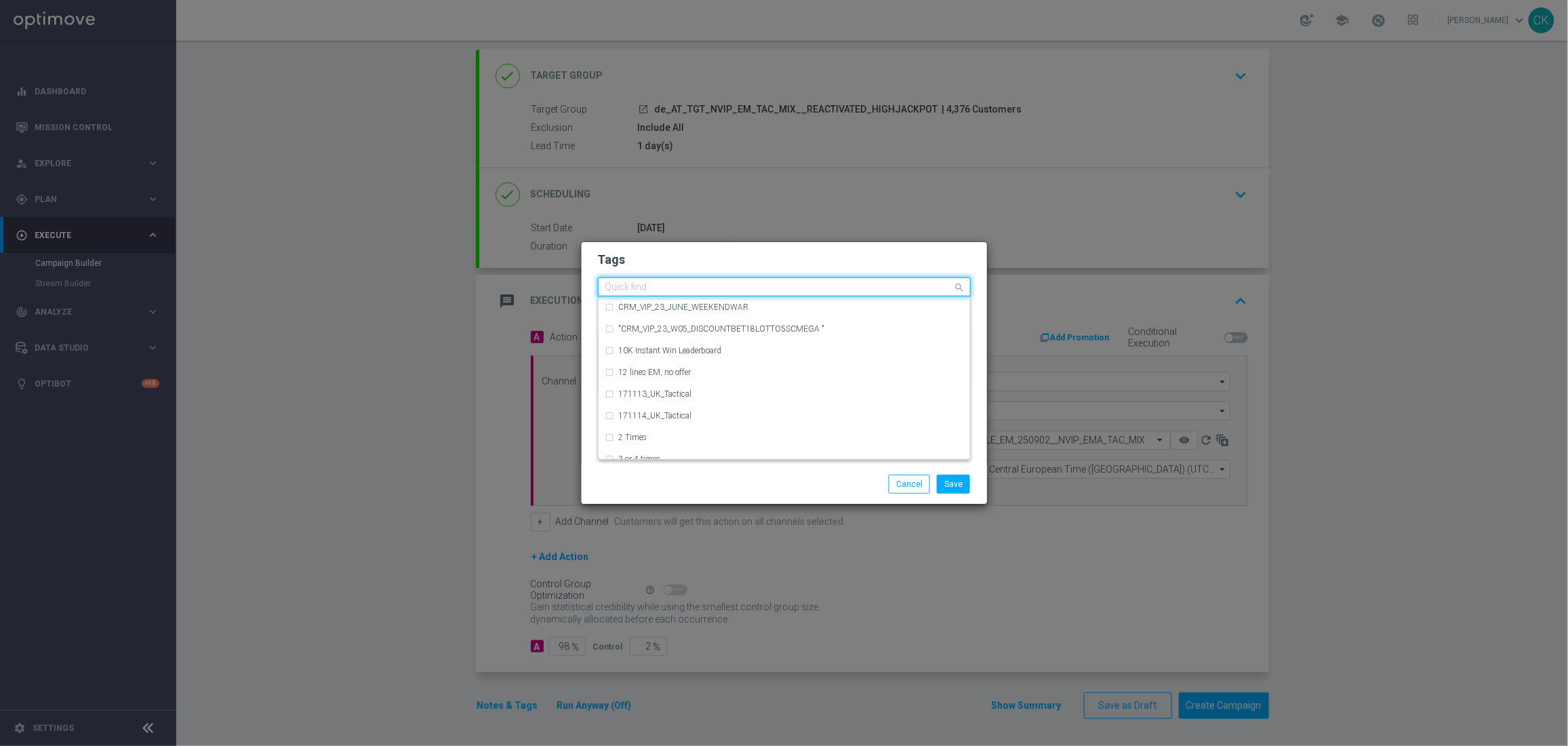
click at [673, 283] on input "text" at bounding box center [779, 288] width 348 height 11
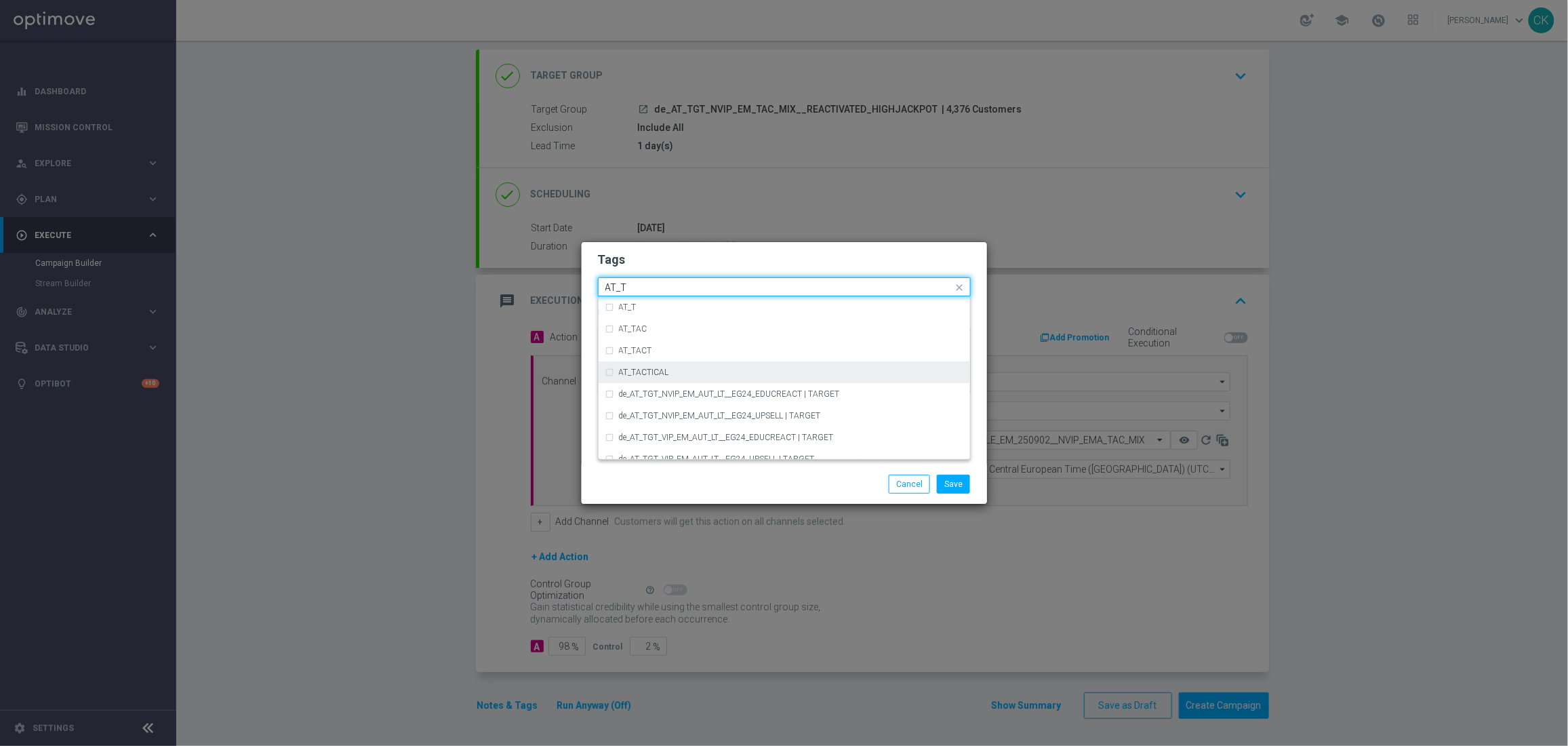
click at [687, 366] on div "AT_TACTICAL" at bounding box center [784, 372] width 358 height 22
type input "AT_T"
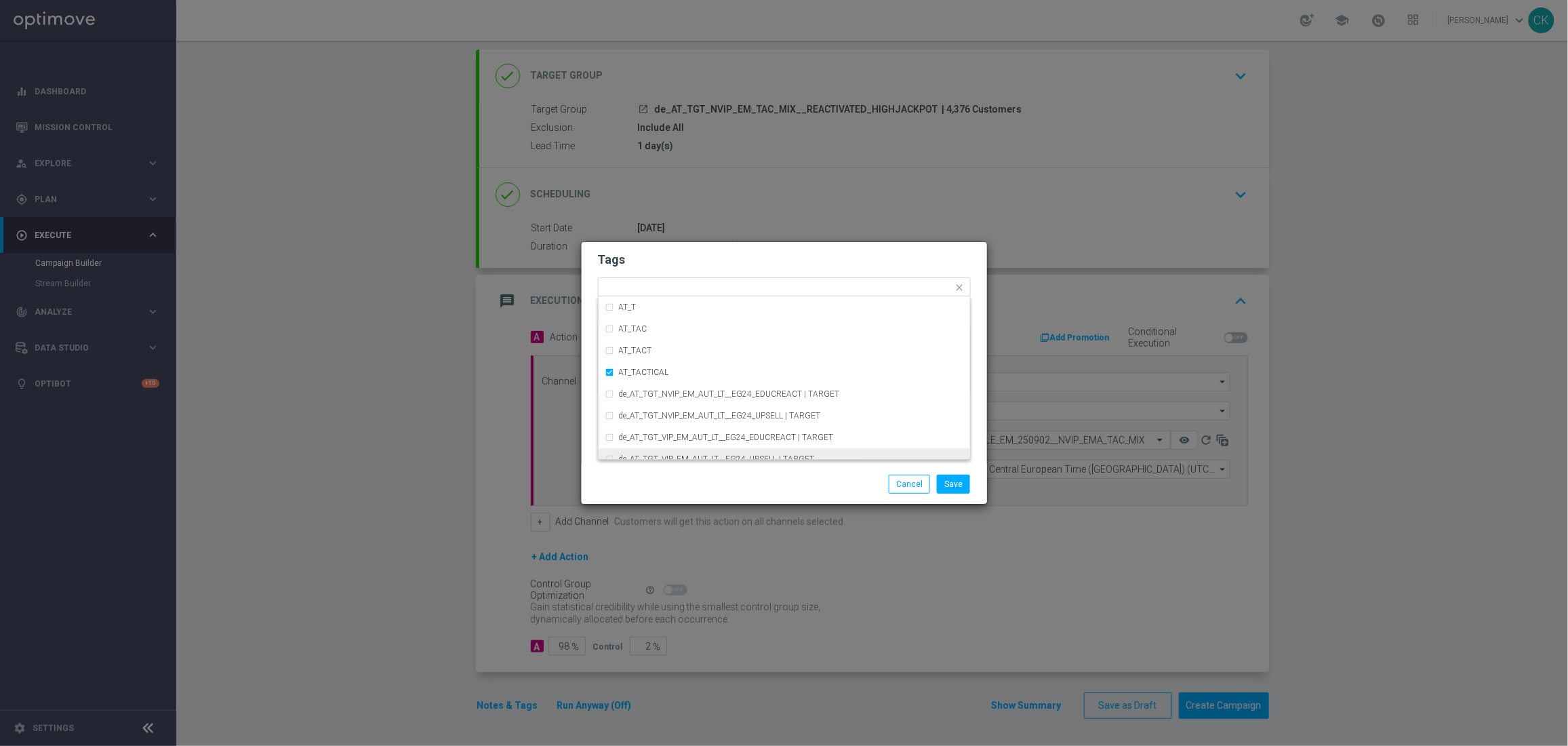
click at [686, 470] on div "Save Cancel" at bounding box center [784, 484] width 405 height 39
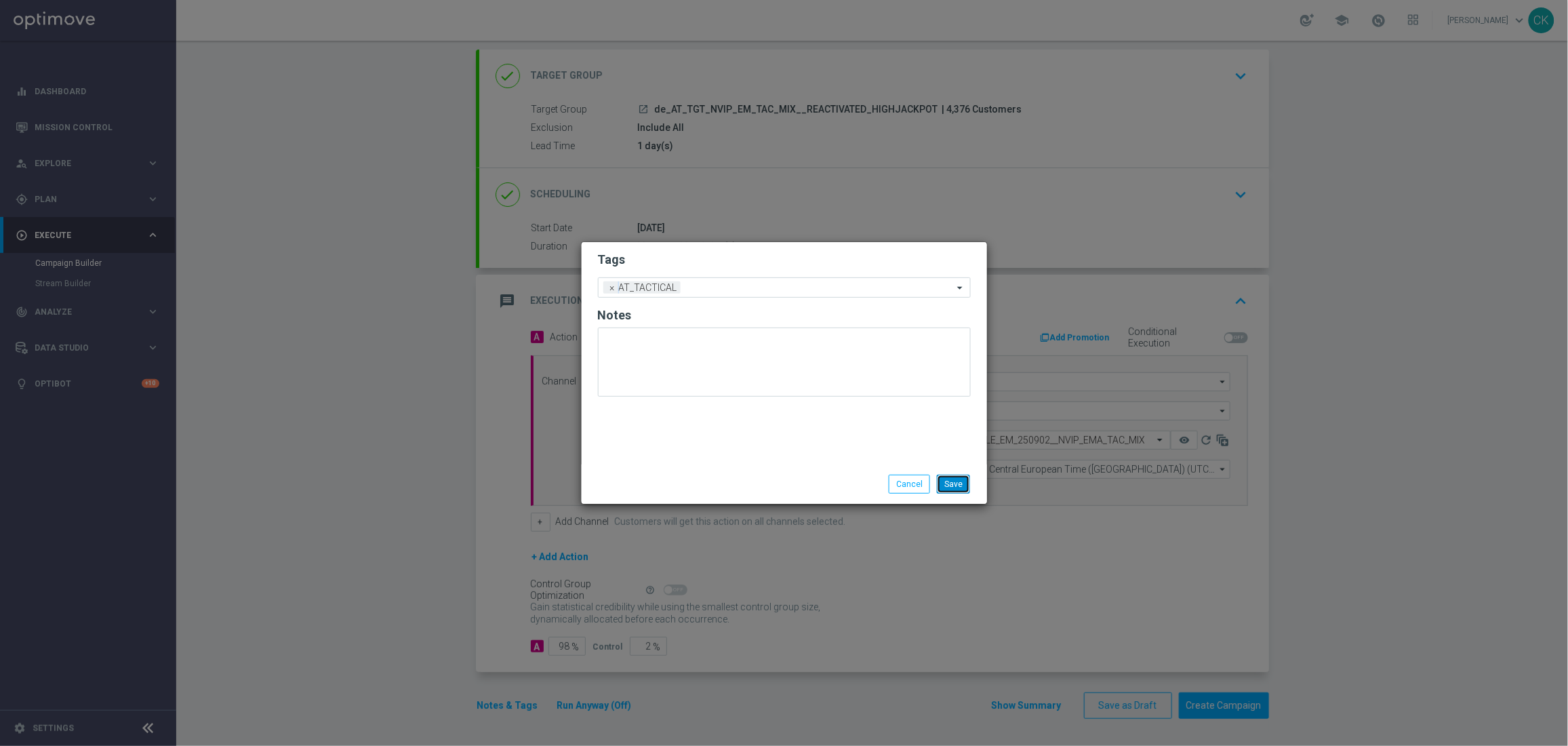
click at [951, 480] on button "Save" at bounding box center [953, 484] width 33 height 19
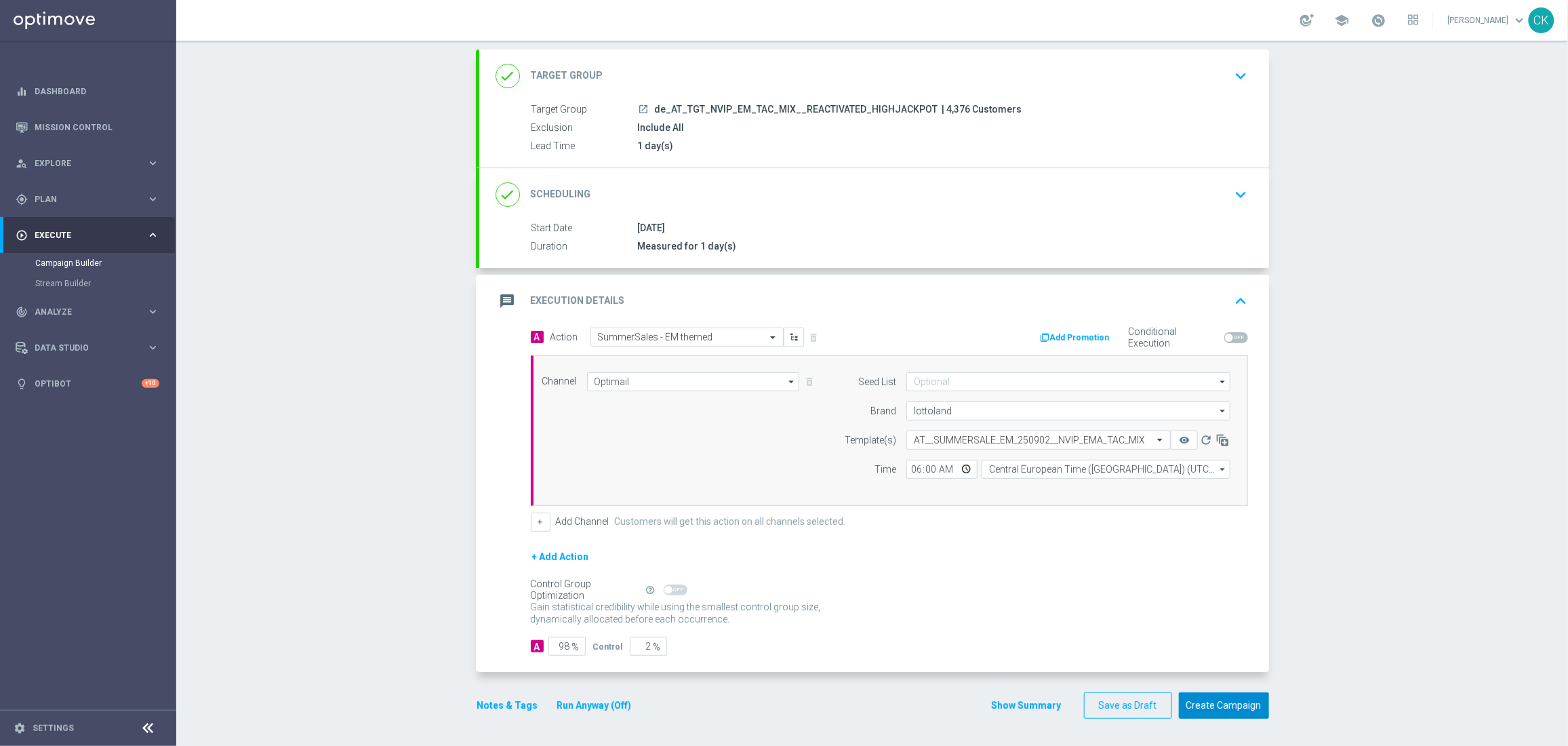
click at [1214, 708] on button "Create Campaign" at bounding box center [1223, 705] width 90 height 26
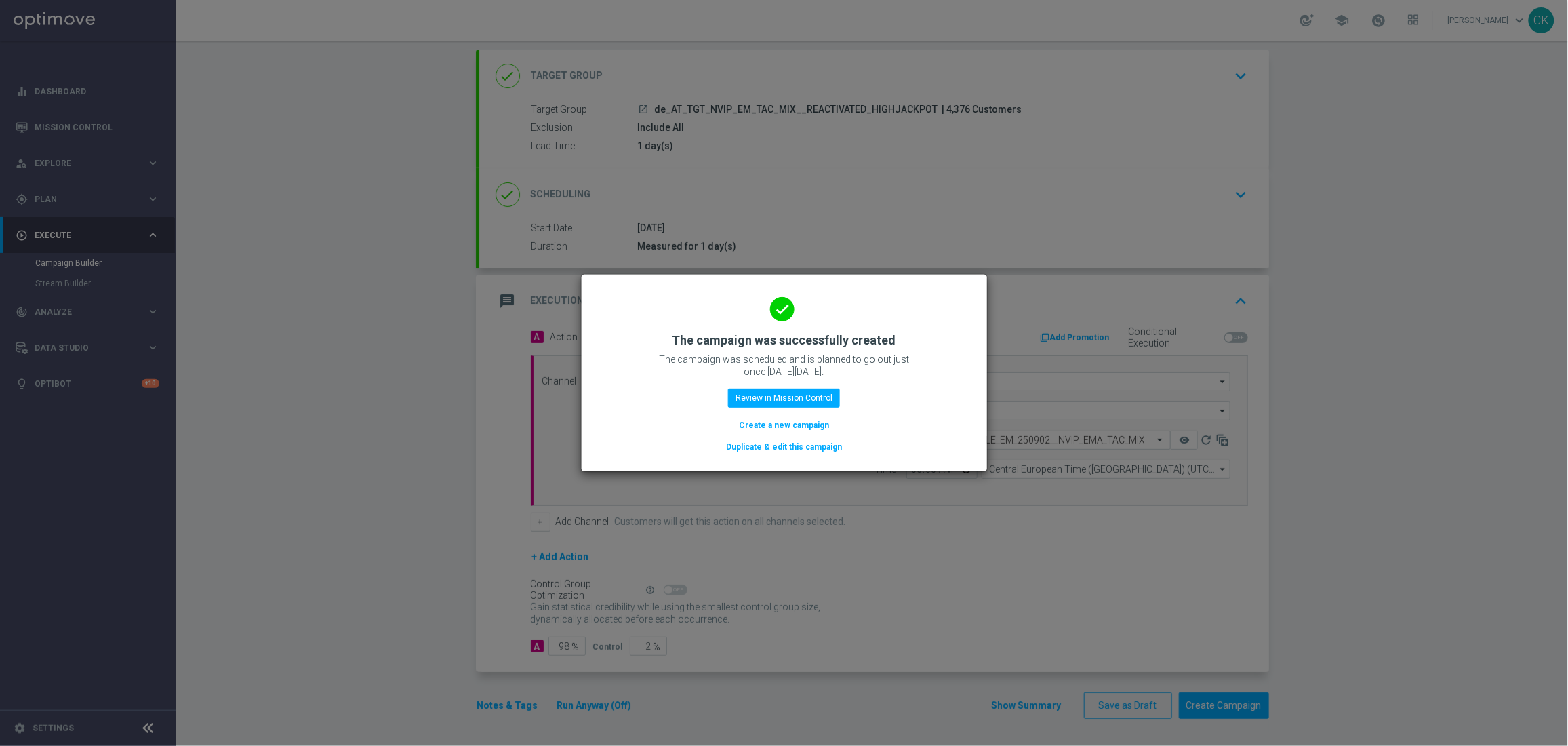
click at [764, 449] on button "Duplicate & edit this campaign" at bounding box center [783, 447] width 118 height 15
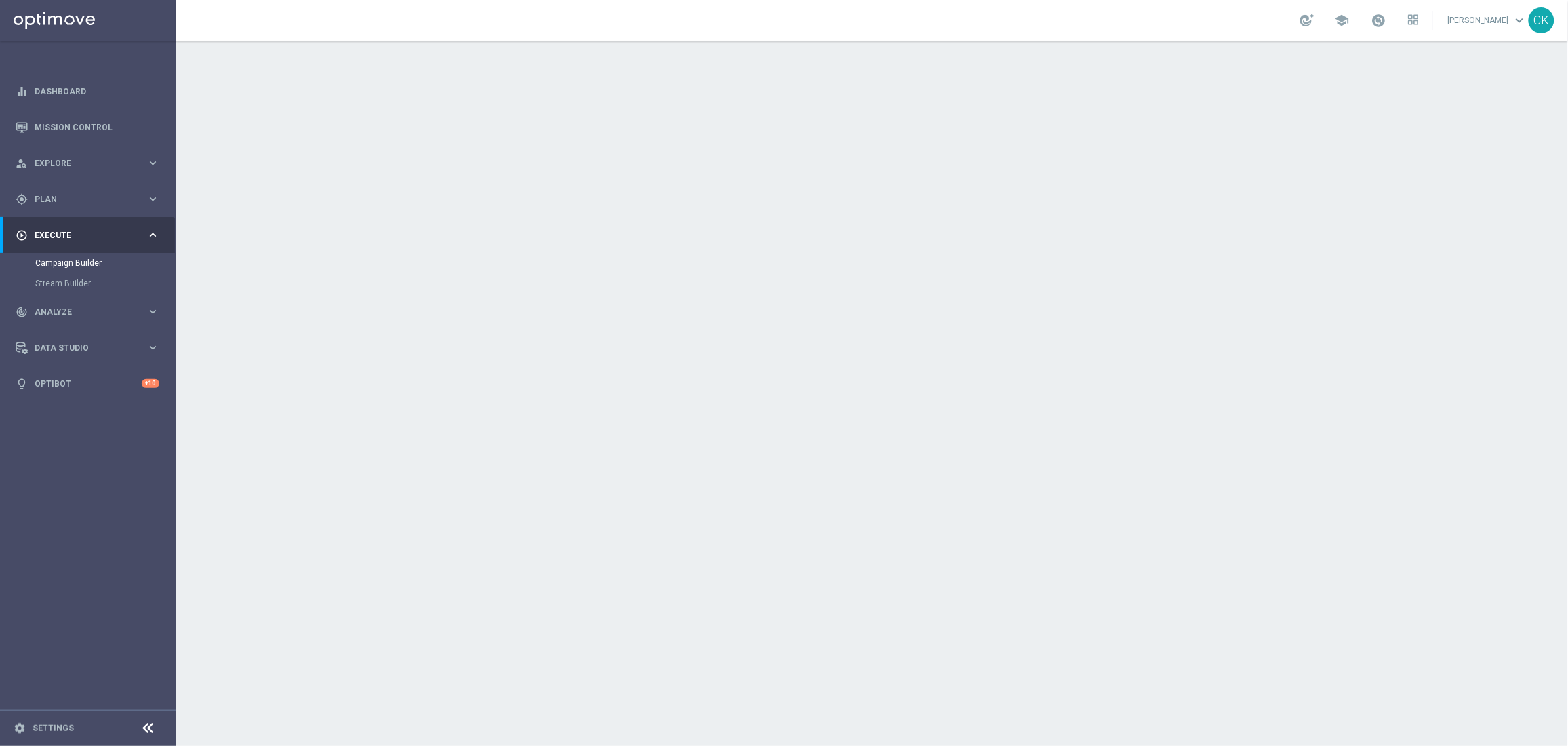
click at [706, 158] on div "done Target Group keyboard_arrow_down" at bounding box center [874, 148] width 757 height 26
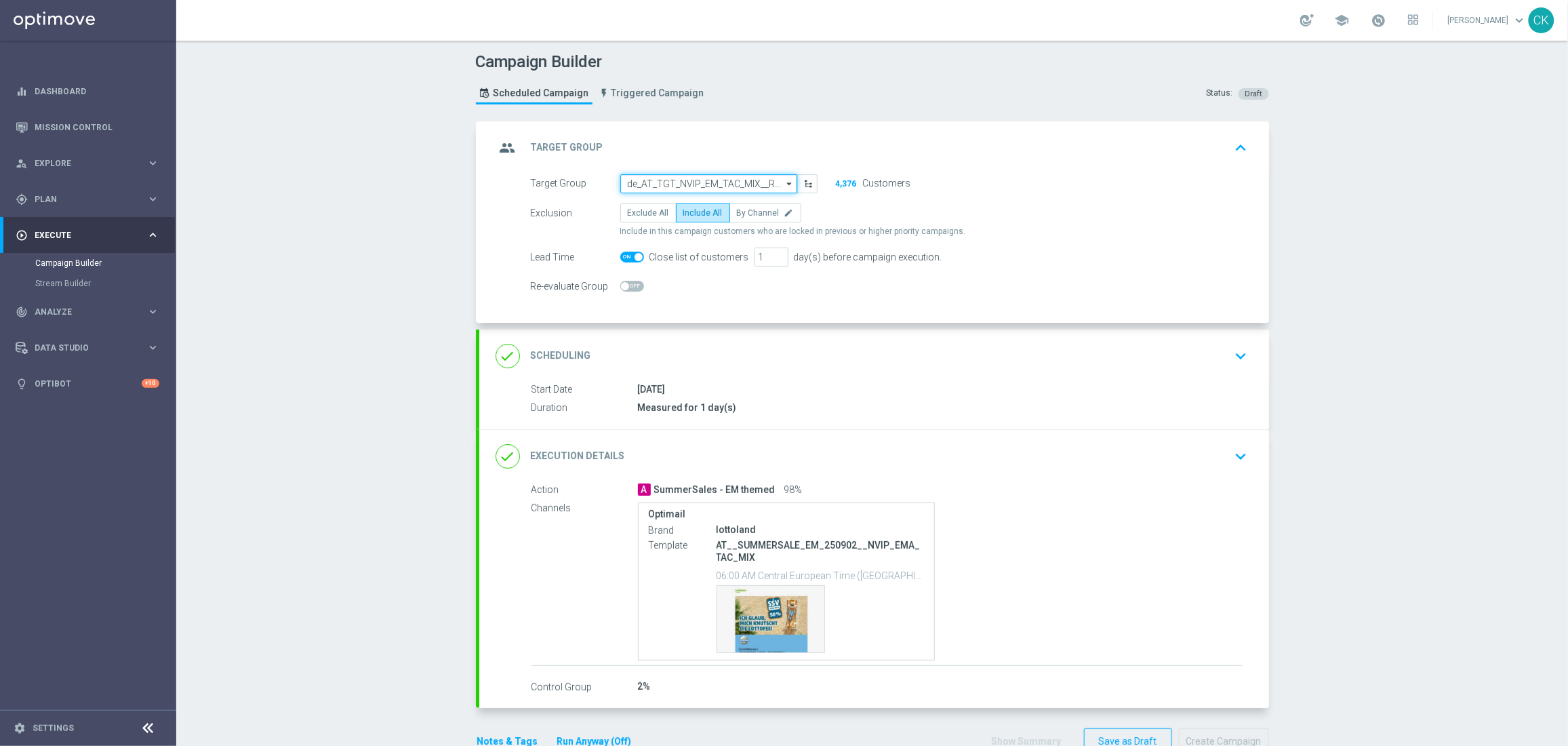
click at [693, 178] on input "de_AT_TGT_NVIP_EM_TAC_MIX__REACTIVATED_HIGHJACKPOT" at bounding box center [708, 183] width 177 height 19
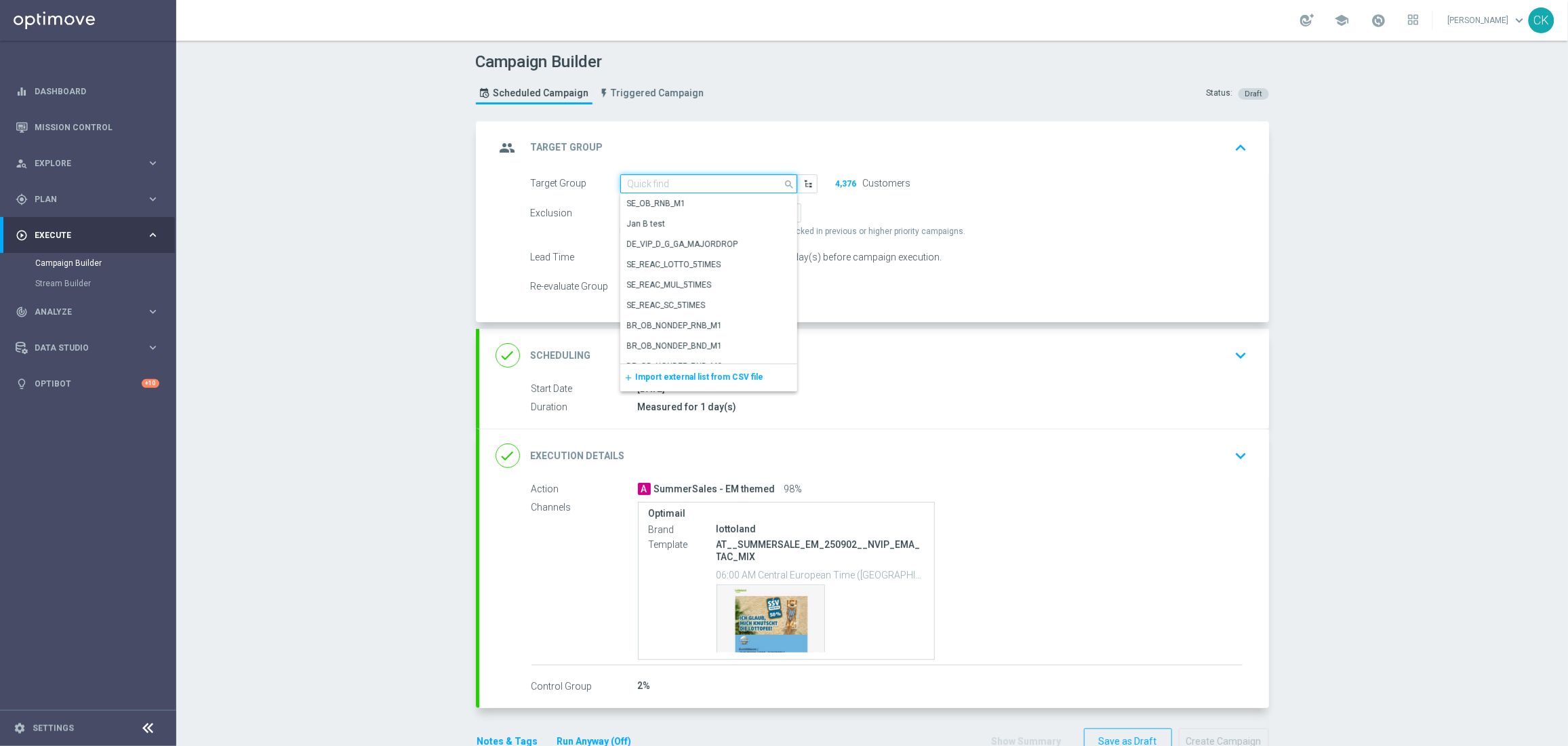
click at [693, 178] on input at bounding box center [708, 183] width 177 height 19
paste input "de_AT_TGT_NVIP_EM_TAC_MIX__CHURNED_HIGHJACKPOT"
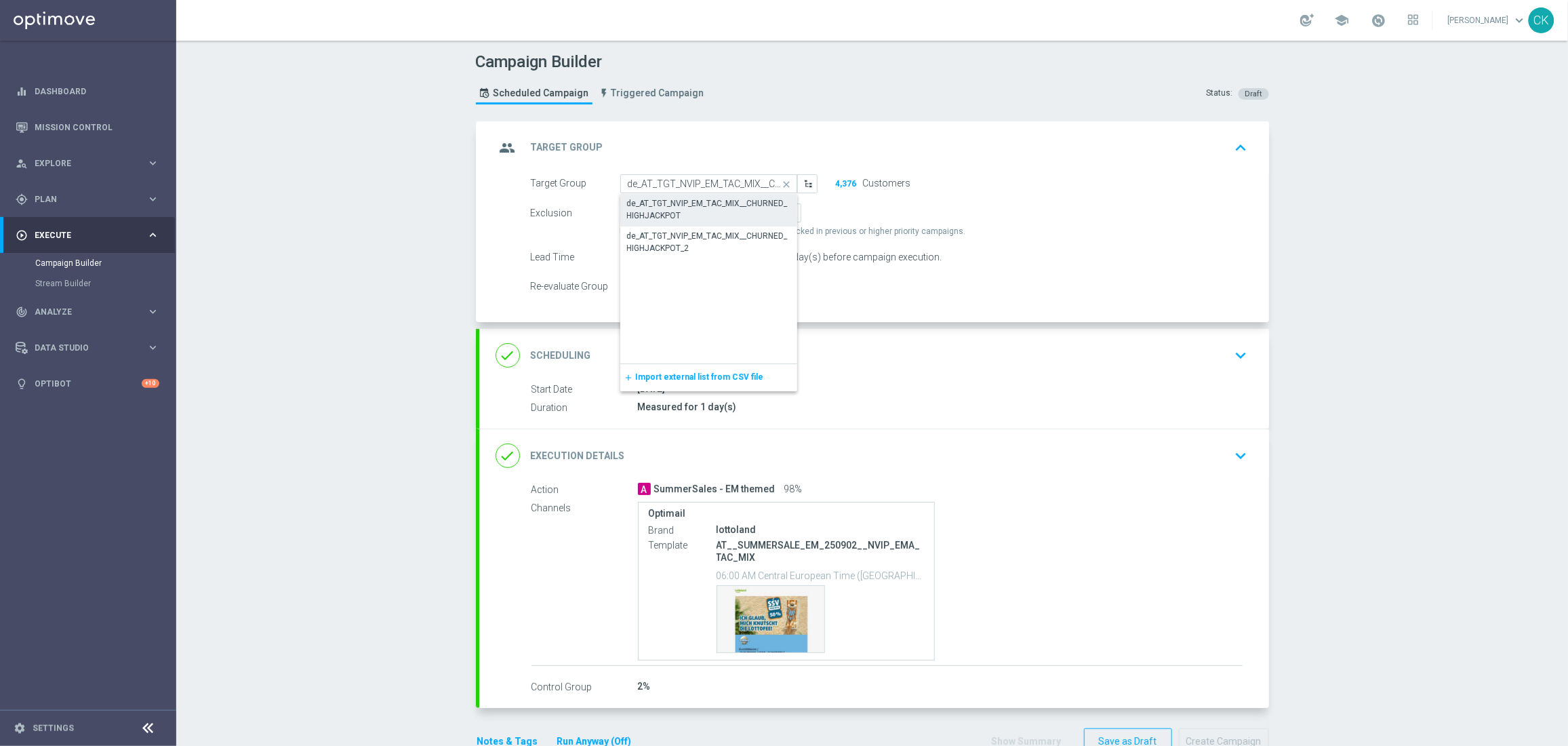
click at [696, 203] on div "de_AT_TGT_NVIP_EM_TAC_MIX__CHURNED_HIGHJACKPOT" at bounding box center [709, 209] width 163 height 25
type input "de_AT_TGT_NVIP_EM_TAC_MIX__CHURNED_HIGHJACKPOT"
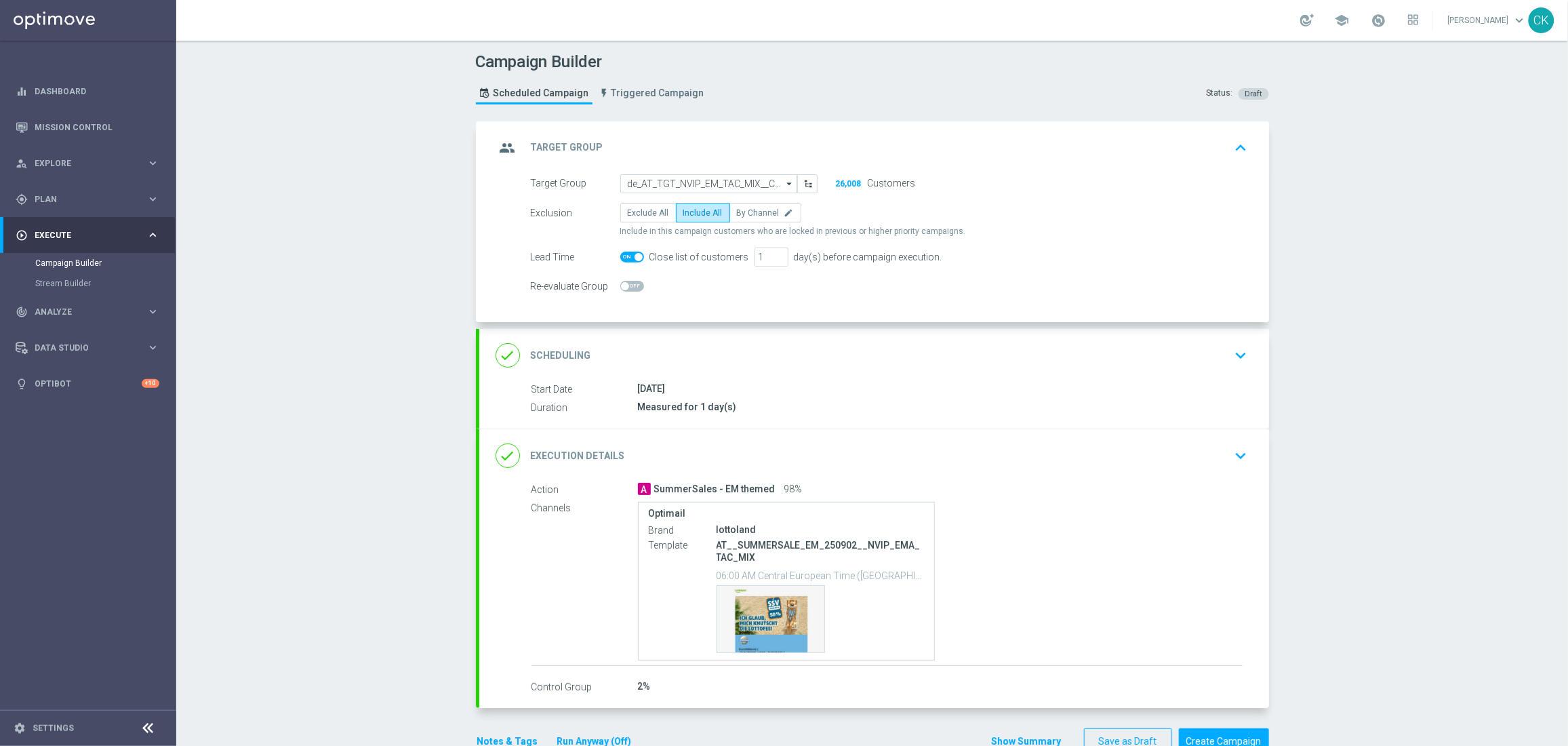
click at [556, 343] on div "done Scheduling" at bounding box center [543, 355] width 96 height 25
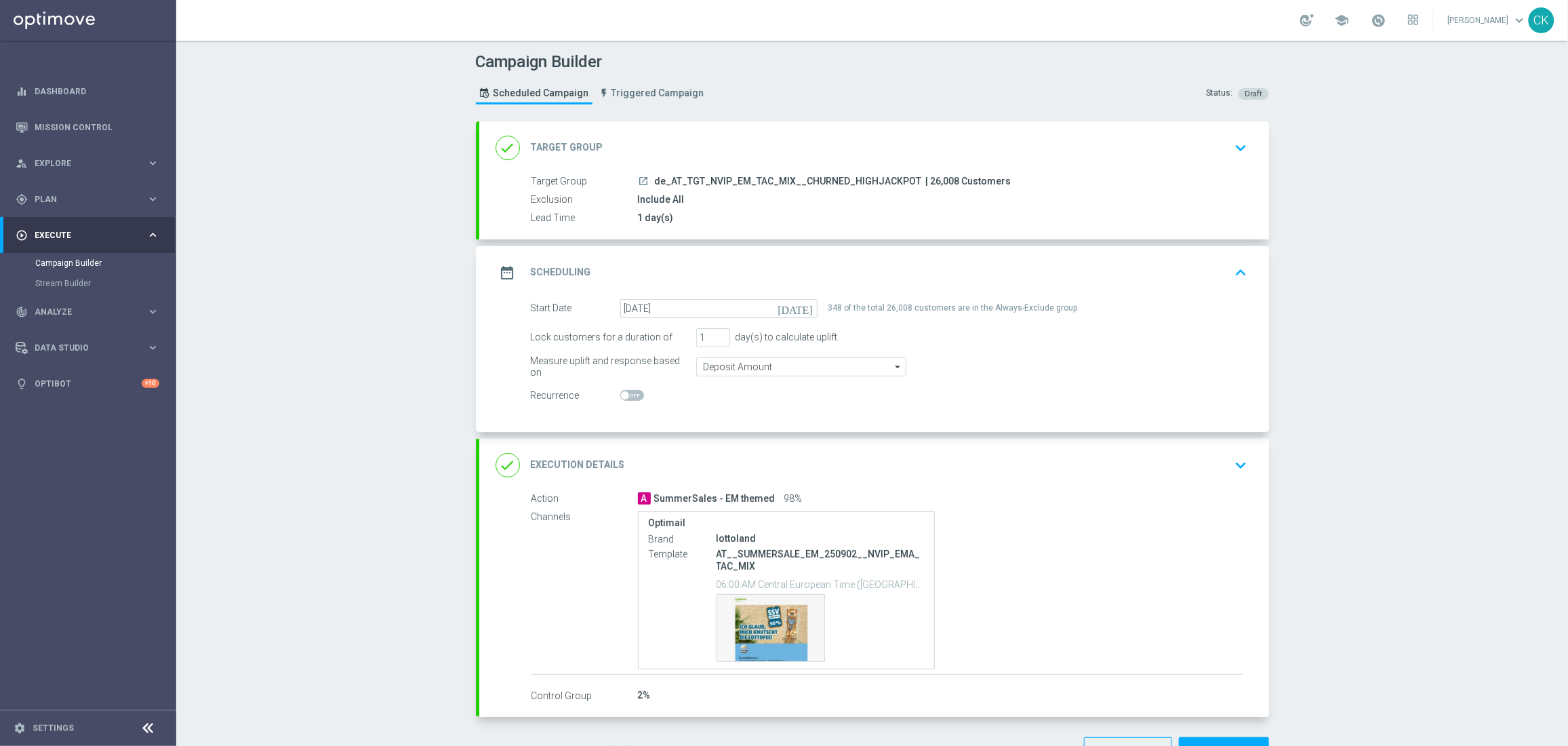
scroll to position [46, 0]
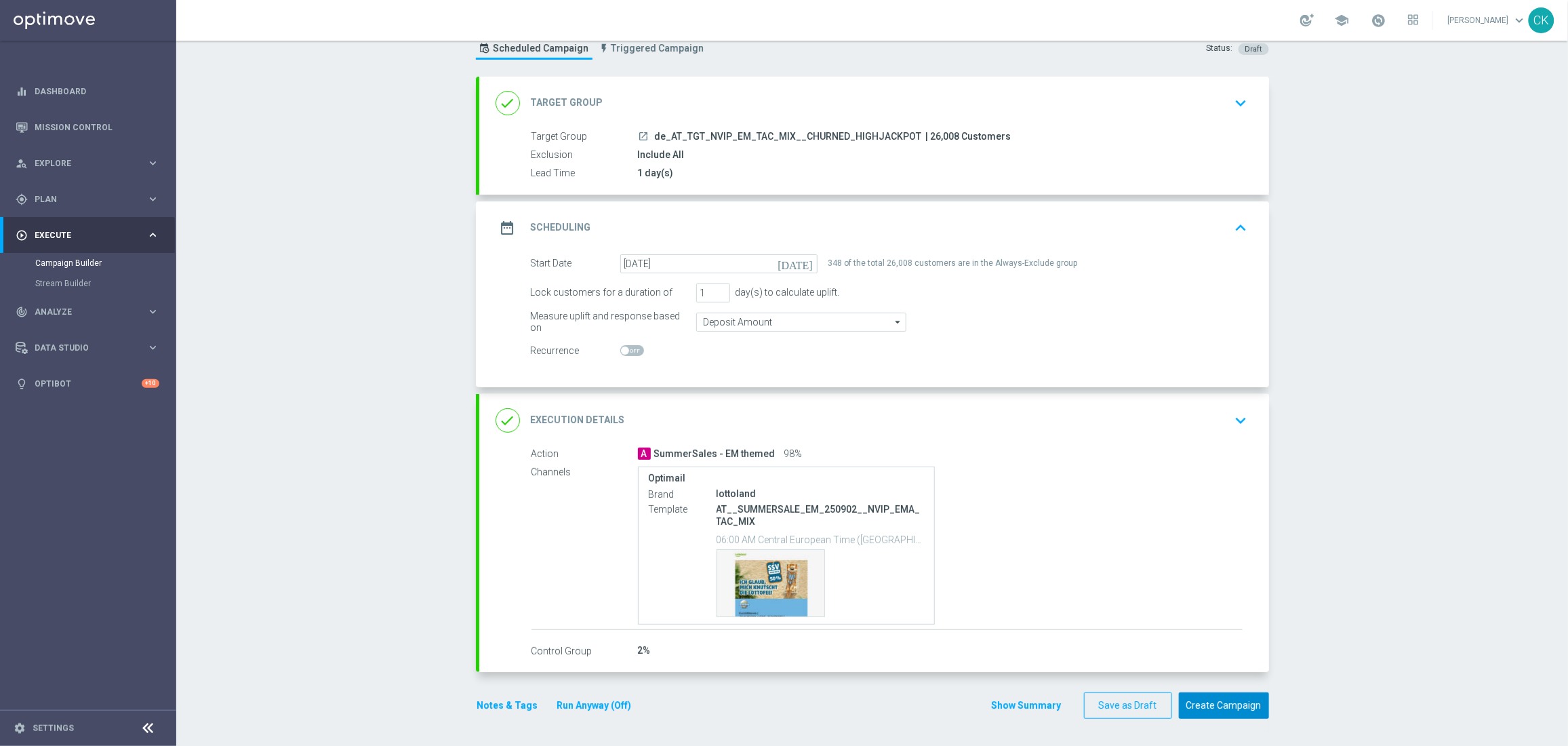
click at [1201, 707] on button "Create Campaign" at bounding box center [1223, 705] width 90 height 26
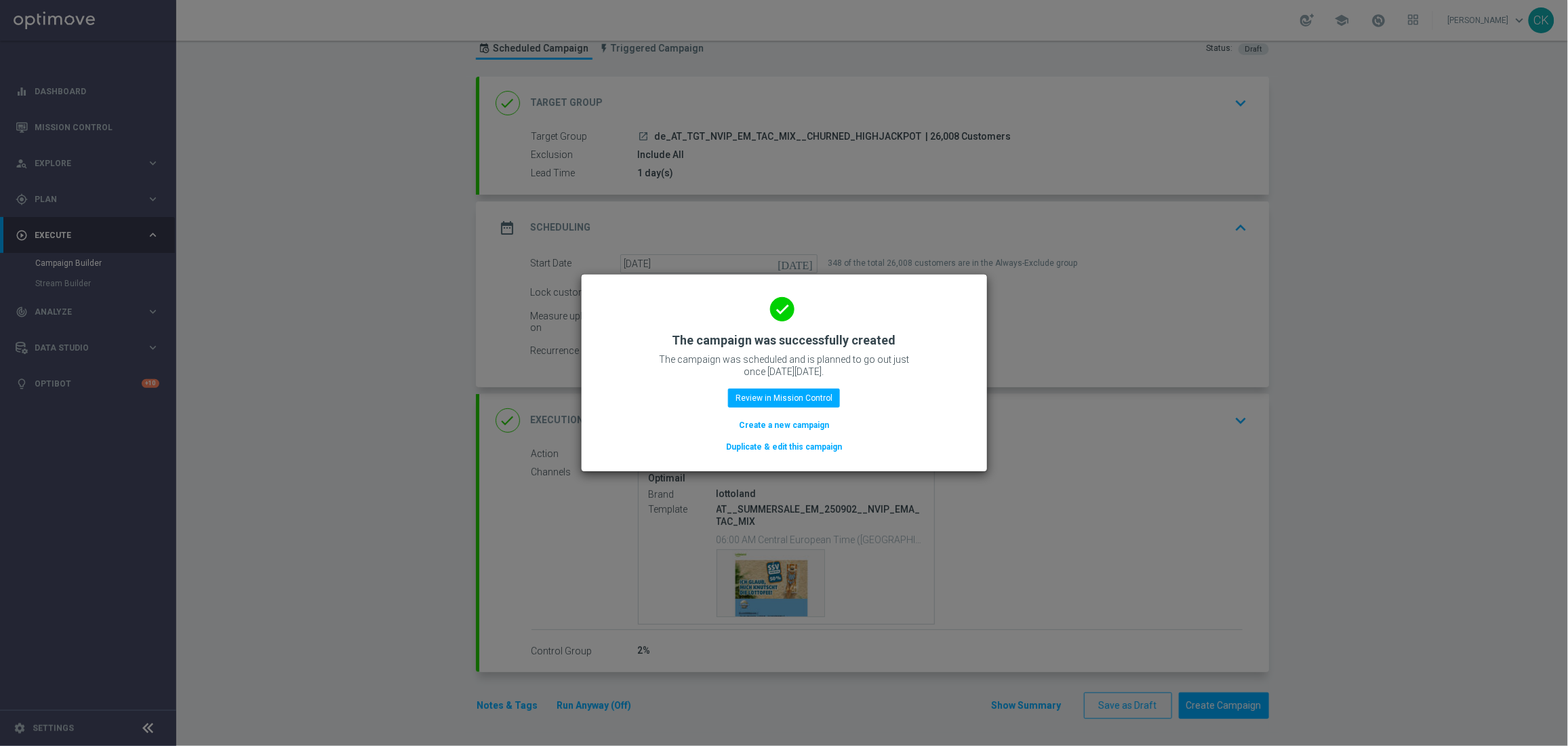
click at [787, 422] on button "Create a new campaign" at bounding box center [784, 425] width 93 height 15
